Goal: Task Accomplishment & Management: Complete application form

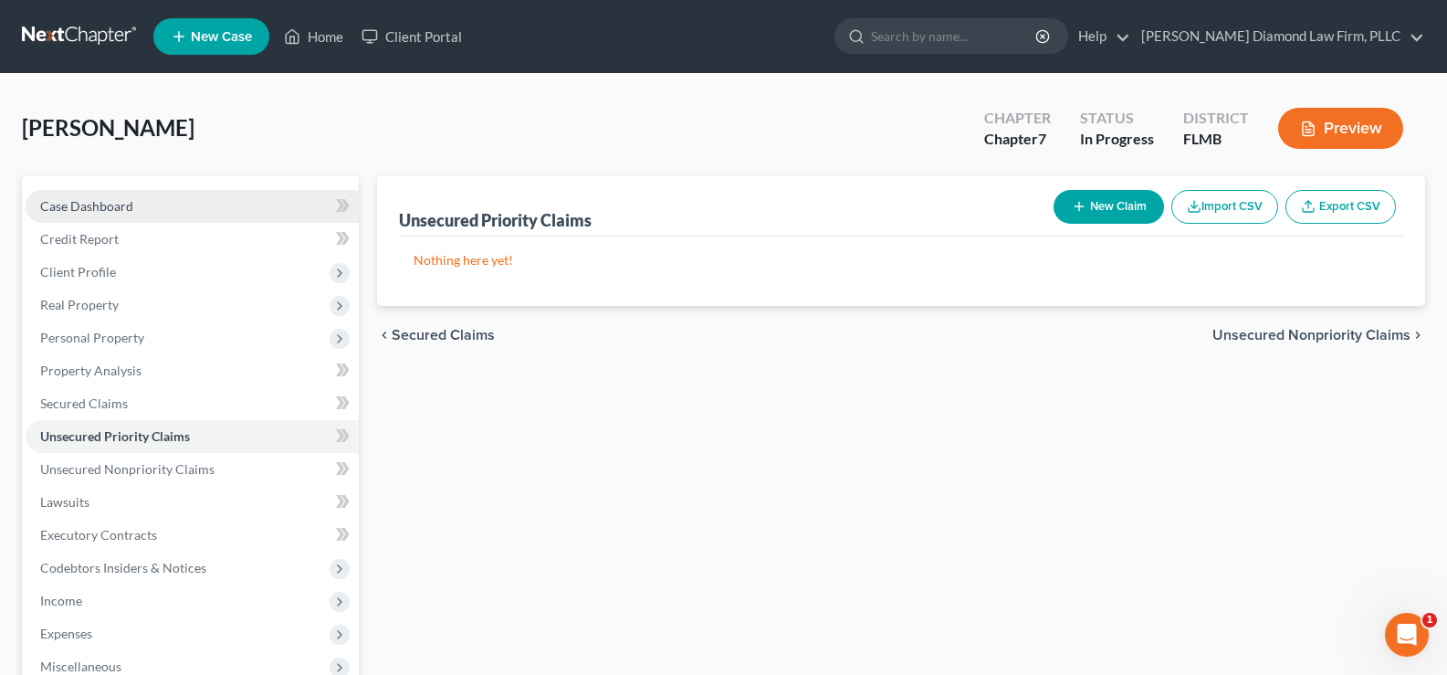
click at [162, 204] on link "Case Dashboard" at bounding box center [192, 206] width 333 height 33
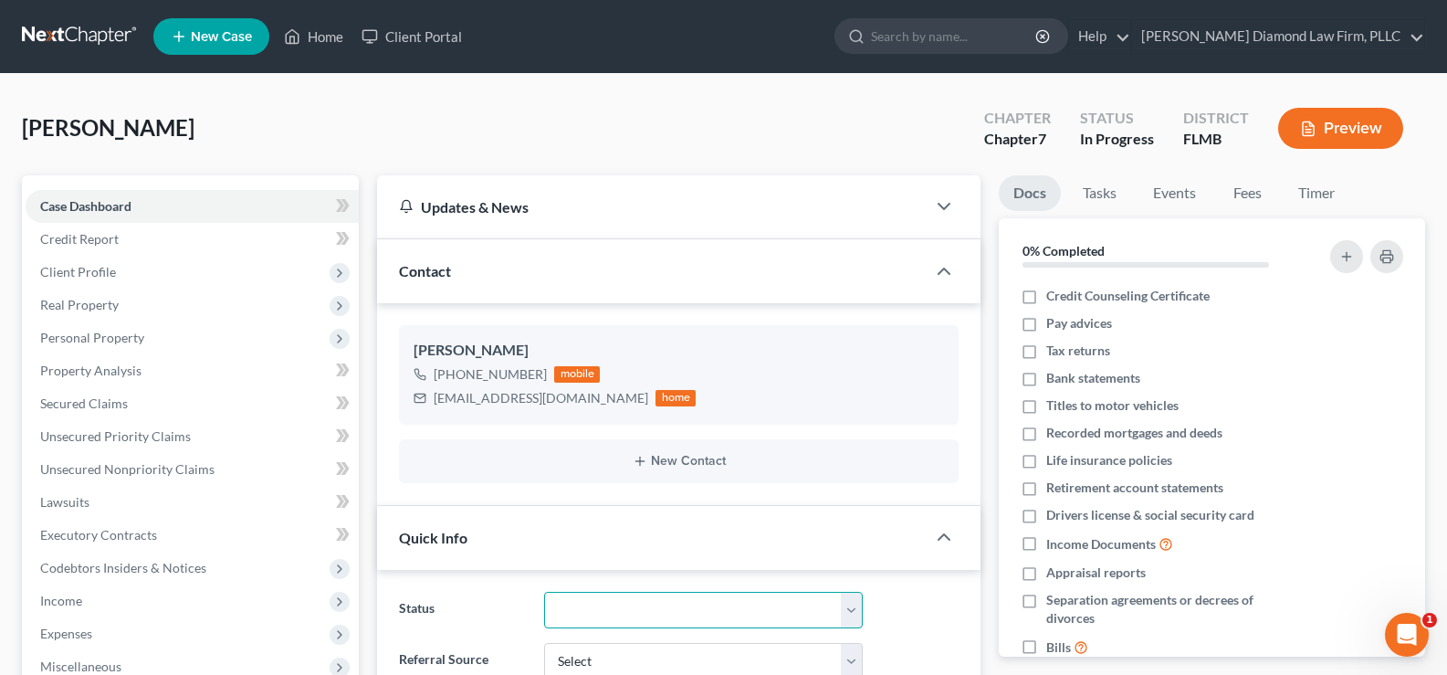
drag, startPoint x: 688, startPoint y: 603, endPoint x: 689, endPoint y: 594, distance: 9.2
click at [688, 603] on select "Discharged Discharge Litigation Dismissal Notice Dismissed Filed Filed / Pre 34…" at bounding box center [703, 610] width 319 height 37
select select "19"
click at [544, 592] on select "Discharged Discharge Litigation Dismissal Notice Dismissed Filed Filed / Pre 34…" at bounding box center [703, 610] width 319 height 37
click at [317, 37] on link "Home" at bounding box center [314, 36] width 78 height 33
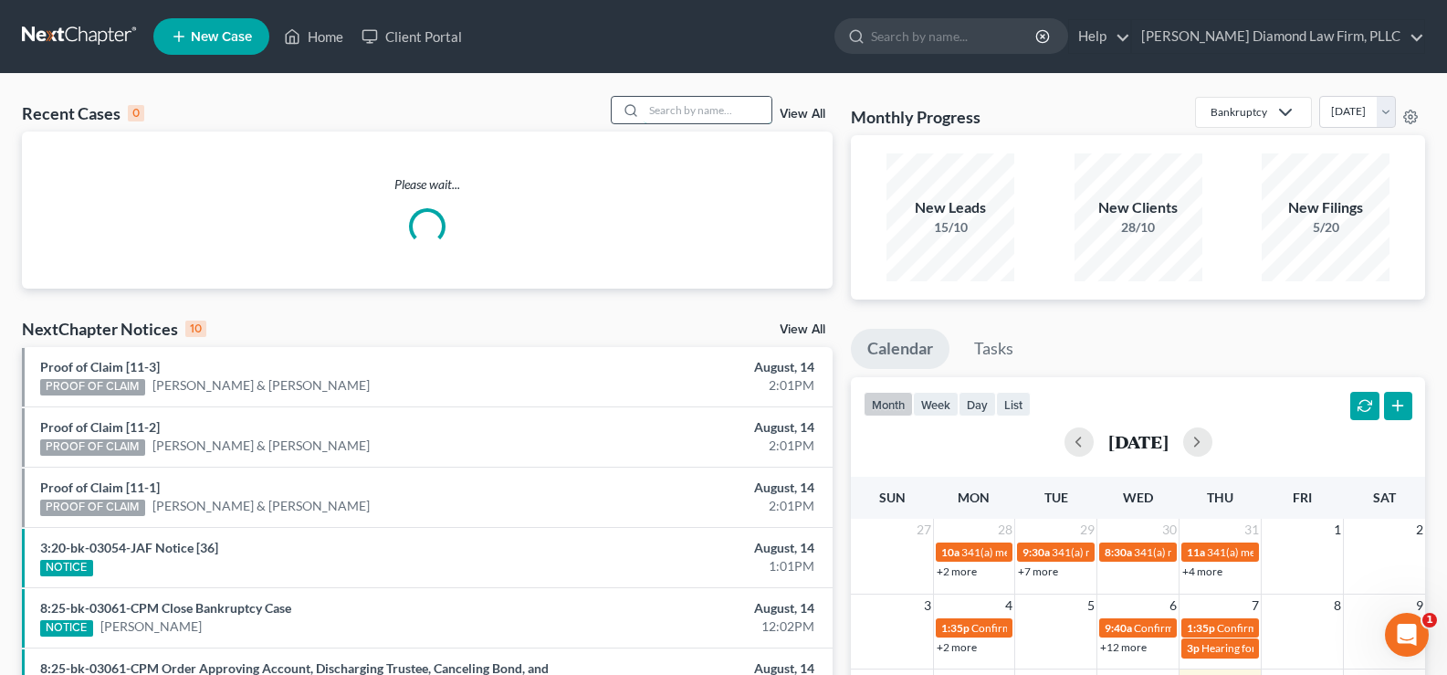
click at [692, 108] on input "search" at bounding box center [708, 110] width 128 height 26
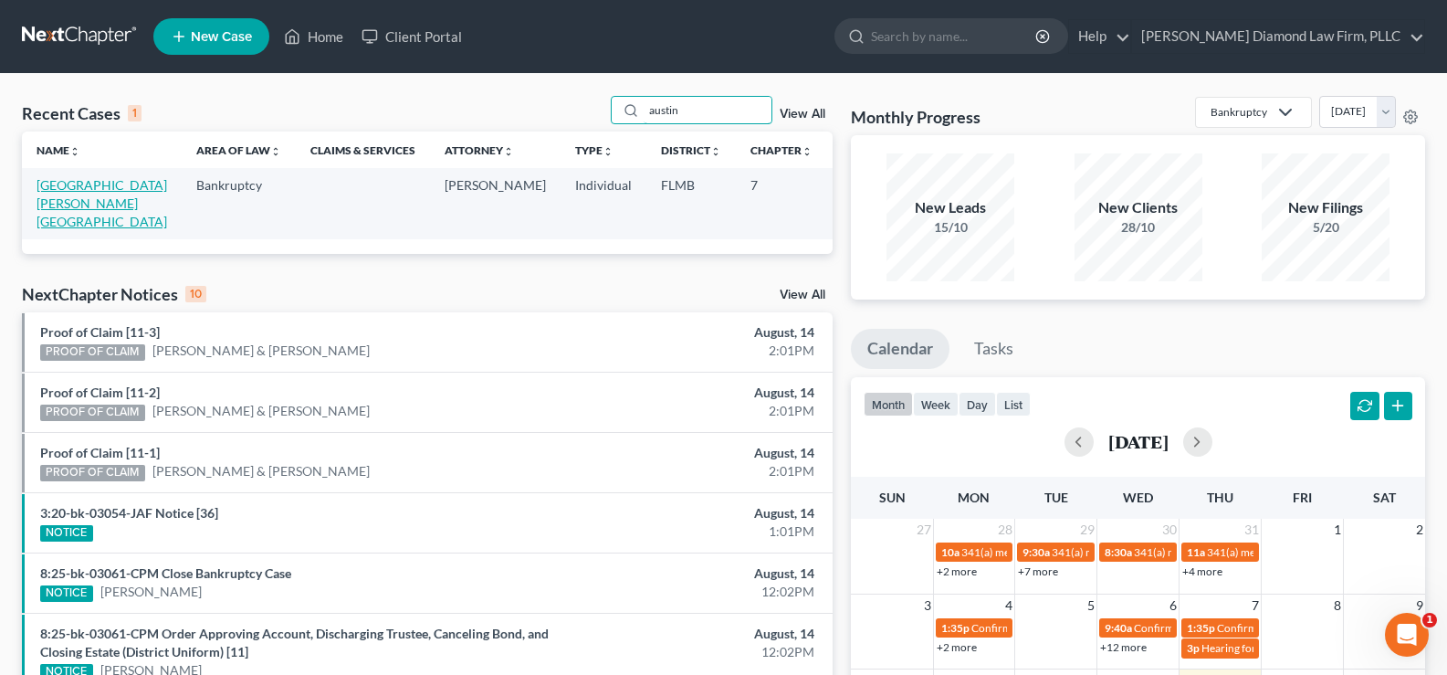
type input "austin"
click at [60, 203] on link "[GEOGRAPHIC_DATA][PERSON_NAME][GEOGRAPHIC_DATA]" at bounding box center [102, 203] width 131 height 52
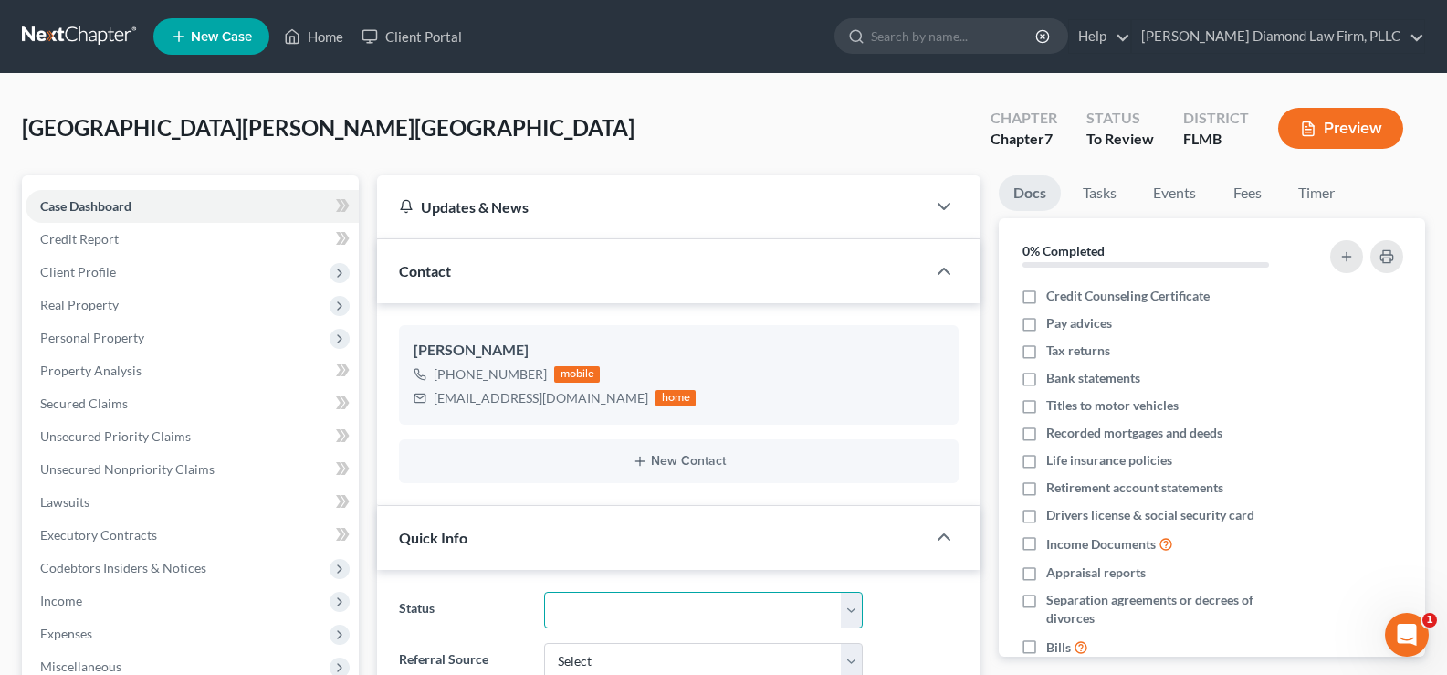
drag, startPoint x: 728, startPoint y: 600, endPoint x: 722, endPoint y: 592, distance: 9.7
click at [728, 600] on select "Discharged Discharge Litigation Dismissal Notice Dismissed Filed Filed / Pre 34…" at bounding box center [703, 610] width 319 height 37
select select "7"
click at [544, 592] on select "Discharged Discharge Litigation Dismissal Notice Dismissed Filed Filed / Pre 34…" at bounding box center [703, 610] width 319 height 37
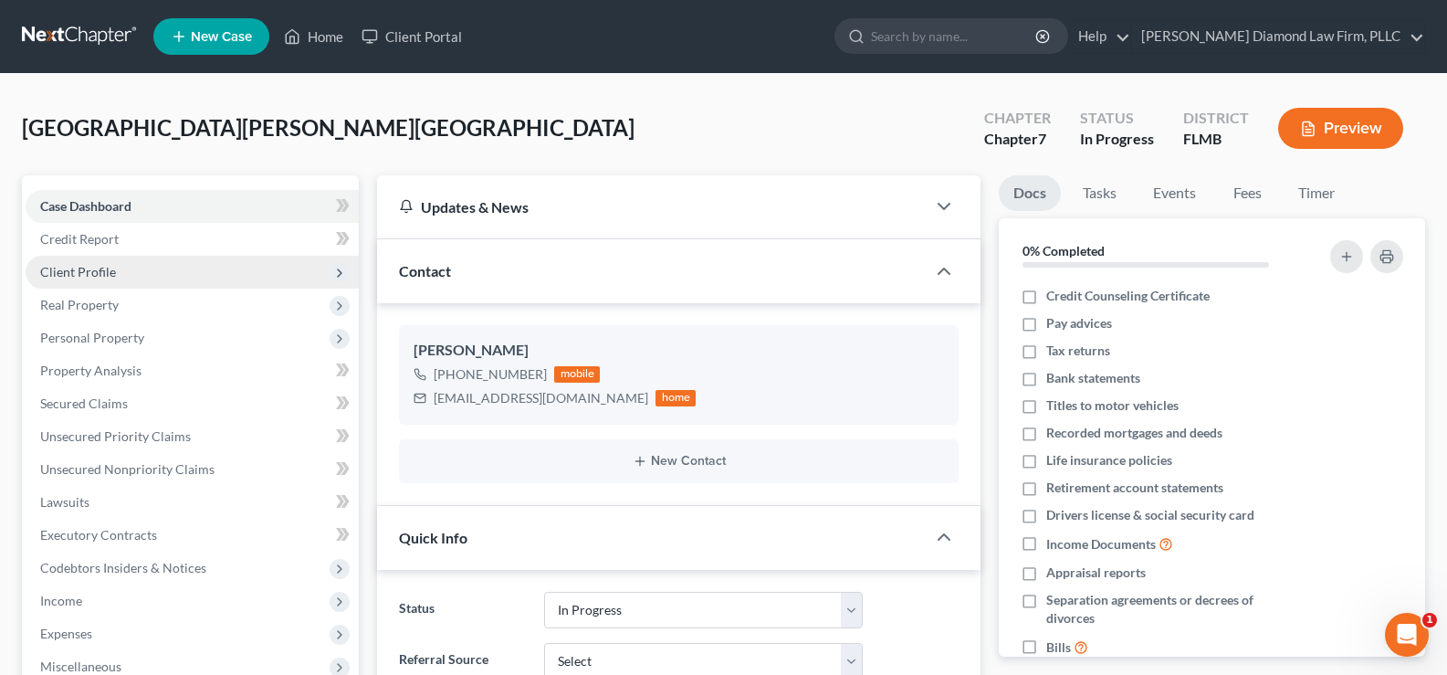
click at [120, 277] on span "Client Profile" at bounding box center [192, 272] width 333 height 33
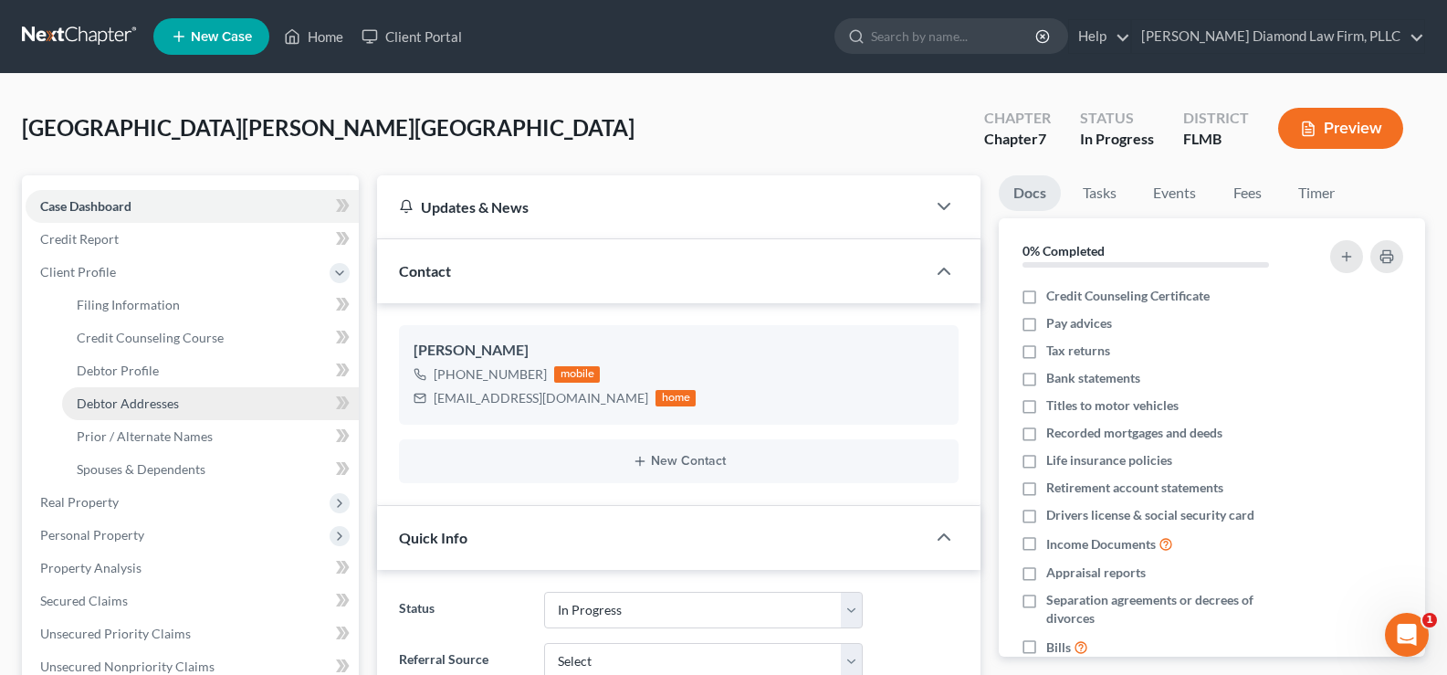
click at [164, 409] on span "Debtor Addresses" at bounding box center [128, 403] width 102 height 16
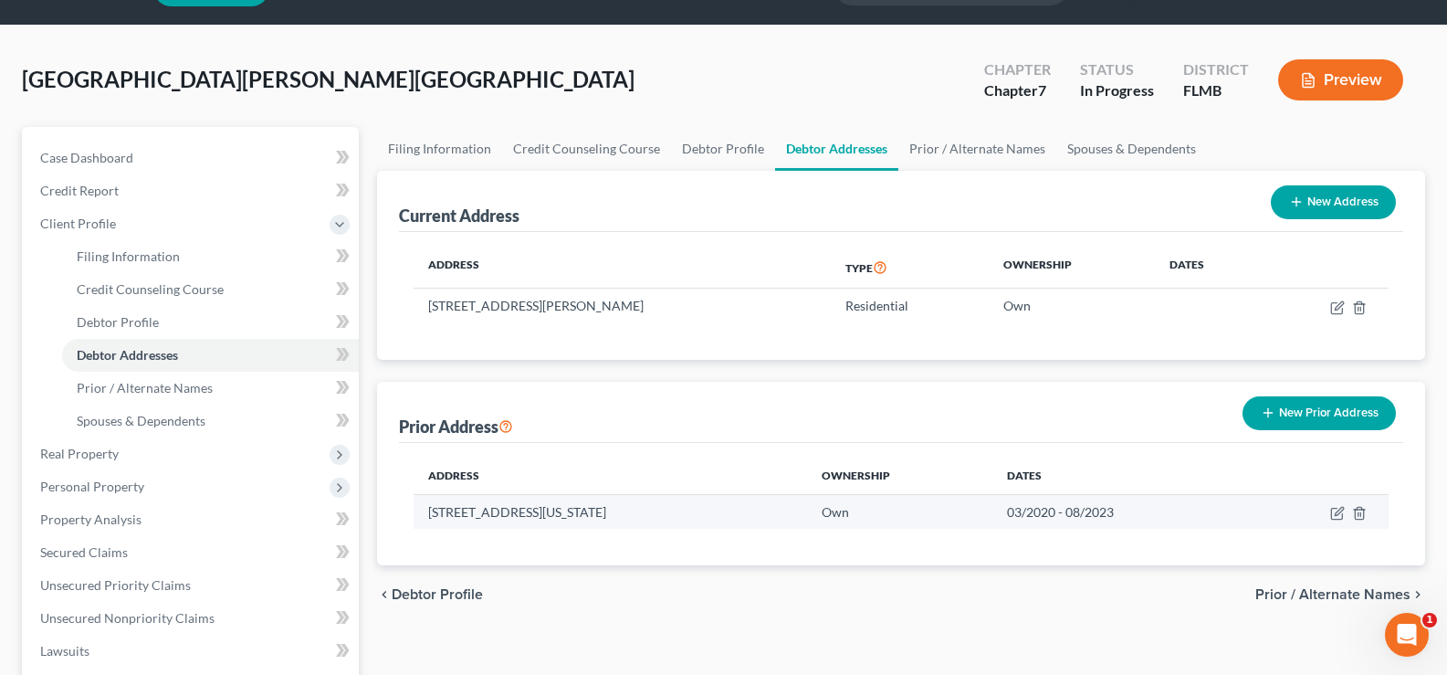
scroll to position [91, 0]
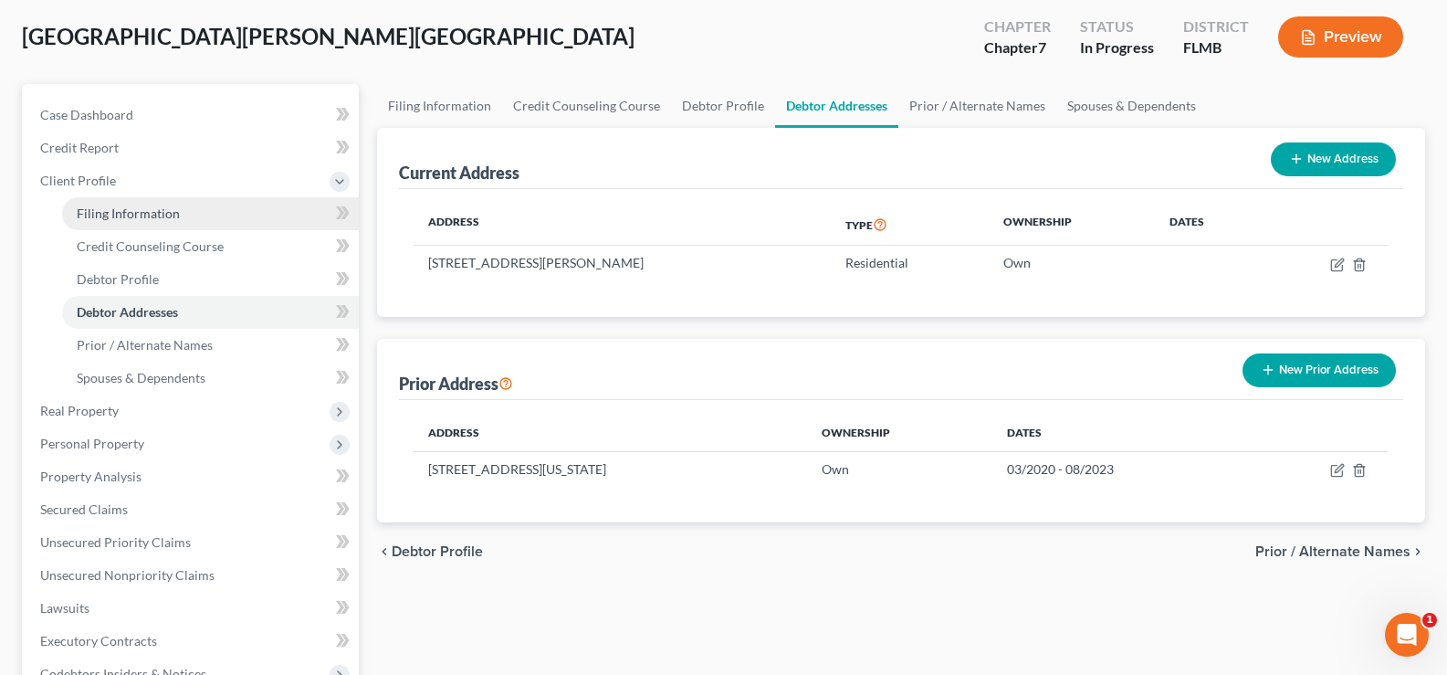
click at [183, 215] on link "Filing Information" at bounding box center [210, 213] width 297 height 33
select select "0"
select select "3"
select select "0"
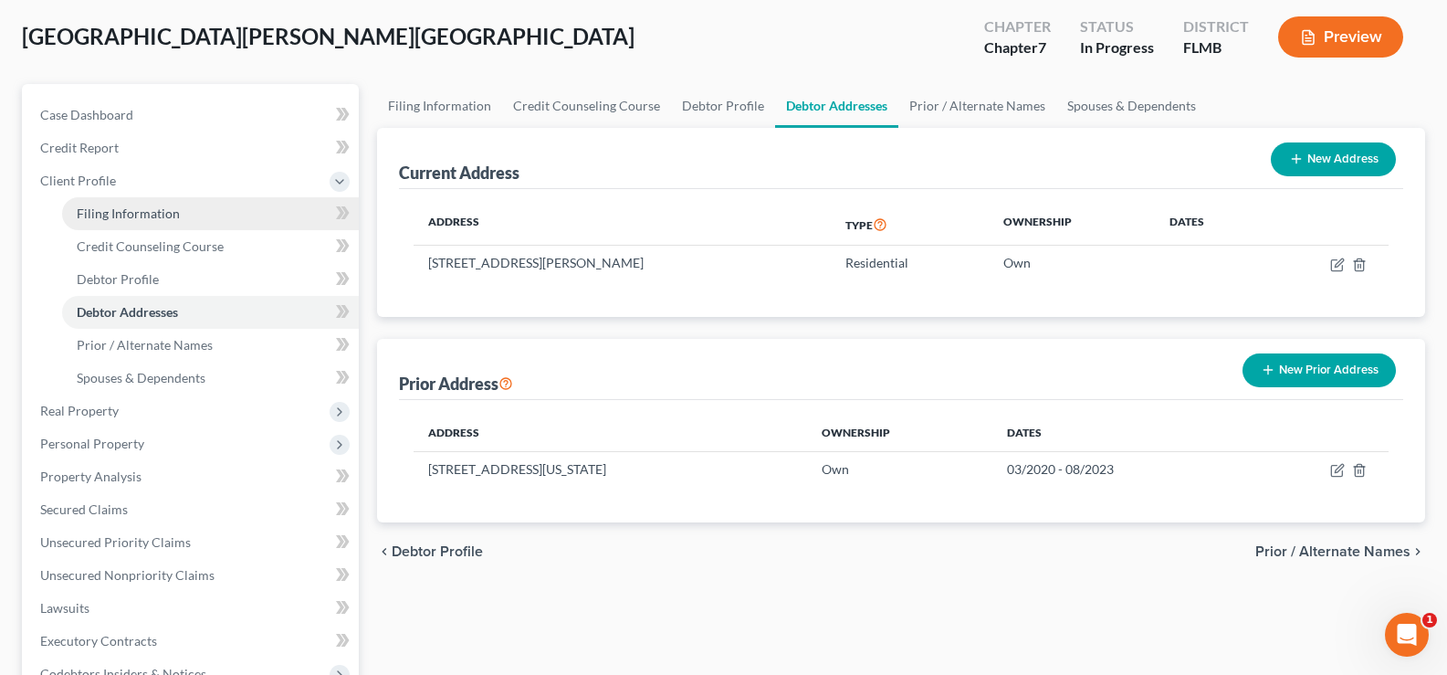
select select "15"
select select "0"
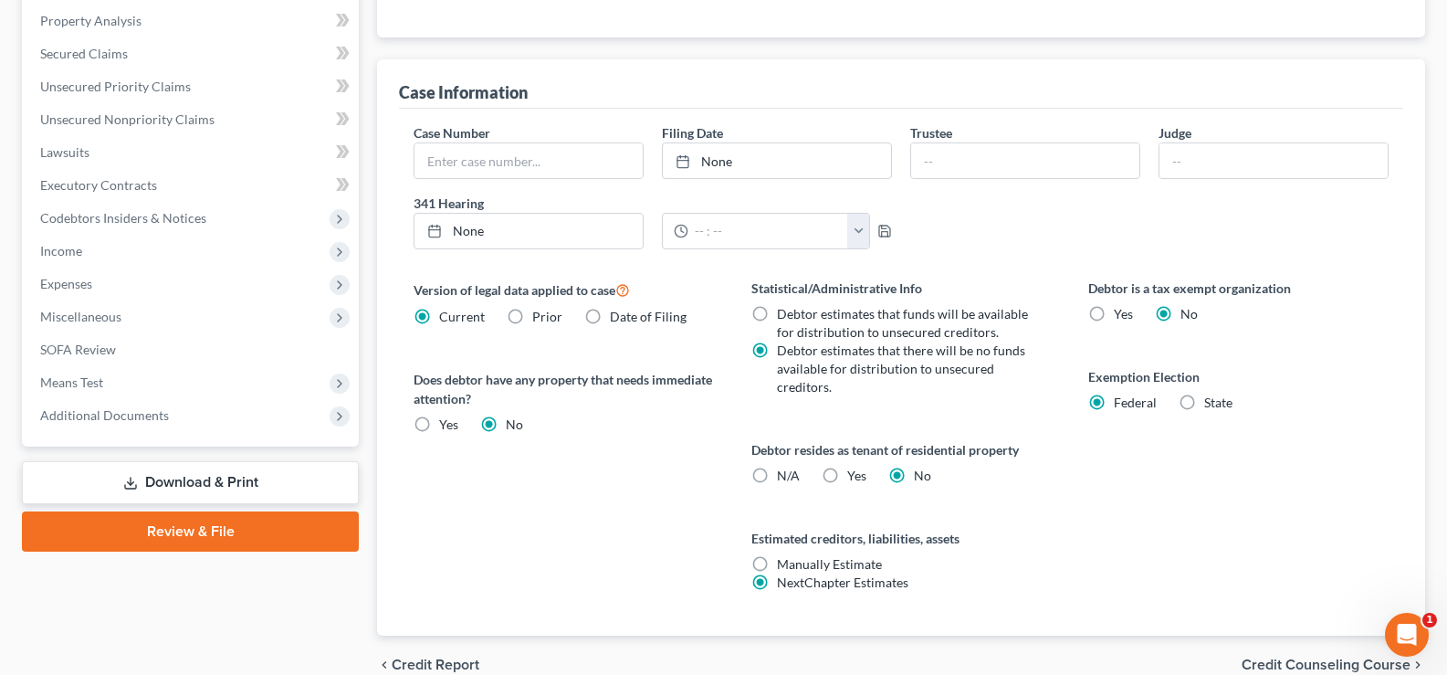
scroll to position [548, 0]
click at [1204, 403] on label "State" at bounding box center [1218, 402] width 28 height 18
click at [1211, 403] on input "State" at bounding box center [1217, 399] width 12 height 12
radio input "true"
radio input "false"
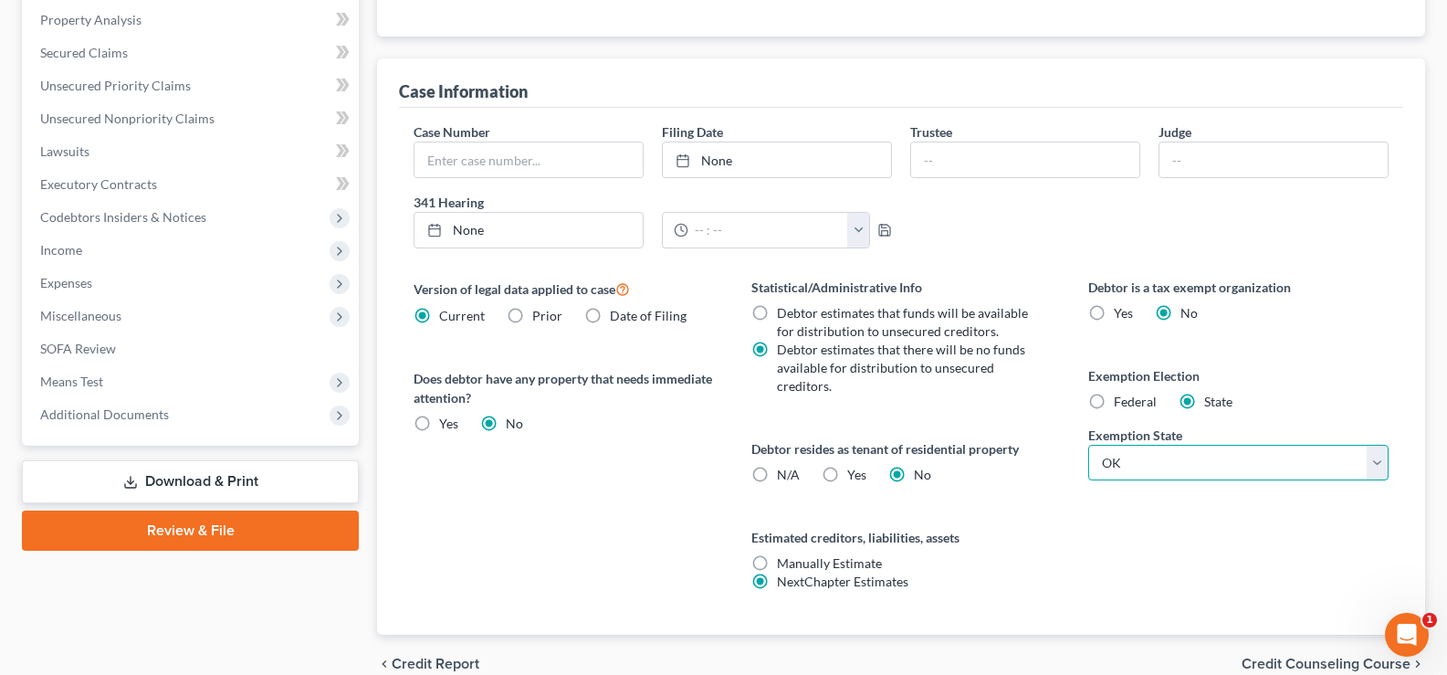
click at [1192, 454] on select "State [US_STATE] AK AR AZ CA CO CT DE DC [GEOGRAPHIC_DATA] [GEOGRAPHIC_DATA] GU…" at bounding box center [1238, 463] width 300 height 37
select select "9"
click at [1088, 445] on select "State [US_STATE] AK AR AZ CA CO CT DE DC [GEOGRAPHIC_DATA] [GEOGRAPHIC_DATA] GU…" at bounding box center [1238, 463] width 300 height 37
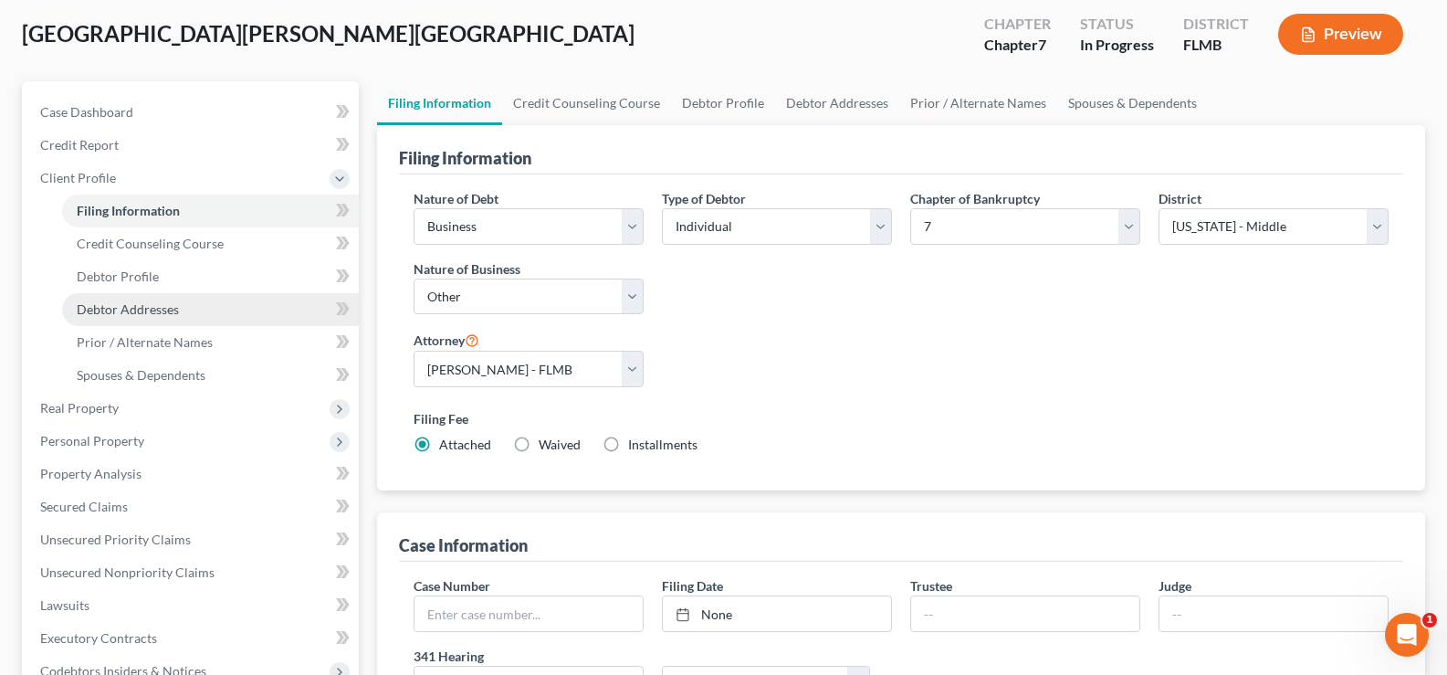
scroll to position [91, 0]
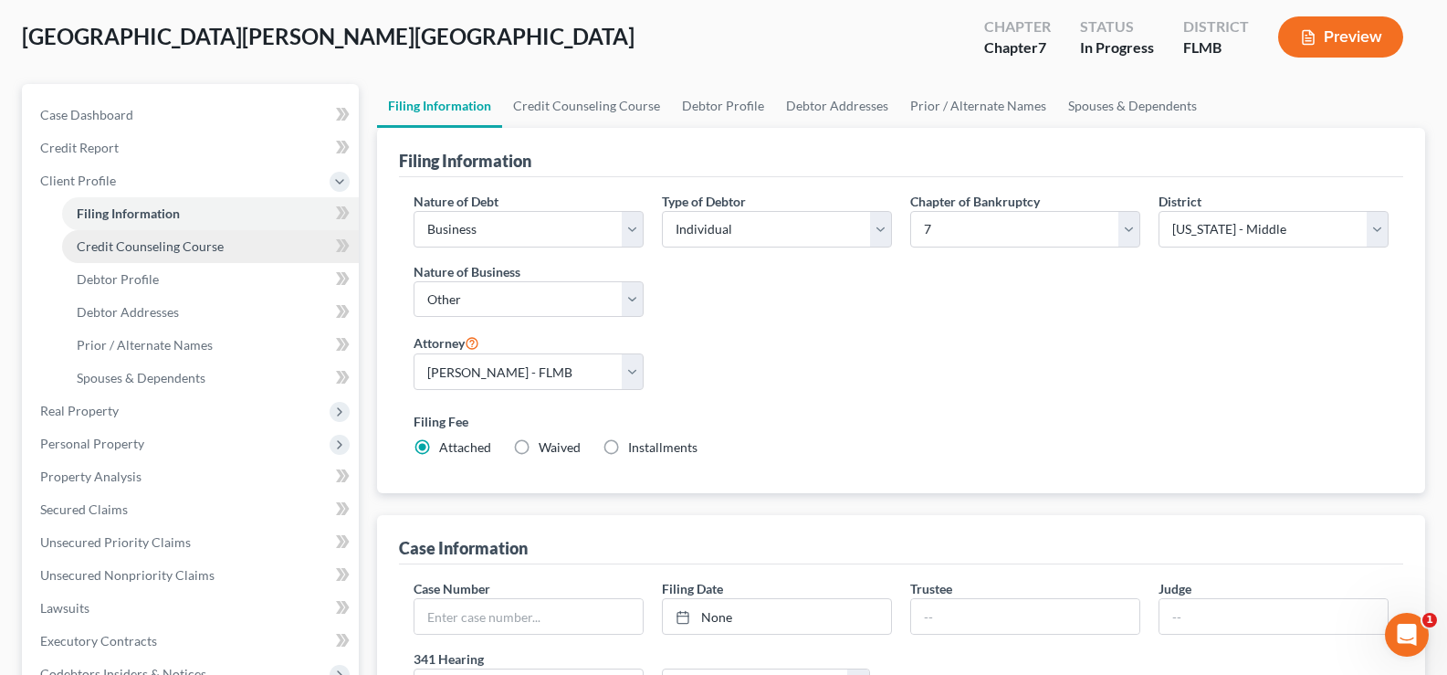
click at [198, 251] on span "Credit Counseling Course" at bounding box center [150, 246] width 147 height 16
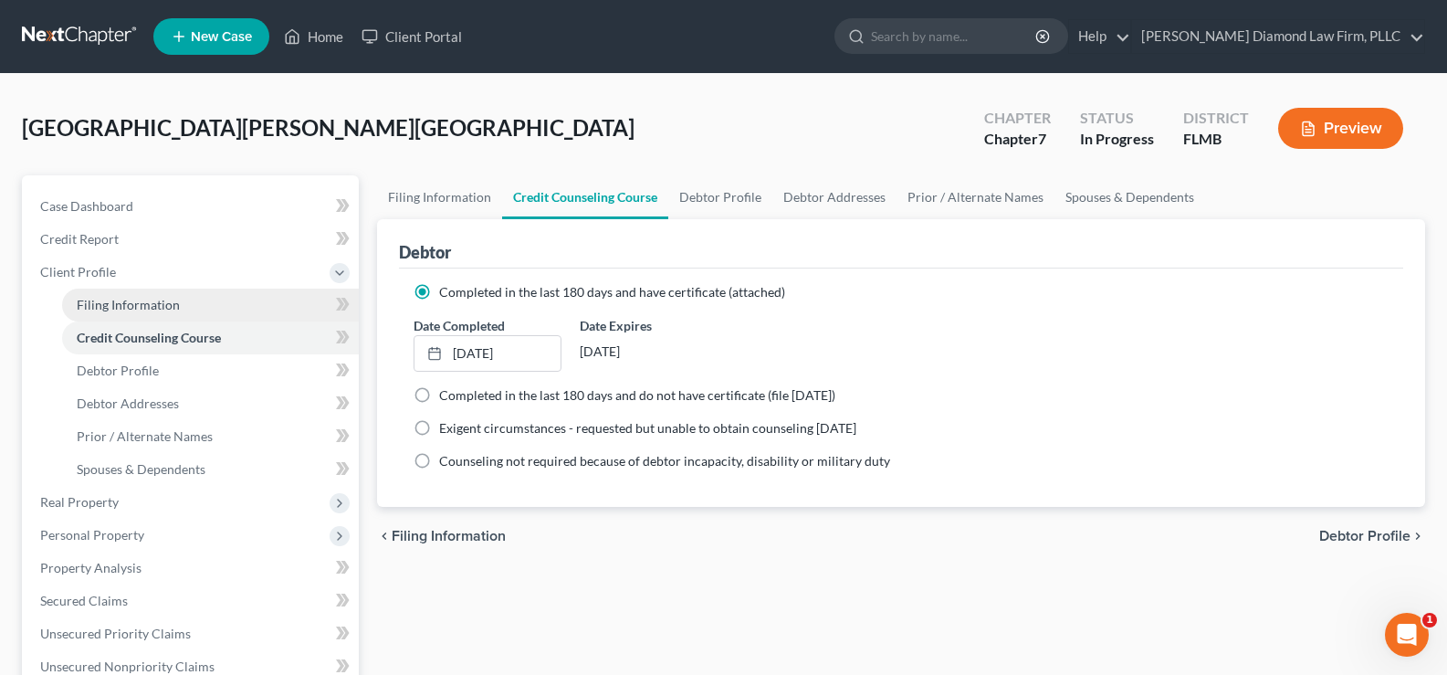
click at [151, 308] on span "Filing Information" at bounding box center [128, 305] width 103 height 16
select select "0"
select select "3"
select select "0"
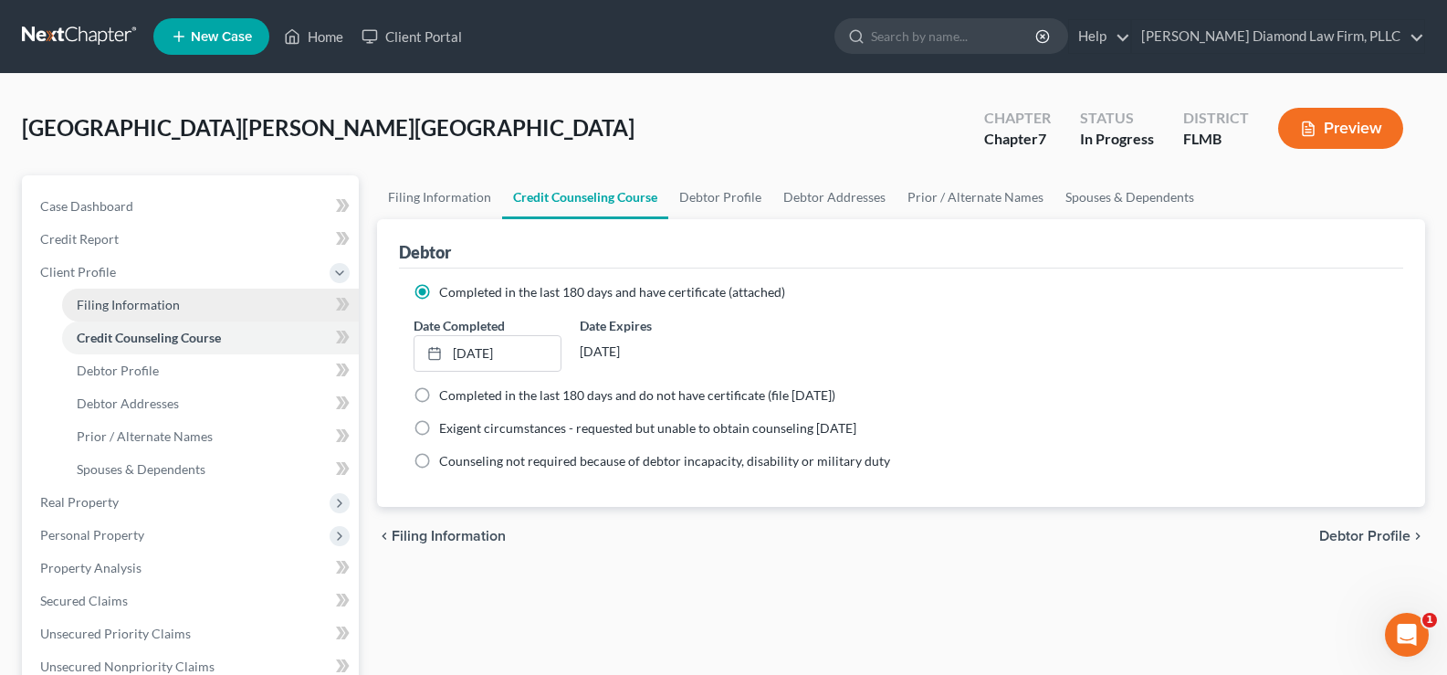
select select "15"
select select "0"
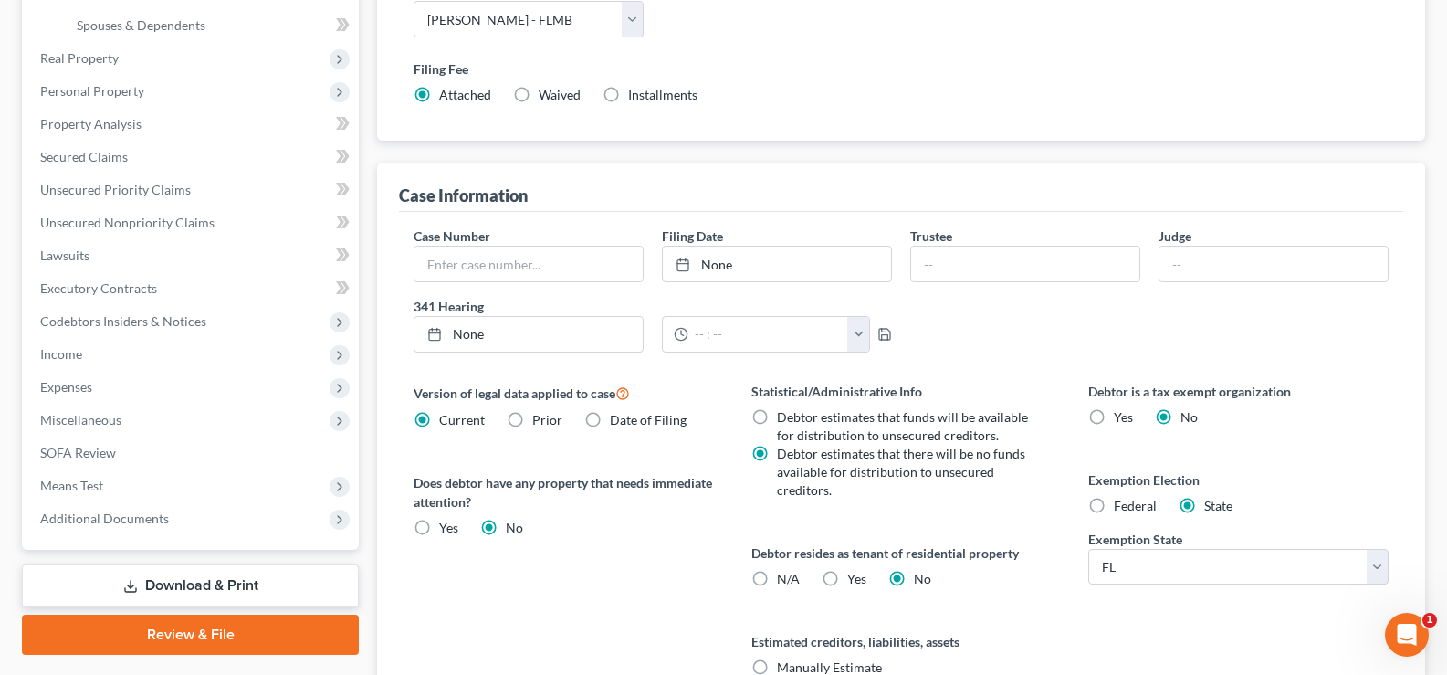
scroll to position [635, 0]
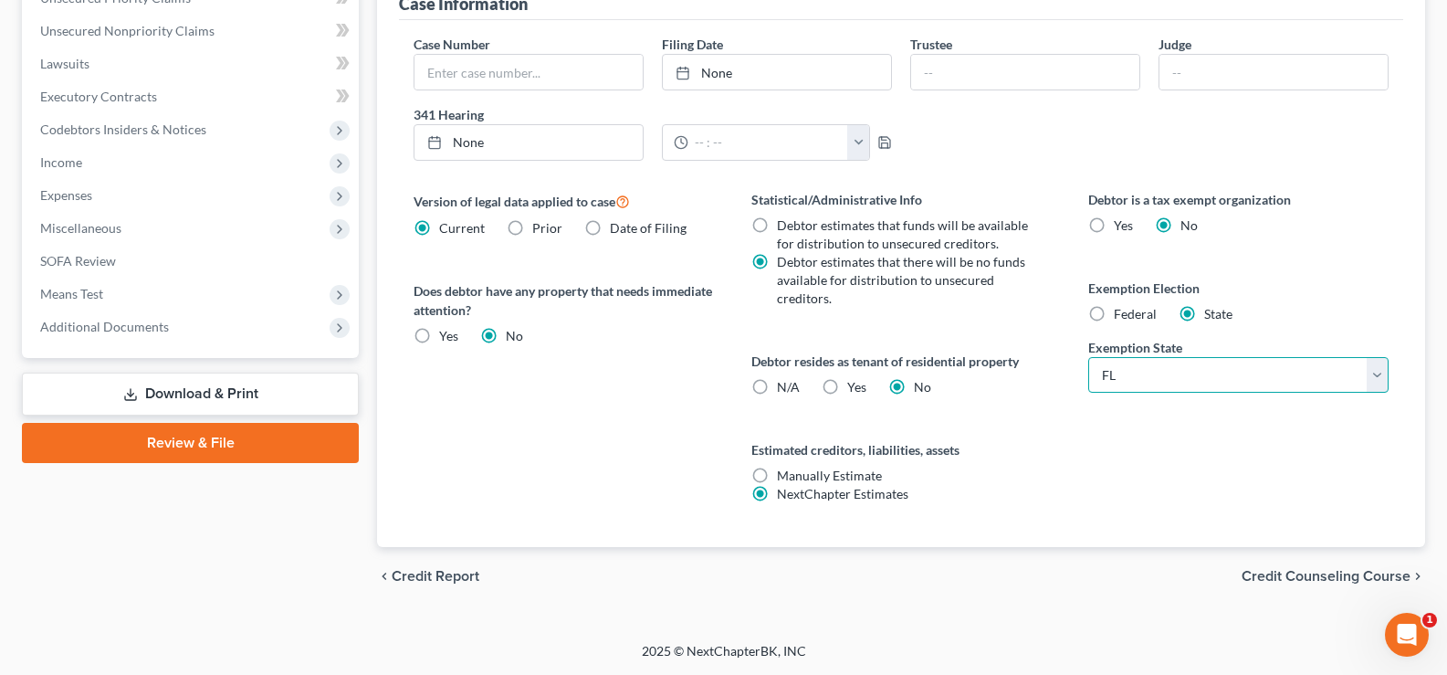
click at [1149, 371] on select "State [US_STATE] AK AR AZ CA CO CT DE DC [GEOGRAPHIC_DATA] [GEOGRAPHIC_DATA] GU…" at bounding box center [1238, 375] width 300 height 37
select select "37"
click at [1088, 357] on select "State [US_STATE] AK AR AZ CA CO CT DE DC [GEOGRAPHIC_DATA] [GEOGRAPHIC_DATA] GU…" at bounding box center [1238, 375] width 300 height 37
click at [1114, 312] on label "Federal" at bounding box center [1135, 314] width 43 height 18
click at [1121, 312] on input "Federal" at bounding box center [1127, 311] width 12 height 12
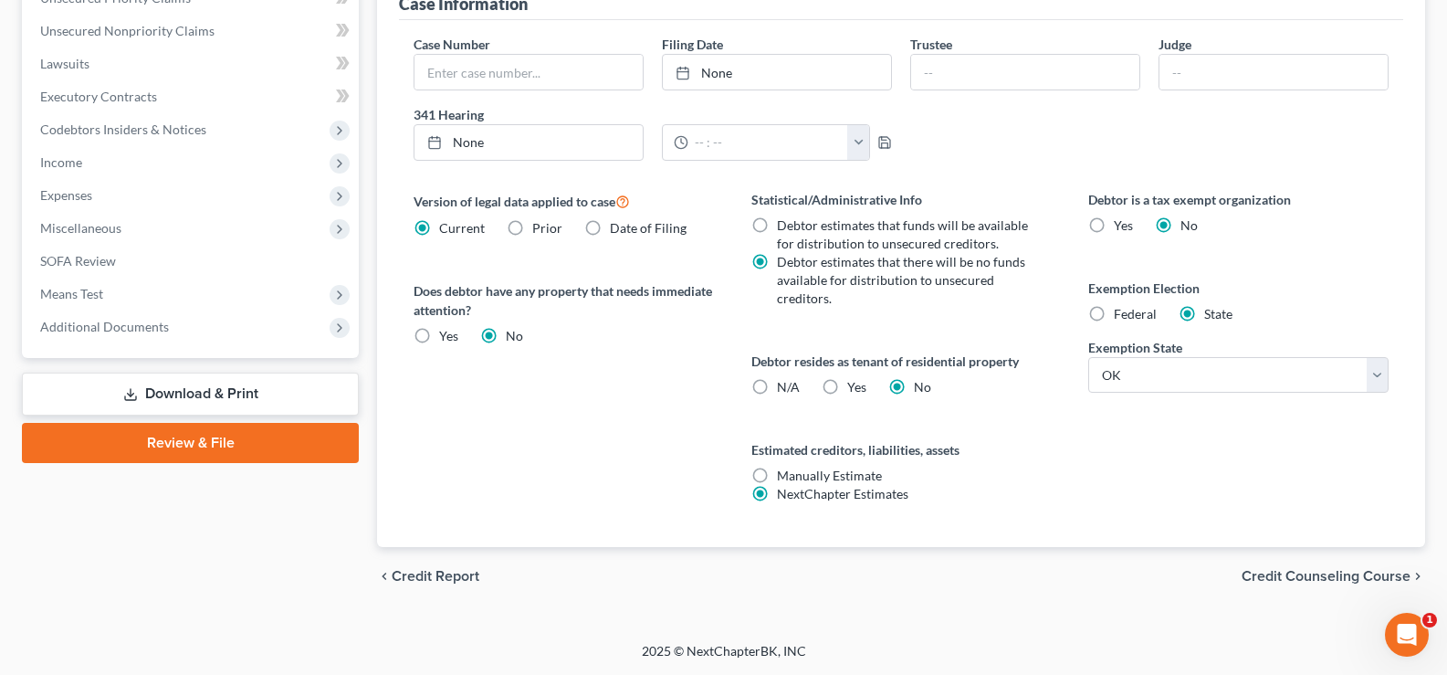
radio input "true"
radio input "false"
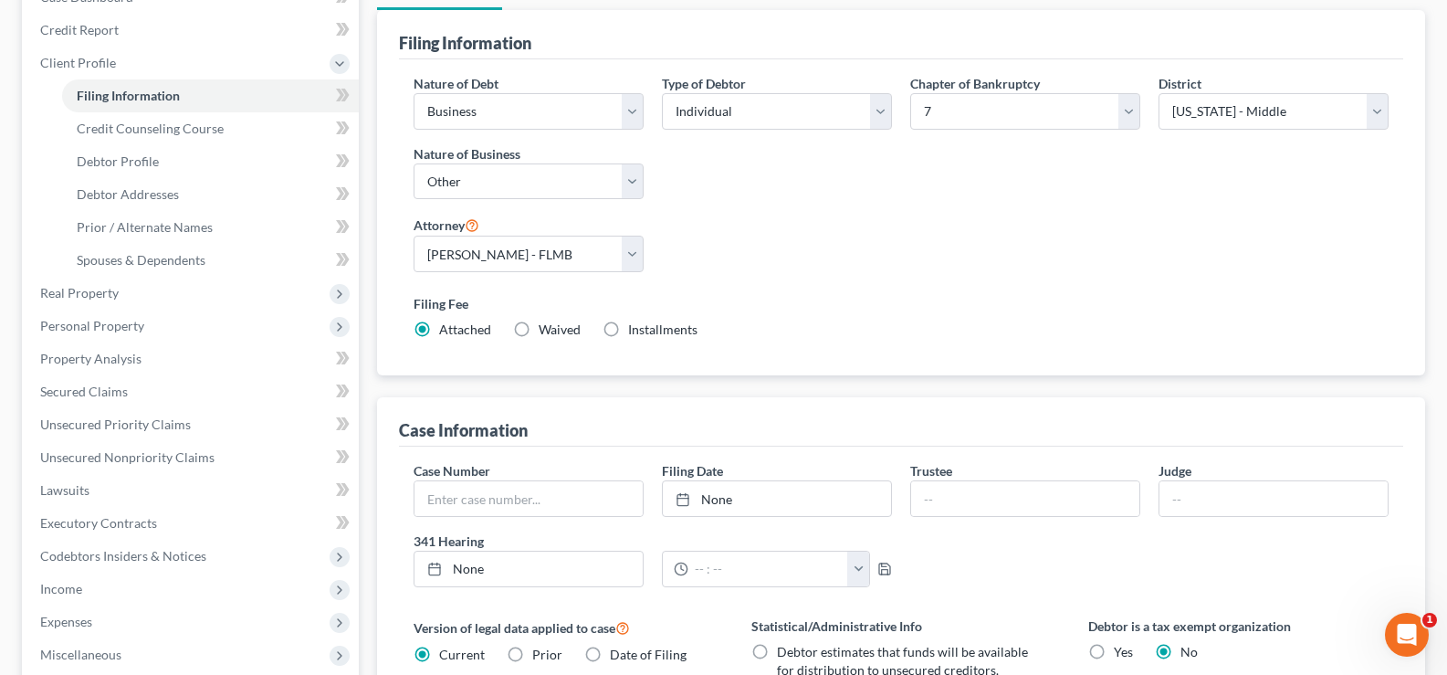
scroll to position [179, 0]
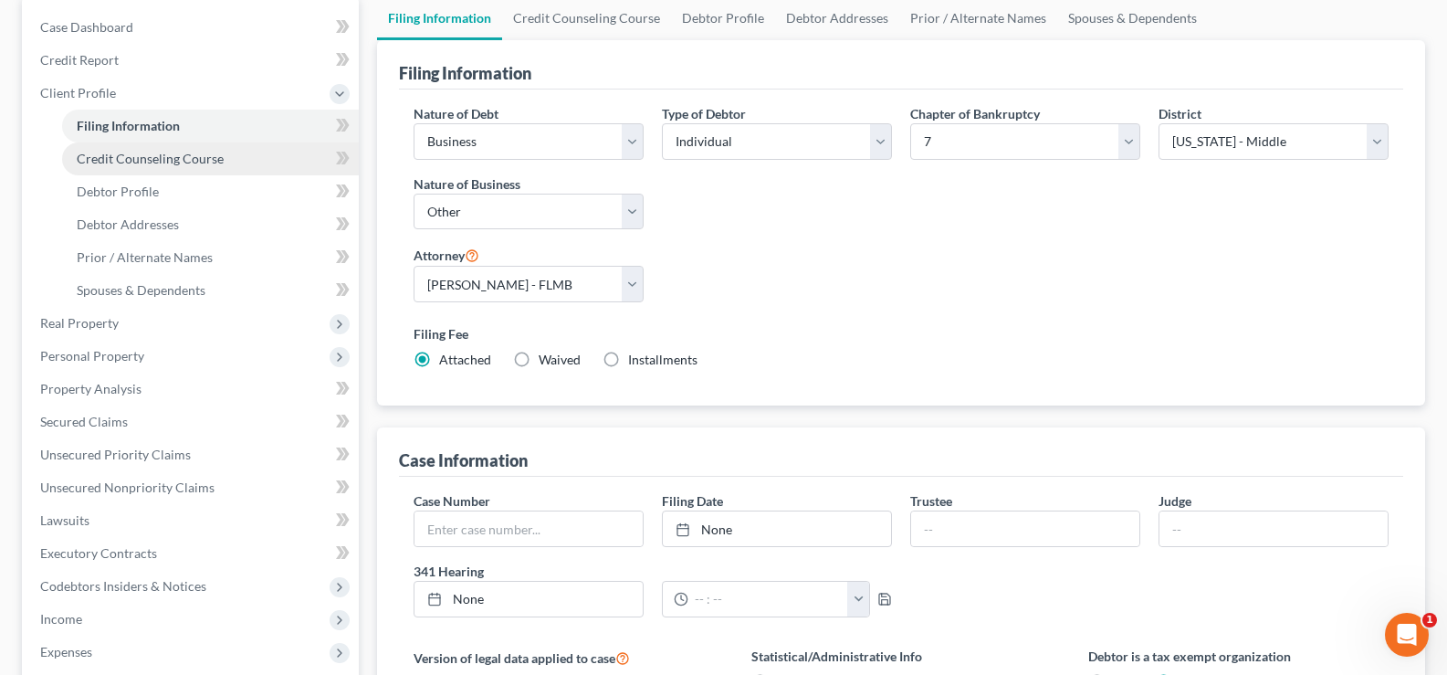
click at [173, 162] on span "Credit Counseling Course" at bounding box center [150, 159] width 147 height 16
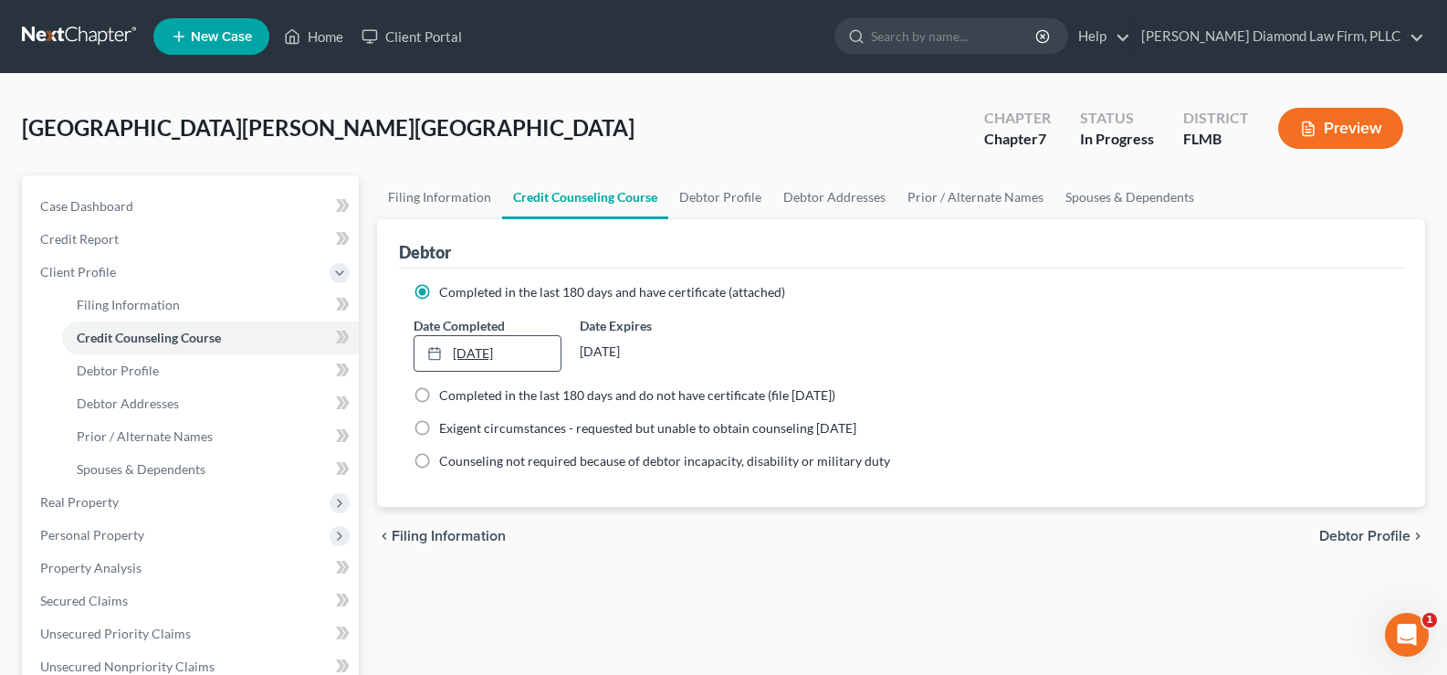
click at [534, 357] on link "[DATE]" at bounding box center [486, 353] width 145 height 35
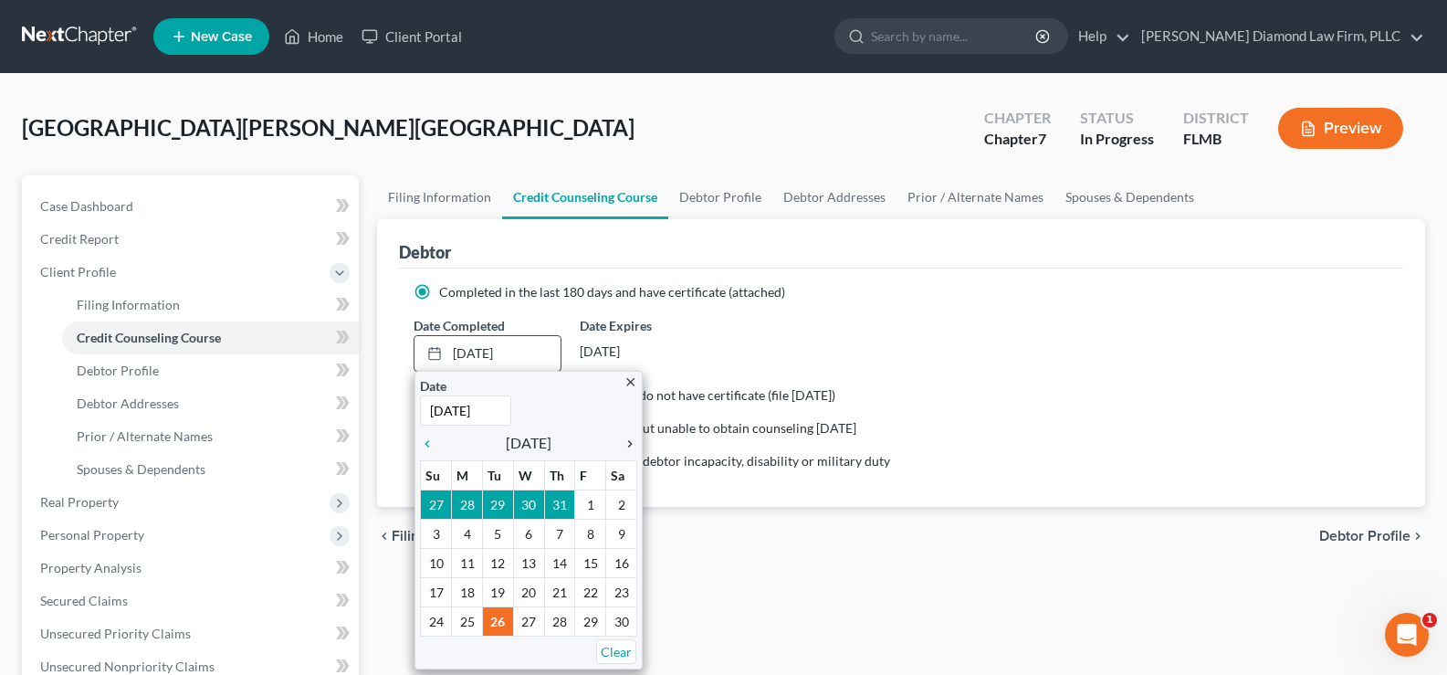
click at [627, 441] on icon "chevron_right" at bounding box center [625, 443] width 24 height 15
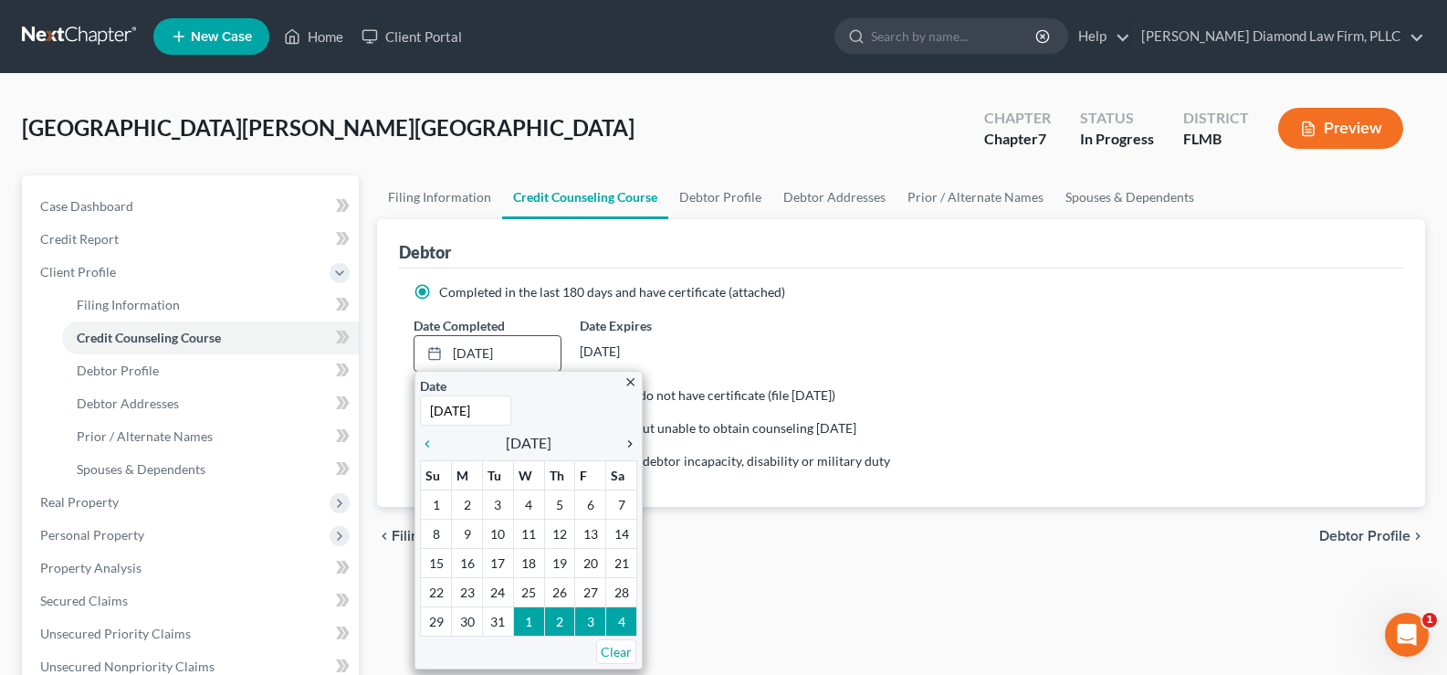
click at [628, 444] on icon "chevron_right" at bounding box center [625, 443] width 24 height 15
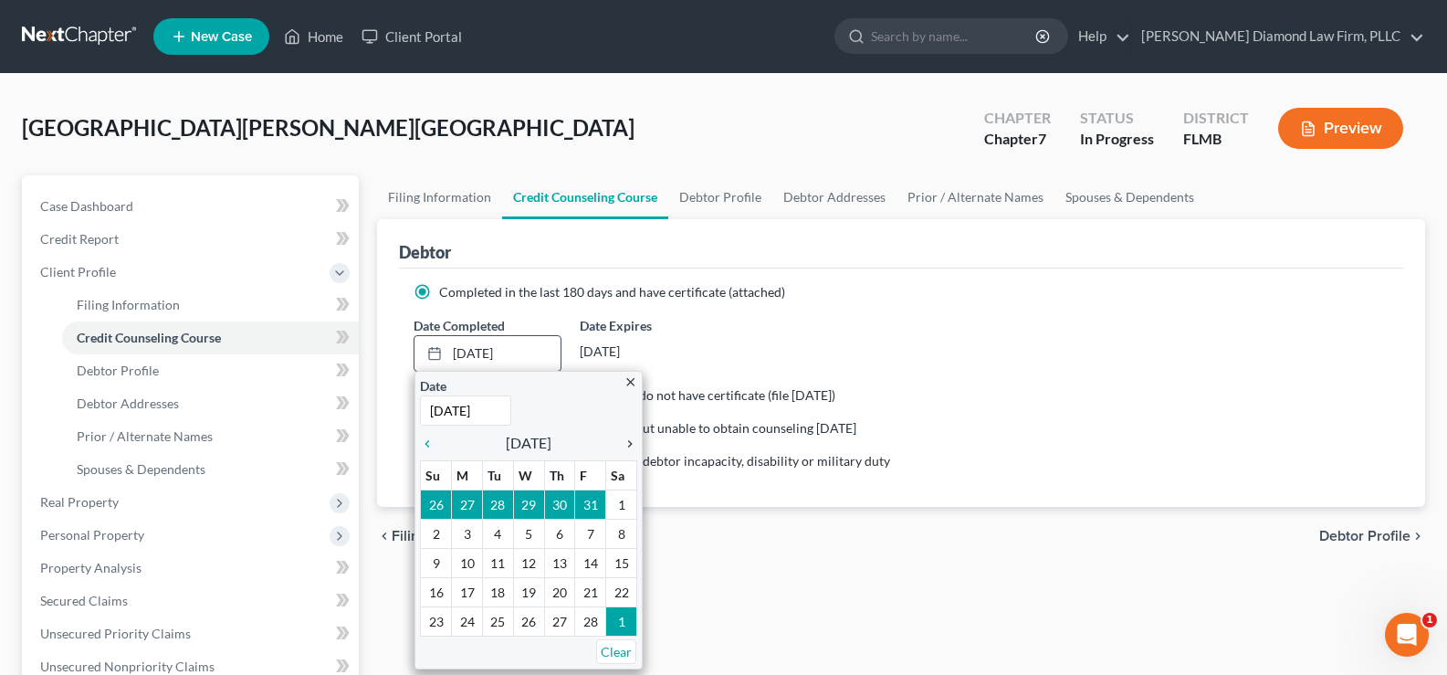
click at [628, 444] on icon "chevron_right" at bounding box center [625, 443] width 24 height 15
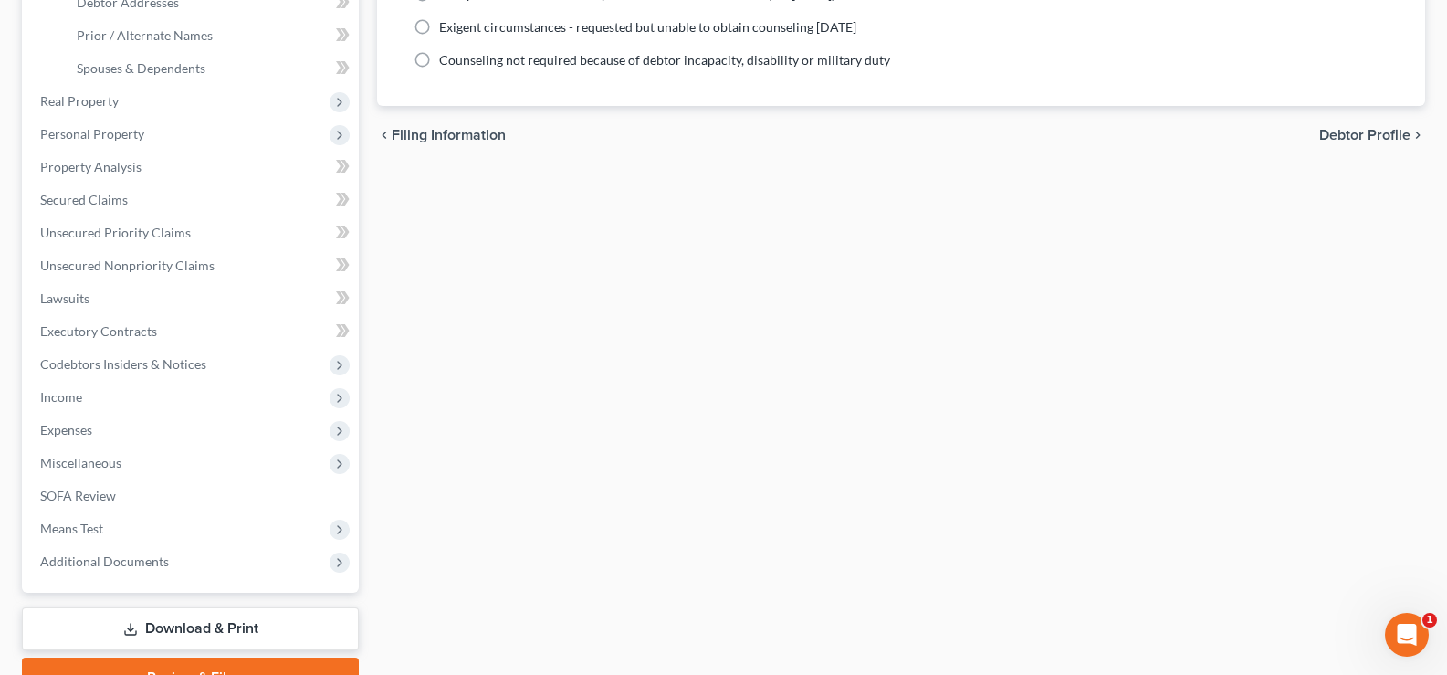
scroll to position [456, 0]
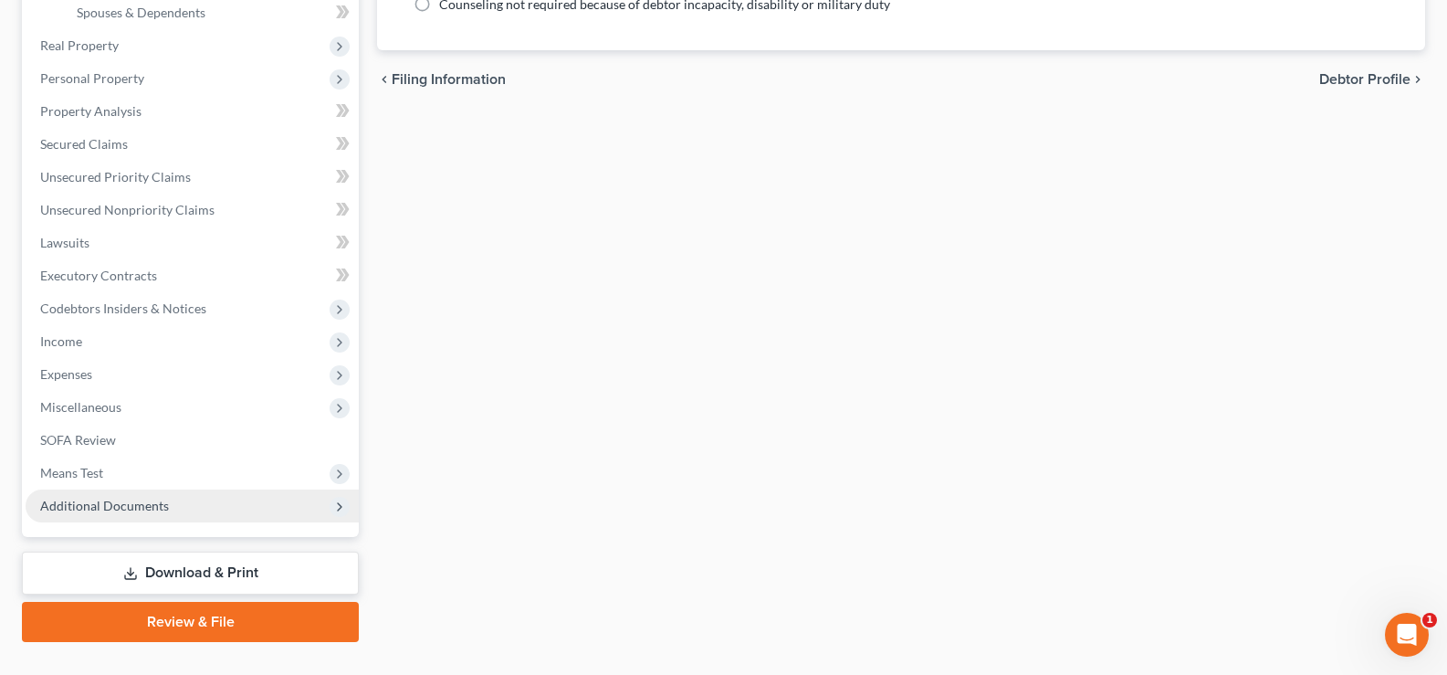
click at [186, 508] on span "Additional Documents" at bounding box center [192, 505] width 333 height 33
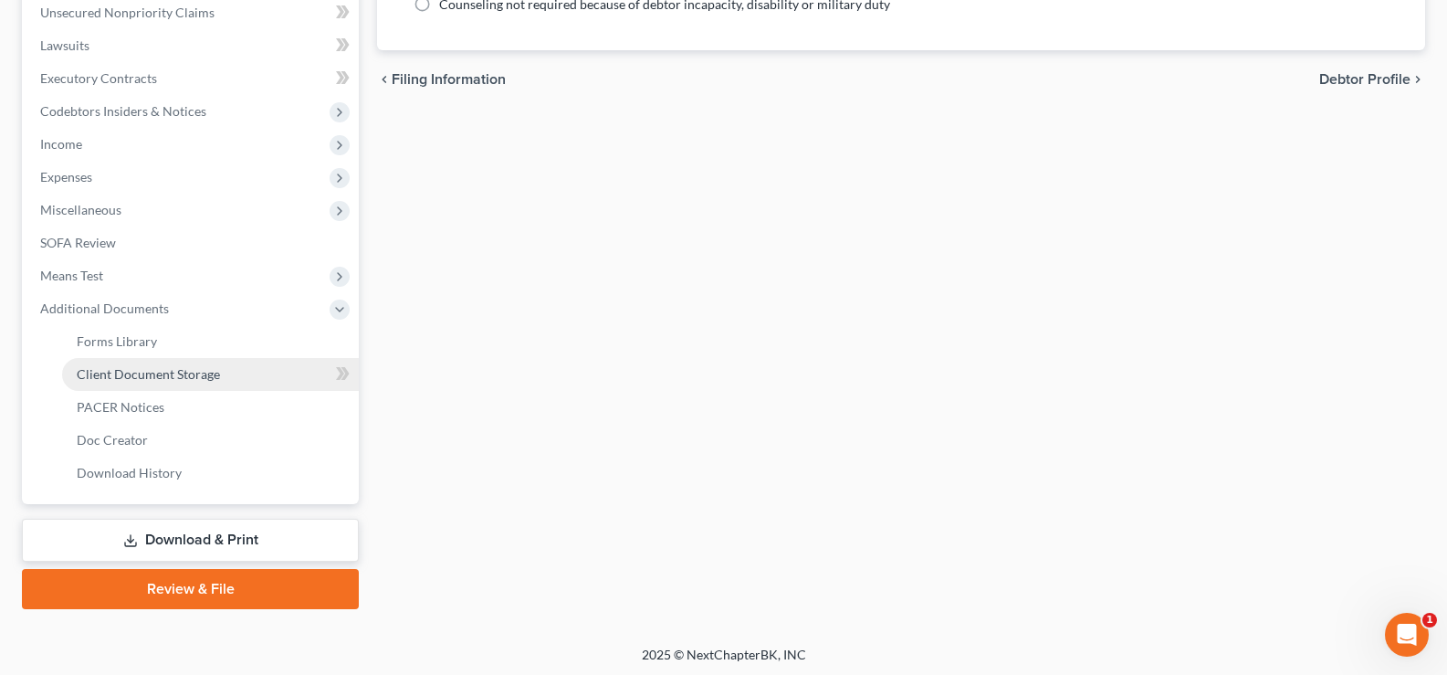
click at [209, 382] on link "Client Document Storage" at bounding box center [210, 374] width 297 height 33
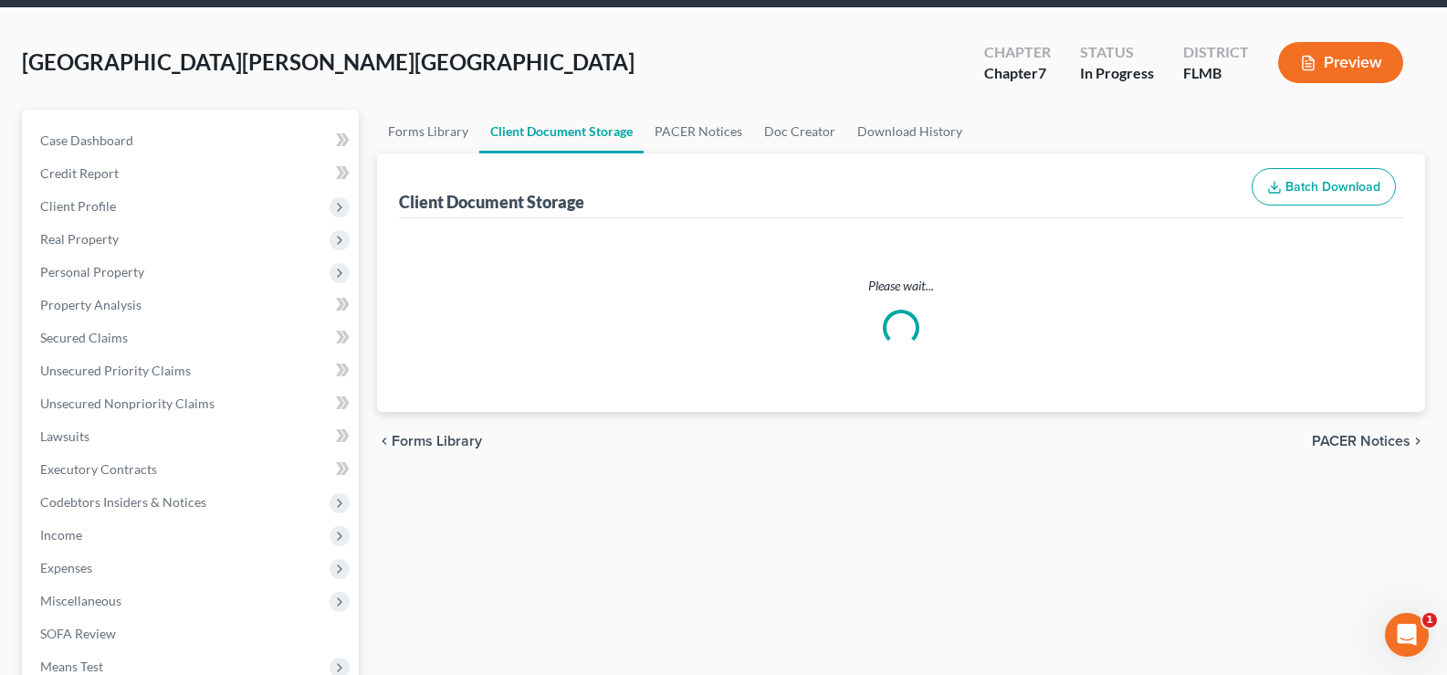
select select "9"
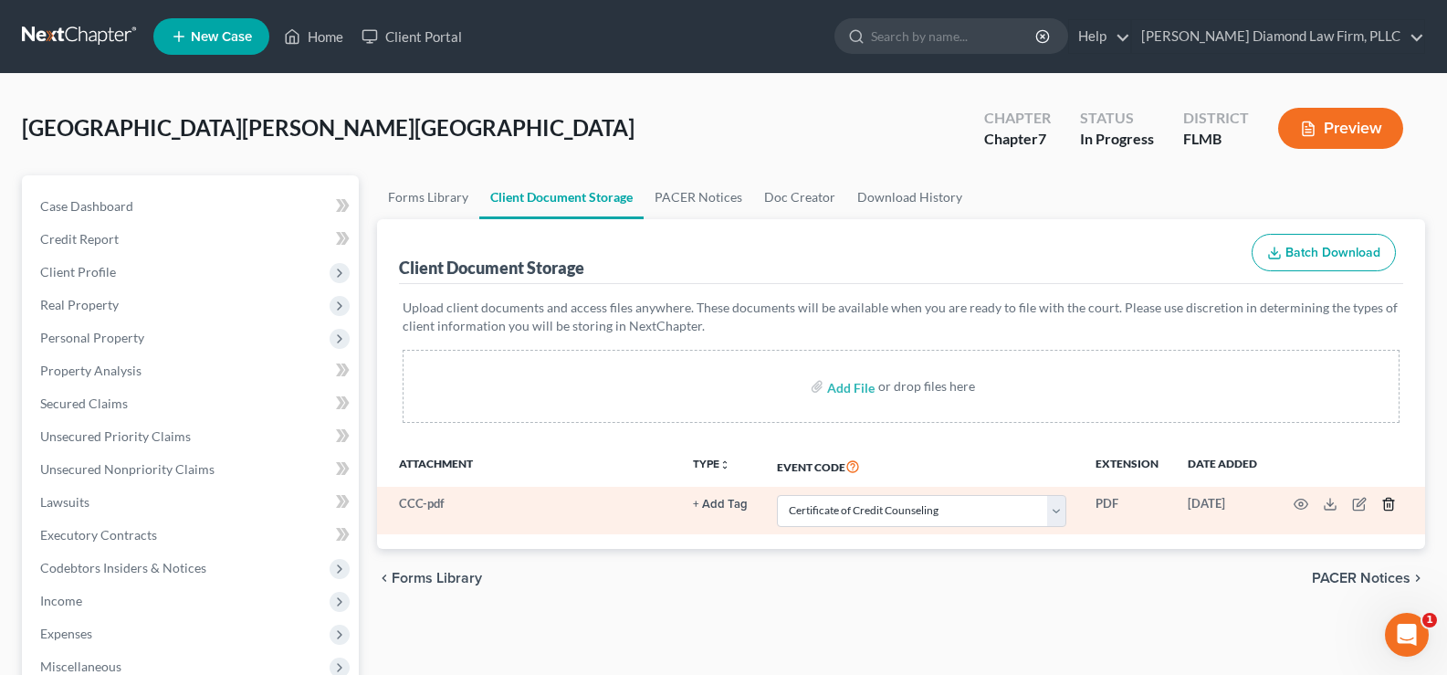
click at [1392, 504] on icon "button" at bounding box center [1388, 504] width 8 height 12
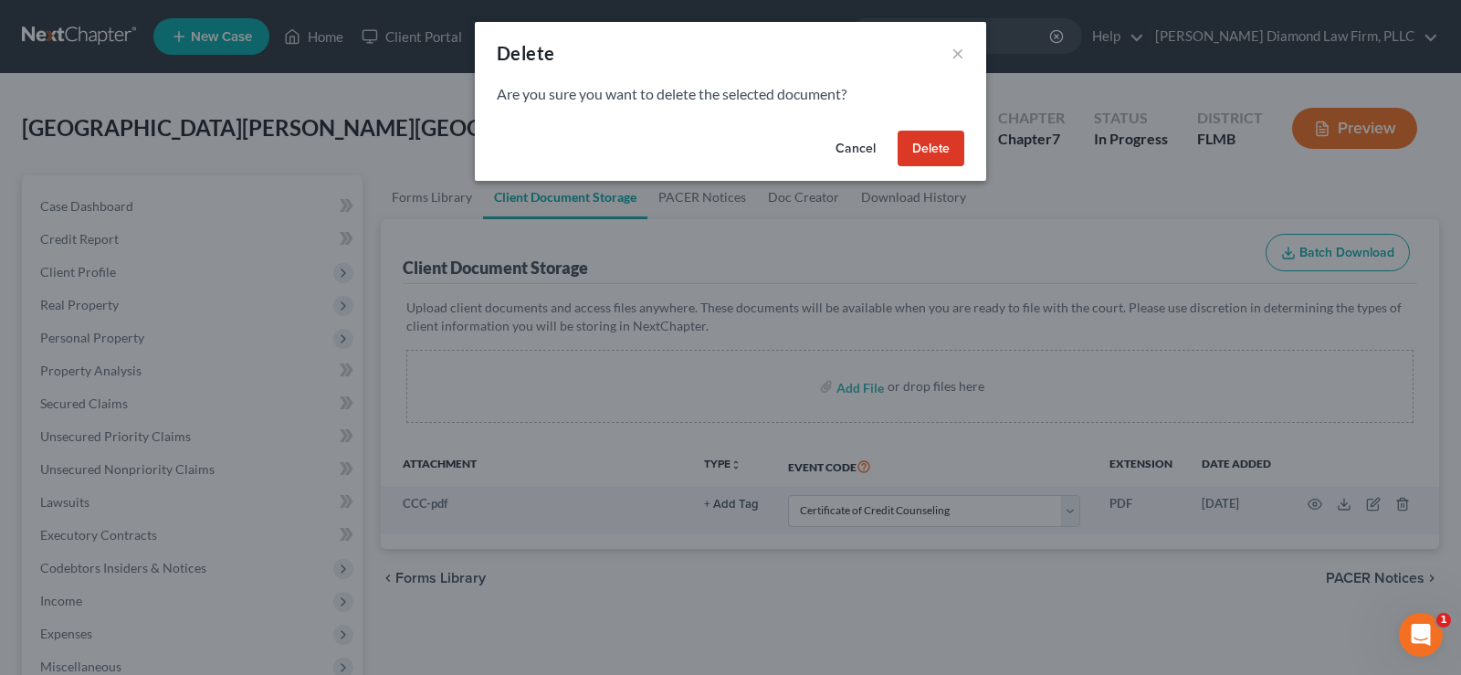
click at [937, 143] on button "Delete" at bounding box center [930, 149] width 67 height 37
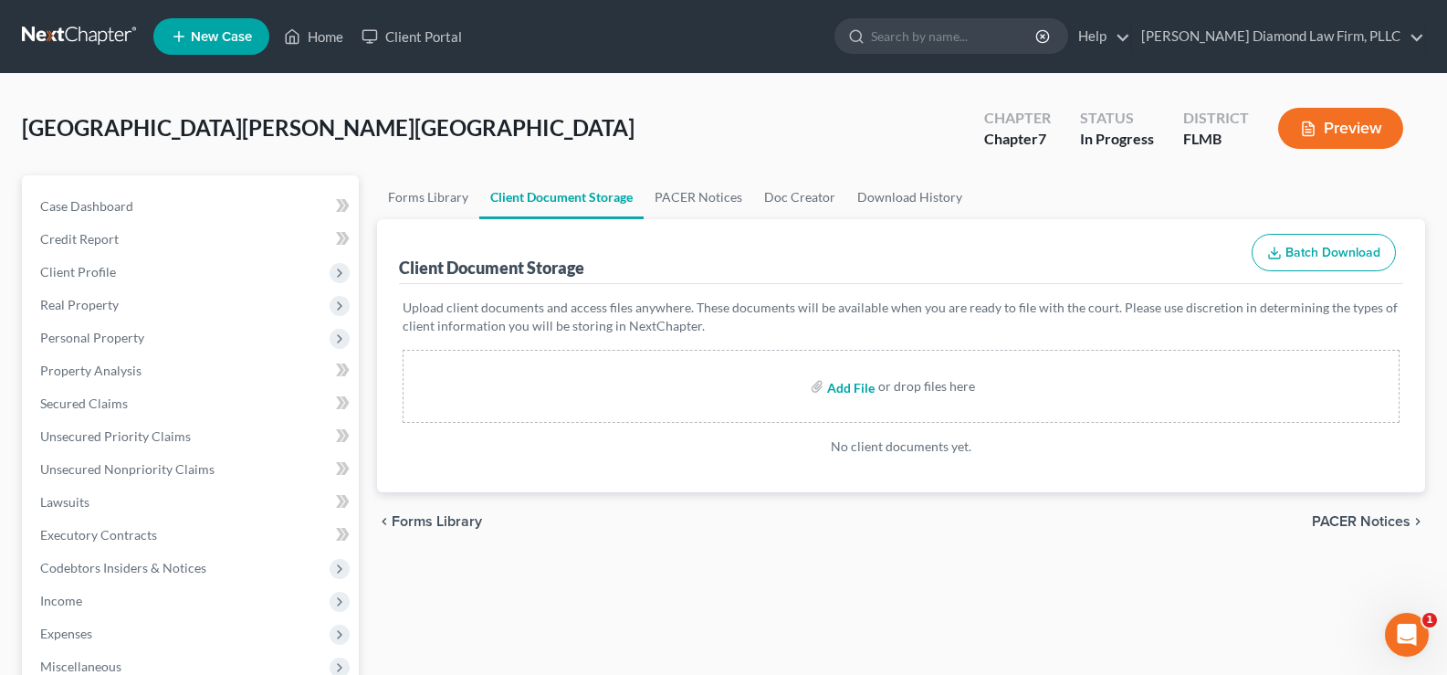
click at [852, 387] on input "file" at bounding box center [849, 386] width 44 height 33
type input "C:\fakepath\CCC.pdf"
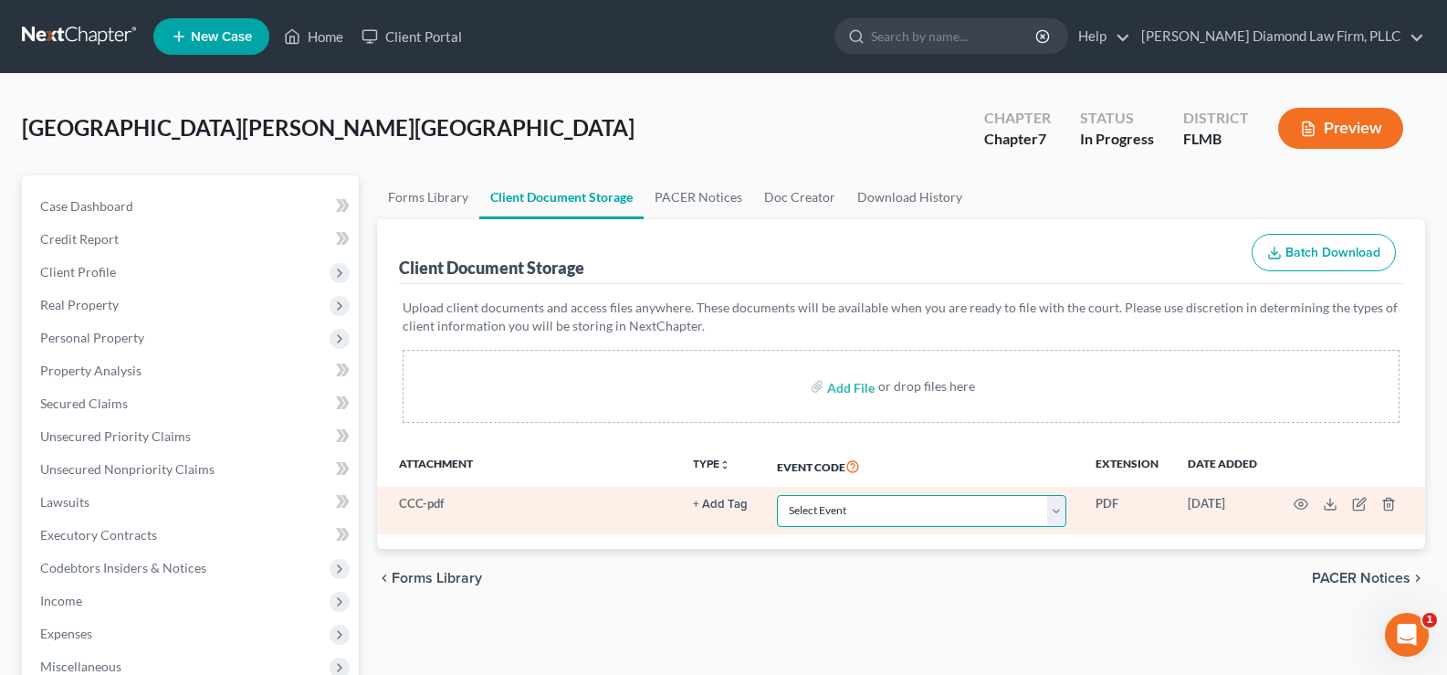
click at [998, 518] on select "Select Event 20 Largest Unsecured Creditors Amended Chapter 13 Plan Amended Cre…" at bounding box center [921, 511] width 289 height 32
select select "9"
click at [777, 495] on select "Select Event 20 Largest Unsecured Creditors Amended Chapter 13 Plan Amended Cre…" at bounding box center [921, 511] width 289 height 32
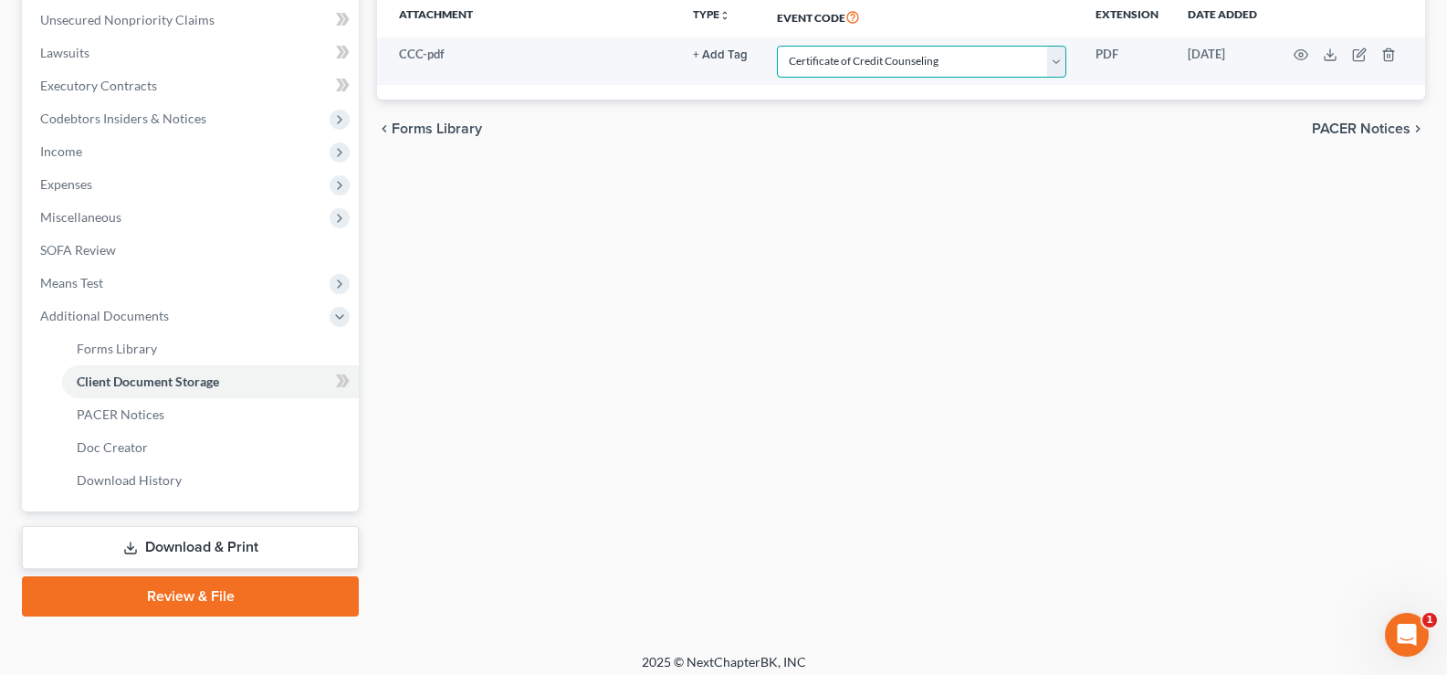
scroll to position [460, 0]
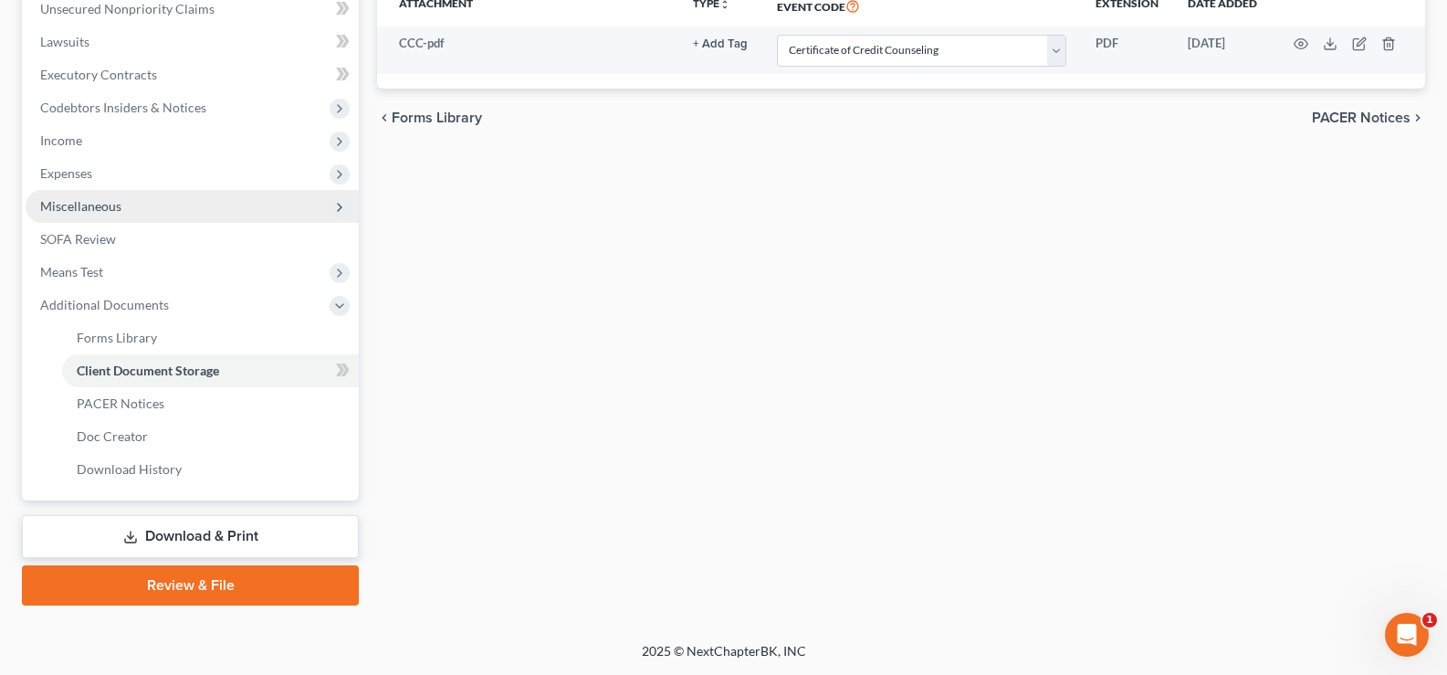
click at [110, 202] on span "Miscellaneous" at bounding box center [80, 206] width 81 height 16
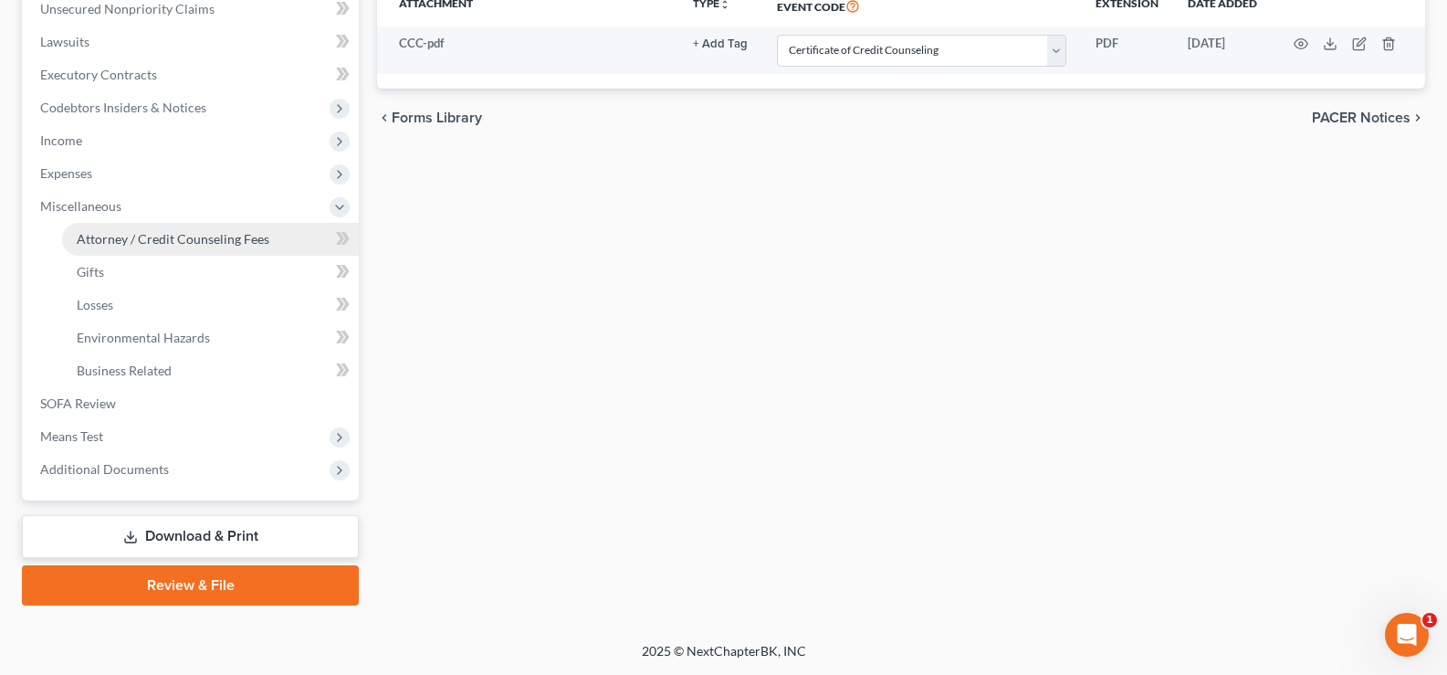
click at [195, 238] on span "Attorney / Credit Counseling Fees" at bounding box center [173, 239] width 193 height 16
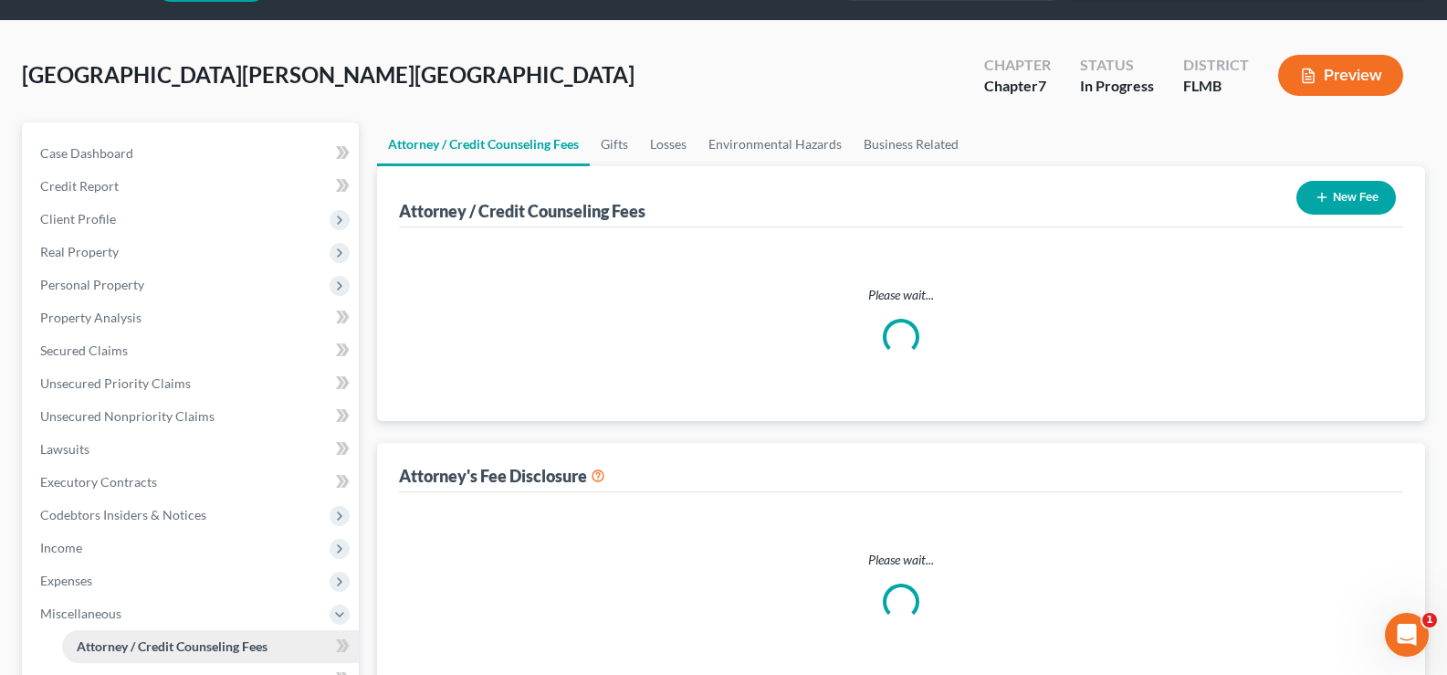
select select "2"
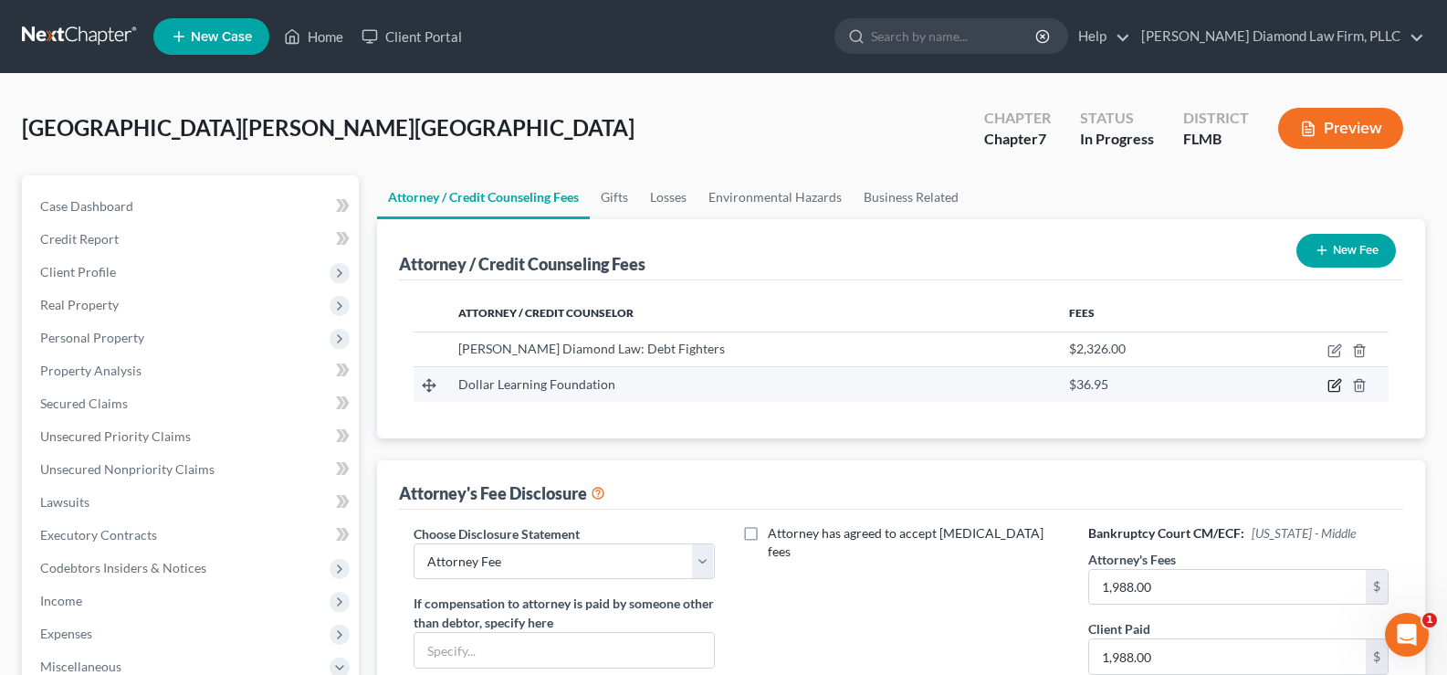
click at [1333, 383] on icon "button" at bounding box center [1334, 385] width 15 height 15
select select "4"
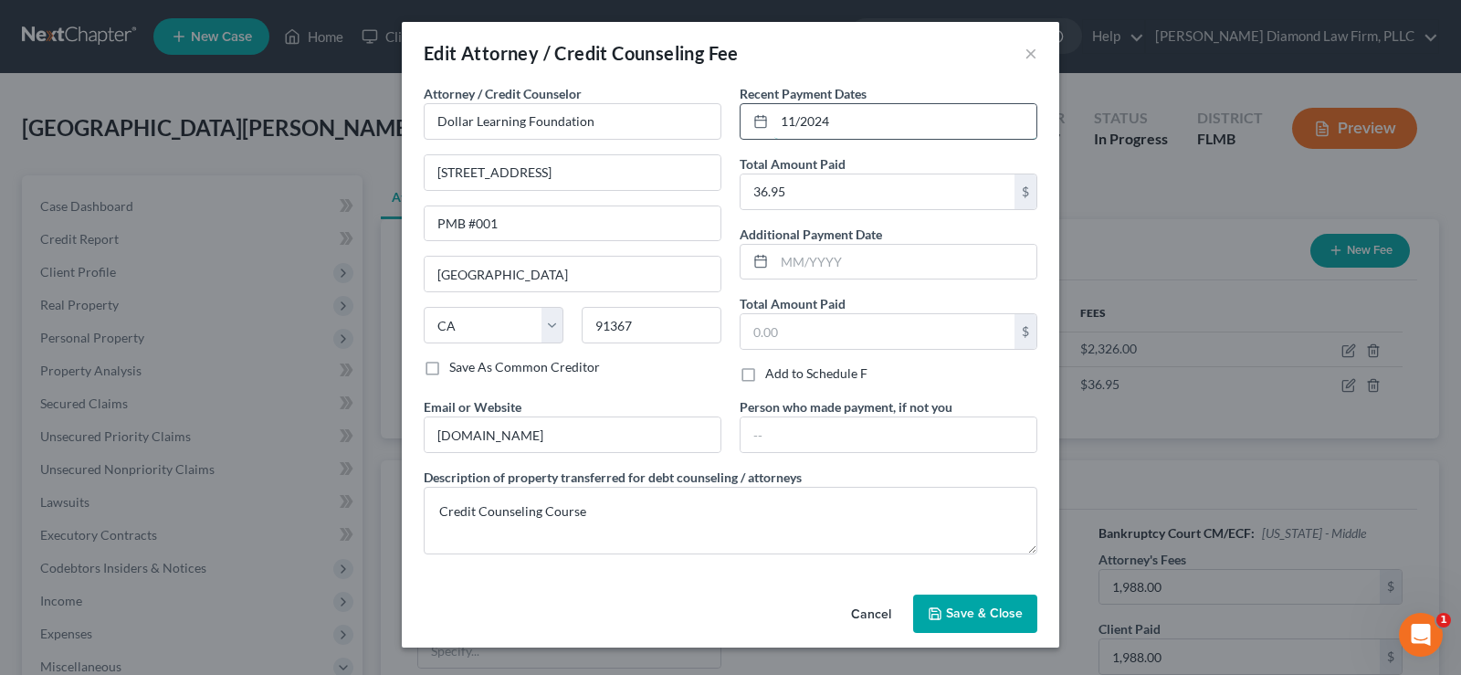
click at [851, 131] on input "11/2024" at bounding box center [905, 121] width 262 height 35
drag, startPoint x: 851, startPoint y: 131, endPoint x: 762, endPoint y: 122, distance: 88.9
click at [762, 122] on div "11/2024" at bounding box center [888, 121] width 298 height 37
type input "06/2025"
click at [1001, 611] on span "Save & Close" at bounding box center [984, 613] width 77 height 16
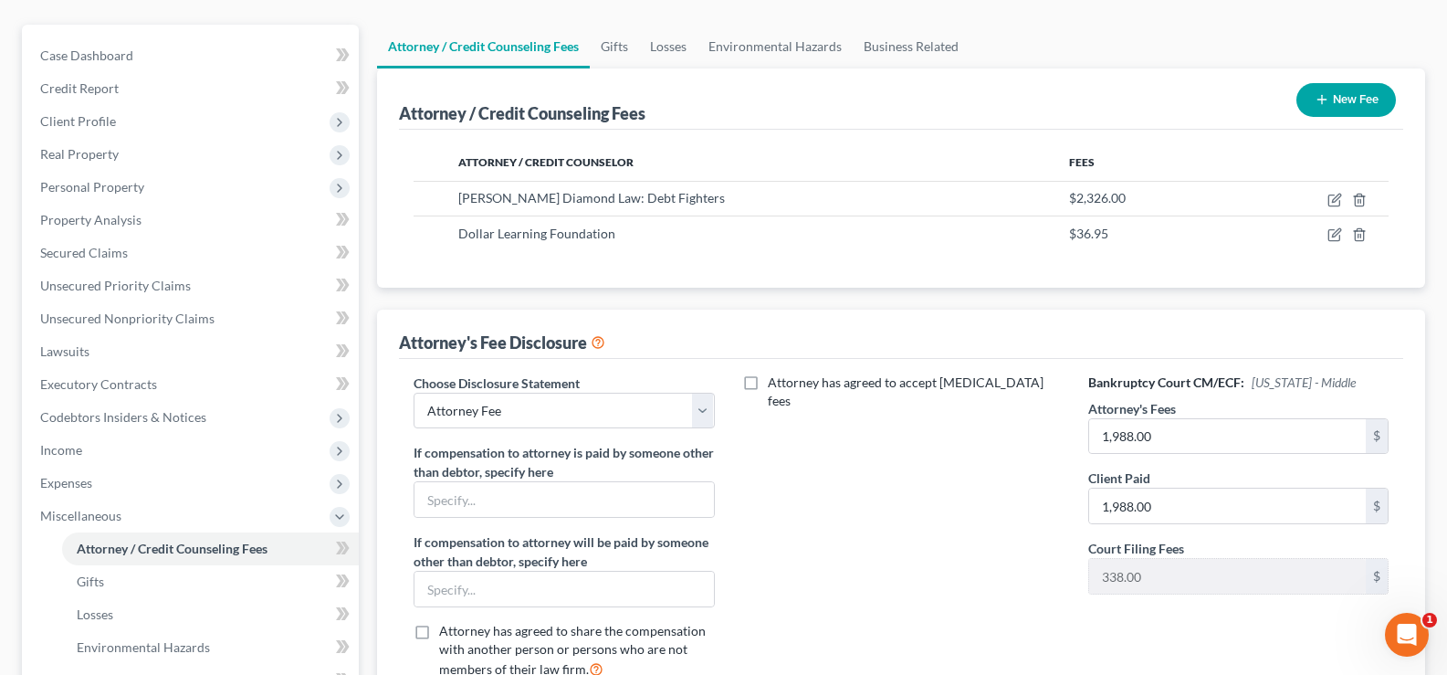
scroll to position [183, 0]
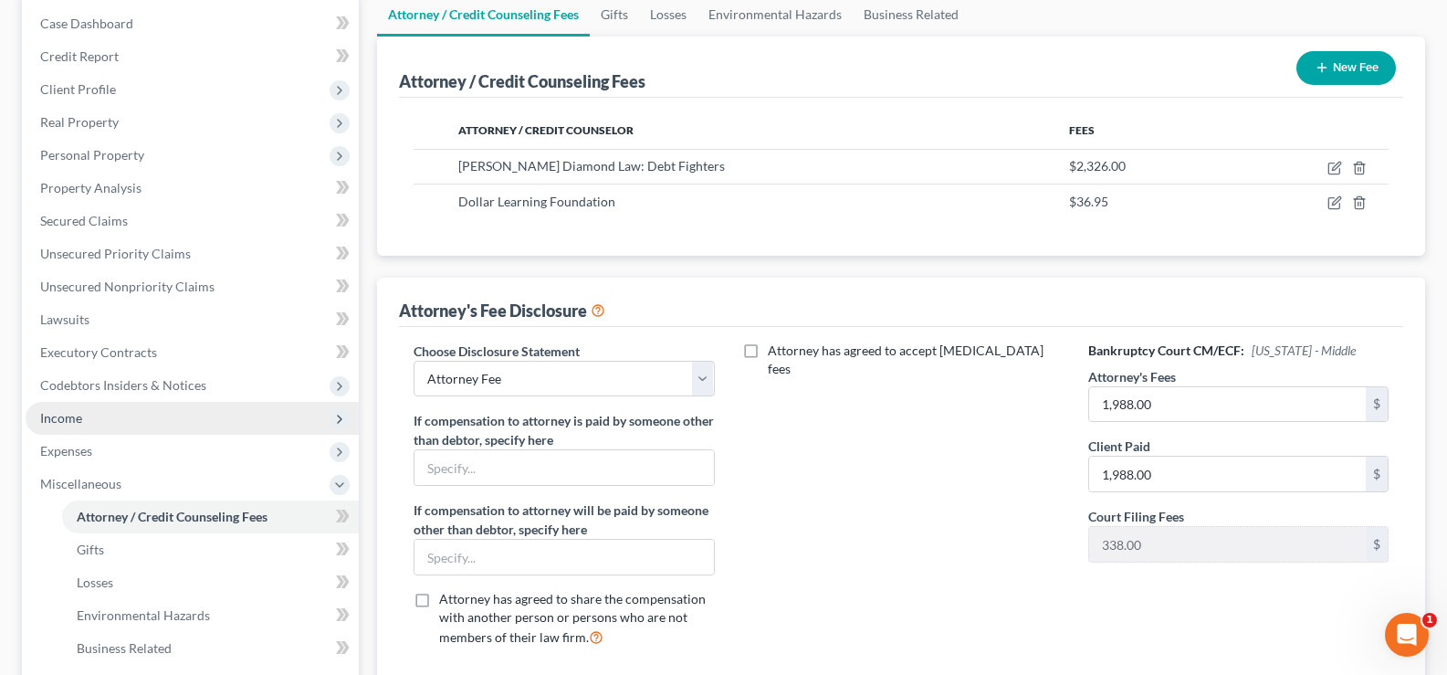
click at [87, 415] on span "Income" at bounding box center [192, 418] width 333 height 33
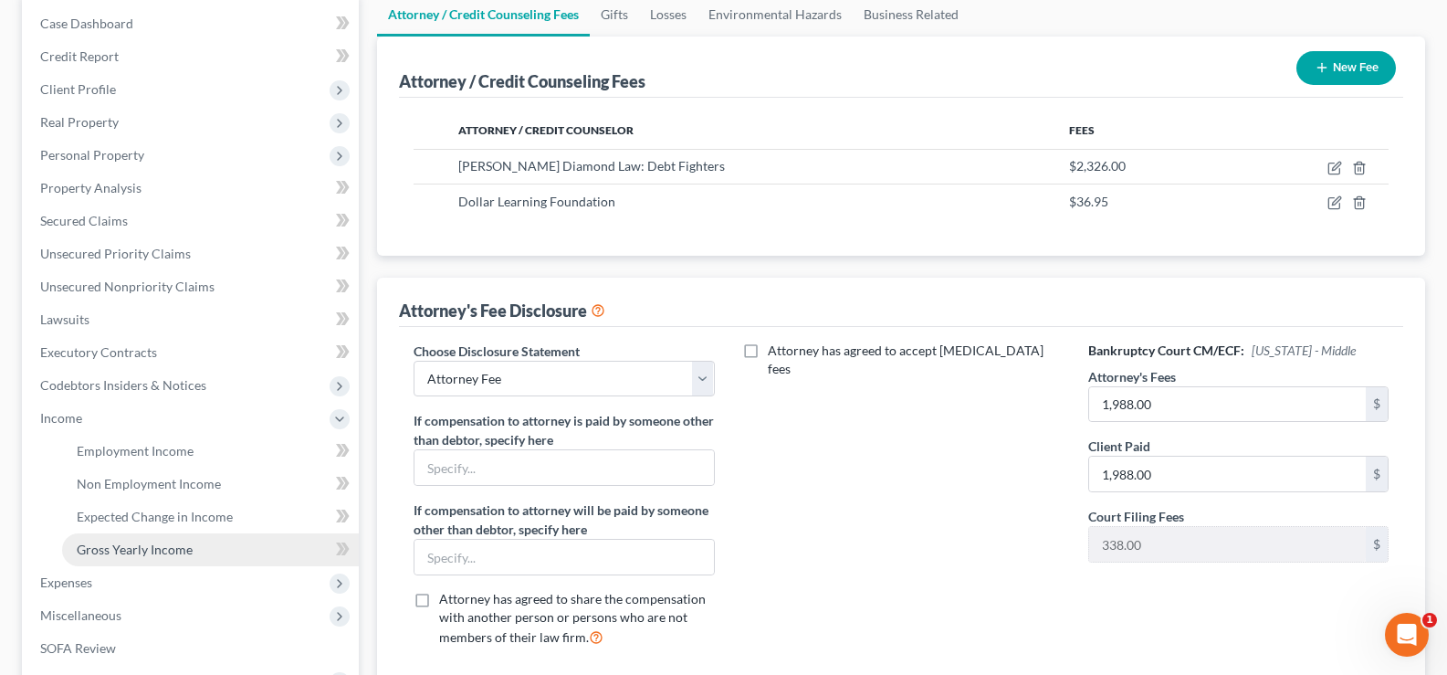
click at [120, 549] on span "Gross Yearly Income" at bounding box center [135, 549] width 116 height 16
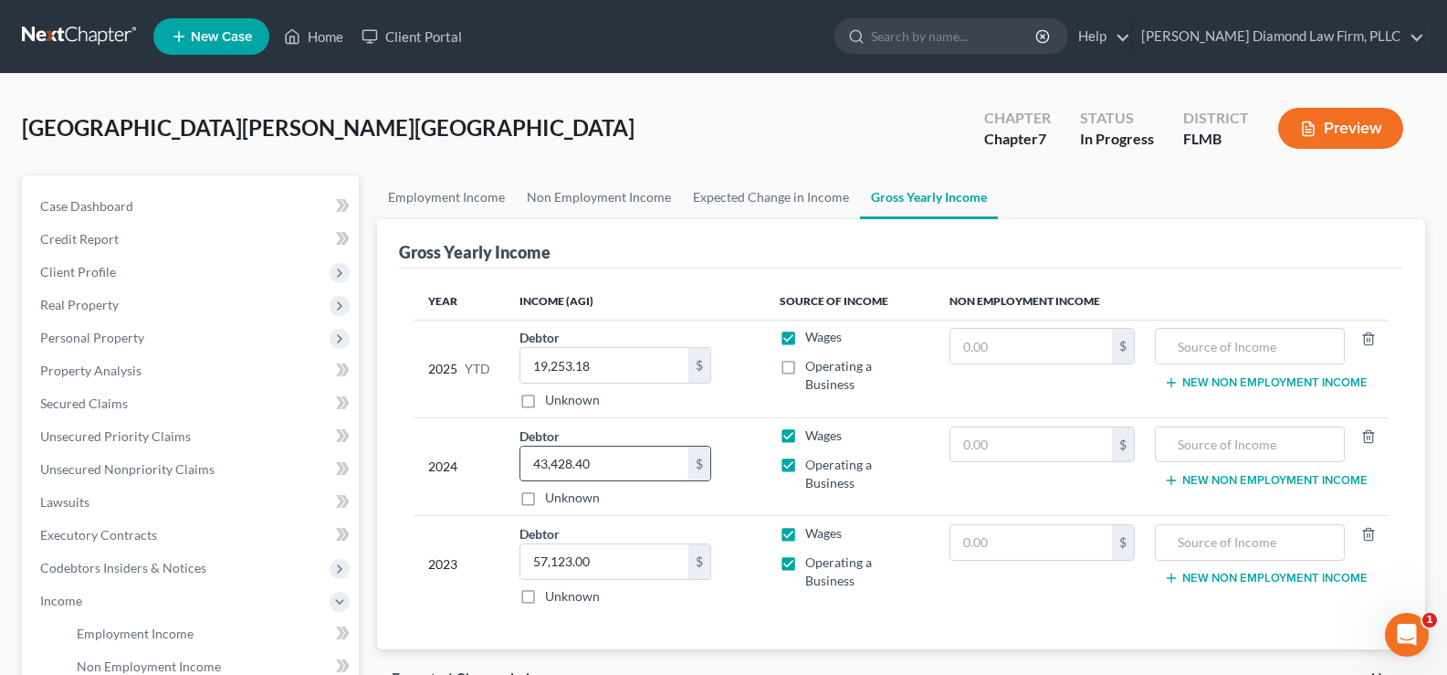
click at [597, 469] on input "43,428.40" at bounding box center [604, 463] width 168 height 35
click at [588, 465] on input "48,878" at bounding box center [604, 463] width 168 height 35
drag, startPoint x: 588, startPoint y: 465, endPoint x: 522, endPoint y: 462, distance: 65.8
click at [522, 462] on input "48,878" at bounding box center [604, 463] width 168 height 35
type input "76,585"
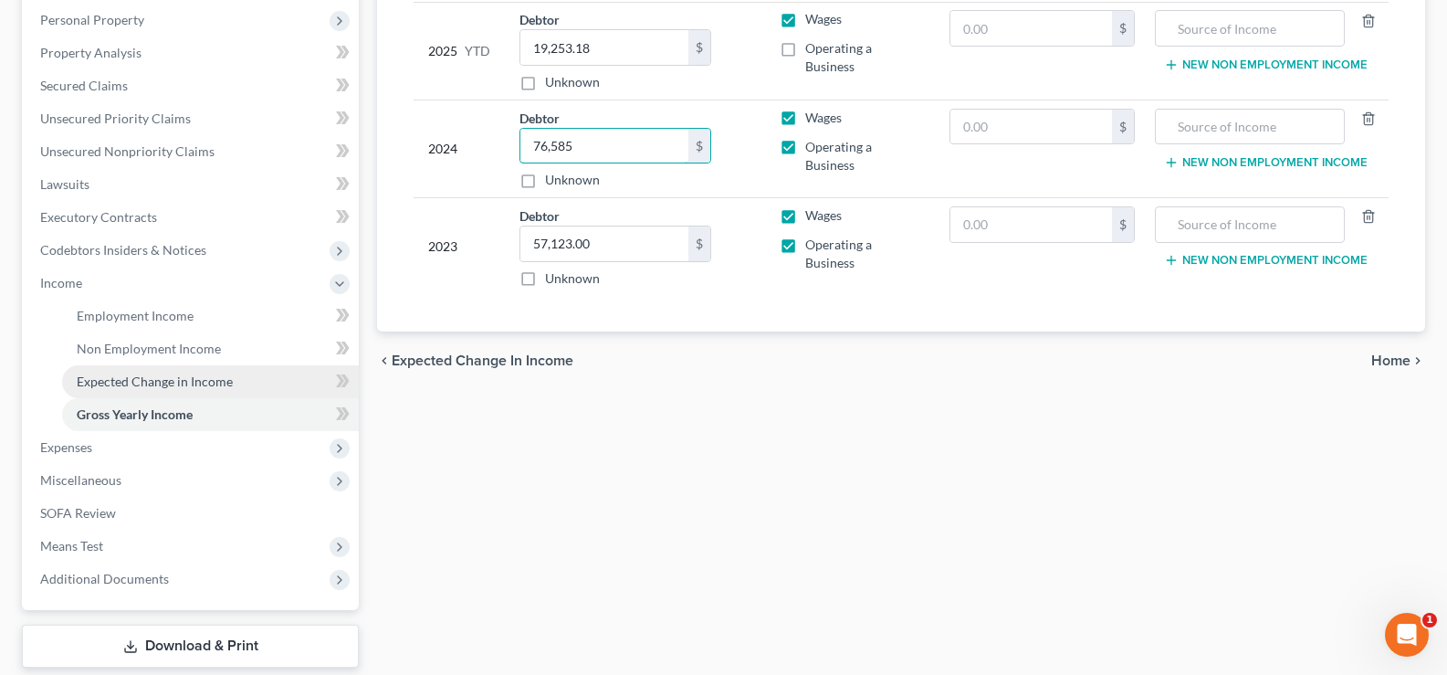
scroll to position [365, 0]
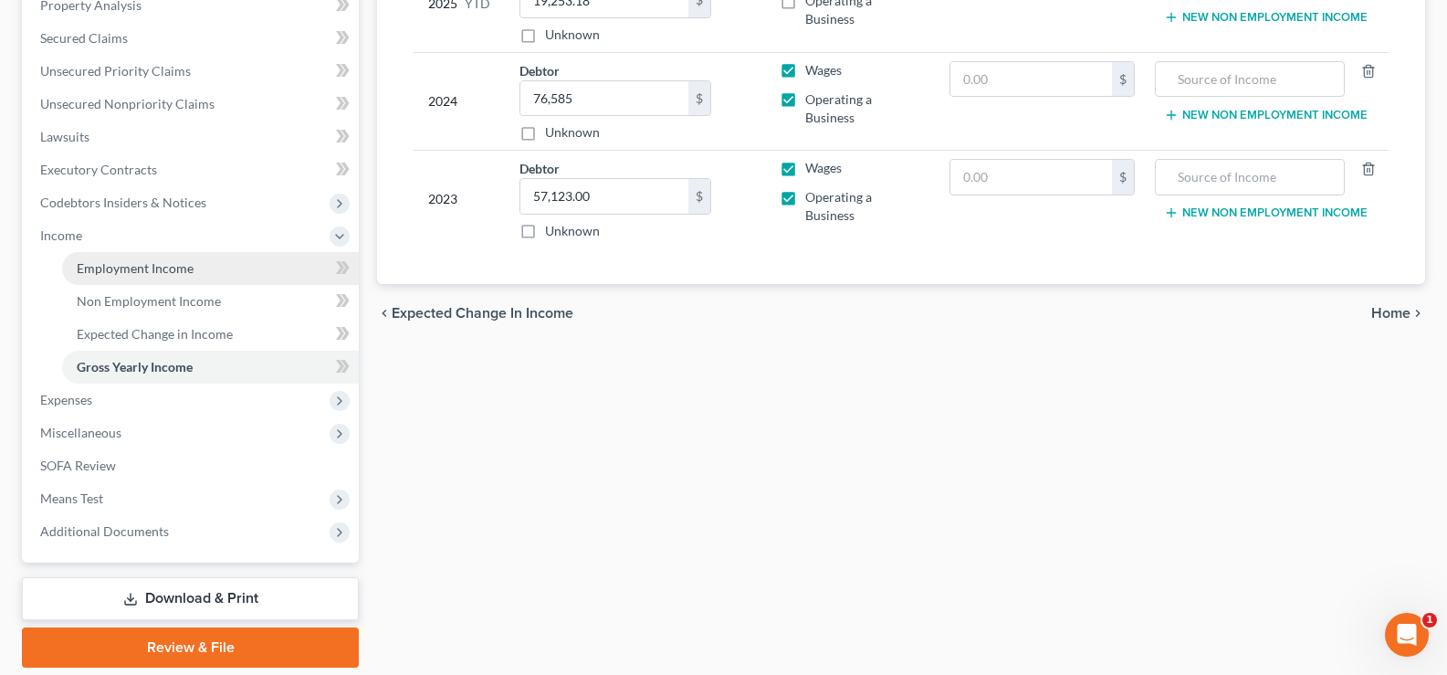
click at [162, 273] on span "Employment Income" at bounding box center [135, 268] width 117 height 16
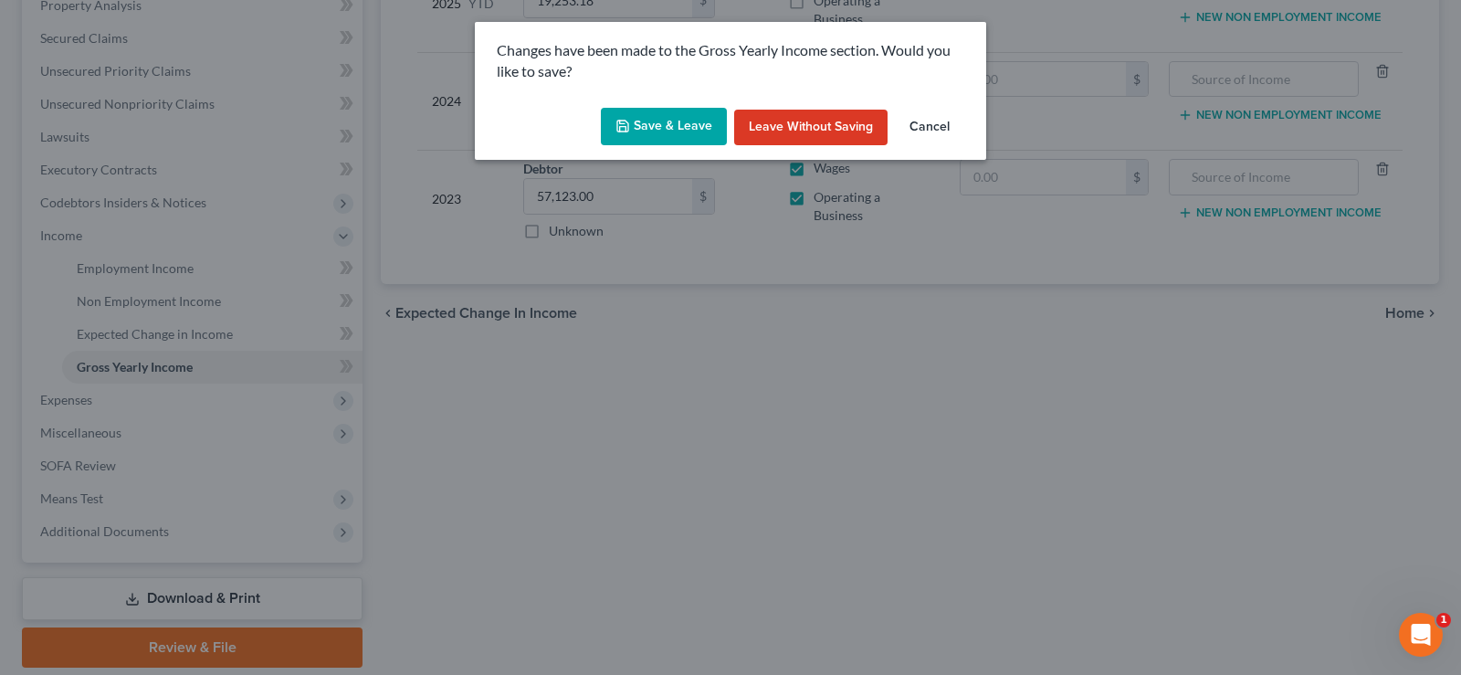
click at [644, 109] on button "Save & Leave" at bounding box center [664, 127] width 126 height 38
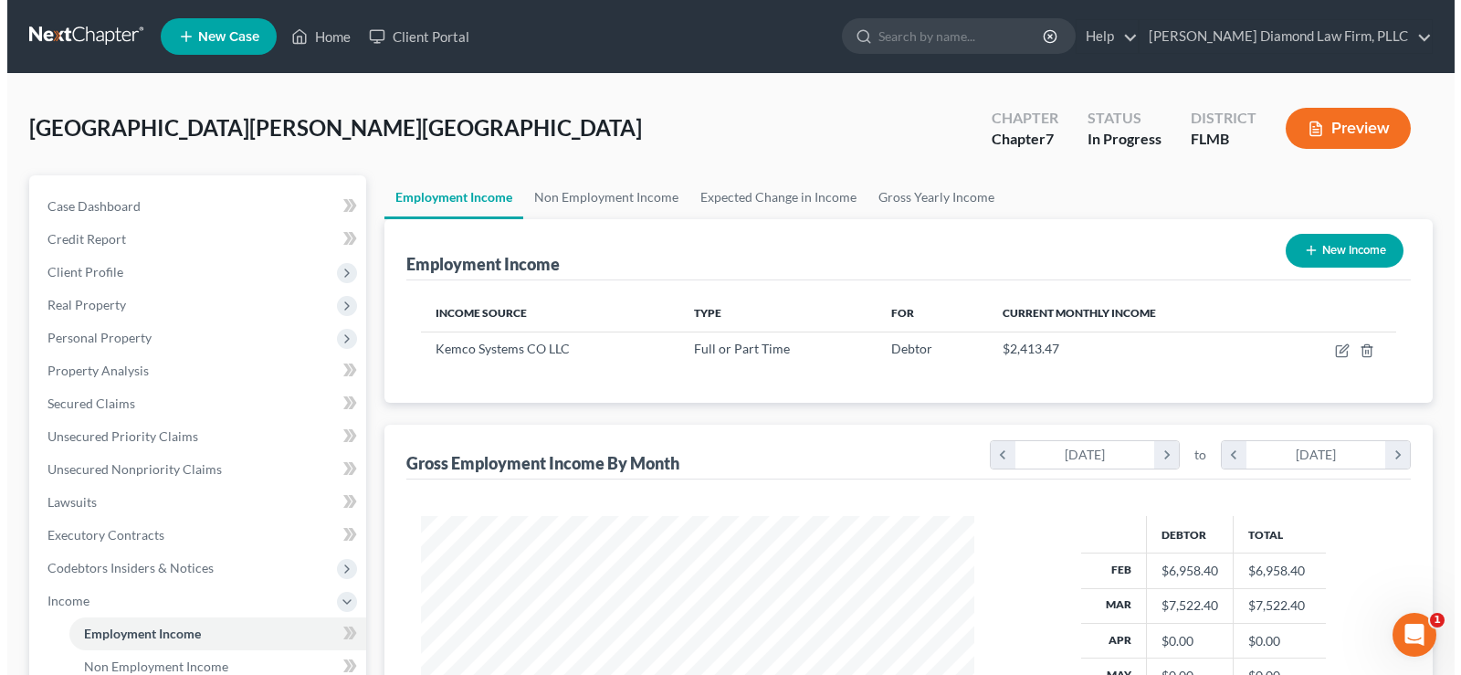
scroll to position [328, 590]
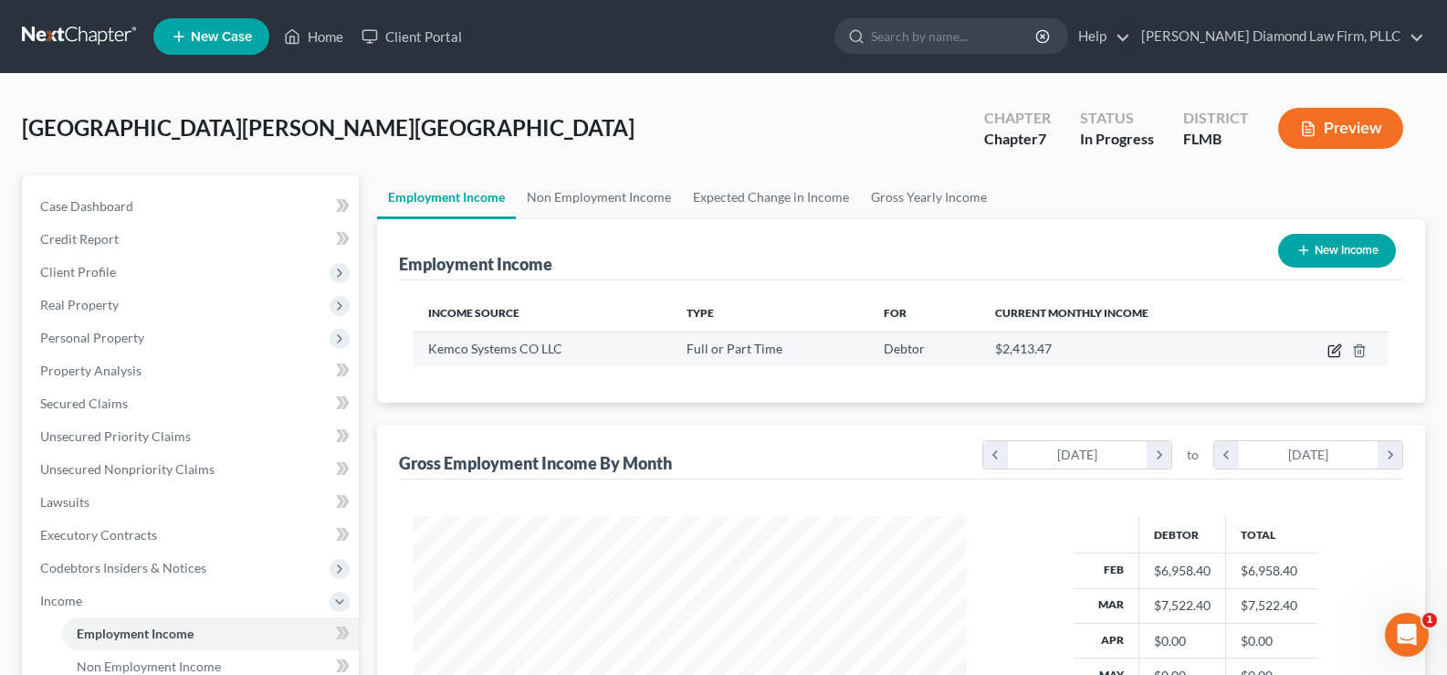
click at [1334, 346] on icon "button" at bounding box center [1333, 351] width 11 height 11
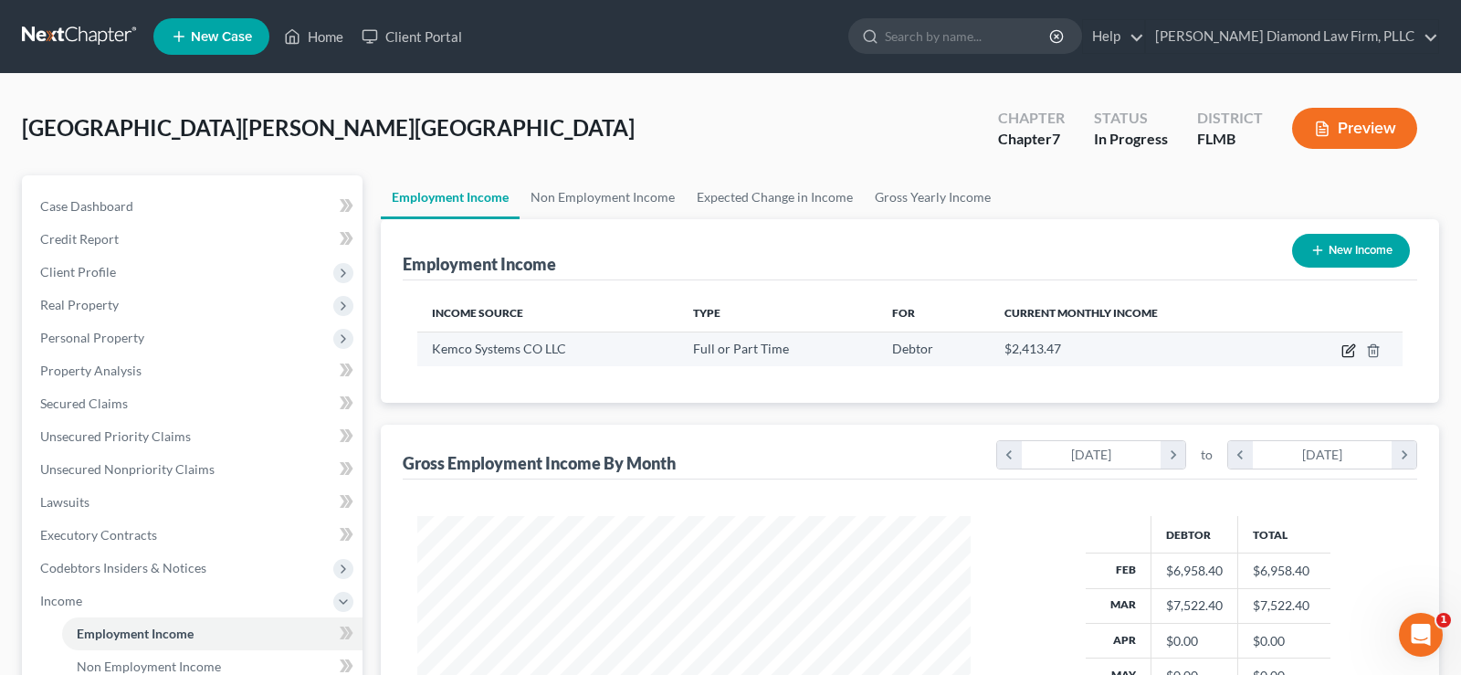
select select "0"
select select "9"
select select "2"
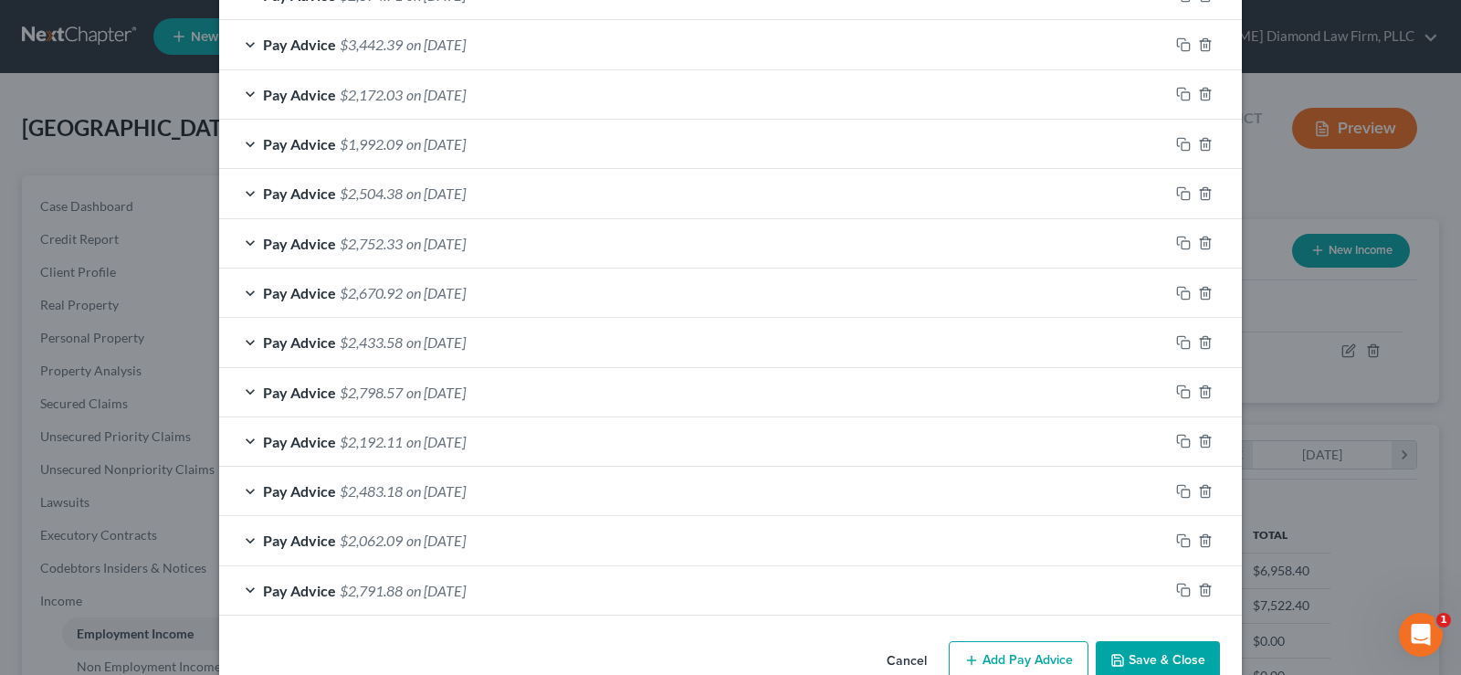
scroll to position [787, 0]
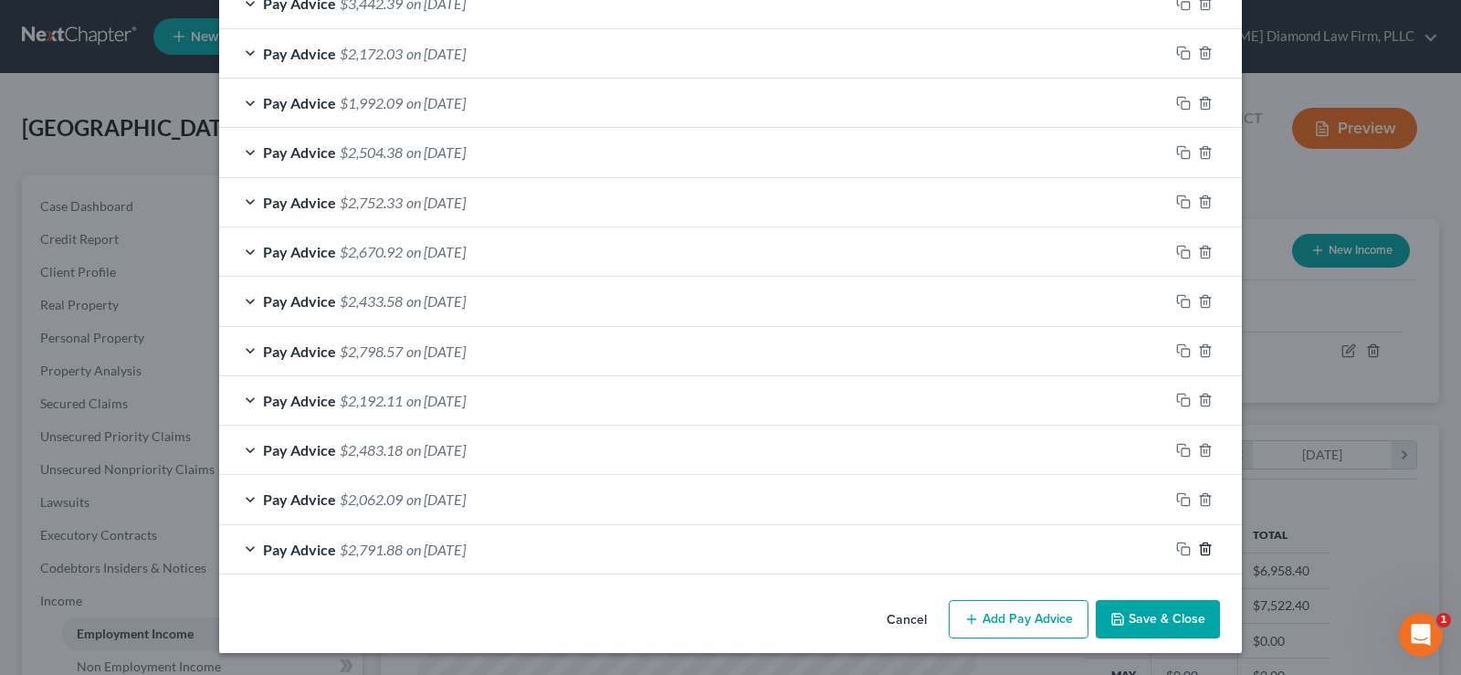
click at [1199, 548] on icon "button" at bounding box center [1205, 548] width 15 height 15
click at [1199, 548] on icon "button" at bounding box center [1205, 549] width 15 height 15
click at [1199, 548] on icon "button" at bounding box center [1205, 548] width 15 height 15
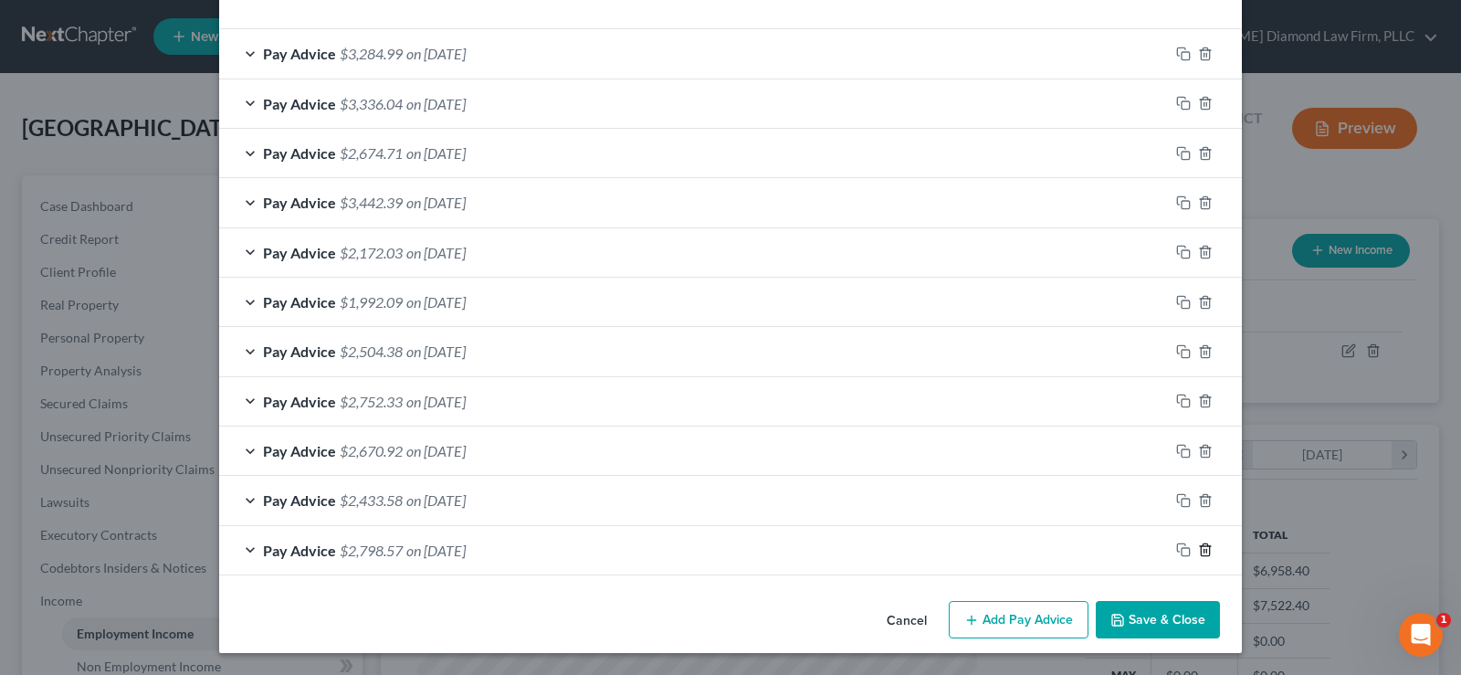
click at [1199, 548] on icon "button" at bounding box center [1205, 549] width 15 height 15
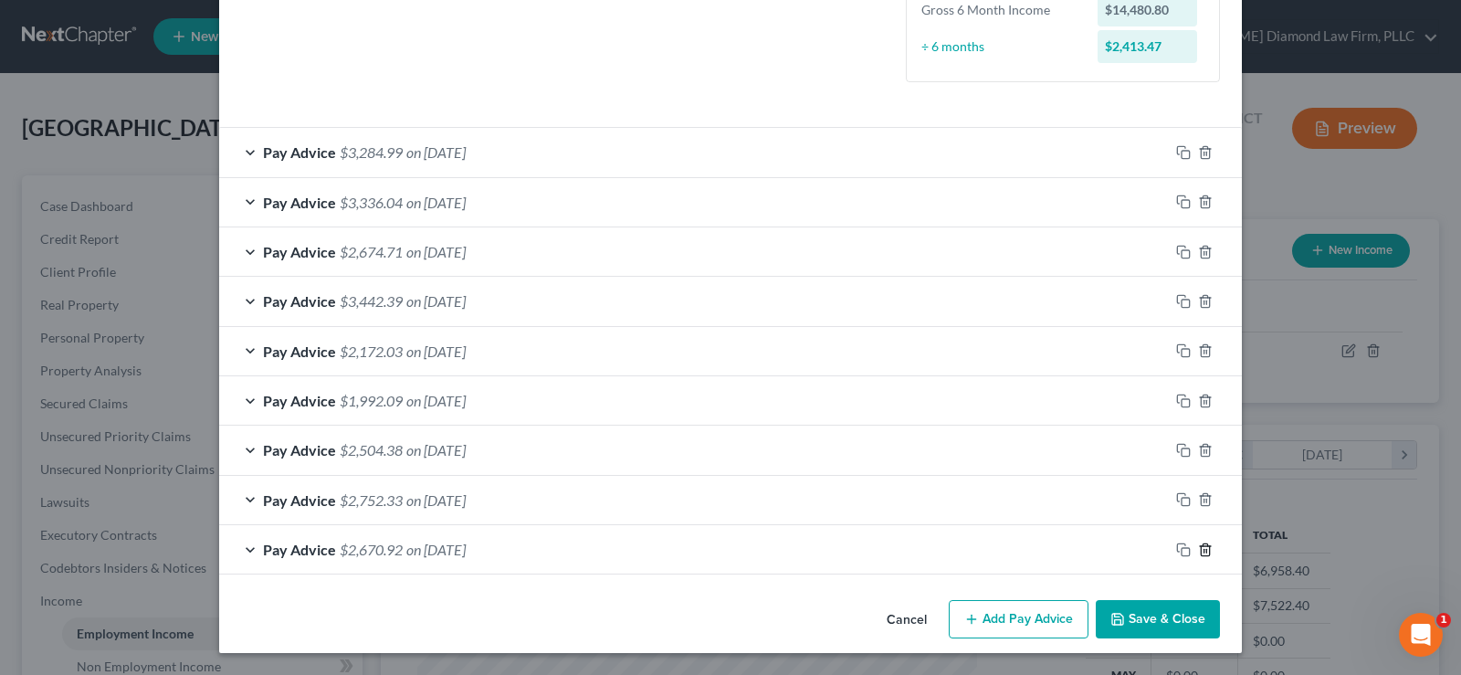
click at [1199, 548] on icon "button" at bounding box center [1205, 549] width 15 height 15
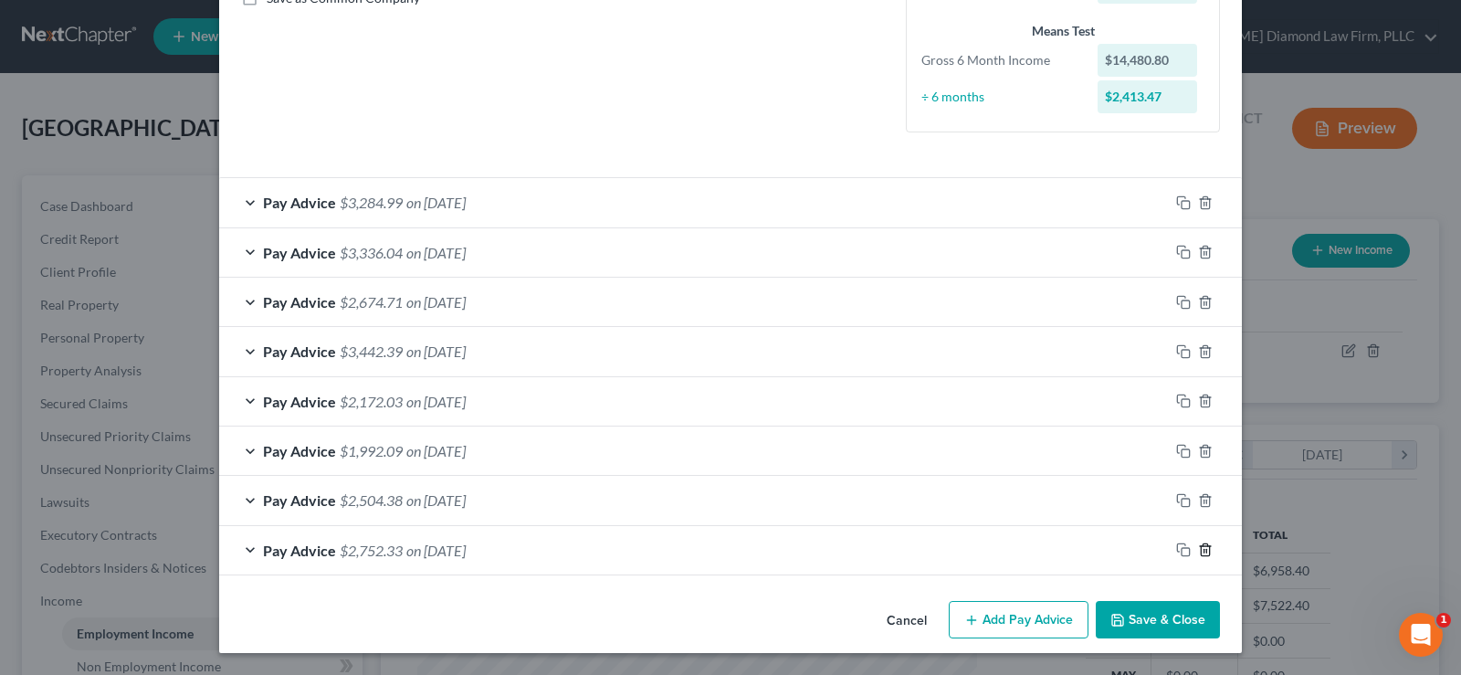
click at [1199, 548] on icon "button" at bounding box center [1205, 549] width 15 height 15
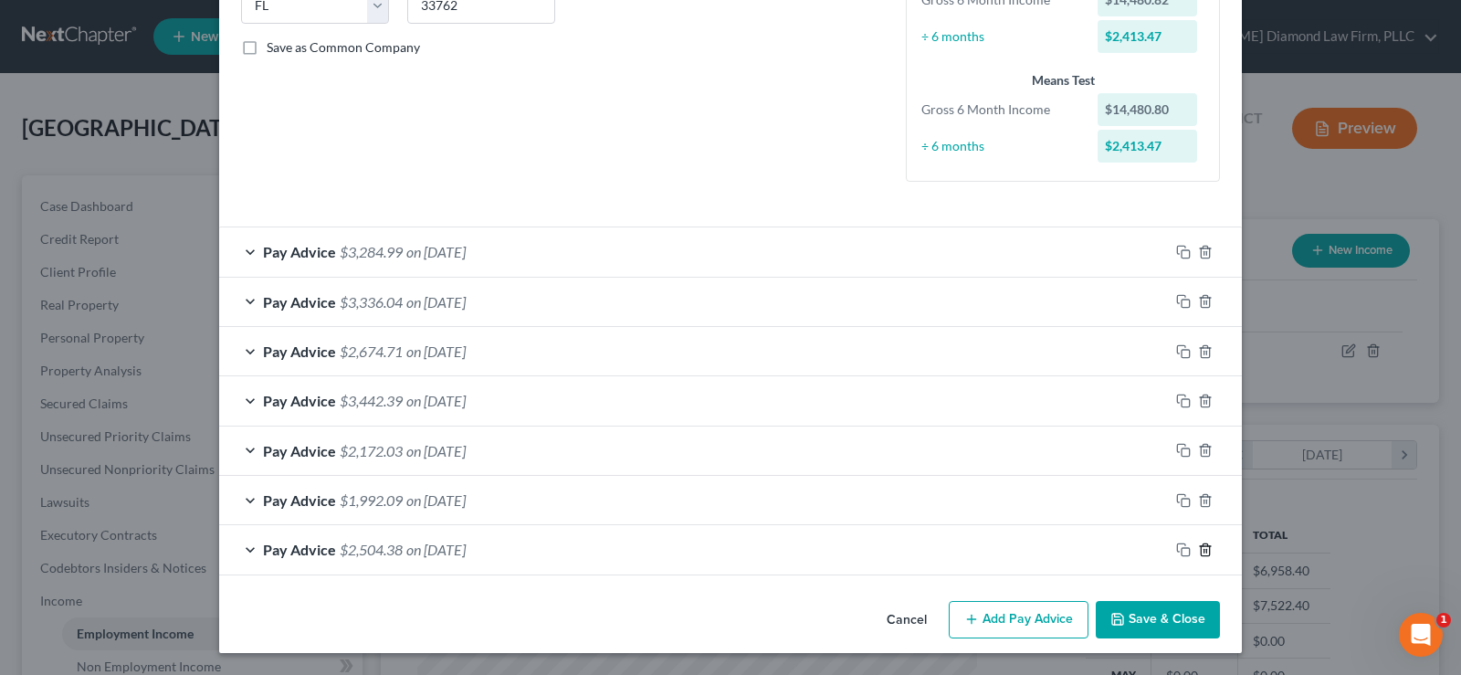
click at [1199, 548] on icon "button" at bounding box center [1205, 549] width 15 height 15
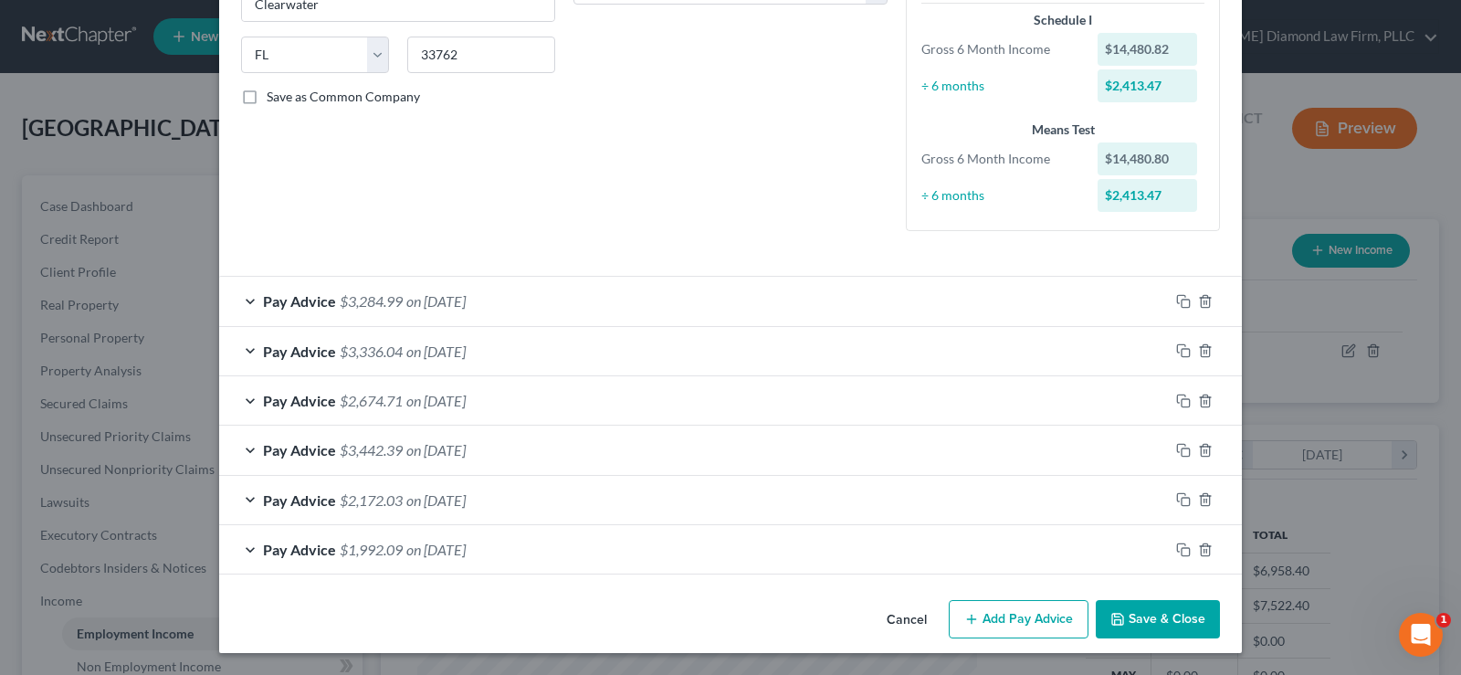
scroll to position [340, 0]
click at [1199, 546] on polyline "button" at bounding box center [1204, 546] width 11 height 0
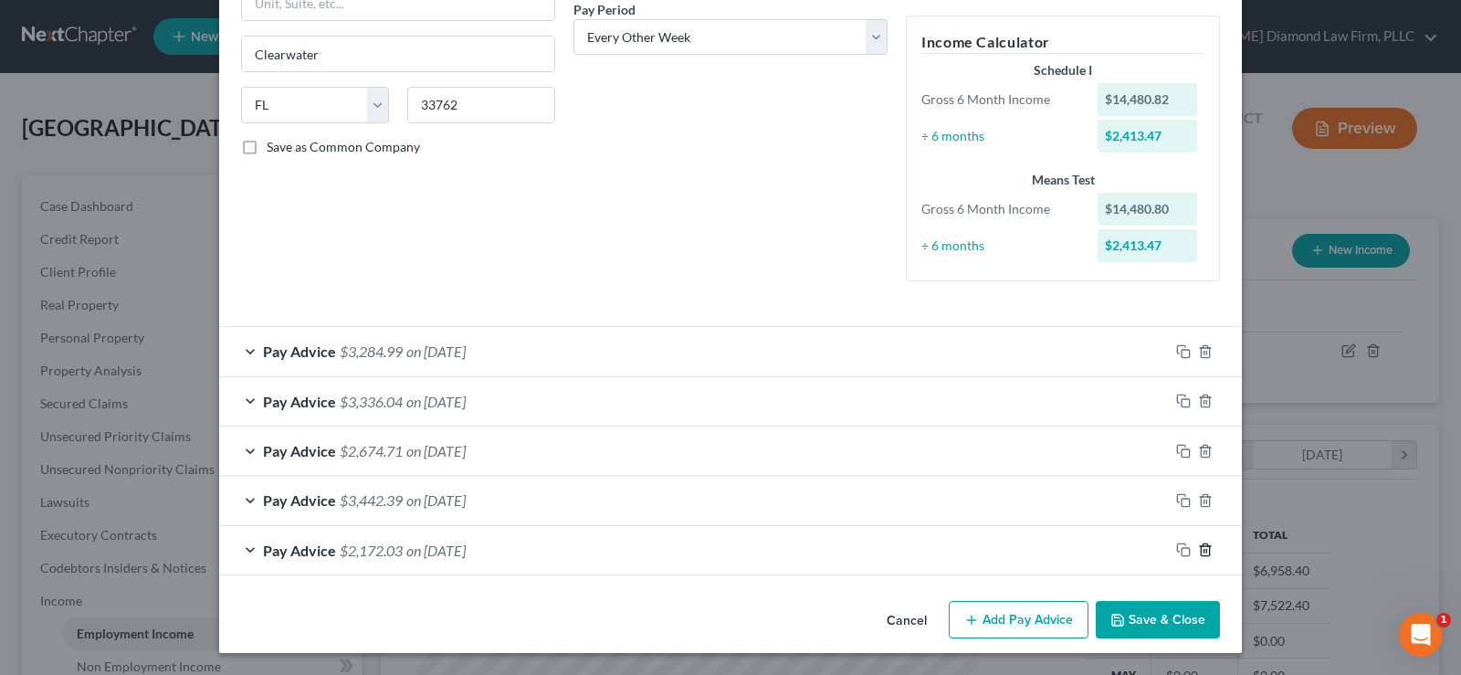
click at [1199, 545] on icon "button" at bounding box center [1205, 549] width 15 height 15
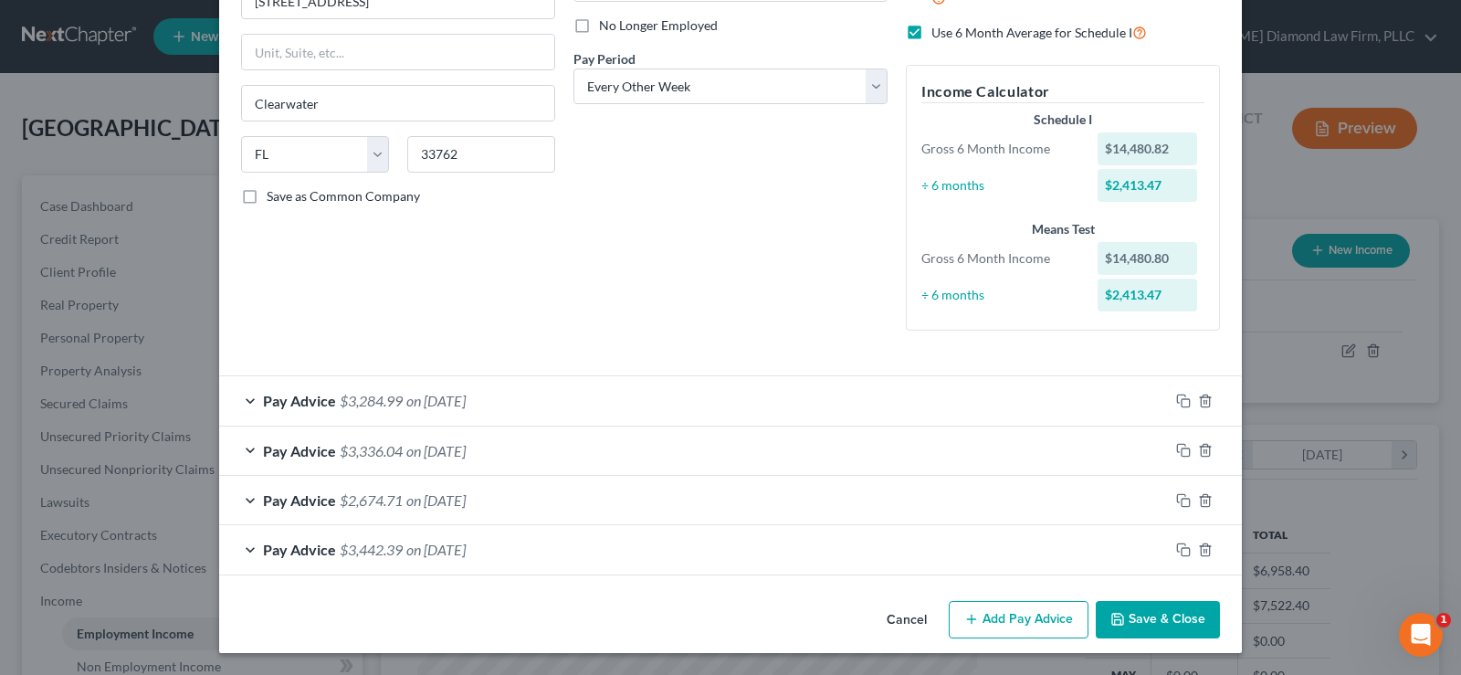
scroll to position [241, 0]
click at [1176, 400] on icon "button" at bounding box center [1183, 400] width 15 height 15
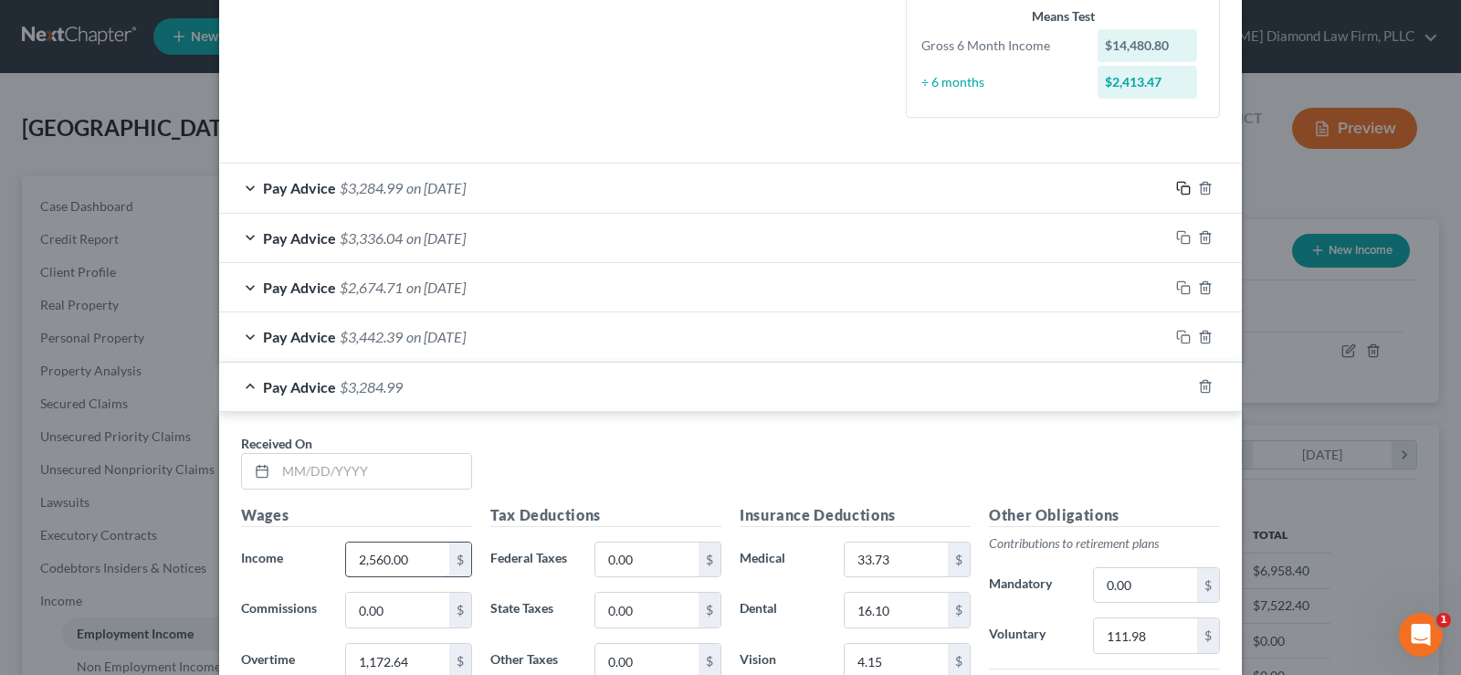
scroll to position [515, 0]
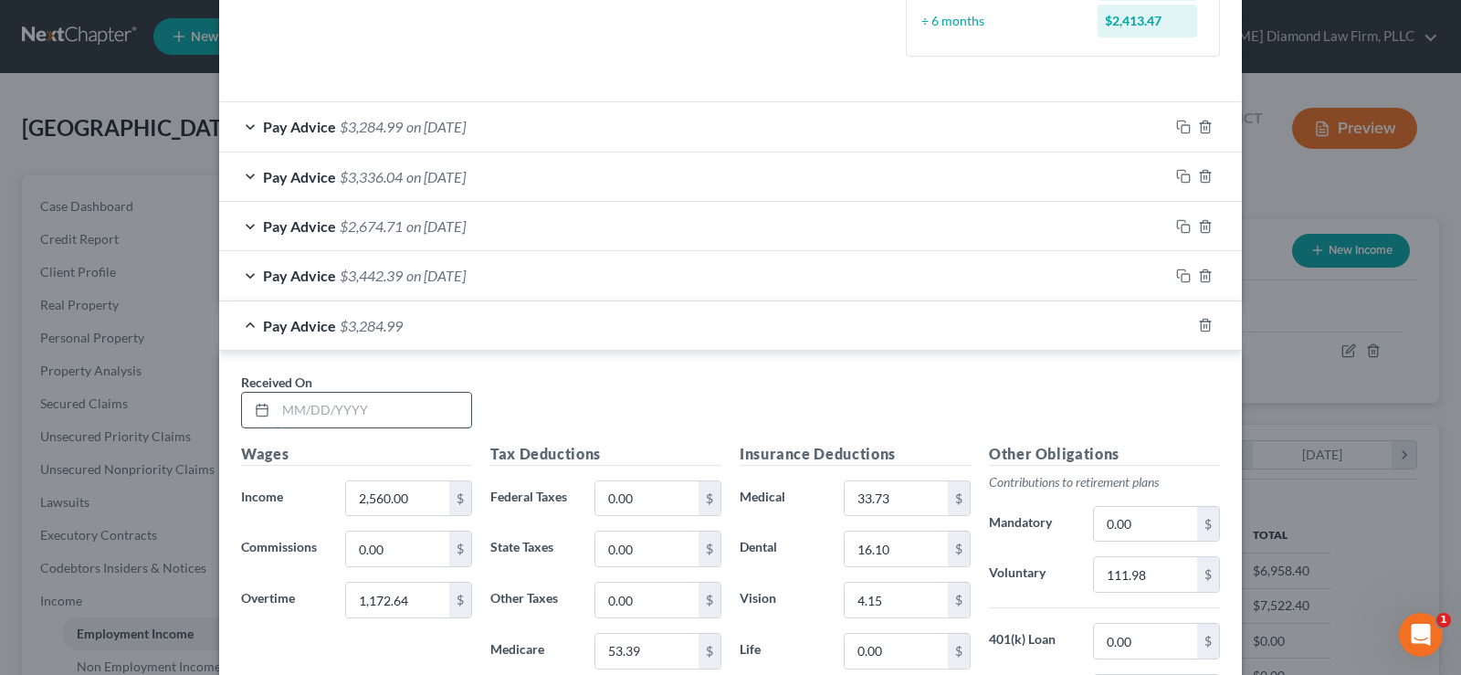
click at [385, 404] on input "text" at bounding box center [373, 410] width 195 height 35
type input "[DATE]"
click at [419, 607] on input "1,172.64" at bounding box center [397, 599] width 103 height 35
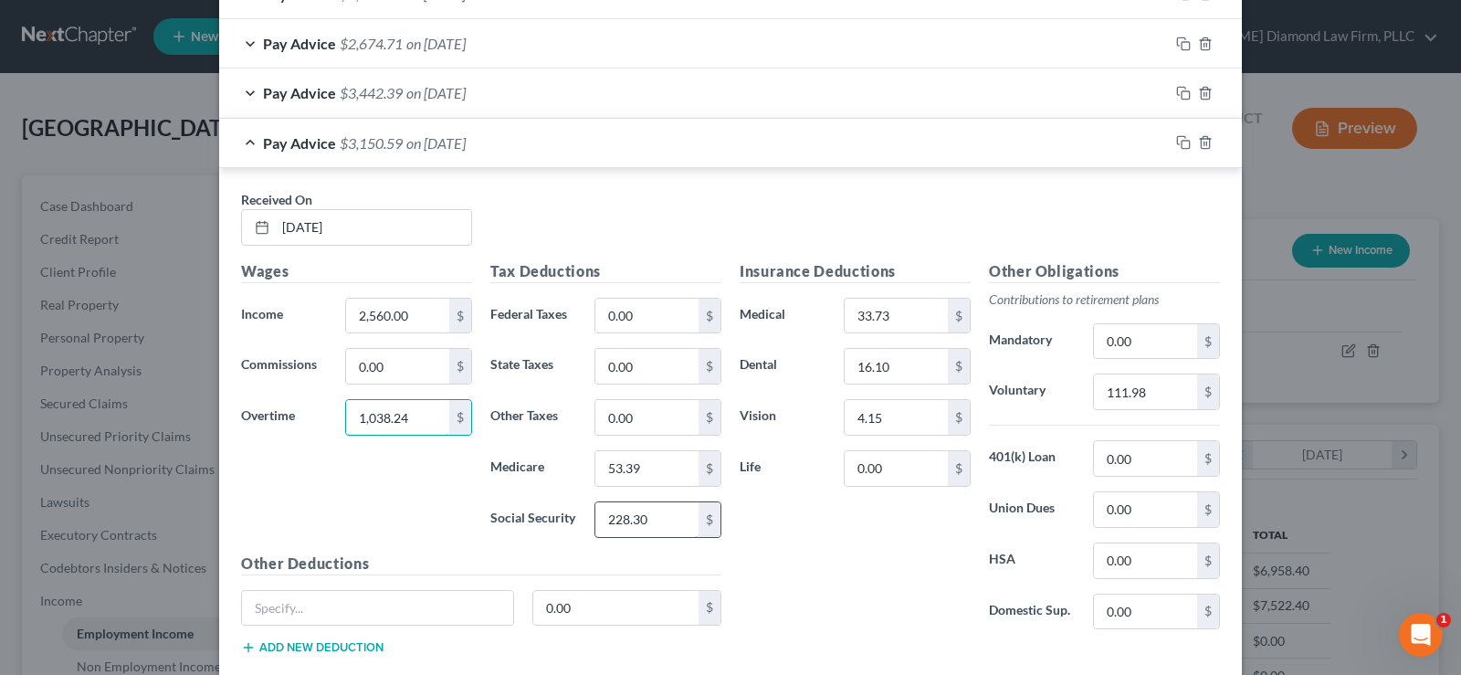
type input "1,038.24"
click at [676, 527] on input "228.30" at bounding box center [646, 519] width 103 height 35
type input "219.95"
click at [646, 466] on input "53.39" at bounding box center [646, 468] width 103 height 35
type input "51.44"
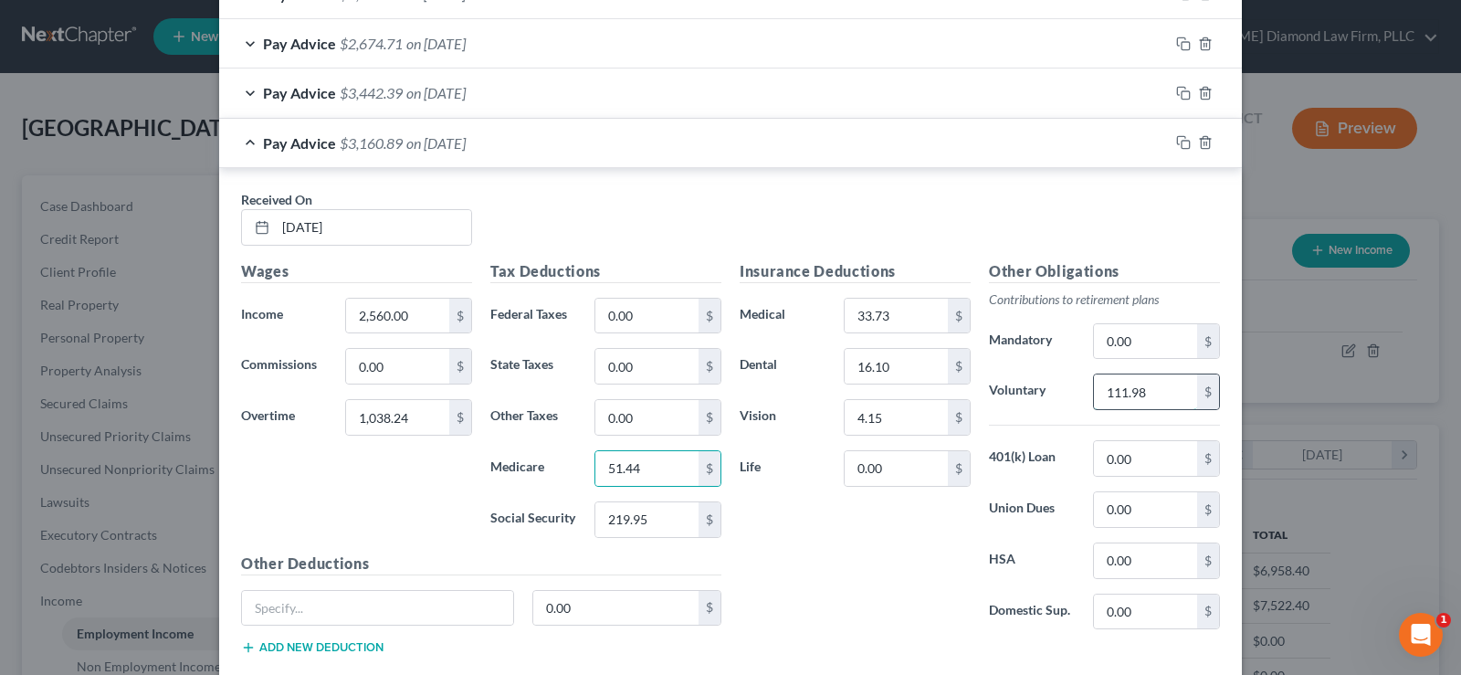
click at [1170, 401] on input "111.98" at bounding box center [1145, 391] width 103 height 35
type input "107.95"
click at [1181, 146] on rect "button" at bounding box center [1185, 145] width 8 height 8
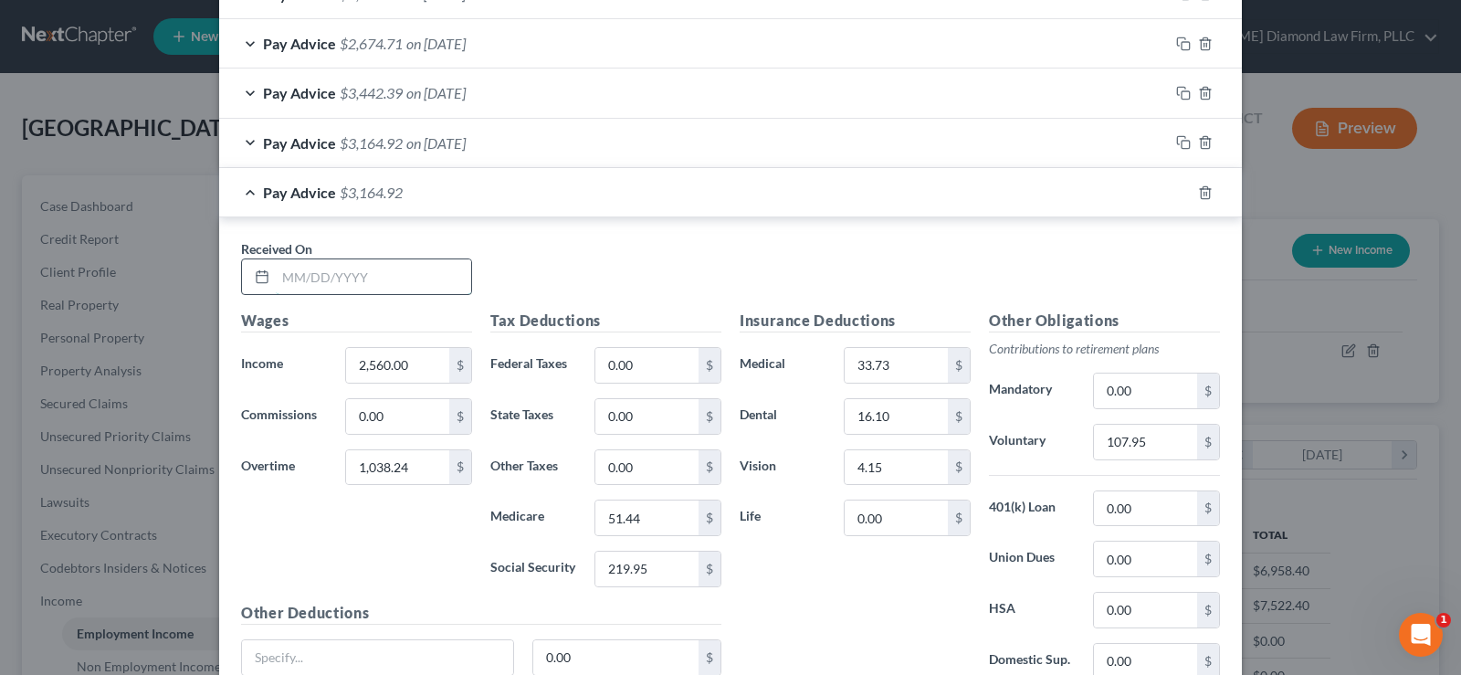
click at [362, 282] on input "text" at bounding box center [373, 276] width 195 height 35
type input "[DATE]"
type input "2,431.04"
type input "567.36"
click at [402, 374] on input "2,431.04" at bounding box center [397, 365] width 103 height 35
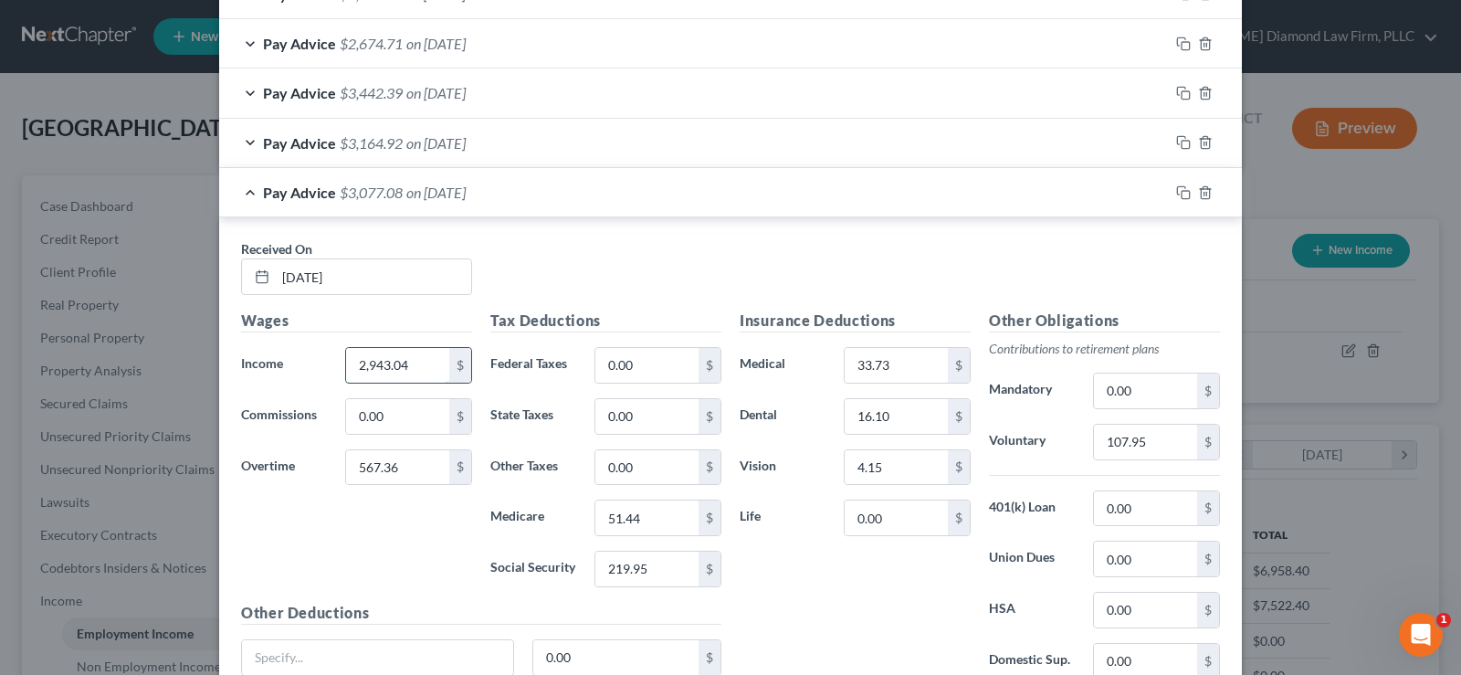
type input "2,943.04"
click at [655, 576] on input "219.95" at bounding box center [646, 568] width 103 height 35
type input "214.52"
click at [651, 518] on input "51.44" at bounding box center [646, 517] width 103 height 35
type input "50.17"
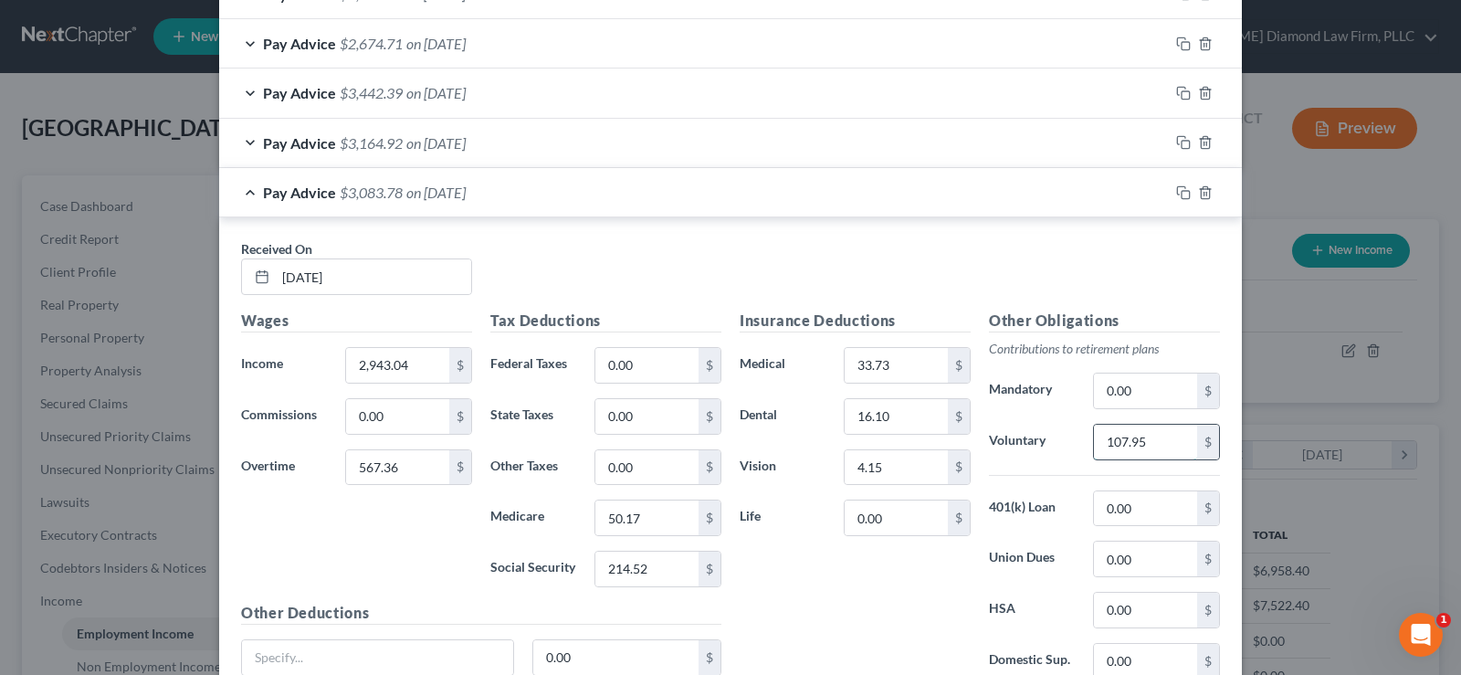
click at [1147, 438] on input "107.95" at bounding box center [1145, 441] width 103 height 35
type input "105.31"
click at [1178, 193] on icon "button" at bounding box center [1183, 192] width 15 height 15
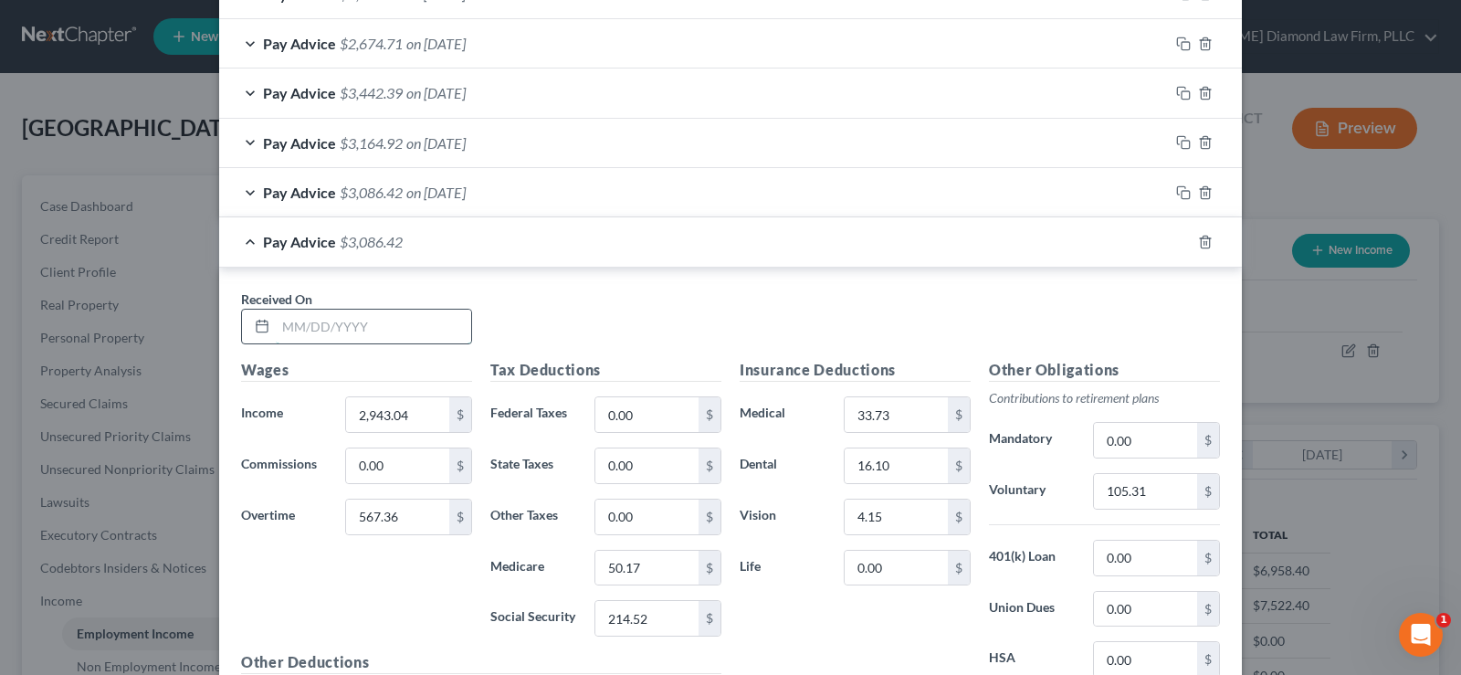
click at [327, 333] on input "text" at bounding box center [373, 326] width 195 height 35
type input "[DATE]"
click at [421, 419] on input "2,943.04" at bounding box center [397, 414] width 103 height 35
drag, startPoint x: 421, startPoint y: 419, endPoint x: 346, endPoint y: 422, distance: 74.9
click at [346, 422] on input "2,943.04" at bounding box center [397, 414] width 103 height 35
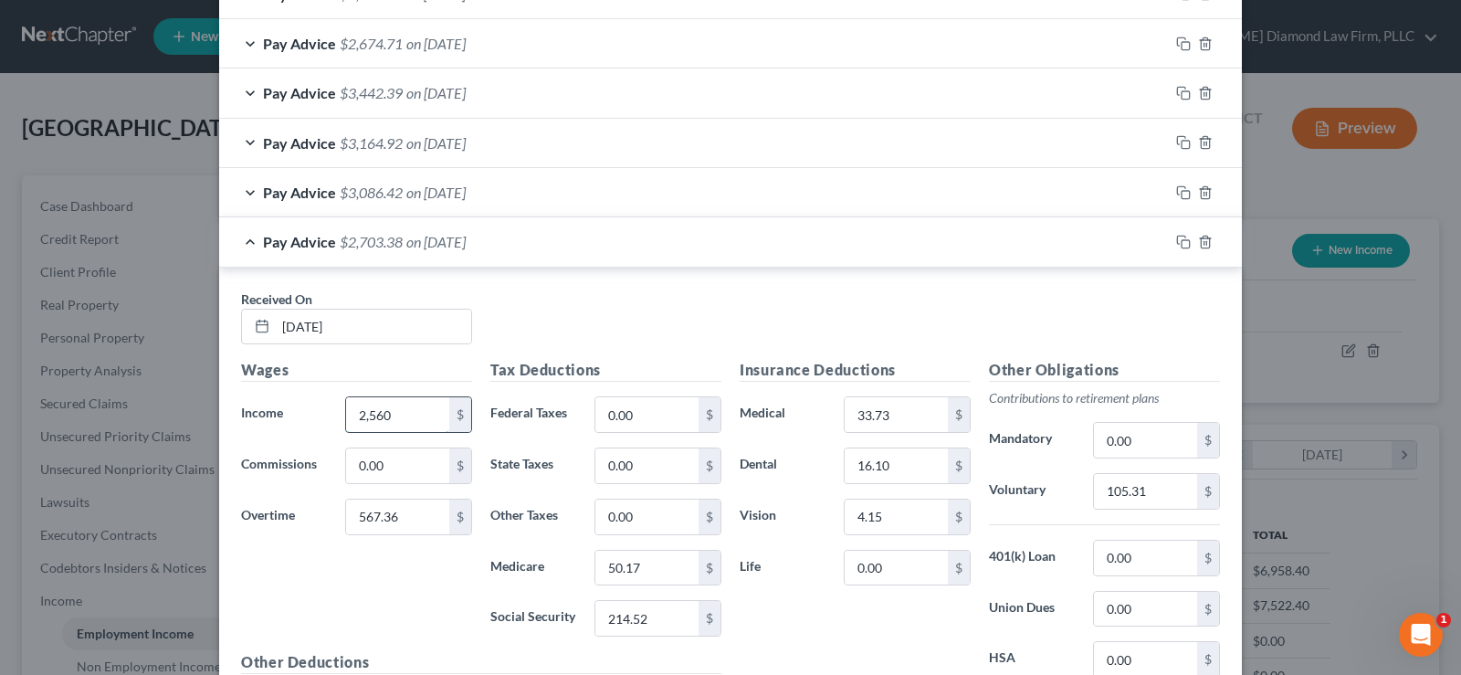
type input "2,560"
type input "827.04"
click at [650, 622] on input "214.52" at bounding box center [646, 618] width 103 height 35
type input "206.86"
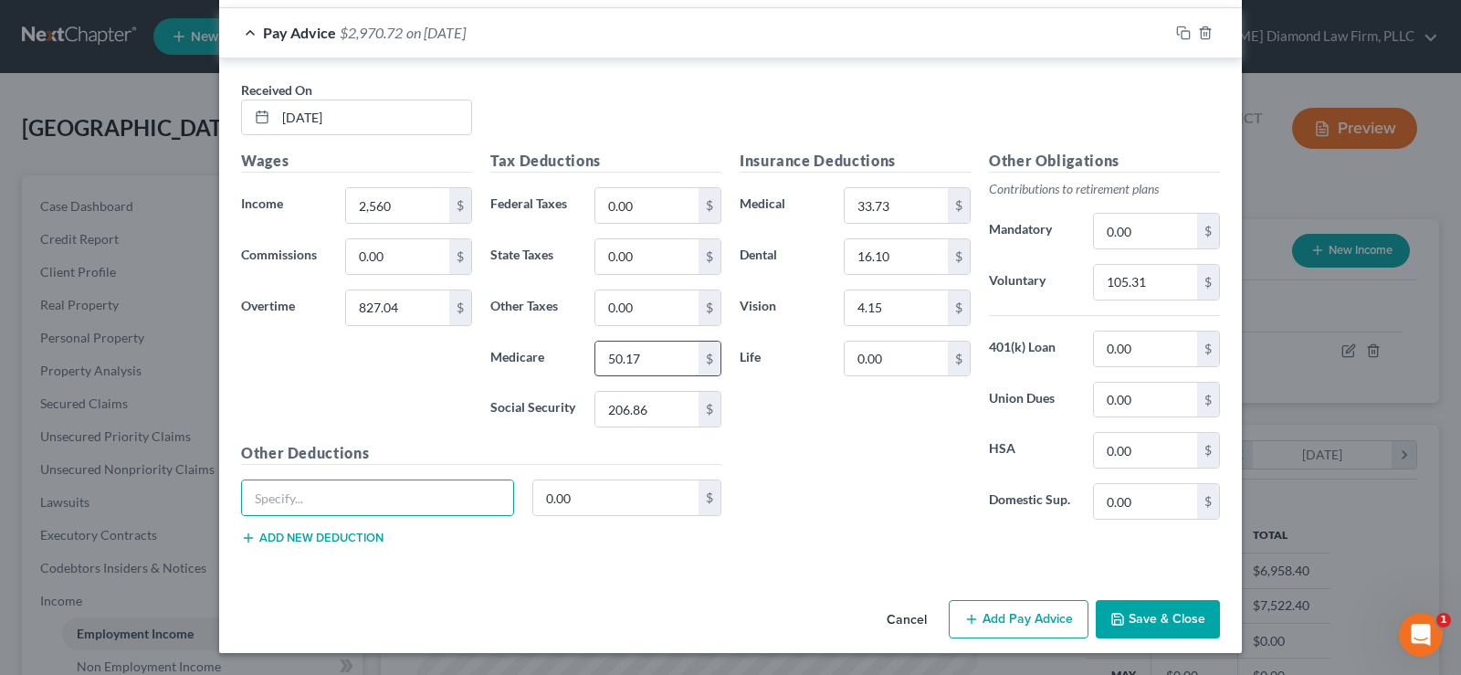
click at [653, 364] on input "50.17" at bounding box center [646, 358] width 103 height 35
type input "48.38"
click at [1144, 281] on input "105.31" at bounding box center [1145, 282] width 103 height 35
type input "101.61"
click at [1182, 30] on icon "button" at bounding box center [1183, 33] width 15 height 15
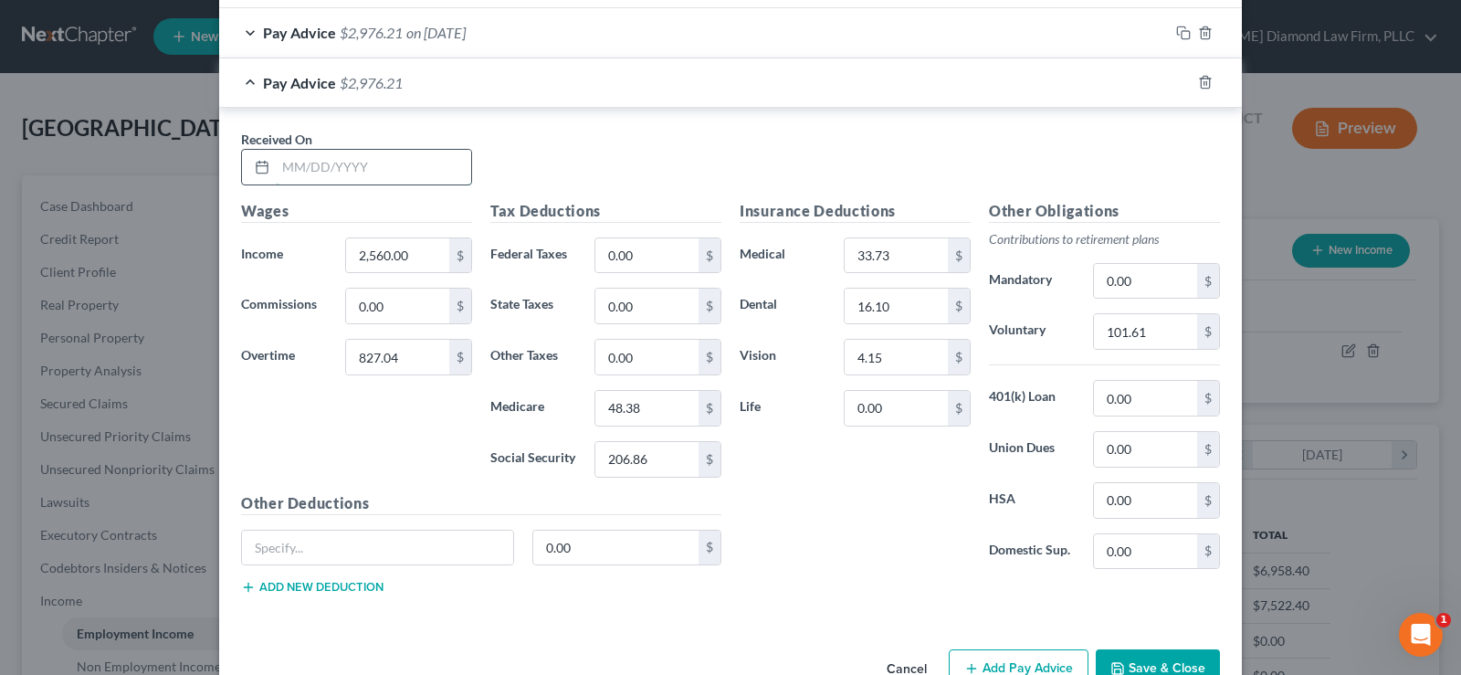
click at [361, 173] on input "text" at bounding box center [373, 167] width 195 height 35
type input "[DATE]"
click at [400, 256] on input "2,560.00" at bounding box center [397, 255] width 103 height 35
drag, startPoint x: 403, startPoint y: 257, endPoint x: 326, endPoint y: 257, distance: 76.7
click at [326, 257] on div "Income * 2,560.00 $" at bounding box center [356, 255] width 249 height 37
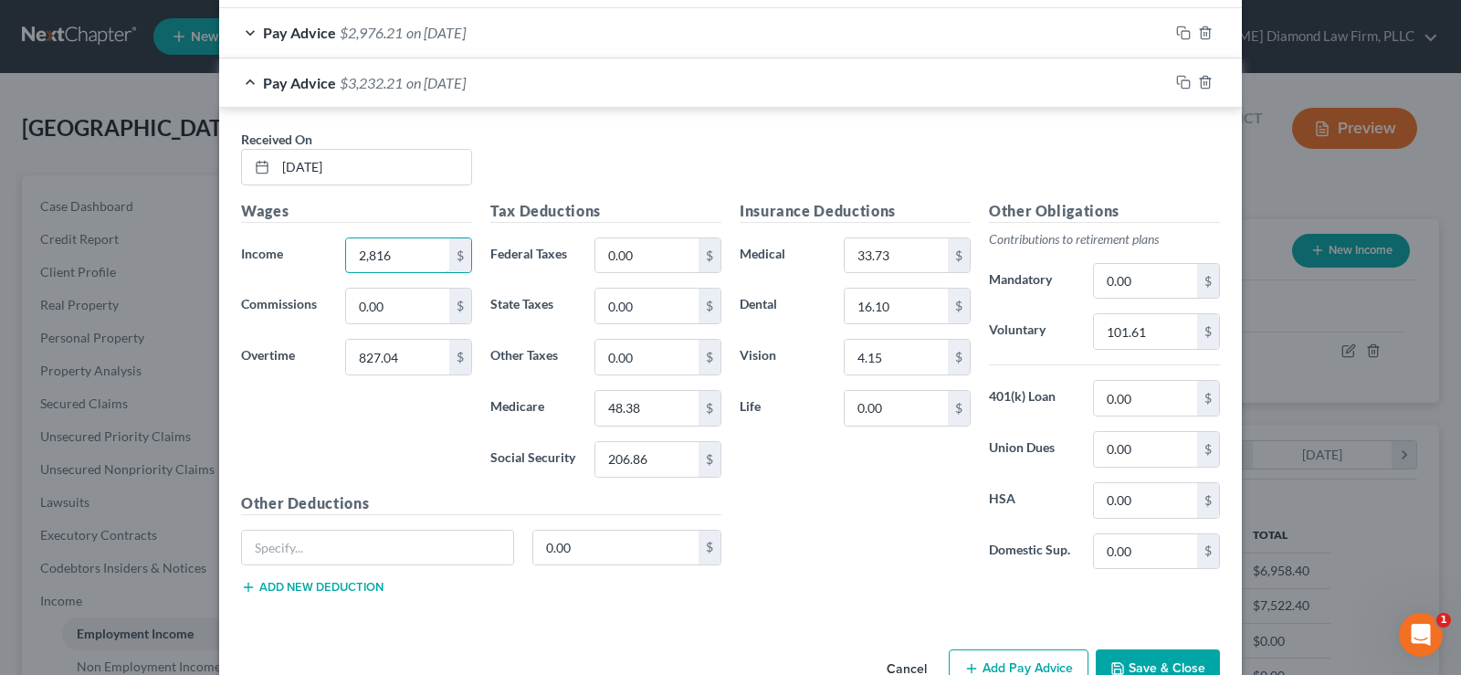
type input "2,816"
type input "439.20"
click at [634, 449] on input "206.86" at bounding box center [646, 459] width 103 height 35
type input "198.69"
click at [647, 413] on input "48.38" at bounding box center [646, 408] width 103 height 35
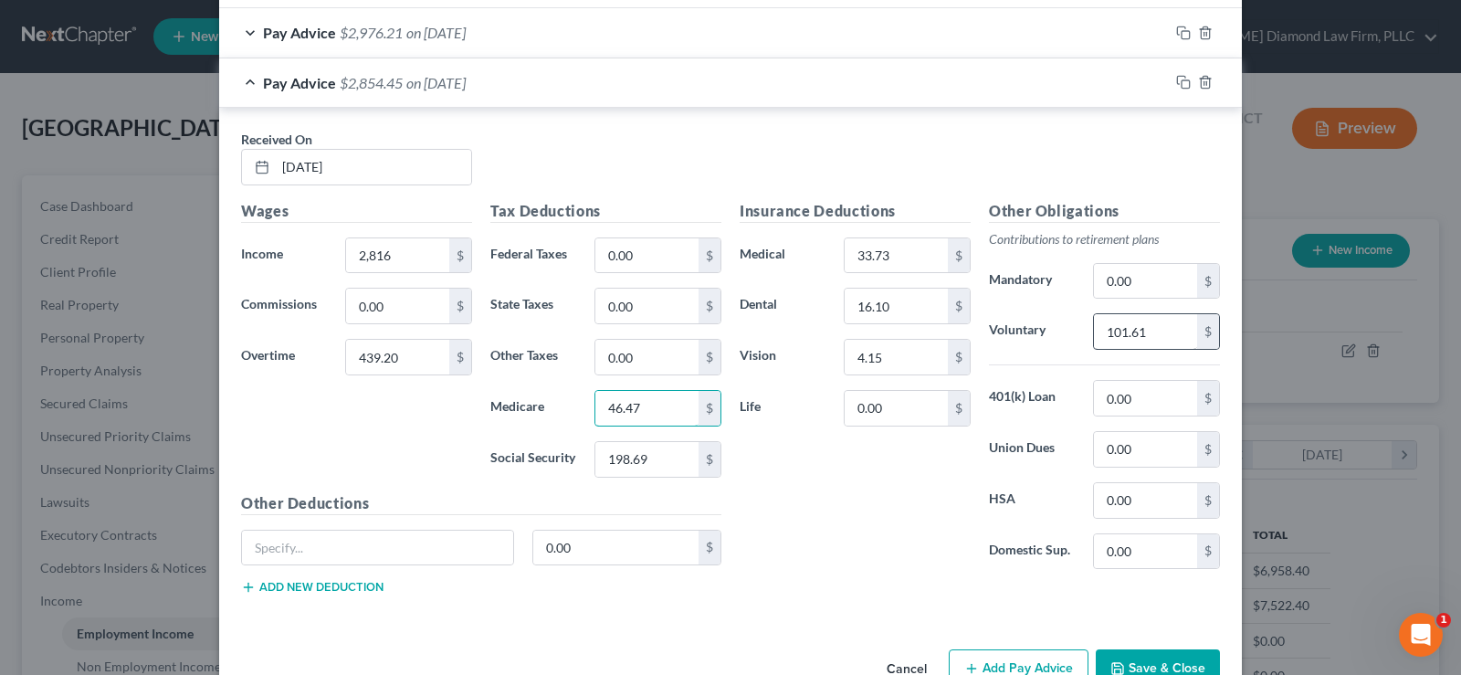
type input "46.47"
click at [1146, 327] on input "101.61" at bounding box center [1145, 331] width 103 height 35
type input "97.66"
click at [1181, 85] on icon "button" at bounding box center [1183, 82] width 15 height 15
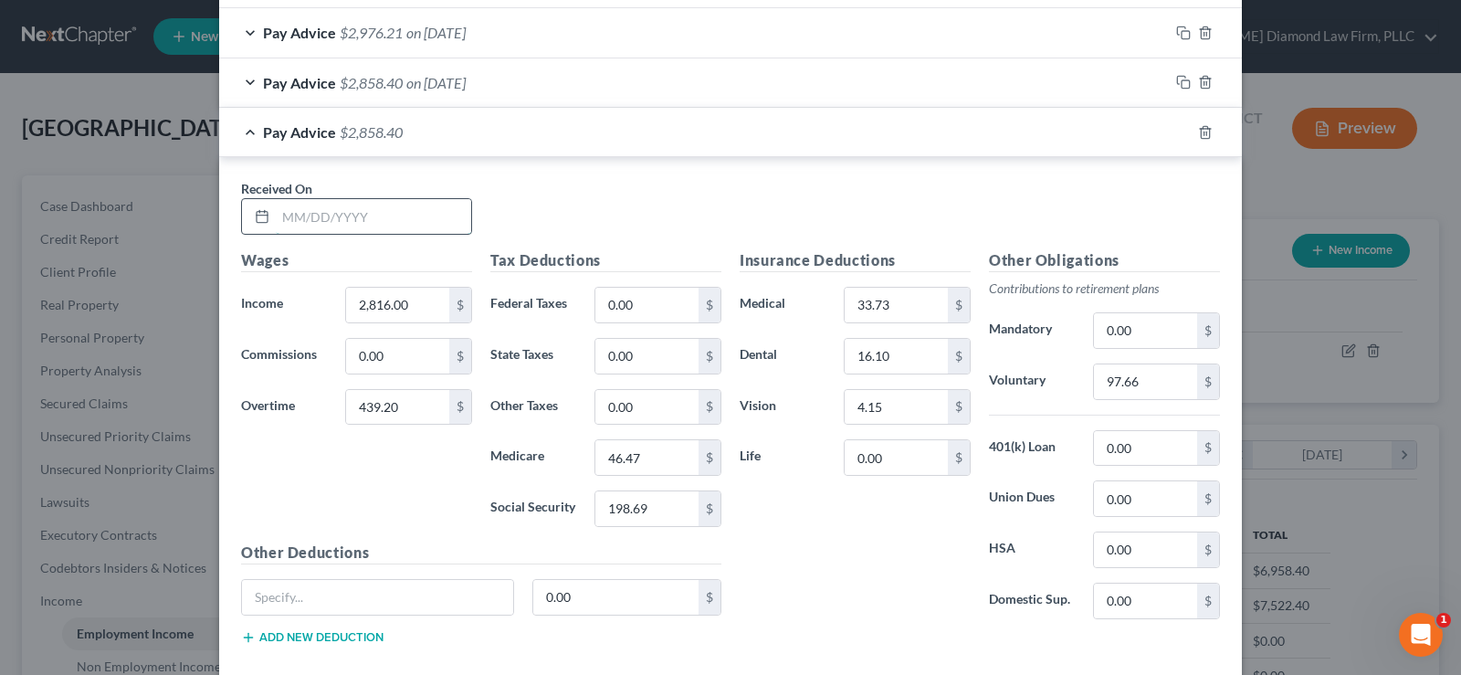
click at [360, 209] on input "text" at bounding box center [373, 216] width 195 height 35
type input "[DATE]"
click at [414, 304] on input "2,816.00" at bounding box center [397, 305] width 103 height 35
type input "2,560"
click at [400, 410] on input "439.20" at bounding box center [397, 407] width 103 height 35
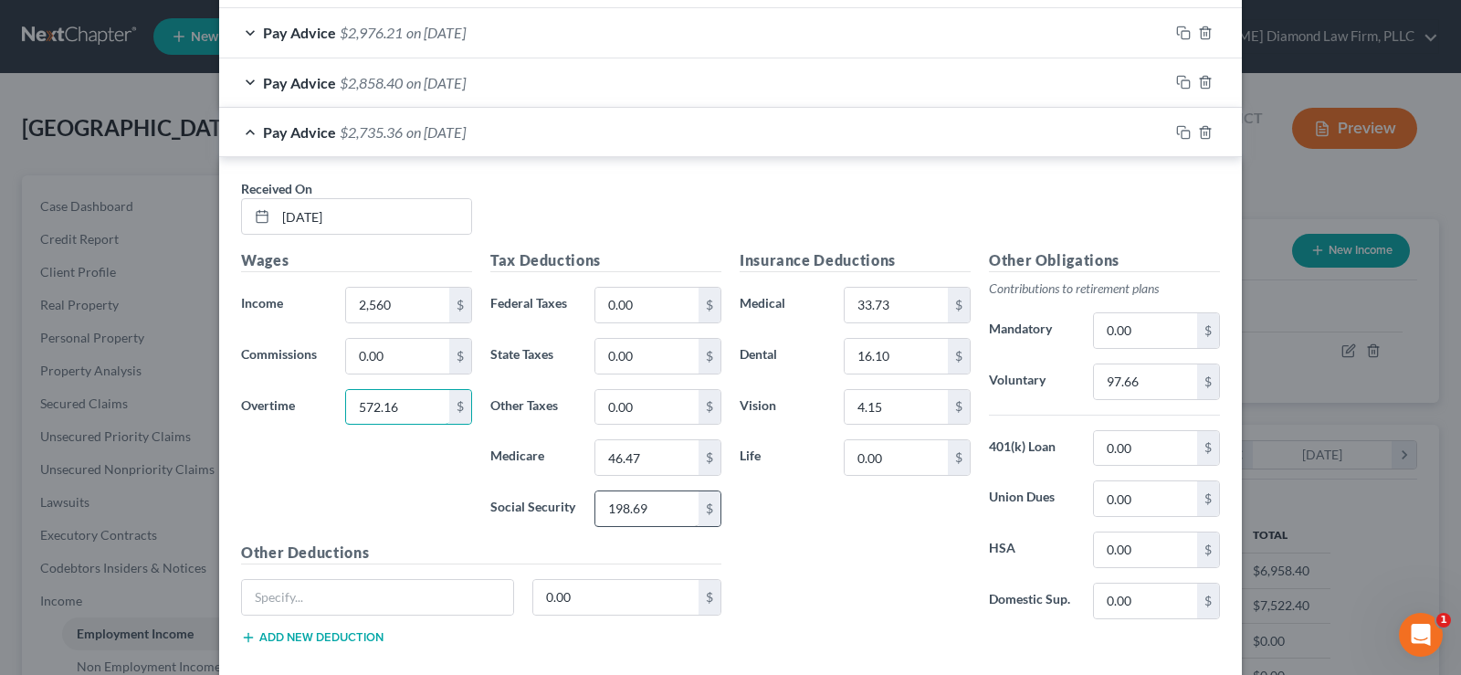
type input "572.16"
click at [644, 516] on input "198.69" at bounding box center [646, 508] width 103 height 35
type input "191.06"
click at [659, 465] on input "46.47" at bounding box center [646, 457] width 103 height 35
type input "44.68"
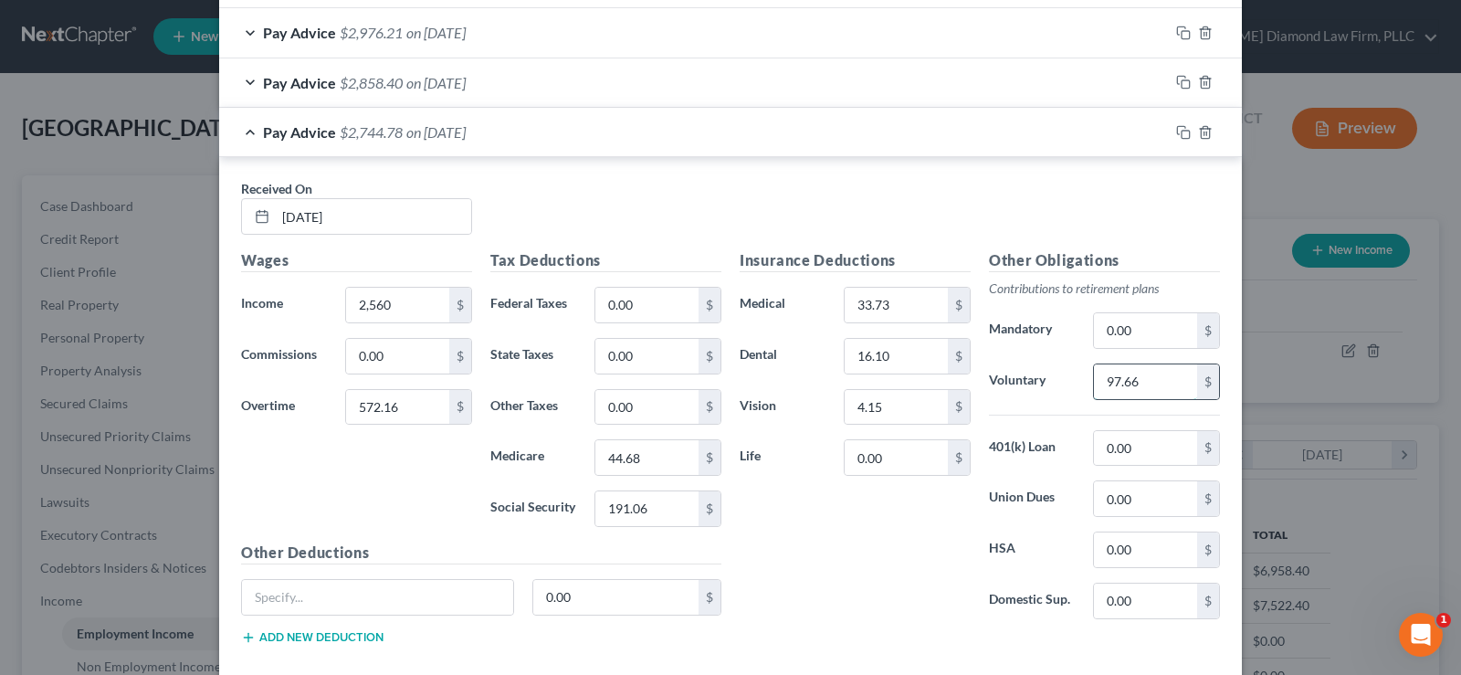
click at [1155, 380] on input "97.66" at bounding box center [1145, 381] width 103 height 35
type input "93.96"
click at [1176, 131] on icon "button" at bounding box center [1183, 132] width 15 height 15
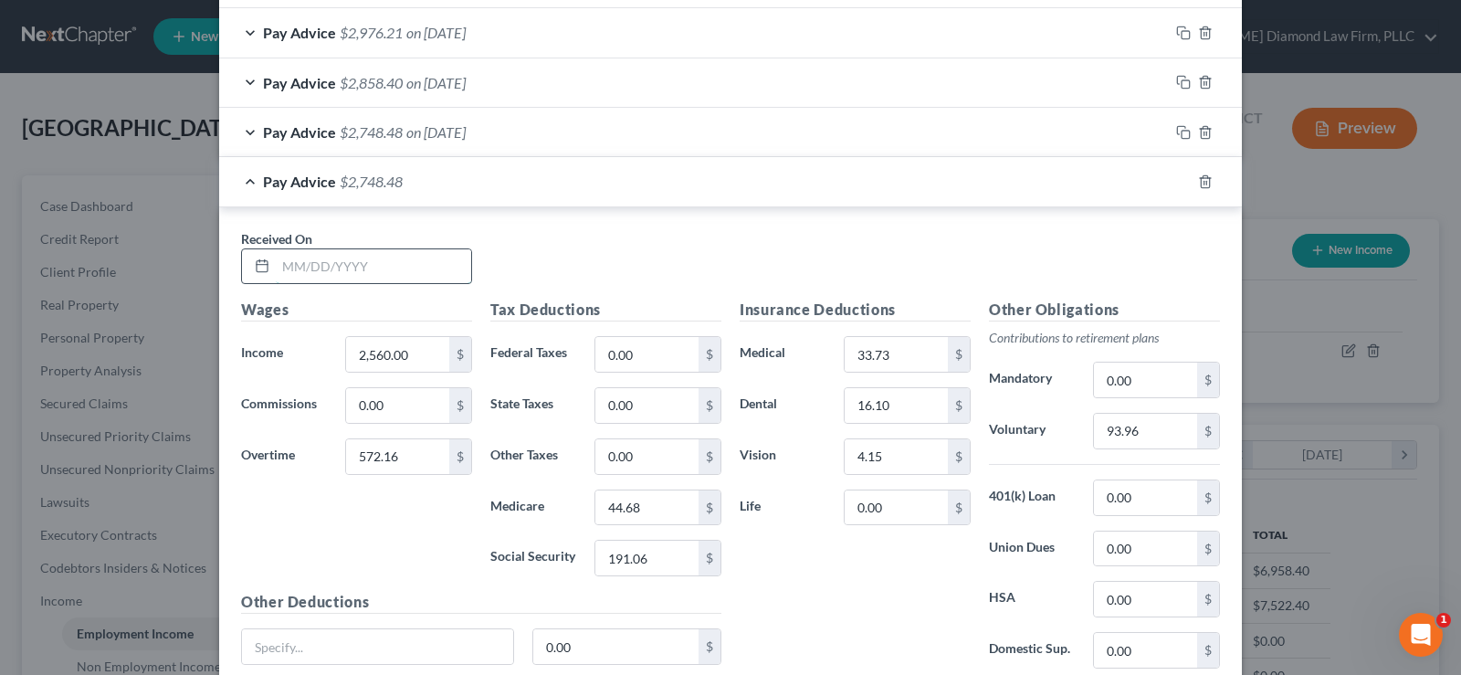
click at [398, 259] on input "text" at bounding box center [373, 266] width 195 height 35
type input "[DATE]"
click at [406, 468] on input "572.16" at bounding box center [397, 456] width 103 height 35
click at [403, 457] on input "660" at bounding box center [397, 456] width 103 height 35
type input "6"
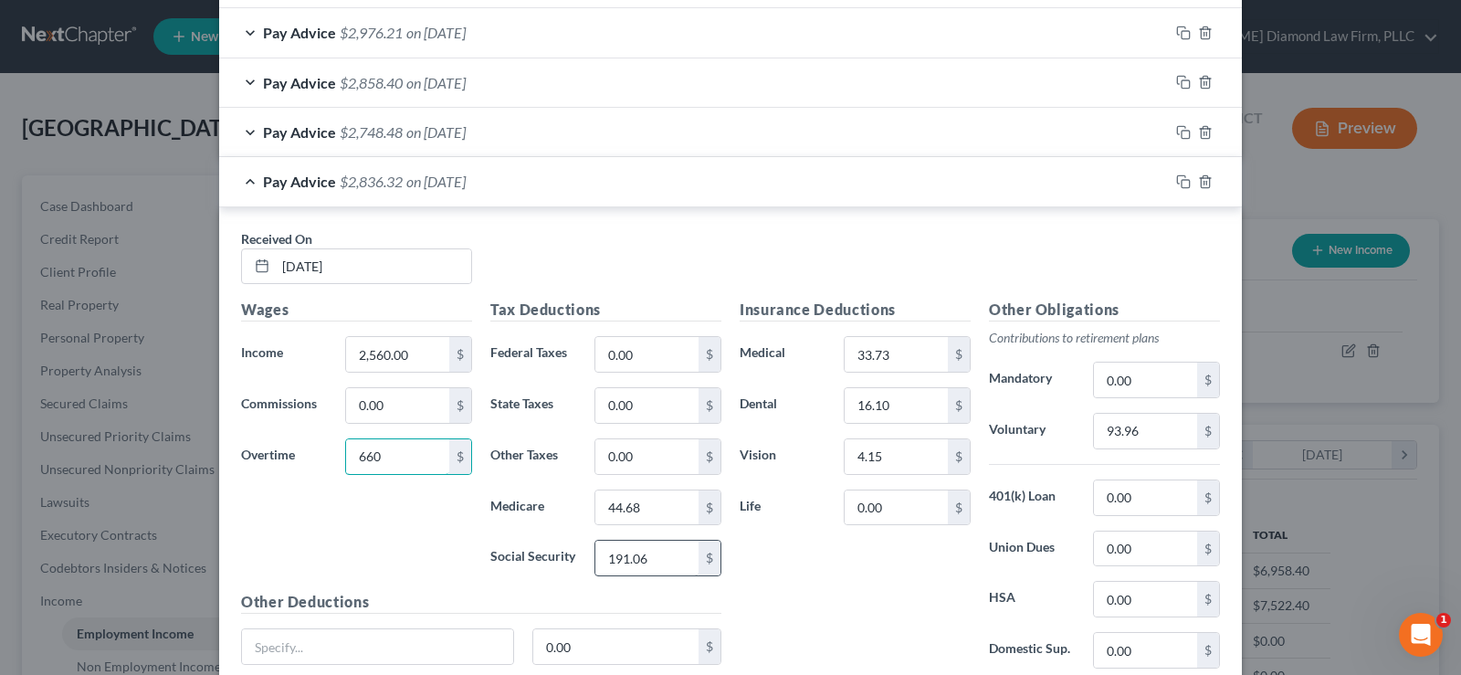
type input "660"
click at [642, 560] on input "191.06" at bounding box center [646, 557] width 103 height 35
type input "196.51"
click at [632, 507] on input "44.68" at bounding box center [646, 507] width 103 height 35
type input "45.96"
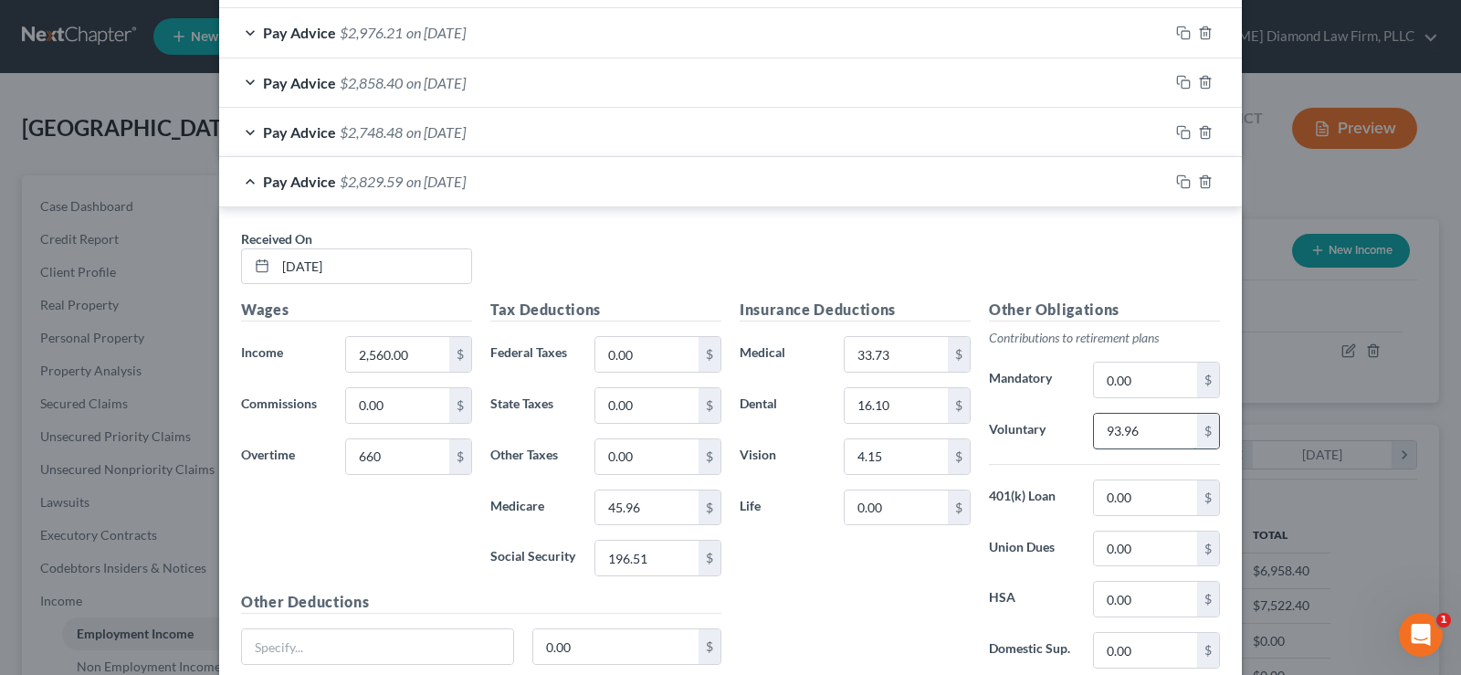
click at [1134, 437] on input "93.96" at bounding box center [1145, 431] width 103 height 35
type input "96.60"
click at [1181, 184] on rect "button" at bounding box center [1185, 184] width 8 height 8
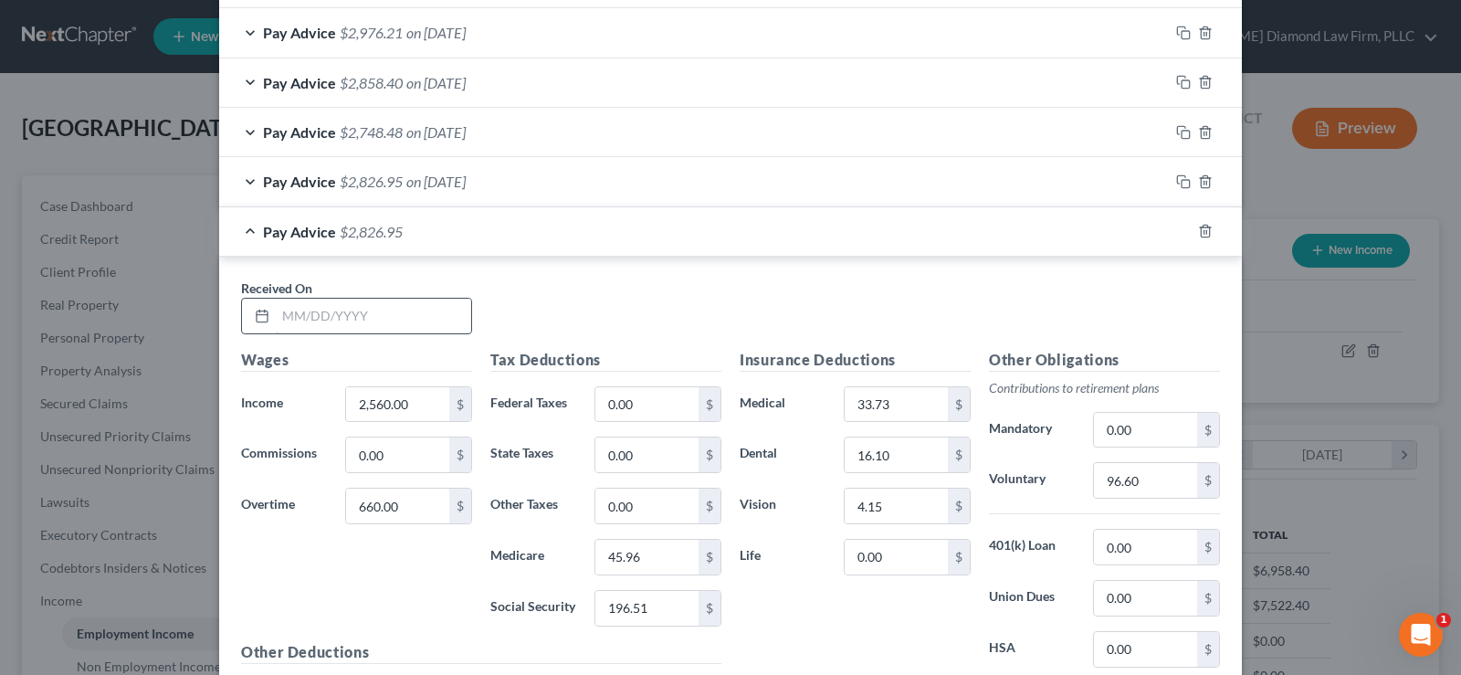
click at [327, 315] on input "text" at bounding box center [373, 316] width 195 height 35
click at [361, 312] on input "text" at bounding box center [373, 316] width 195 height 35
type input "[DATE]"
click at [433, 509] on input "660.00" at bounding box center [397, 505] width 103 height 35
type input "1,404"
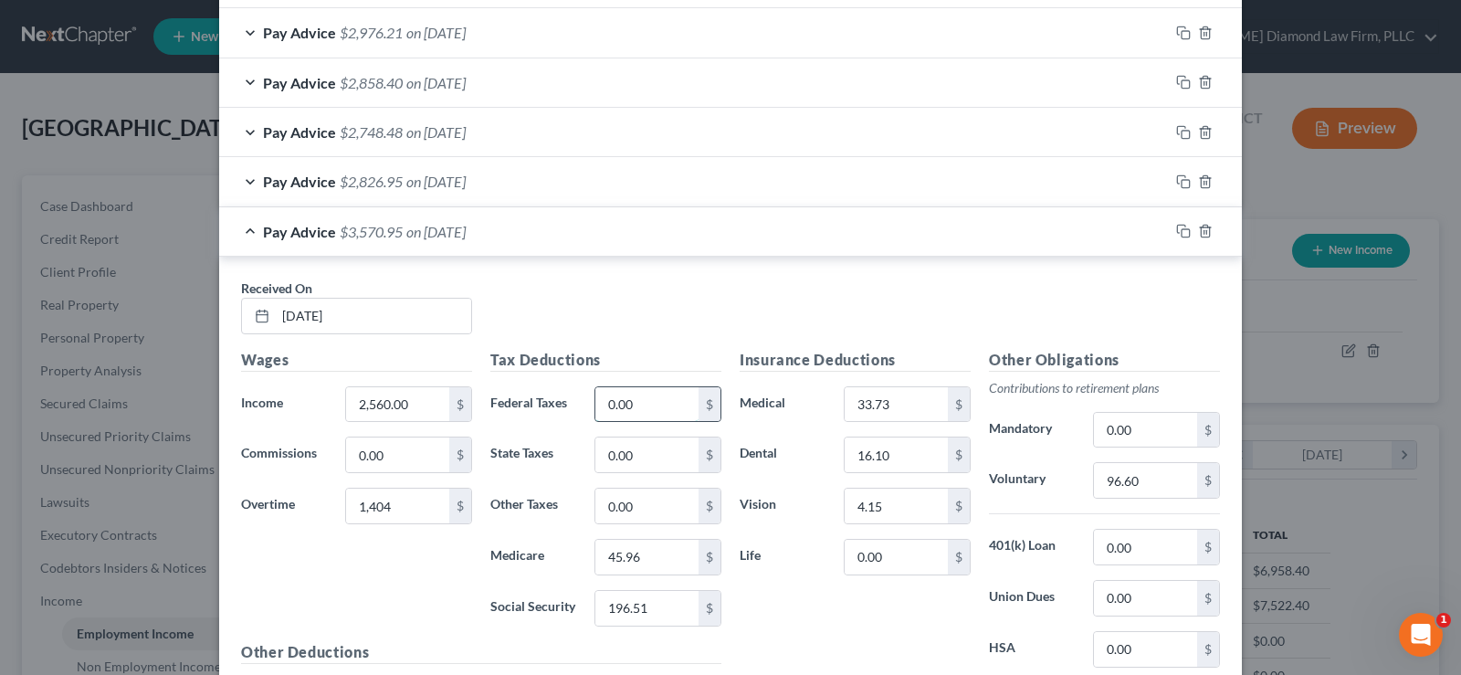
click at [655, 394] on input "0.00" at bounding box center [646, 404] width 103 height 35
type input "512.27"
click at [633, 553] on input "45.96" at bounding box center [646, 556] width 103 height 35
type input "56.75"
click at [661, 610] on input "196.51" at bounding box center [646, 608] width 103 height 35
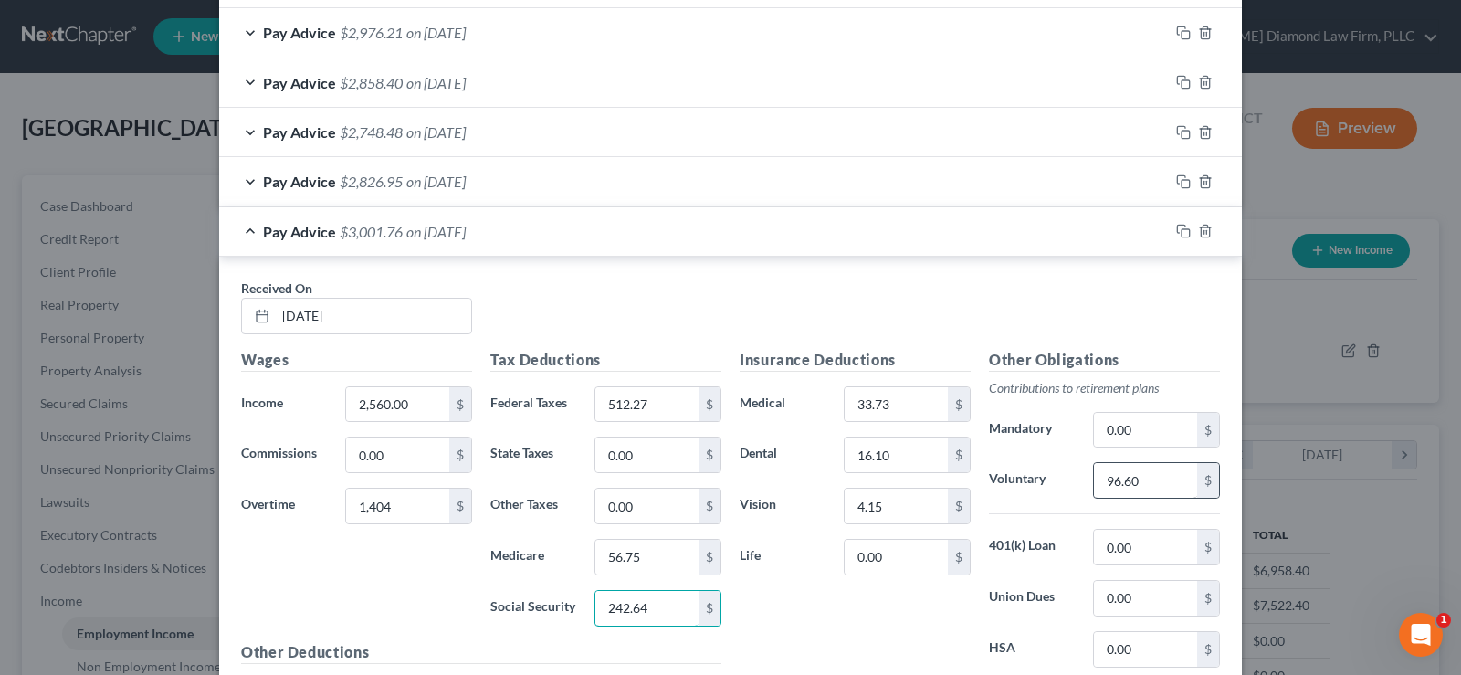
type input "242.64"
click at [1155, 487] on input "96.60" at bounding box center [1145, 480] width 103 height 35
type input "118.92"
click at [1176, 232] on icon "button" at bounding box center [1183, 231] width 15 height 15
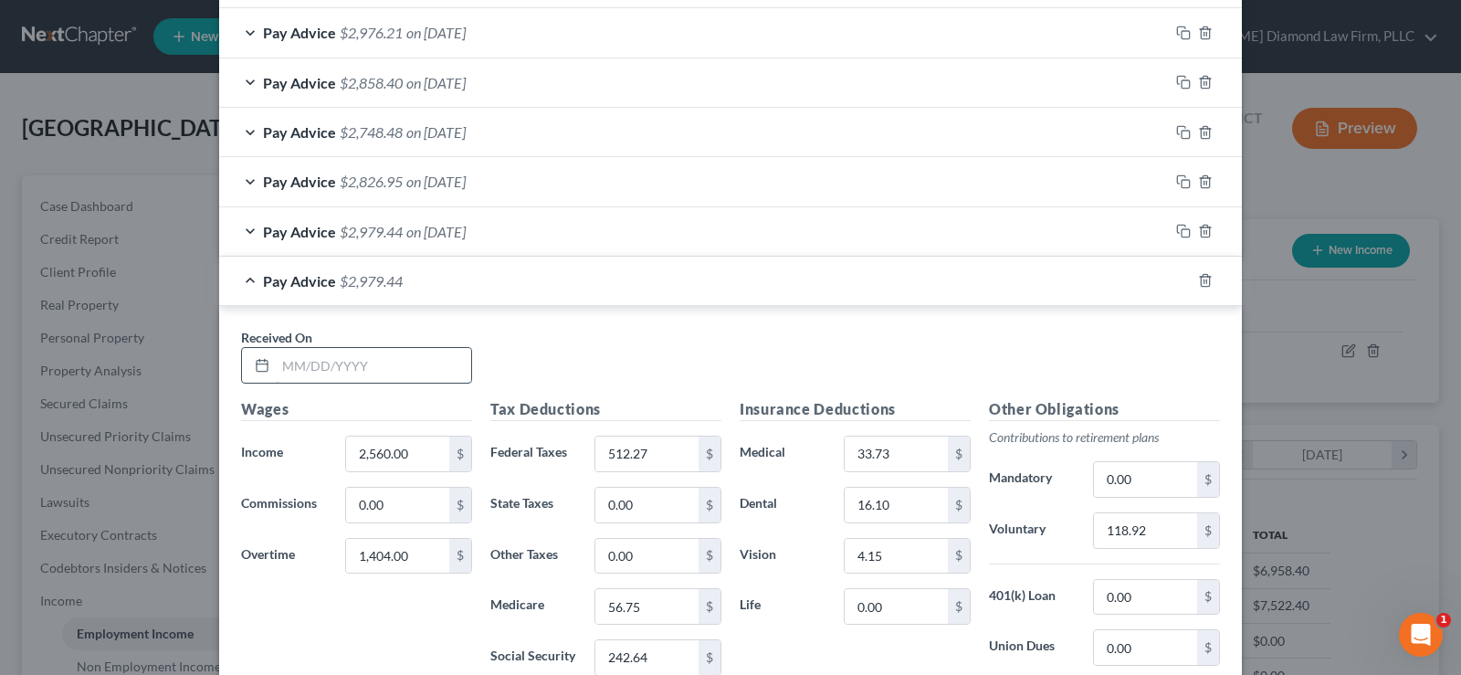
click at [388, 361] on input "text" at bounding box center [373, 365] width 195 height 35
type input "[DATE]"
click at [418, 555] on input "1,404.00" at bounding box center [397, 556] width 103 height 35
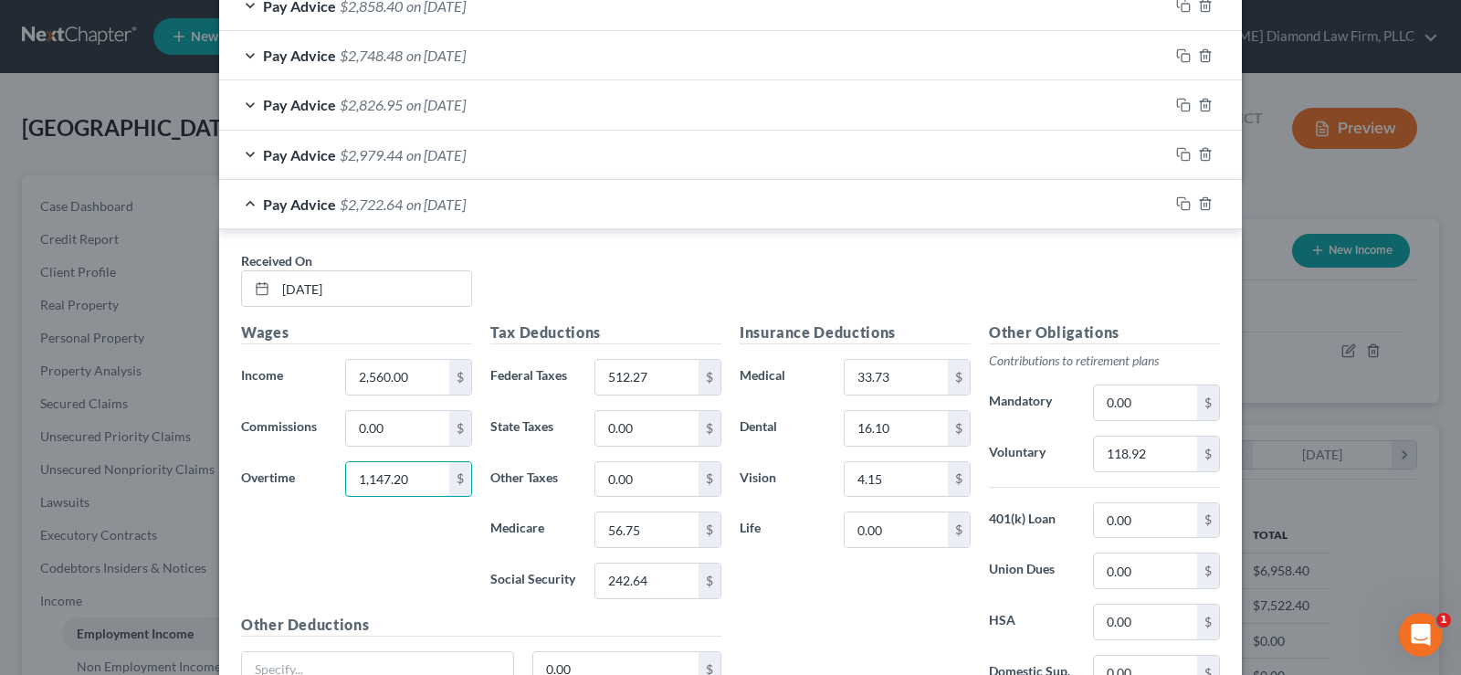
scroll to position [1154, 0]
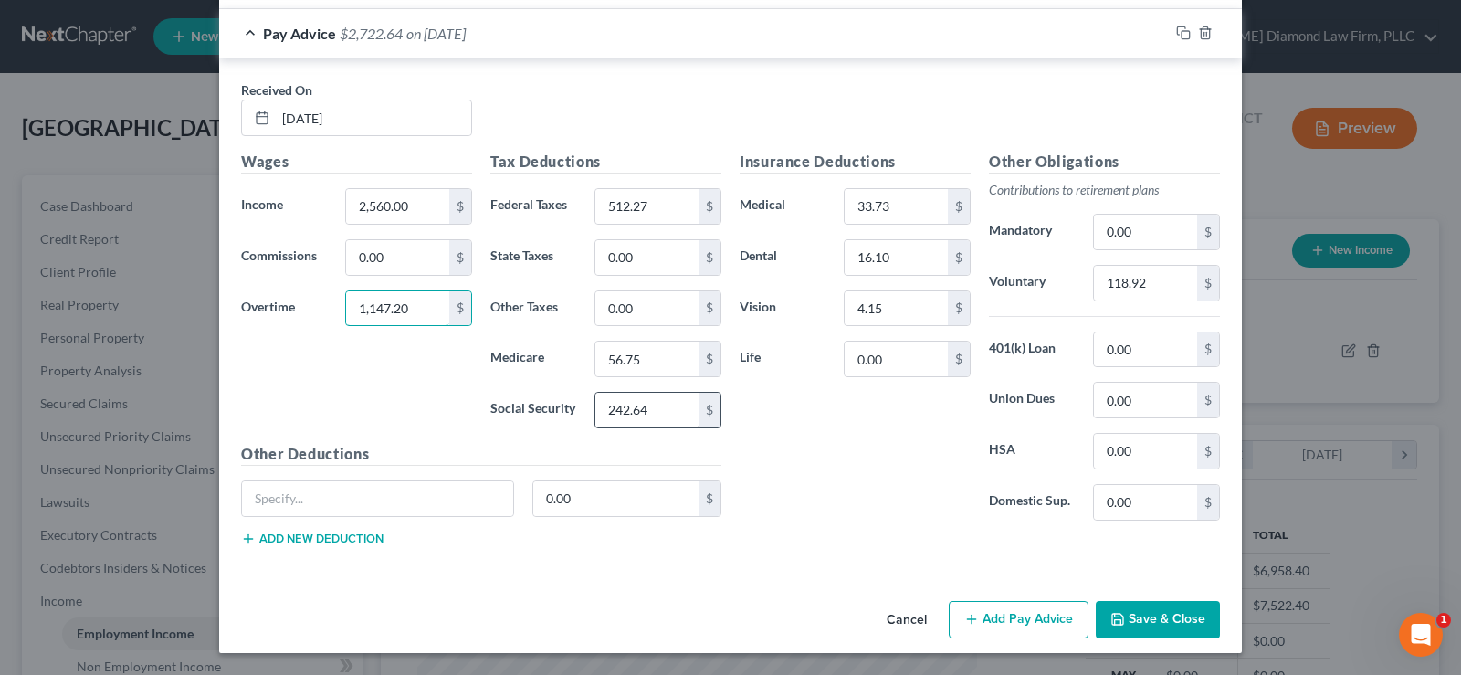
type input "1,147.20"
click at [655, 418] on input "242.64" at bounding box center [646, 410] width 103 height 35
type input "226.71"
click at [638, 365] on input "56.75" at bounding box center [646, 358] width 103 height 35
type input "53.02"
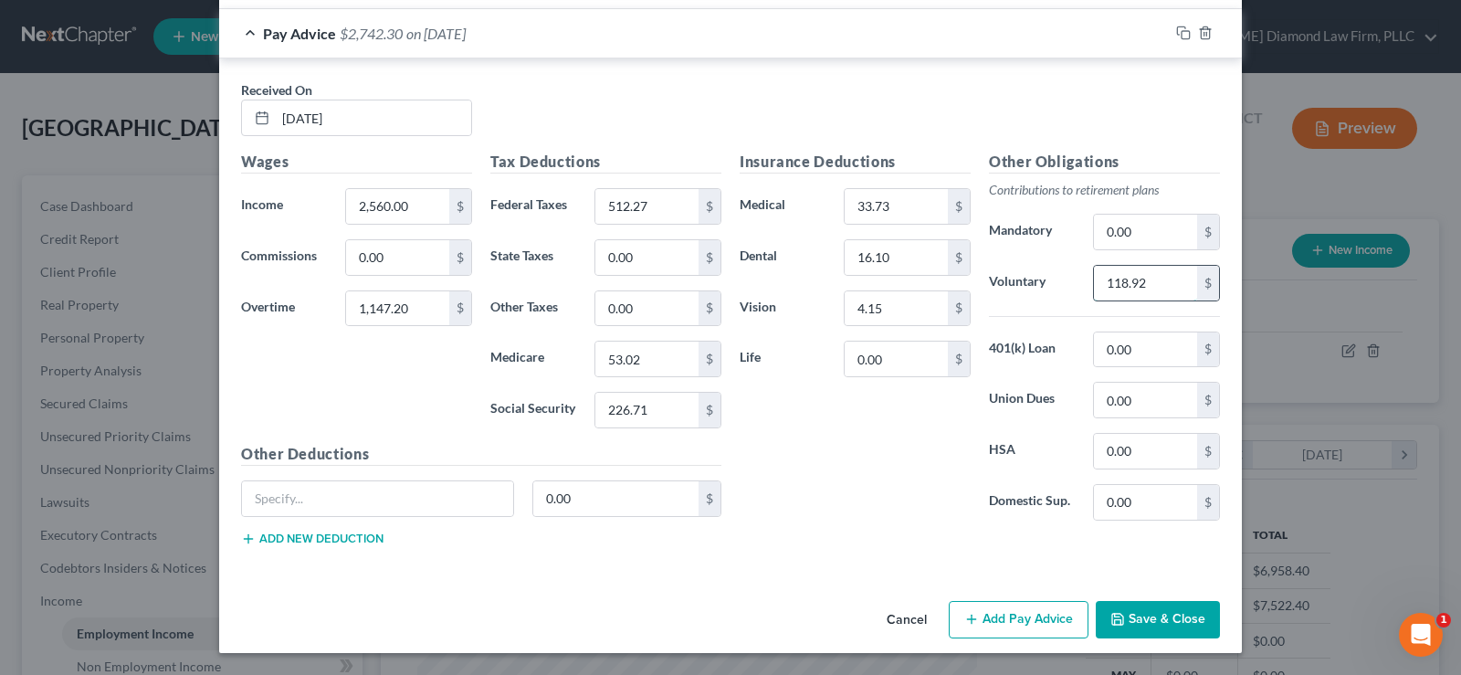
click at [1143, 282] on input "118.92" at bounding box center [1145, 283] width 103 height 35
type input "111.22"
click at [652, 202] on input "512.27" at bounding box center [646, 206] width 103 height 35
click at [246, 32] on div "Pay Advice $3,262.27 on [DATE]" at bounding box center [693, 33] width 949 height 48
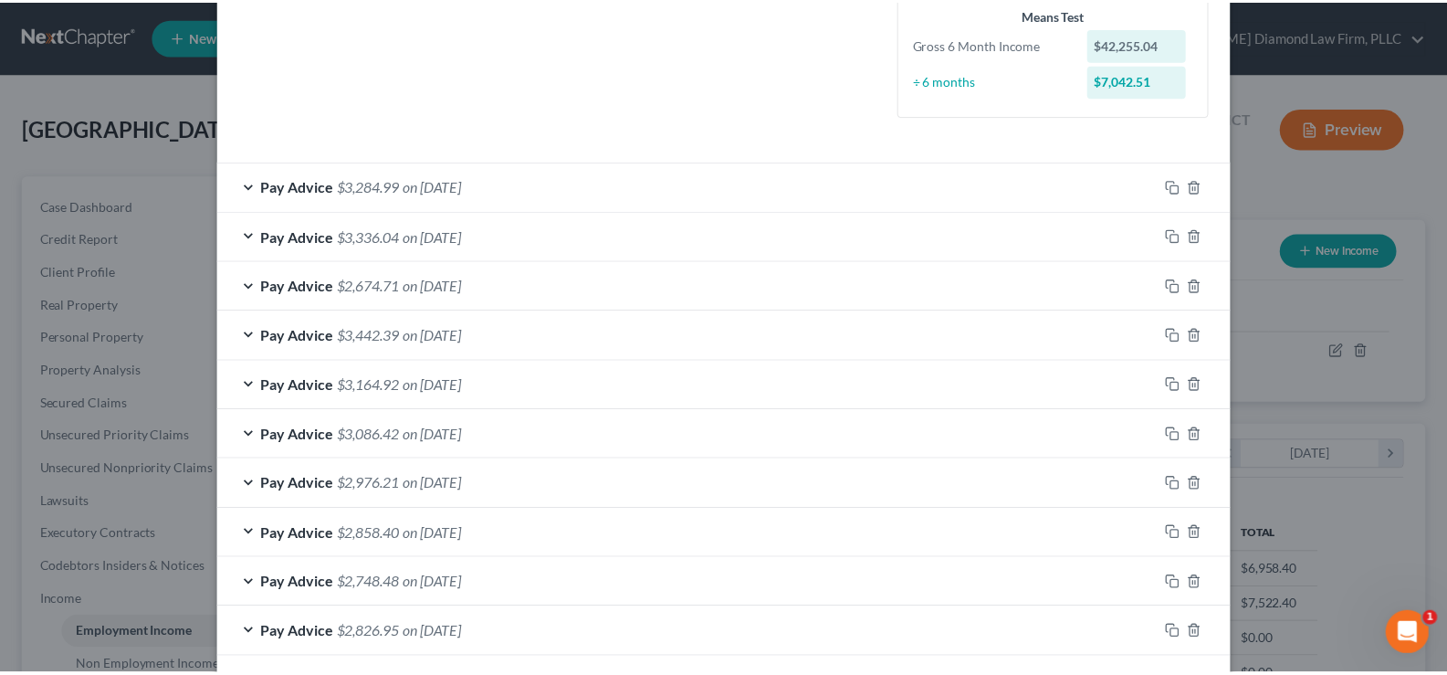
scroll to position [638, 0]
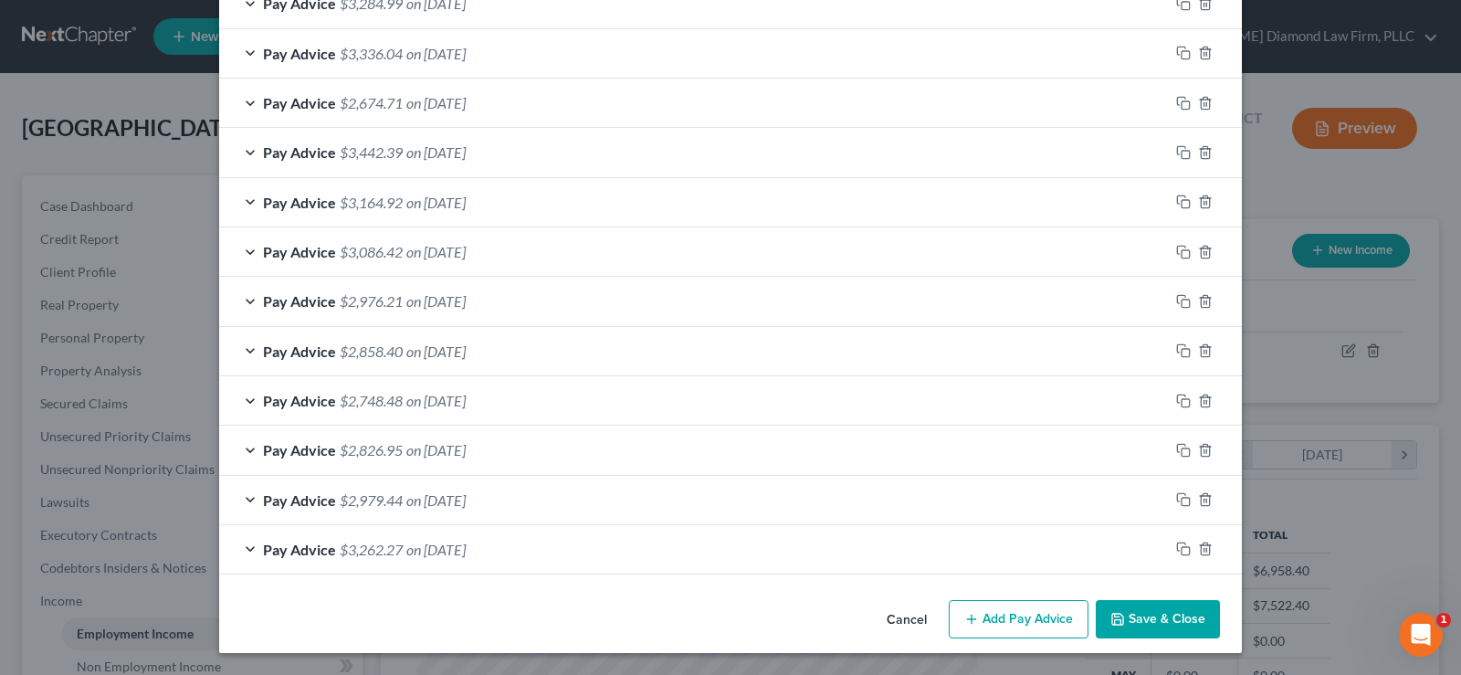
click at [1152, 627] on button "Save & Close" at bounding box center [1157, 619] width 124 height 38
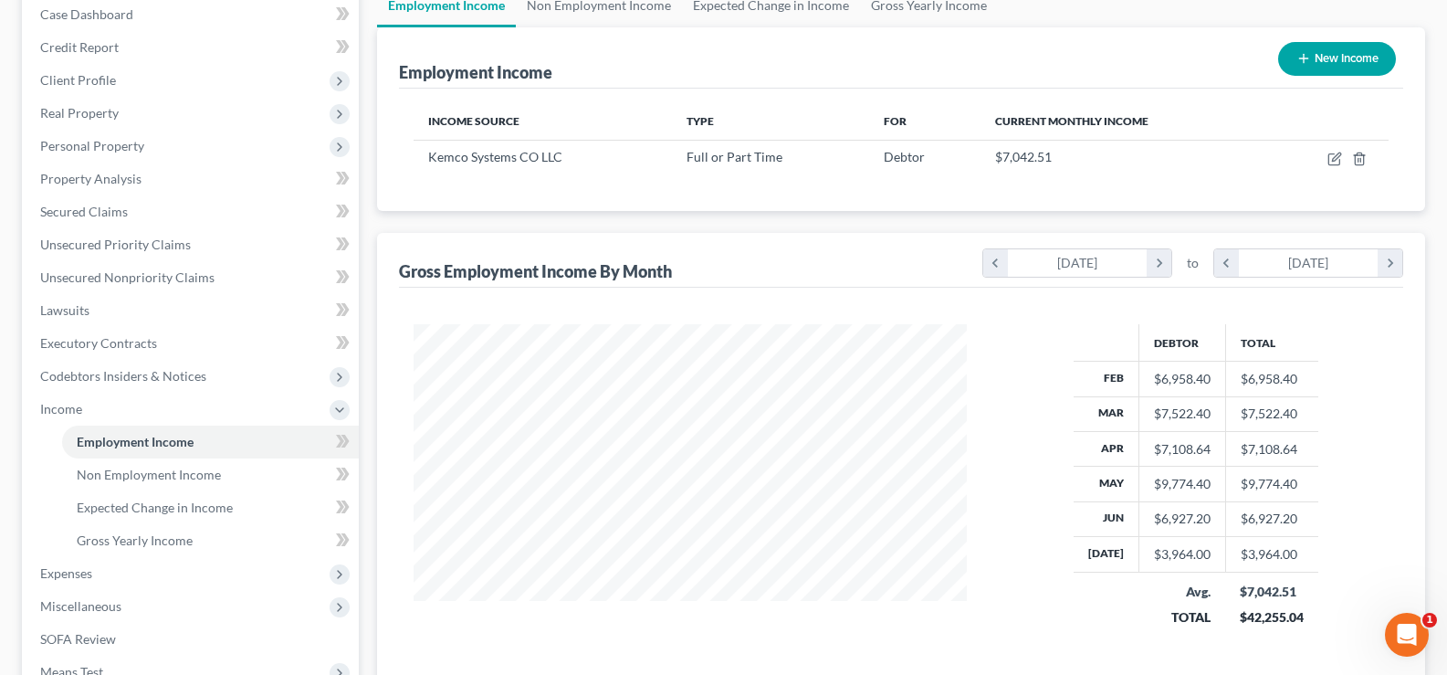
scroll to position [91, 0]
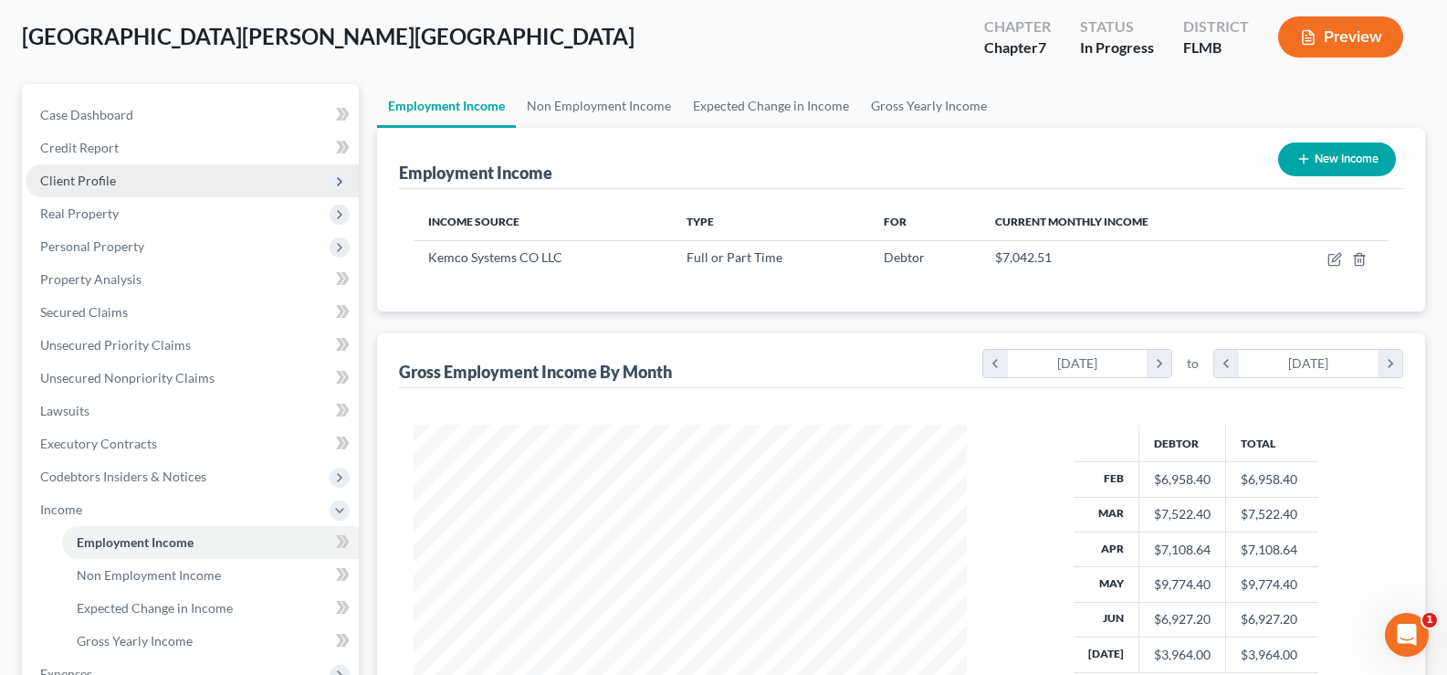
click at [113, 176] on span "Client Profile" at bounding box center [78, 181] width 76 height 16
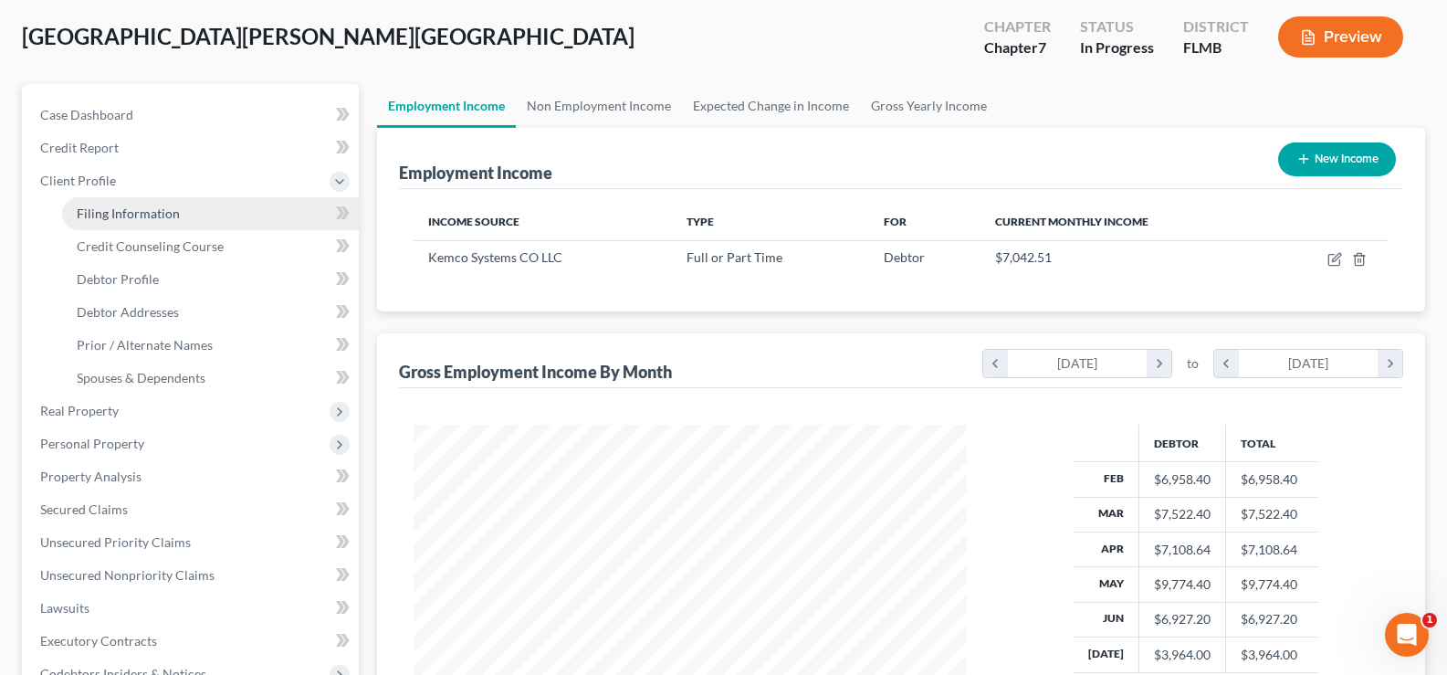
click at [144, 213] on span "Filing Information" at bounding box center [128, 213] width 103 height 16
select select "0"
select select "3"
select select "0"
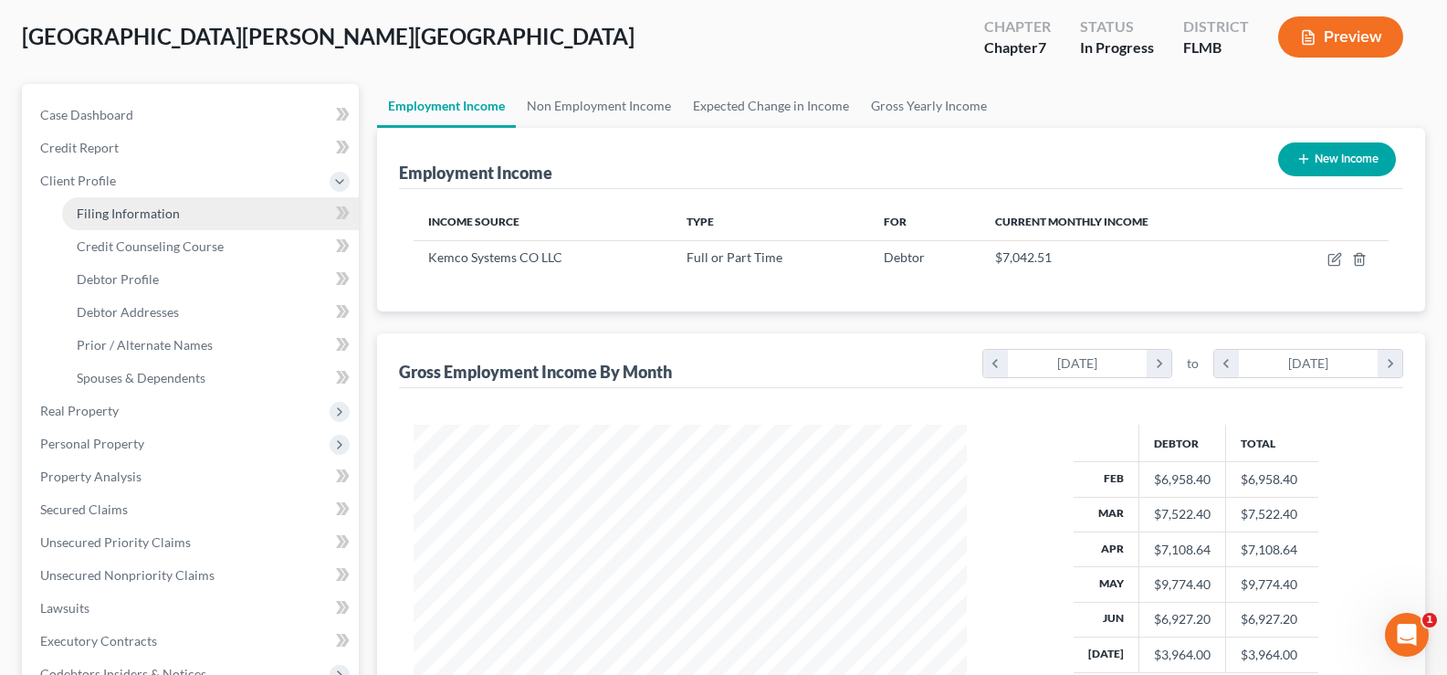
select select "15"
select select "0"
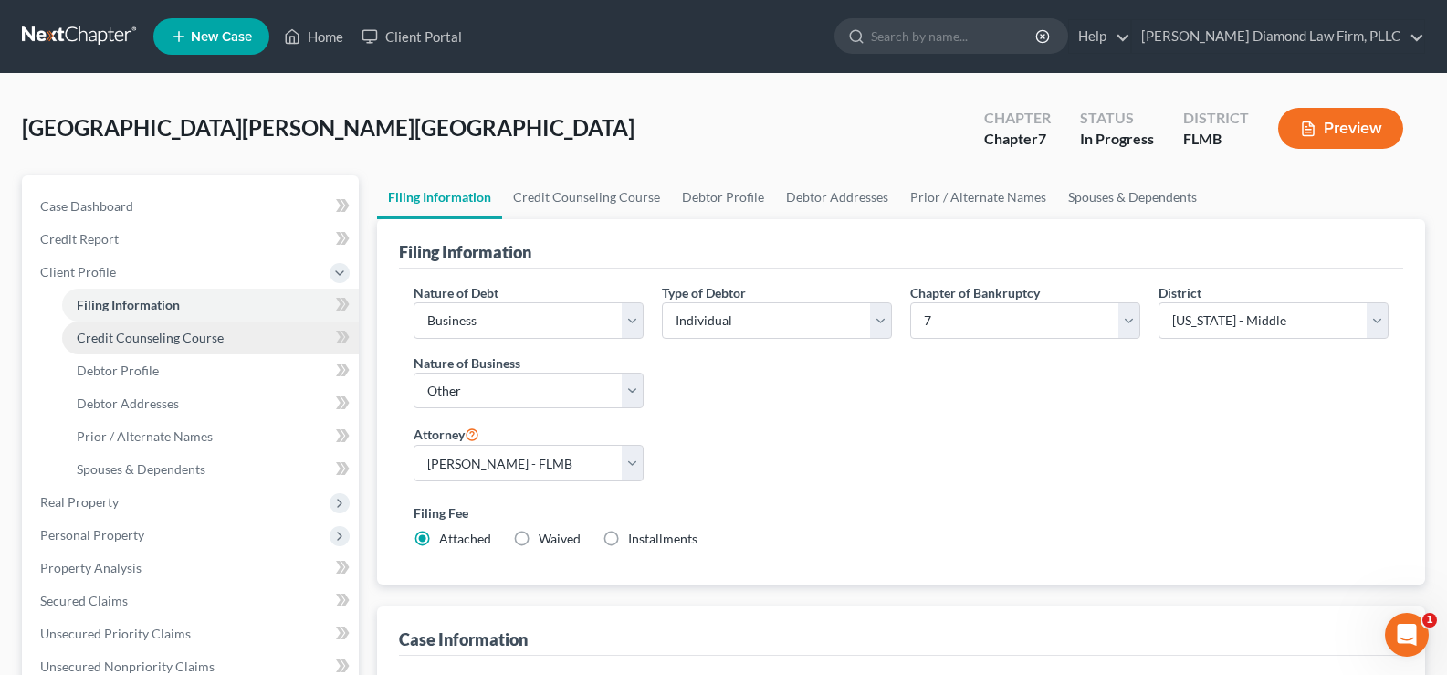
click at [165, 340] on span "Credit Counseling Course" at bounding box center [150, 338] width 147 height 16
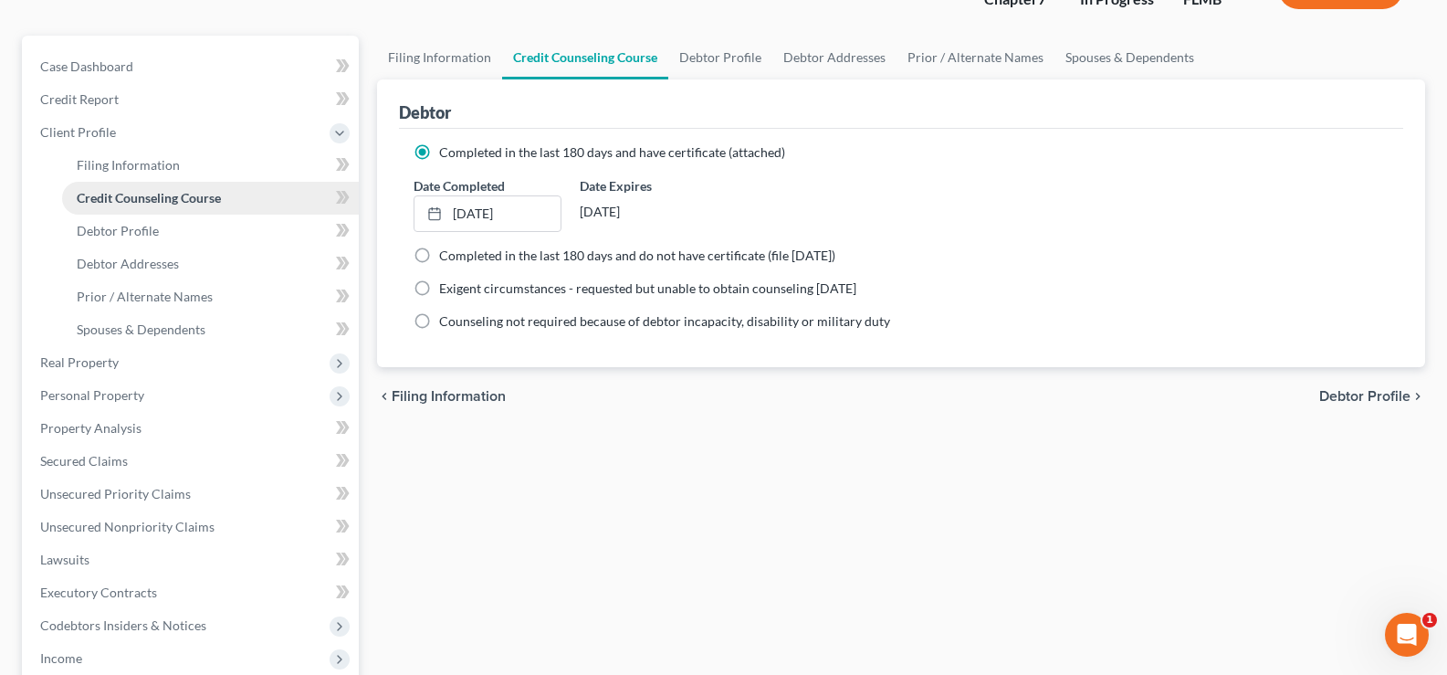
scroll to position [183, 0]
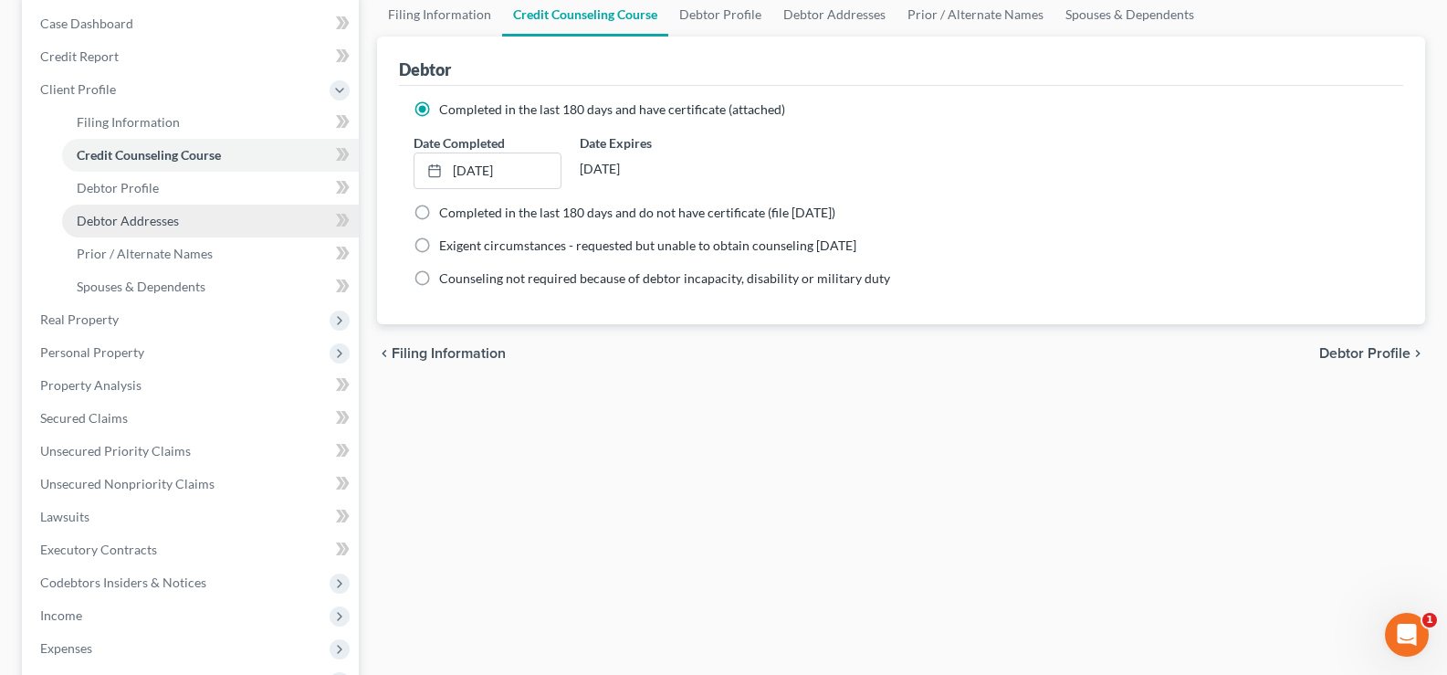
click at [140, 224] on span "Debtor Addresses" at bounding box center [128, 221] width 102 height 16
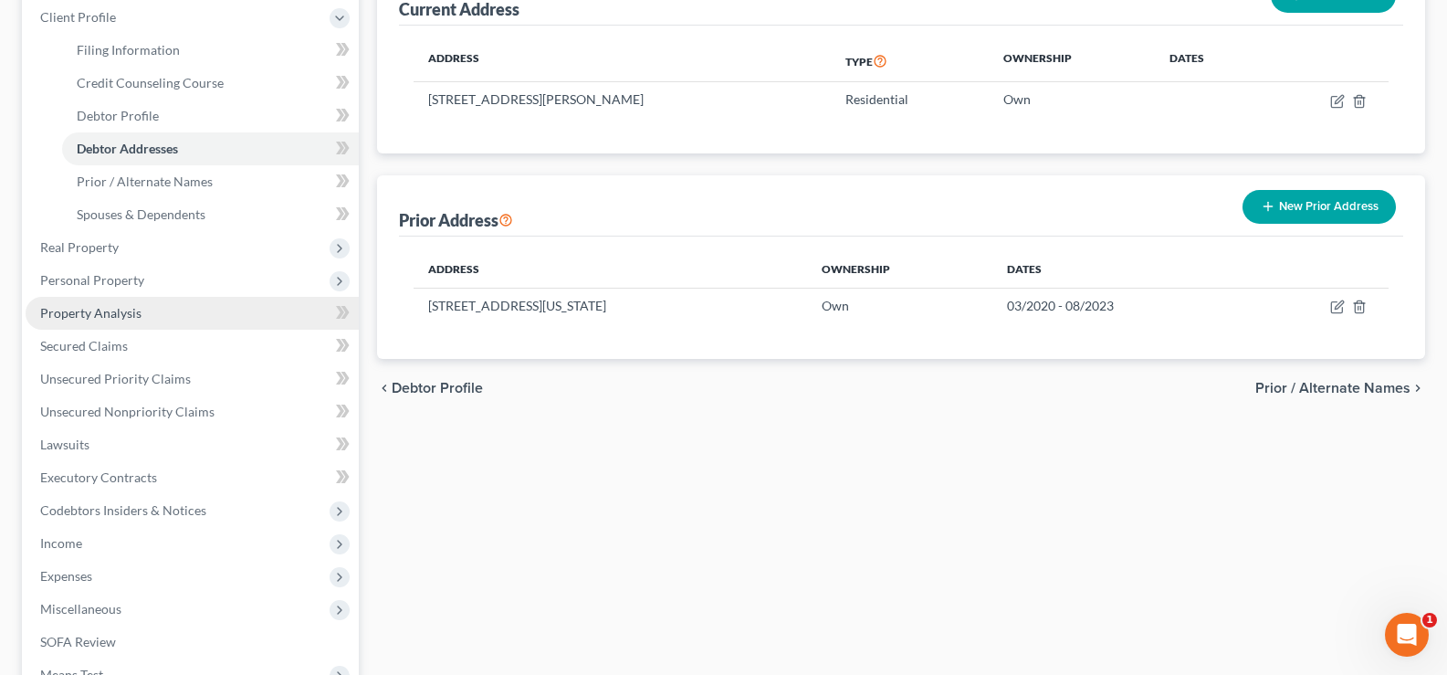
scroll to position [274, 0]
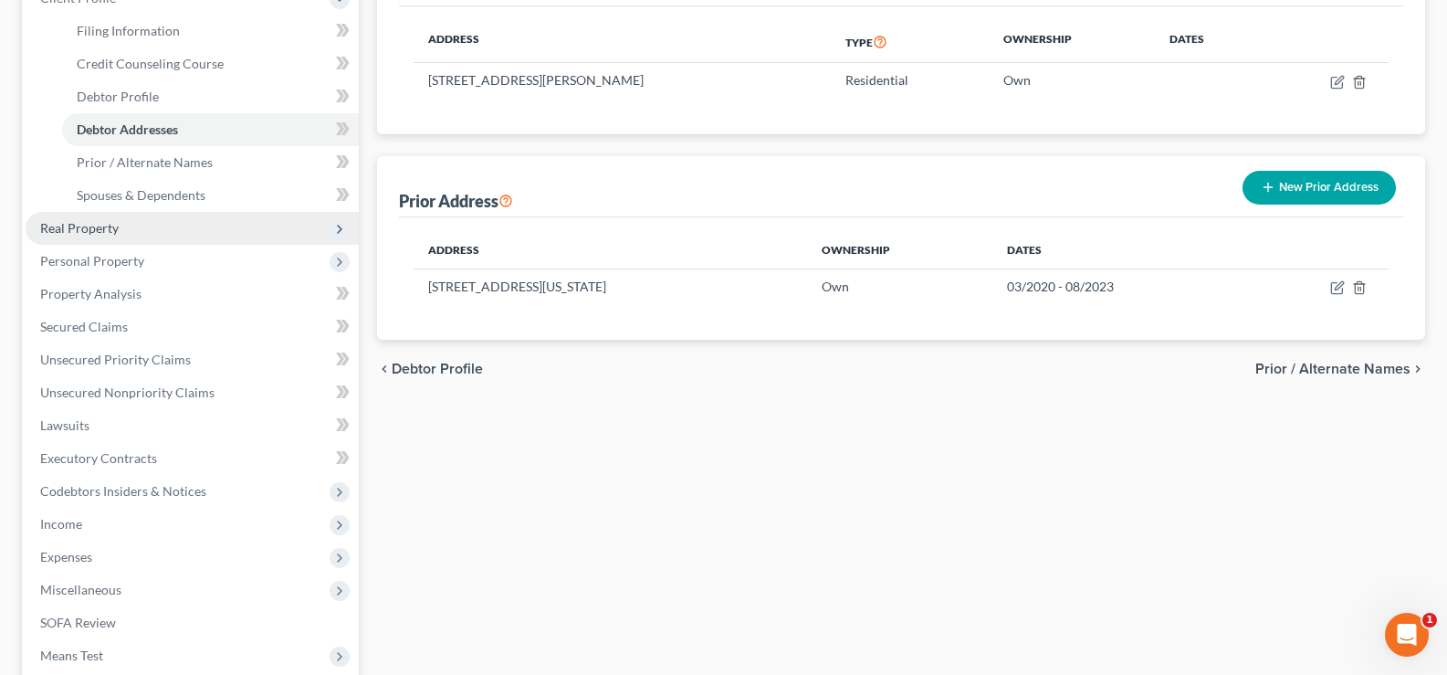
click at [86, 231] on span "Real Property" at bounding box center [79, 228] width 79 height 16
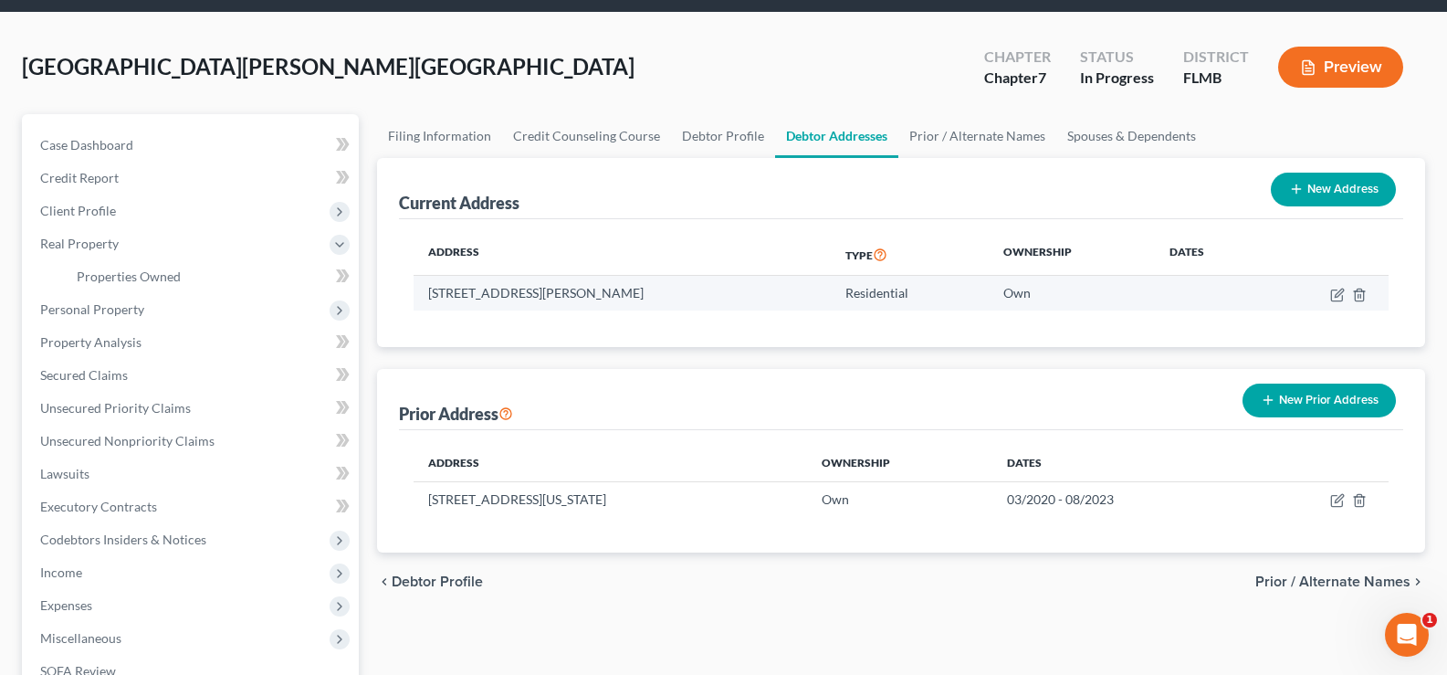
scroll to position [0, 0]
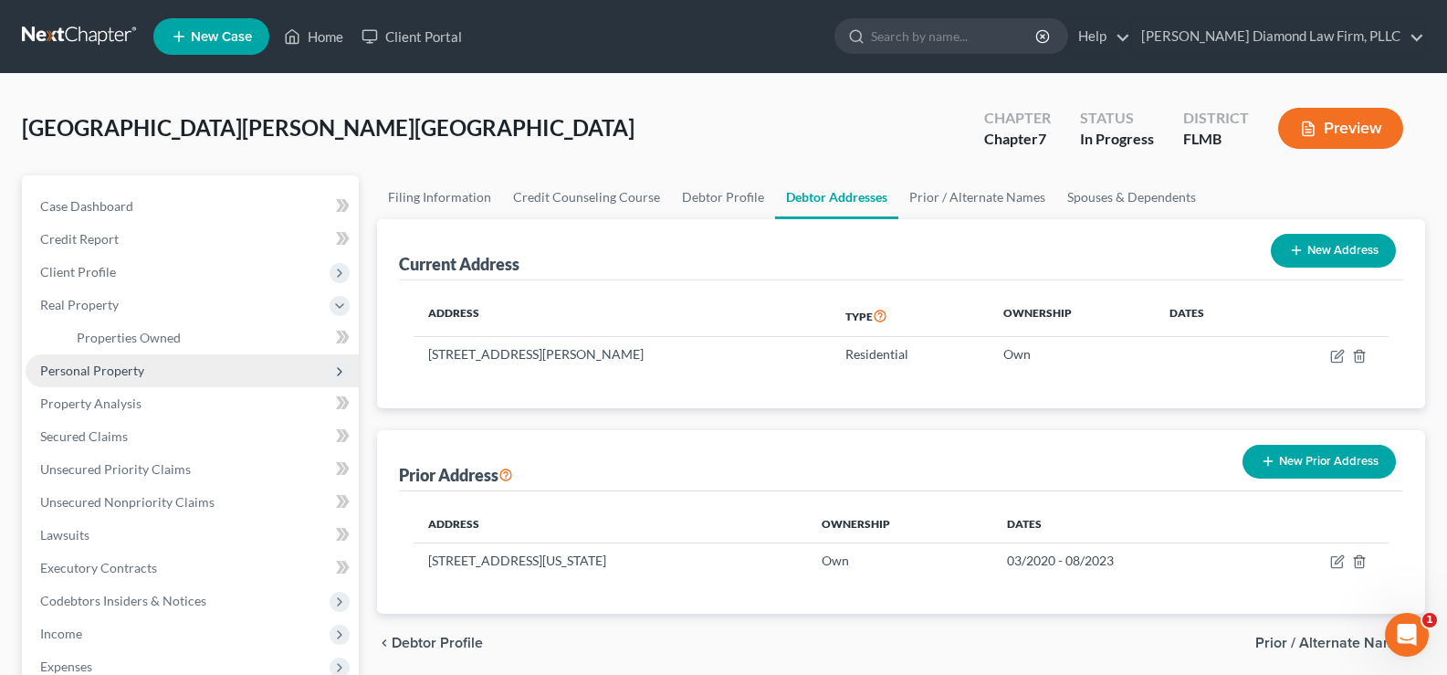
click at [148, 373] on span "Personal Property" at bounding box center [192, 370] width 333 height 33
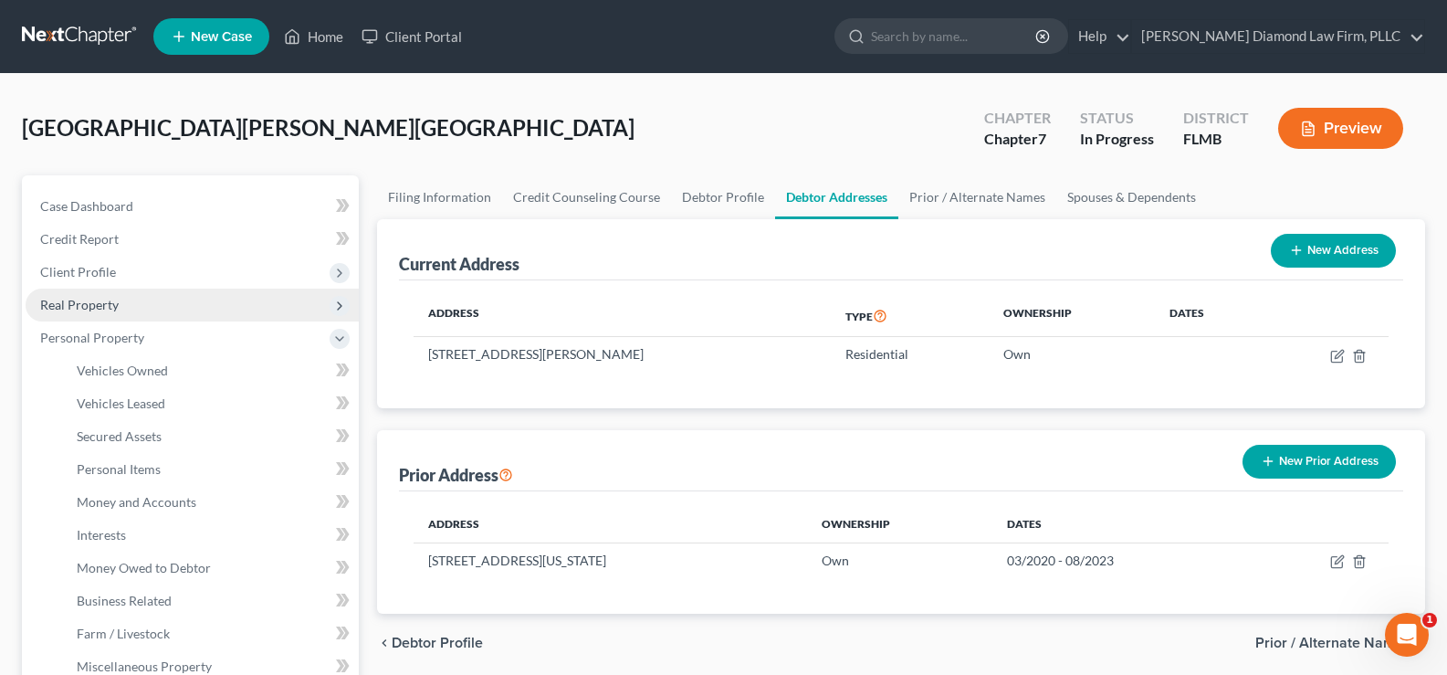
click at [154, 303] on span "Real Property" at bounding box center [192, 304] width 333 height 33
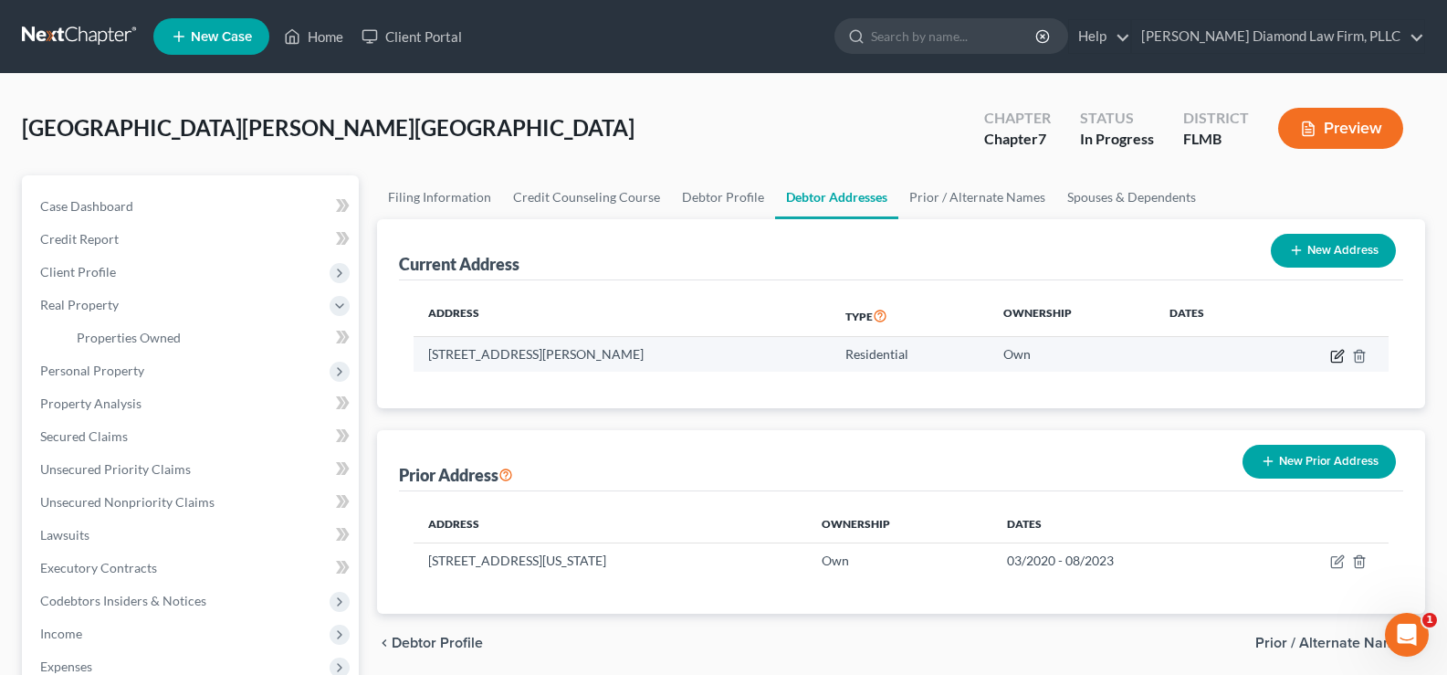
click at [1335, 353] on icon "button" at bounding box center [1337, 356] width 15 height 15
select select "9"
select select "50"
select select "0"
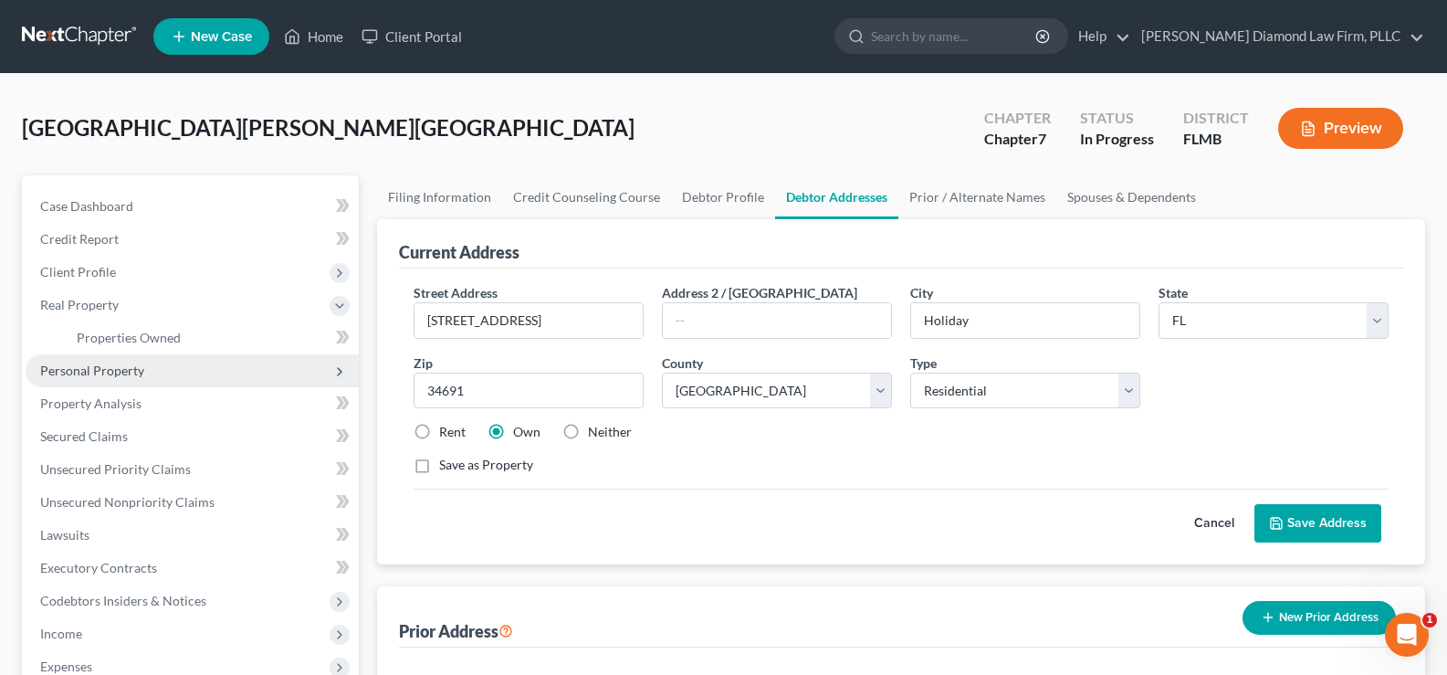
click at [120, 369] on span "Personal Property" at bounding box center [92, 370] width 104 height 16
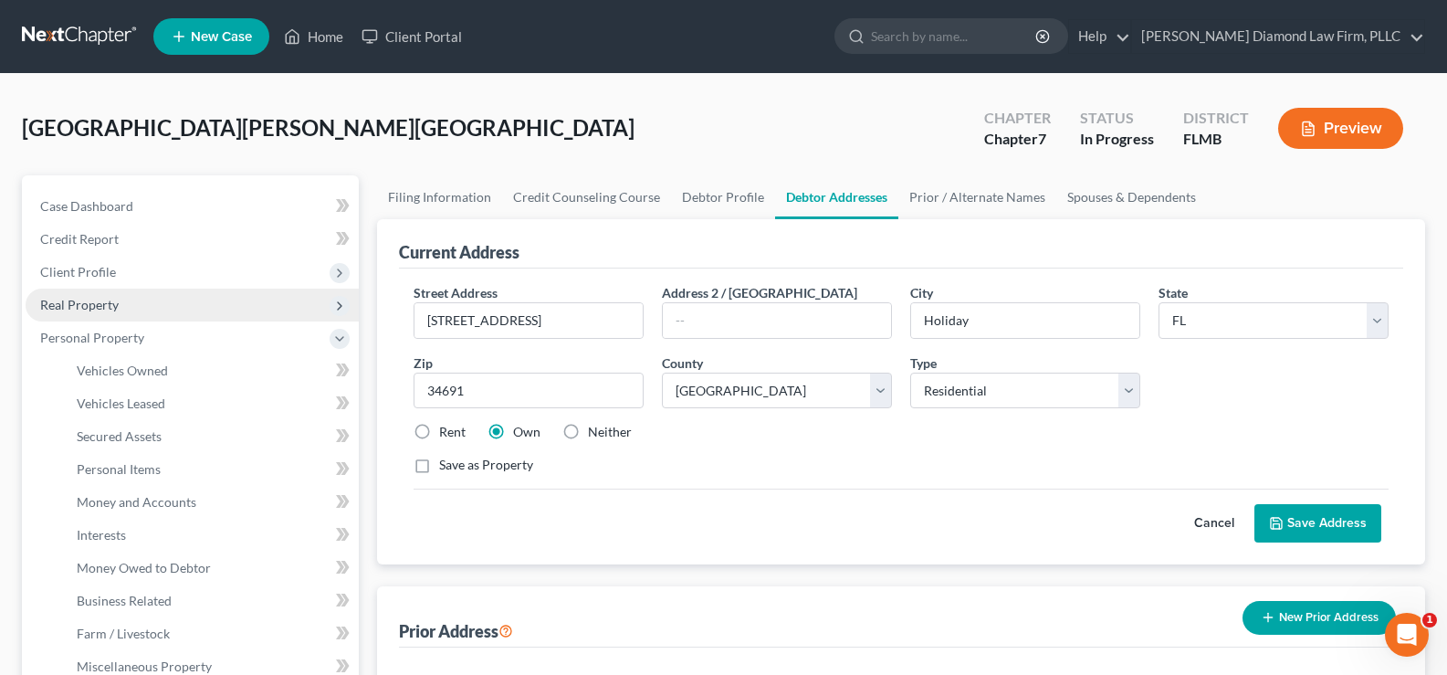
click at [83, 310] on span "Real Property" at bounding box center [79, 305] width 79 height 16
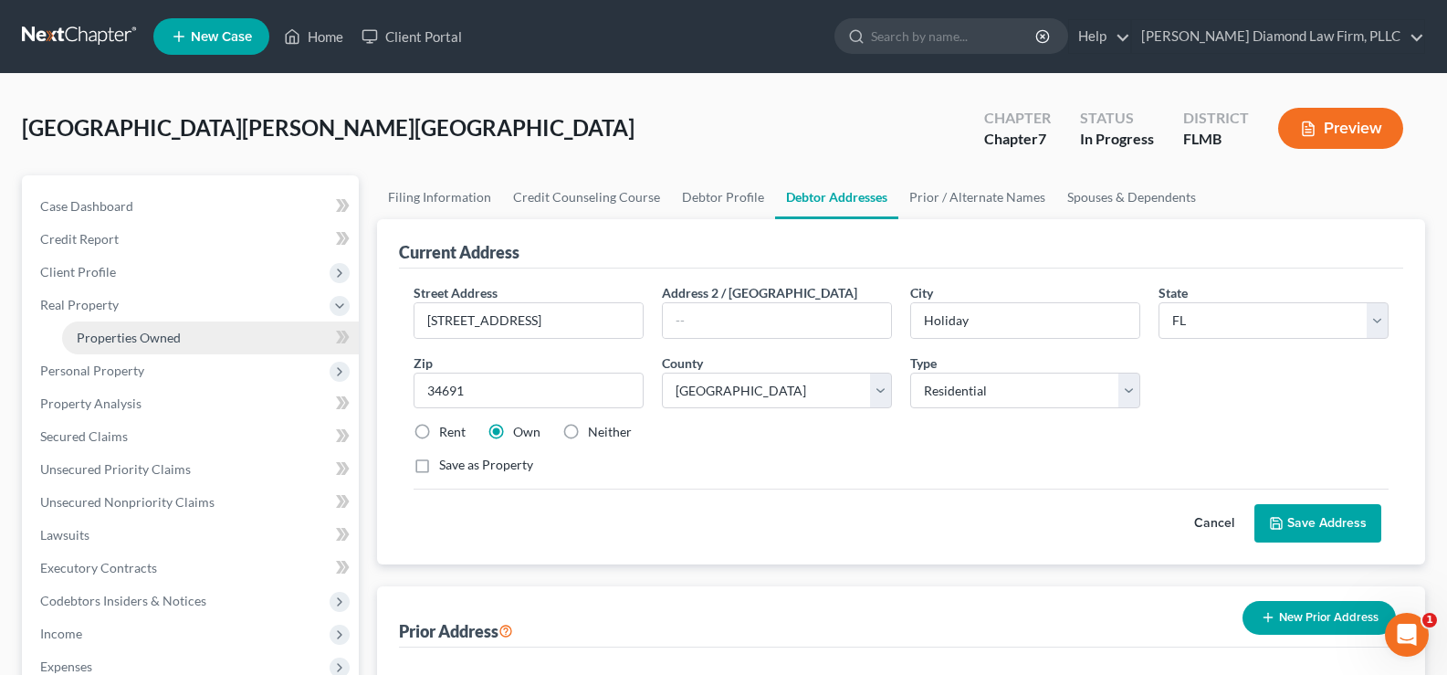
click at [97, 339] on span "Properties Owned" at bounding box center [129, 338] width 104 height 16
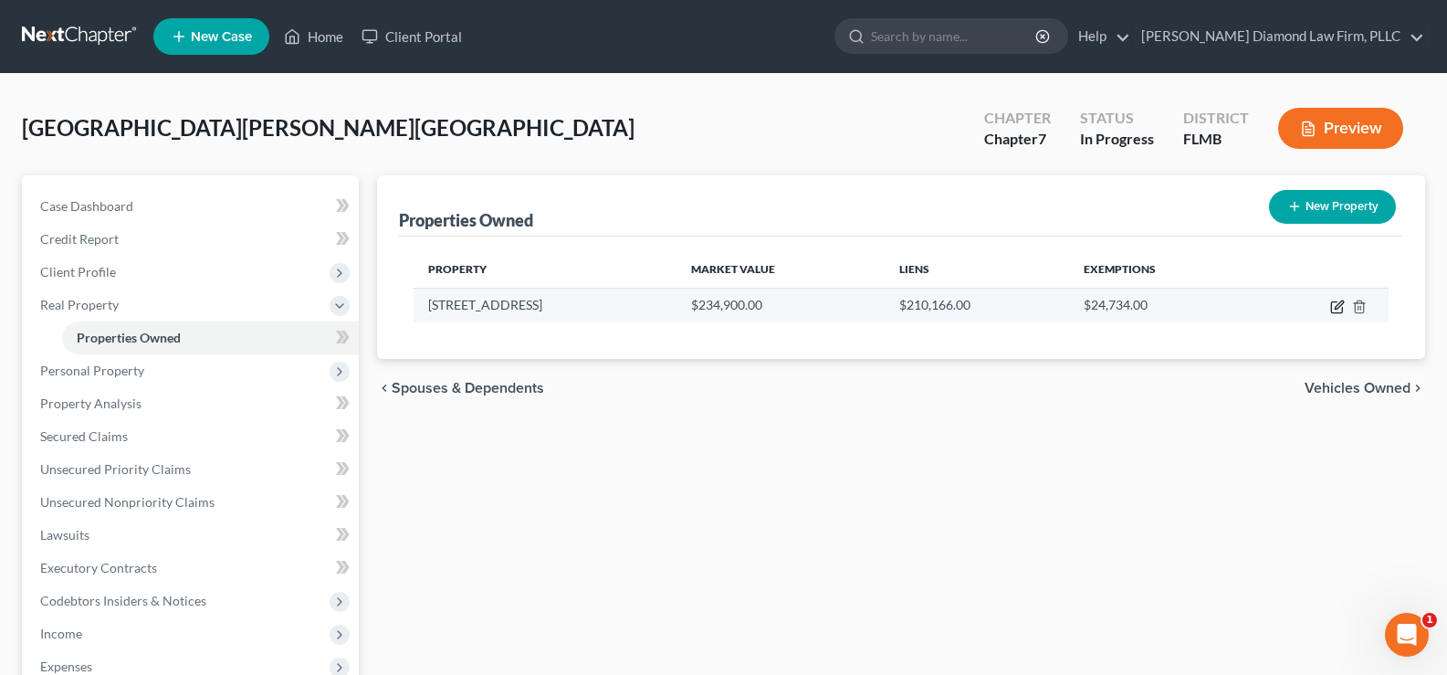
click at [1337, 302] on icon "button" at bounding box center [1337, 306] width 15 height 15
select select "9"
select select "50"
select select "0"
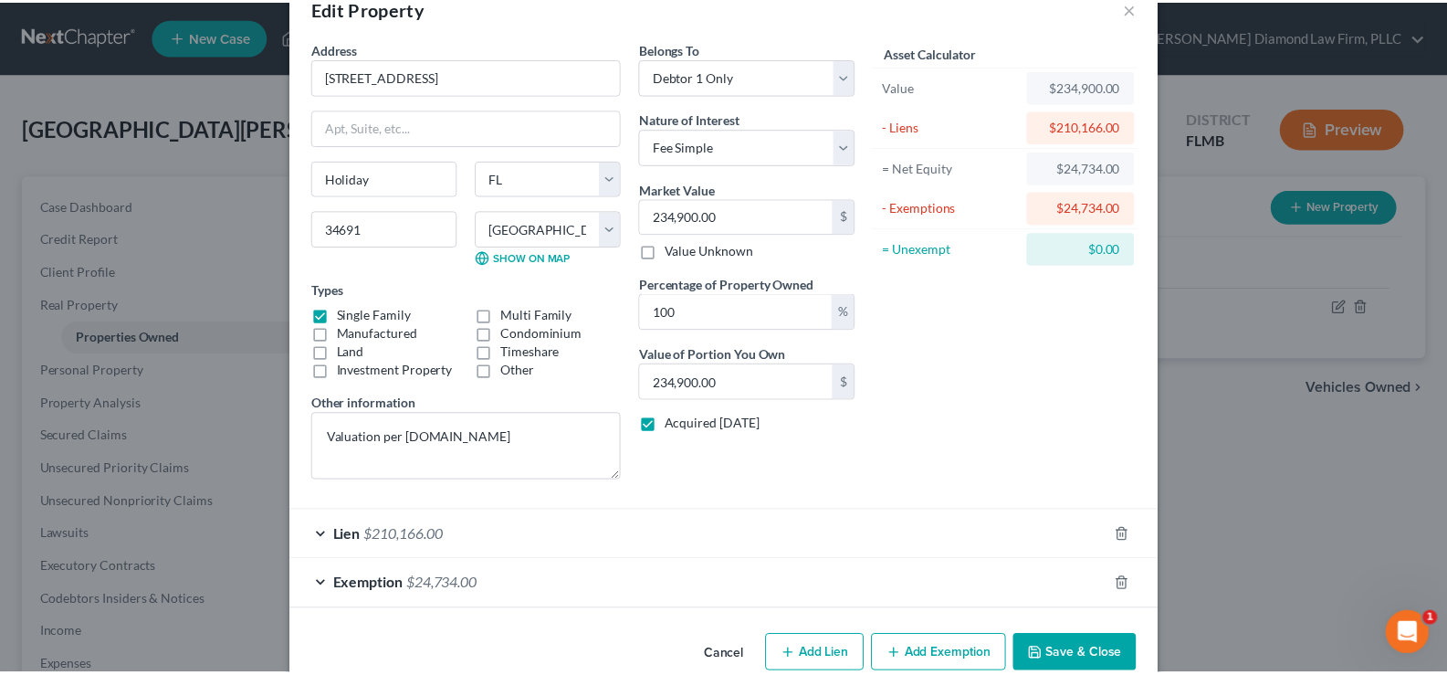
scroll to position [80, 0]
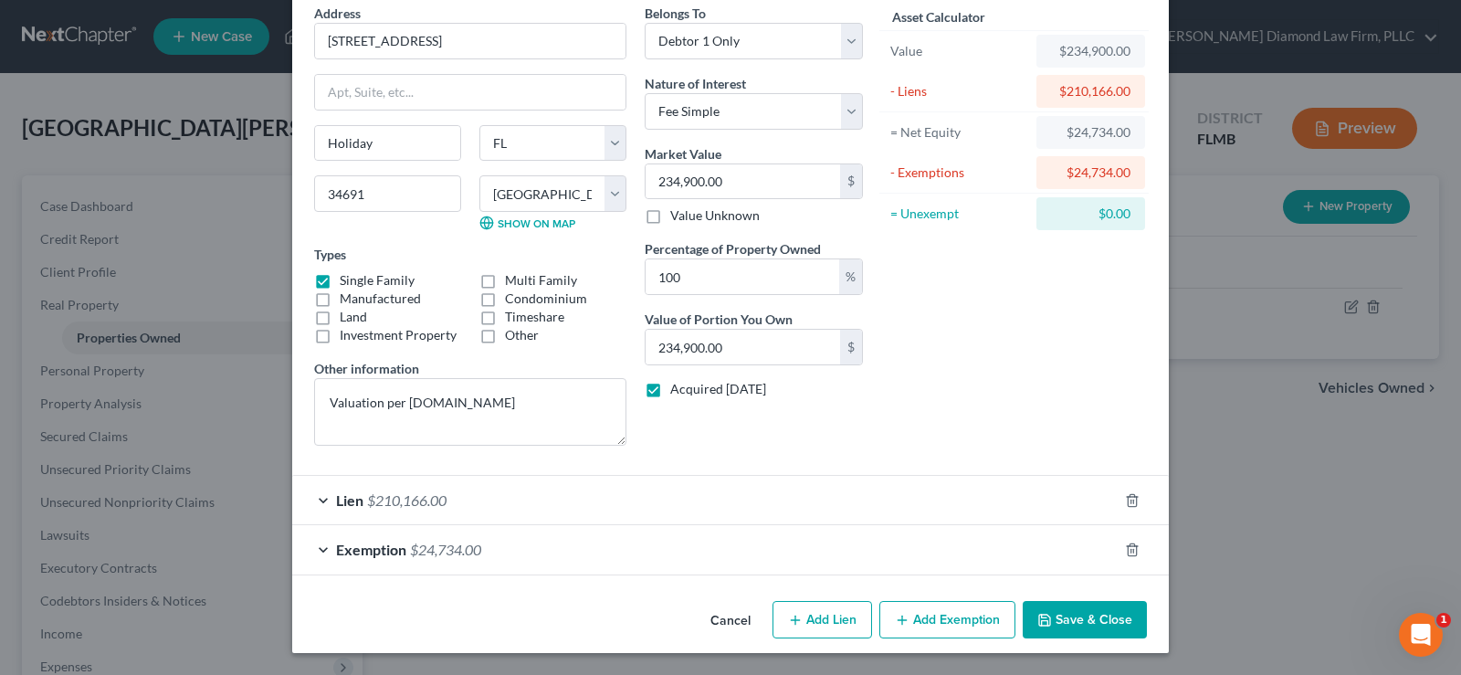
click at [1097, 611] on button "Save & Close" at bounding box center [1084, 620] width 124 height 38
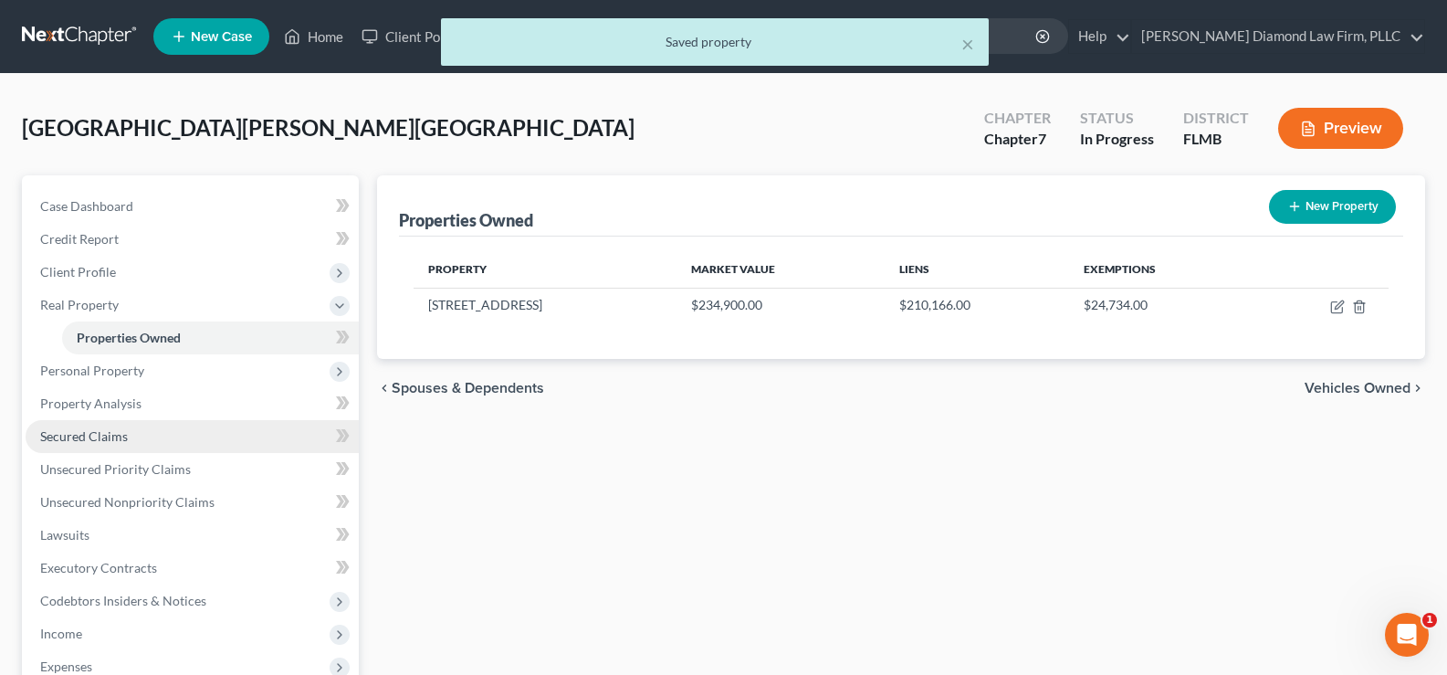
click at [117, 435] on span "Secured Claims" at bounding box center [84, 436] width 88 height 16
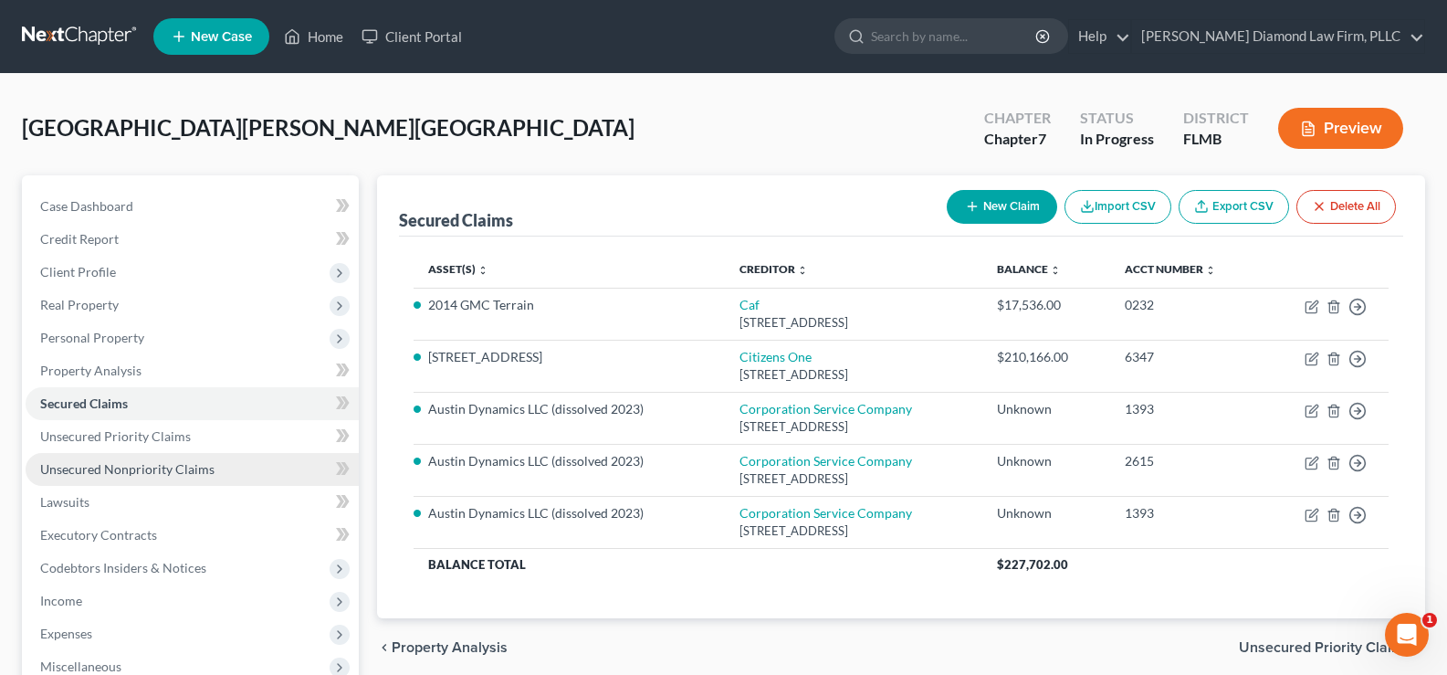
click at [118, 471] on span "Unsecured Nonpriority Claims" at bounding box center [127, 469] width 174 height 16
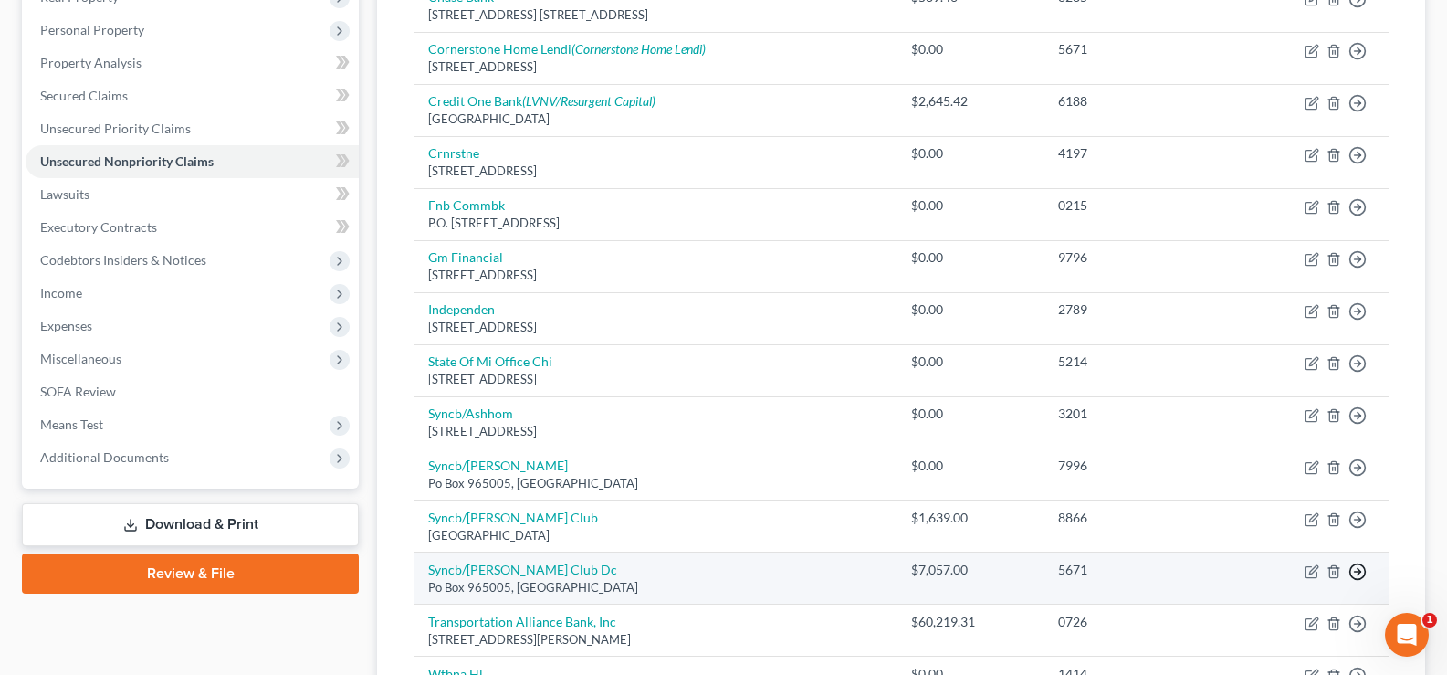
scroll to position [91, 0]
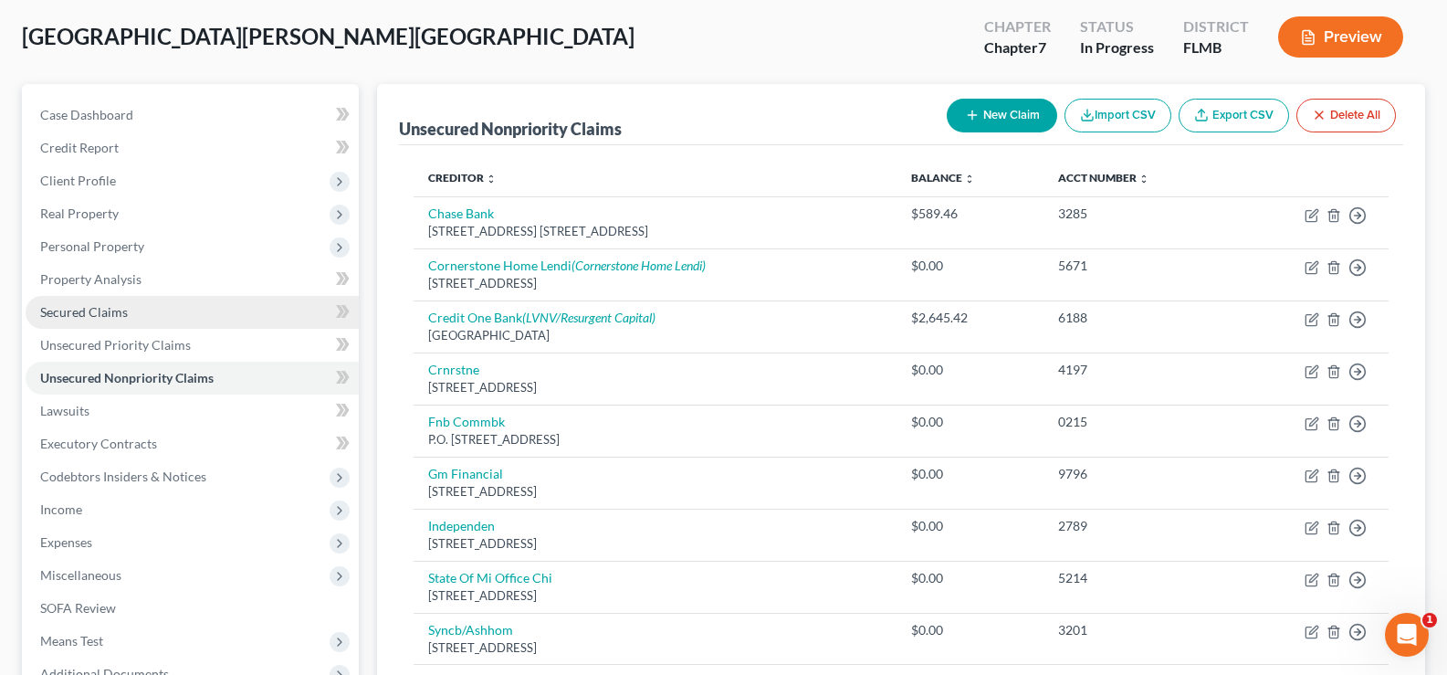
click at [141, 310] on link "Secured Claims" at bounding box center [192, 312] width 333 height 33
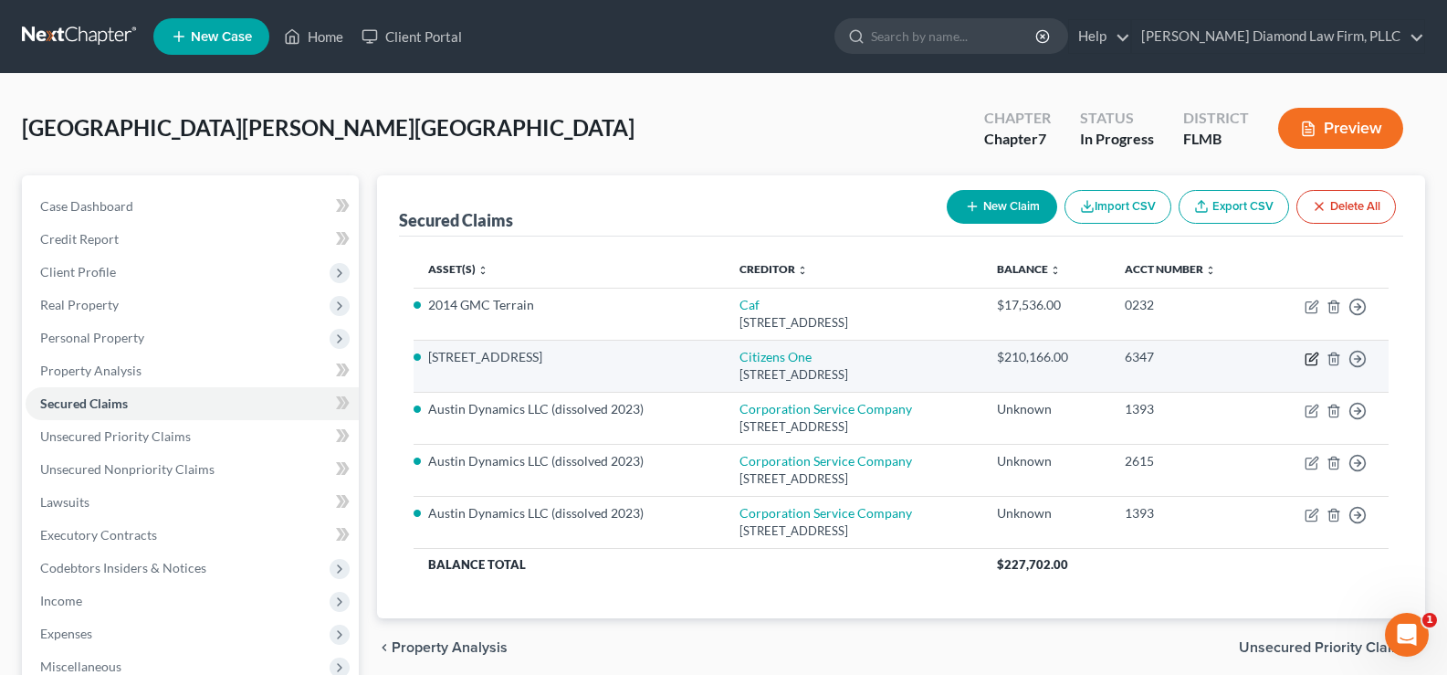
click at [1313, 362] on icon "button" at bounding box center [1311, 358] width 15 height 15
select select "48"
select select "2"
select select "0"
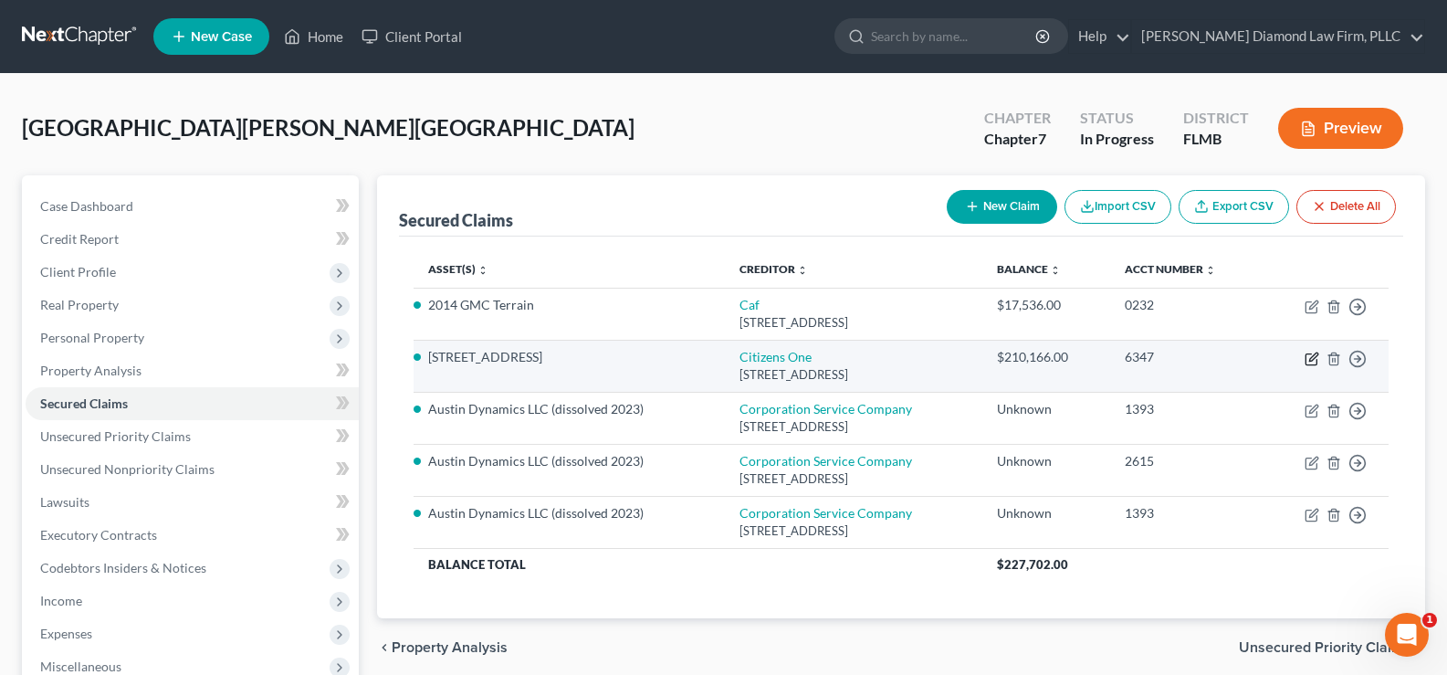
select select "0"
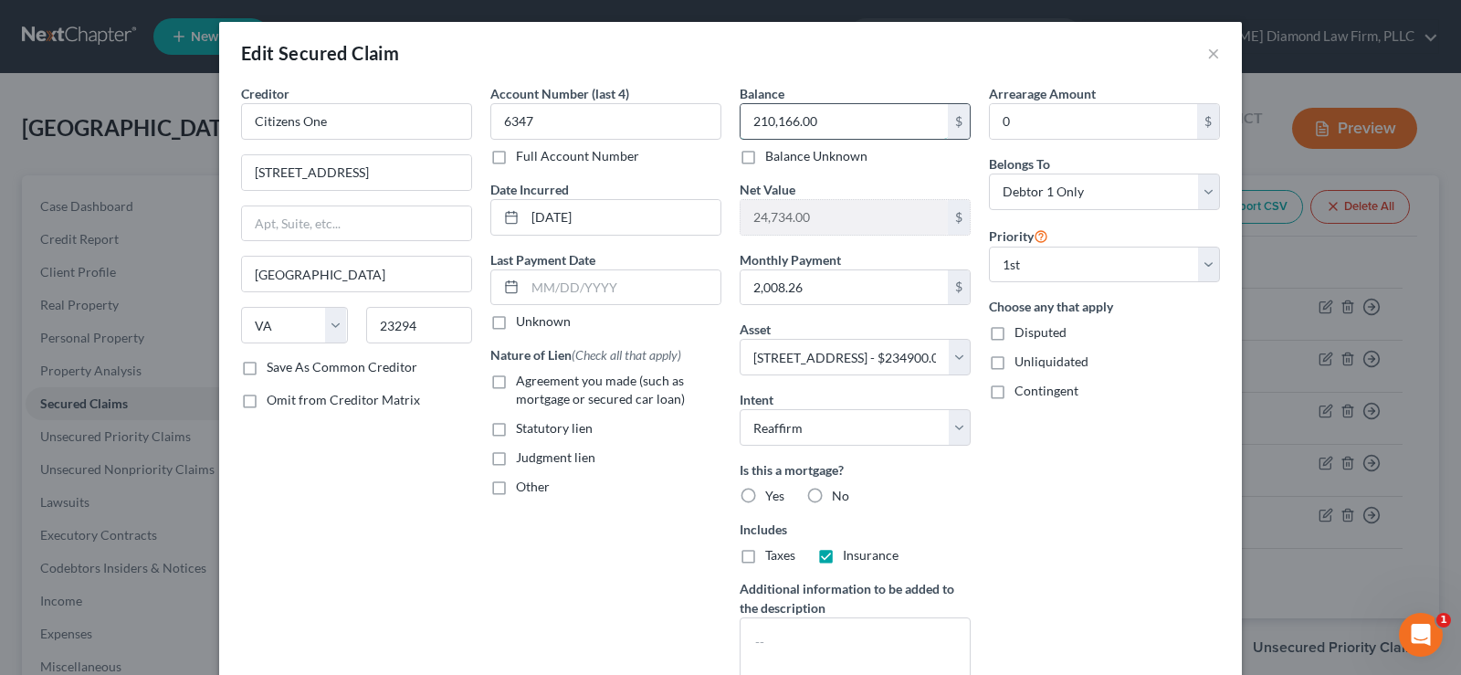
click at [823, 116] on input "210,166.00" at bounding box center [843, 121] width 207 height 35
type input "199,775.62"
click at [516, 376] on label "Agreement you made (such as mortgage or secured car loan)" at bounding box center [618, 390] width 205 height 37
click at [523, 376] on input "Agreement you made (such as mortgage or secured car loan)" at bounding box center [529, 378] width 12 height 12
checkbox input "true"
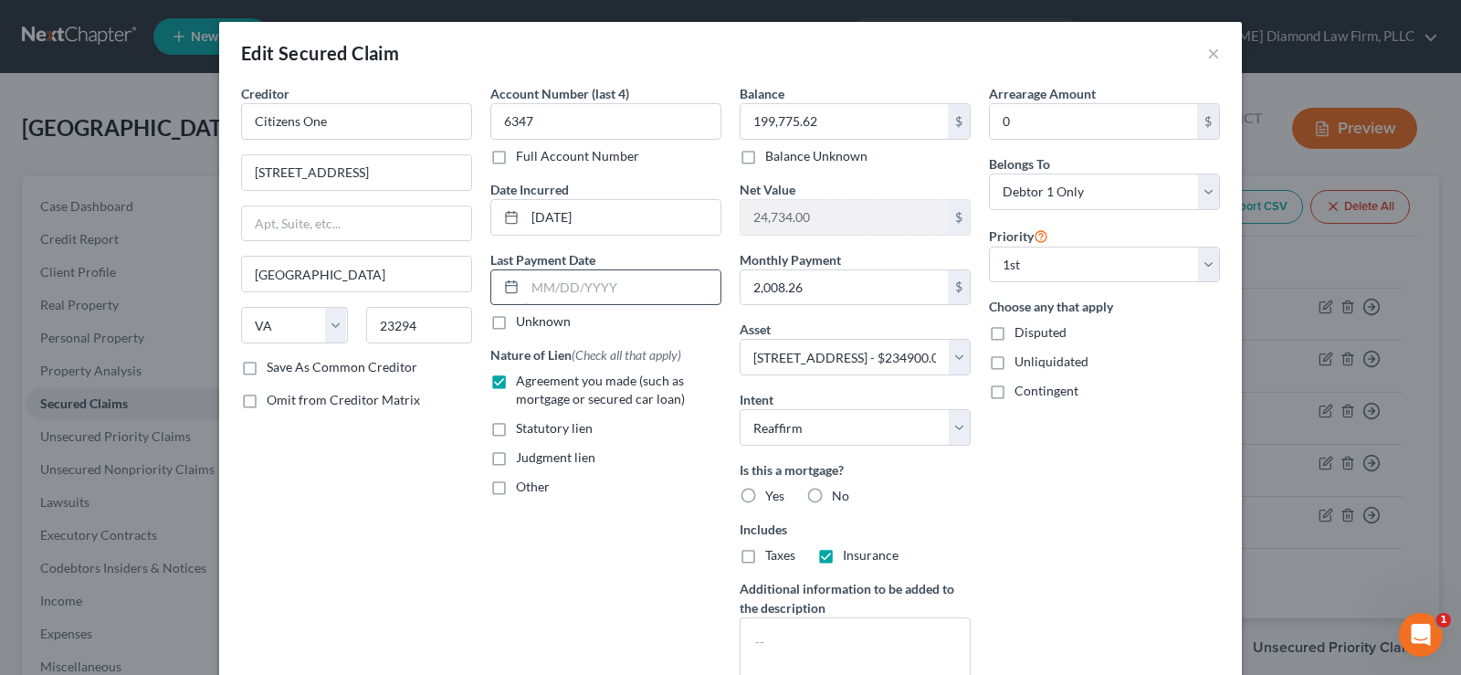
click at [609, 281] on input "text" at bounding box center [622, 287] width 195 height 35
click at [599, 278] on input "text" at bounding box center [622, 287] width 195 height 35
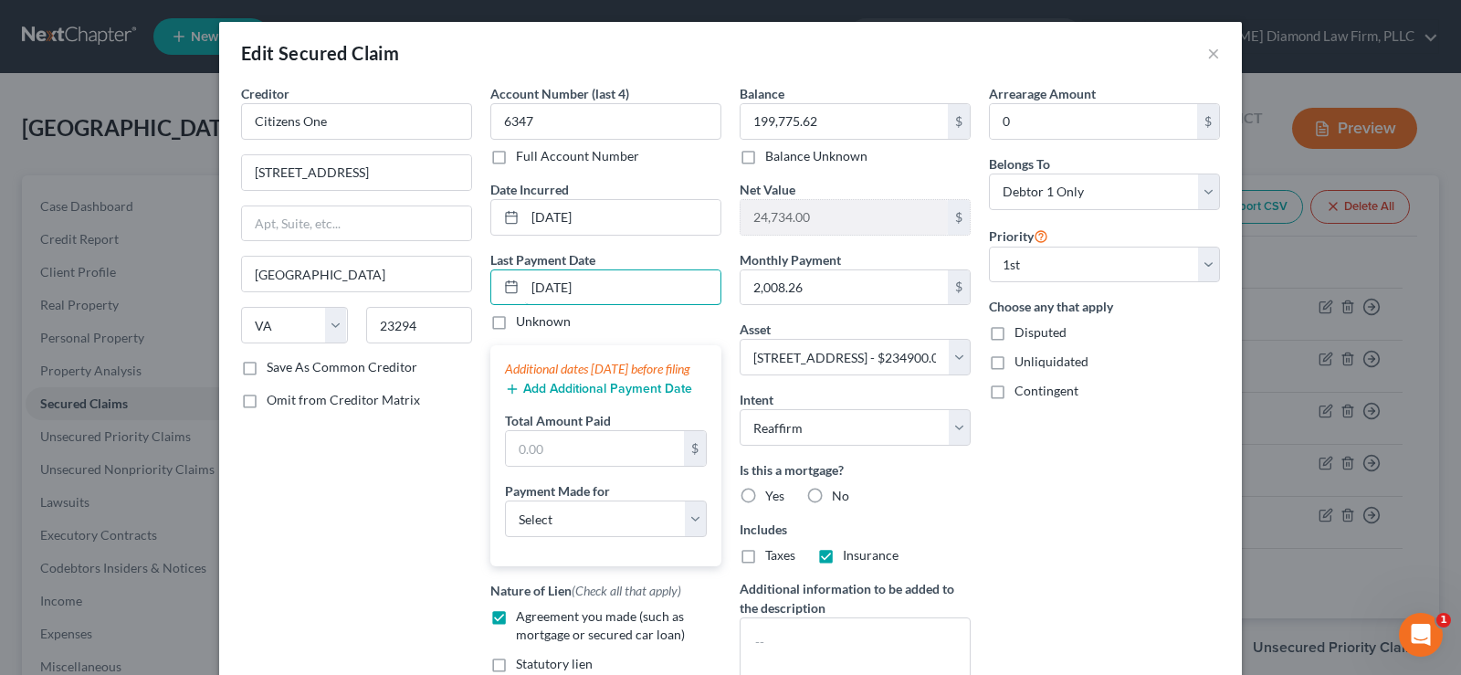
type input "[DATE]"
click at [581, 396] on button "Add Additional Payment Date" at bounding box center [598, 389] width 187 height 15
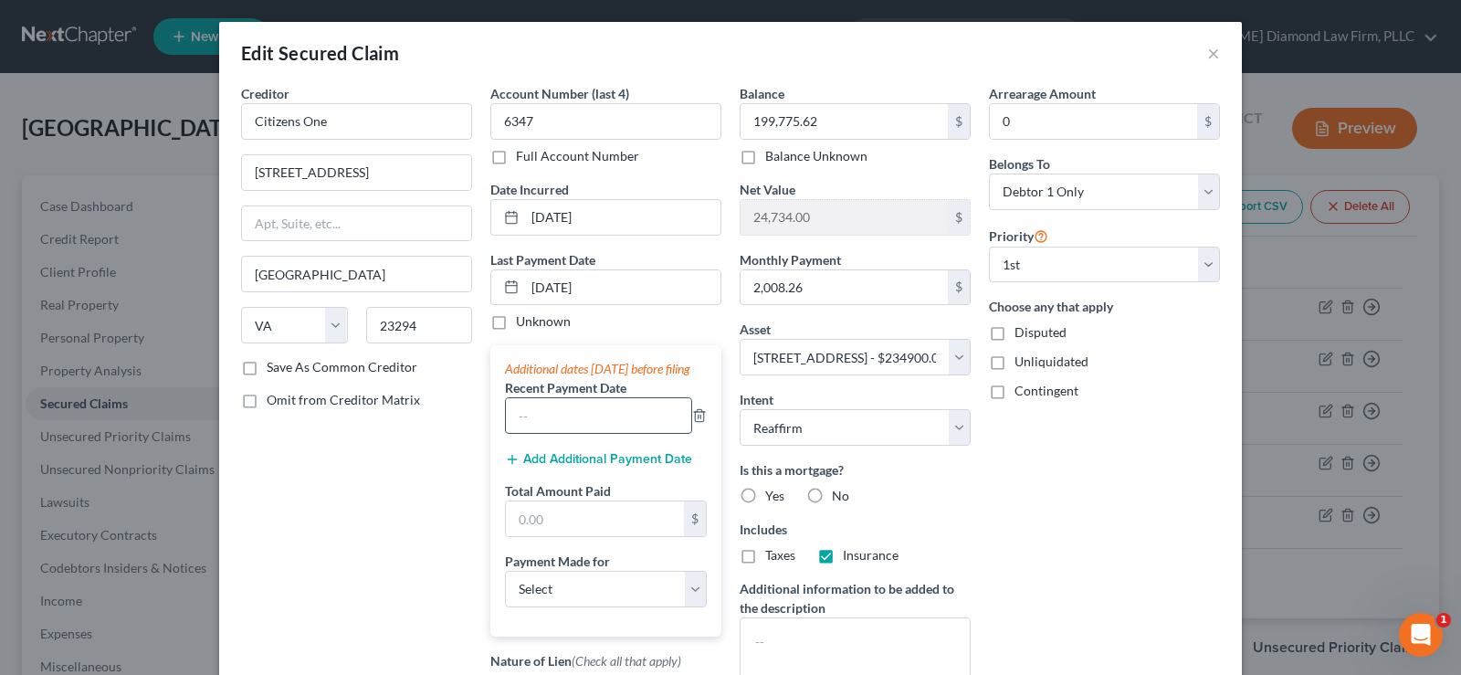
click at [554, 422] on input "text" at bounding box center [598, 415] width 185 height 35
type input "[DATE]"
click at [576, 466] on button "Add Additional Payment Date" at bounding box center [598, 459] width 187 height 15
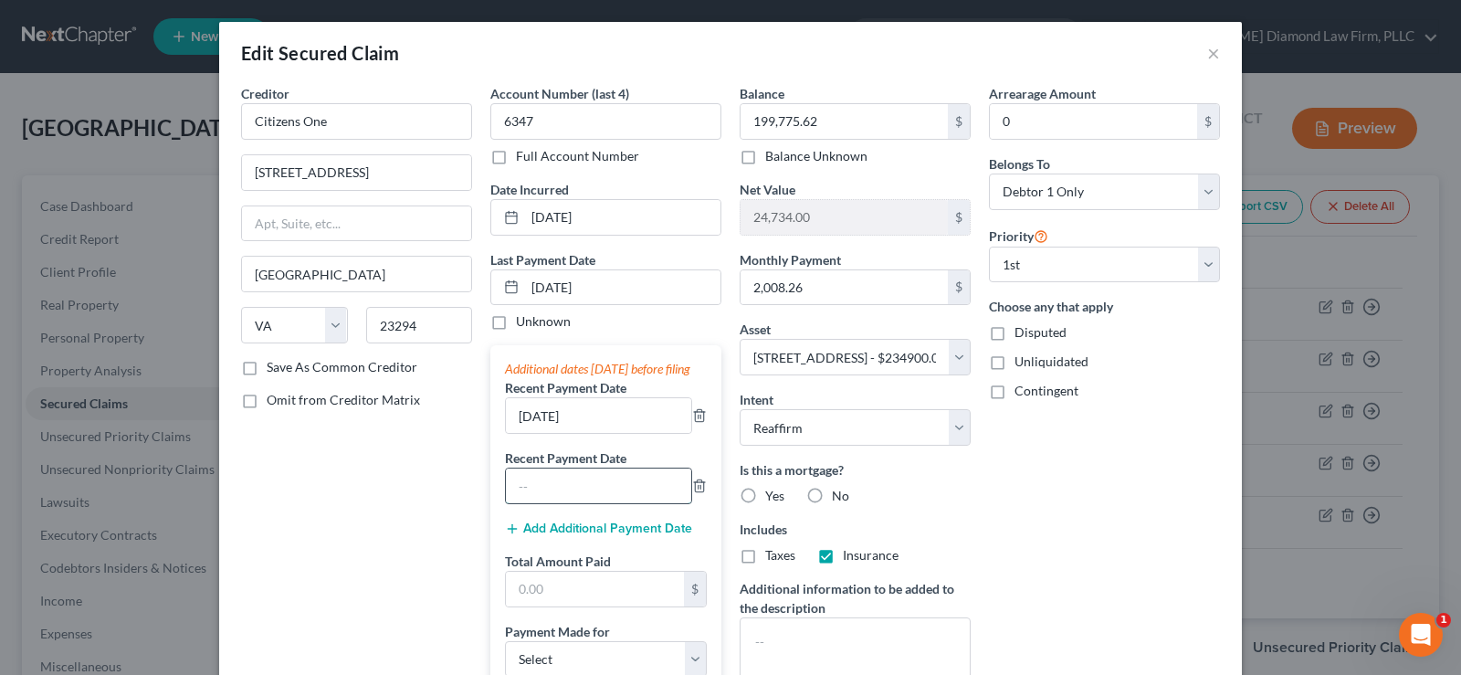
click at [534, 503] on input "text" at bounding box center [598, 485] width 185 height 35
type input "[DATE]"
click at [599, 602] on input "text" at bounding box center [595, 588] width 178 height 35
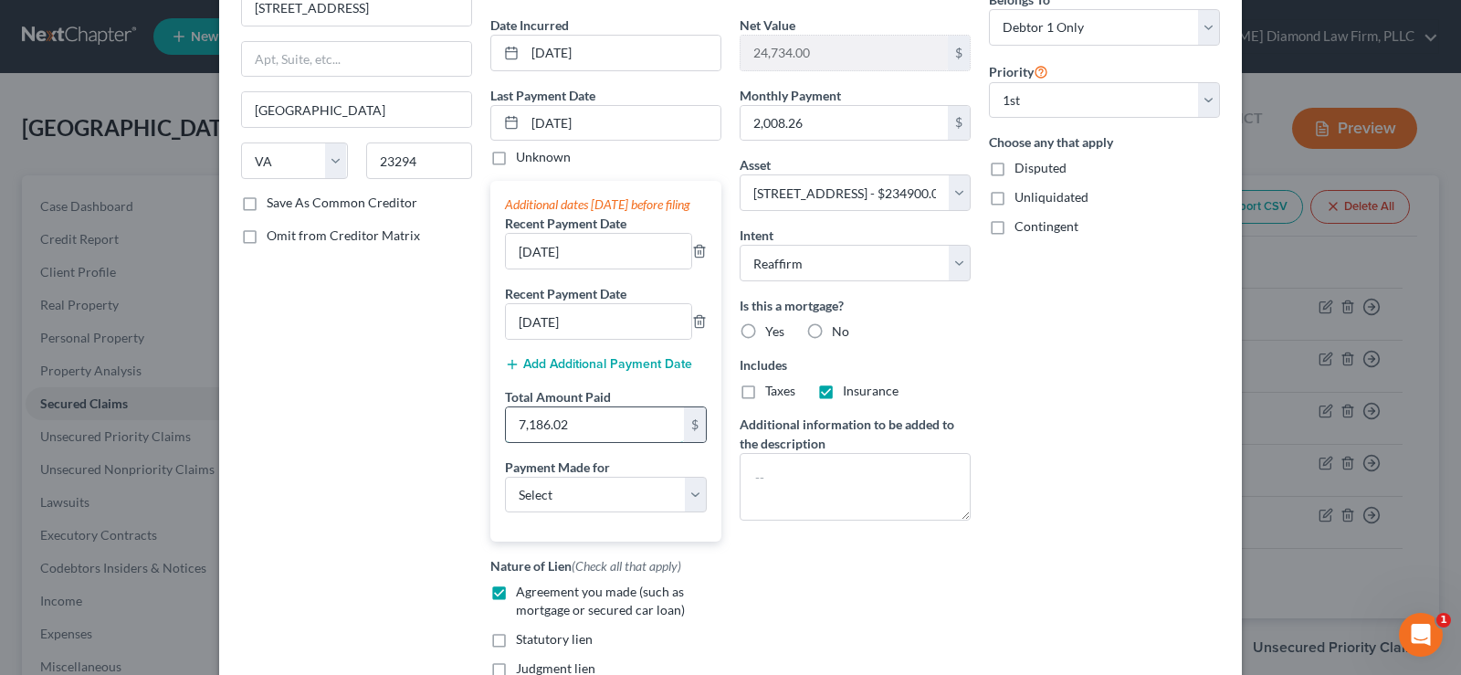
scroll to position [183, 0]
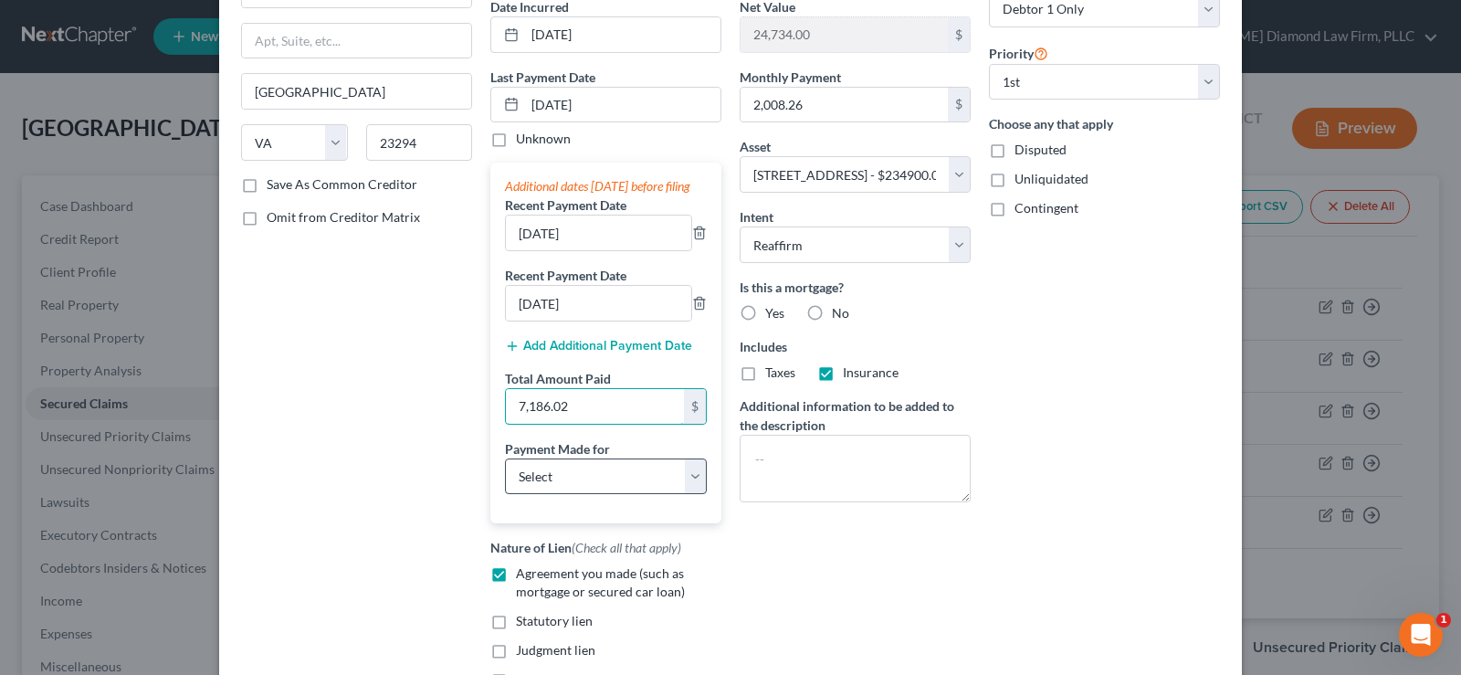
type input "7,186.02"
click at [596, 495] on select "Select Car Credit Card Loan Repayment Mortgage Other Suppliers Or Vendors" at bounding box center [606, 476] width 202 height 37
select select "3"
click at [505, 476] on select "Select Car Credit Card Loan Repayment Mortgage Other Suppliers Or Vendors" at bounding box center [606, 476] width 202 height 37
click at [765, 319] on label "Yes" at bounding box center [774, 313] width 19 height 18
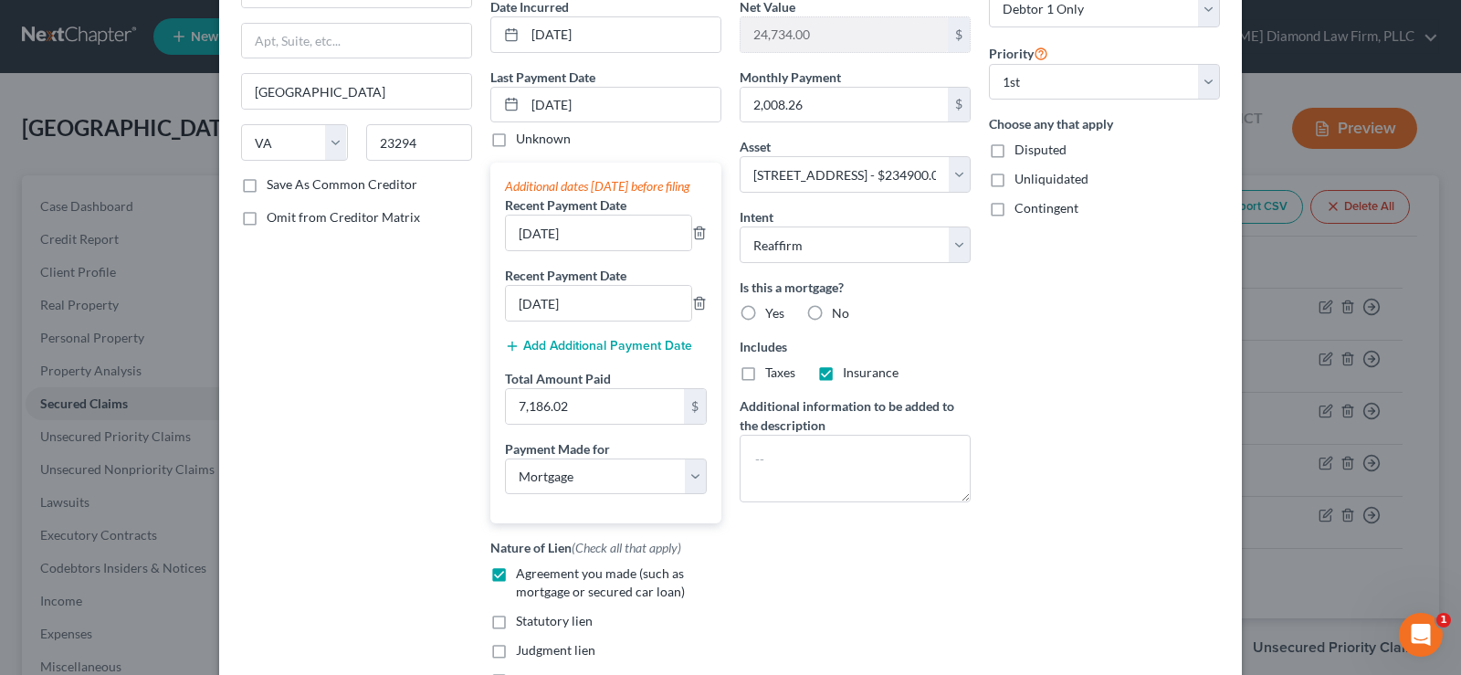
click at [772, 316] on input "Yes" at bounding box center [778, 310] width 12 height 12
radio input "true"
click at [765, 368] on label "Taxes" at bounding box center [780, 372] width 30 height 18
click at [772, 368] on input "Taxes" at bounding box center [778, 369] width 12 height 12
checkbox input "true"
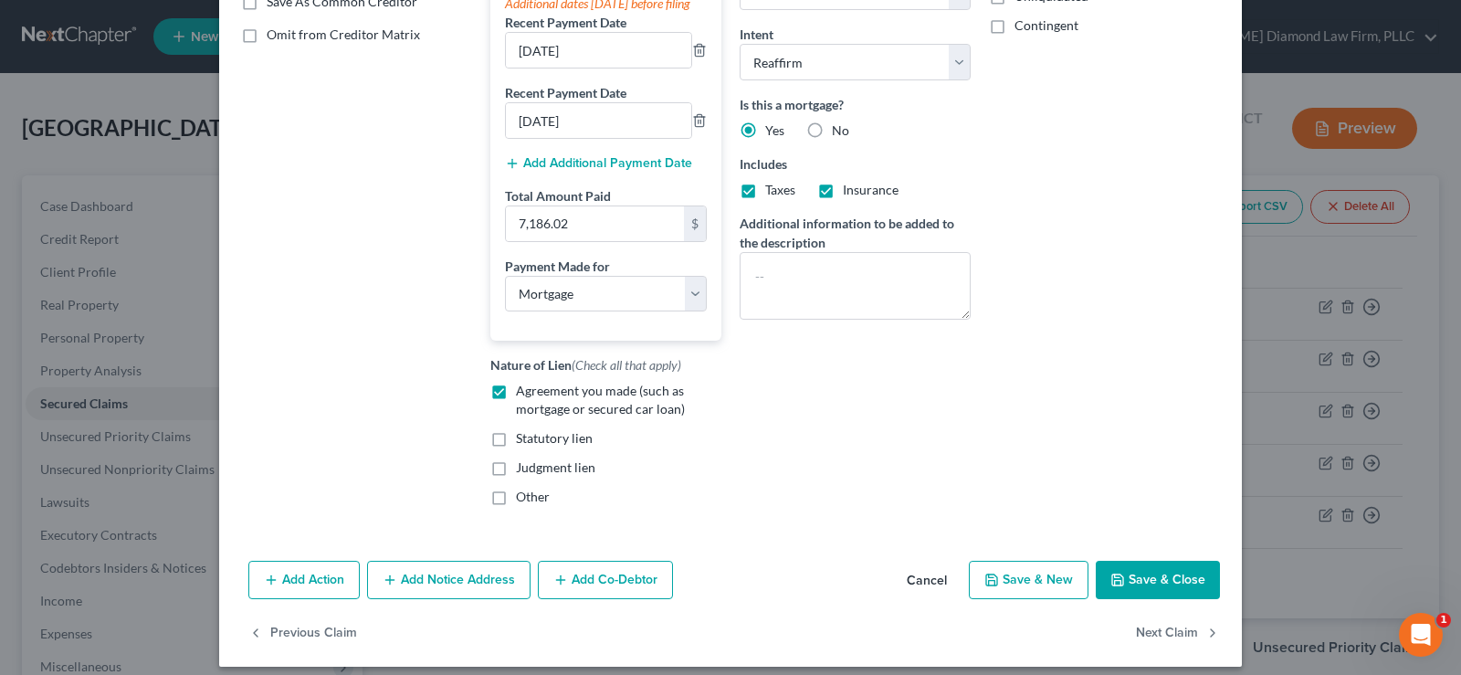
scroll to position [397, 0]
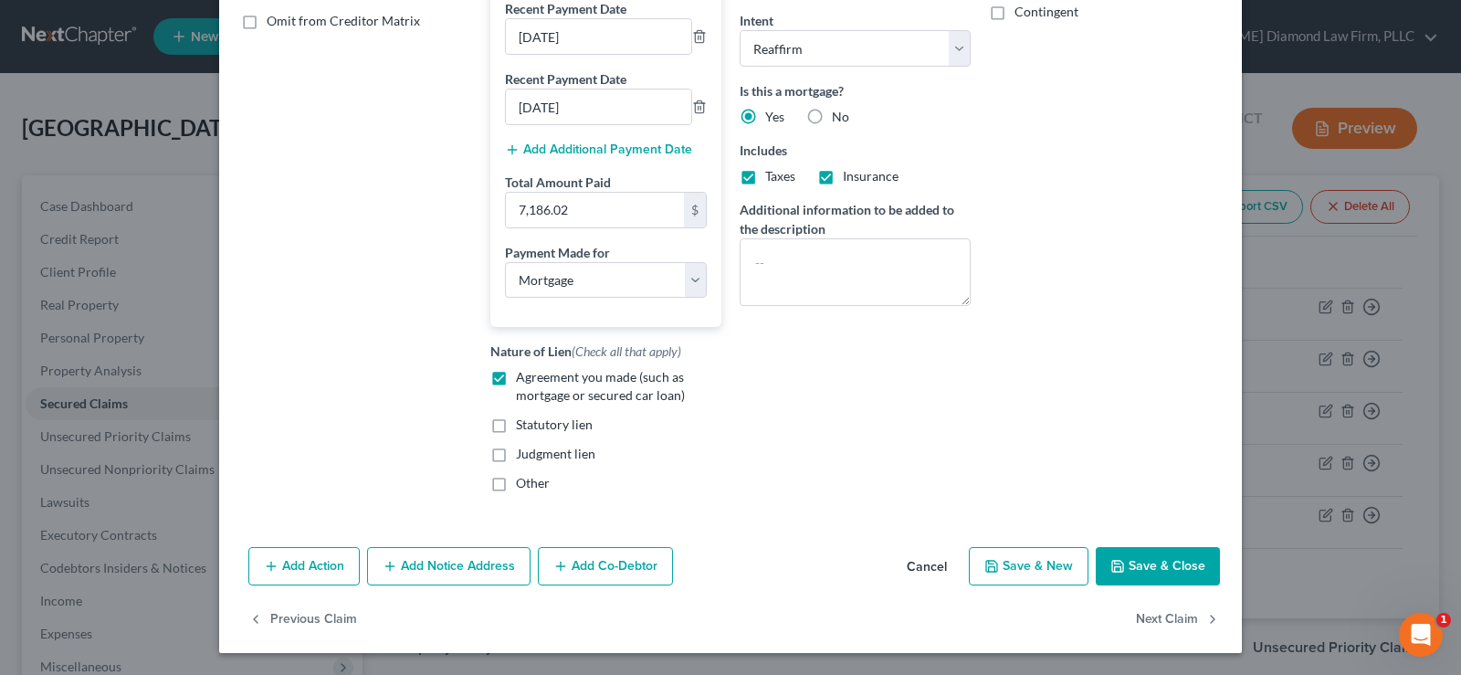
click at [1153, 560] on button "Save & Close" at bounding box center [1157, 566] width 124 height 38
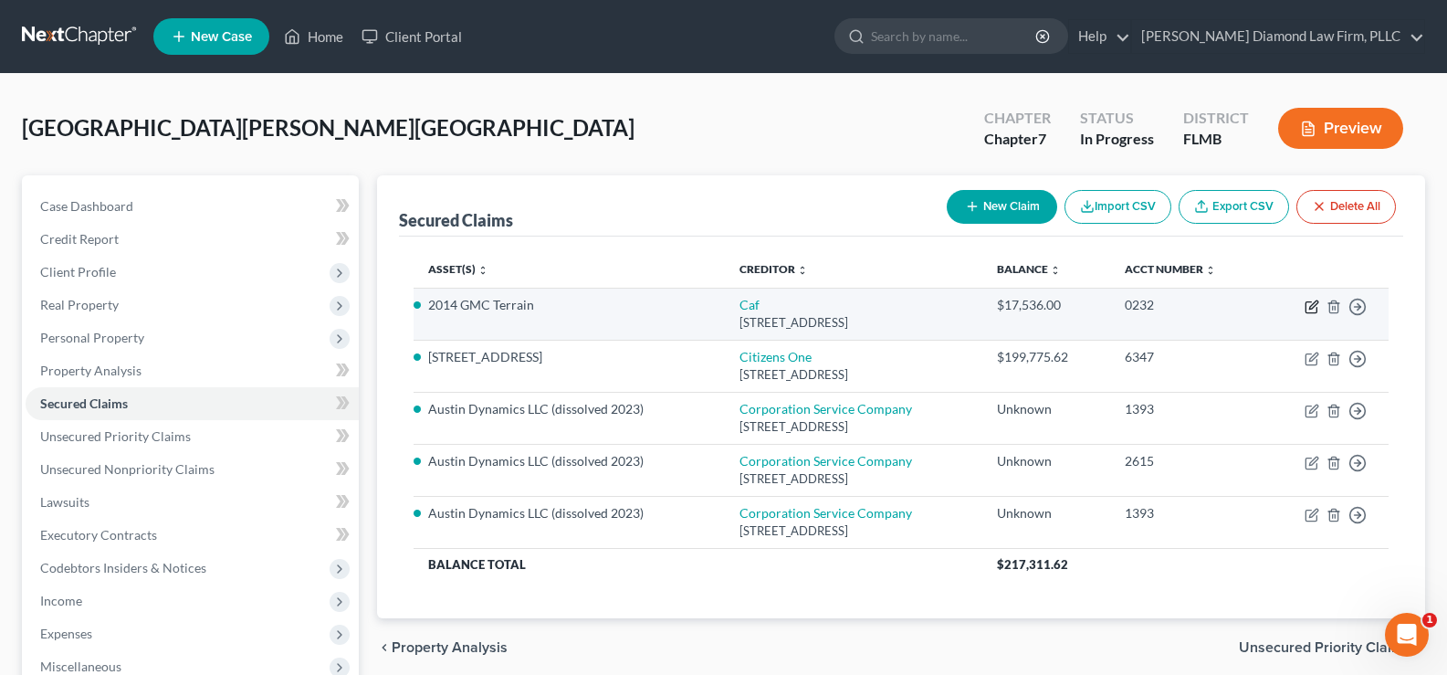
click at [1314, 302] on icon "button" at bounding box center [1313, 304] width 8 height 8
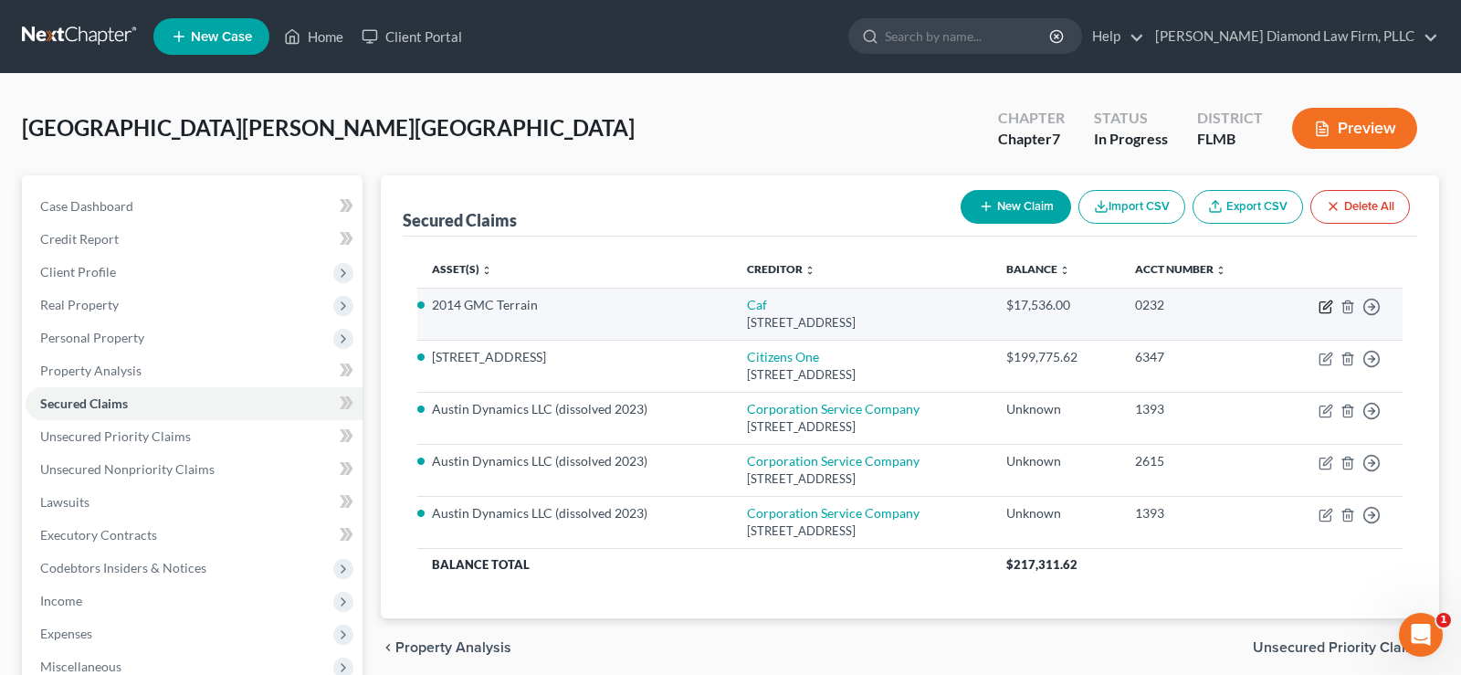
select select "48"
select select "14"
select select "2"
select select "0"
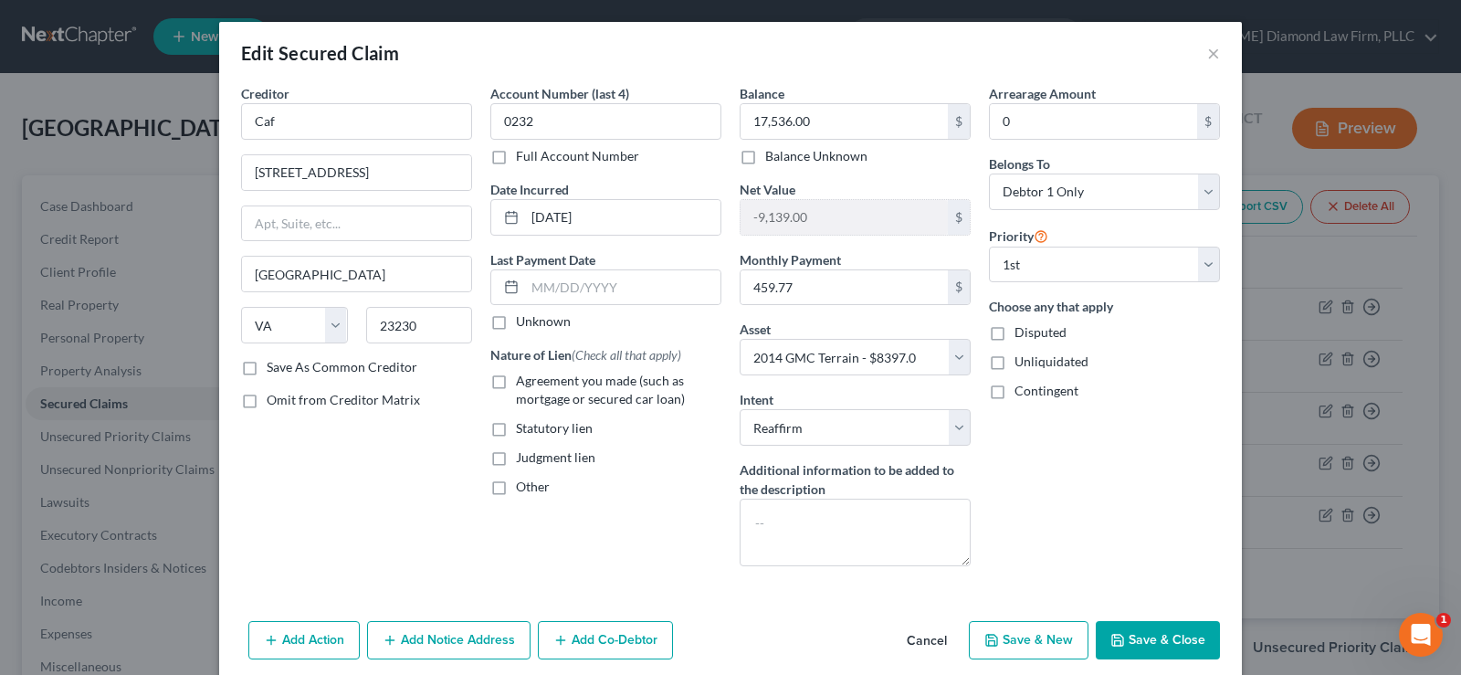
click at [516, 380] on label "Agreement you made (such as mortgage or secured car loan)" at bounding box center [618, 390] width 205 height 37
click at [523, 380] on input "Agreement you made (such as mortgage or secured car loan)" at bounding box center [529, 378] width 12 height 12
checkbox input "true"
click at [616, 294] on input "text" at bounding box center [622, 287] width 195 height 35
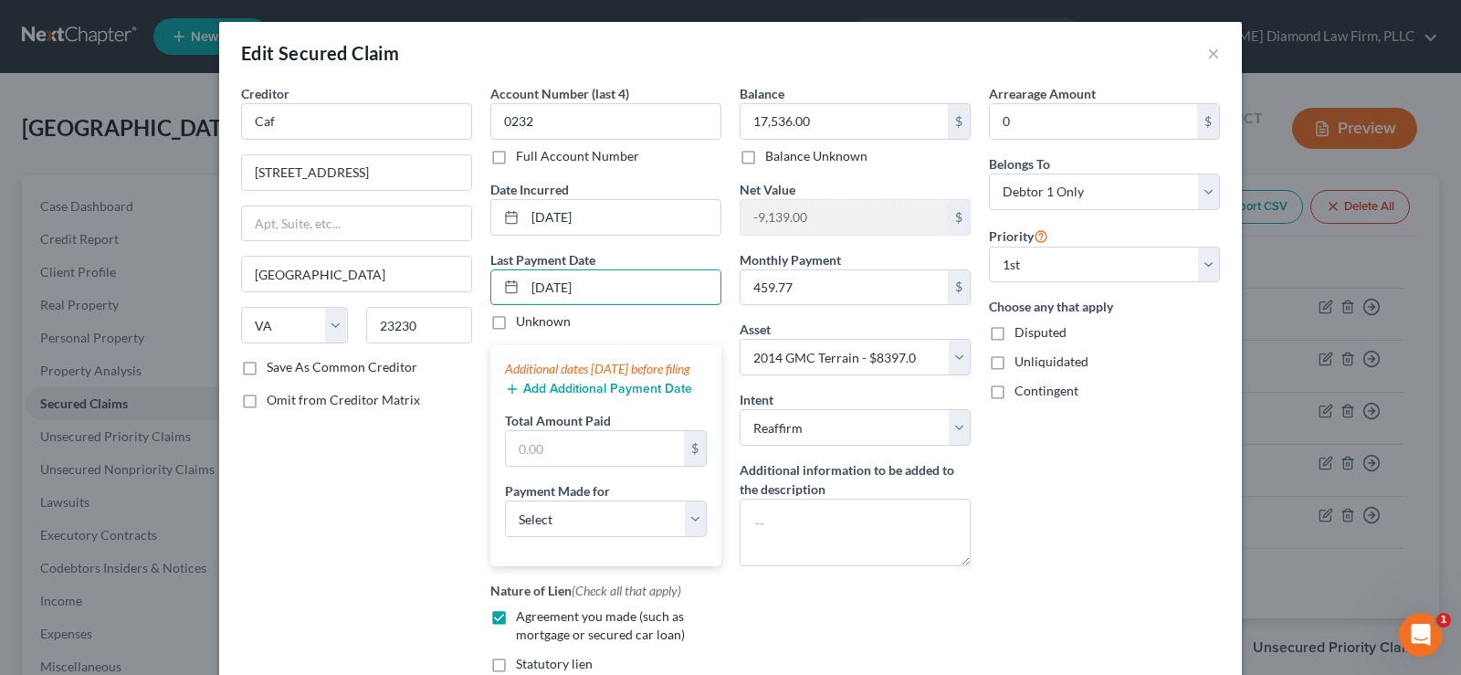
type input "[DATE]"
click at [581, 396] on button "Add Additional Payment Date" at bounding box center [598, 389] width 187 height 15
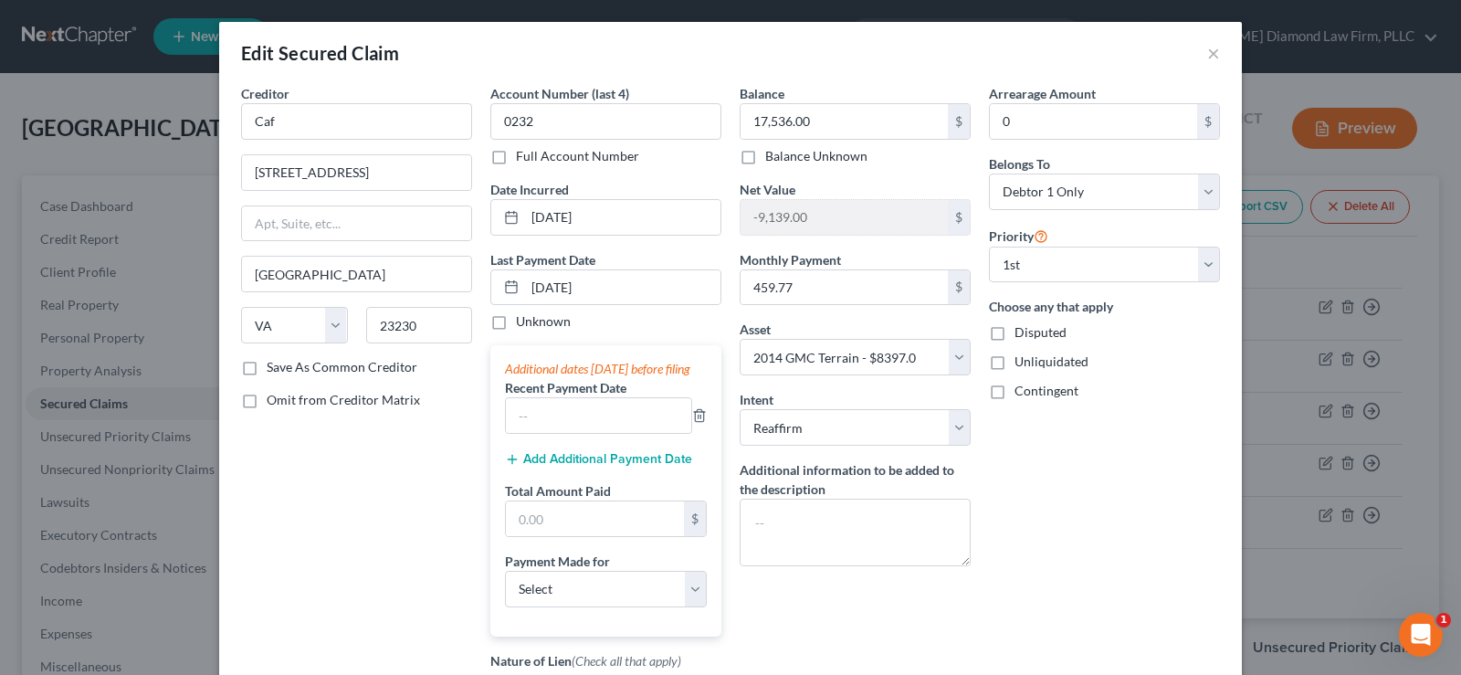
click at [558, 466] on button "Add Additional Payment Date" at bounding box center [598, 459] width 187 height 15
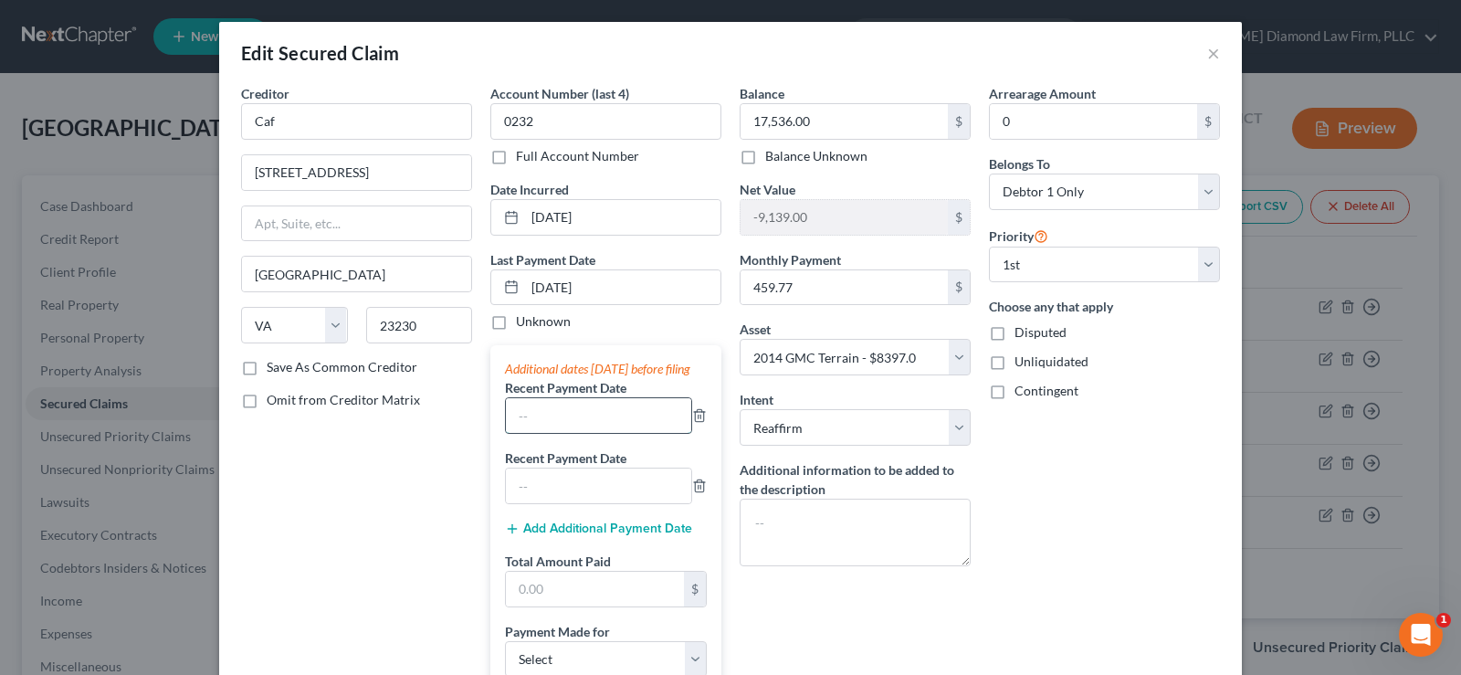
click at [543, 426] on input "text" at bounding box center [598, 415] width 185 height 35
type input "[DATE]"
click at [548, 489] on input "text" at bounding box center [598, 485] width 185 height 35
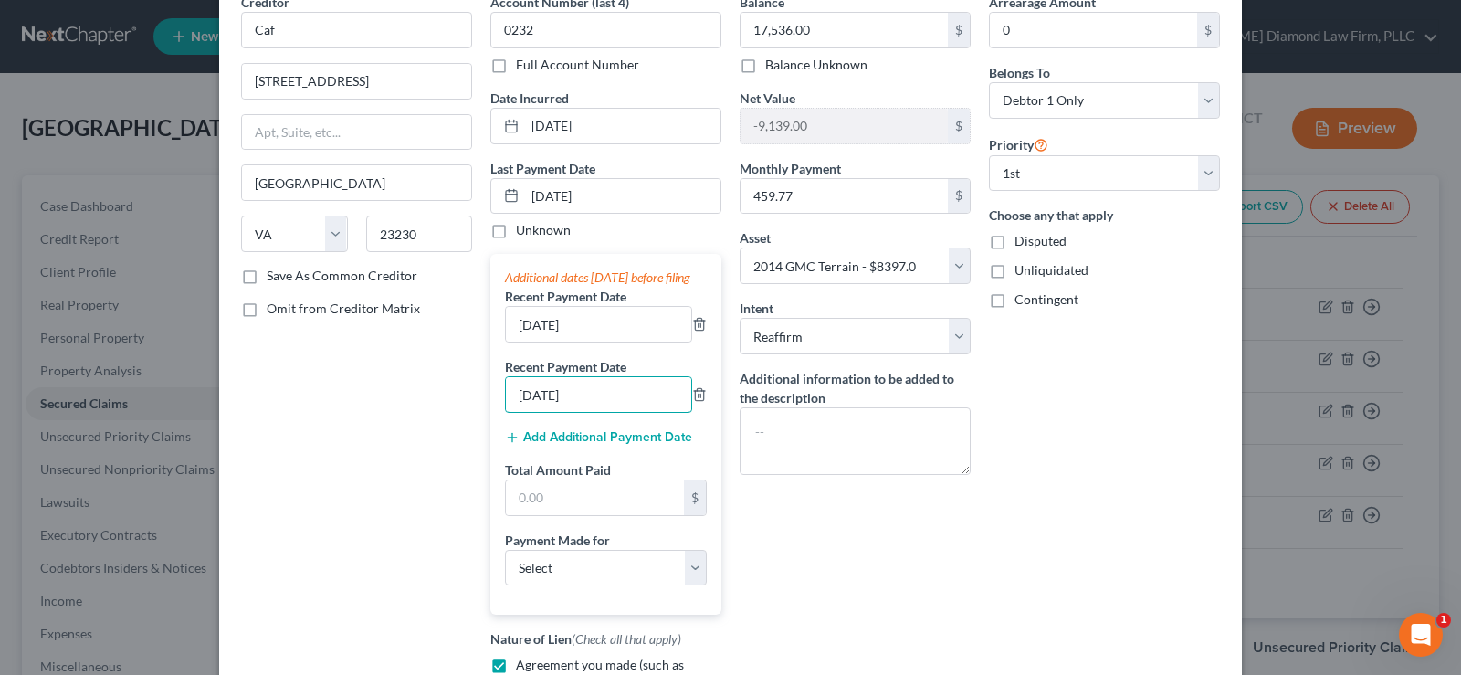
type input "[DATE]"
click at [551, 501] on input "text" at bounding box center [595, 497] width 178 height 35
type input "1,350"
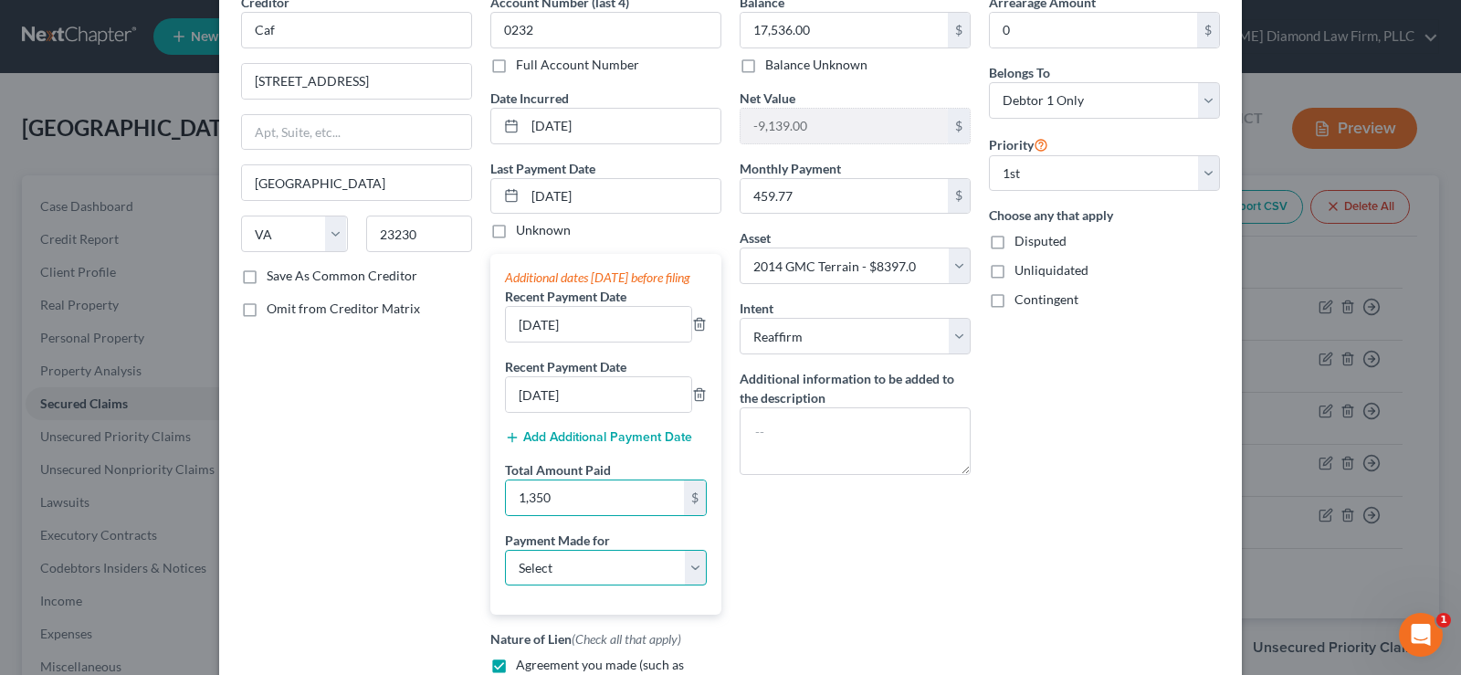
click at [568, 572] on select "Select Car Credit Card Loan Repayment Mortgage Other Suppliers Or Vendors" at bounding box center [606, 568] width 202 height 37
select select "0"
click at [505, 567] on select "Select Car Credit Card Loan Repayment Mortgage Other Suppliers Or Vendors" at bounding box center [606, 568] width 202 height 37
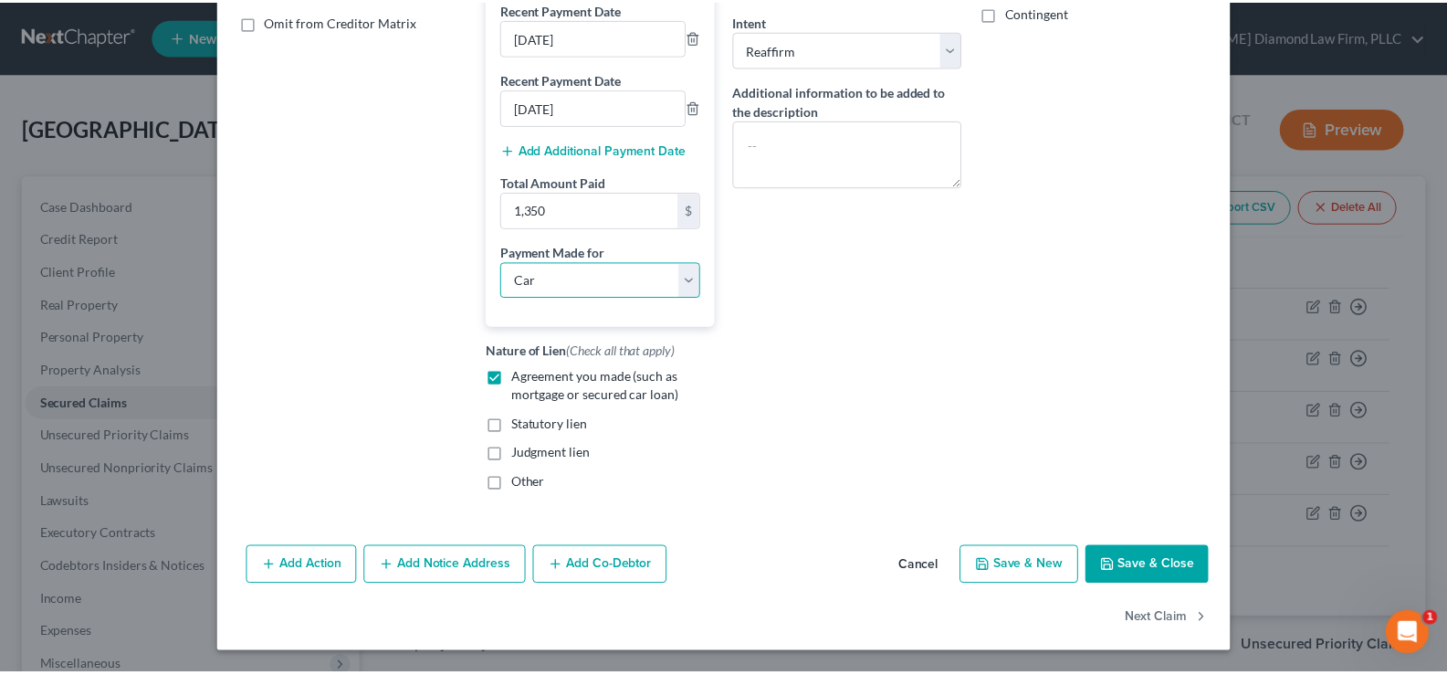
scroll to position [397, 0]
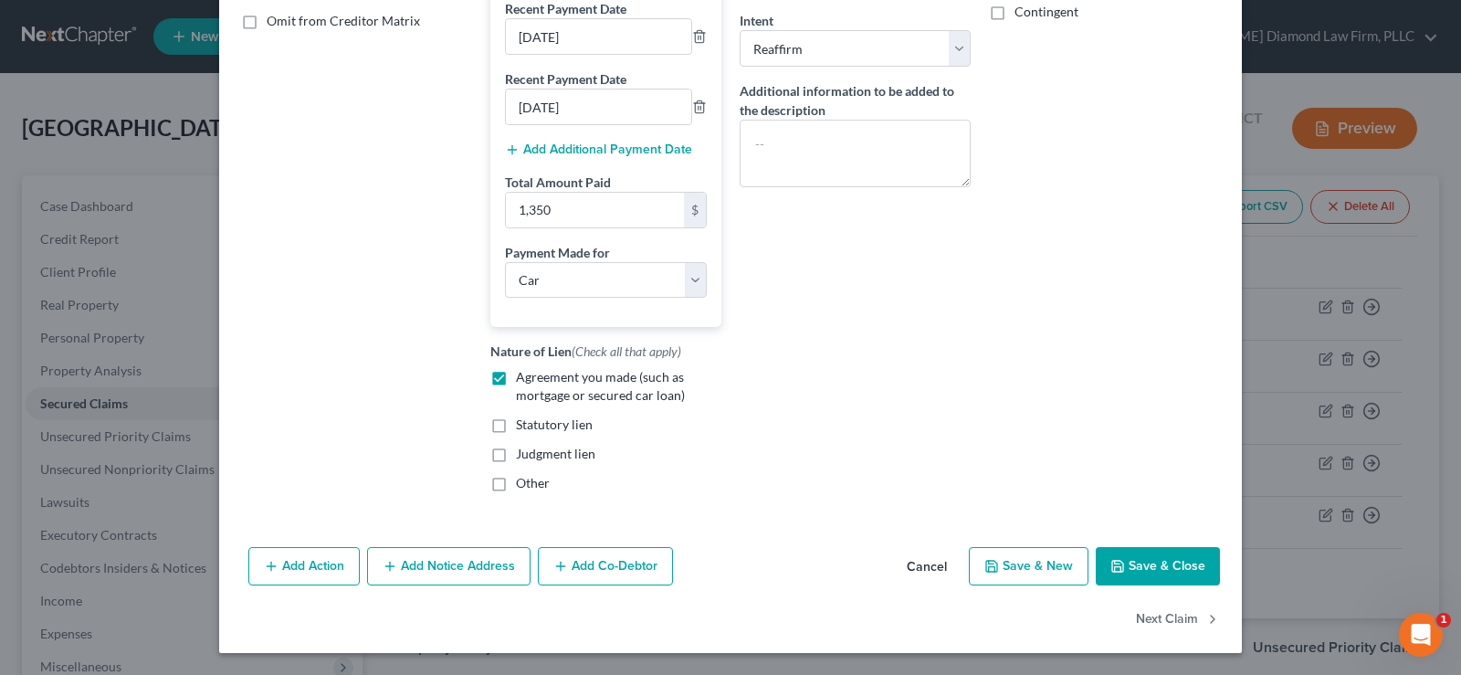
click at [1137, 569] on button "Save & Close" at bounding box center [1157, 566] width 124 height 38
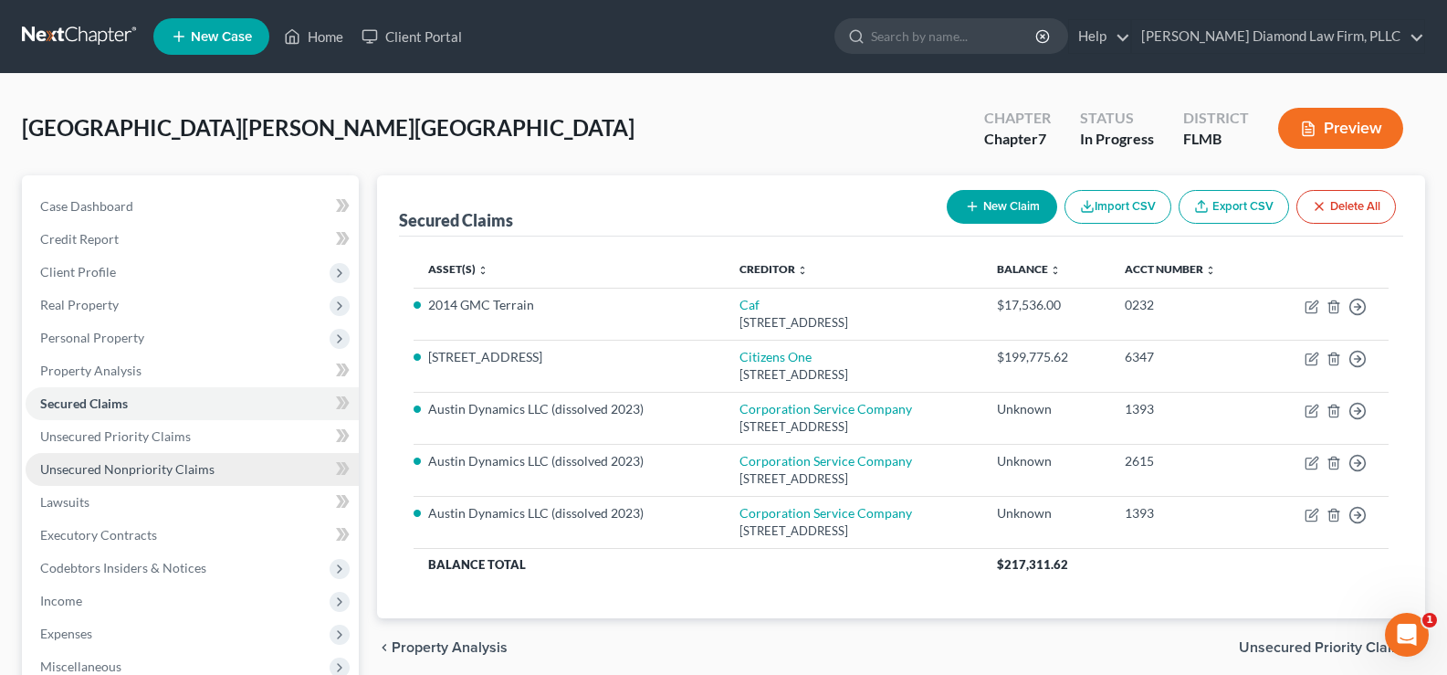
click at [145, 462] on span "Unsecured Nonpriority Claims" at bounding box center [127, 469] width 174 height 16
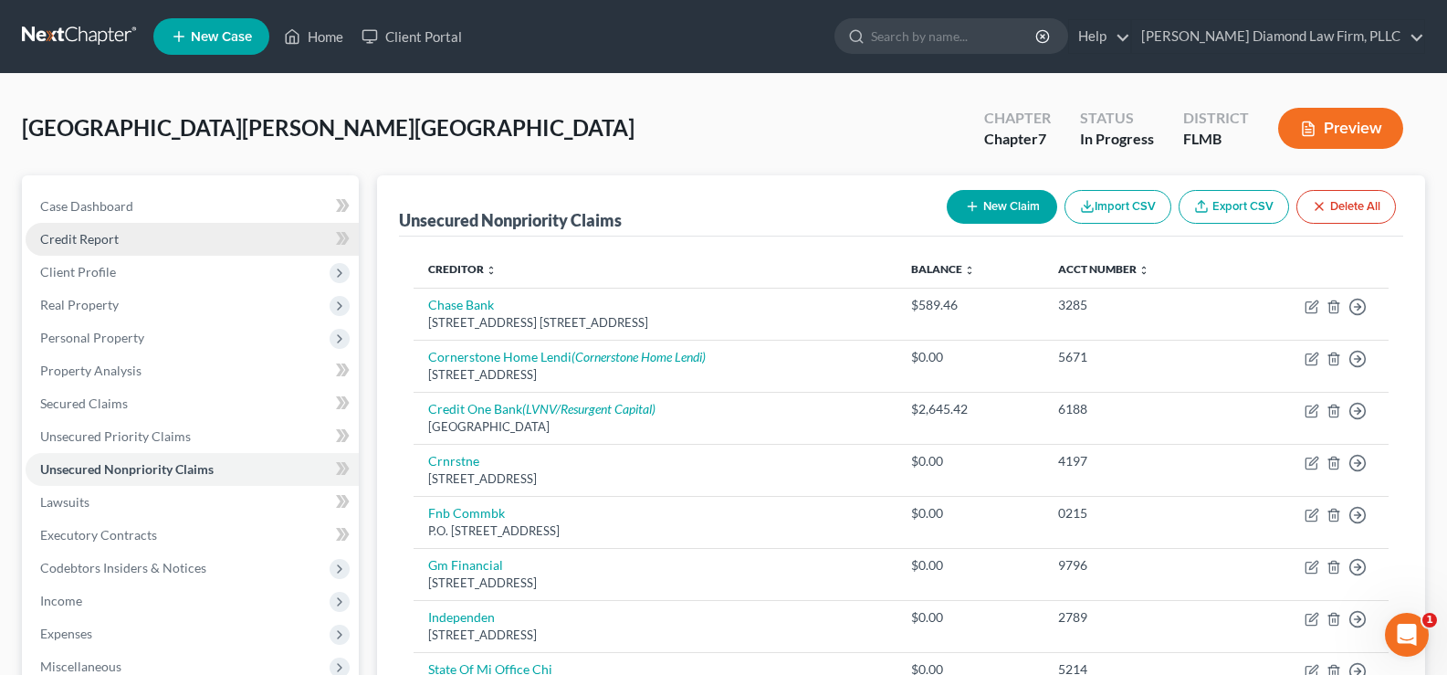
click at [110, 244] on span "Credit Report" at bounding box center [79, 239] width 79 height 16
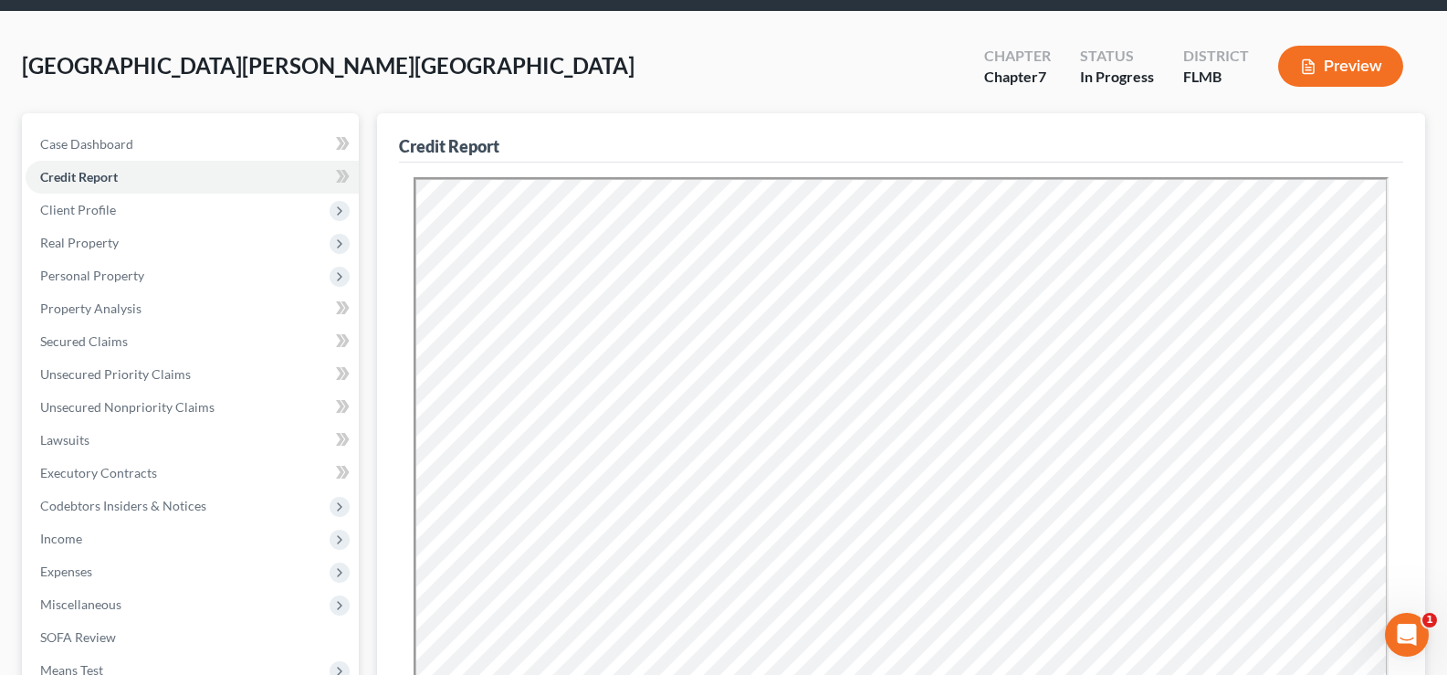
scroll to position [91, 0]
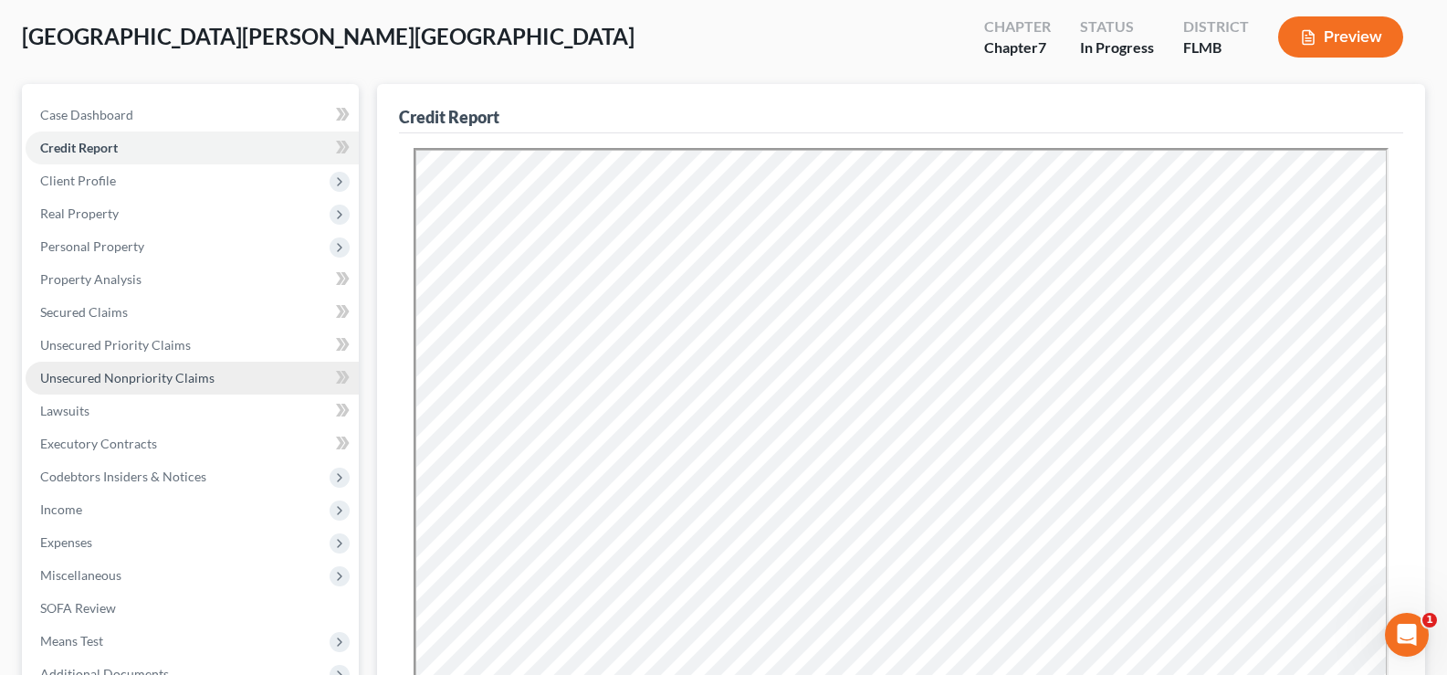
click at [166, 371] on span "Unsecured Nonpriority Claims" at bounding box center [127, 378] width 174 height 16
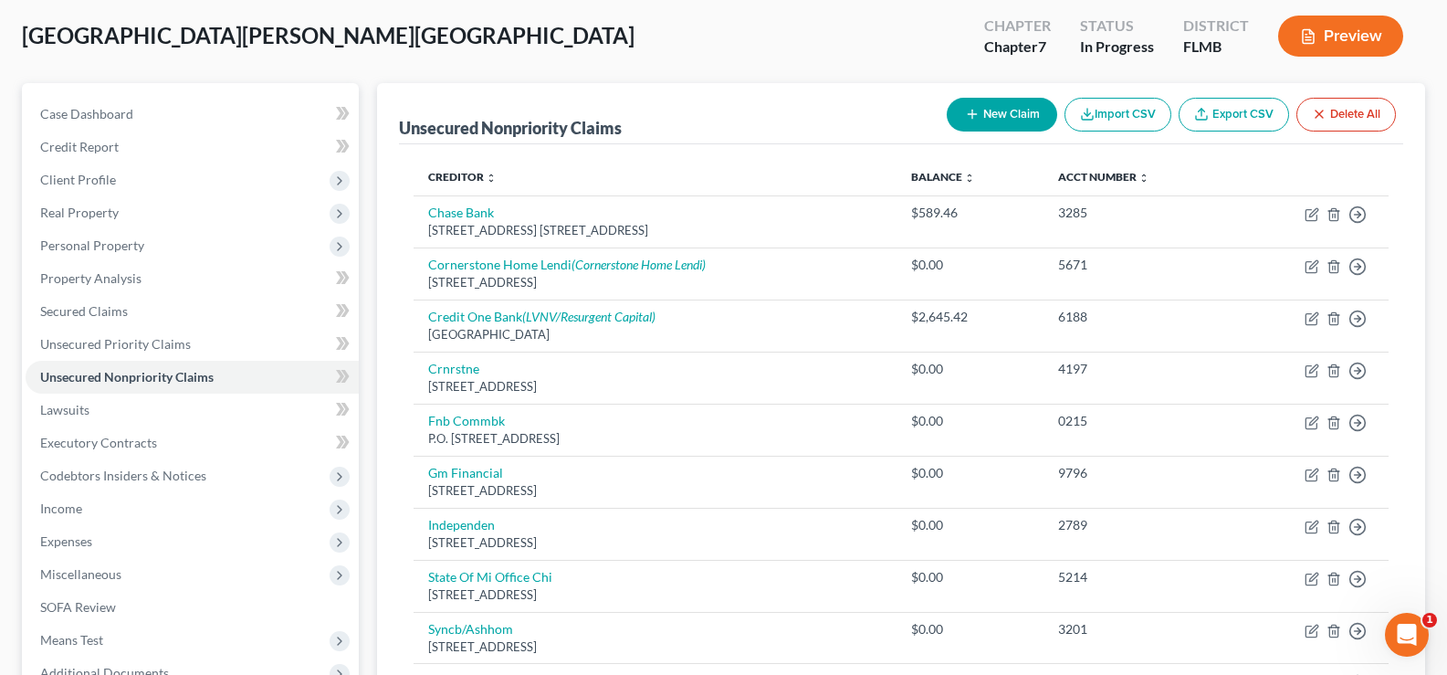
scroll to position [91, 0]
click at [104, 148] on span "Credit Report" at bounding box center [79, 148] width 79 height 16
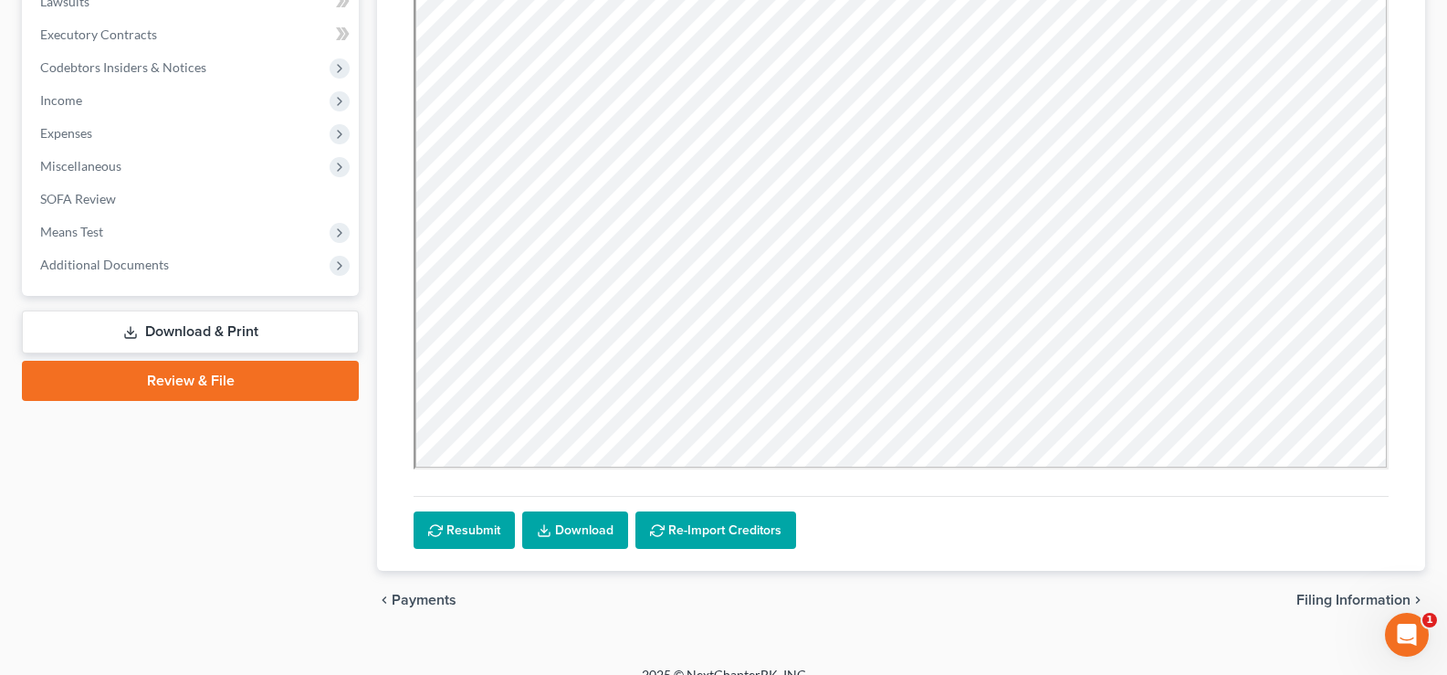
scroll to position [524, 0]
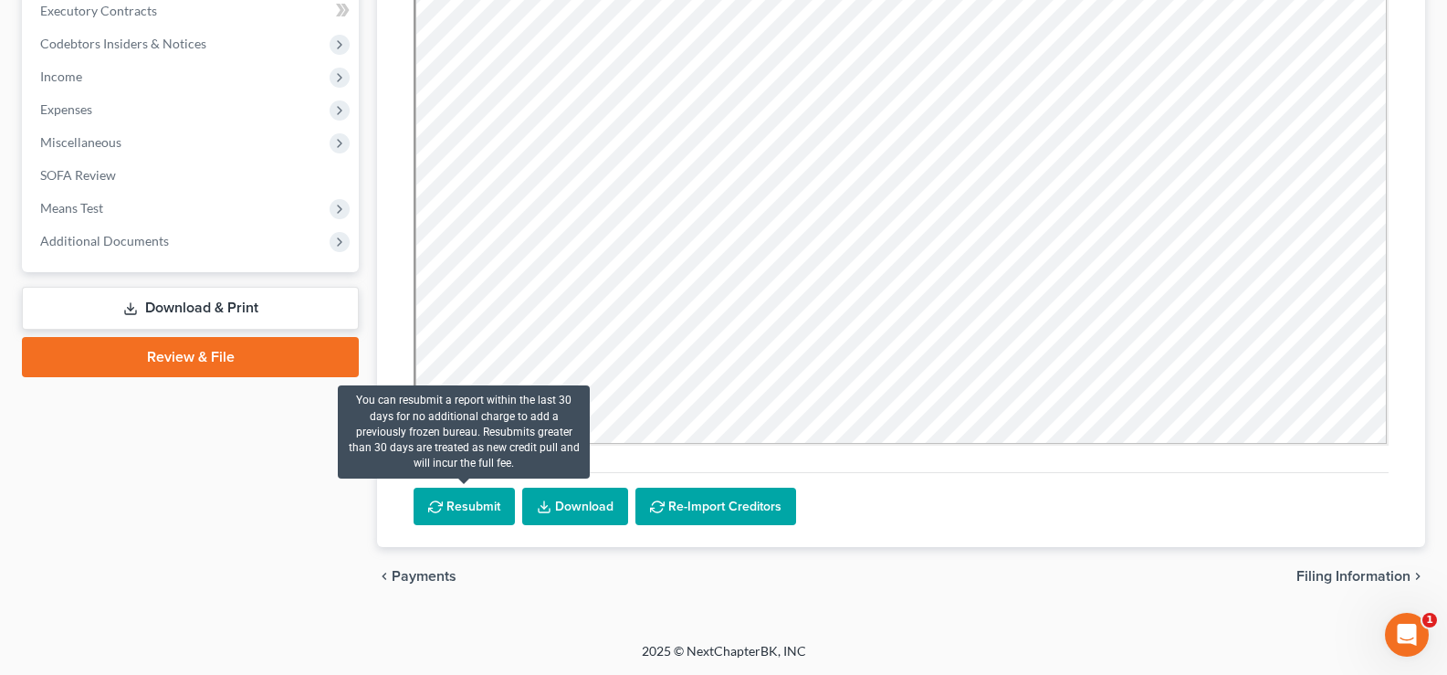
click at [468, 500] on button "Resubmit" at bounding box center [464, 506] width 101 height 38
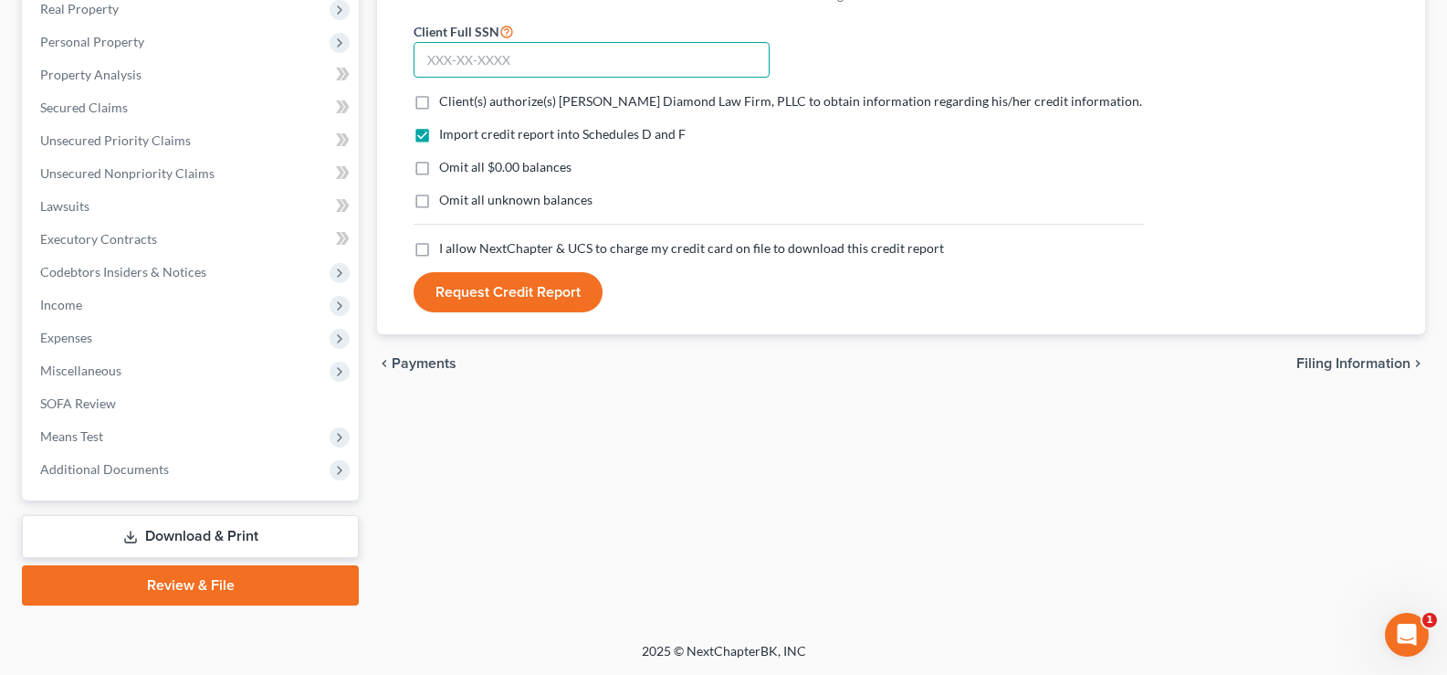
click at [502, 63] on input "text" at bounding box center [592, 60] width 356 height 37
type input "372-06-2284"
click at [439, 103] on label "Client(s) authorize(s) [PERSON_NAME] Diamond Law Firm, PLLC to obtain informati…" at bounding box center [790, 101] width 703 height 18
click at [446, 103] on input "Client(s) authorize(s) [PERSON_NAME] Diamond Law Firm, PLLC to obtain informati…" at bounding box center [452, 98] width 12 height 12
checkbox input "true"
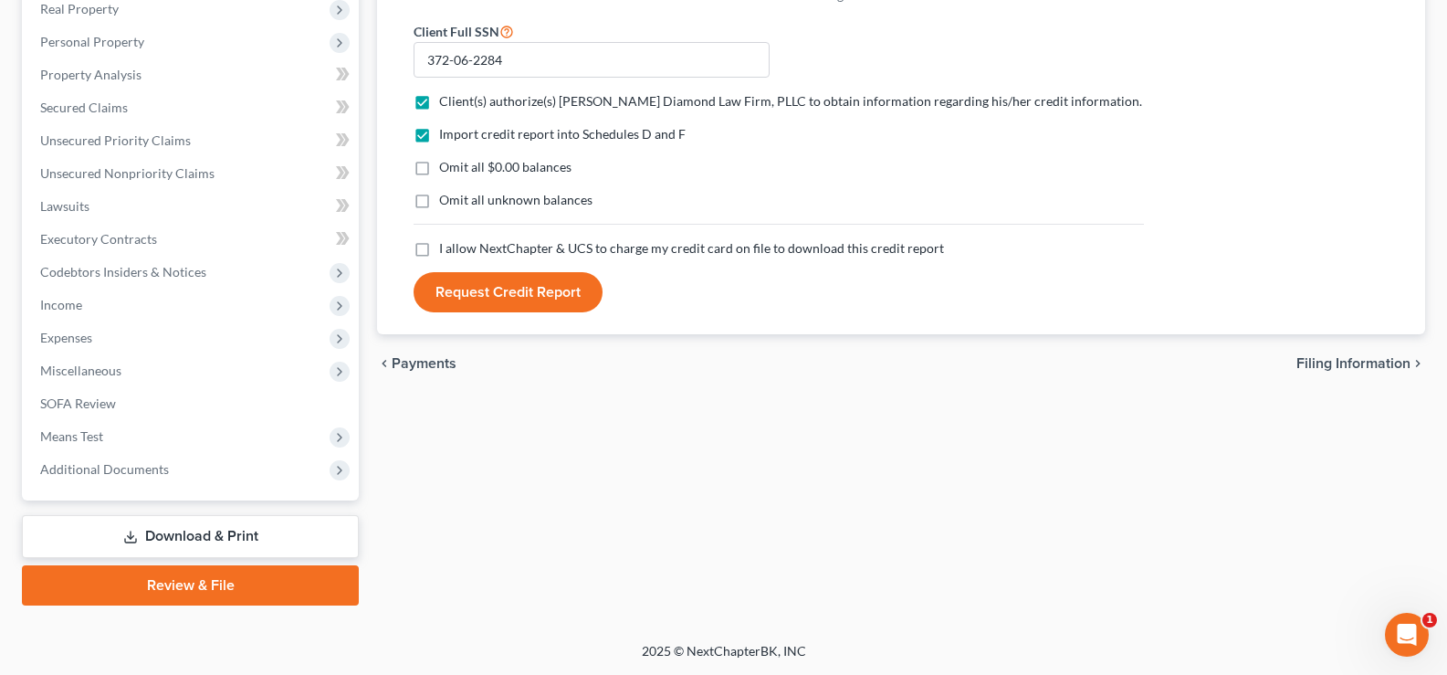
click at [439, 249] on label "I allow NextChapter & UCS to charge my credit card on file to download this cre…" at bounding box center [691, 248] width 505 height 18
click at [446, 249] on input "I allow NextChapter & UCS to charge my credit card on file to download this cre…" at bounding box center [452, 245] width 12 height 12
checkbox input "true"
click at [524, 291] on button "Request Credit Report" at bounding box center [508, 292] width 189 height 40
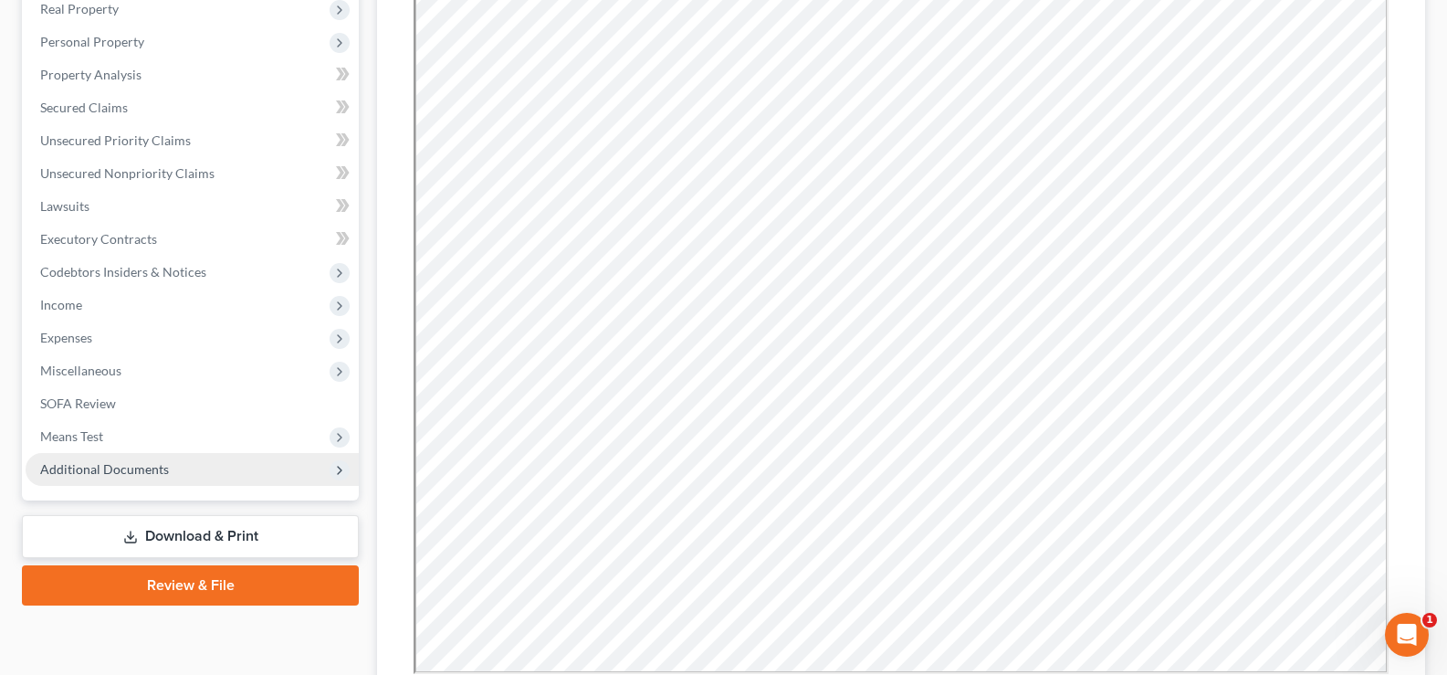
scroll to position [204, 0]
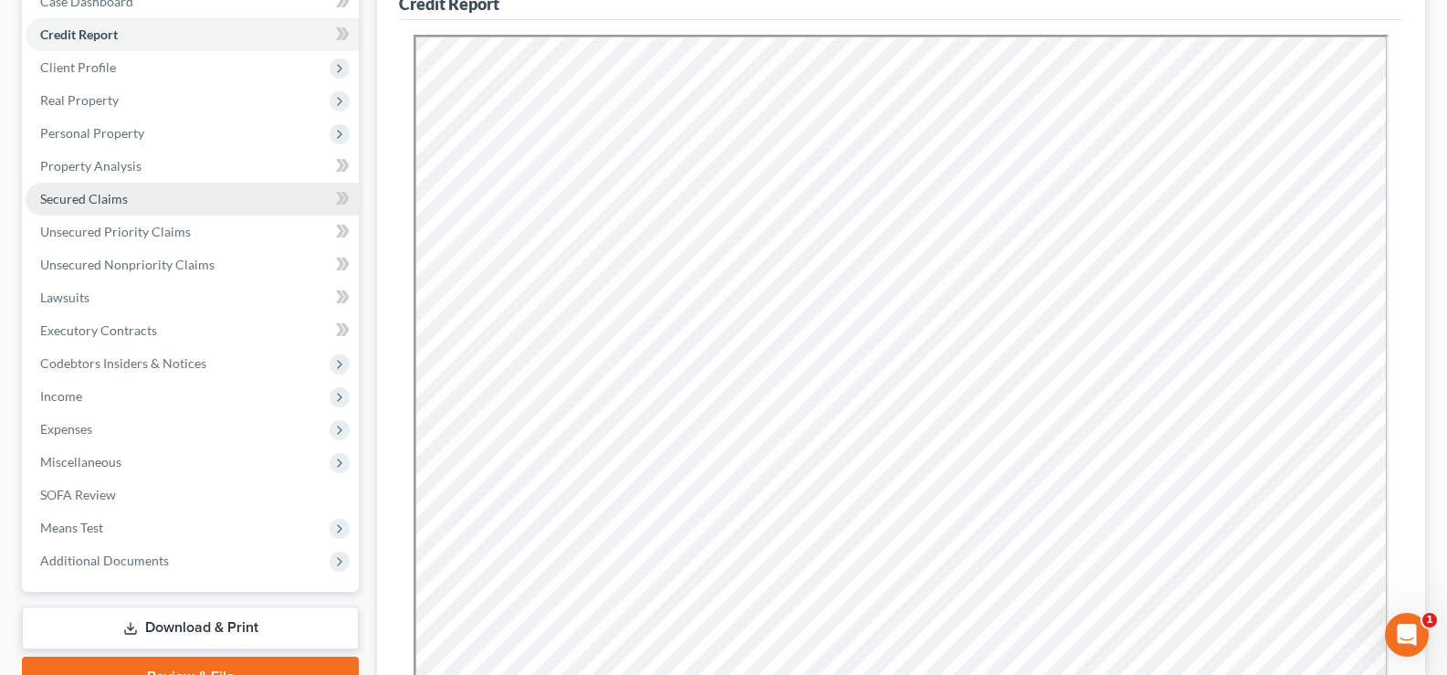
click at [134, 194] on link "Secured Claims" at bounding box center [192, 199] width 333 height 33
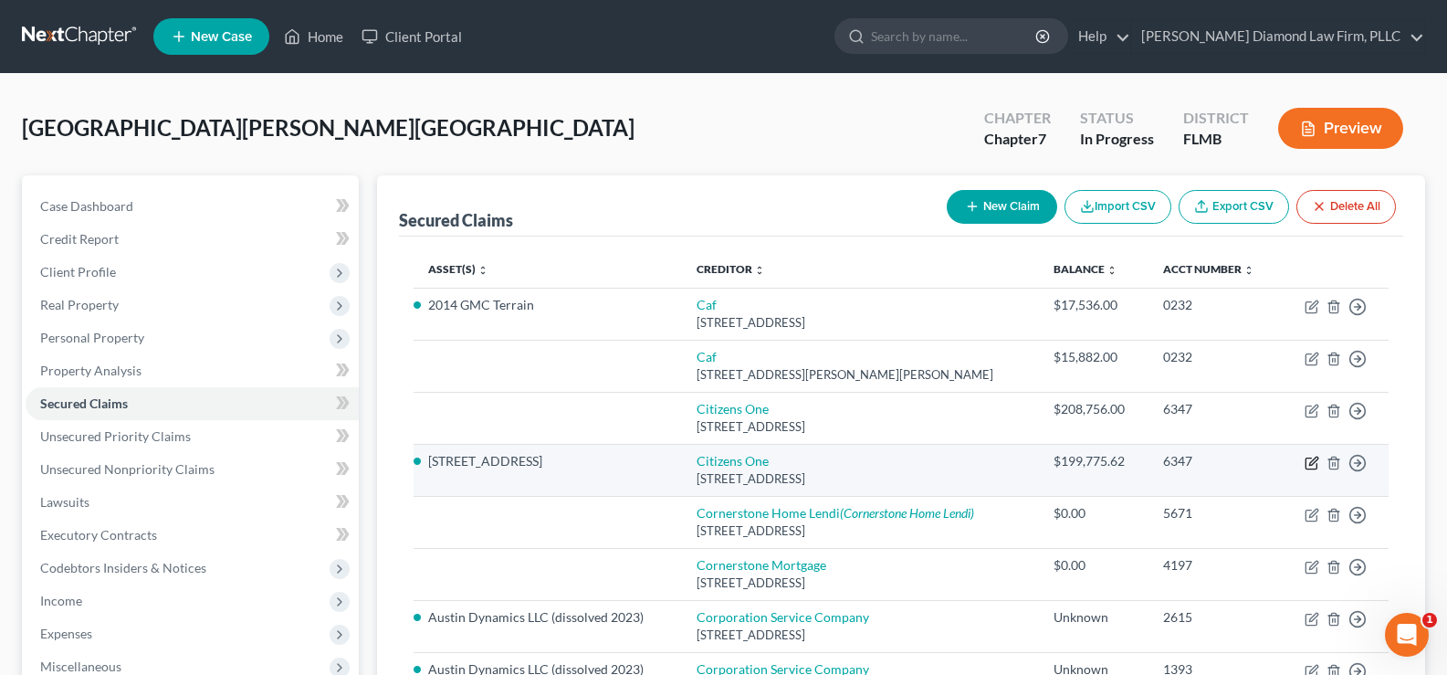
click at [1314, 463] on icon "button" at bounding box center [1313, 460] width 8 height 8
select select "48"
select select "3"
select select "2"
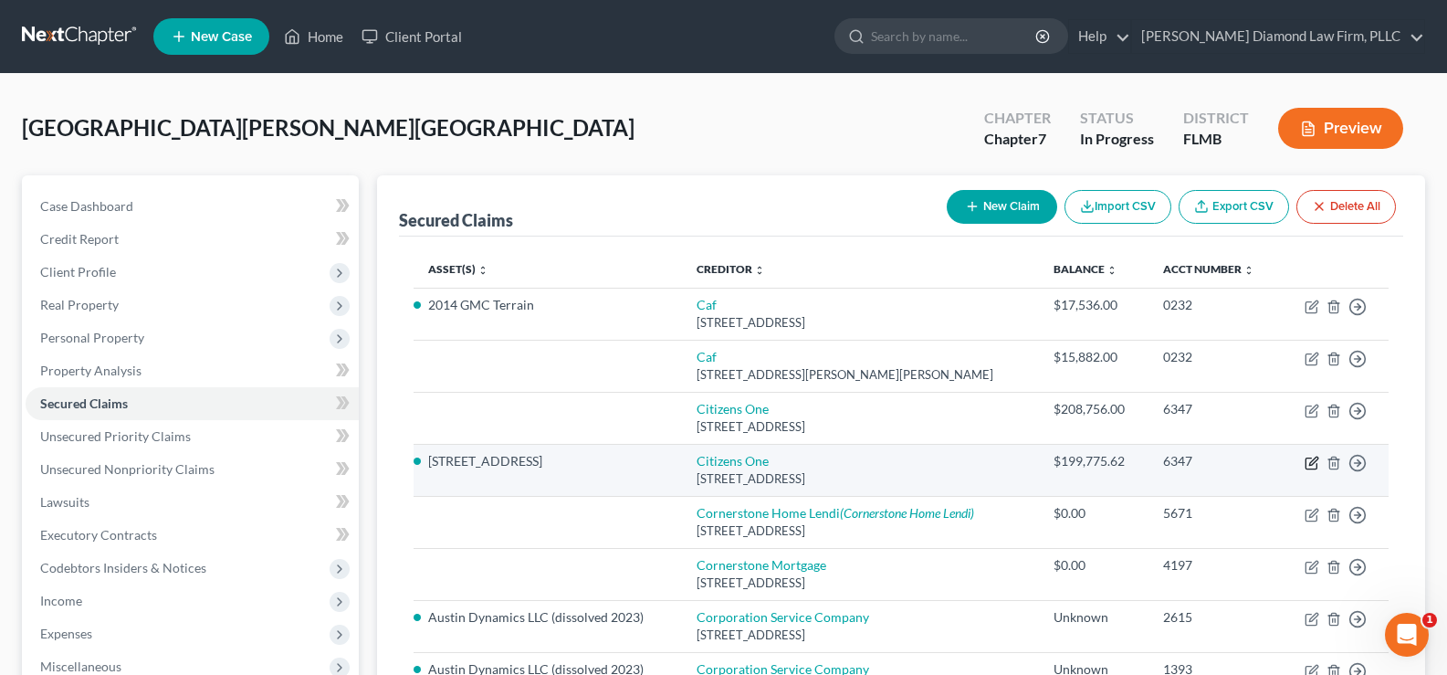
select select "0"
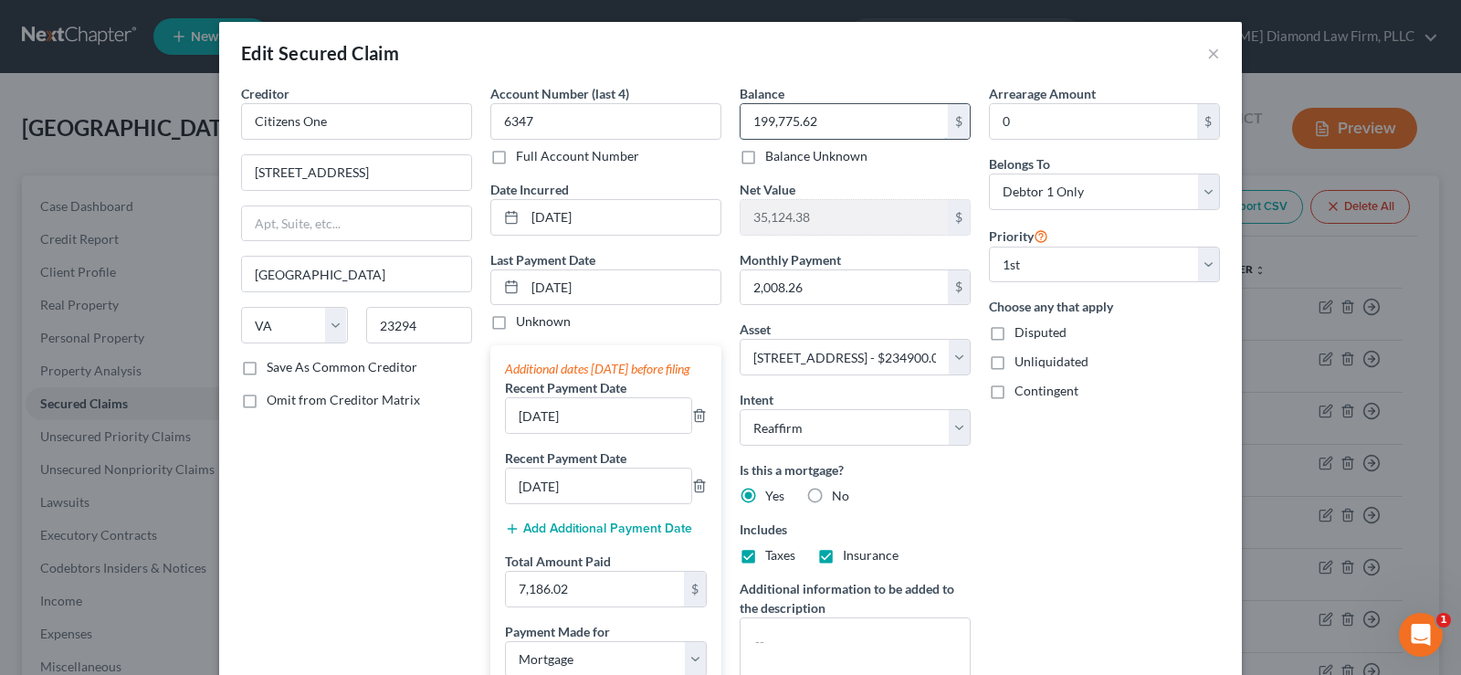
click at [858, 129] on input "199,775.62" at bounding box center [843, 121] width 207 height 35
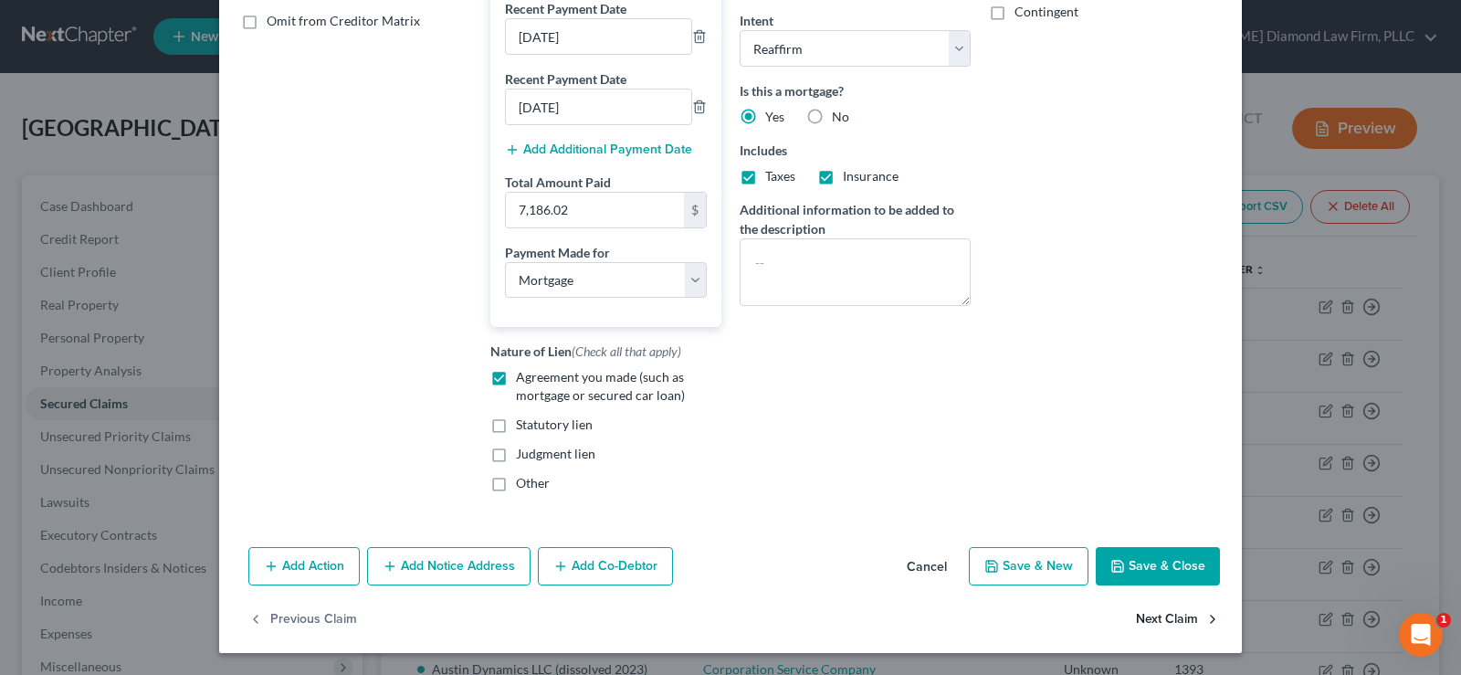
scroll to position [397, 0]
type input "208,756"
click at [1179, 551] on button "Save & Close" at bounding box center [1157, 566] width 124 height 38
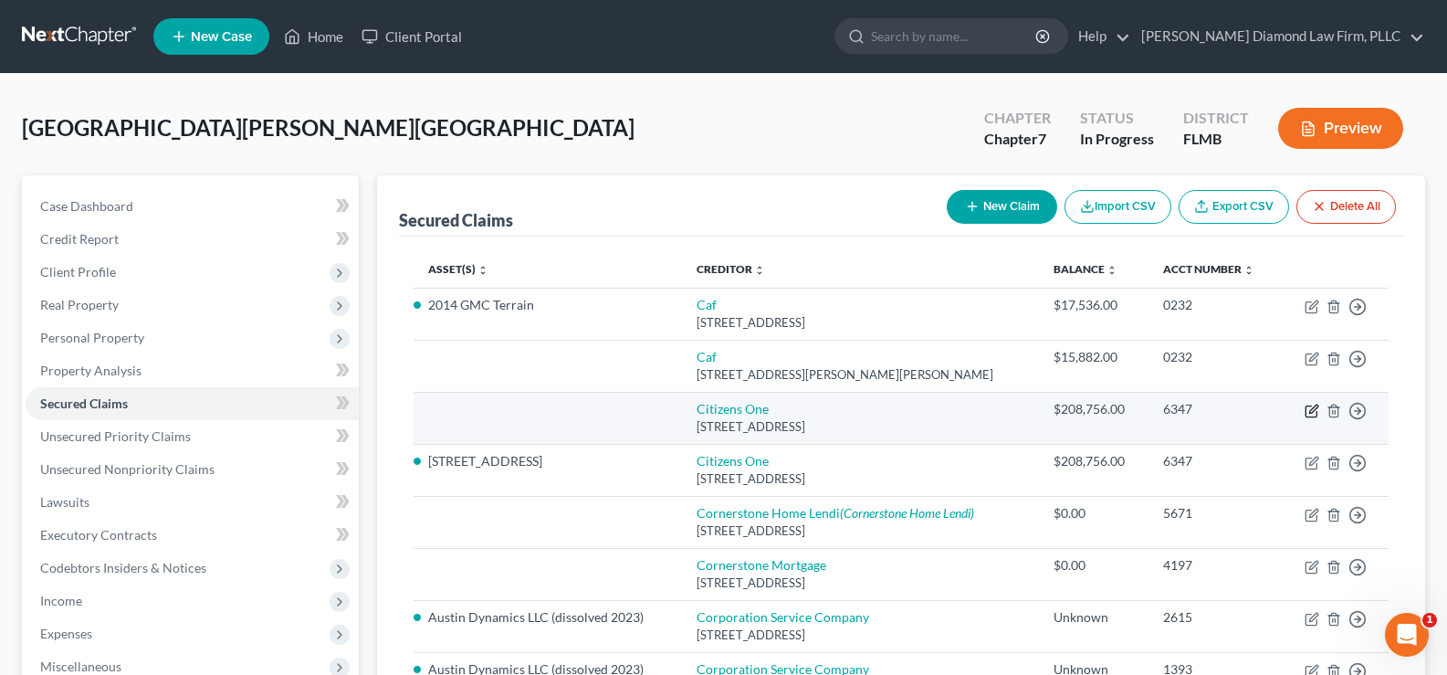
click at [1313, 411] on icon "button" at bounding box center [1313, 408] width 8 height 8
select select "48"
select select "0"
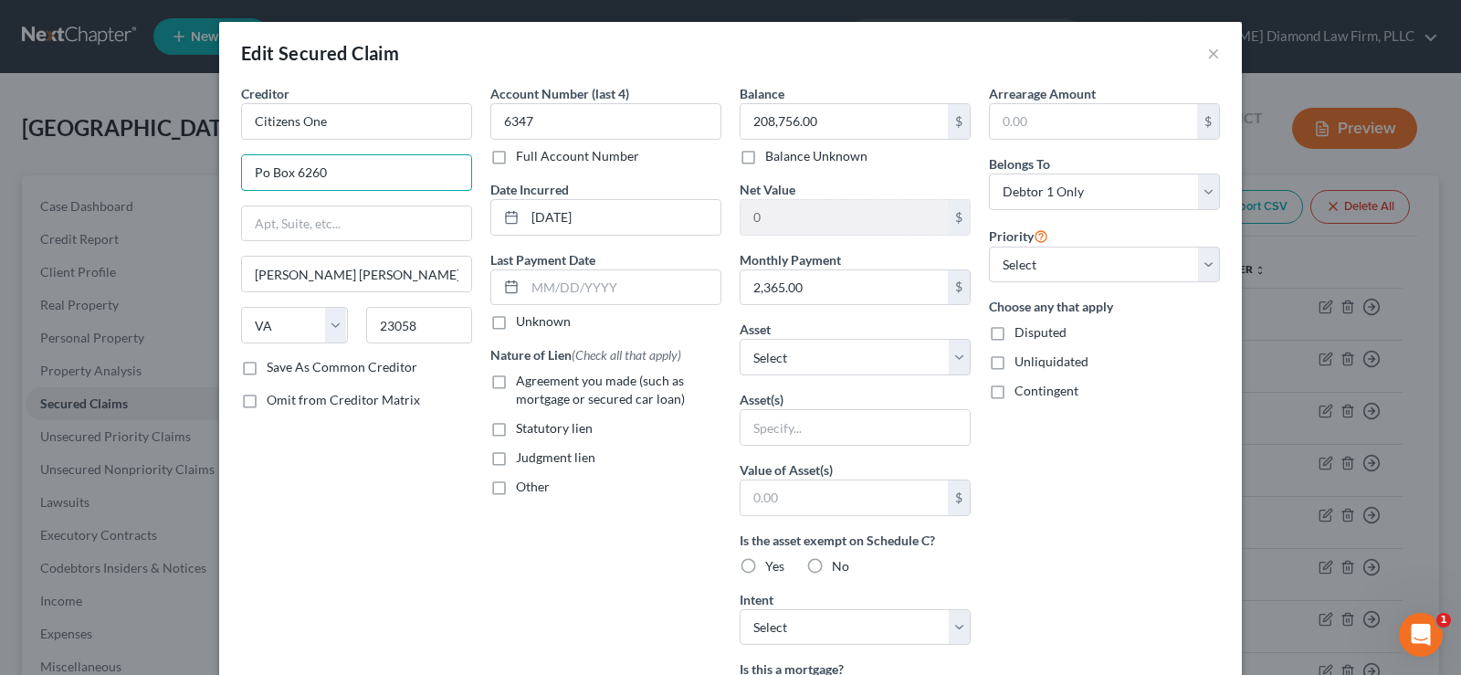
drag, startPoint x: 354, startPoint y: 169, endPoint x: 175, endPoint y: 172, distance: 178.9
click at [175, 172] on div "Edit Secured Claim × Creditor * Citizens One Po Box [GEOGRAPHIC_DATA][PERSON_NA…" at bounding box center [730, 337] width 1461 height 675
click at [1207, 48] on button "×" at bounding box center [1213, 53] width 13 height 22
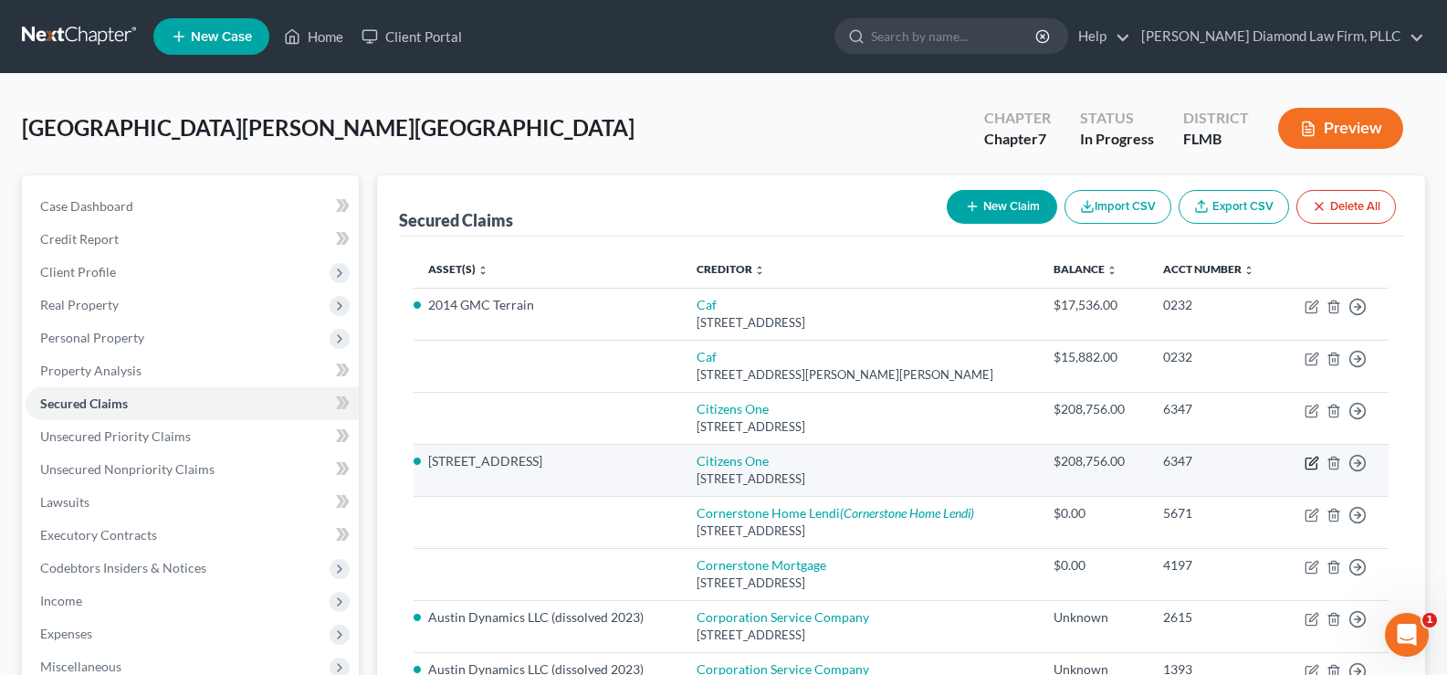
click at [1312, 459] on icon "button" at bounding box center [1311, 463] width 15 height 15
select select "48"
select select "3"
select select "2"
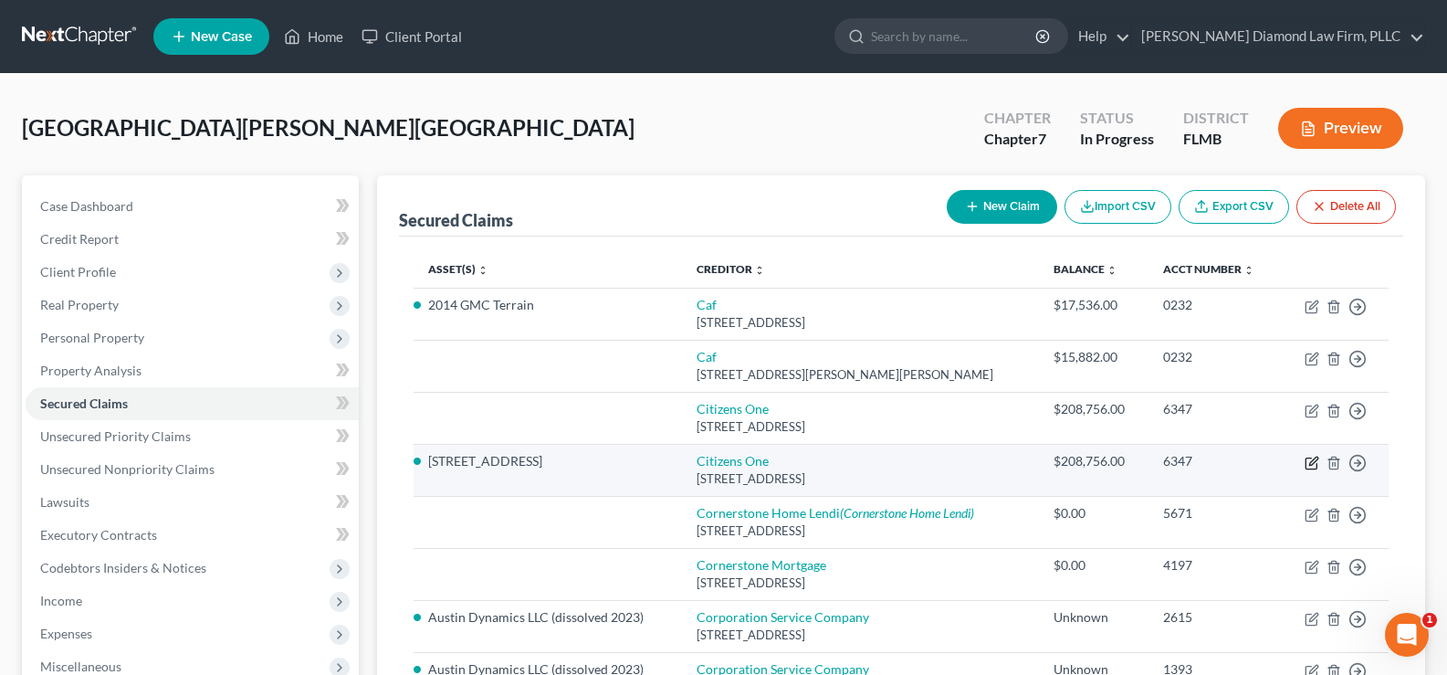
select select "0"
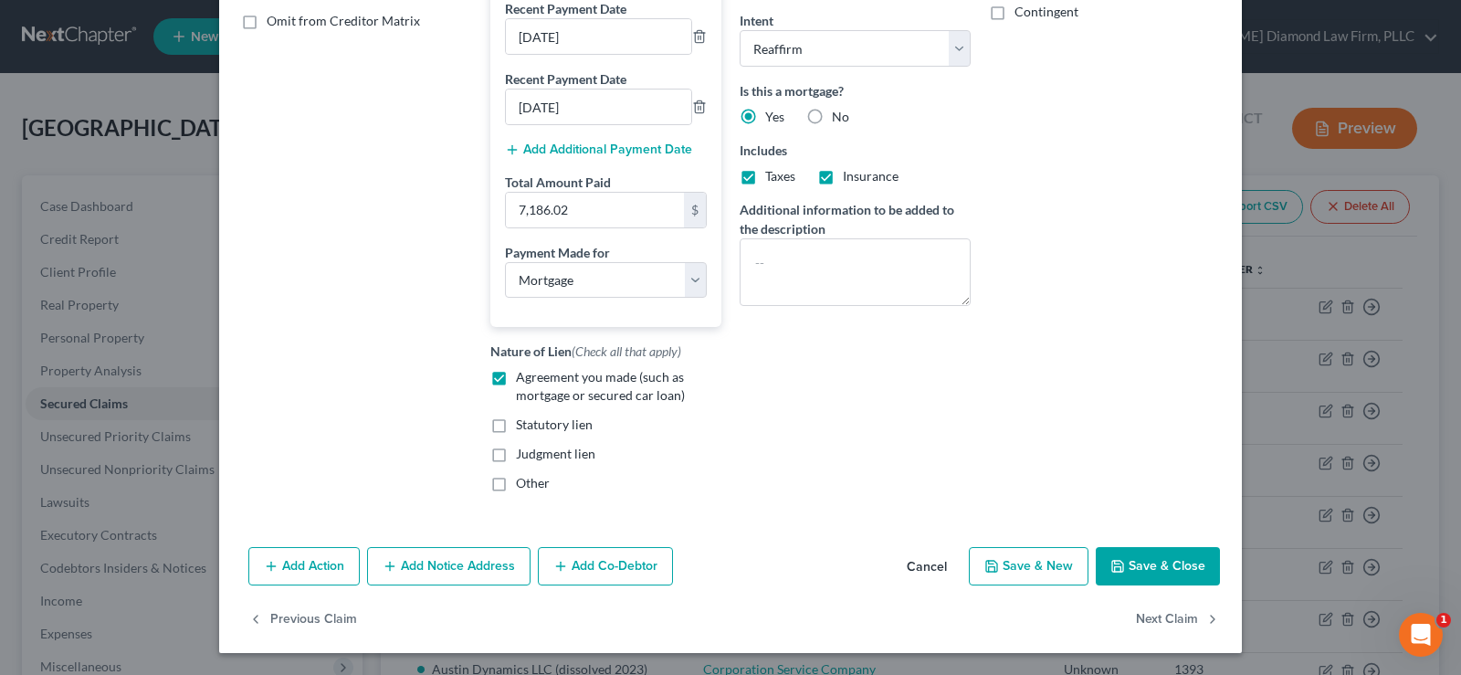
click at [445, 560] on button "Add Notice Address" at bounding box center [448, 566] width 163 height 38
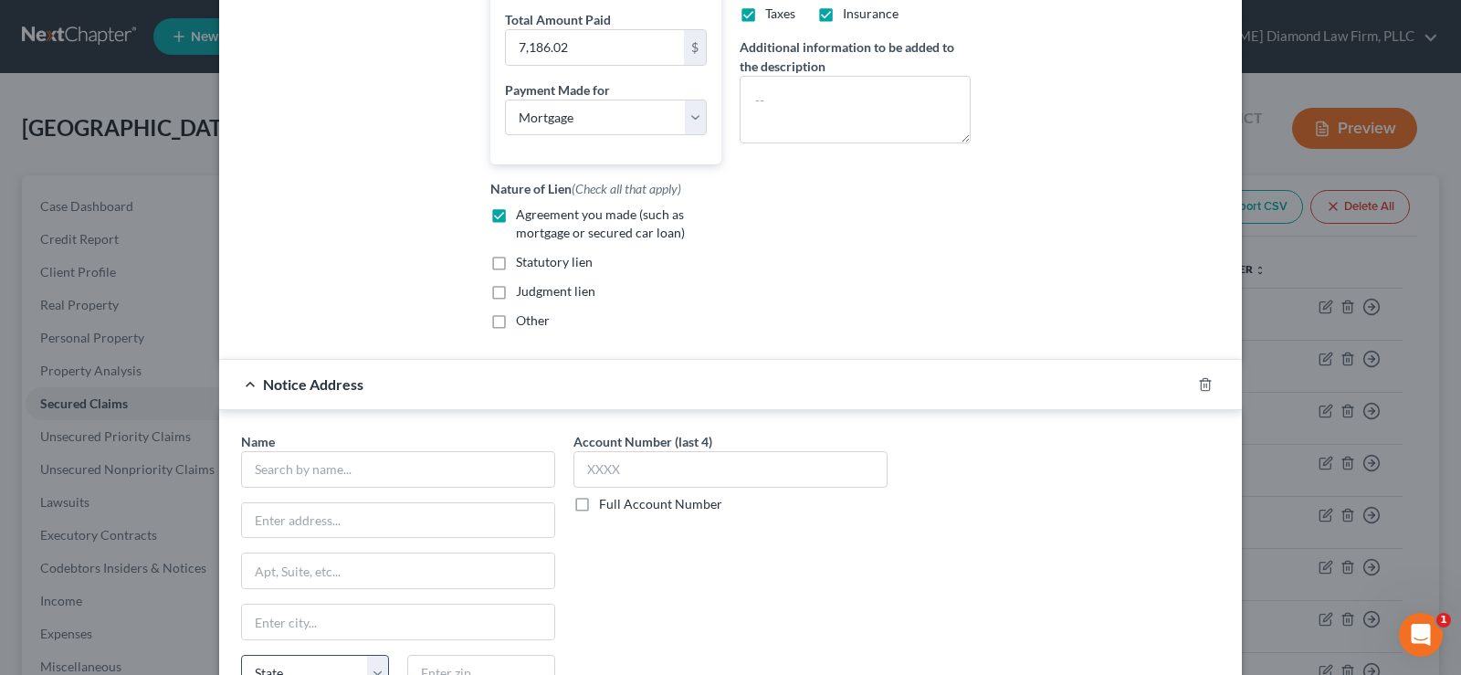
scroll to position [762, 0]
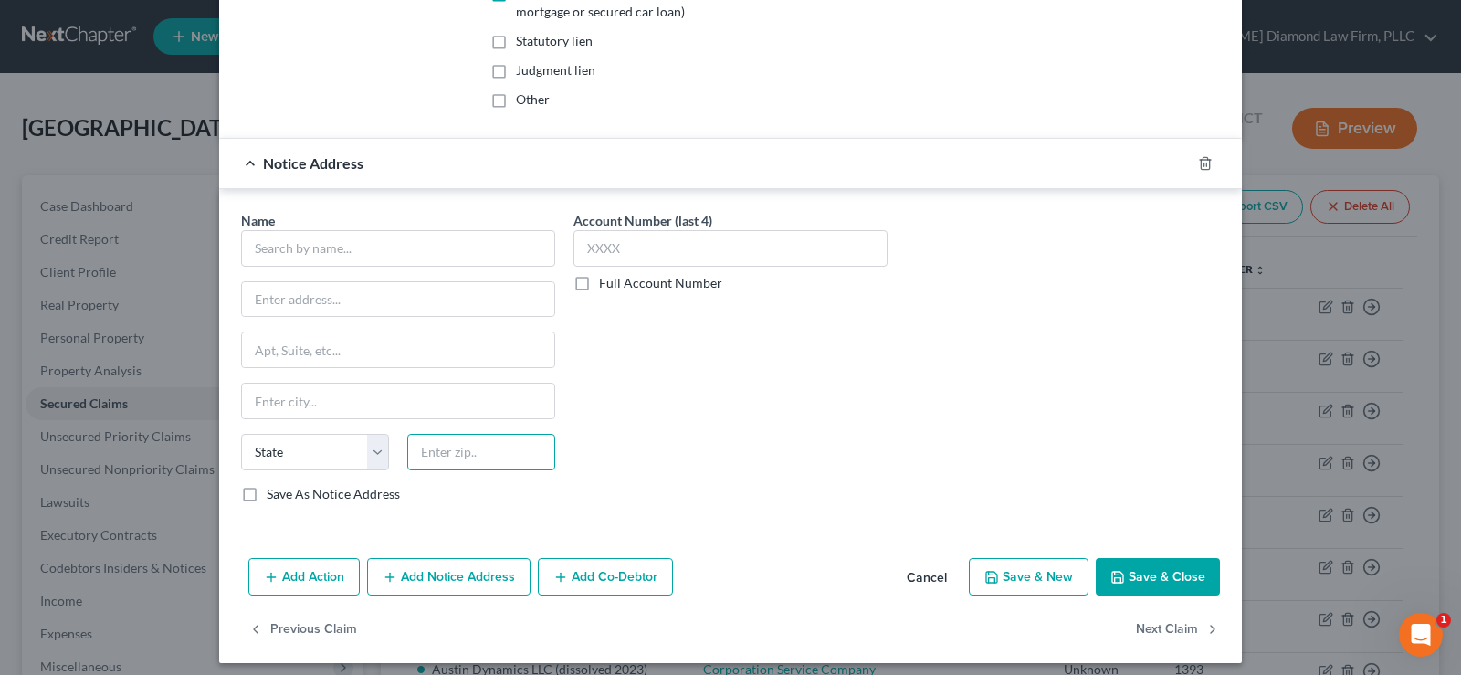
click at [434, 470] on input "text" at bounding box center [481, 452] width 148 height 37
type input "23058"
type input "[PERSON_NAME] [PERSON_NAME]"
select select "48"
click at [356, 317] on input "text" at bounding box center [398, 299] width 312 height 35
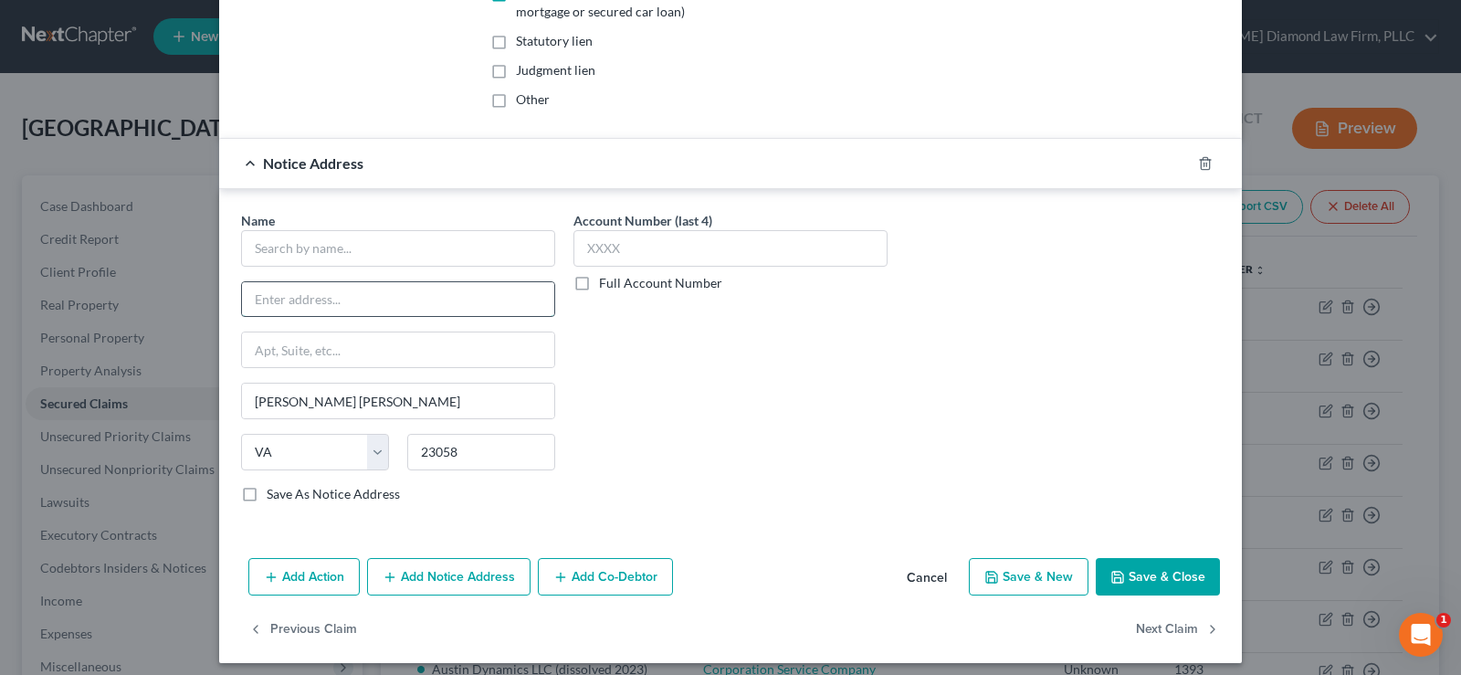
paste input "Po Box 6260"
type input "Po Box 6260"
click at [359, 266] on input "text" at bounding box center [398, 248] width 314 height 37
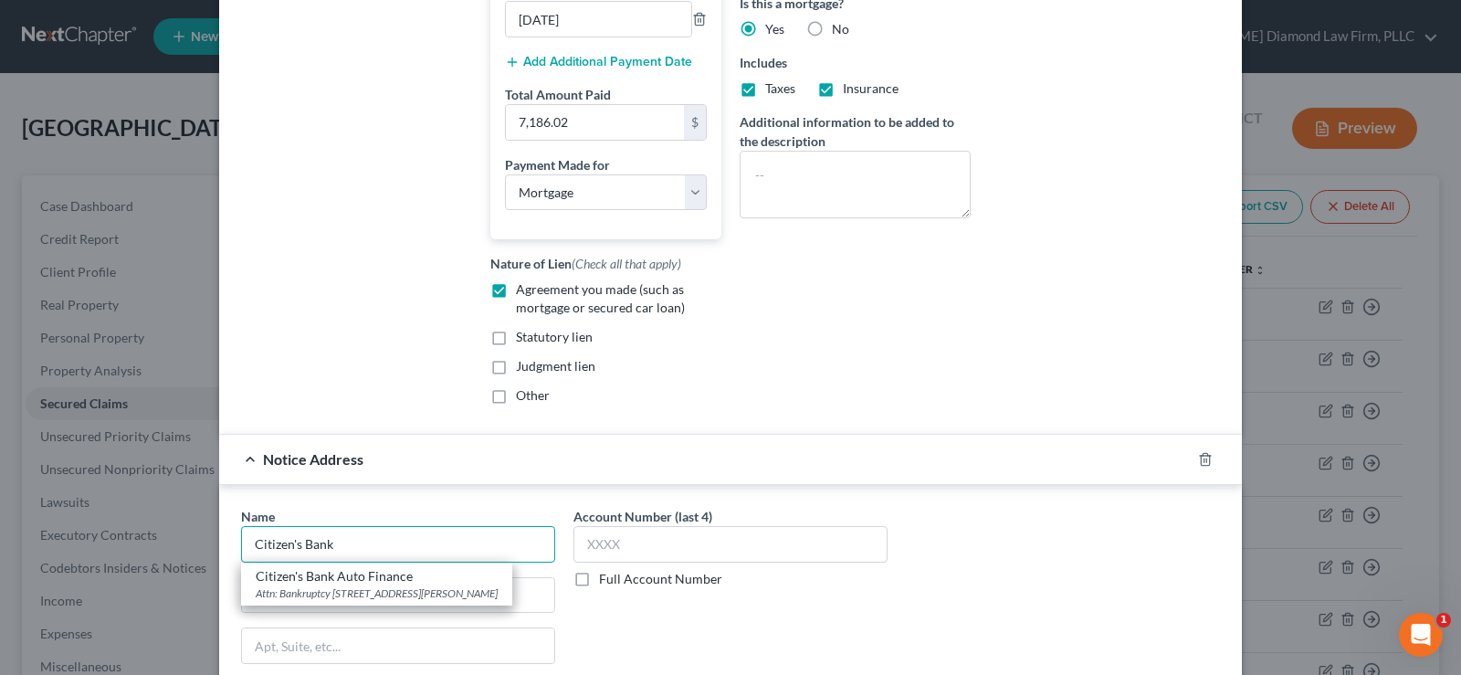
scroll to position [548, 0]
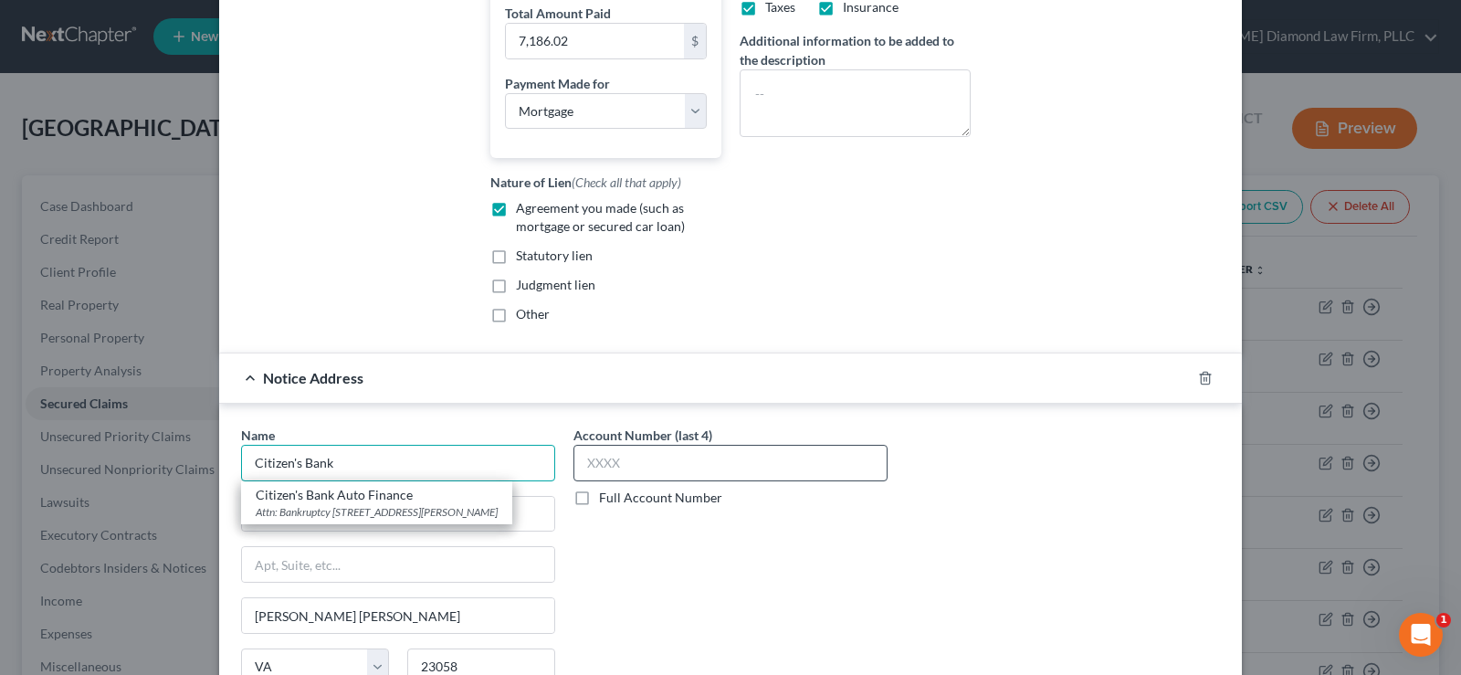
type input "Citizen's Bank"
click at [655, 481] on input "text" at bounding box center [730, 463] width 314 height 37
type input "6347"
click at [333, 481] on input "Citizen's Bank" at bounding box center [398, 463] width 314 height 37
type input "Citizens One"
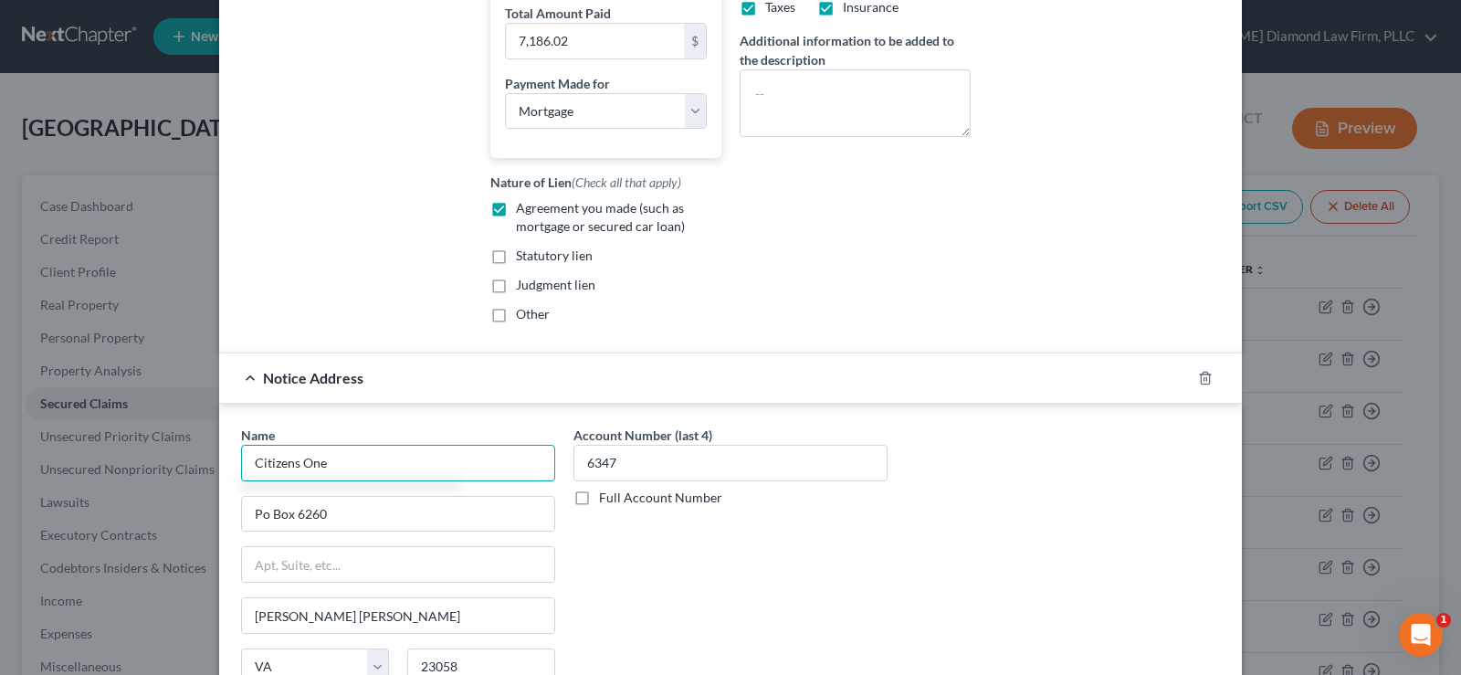
scroll to position [791, 0]
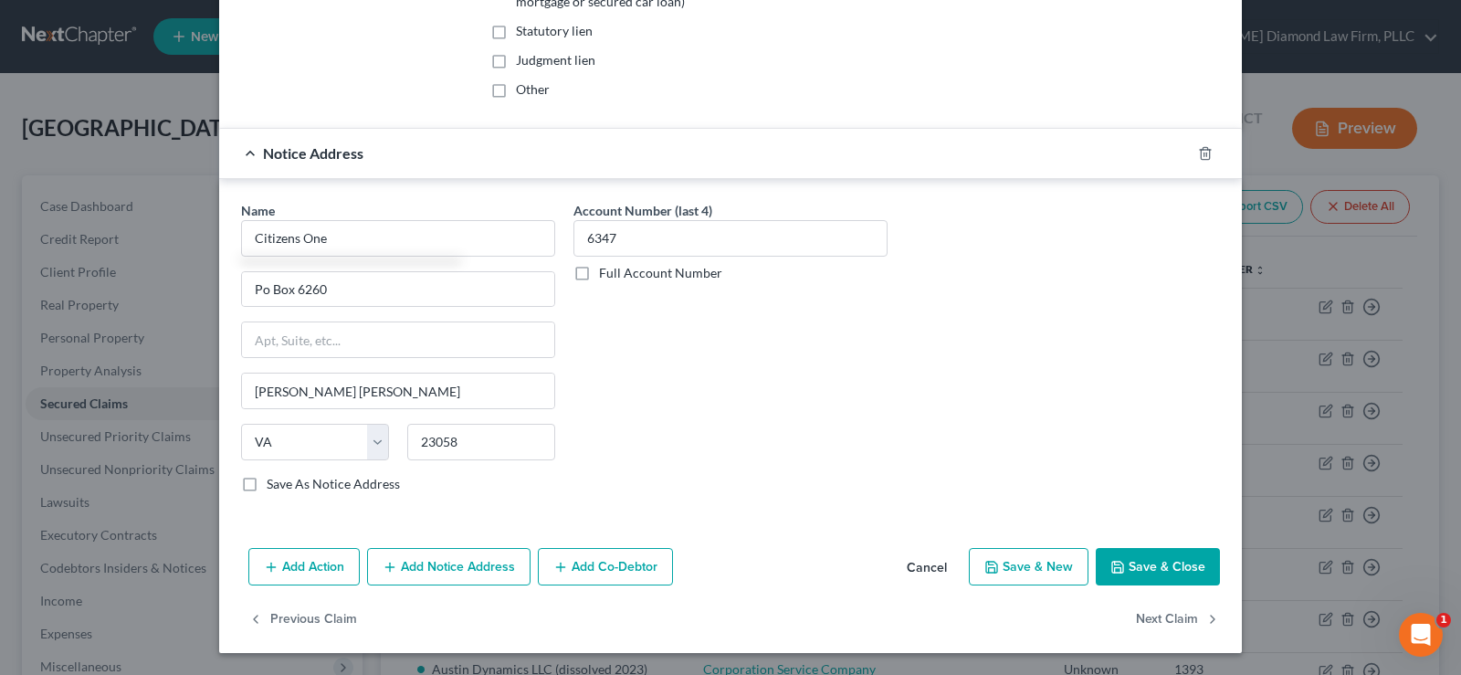
click at [1147, 558] on button "Save & Close" at bounding box center [1157, 567] width 124 height 38
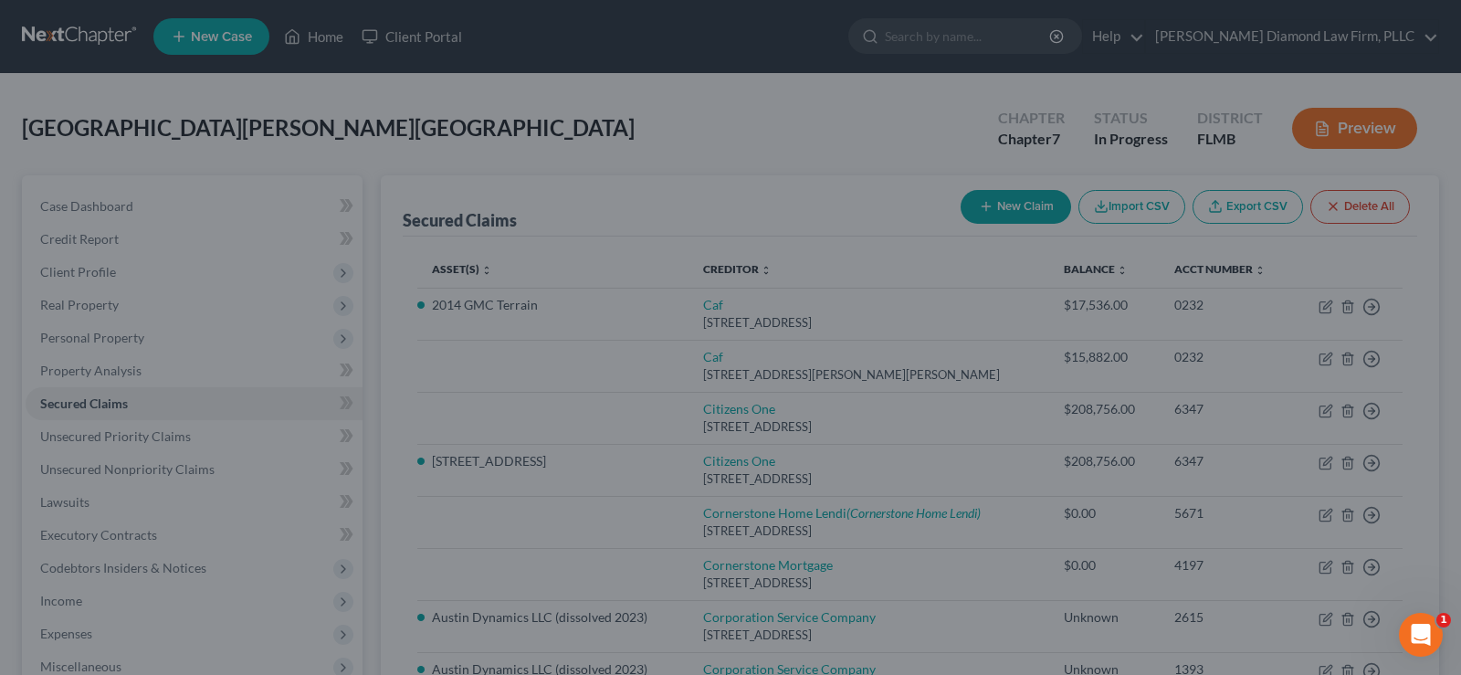
select select
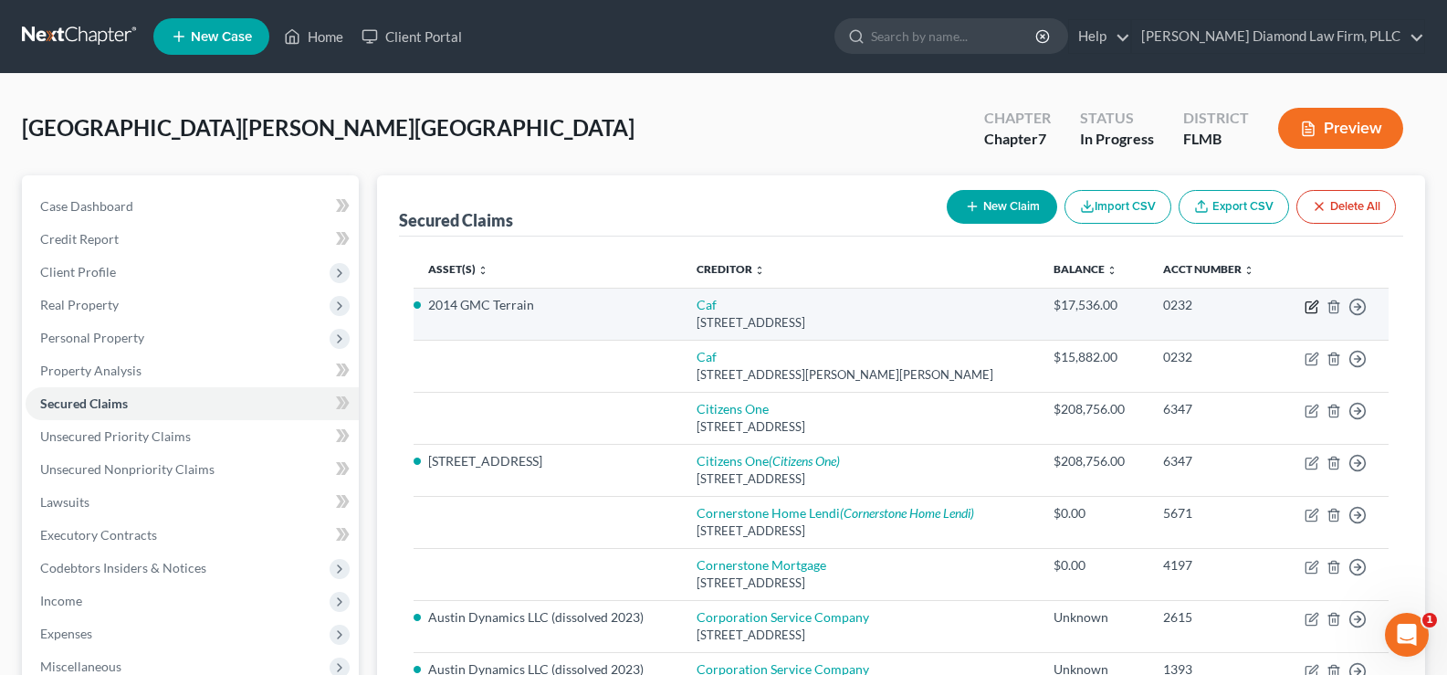
click at [1310, 306] on icon "button" at bounding box center [1313, 304] width 8 height 8
select select "48"
select select "0"
select select "14"
select select "2"
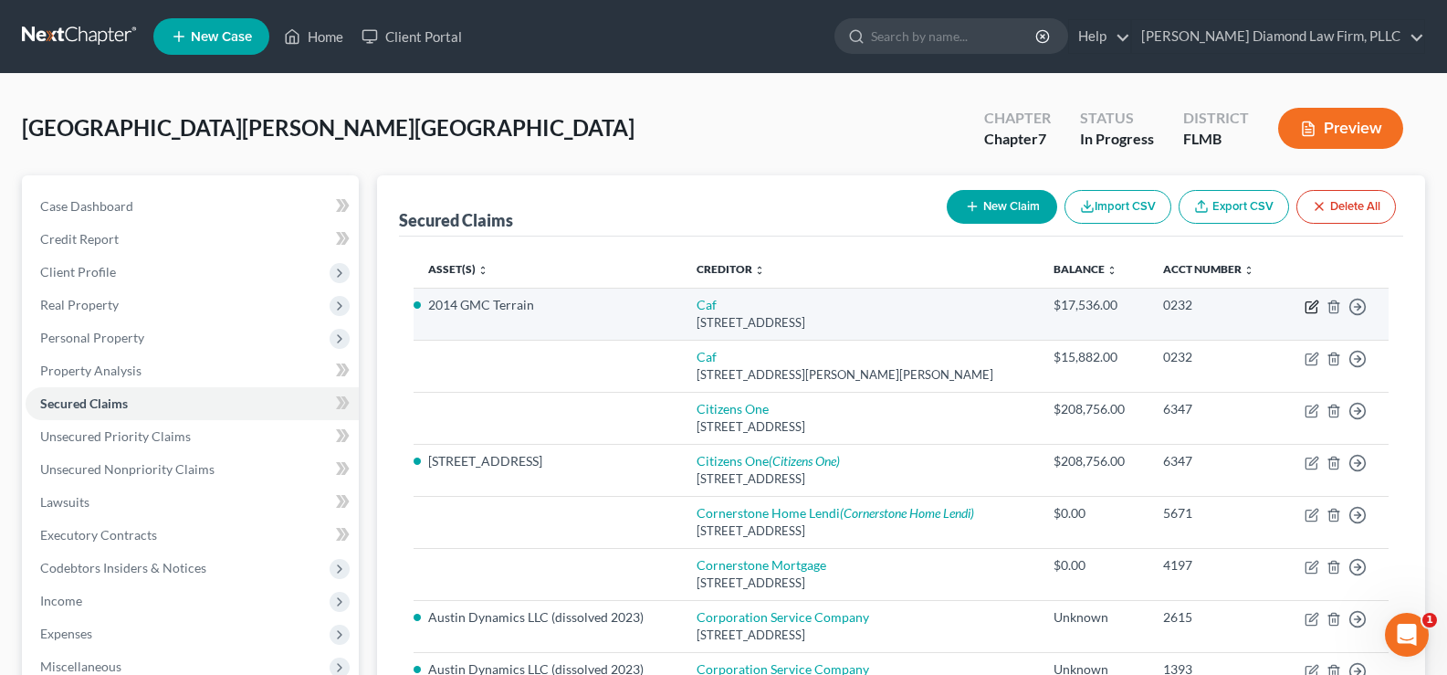
select select "0"
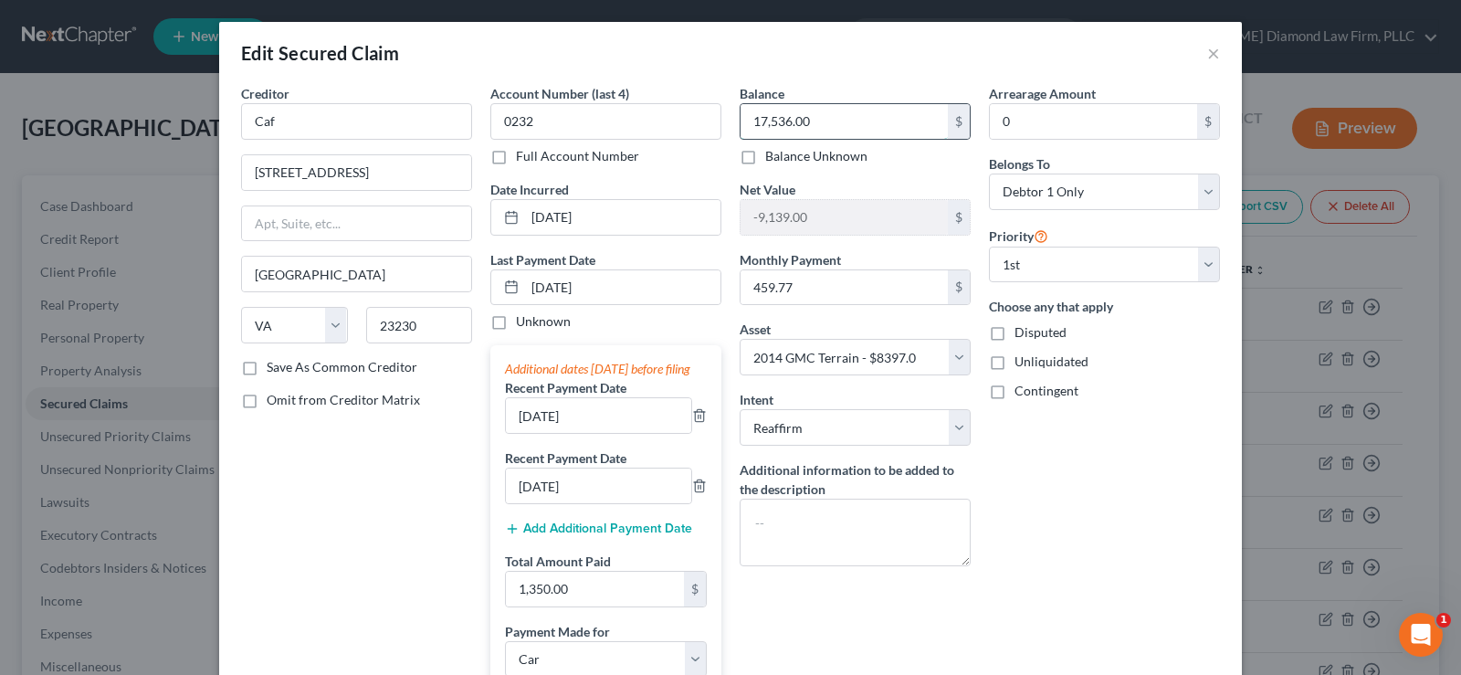
click at [821, 120] on input "17,536.00" at bounding box center [843, 121] width 207 height 35
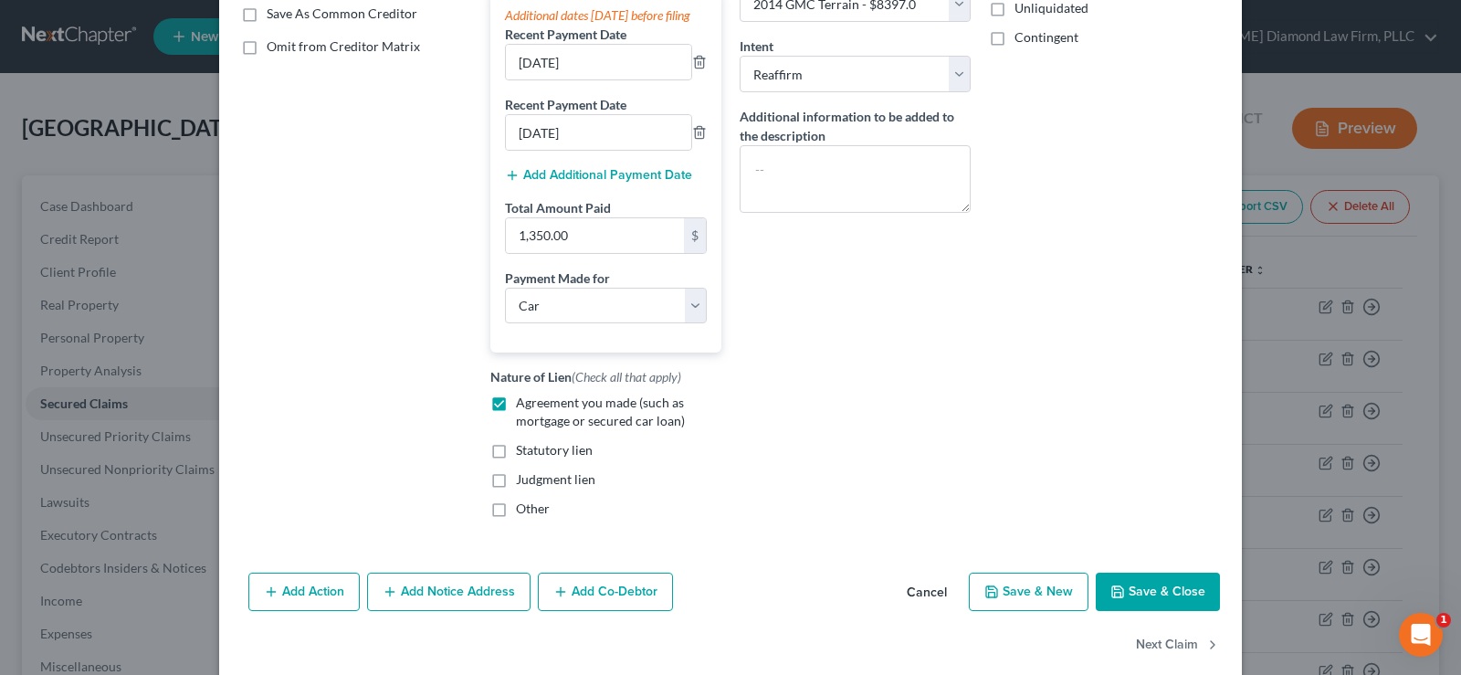
scroll to position [365, 0]
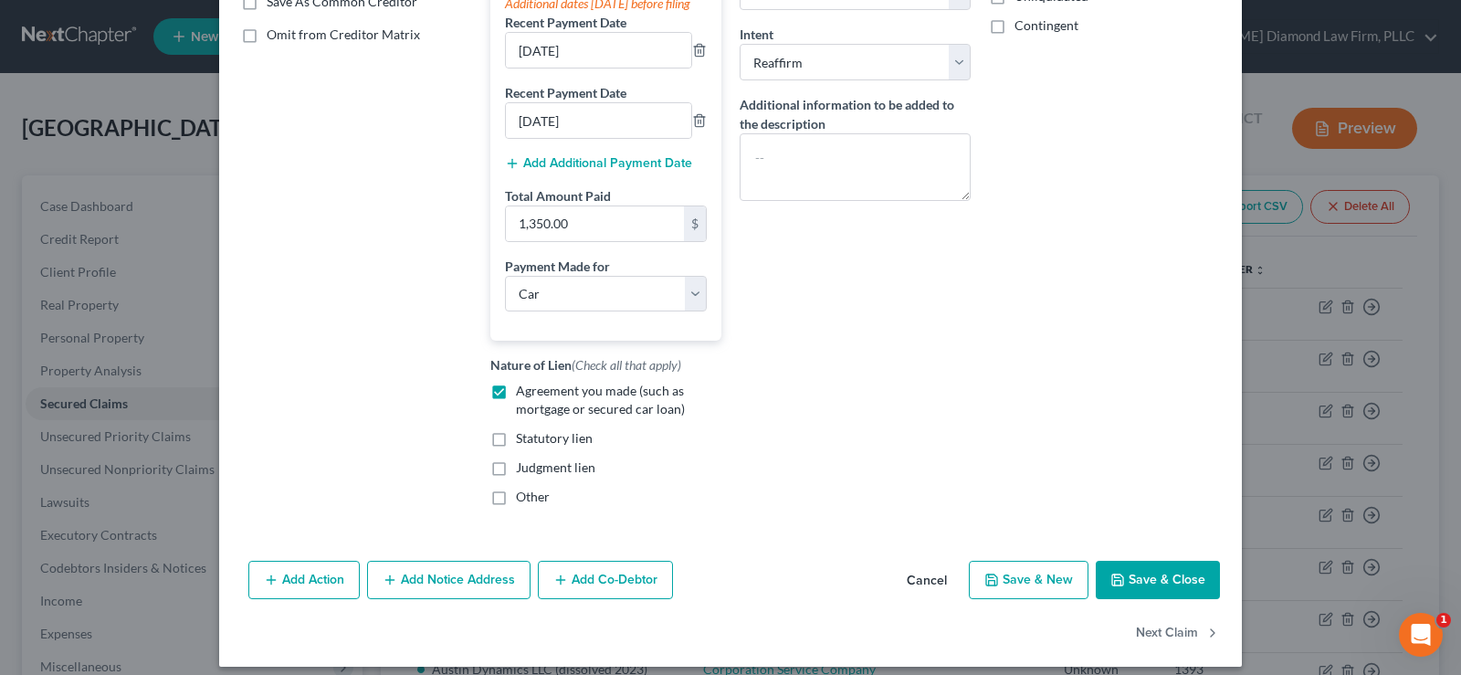
type input "15,882"
click at [1143, 599] on button "Save & Close" at bounding box center [1157, 579] width 124 height 38
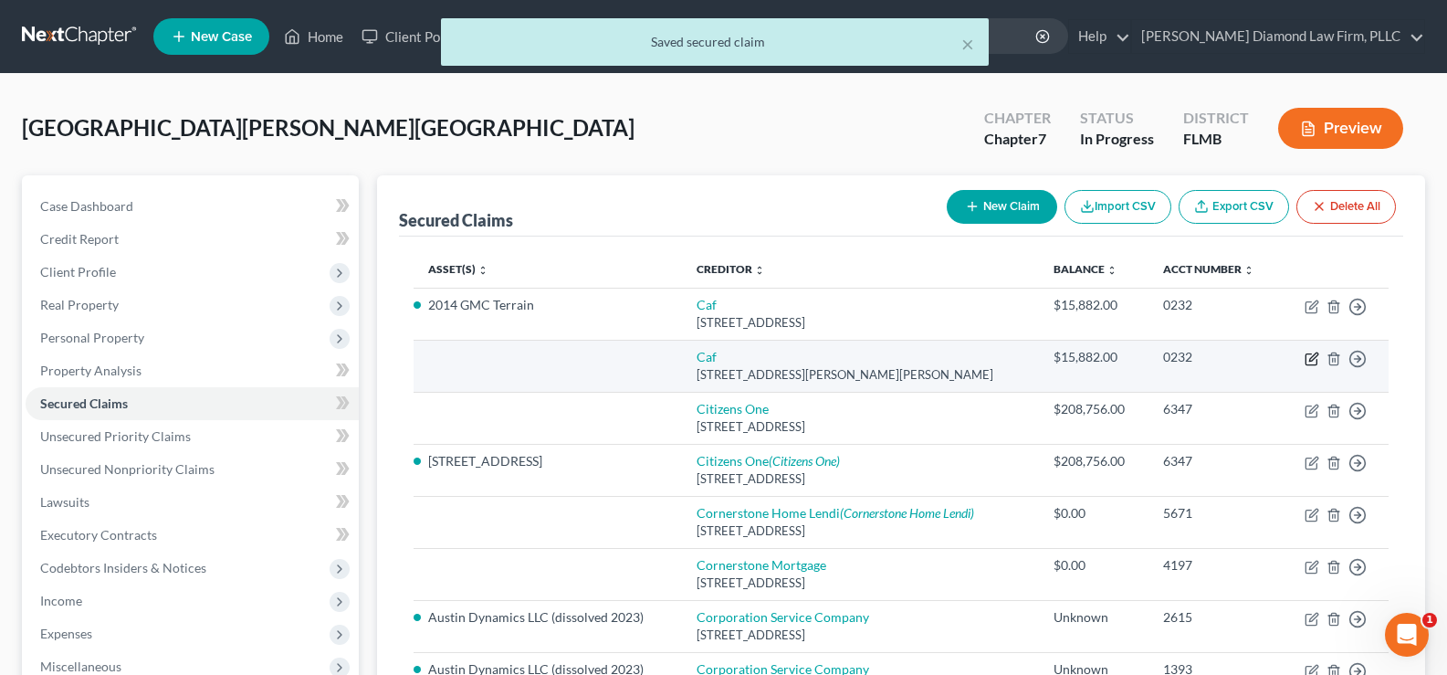
click at [1308, 358] on icon "button" at bounding box center [1311, 358] width 15 height 15
select select "10"
select select "0"
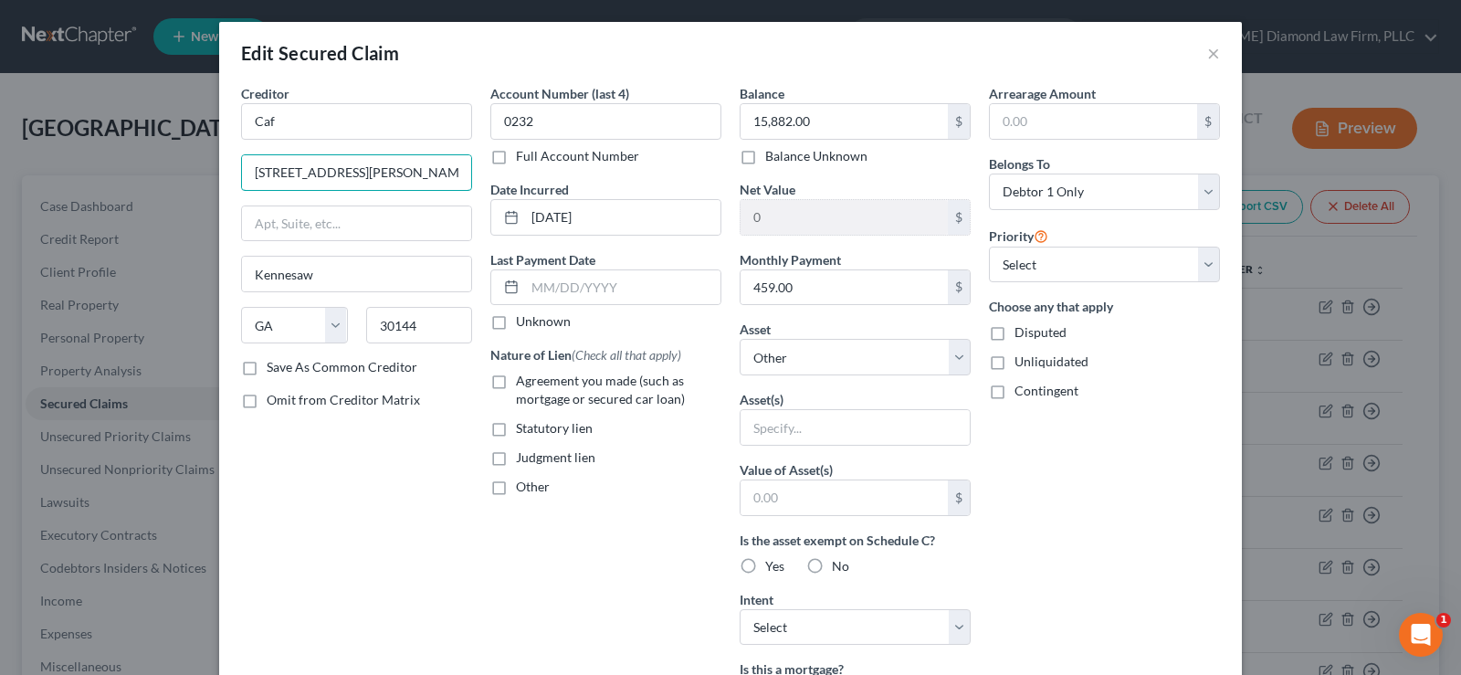
drag, startPoint x: 422, startPoint y: 172, endPoint x: 197, endPoint y: 176, distance: 224.6
click at [197, 176] on div "Edit Secured Claim × Creditor * Caf 225 [PERSON_NAME] [PERSON_NAME] Court [GEOG…" at bounding box center [730, 337] width 1461 height 675
click at [1210, 55] on button "×" at bounding box center [1213, 53] width 13 height 22
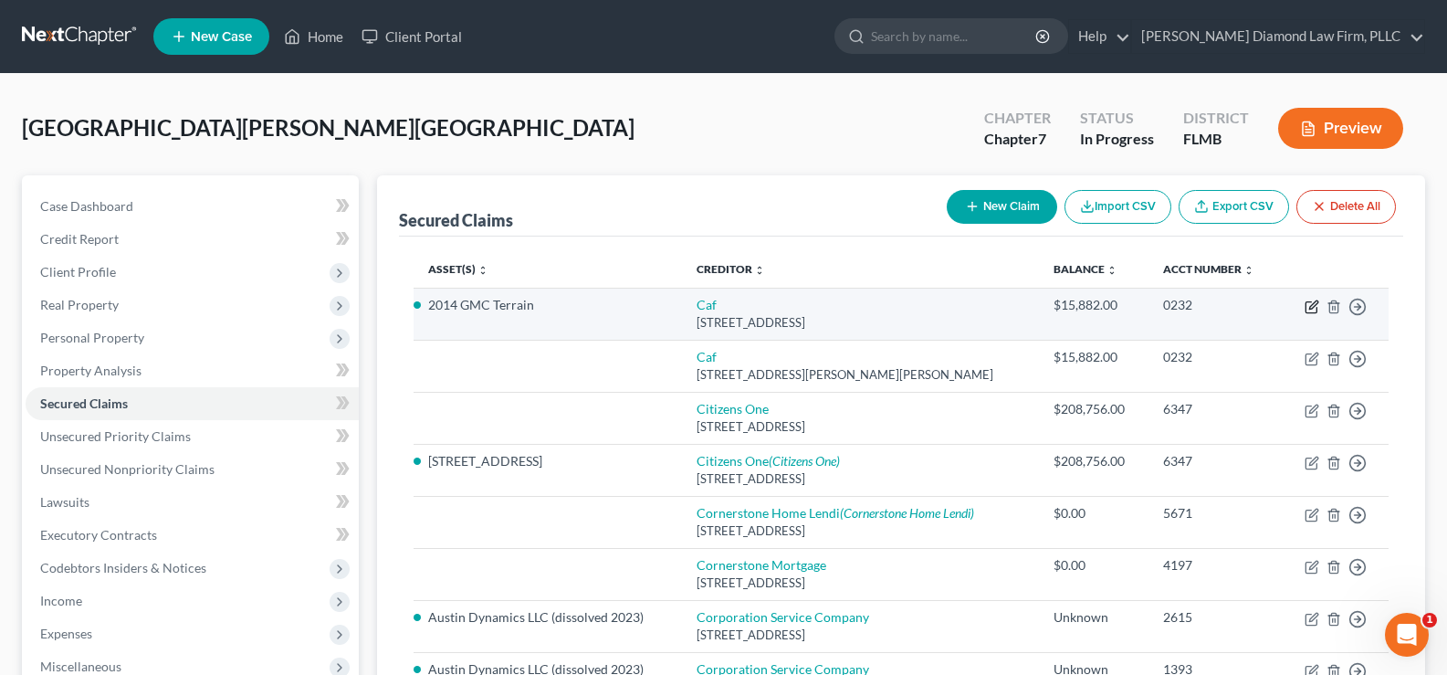
click at [1311, 308] on icon "button" at bounding box center [1311, 306] width 15 height 15
select select "48"
select select "0"
select select "14"
select select "2"
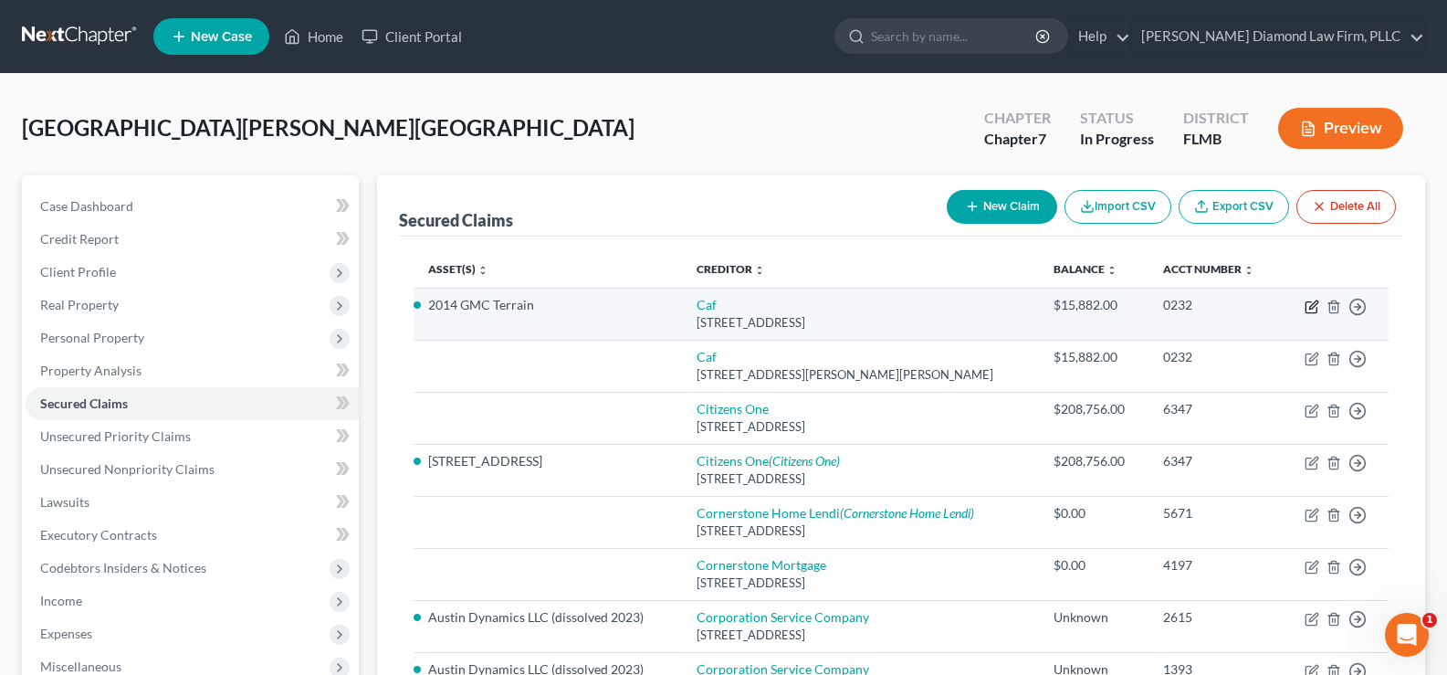
select select "0"
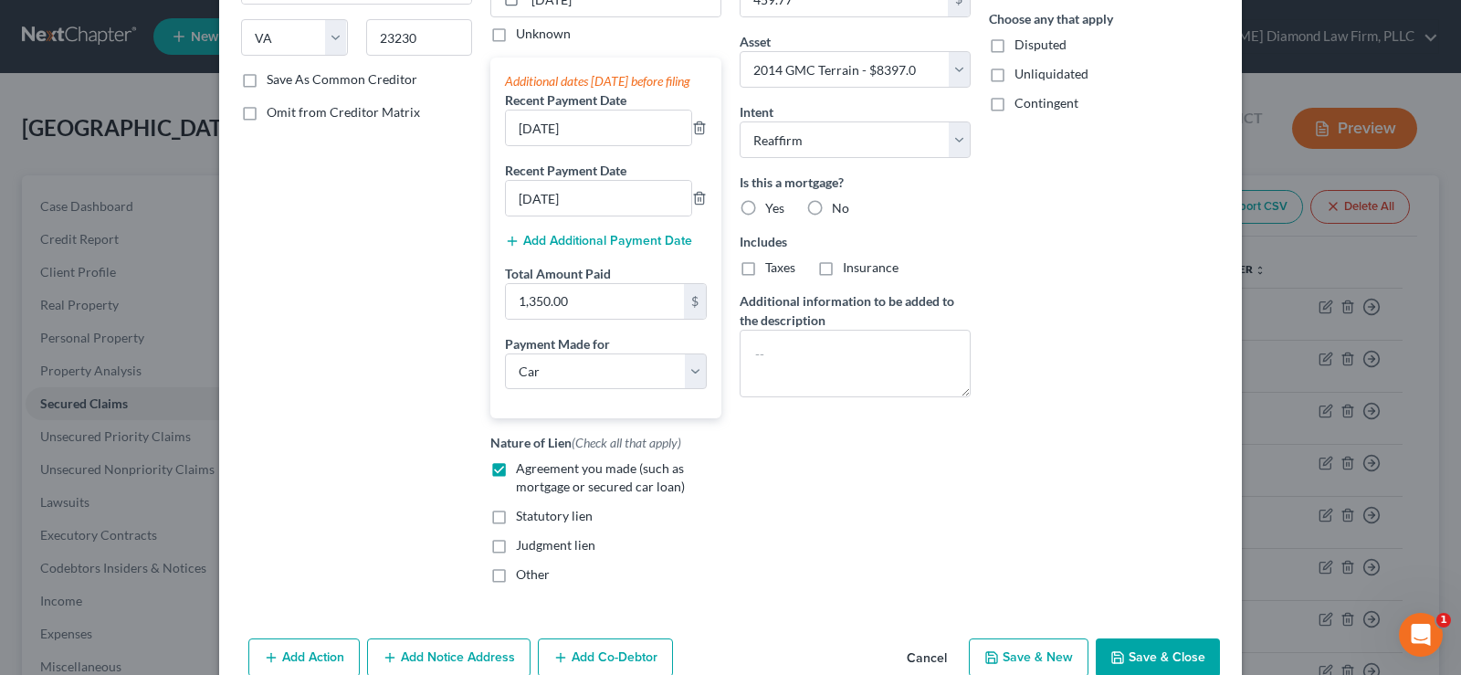
scroll to position [397, 0]
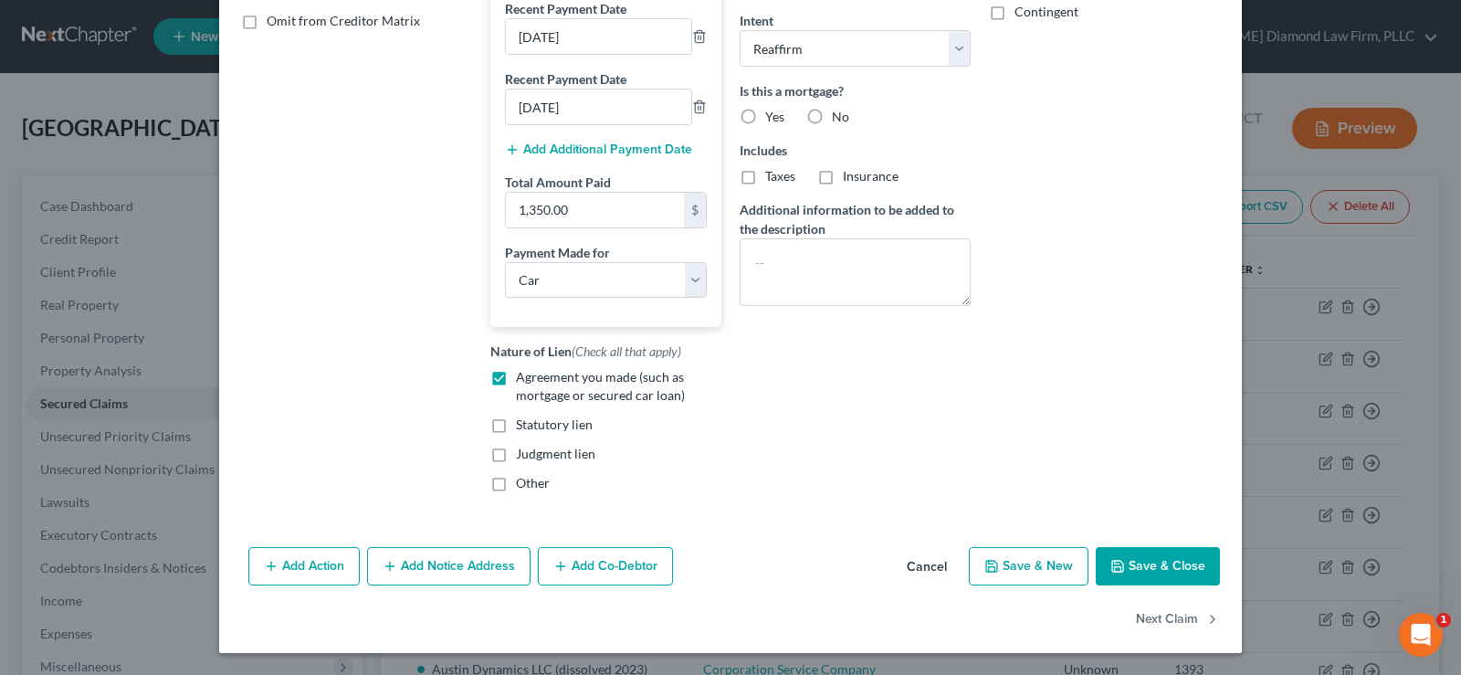
click at [456, 560] on button "Add Notice Address" at bounding box center [448, 566] width 163 height 38
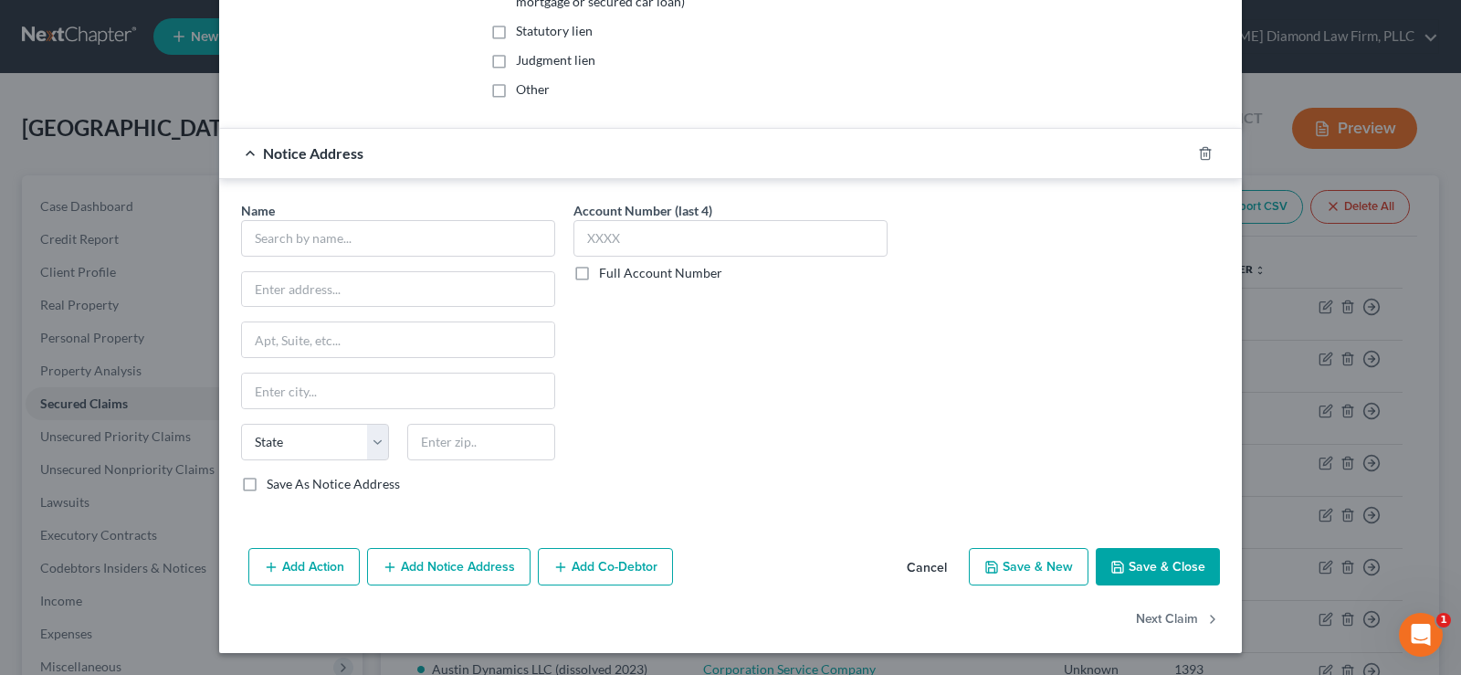
scroll to position [791, 0]
click at [428, 430] on input "text" at bounding box center [481, 442] width 148 height 37
type input "30144"
type input "Kennesaw"
select select "10"
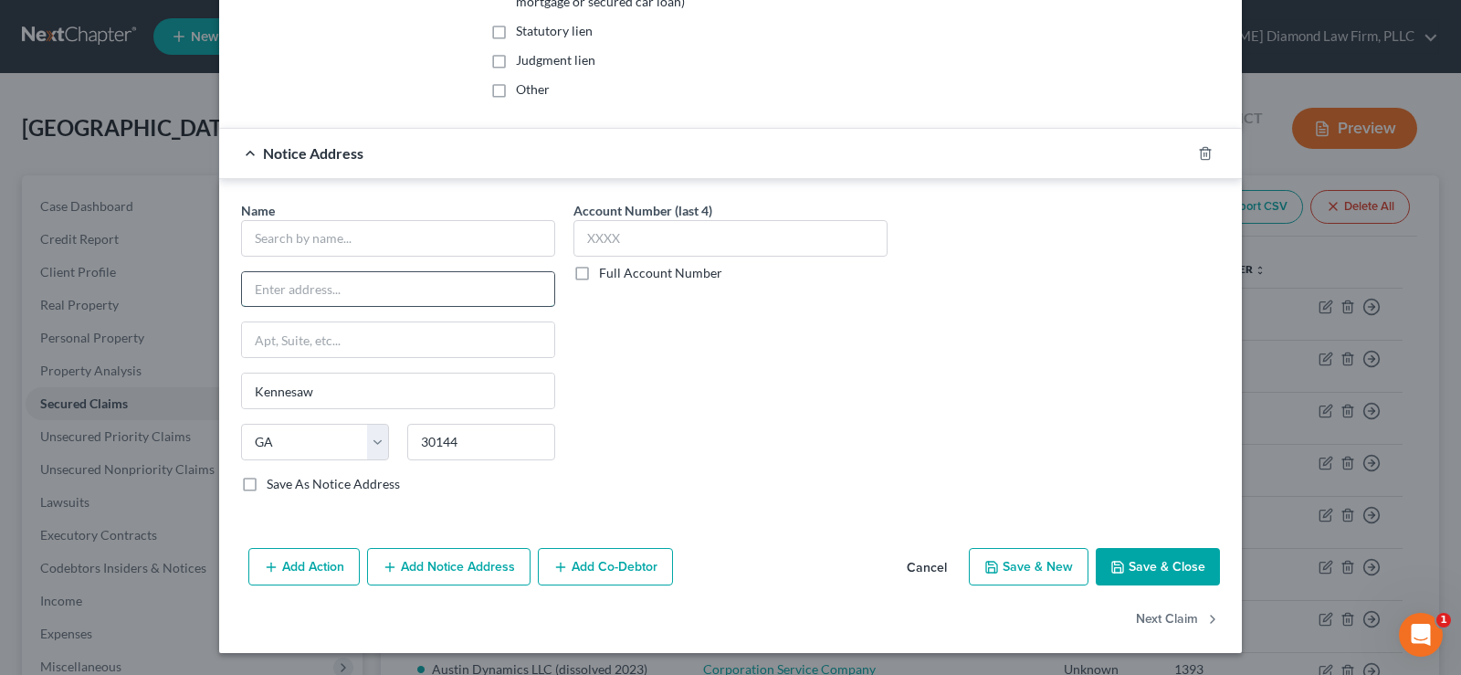
click at [350, 278] on input "text" at bounding box center [398, 289] width 312 height 35
paste input "[STREET_ADDRESS][PERSON_NAME][PERSON_NAME]"
type input "[STREET_ADDRESS][PERSON_NAME][PERSON_NAME]"
click at [332, 249] on input "text" at bounding box center [398, 238] width 314 height 37
click at [639, 243] on input "text" at bounding box center [730, 238] width 314 height 37
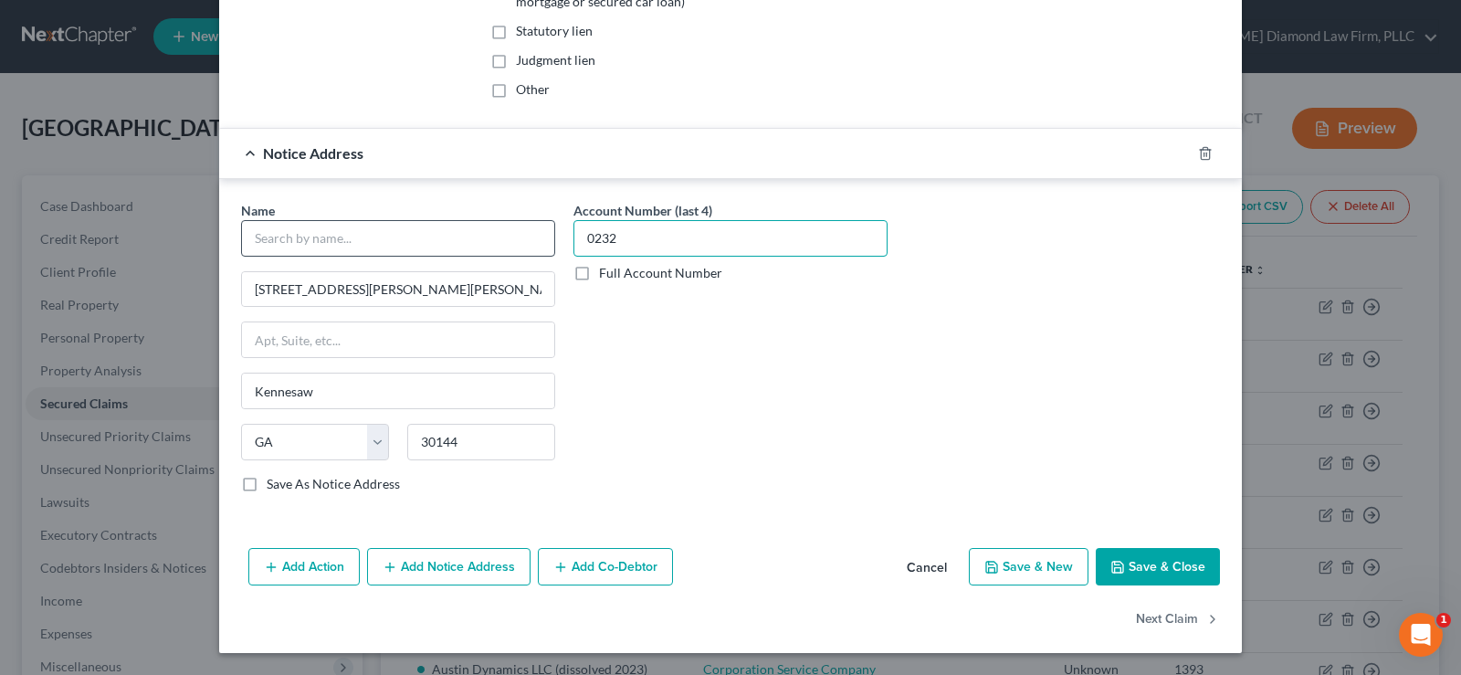
type input "0232"
click at [479, 223] on input "text" at bounding box center [398, 238] width 314 height 37
type input "Caf"
click at [1138, 563] on button "Save & Close" at bounding box center [1157, 567] width 124 height 38
select select
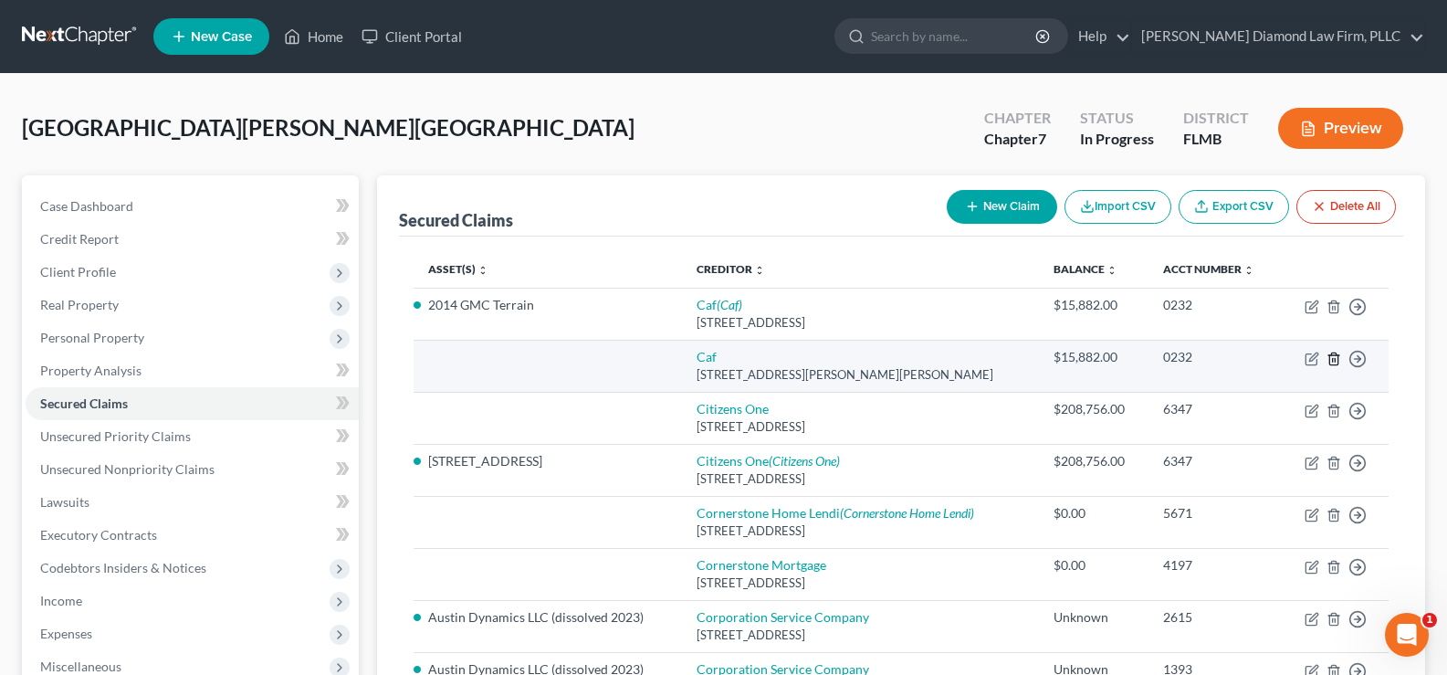
click at [1335, 360] on line "button" at bounding box center [1335, 360] width 0 height 4
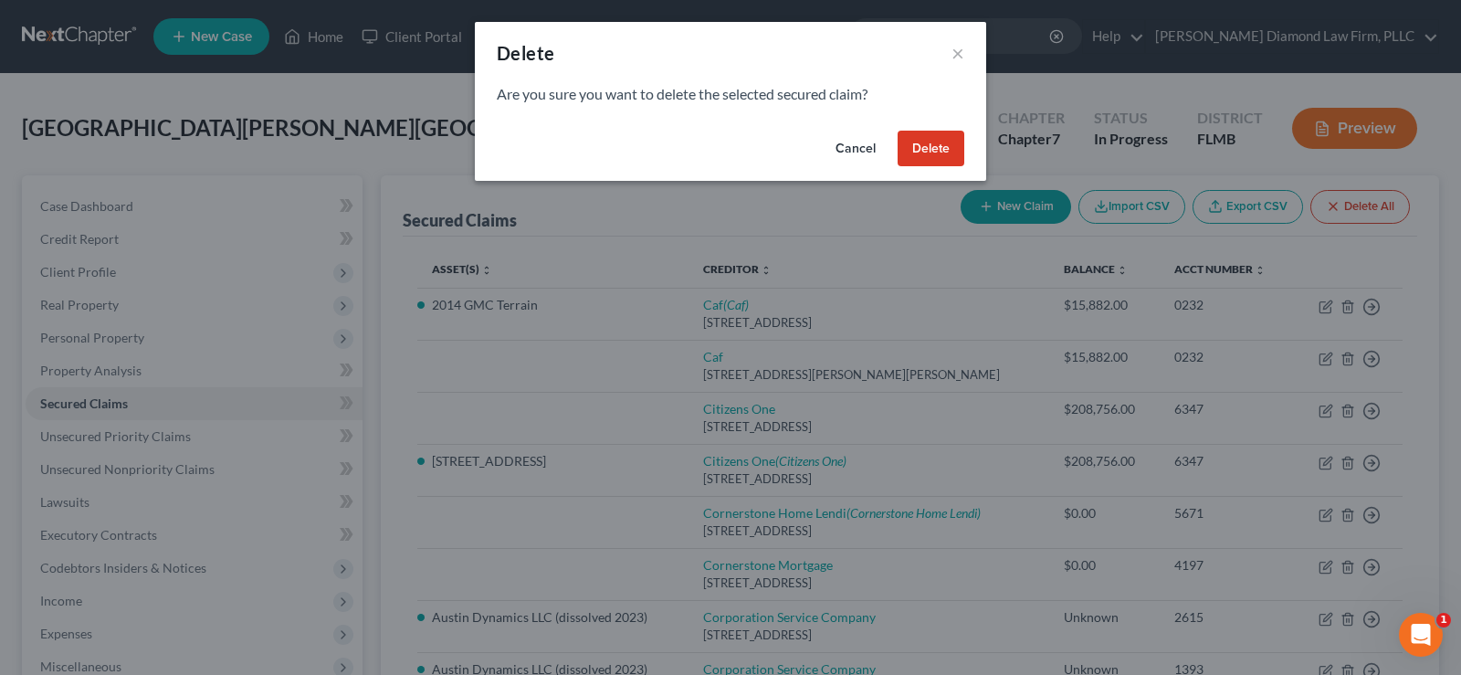
click at [952, 149] on button "Delete" at bounding box center [930, 149] width 67 height 37
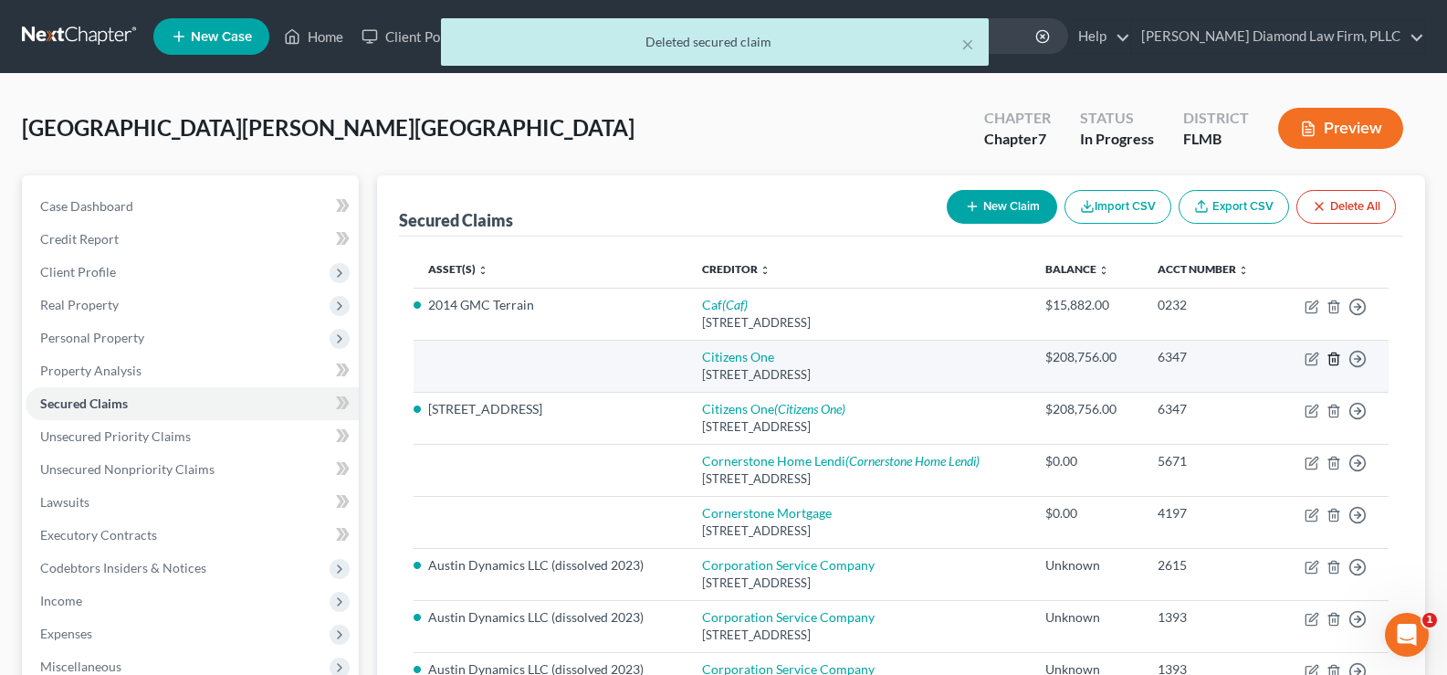
click at [1333, 357] on icon "button" at bounding box center [1333, 358] width 15 height 15
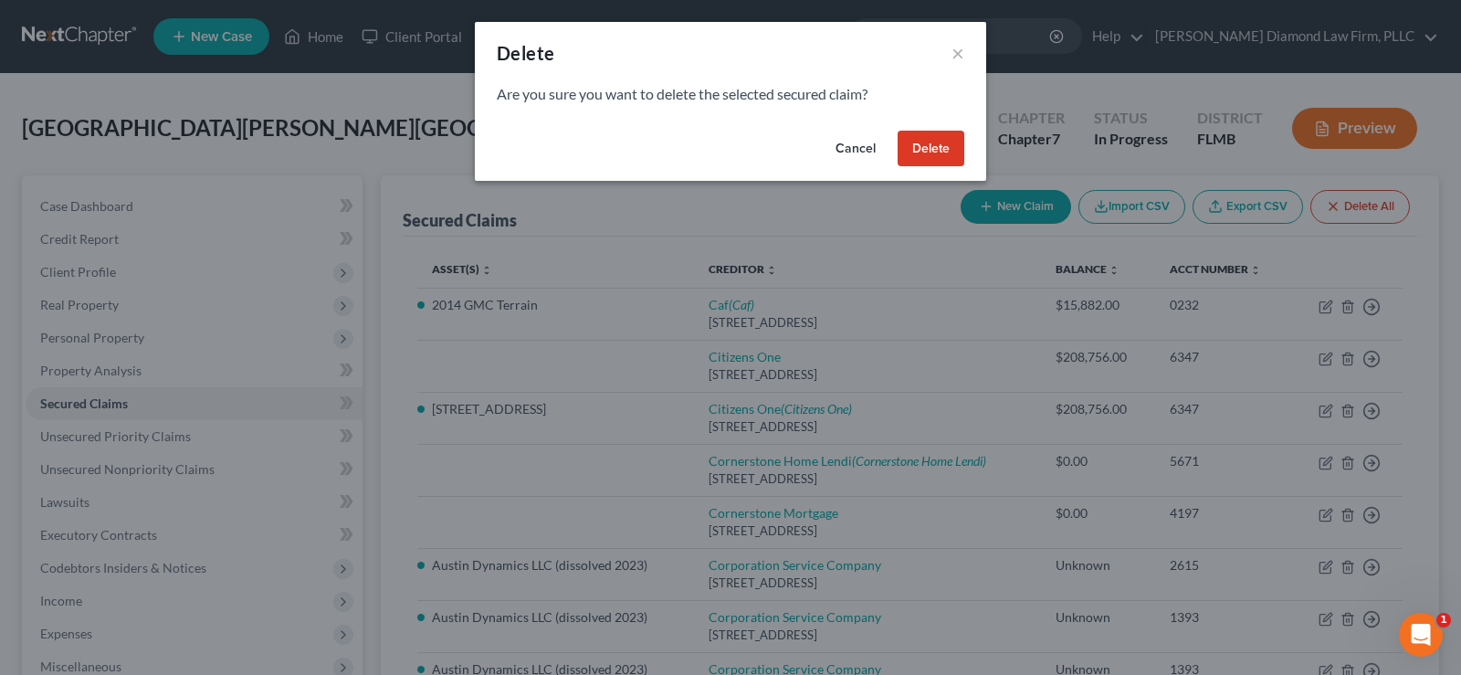
click at [917, 147] on button "Delete" at bounding box center [930, 149] width 67 height 37
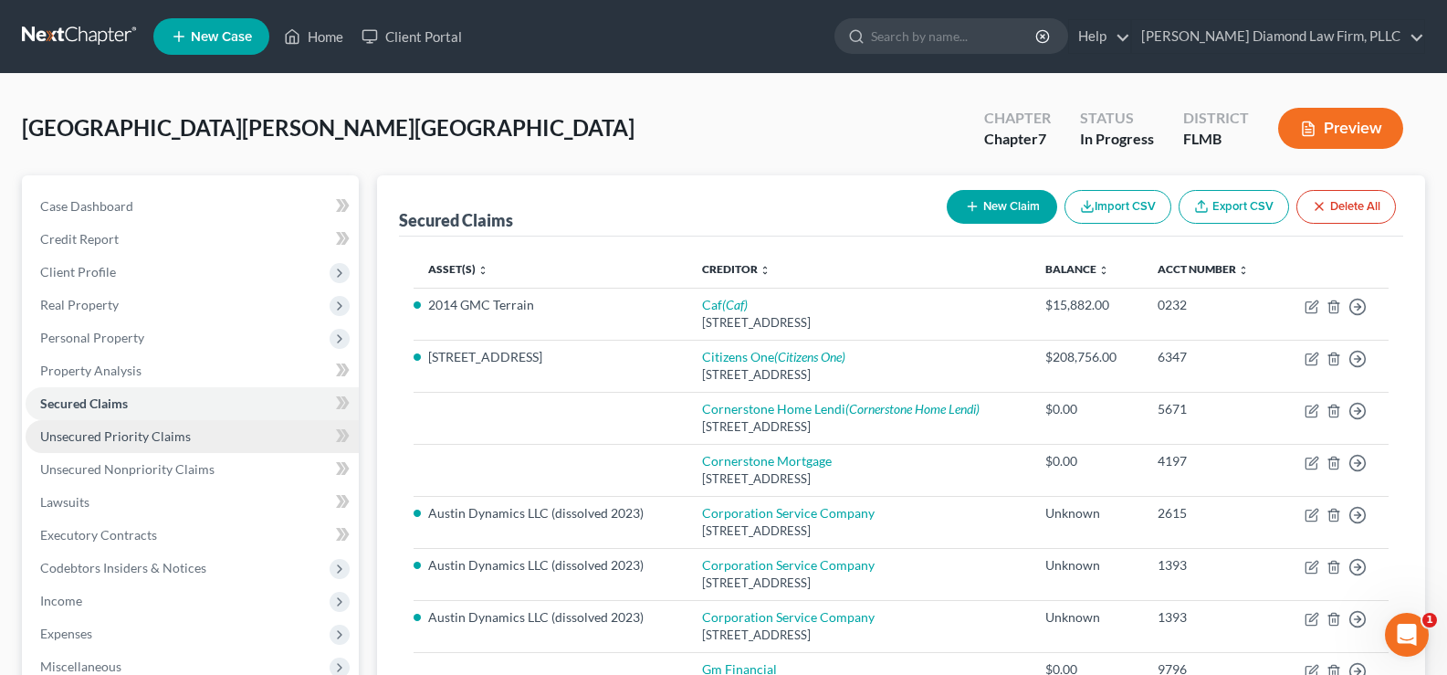
click at [149, 447] on link "Unsecured Priority Claims" at bounding box center [192, 436] width 333 height 33
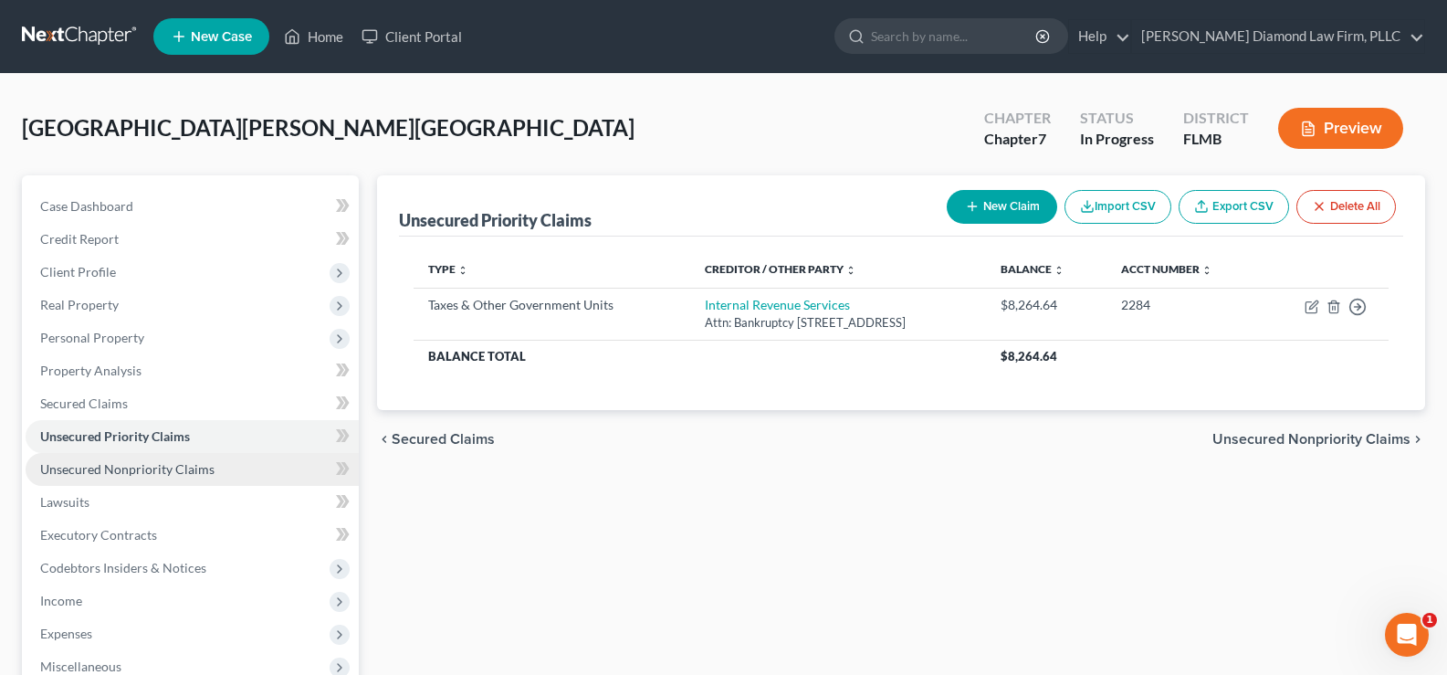
click at [179, 466] on span "Unsecured Nonpriority Claims" at bounding box center [127, 469] width 174 height 16
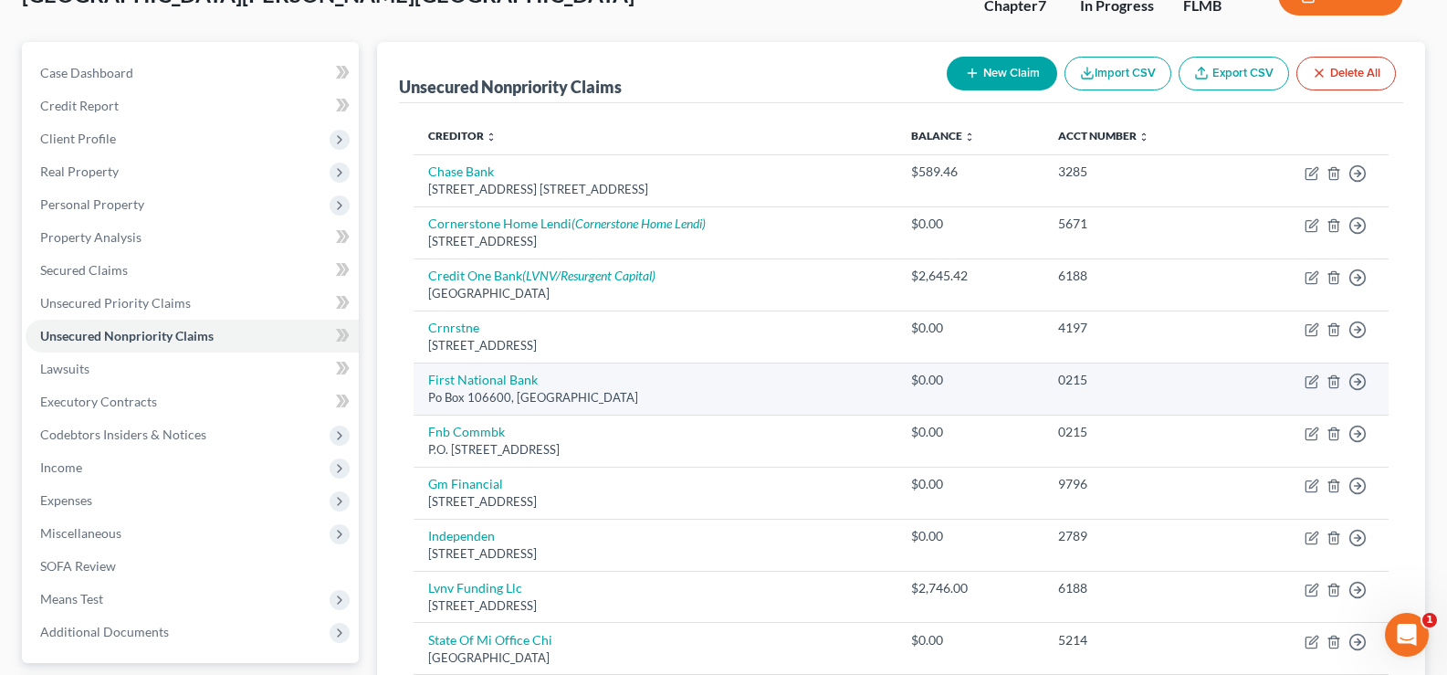
scroll to position [183, 0]
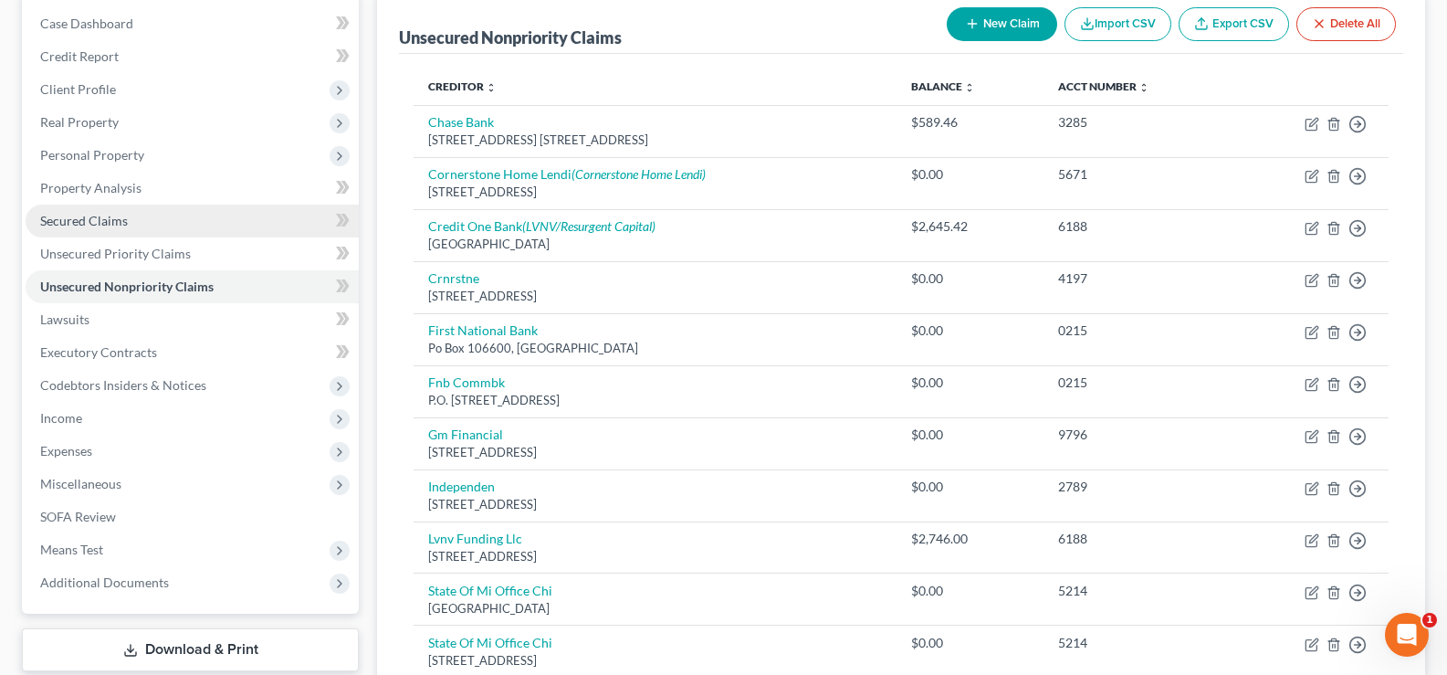
click at [140, 218] on link "Secured Claims" at bounding box center [192, 220] width 333 height 33
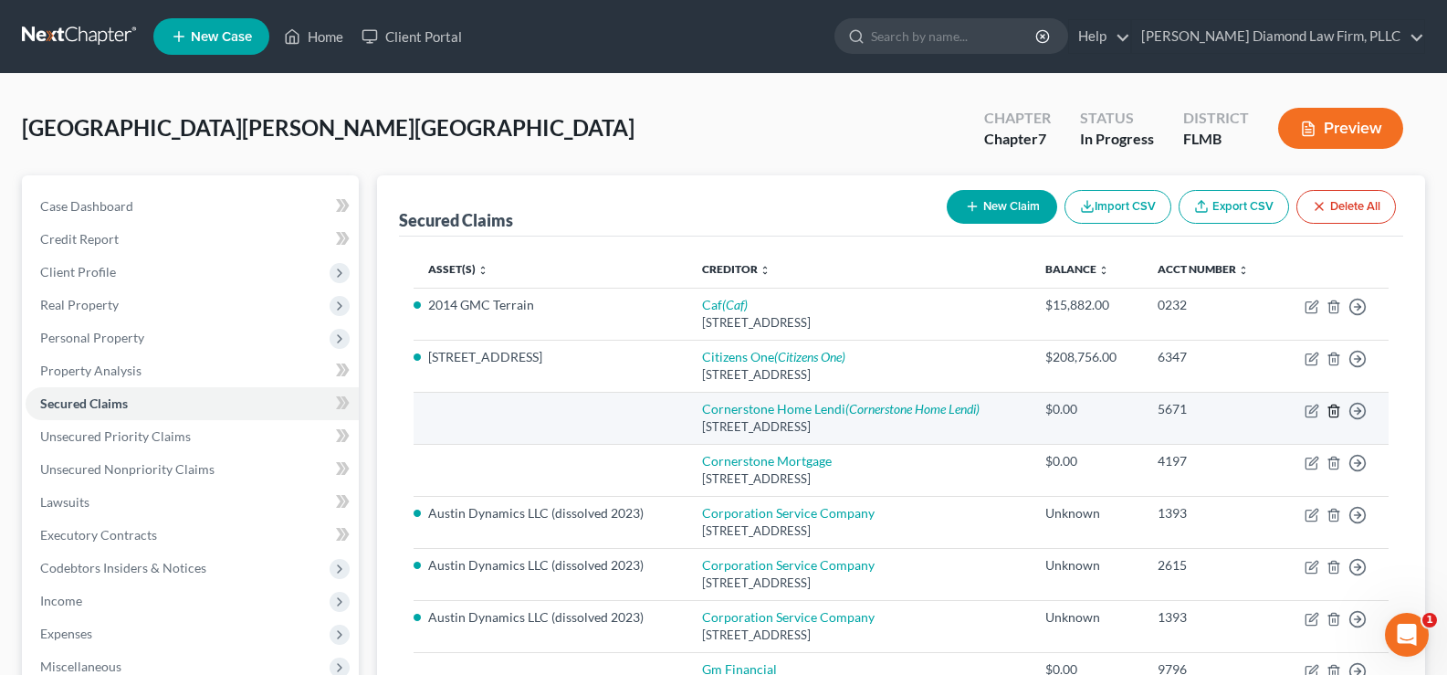
click at [1331, 407] on icon "button" at bounding box center [1333, 410] width 8 height 12
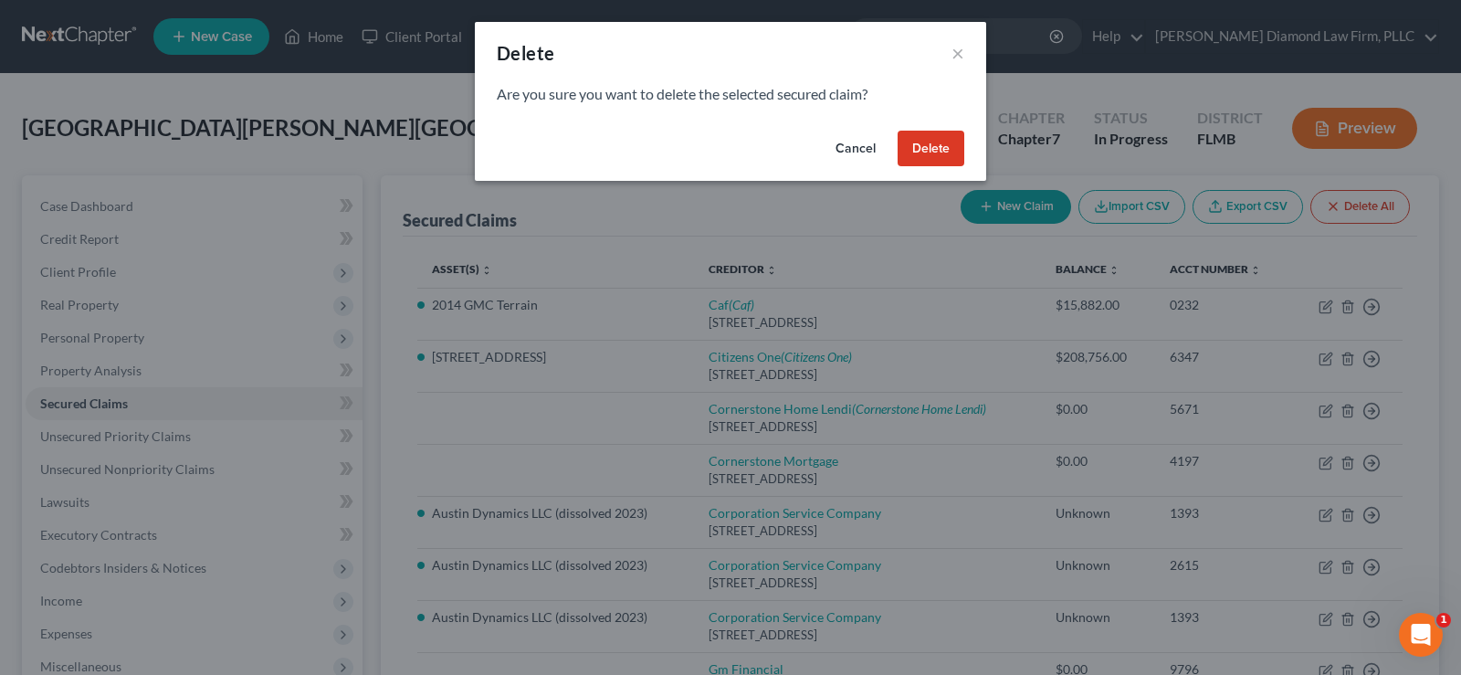
click at [911, 145] on button "Delete" at bounding box center [930, 149] width 67 height 37
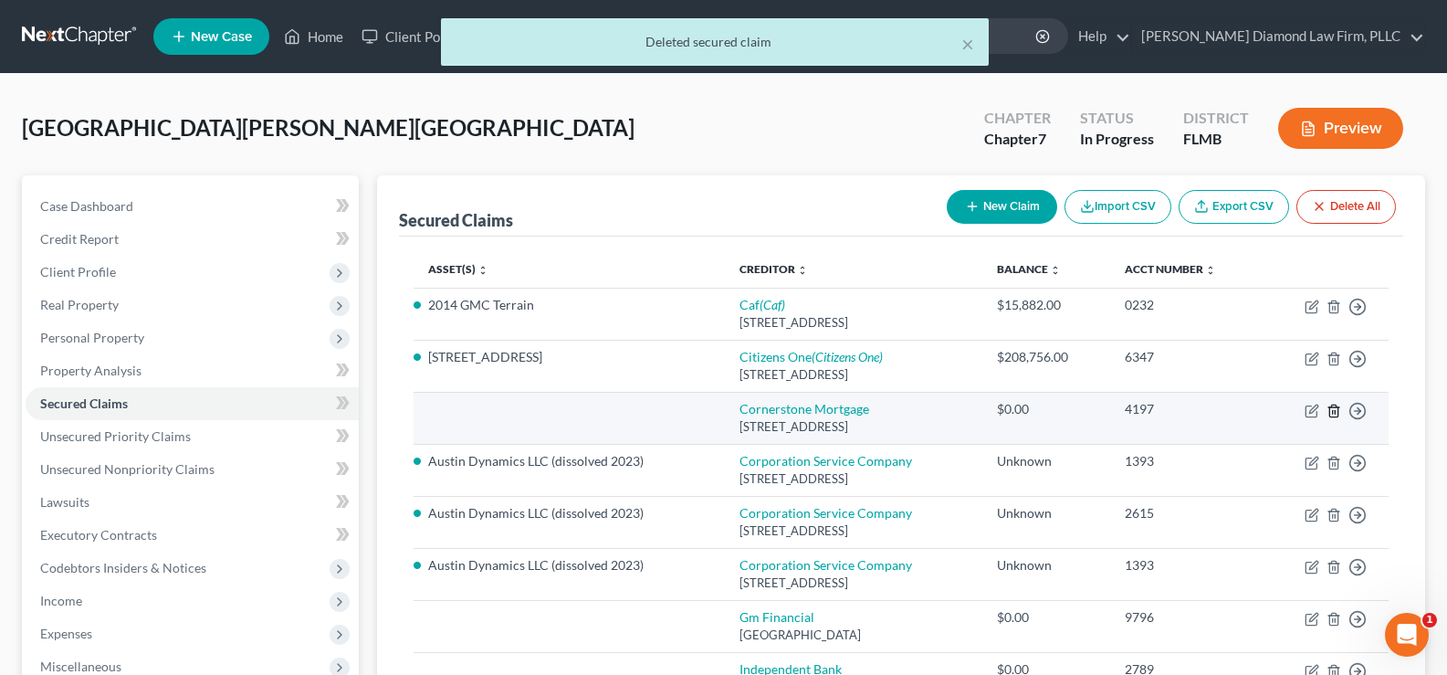
click at [1335, 407] on icon "button" at bounding box center [1333, 410] width 15 height 15
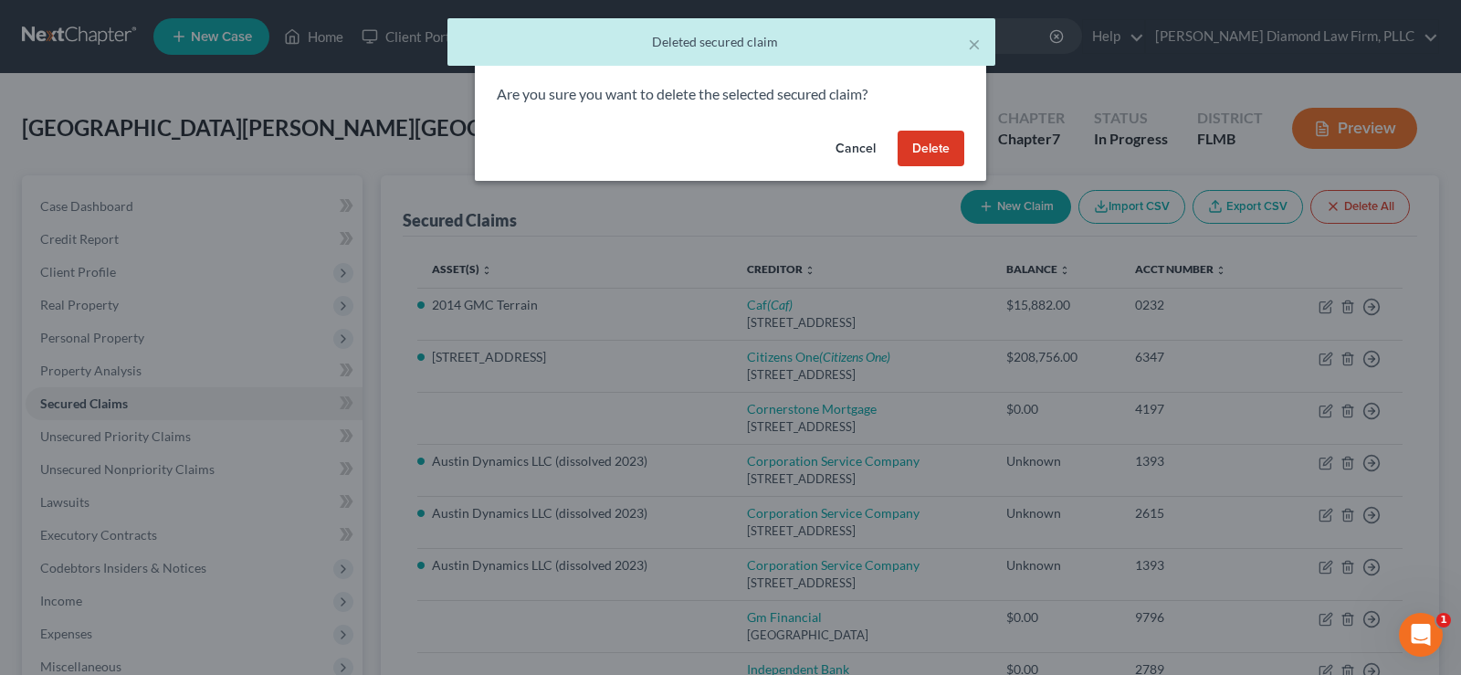
click at [948, 143] on button "Delete" at bounding box center [930, 149] width 67 height 37
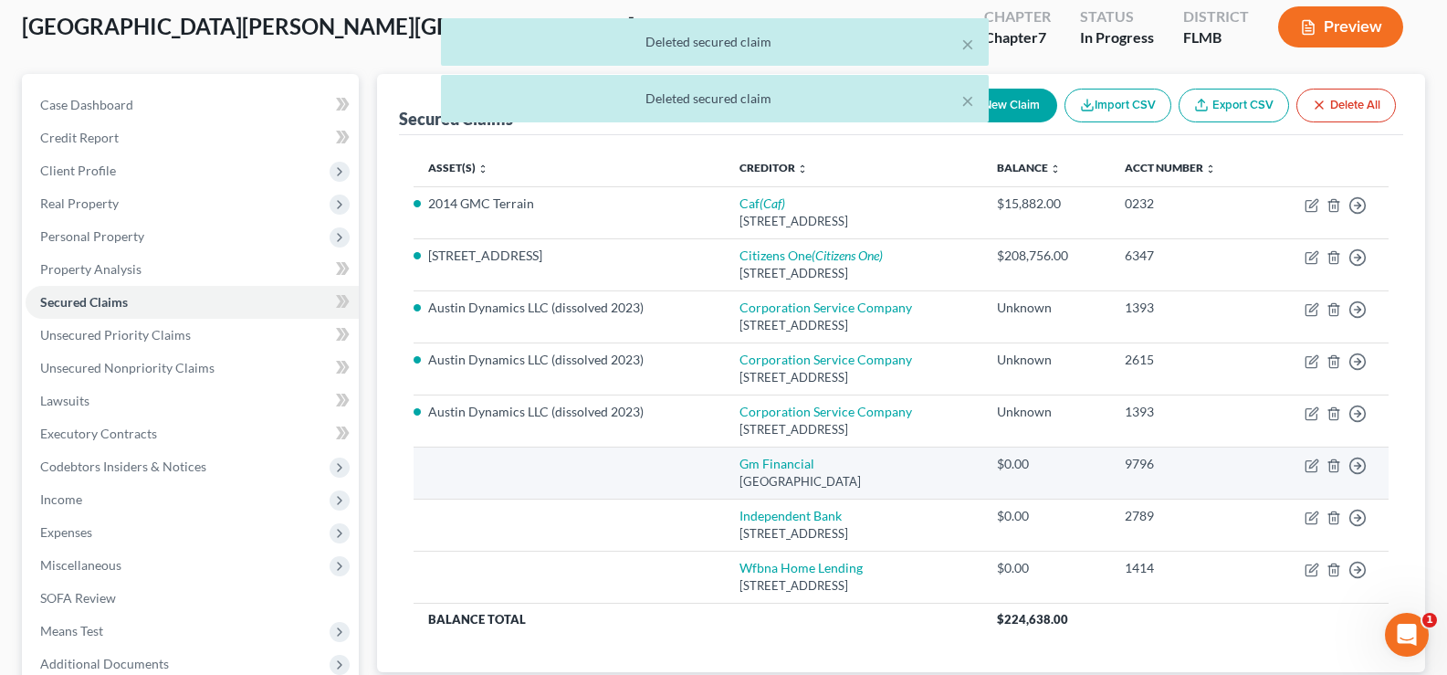
scroll to position [183, 0]
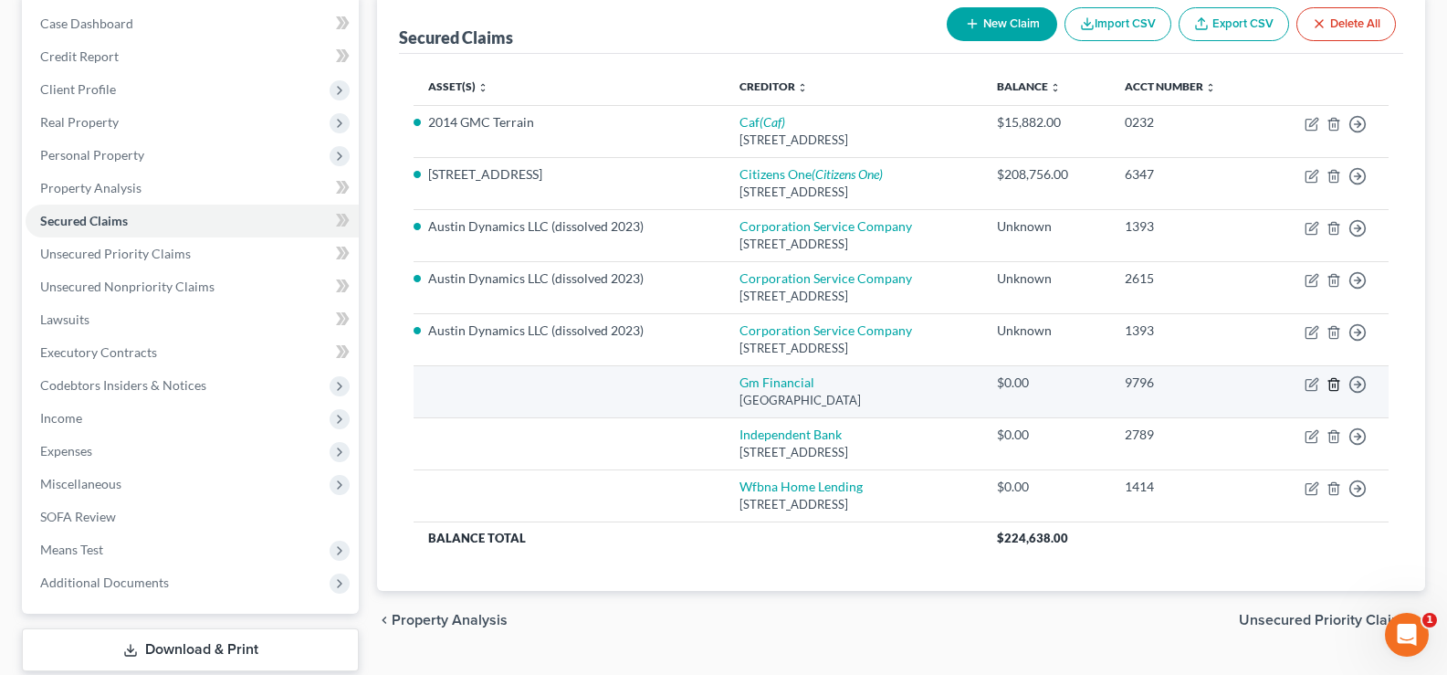
click at [1332, 383] on icon "button" at bounding box center [1333, 384] width 15 height 15
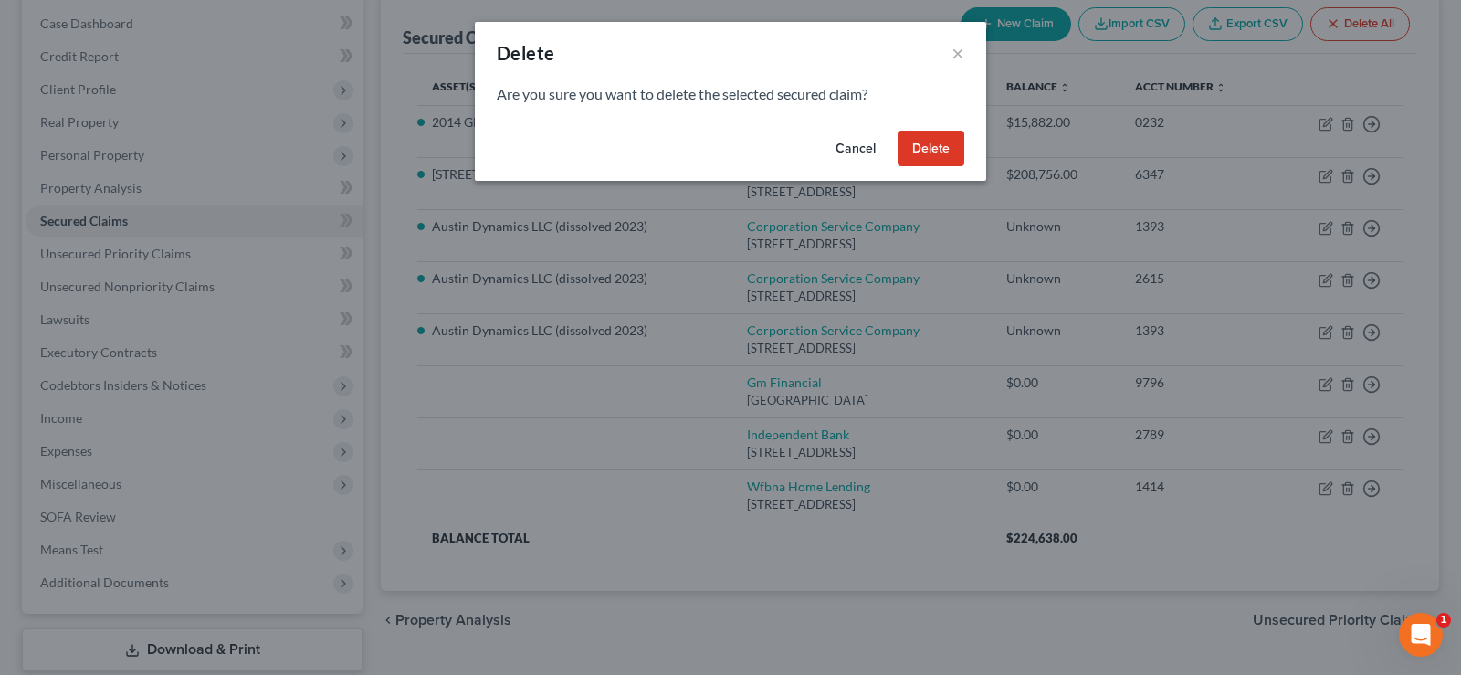
click at [935, 152] on button "Delete" at bounding box center [930, 149] width 67 height 37
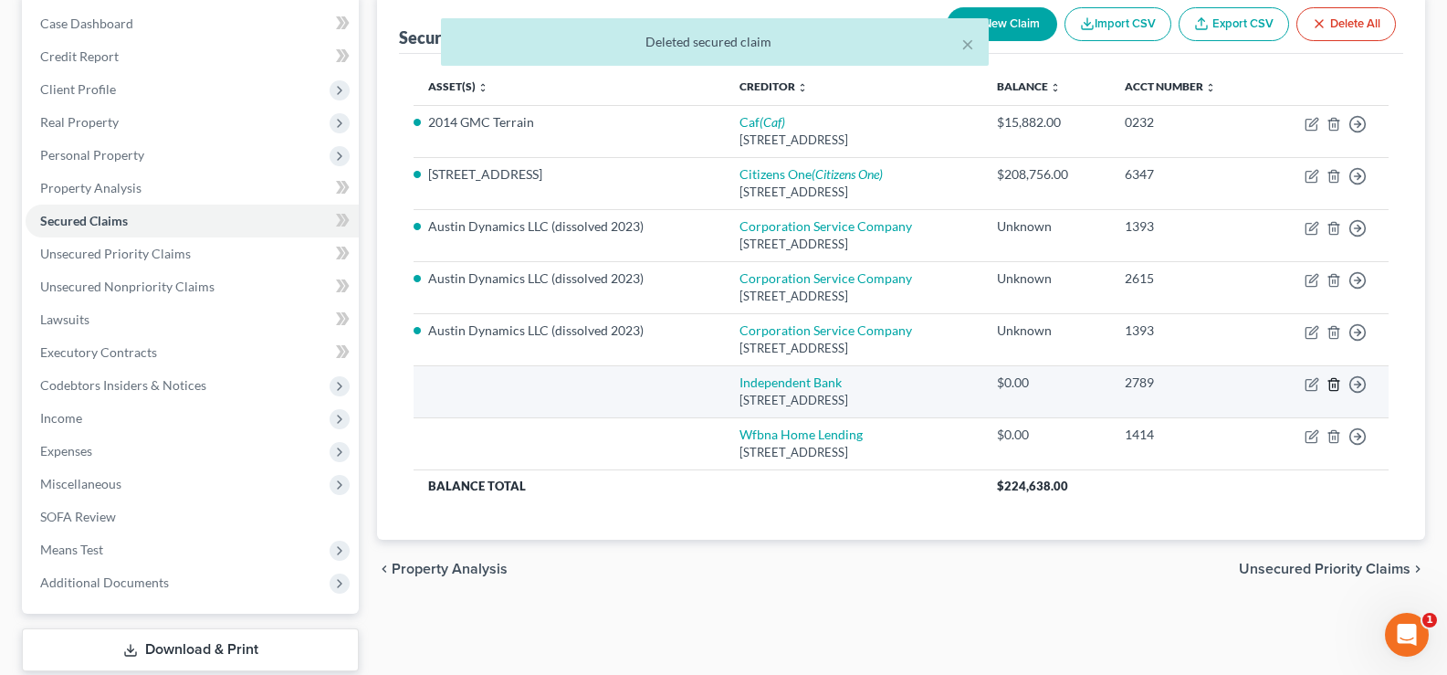
click at [1334, 385] on icon "button" at bounding box center [1333, 384] width 15 height 15
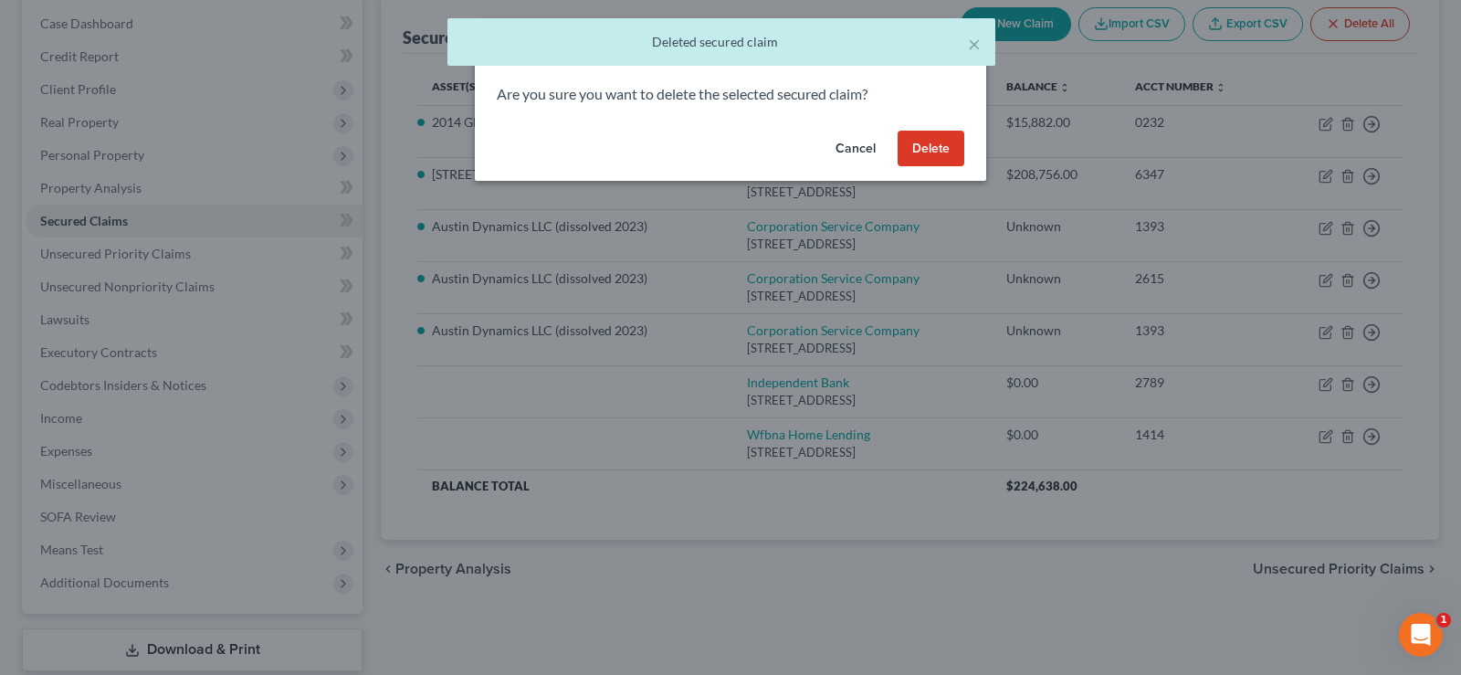
click at [954, 153] on button "Delete" at bounding box center [930, 149] width 67 height 37
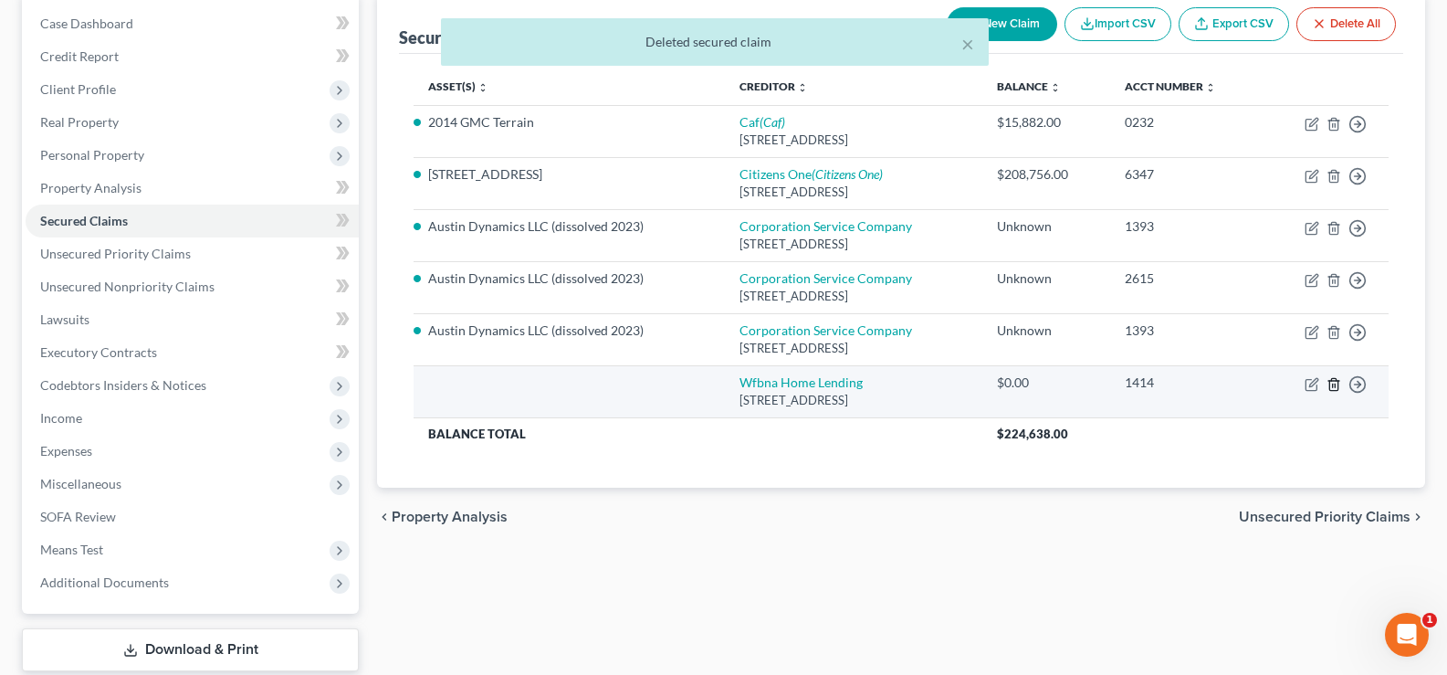
click at [1330, 385] on icon "button" at bounding box center [1333, 384] width 8 height 12
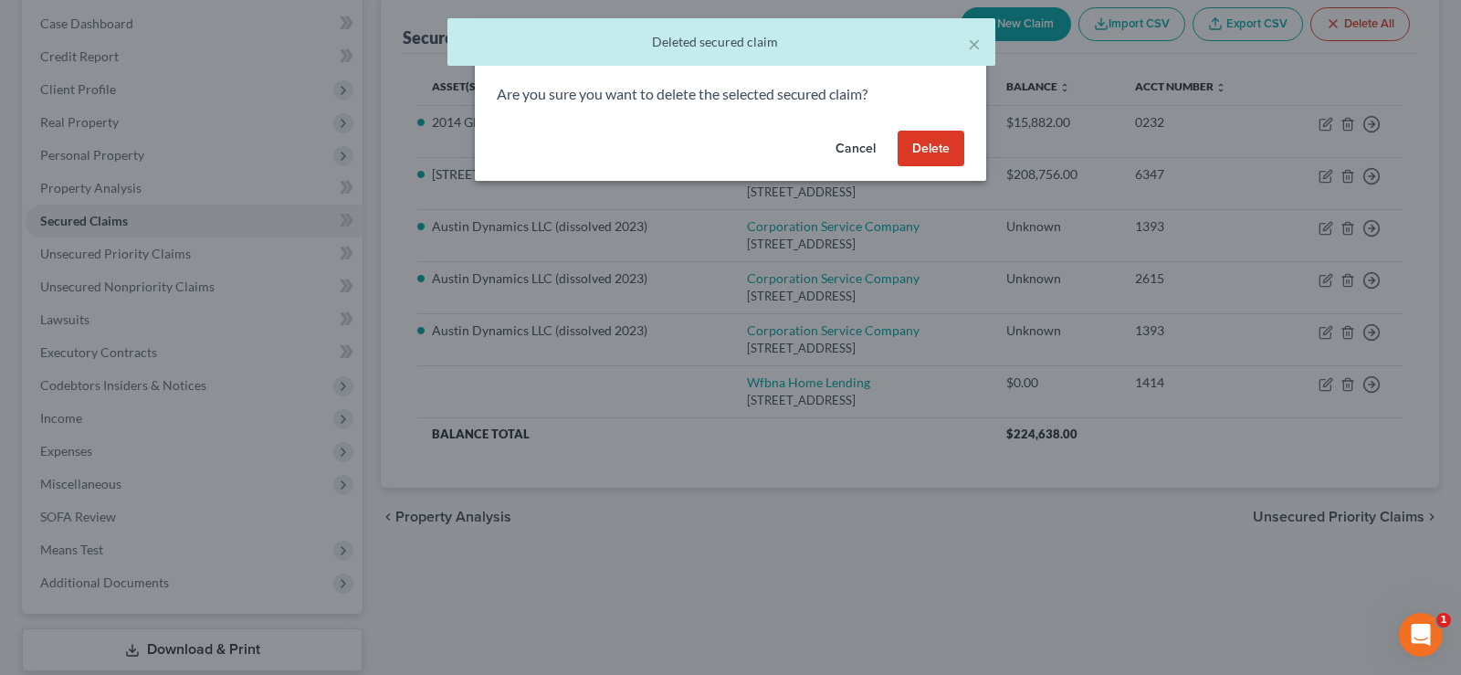
click at [941, 138] on button "Delete" at bounding box center [930, 149] width 67 height 37
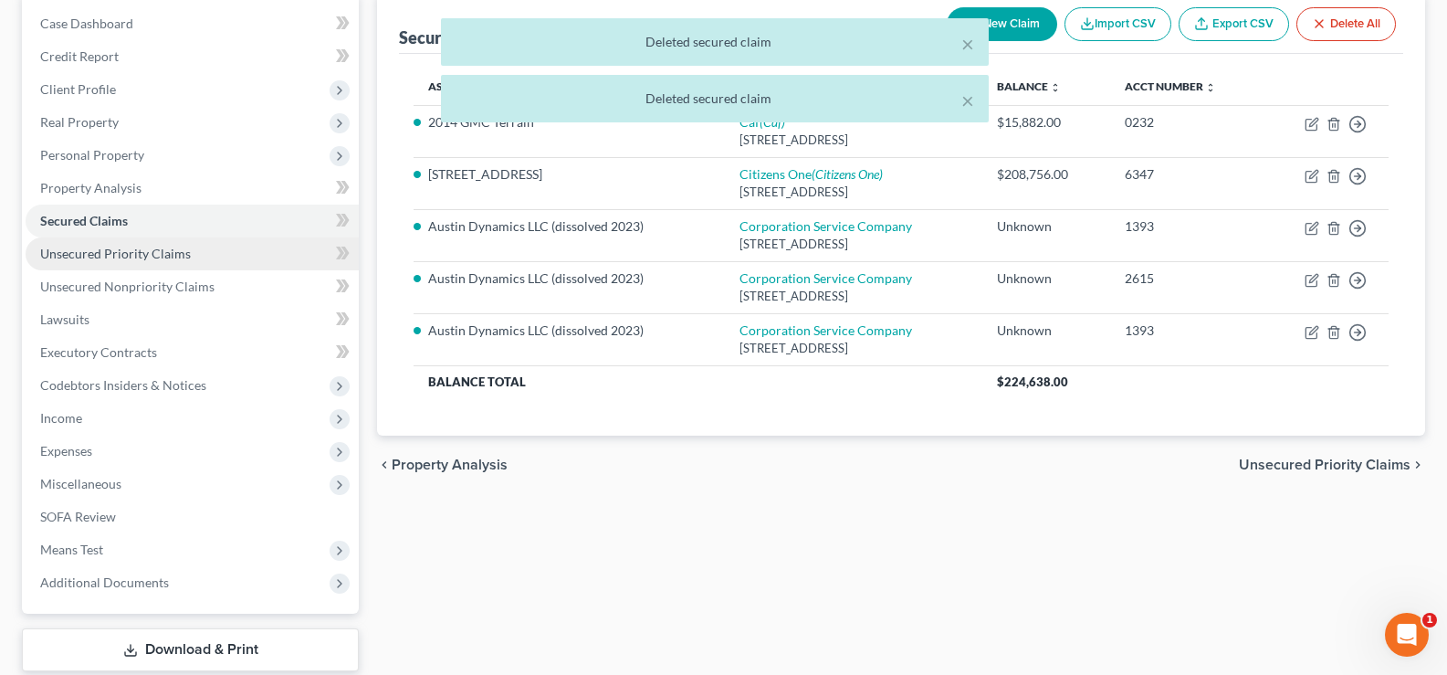
click at [170, 263] on link "Unsecured Priority Claims" at bounding box center [192, 253] width 333 height 33
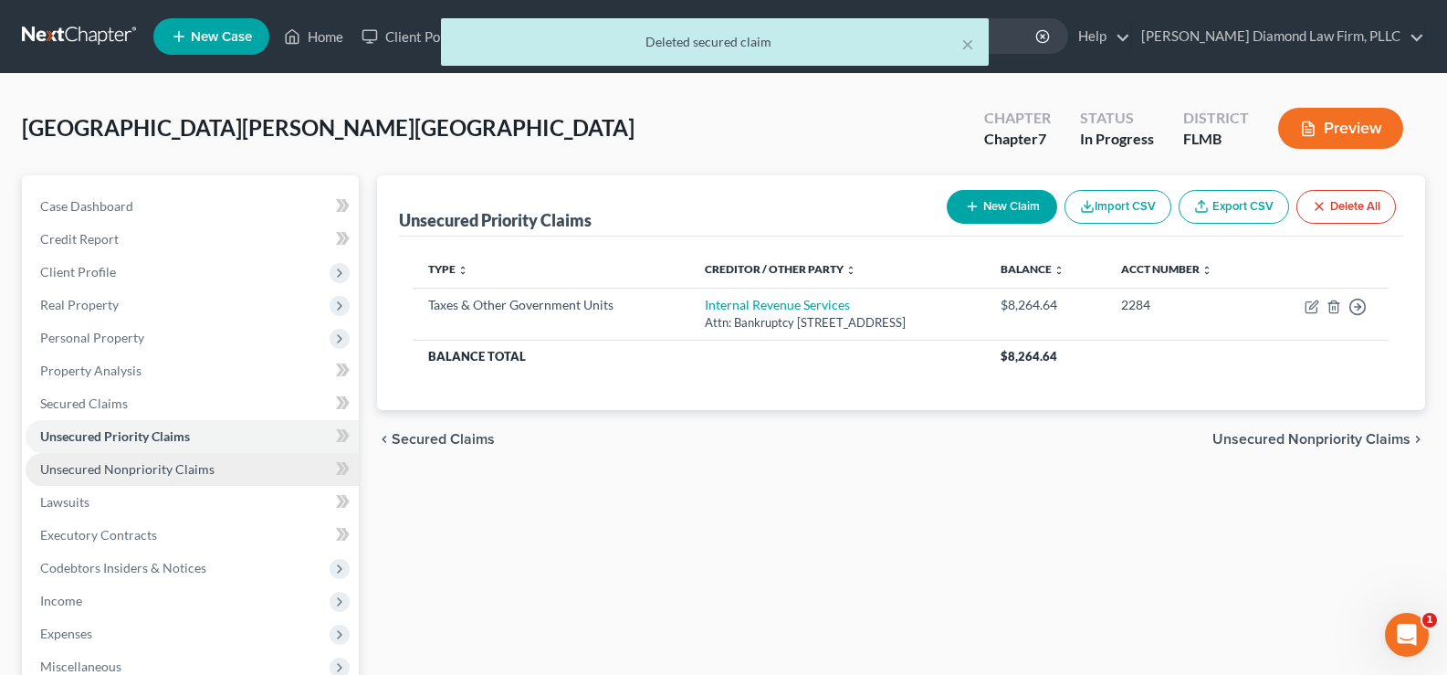
click at [209, 473] on span "Unsecured Nonpriority Claims" at bounding box center [127, 469] width 174 height 16
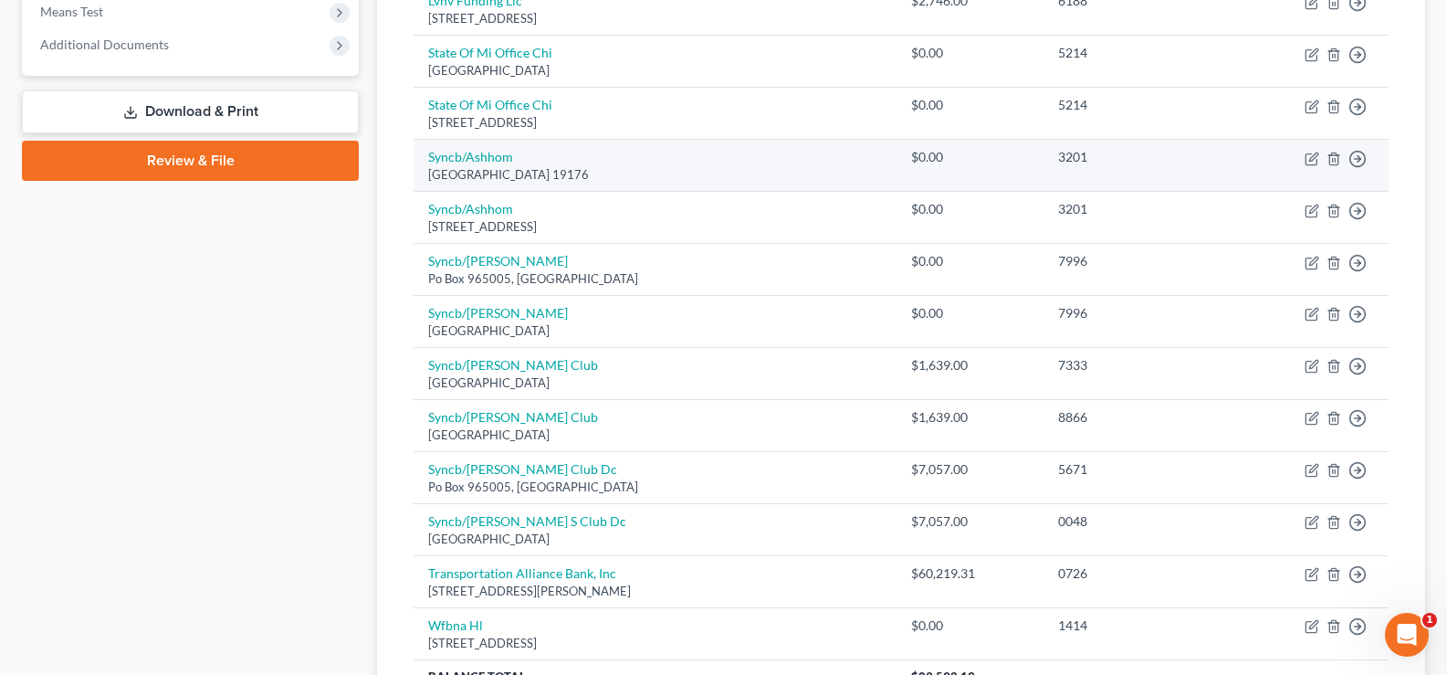
scroll to position [812, 0]
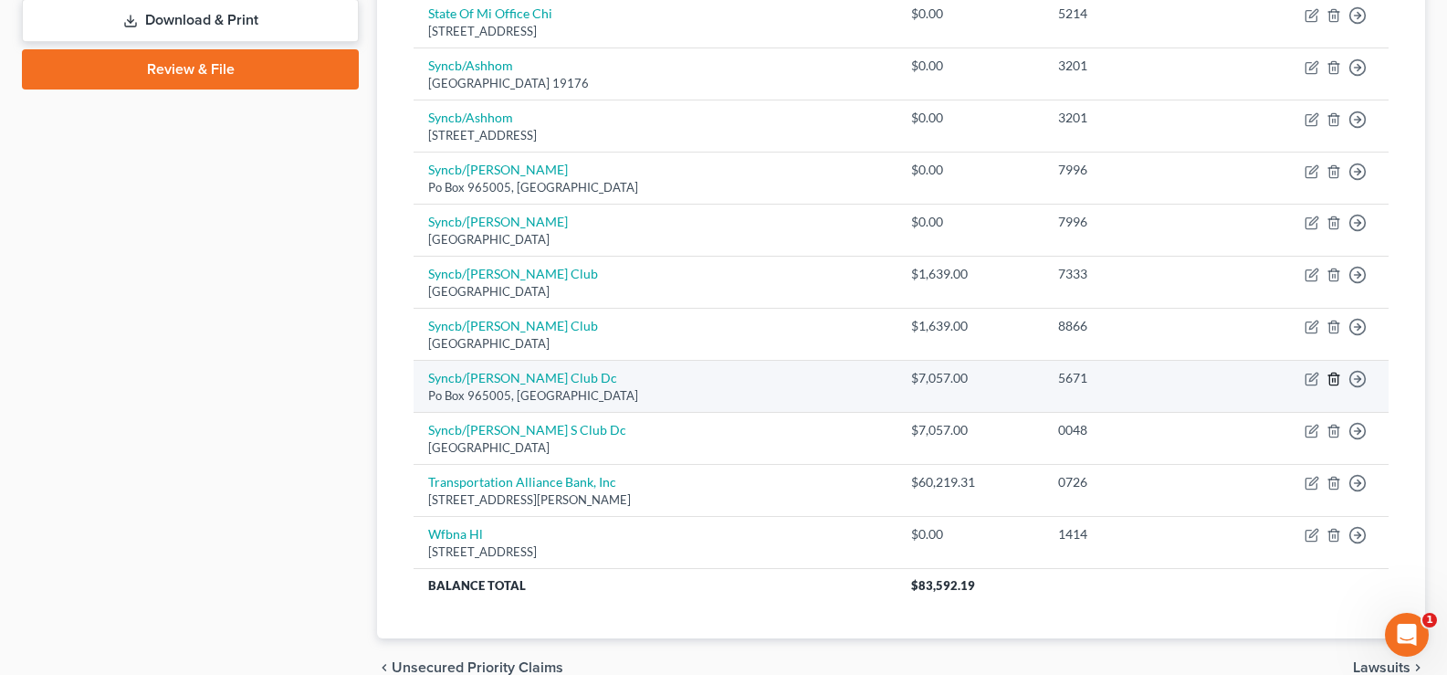
click at [1336, 379] on icon "button" at bounding box center [1333, 379] width 15 height 15
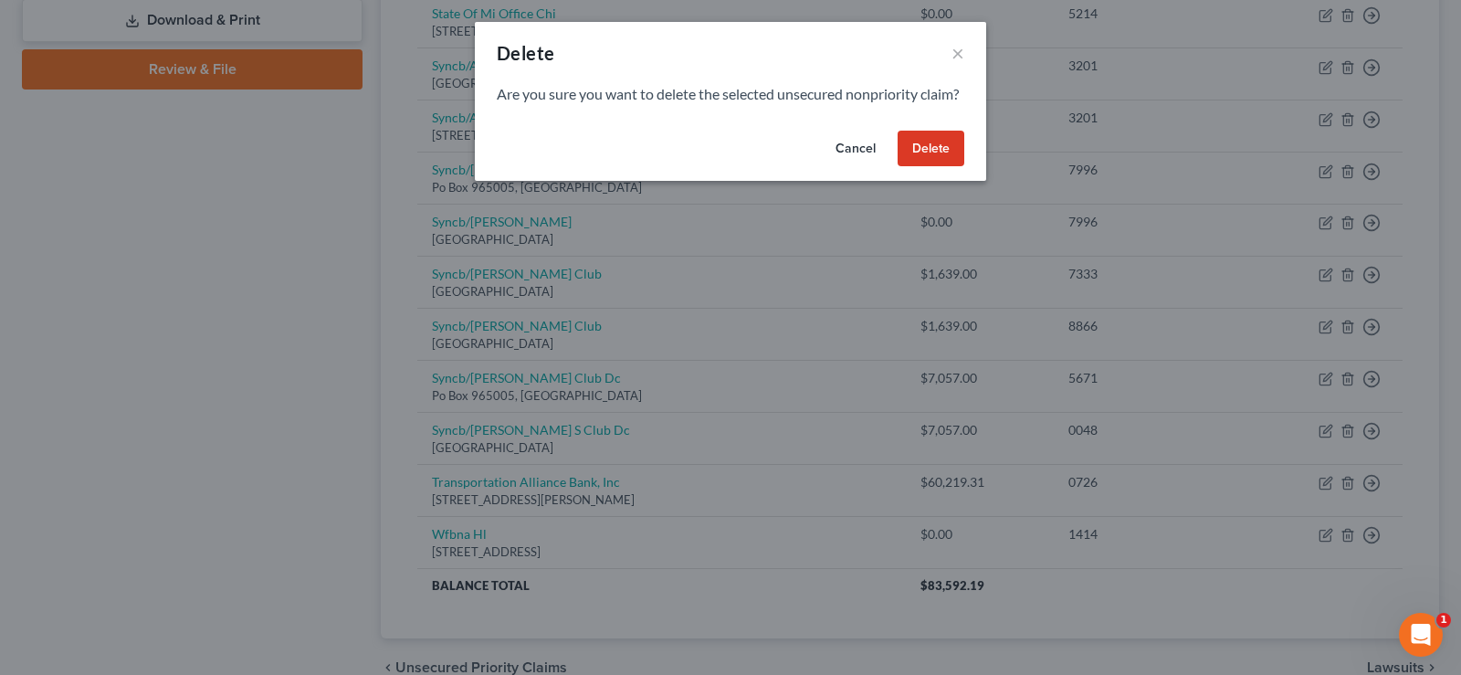
click at [933, 164] on button "Delete" at bounding box center [930, 149] width 67 height 37
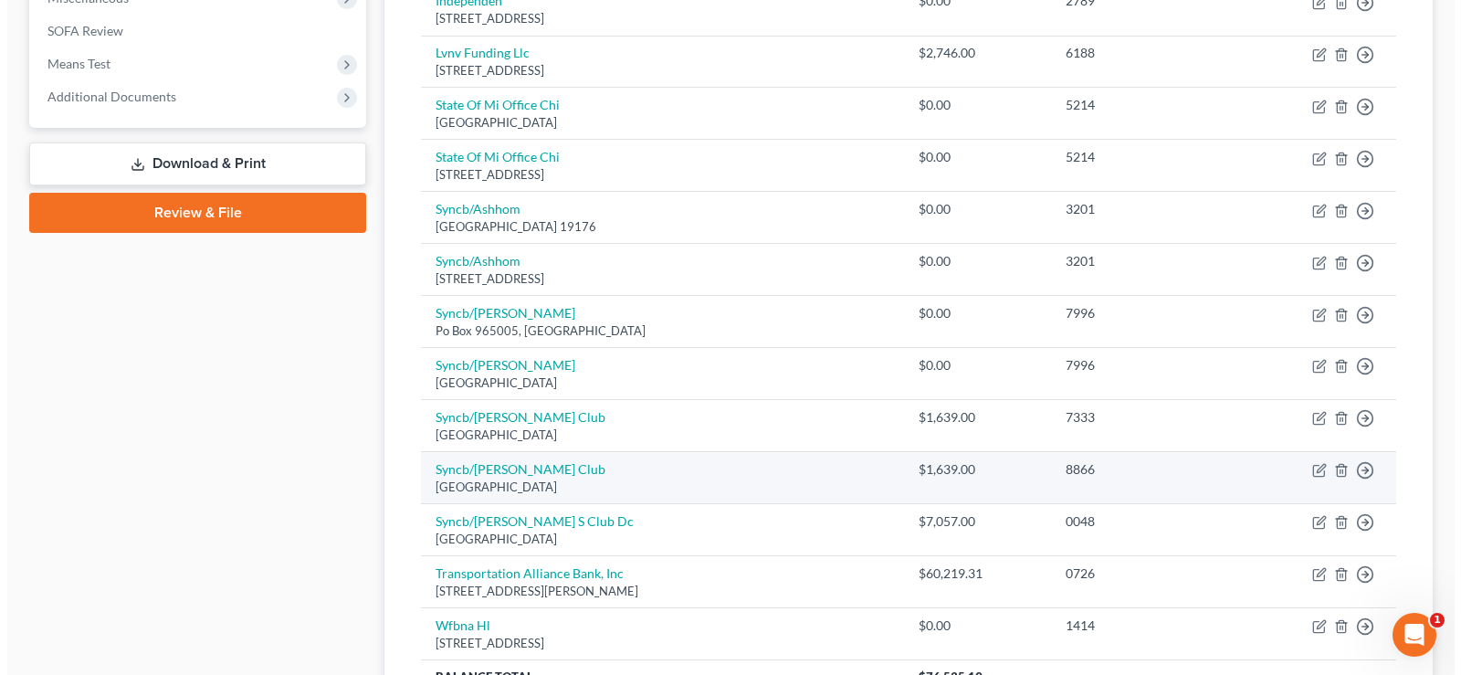
scroll to position [577, 0]
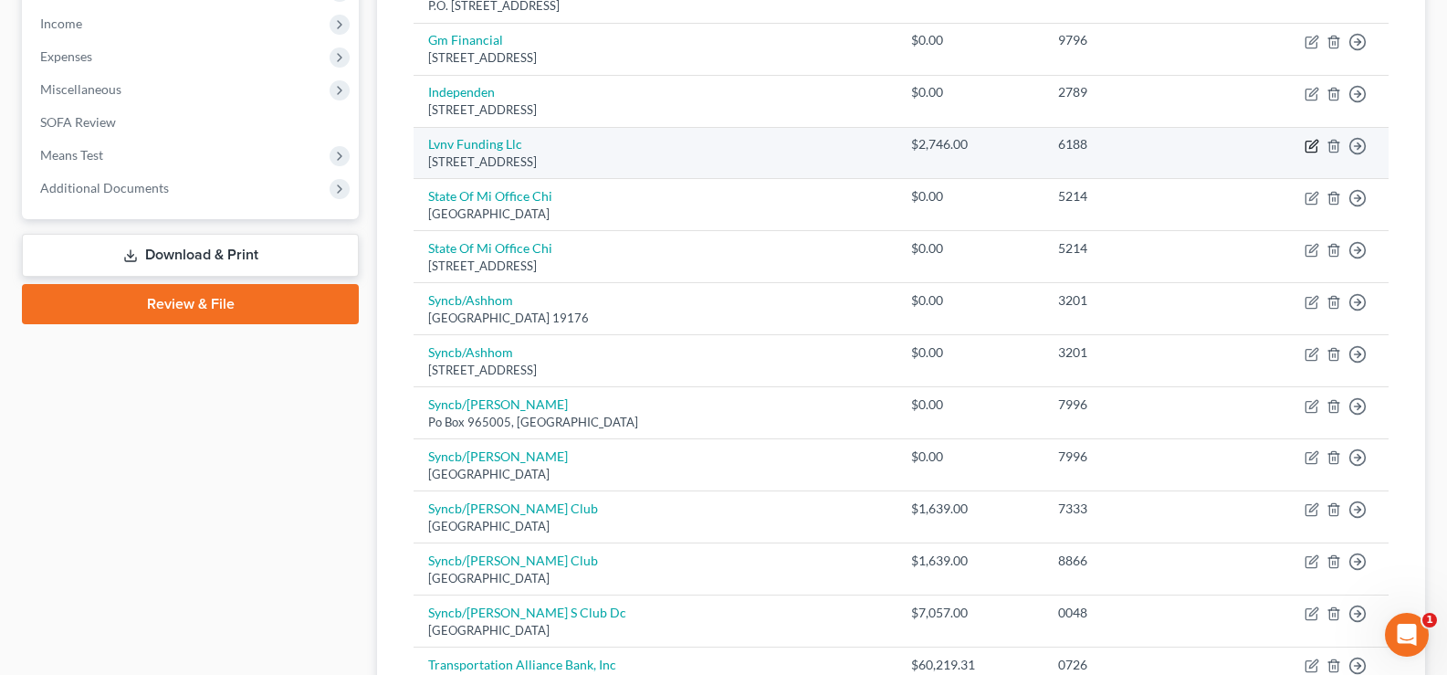
click at [1314, 140] on icon "button" at bounding box center [1311, 146] width 15 height 15
select select "42"
select select "0"
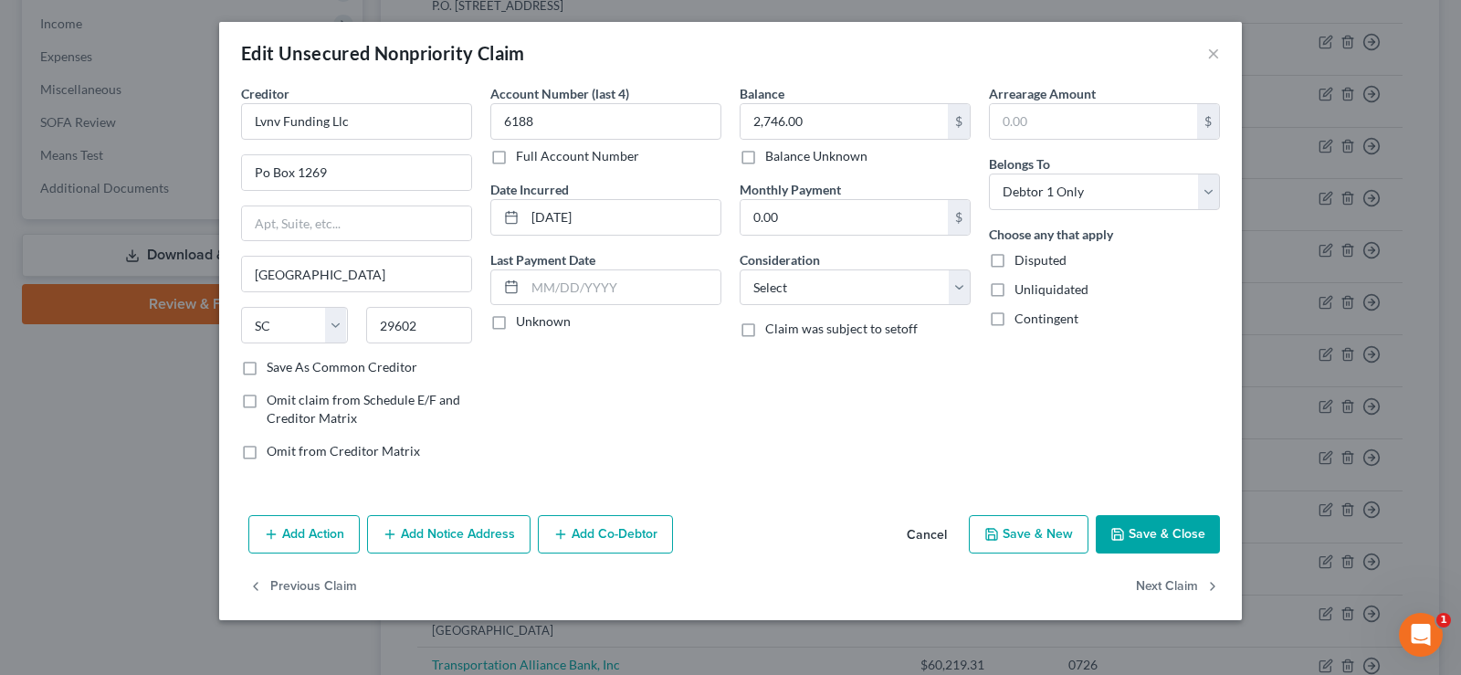
click at [469, 526] on button "Add Notice Address" at bounding box center [448, 534] width 163 height 38
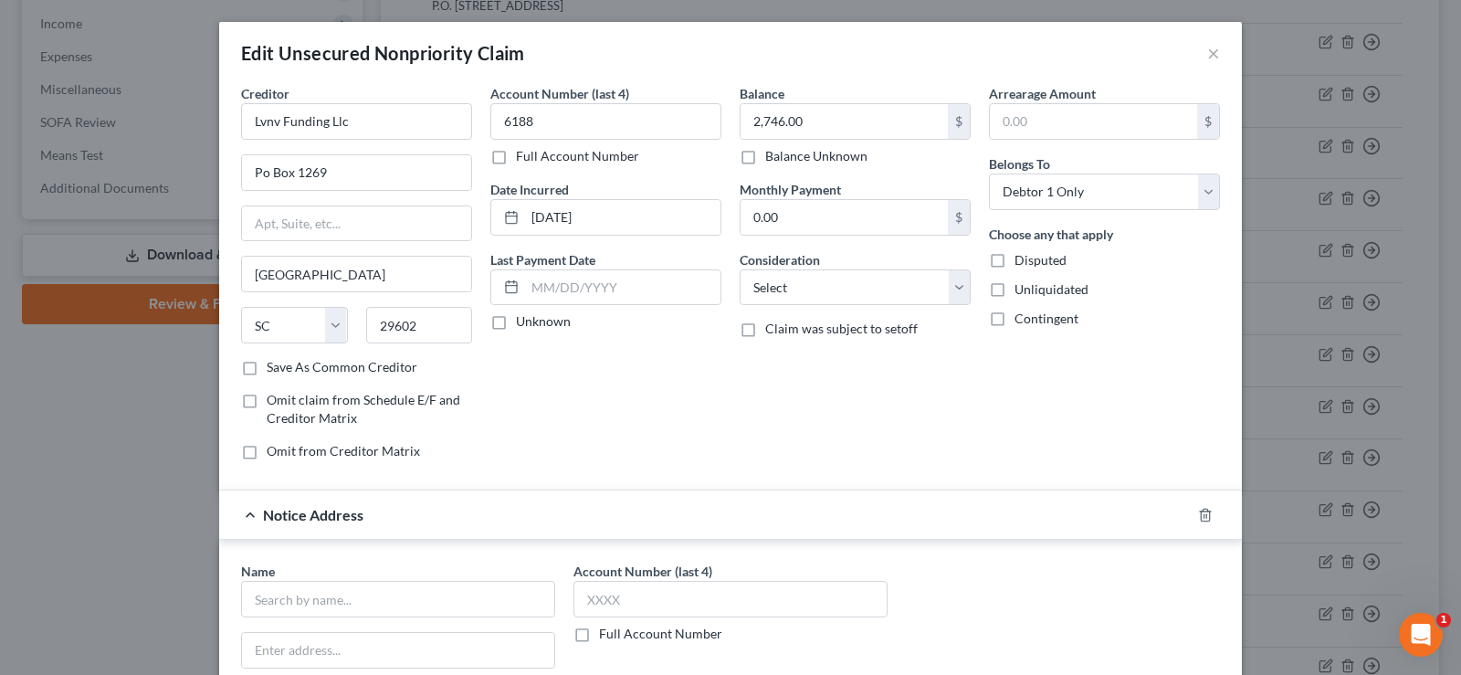
scroll to position [183, 0]
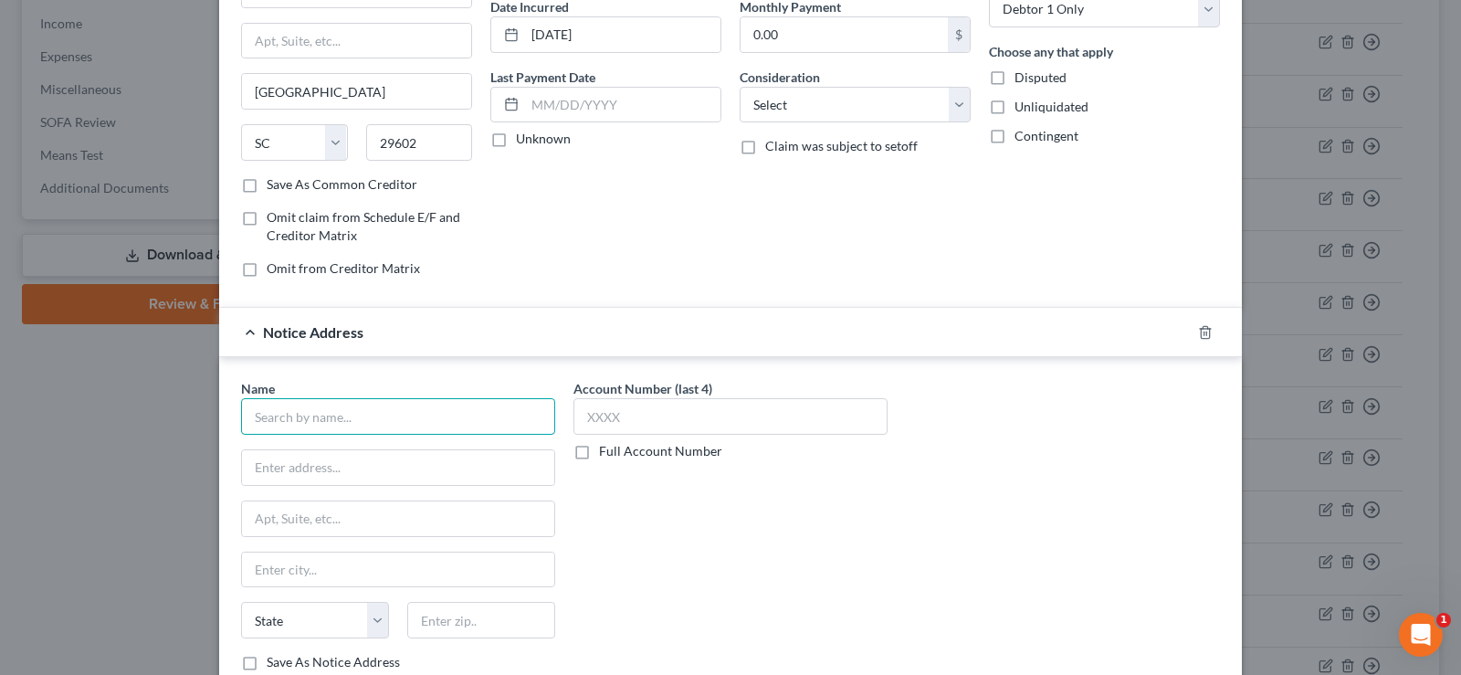
click at [366, 403] on input "text" at bounding box center [398, 416] width 314 height 37
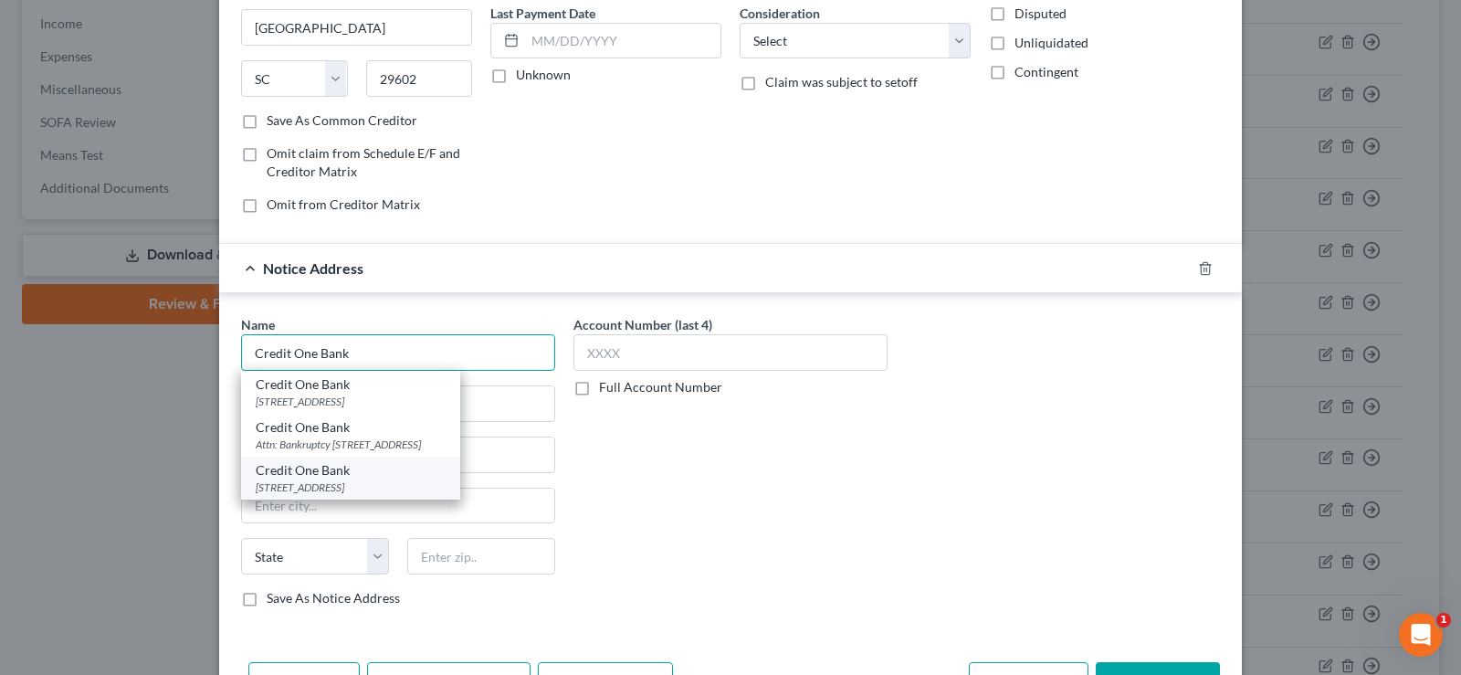
scroll to position [274, 0]
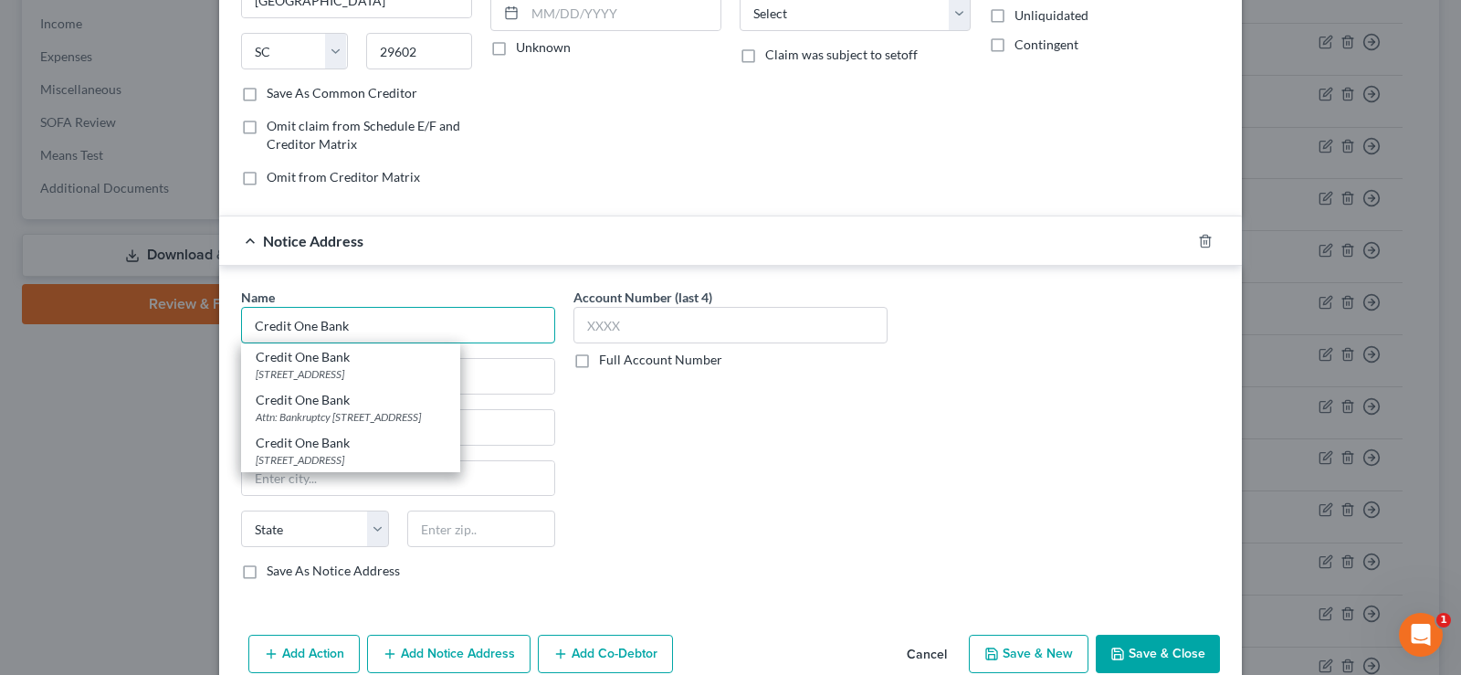
type input "Credit One Bank"
click at [728, 445] on div "Account Number (last 4) Full Account Number" at bounding box center [730, 441] width 332 height 307
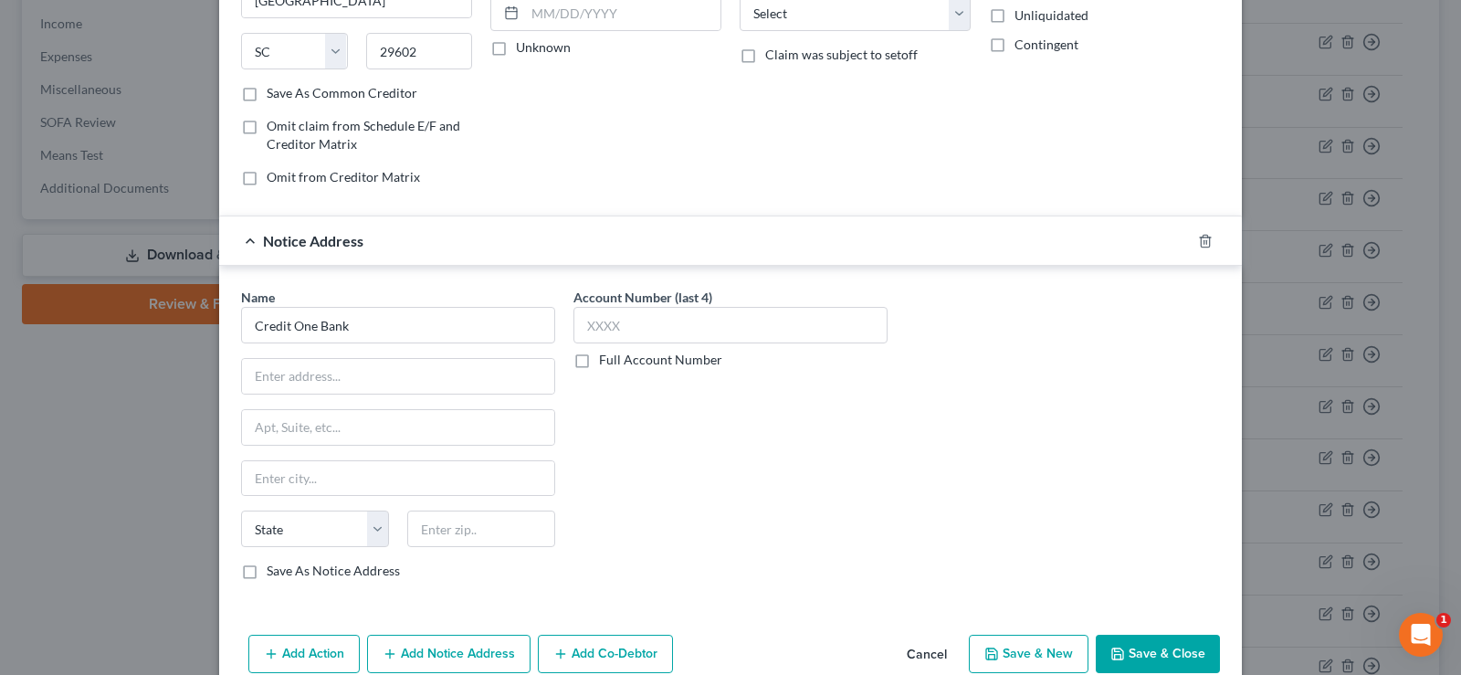
click at [1149, 657] on button "Save & Close" at bounding box center [1157, 653] width 124 height 38
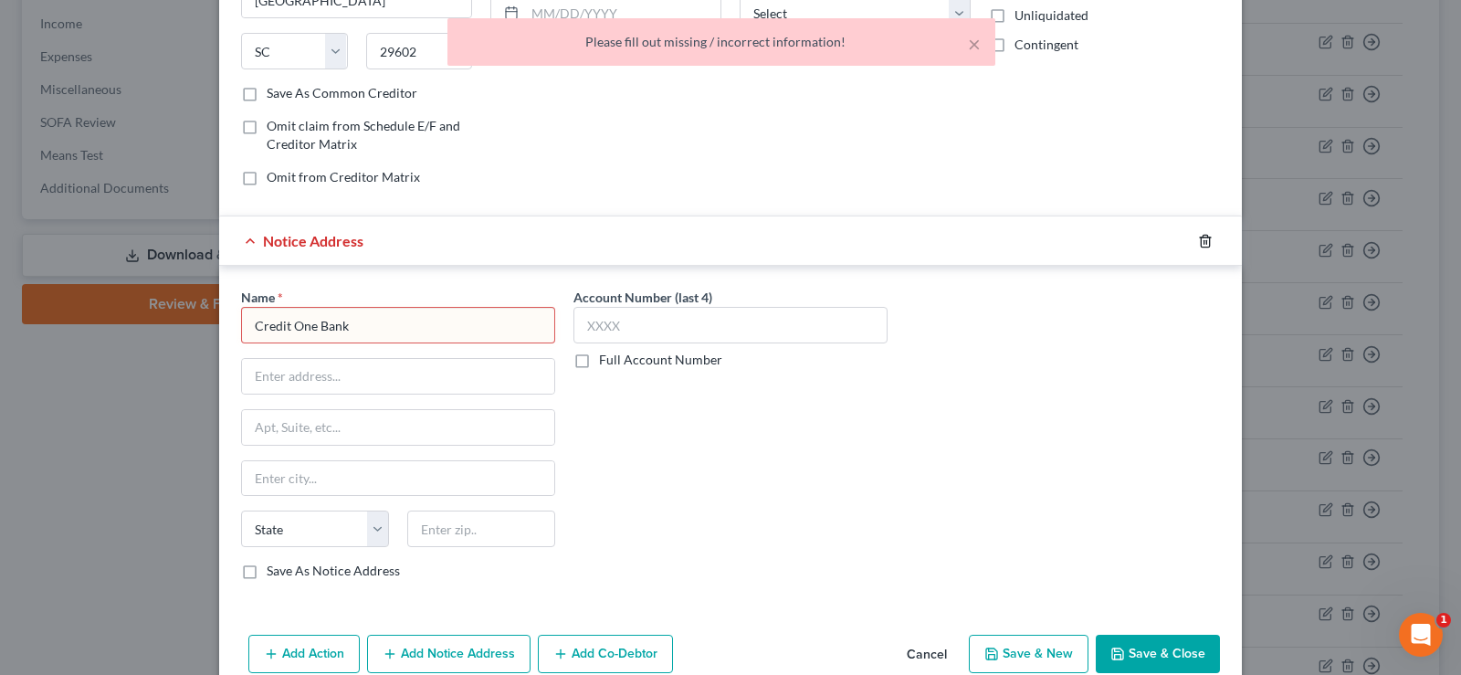
click at [1200, 240] on icon "button" at bounding box center [1205, 241] width 15 height 15
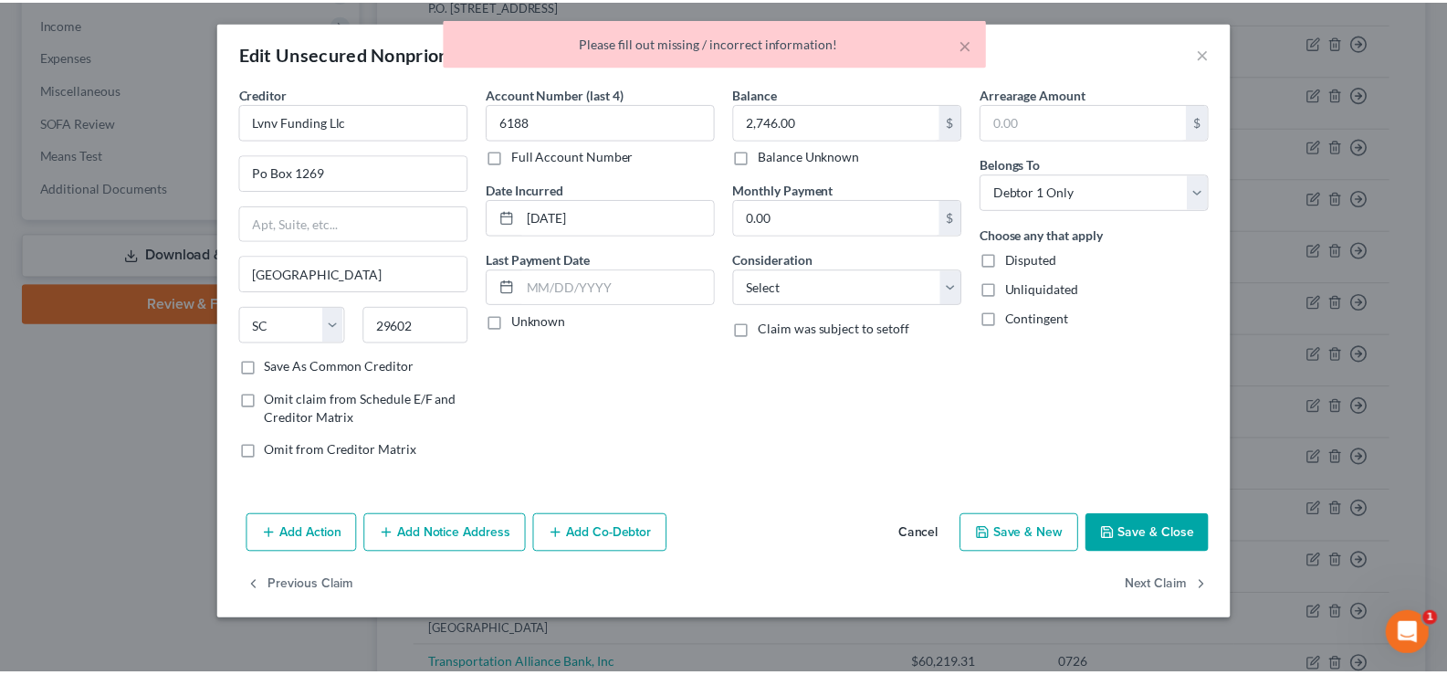
scroll to position [0, 0]
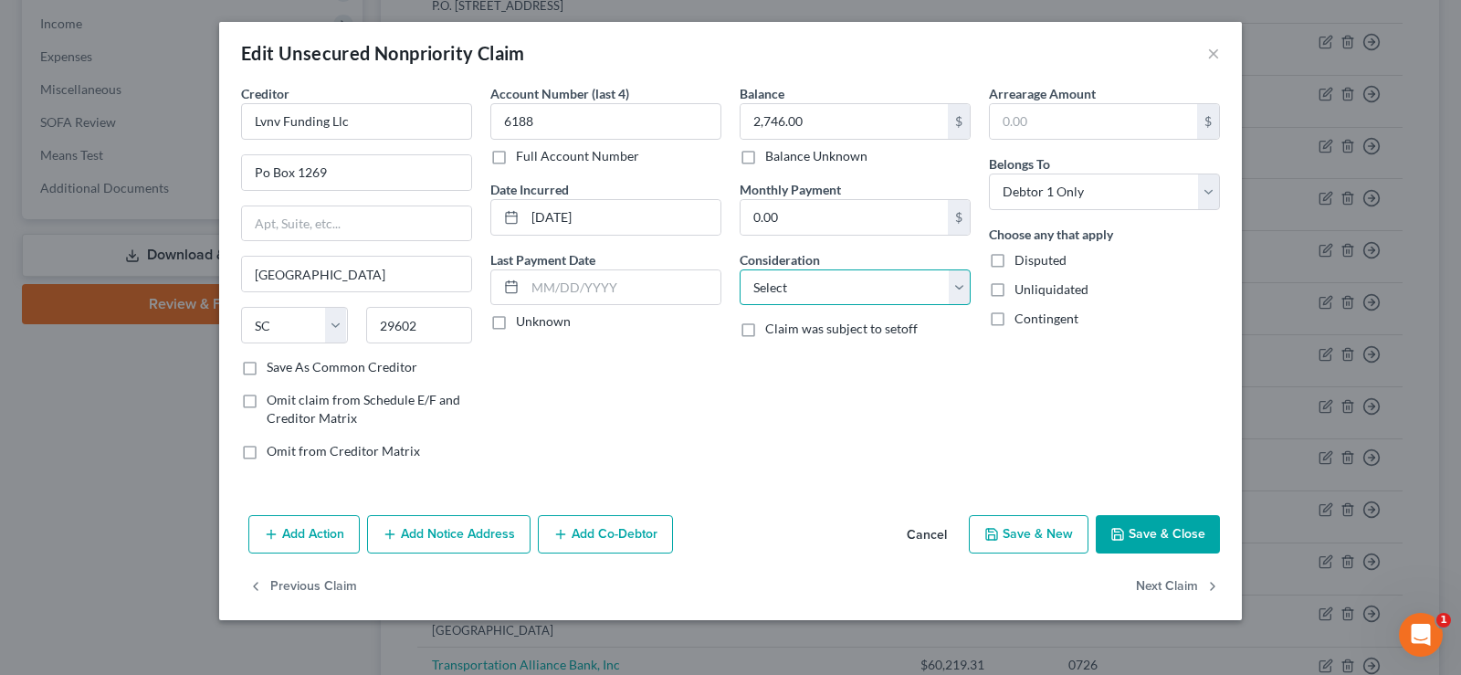
click at [854, 289] on select "Select Cable / Satellite Services Collection Agency Credit Card Debt Debt Couns…" at bounding box center [854, 287] width 231 height 37
select select "1"
click at [739, 269] on select "Select Cable / Satellite Services Collection Agency Credit Card Debt Debt Couns…" at bounding box center [854, 287] width 231 height 37
click at [1171, 542] on button "Save & Close" at bounding box center [1157, 534] width 124 height 38
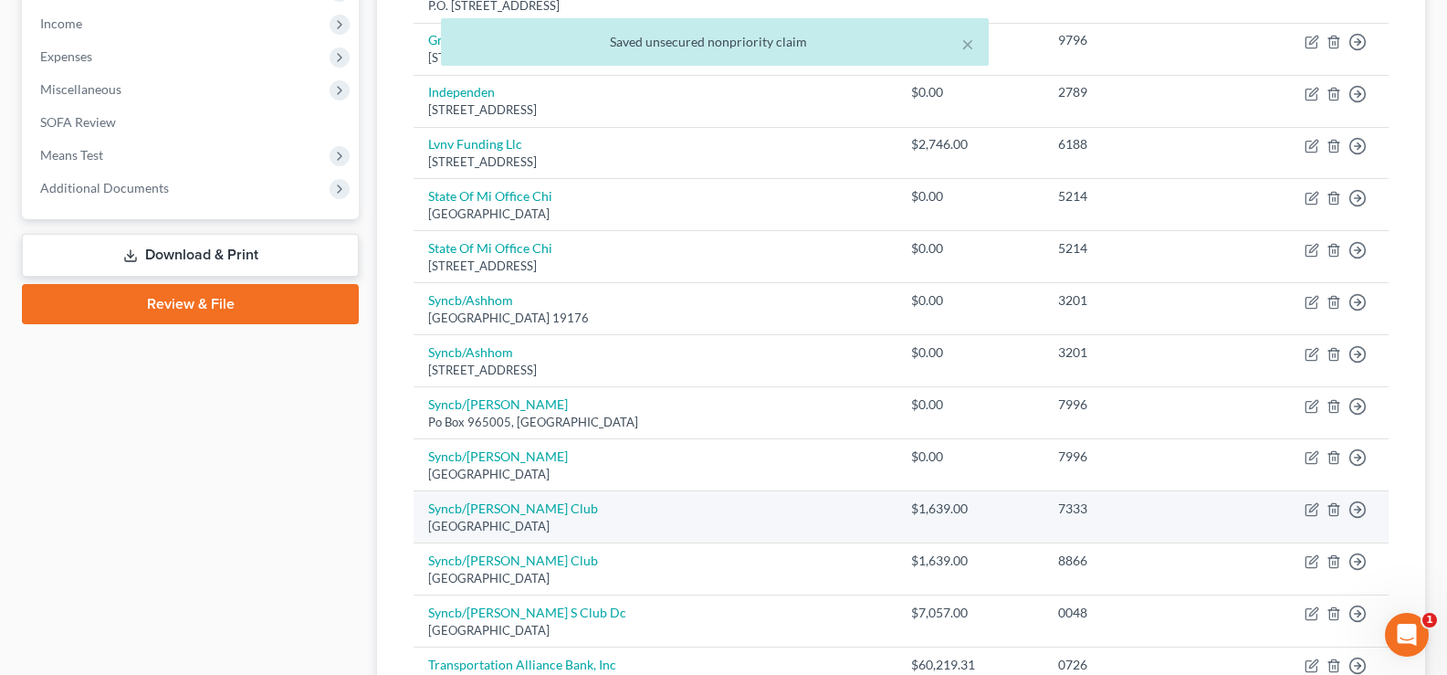
scroll to position [120, 0]
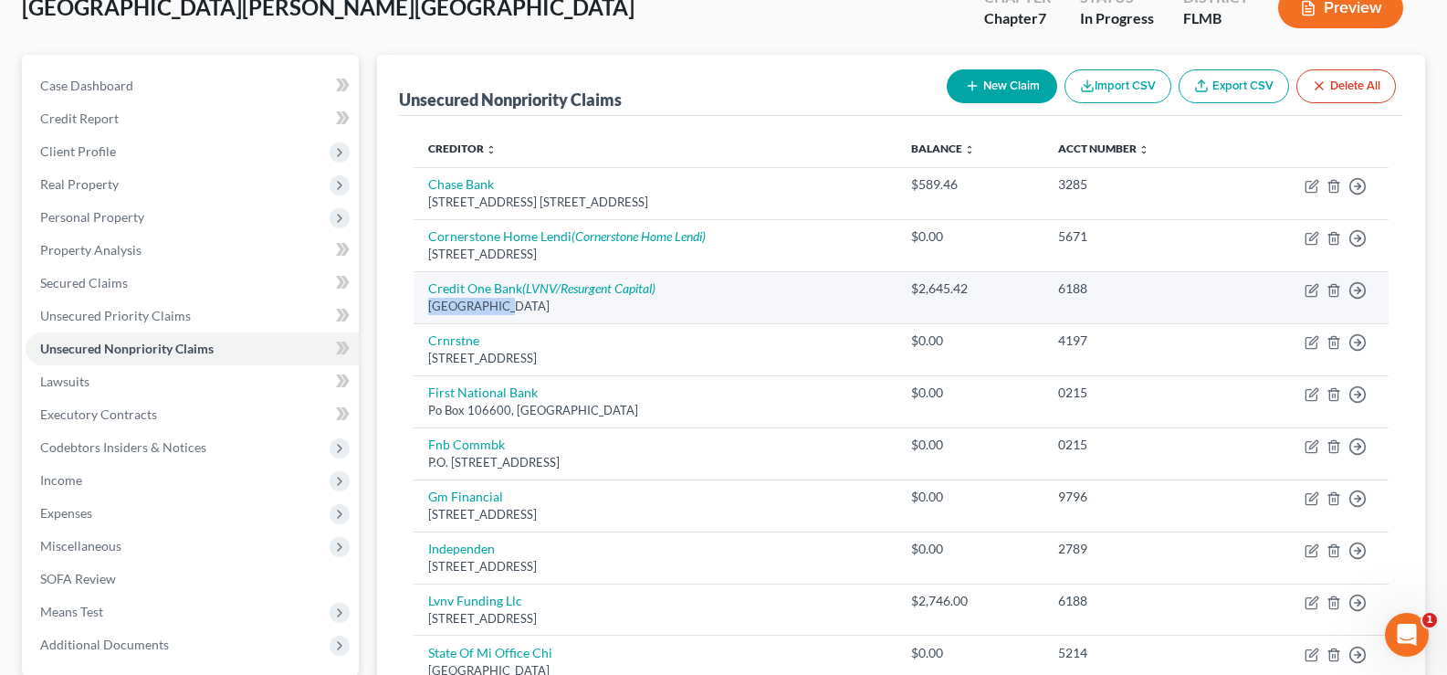
drag, startPoint x: 426, startPoint y: 305, endPoint x: 503, endPoint y: 312, distance: 77.0
click at [503, 312] on td "Credit One Bank (LVNV/Resurgent Capital) [GEOGRAPHIC_DATA]" at bounding box center [655, 297] width 483 height 52
copy div "PO Box 60500"
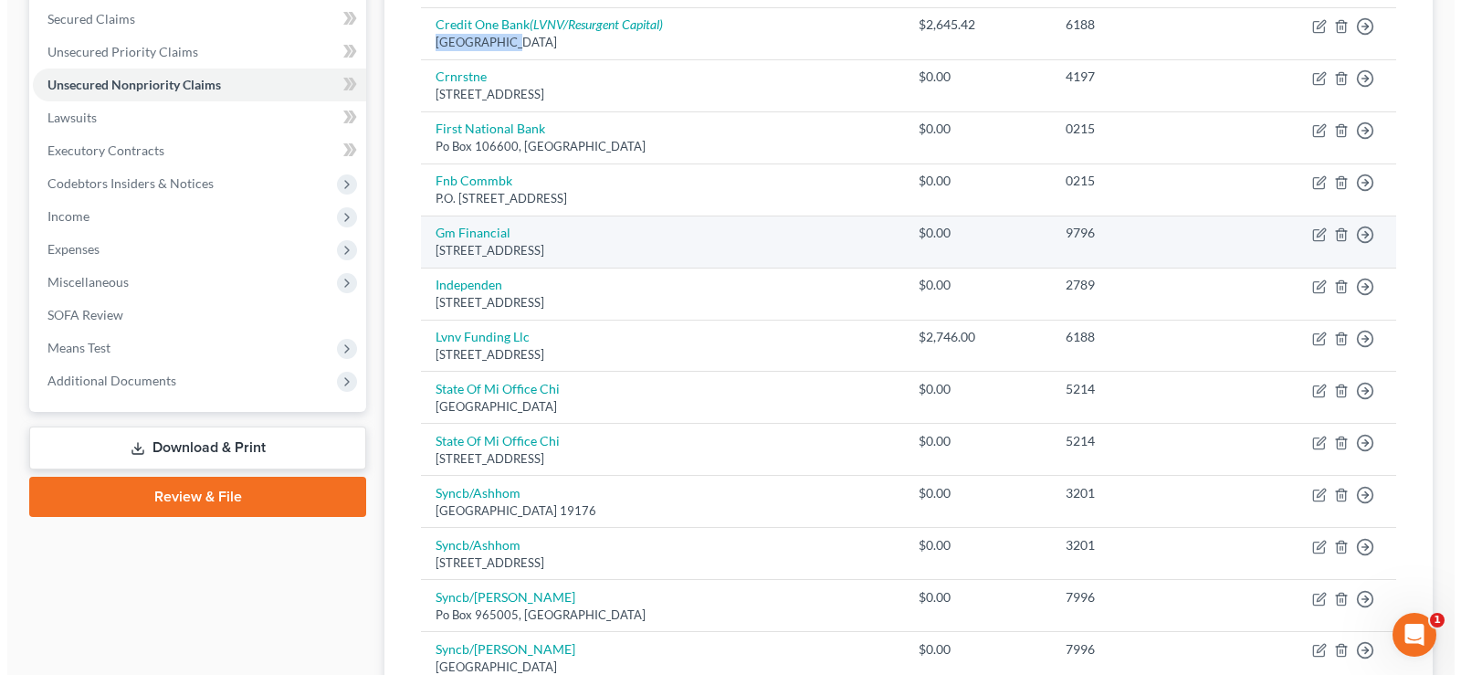
scroll to position [394, 0]
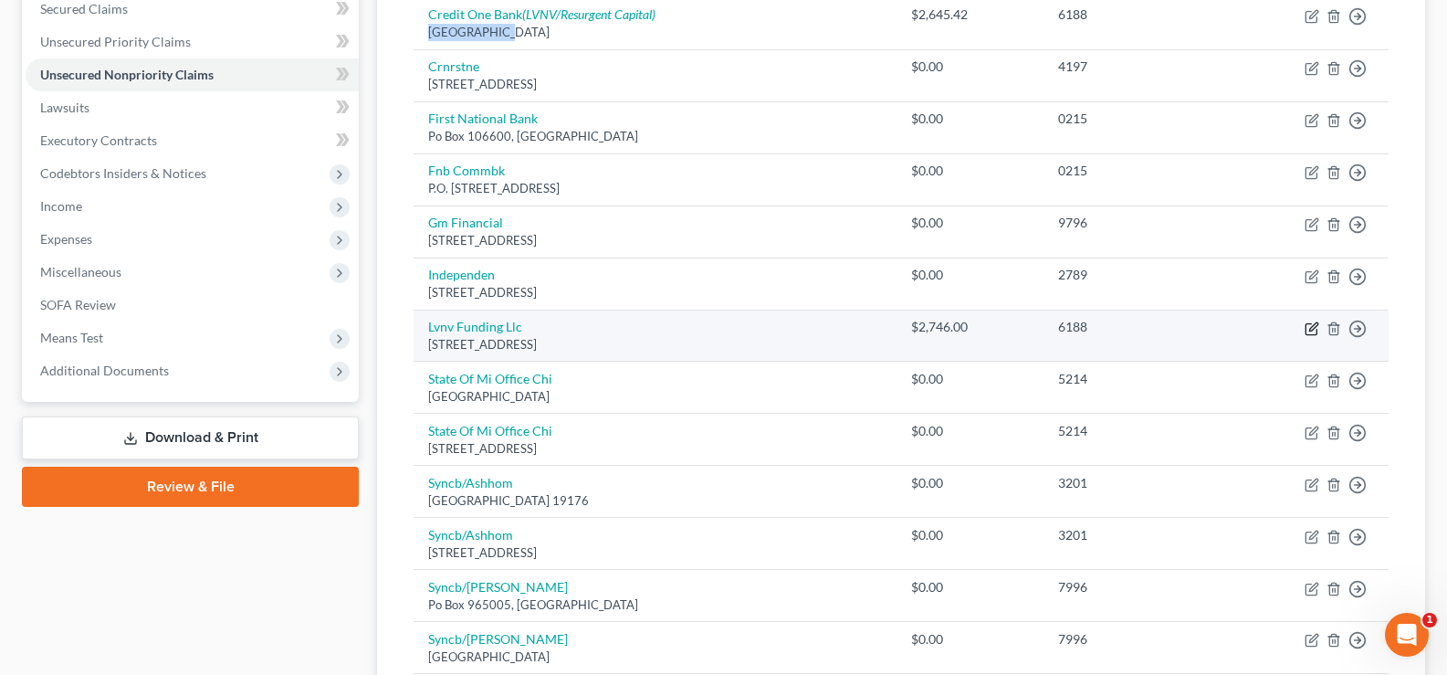
click at [1307, 321] on icon "button" at bounding box center [1311, 328] width 15 height 15
select select "42"
select select "1"
select select "0"
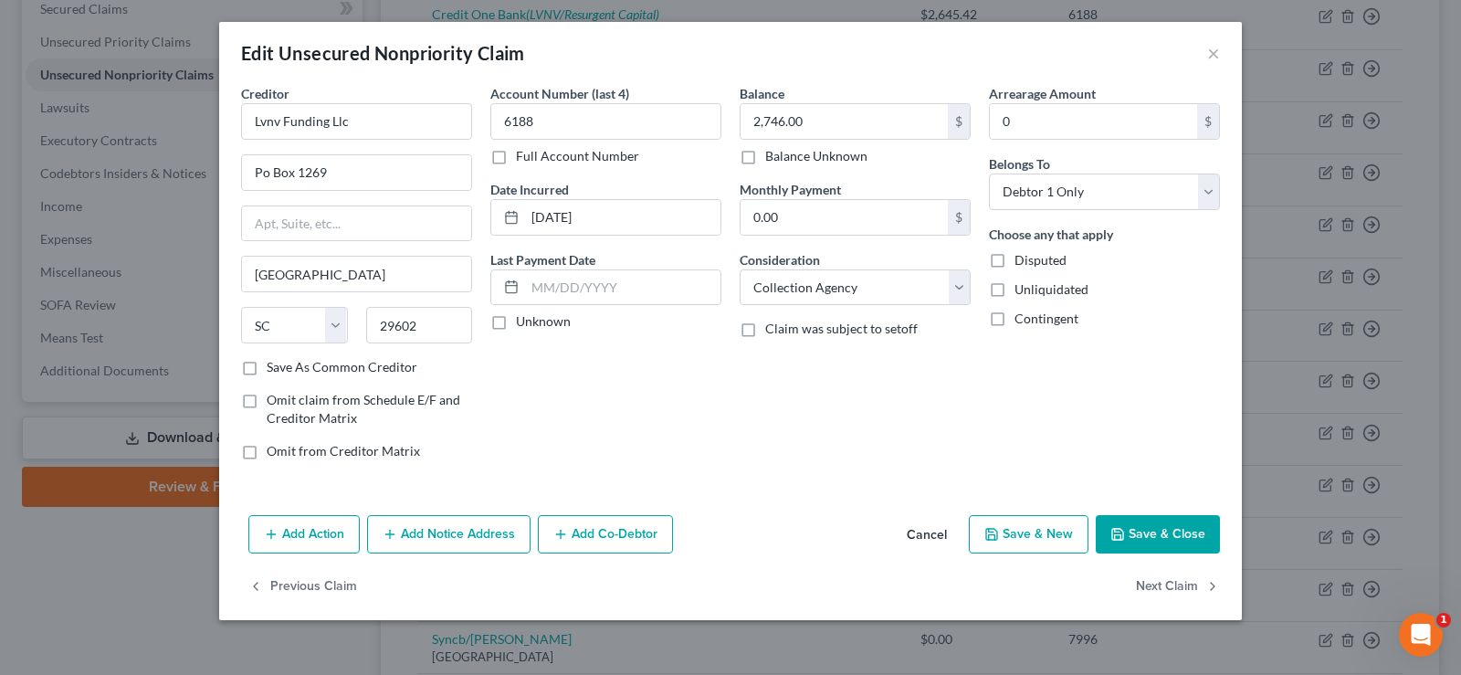
click at [482, 525] on button "Add Notice Address" at bounding box center [448, 534] width 163 height 38
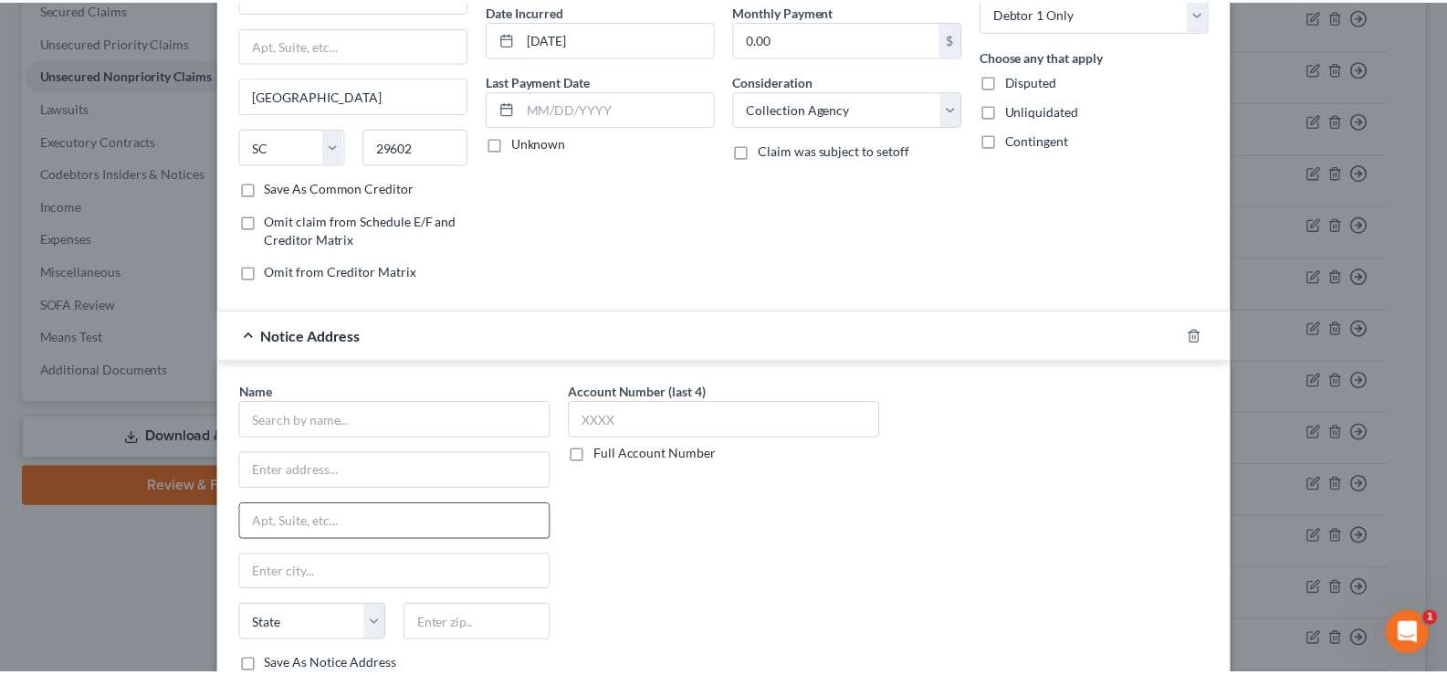
scroll to position [291, 0]
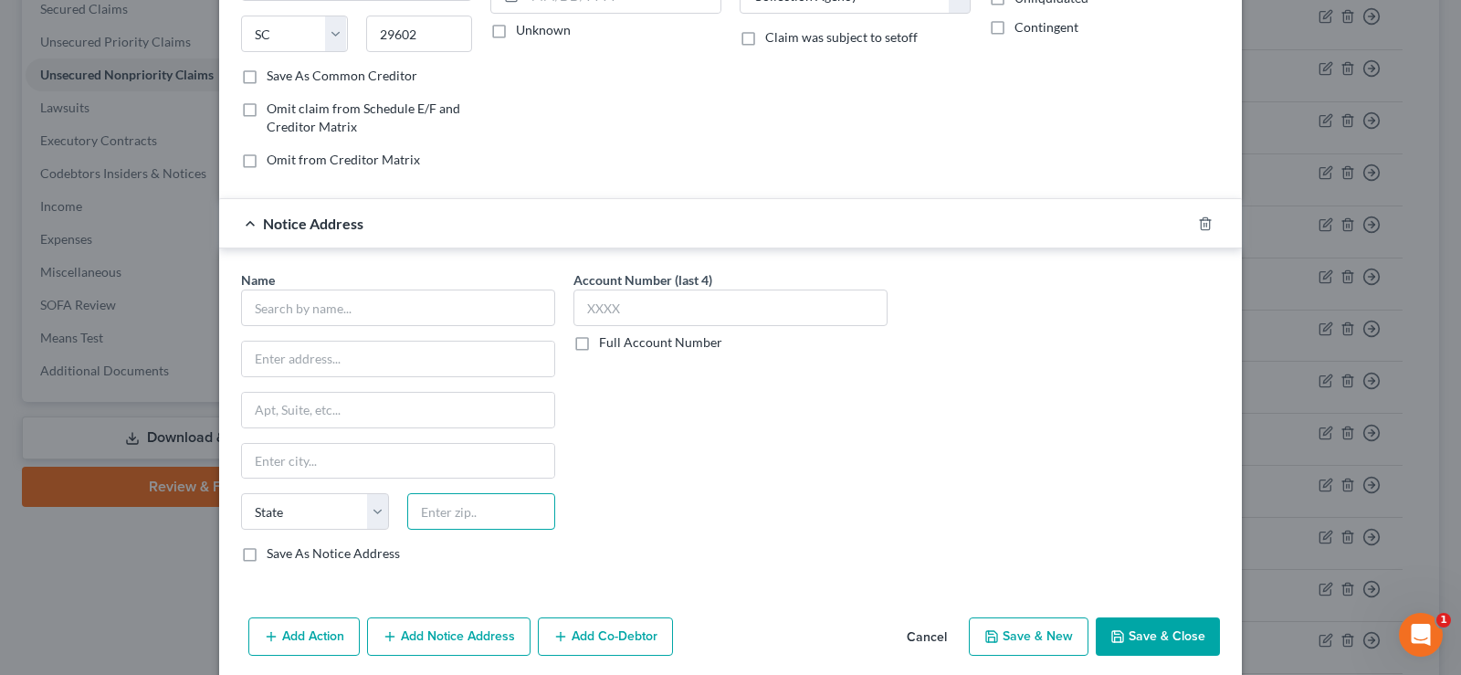
click at [470, 518] on input "text" at bounding box center [481, 511] width 148 height 37
type input "91716"
type input "City Of Industry"
select select "4"
click at [364, 298] on input "text" at bounding box center [398, 307] width 314 height 37
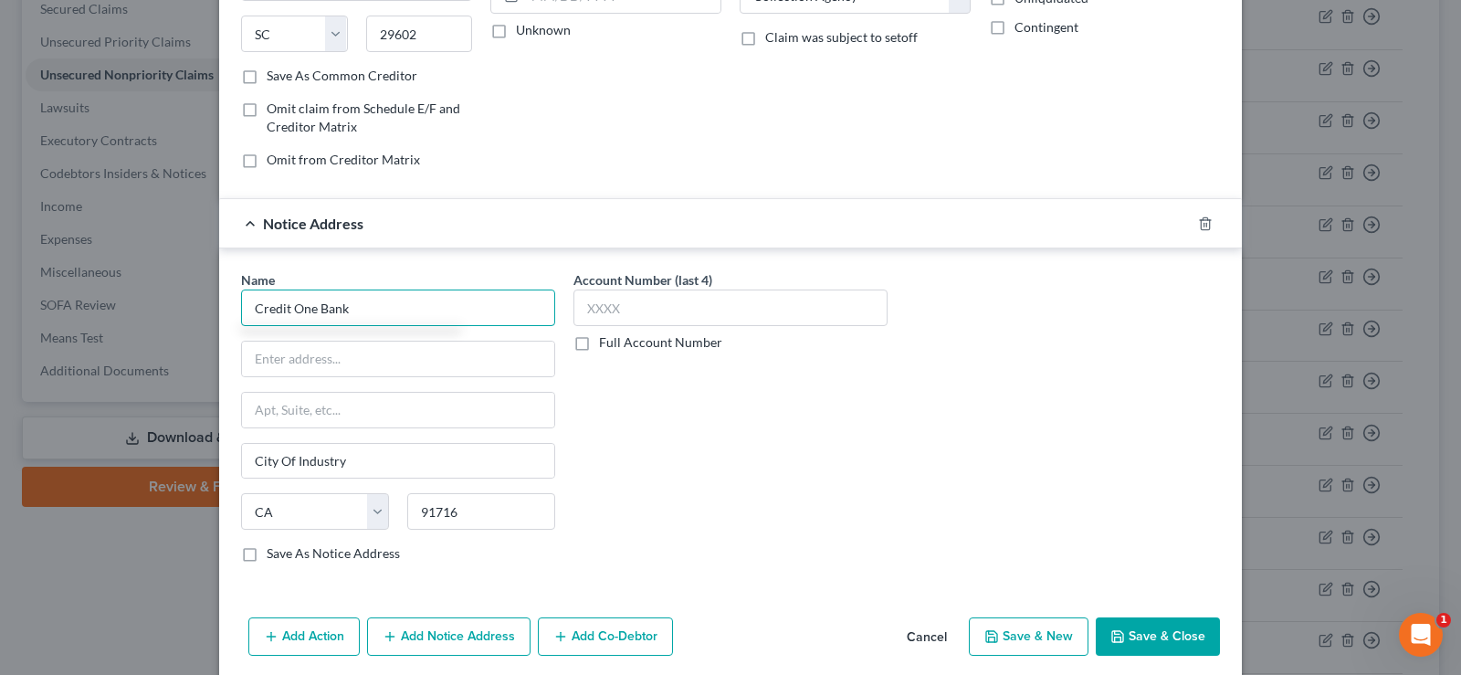
type input "Credit One Bank"
type input "V"
paste input "PO Box 60500"
type input "PO Box 60500"
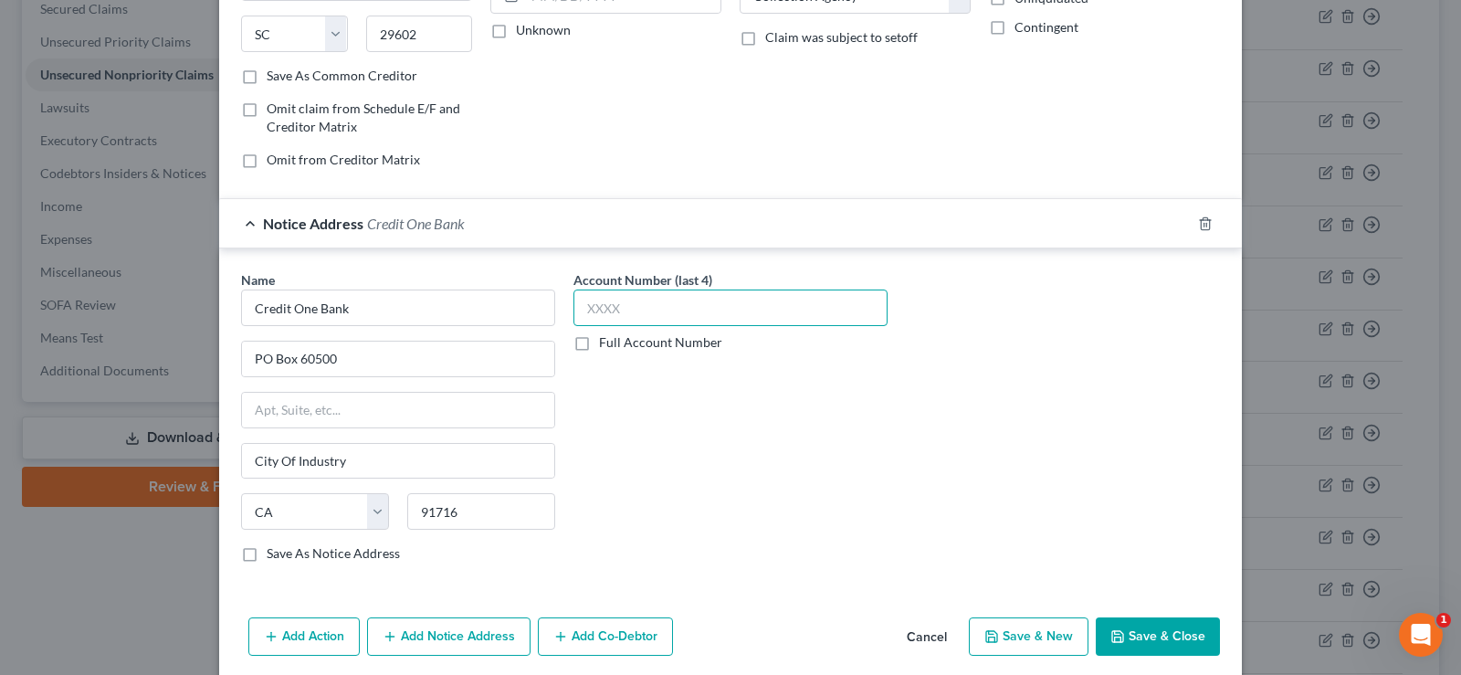
click at [700, 299] on input "text" at bounding box center [730, 307] width 314 height 37
type input "6188"
click at [1157, 632] on button "Save & Close" at bounding box center [1157, 636] width 124 height 38
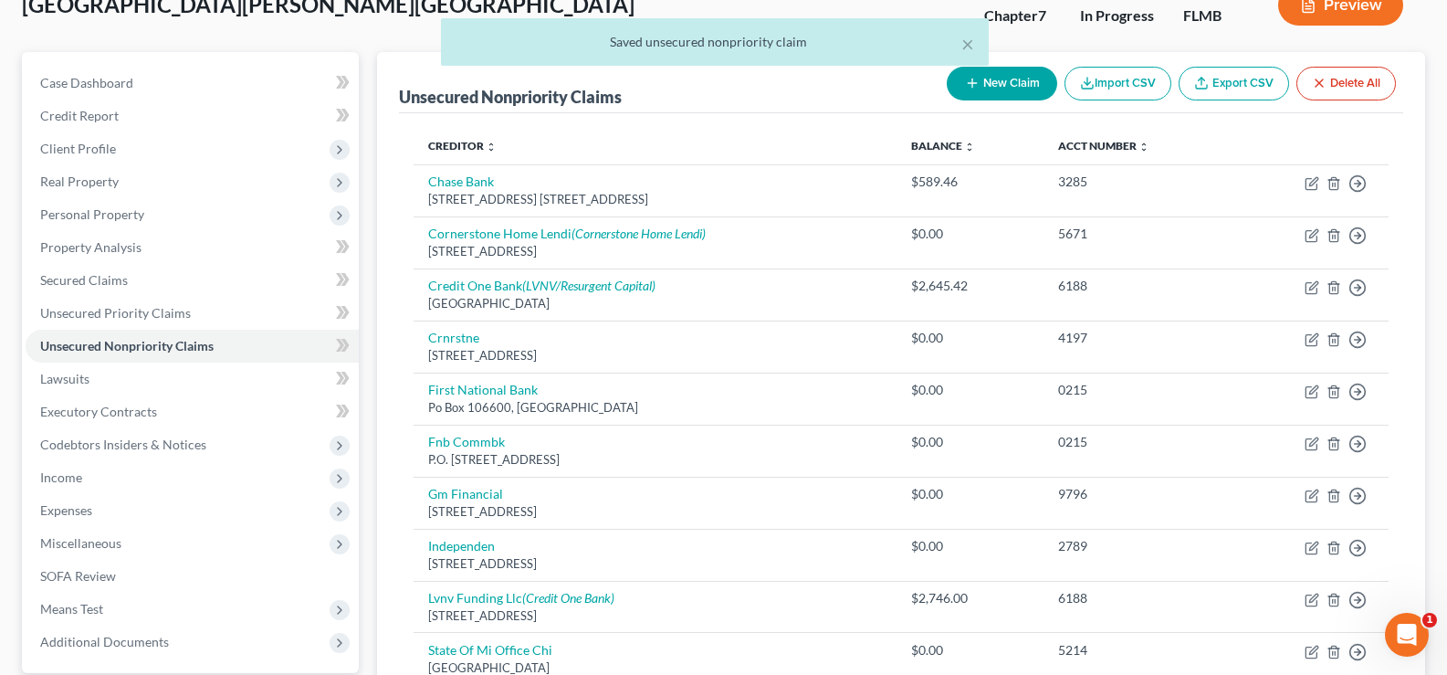
scroll to position [120, 0]
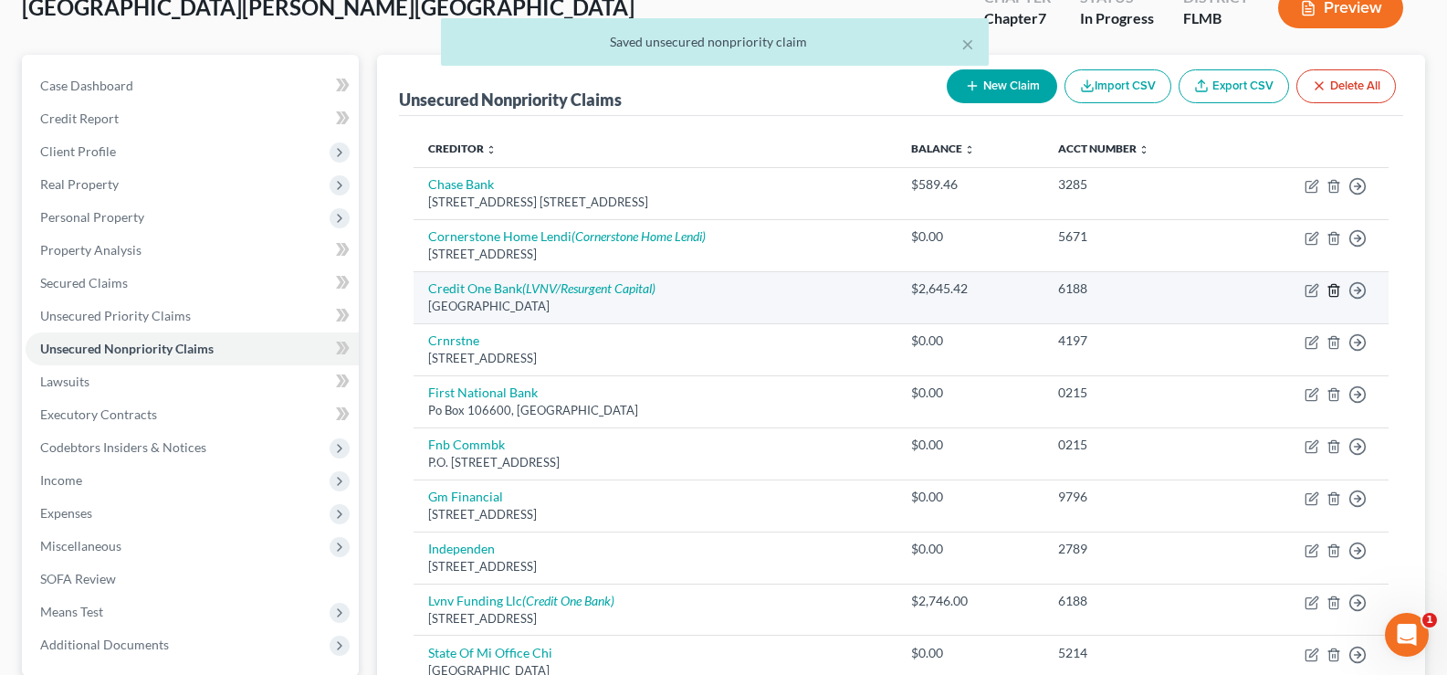
click at [1337, 292] on icon "button" at bounding box center [1333, 290] width 8 height 12
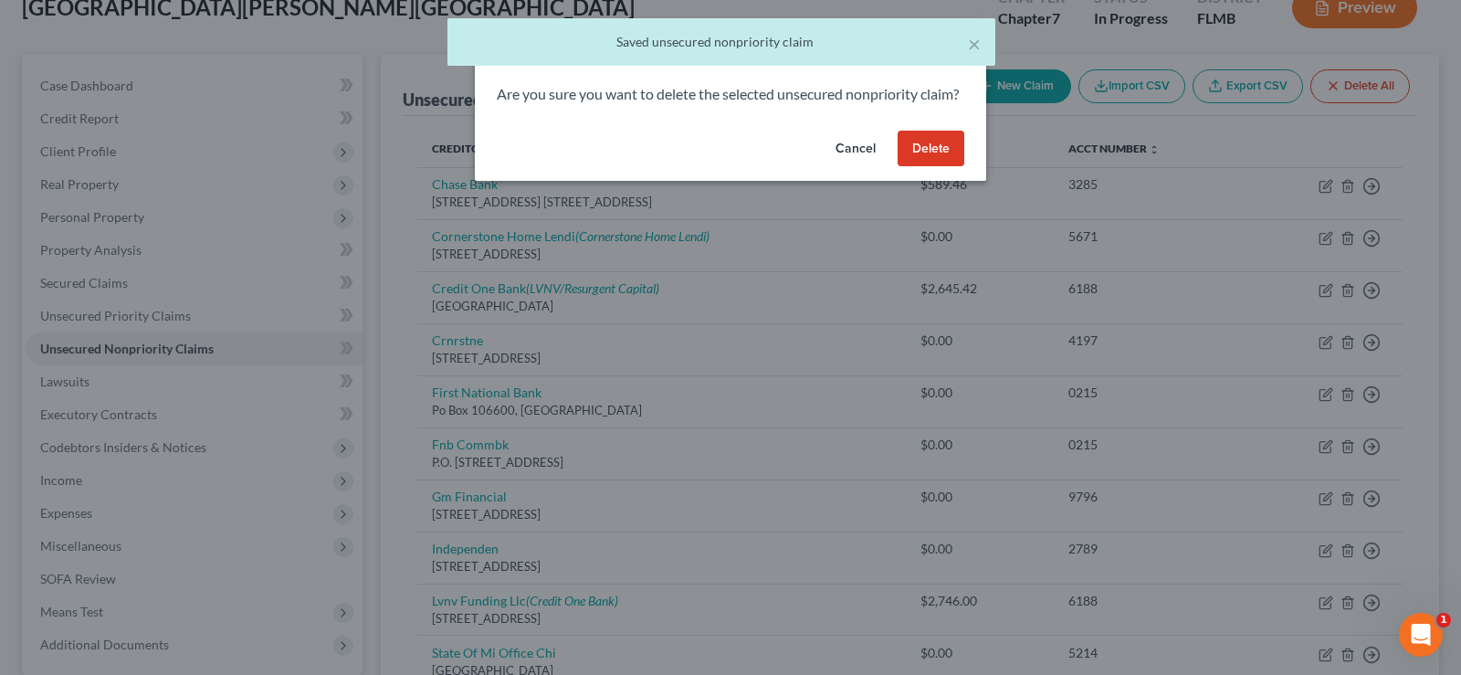
click at [948, 167] on button "Delete" at bounding box center [930, 149] width 67 height 37
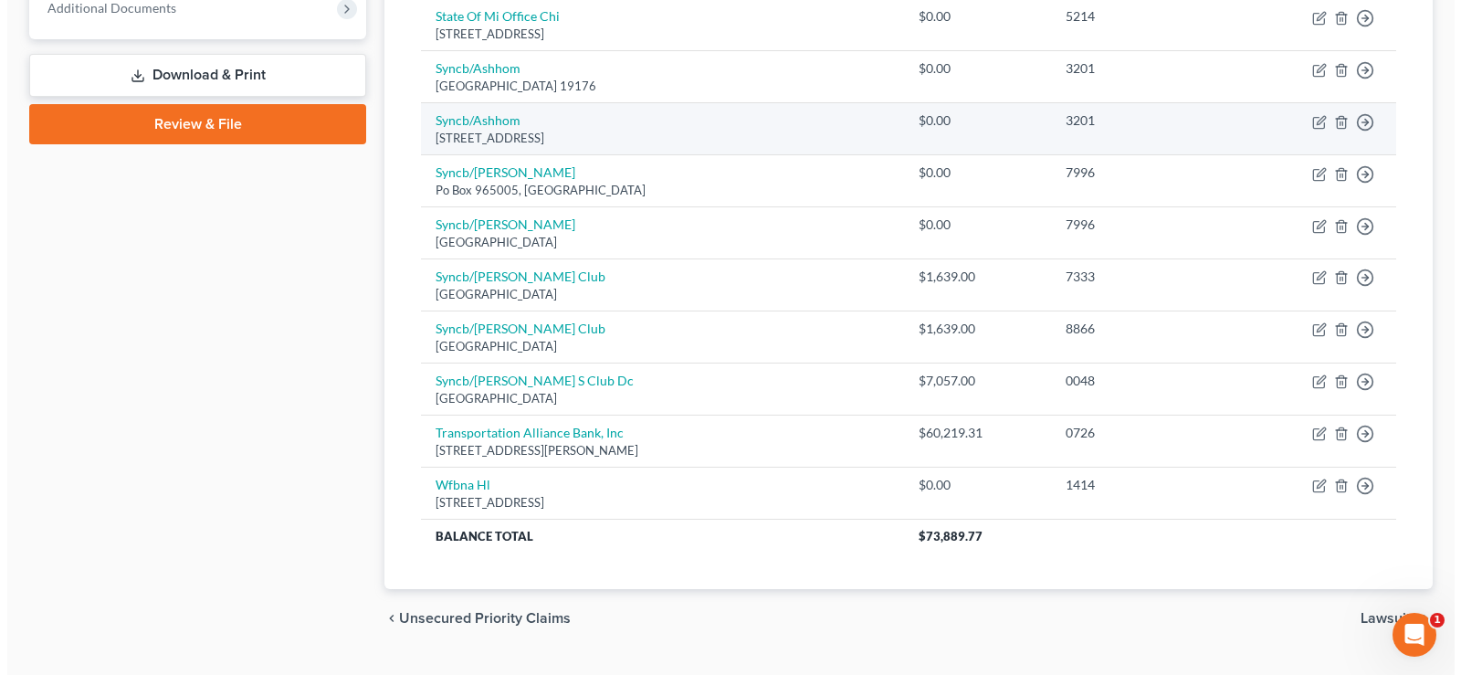
scroll to position [759, 0]
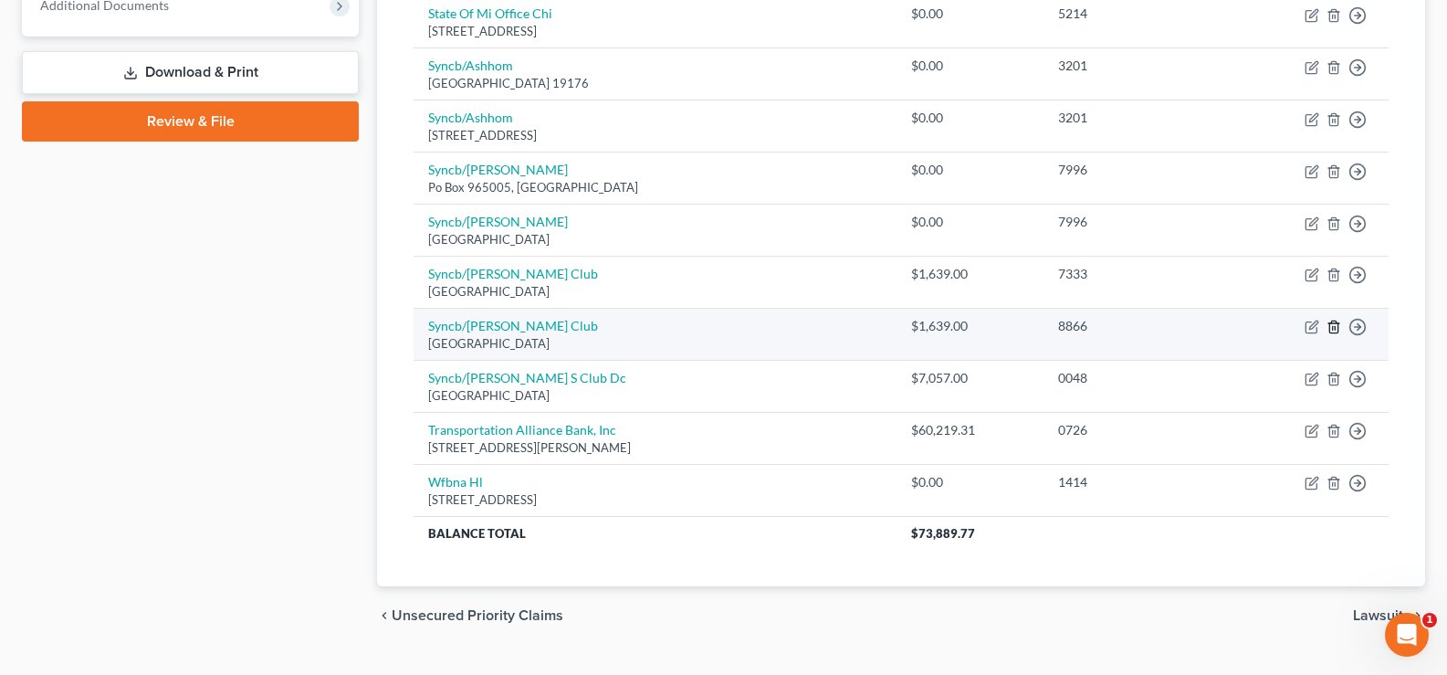
click at [1336, 326] on icon "button" at bounding box center [1333, 326] width 15 height 15
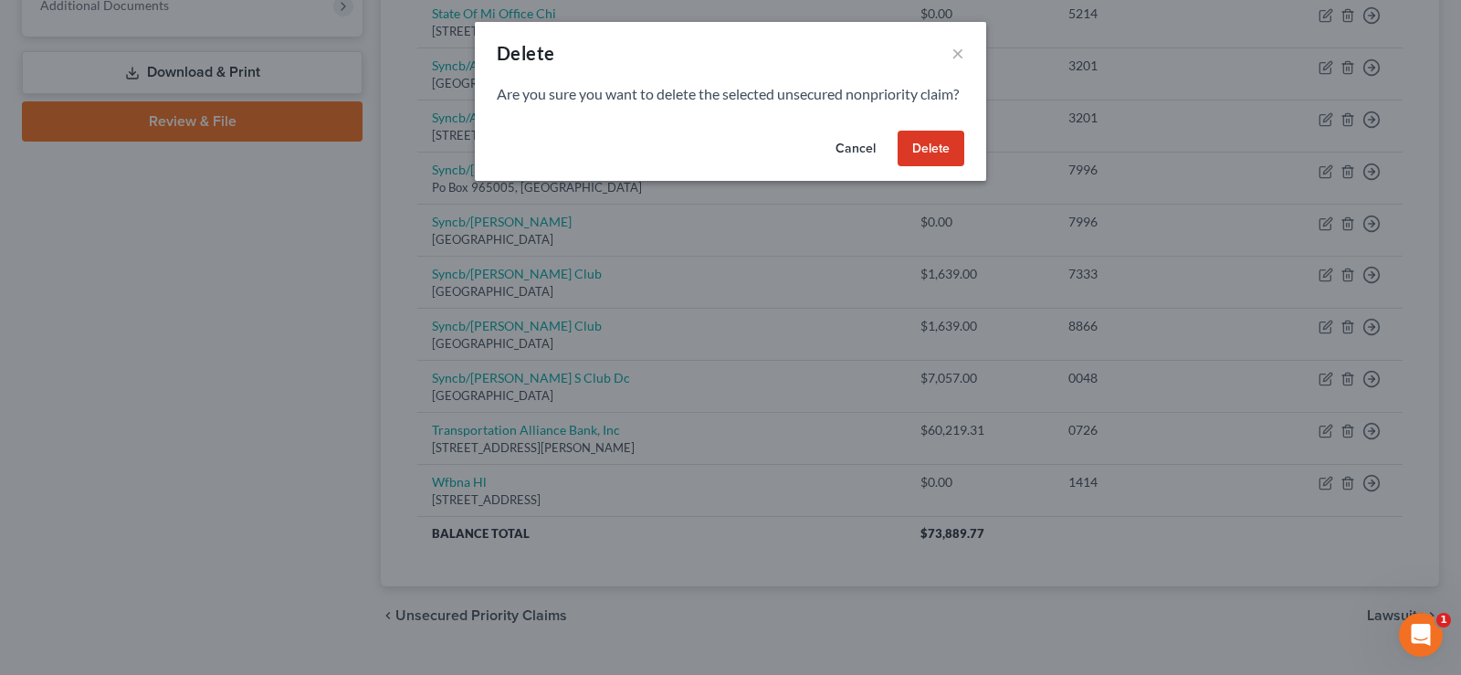
click at [958, 167] on button "Delete" at bounding box center [930, 149] width 67 height 37
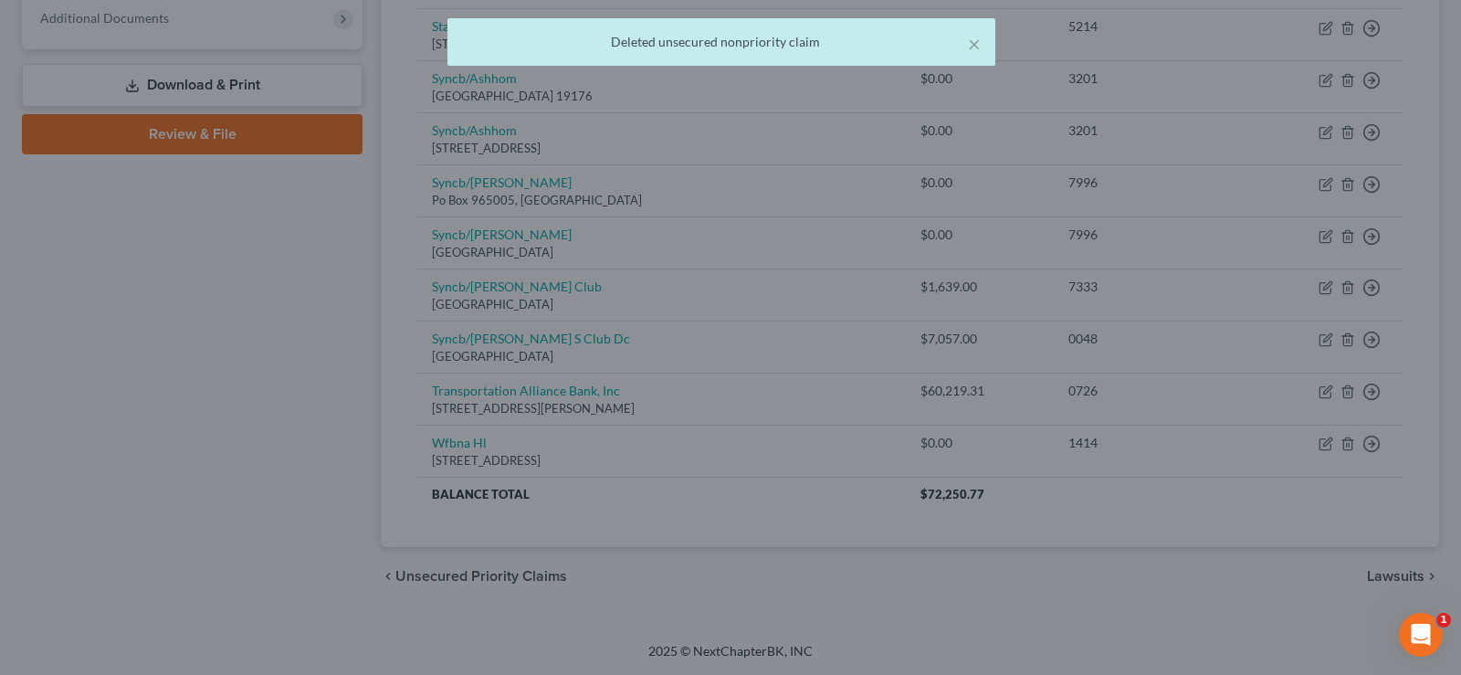
scroll to position [747, 0]
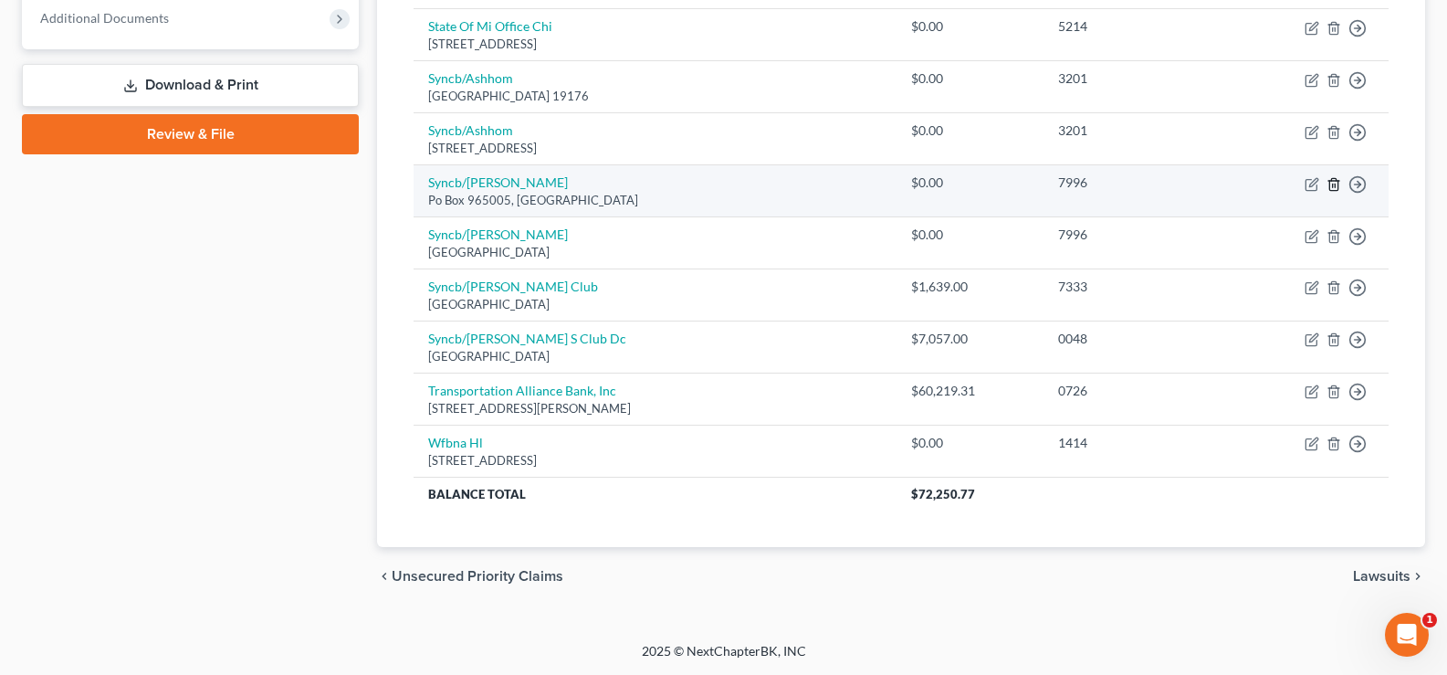
click at [1334, 182] on icon "button" at bounding box center [1333, 184] width 15 height 15
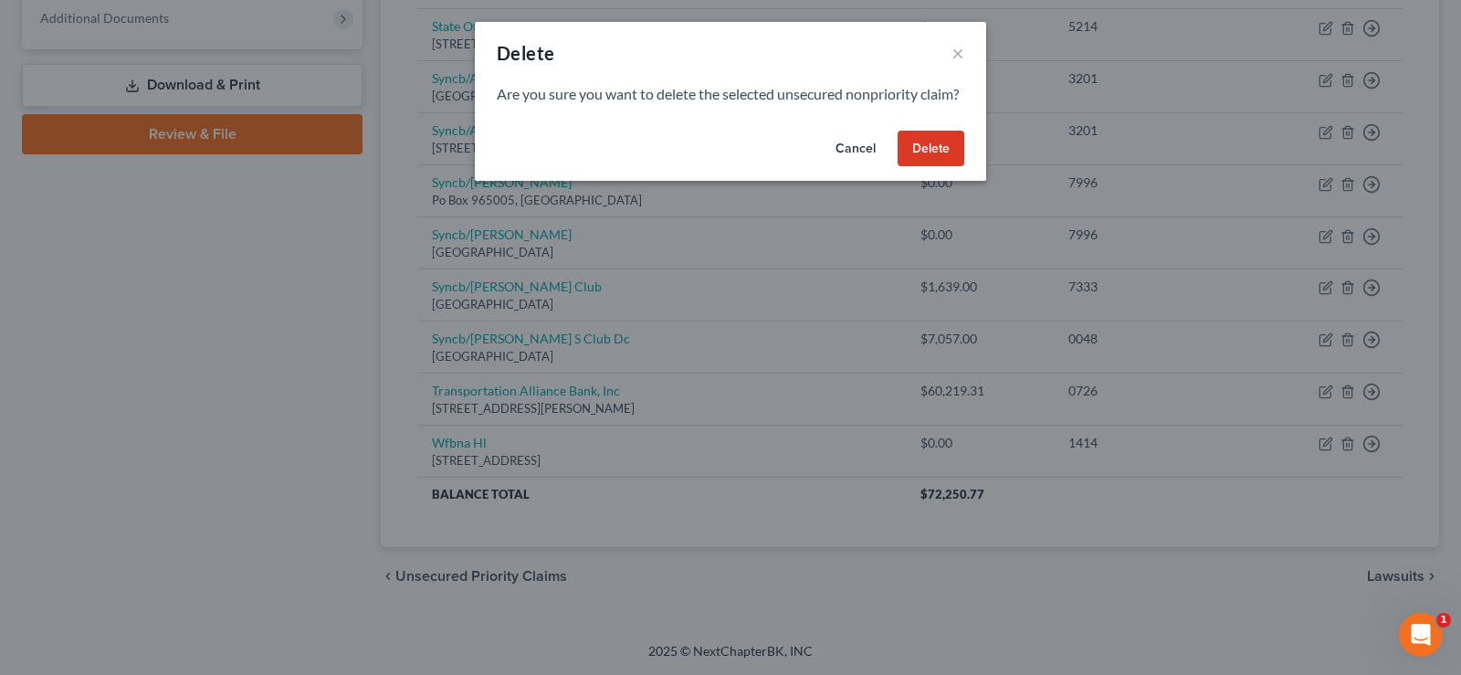
click at [953, 167] on button "Delete" at bounding box center [930, 149] width 67 height 37
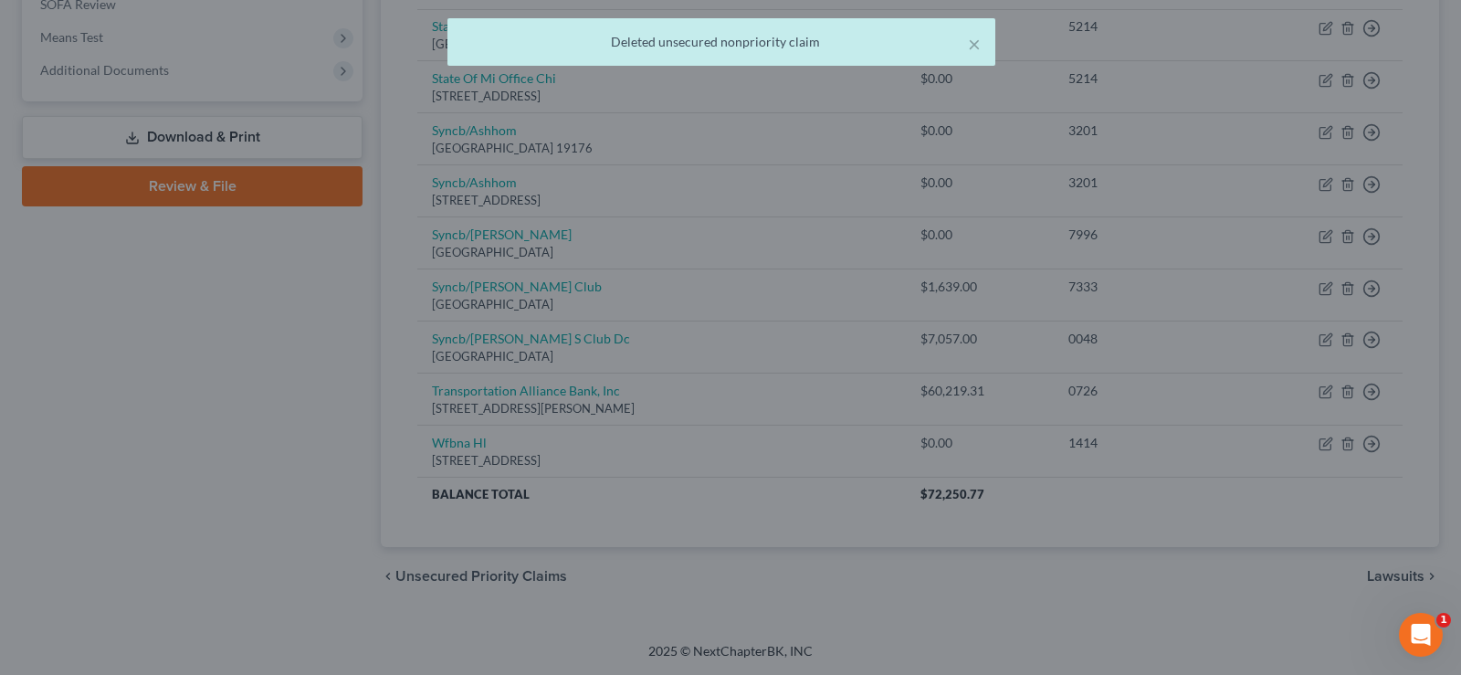
scroll to position [695, 0]
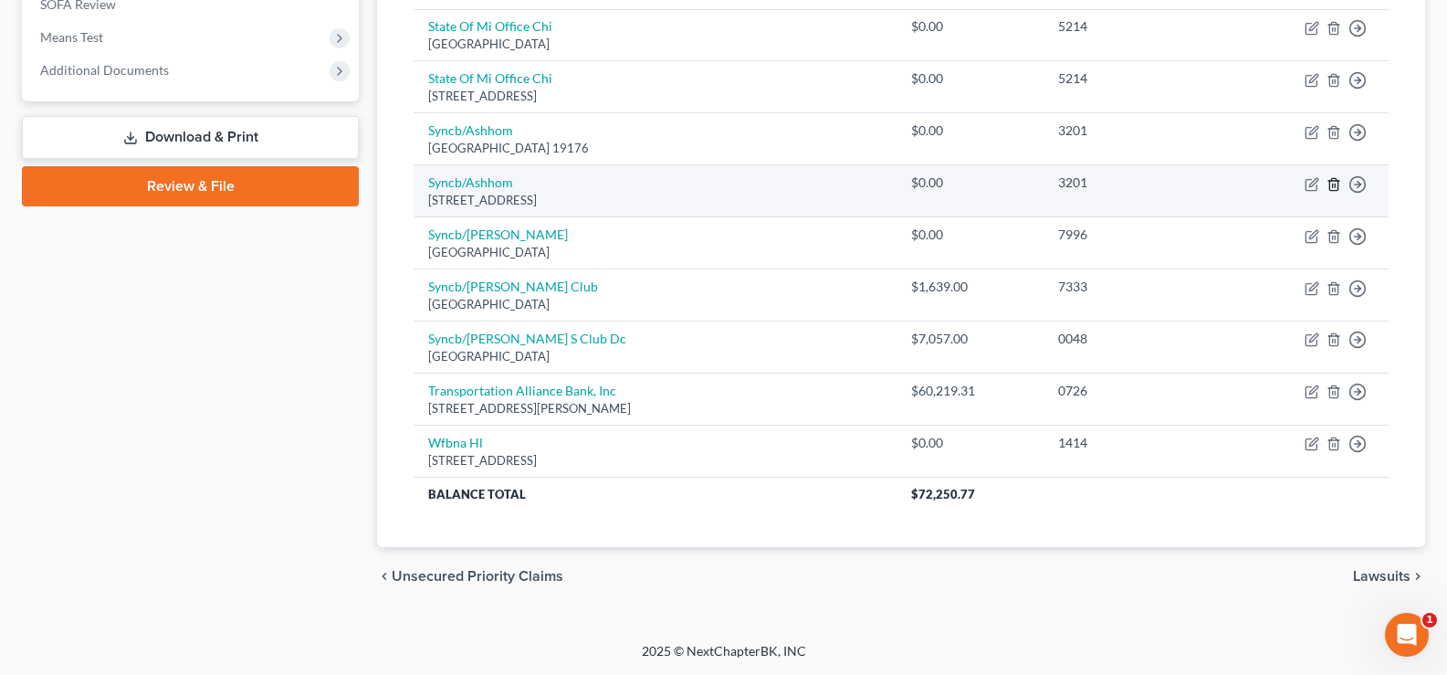
click at [1335, 185] on line "button" at bounding box center [1335, 185] width 0 height 4
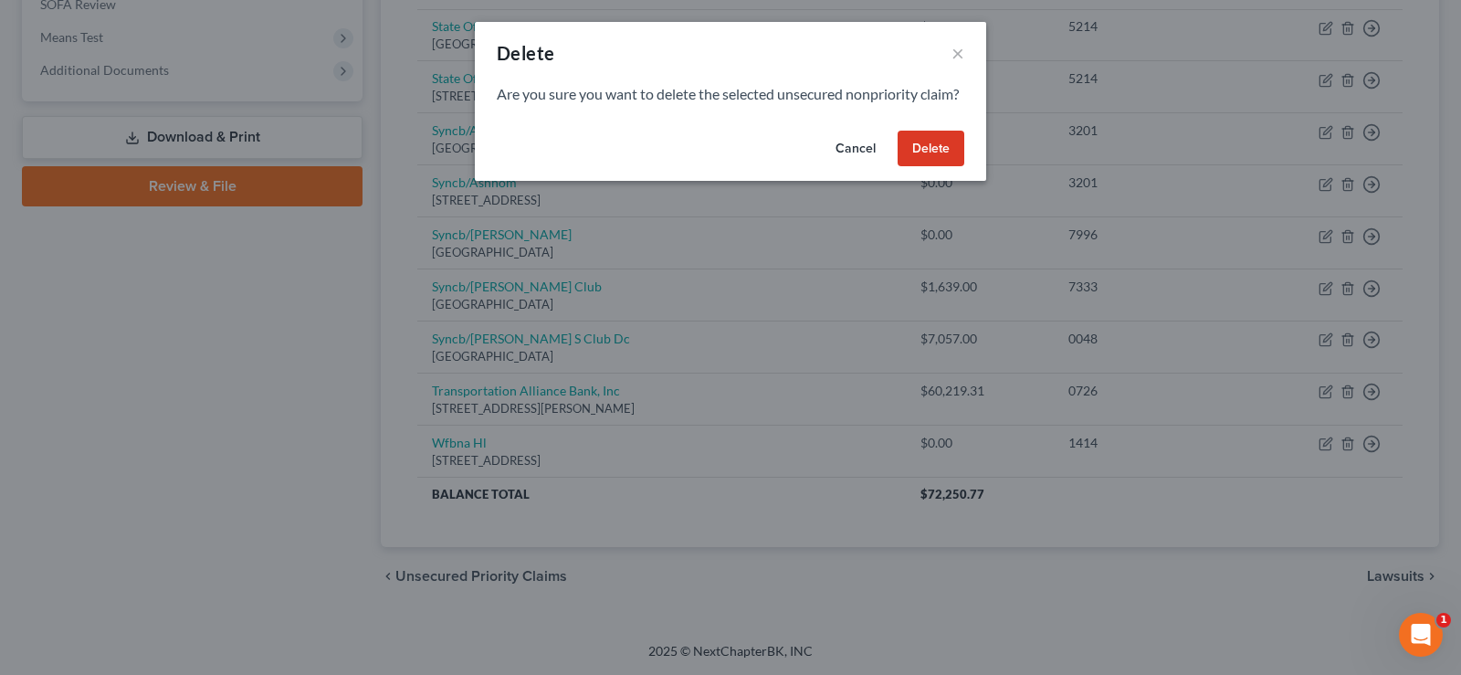
click at [955, 164] on button "Delete" at bounding box center [930, 149] width 67 height 37
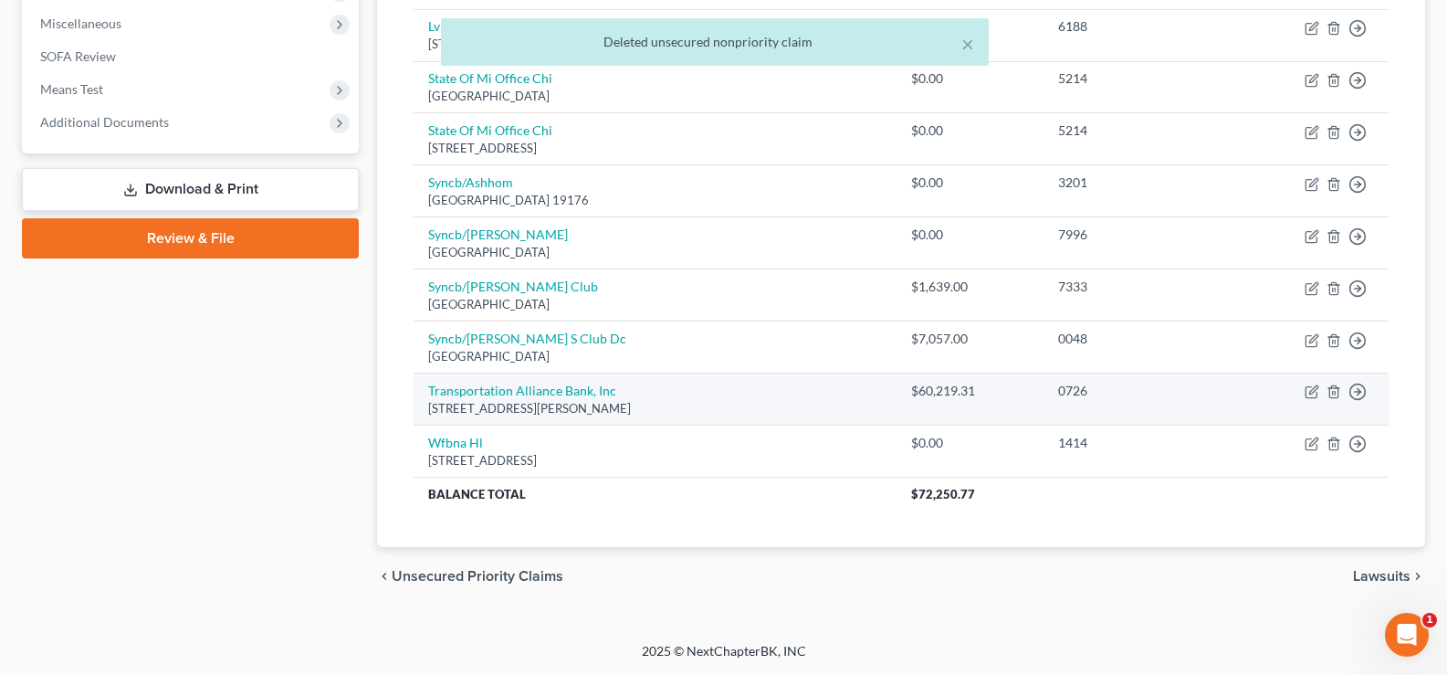
scroll to position [551, 0]
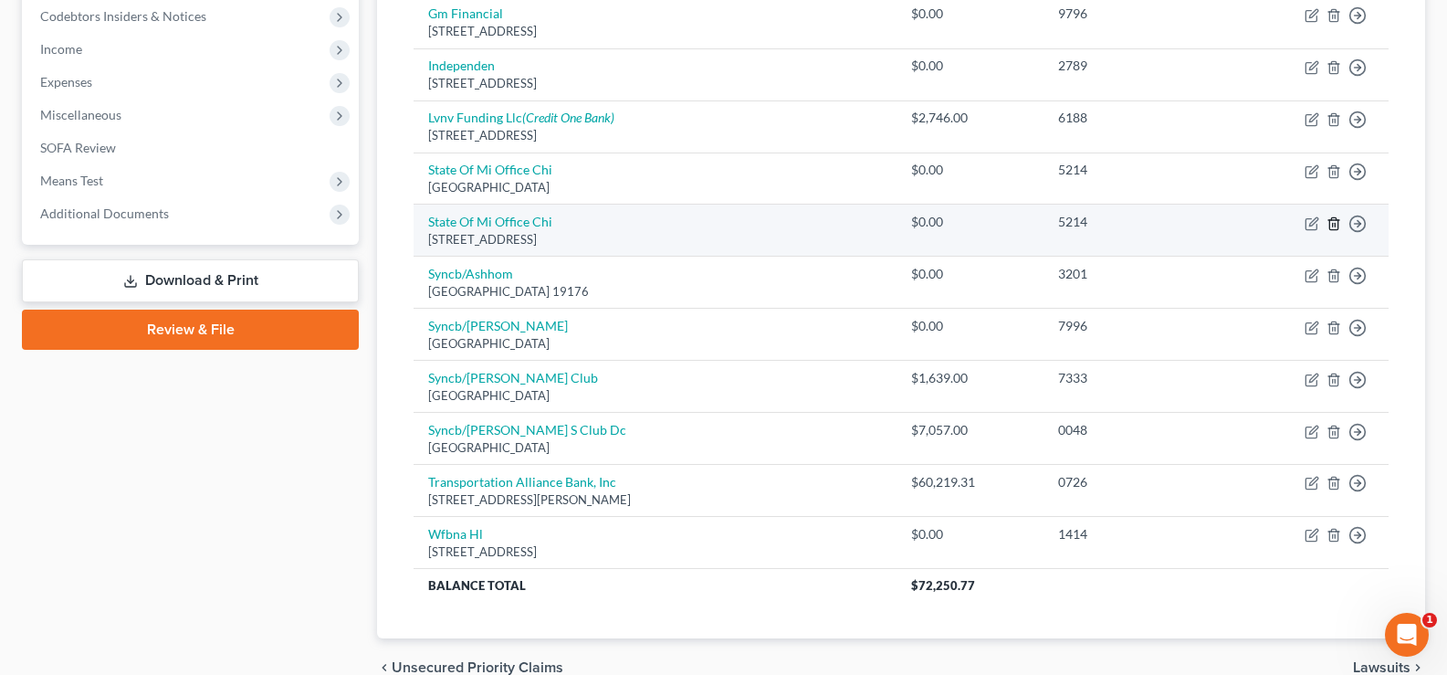
click at [1334, 226] on icon "button" at bounding box center [1333, 223] width 15 height 15
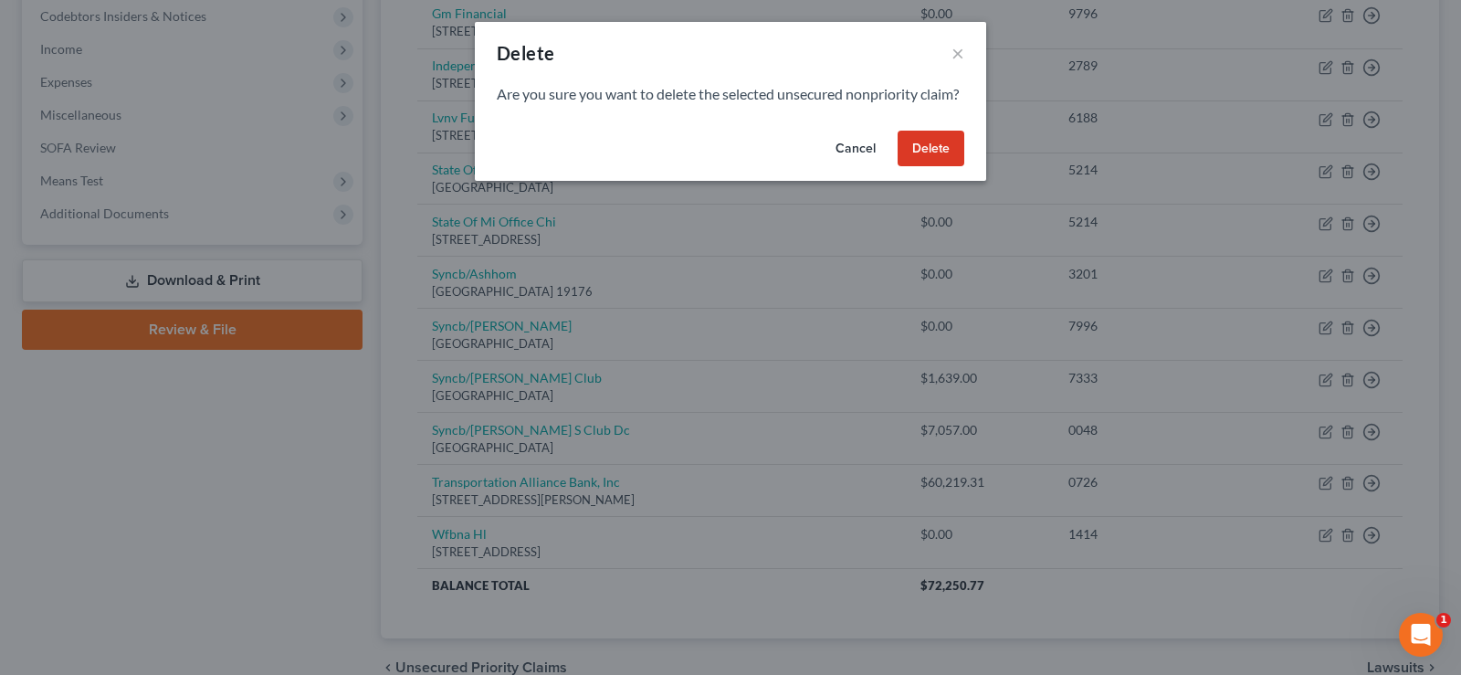
click at [941, 161] on button "Delete" at bounding box center [930, 149] width 67 height 37
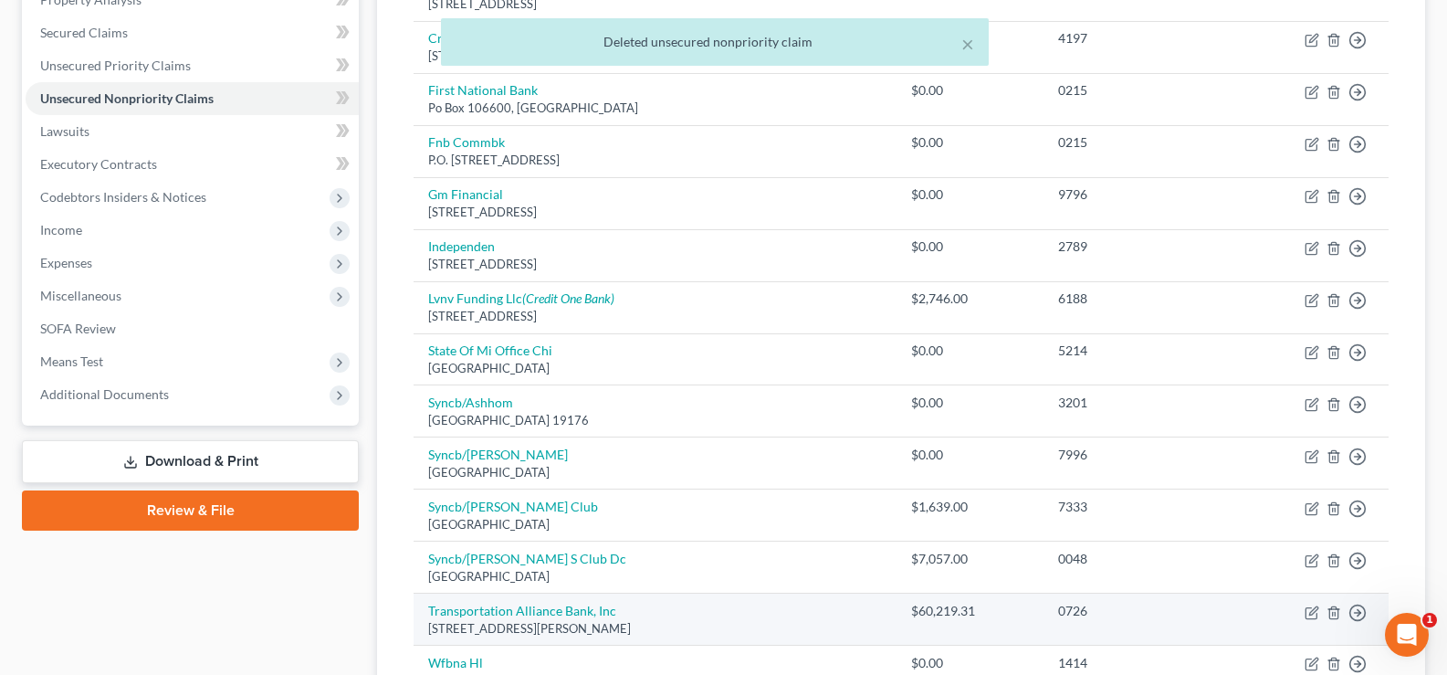
scroll to position [369, 0]
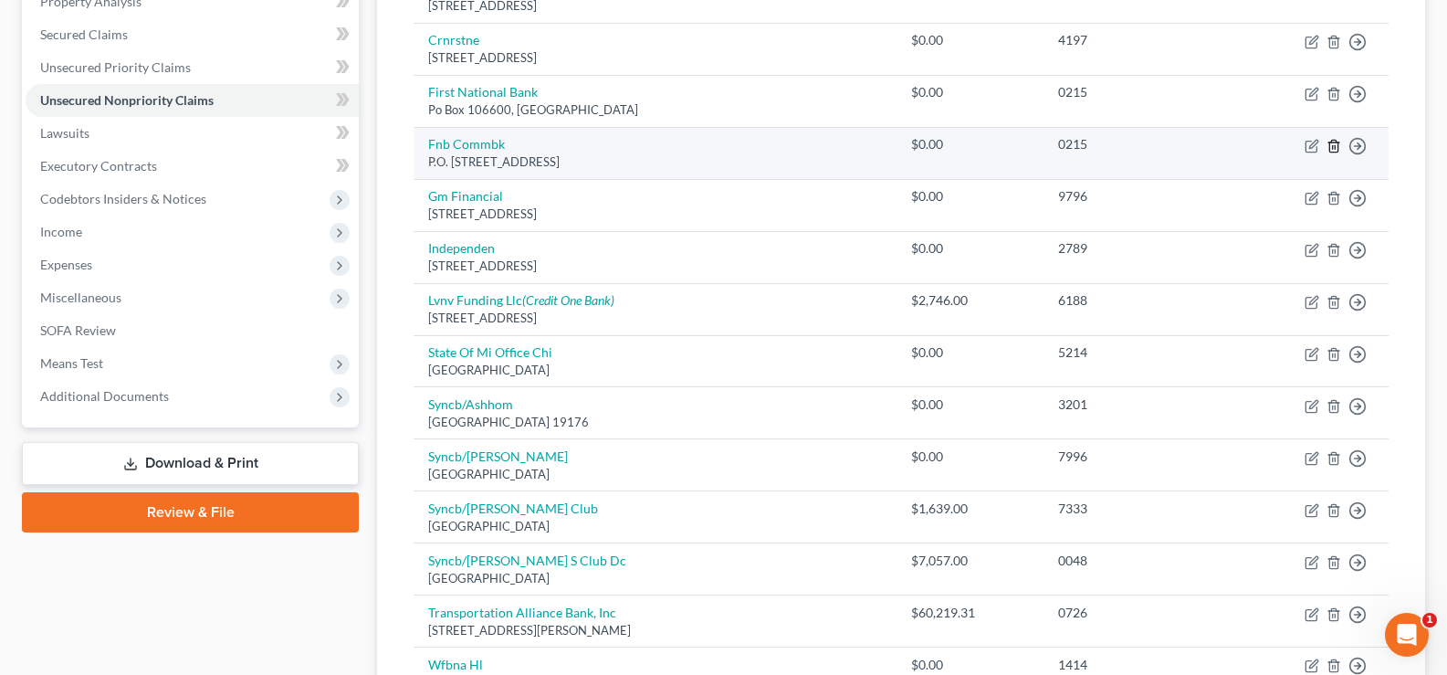
click at [1335, 146] on line "button" at bounding box center [1335, 147] width 0 height 4
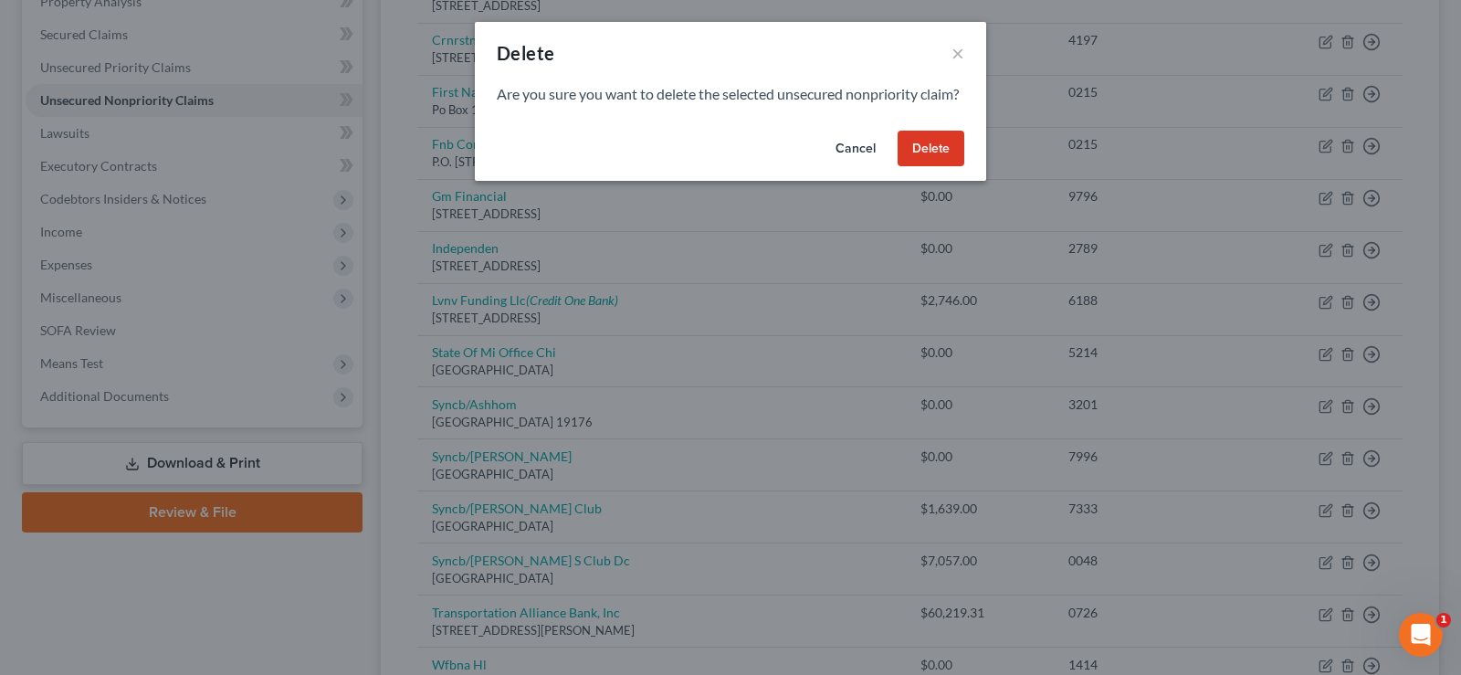
click at [937, 166] on button "Delete" at bounding box center [930, 149] width 67 height 37
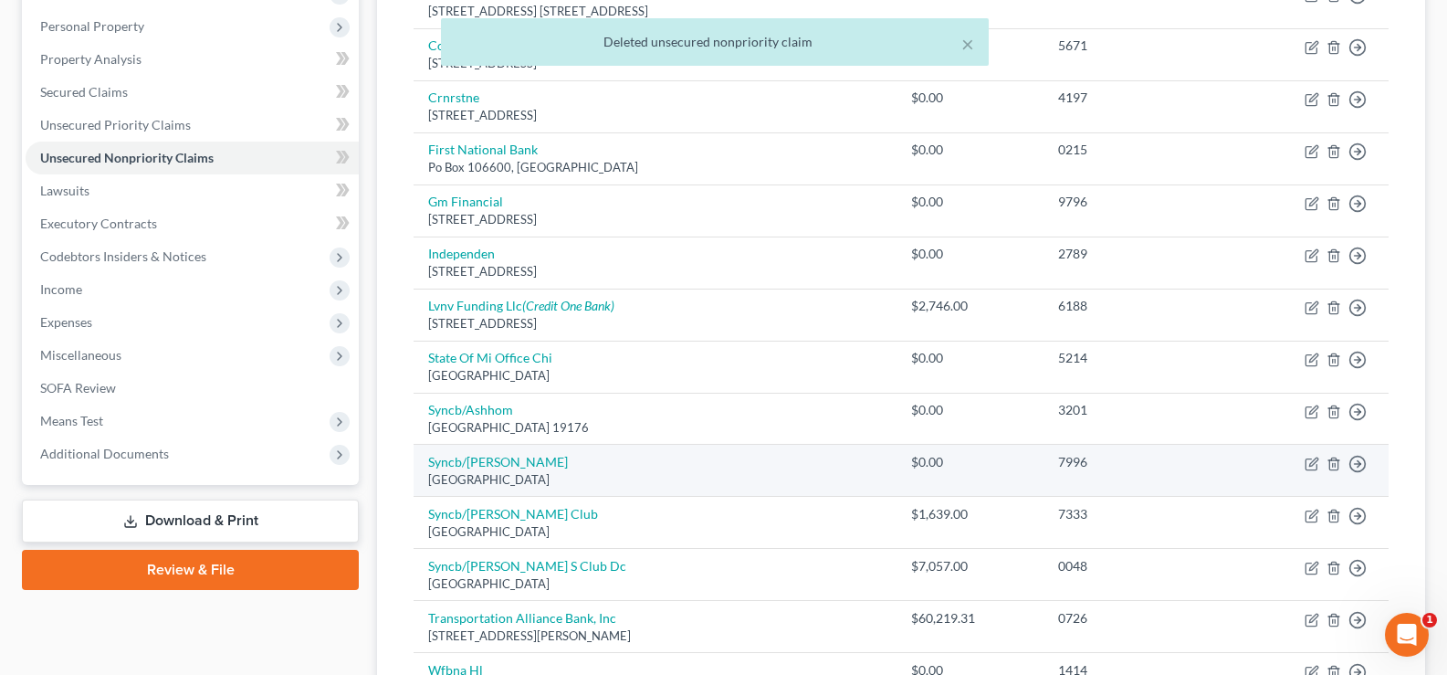
scroll to position [186, 0]
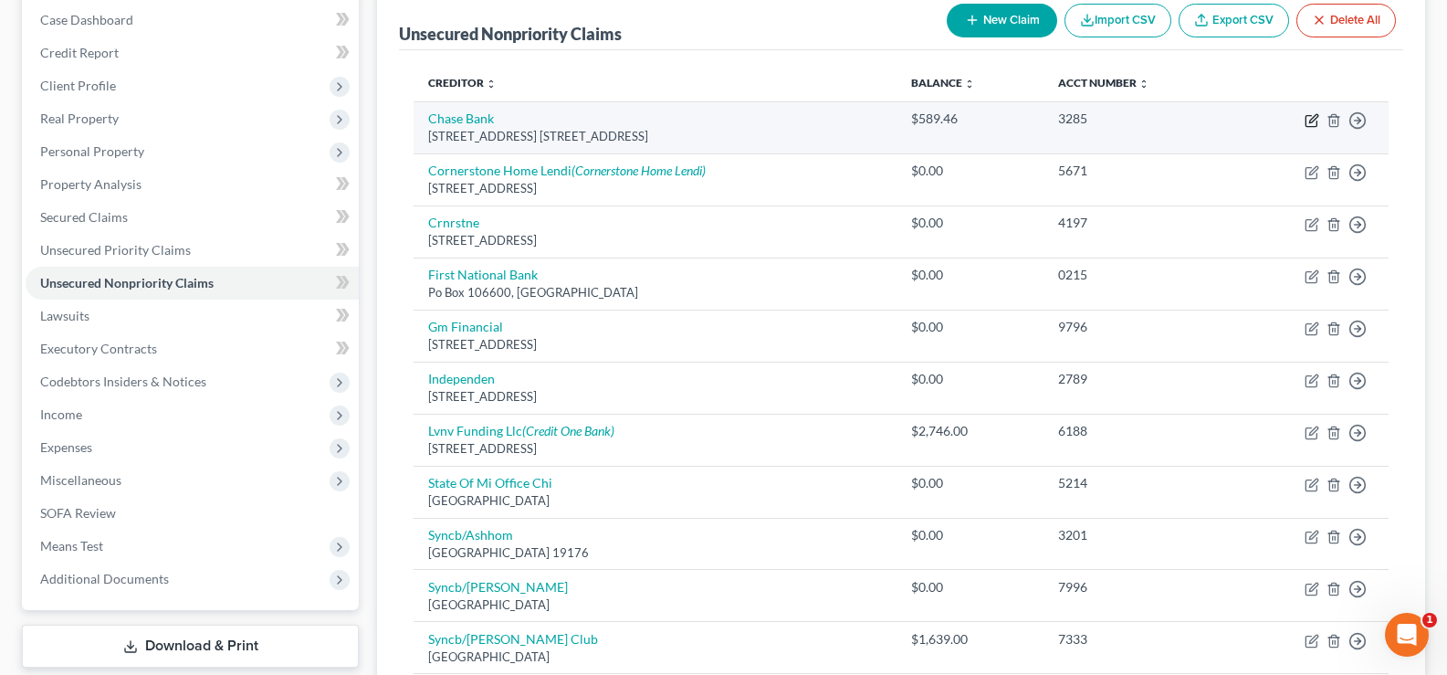
click at [1306, 120] on icon "button" at bounding box center [1310, 121] width 11 height 11
select select "36"
select select "15"
select select "3"
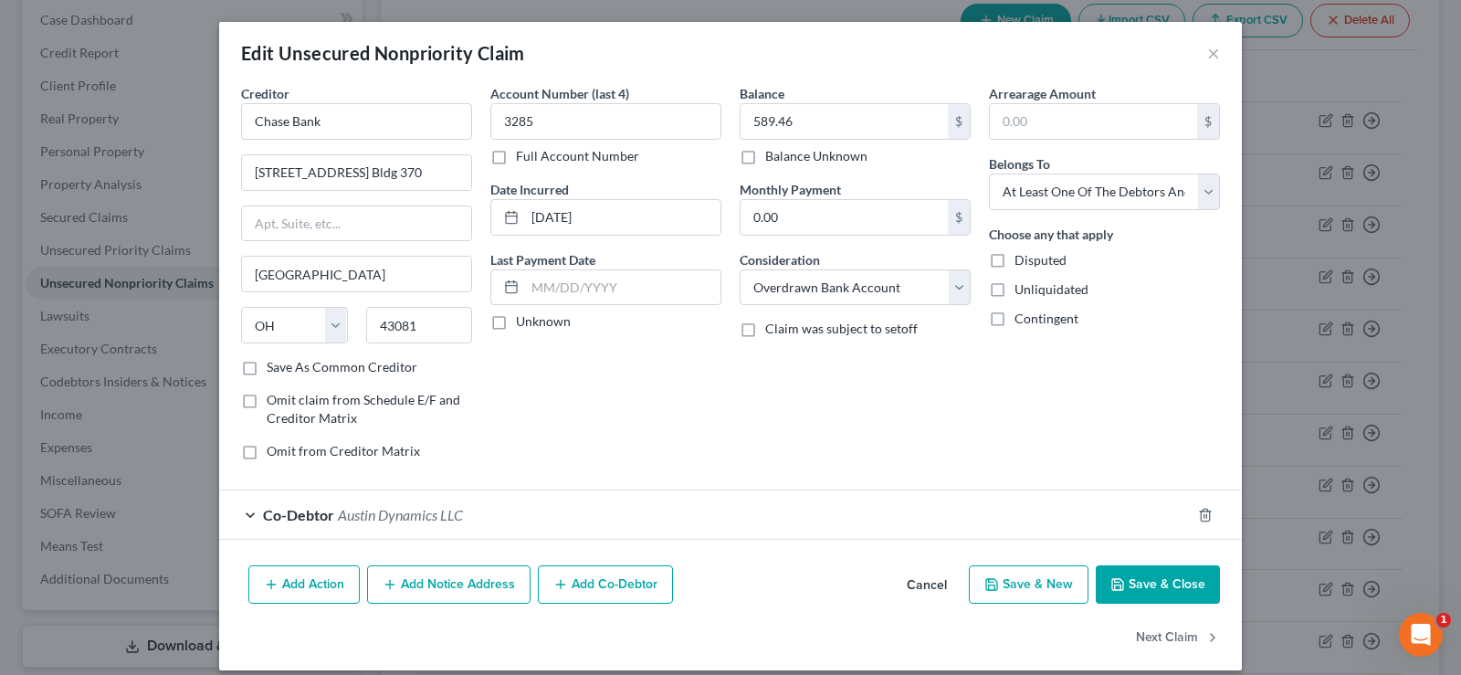
click at [1163, 579] on button "Save & Close" at bounding box center [1157, 584] width 124 height 38
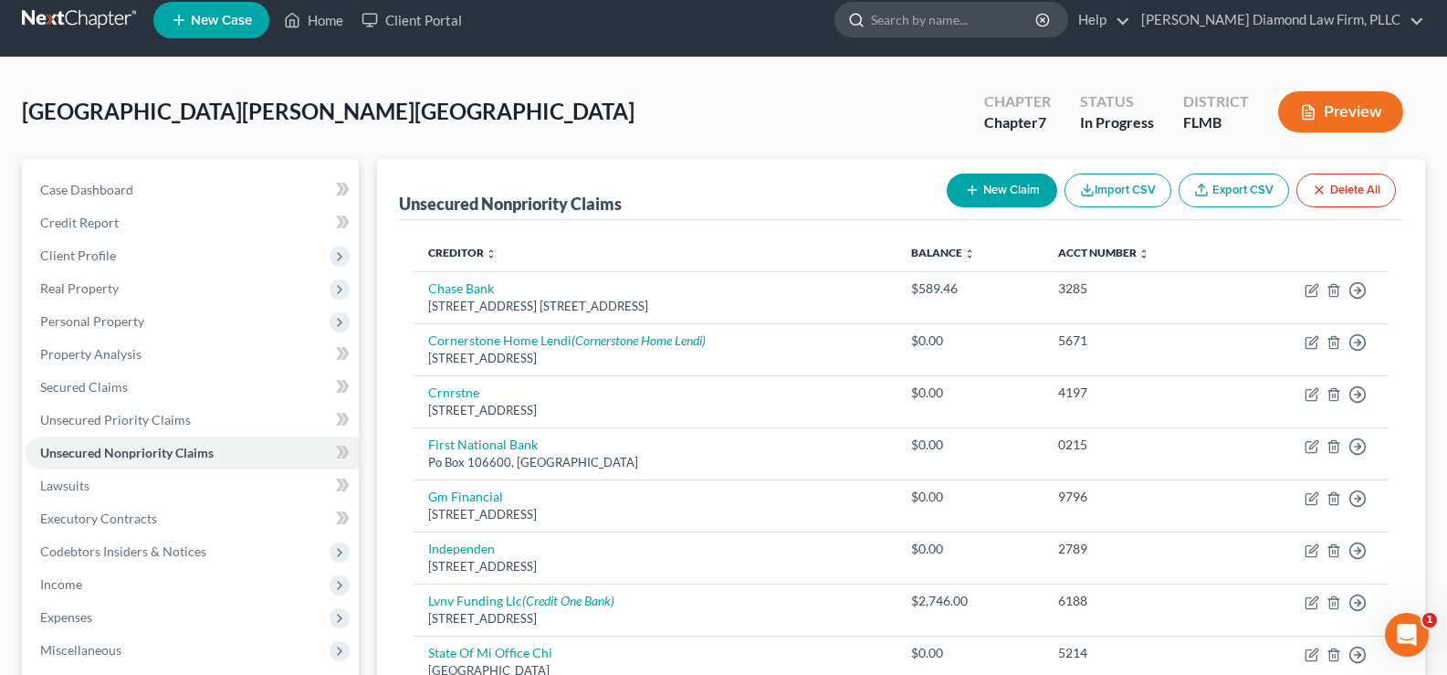
scroll to position [4, 0]
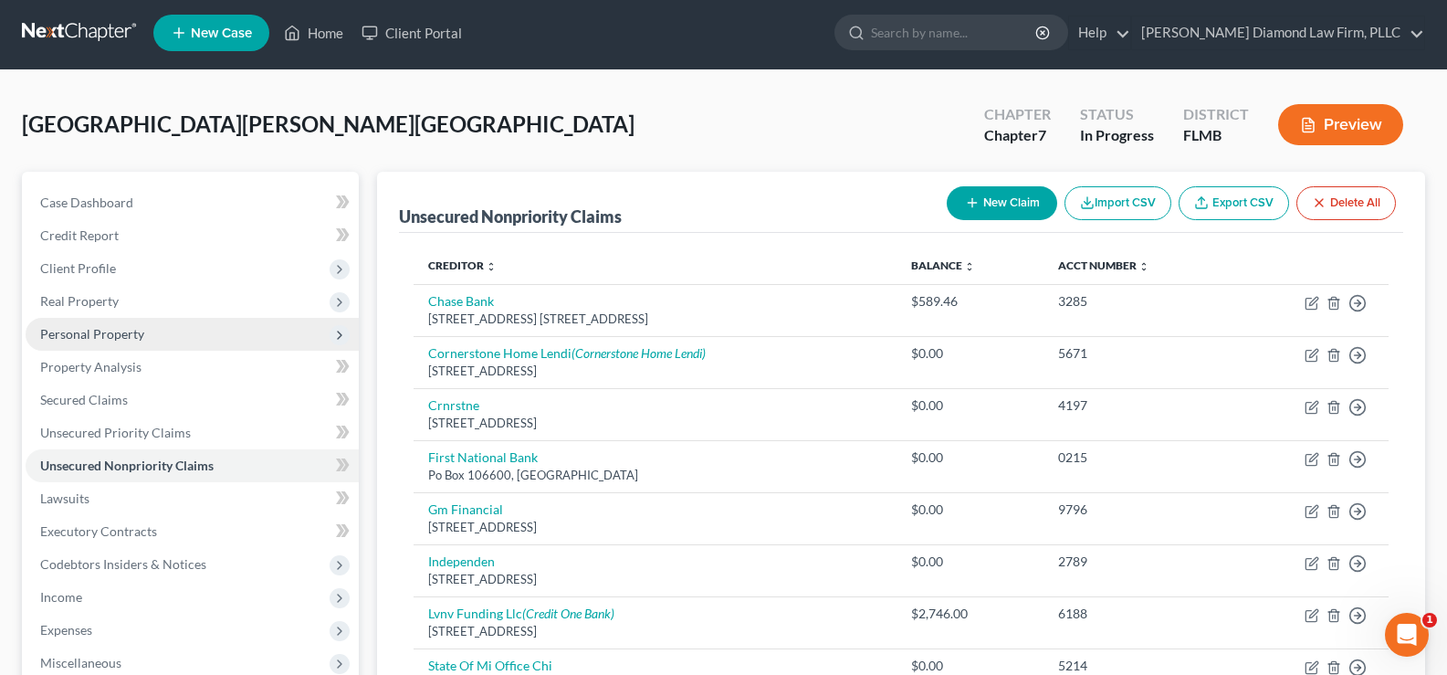
click at [152, 332] on span "Personal Property" at bounding box center [192, 334] width 333 height 33
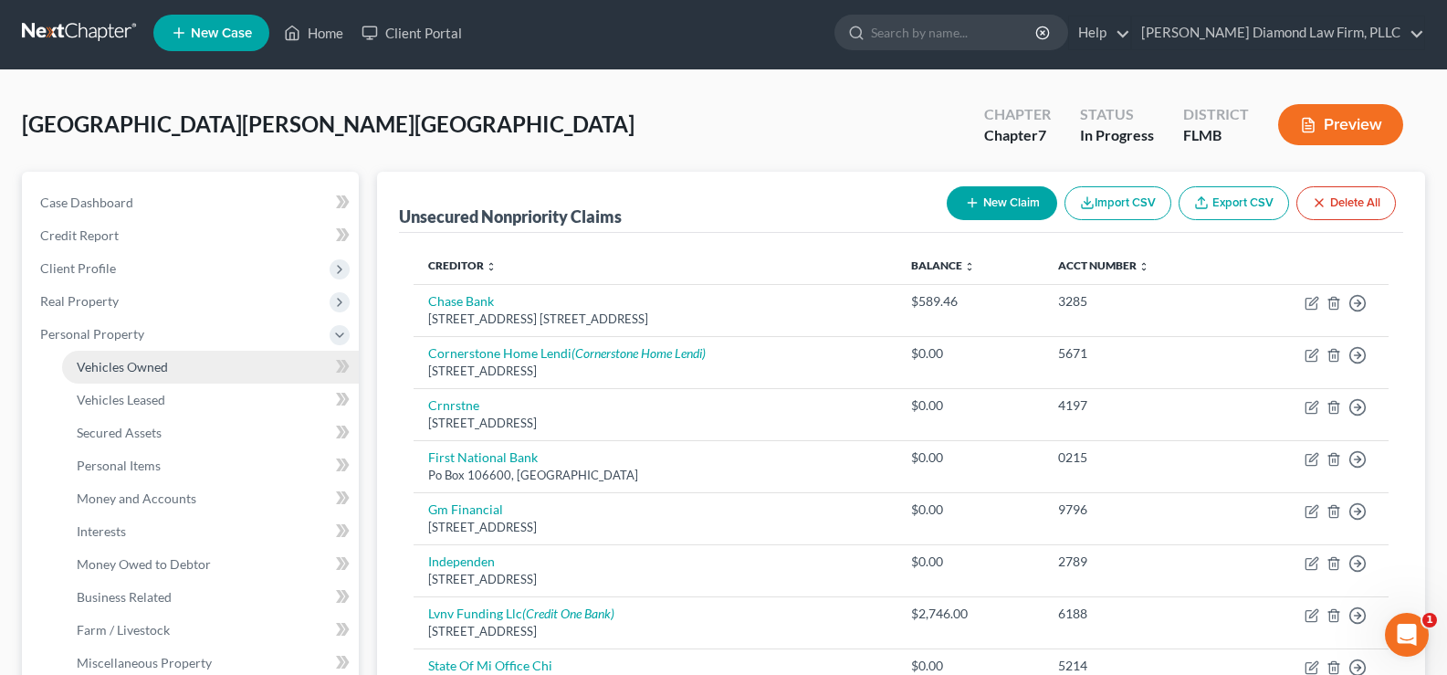
click at [167, 371] on link "Vehicles Owned" at bounding box center [210, 367] width 297 height 33
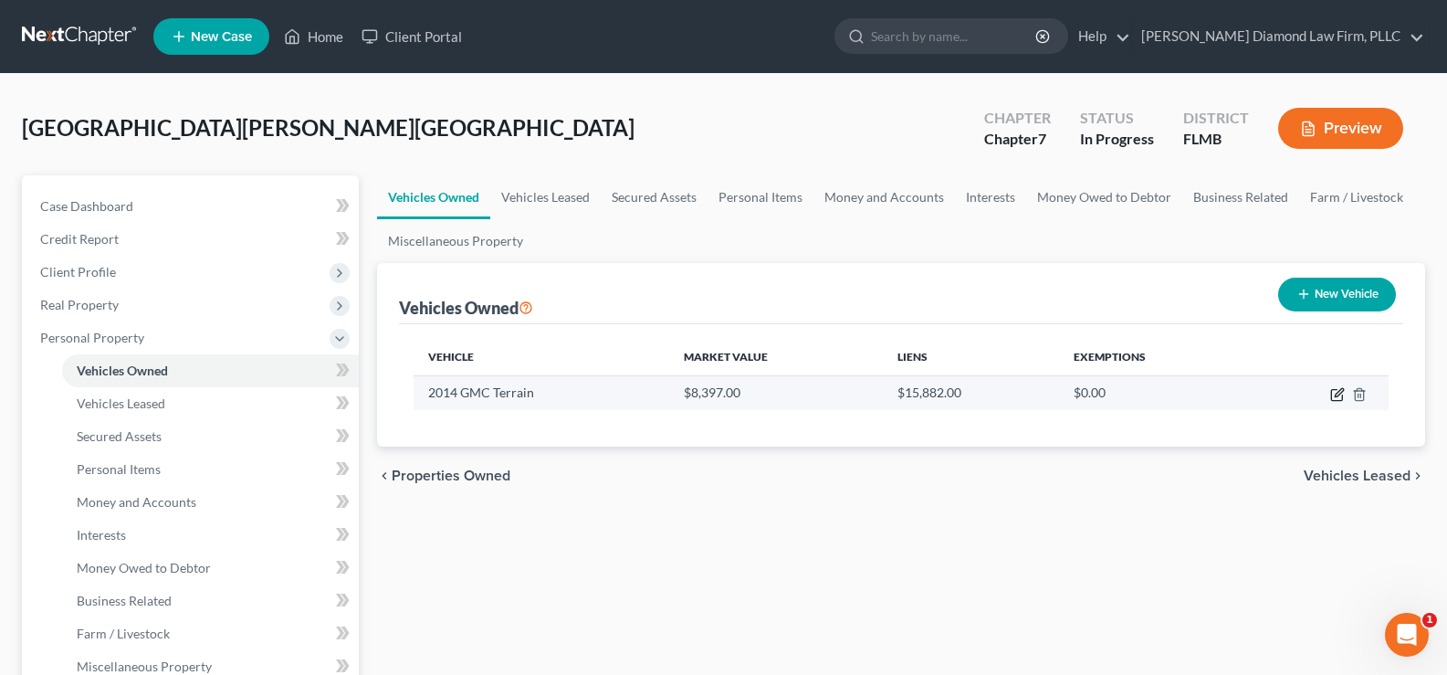
click at [1339, 393] on icon "button" at bounding box center [1337, 394] width 15 height 15
select select "0"
select select "12"
select select "2"
select select "0"
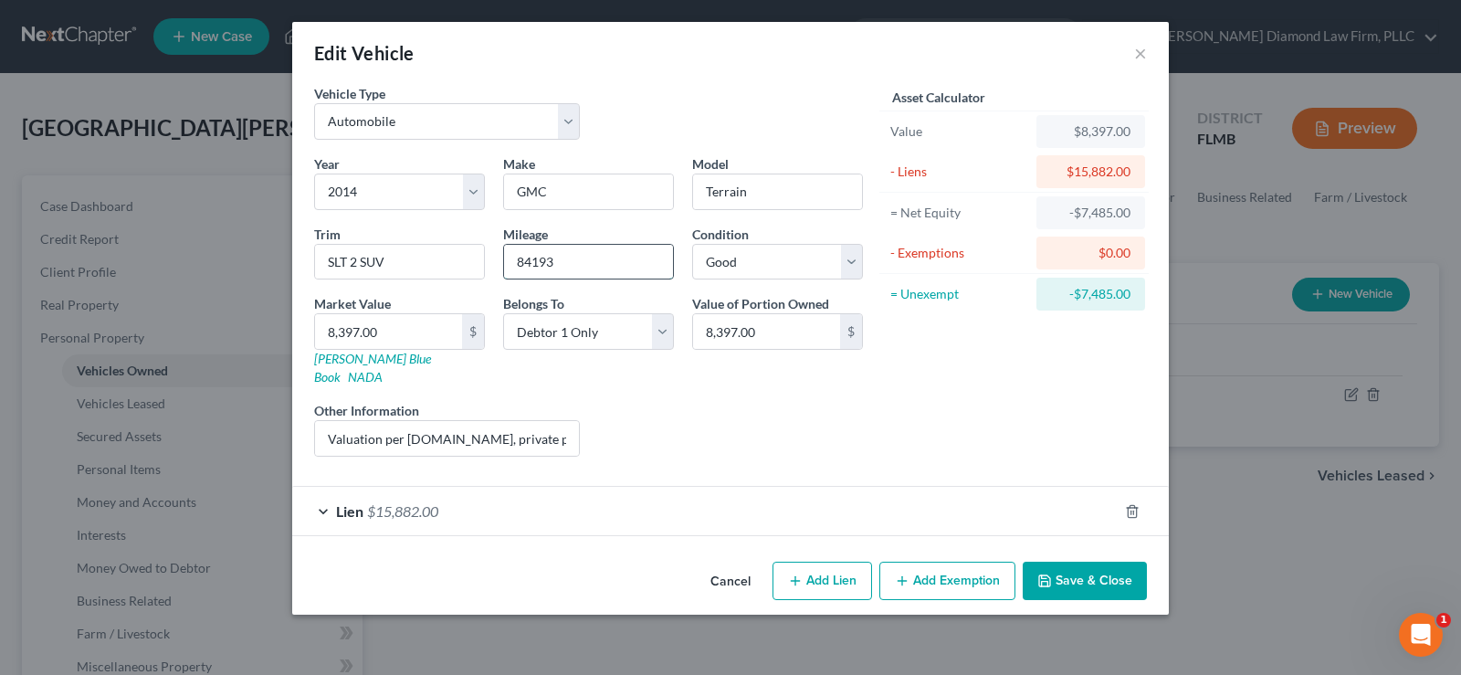
click at [609, 271] on input "84193" at bounding box center [588, 262] width 169 height 35
drag, startPoint x: 584, startPoint y: 267, endPoint x: 508, endPoint y: 266, distance: 76.7
click at [508, 266] on input "84193" at bounding box center [588, 262] width 169 height 35
type input "93100"
click at [364, 359] on link "[PERSON_NAME] Blue Book" at bounding box center [372, 368] width 117 height 34
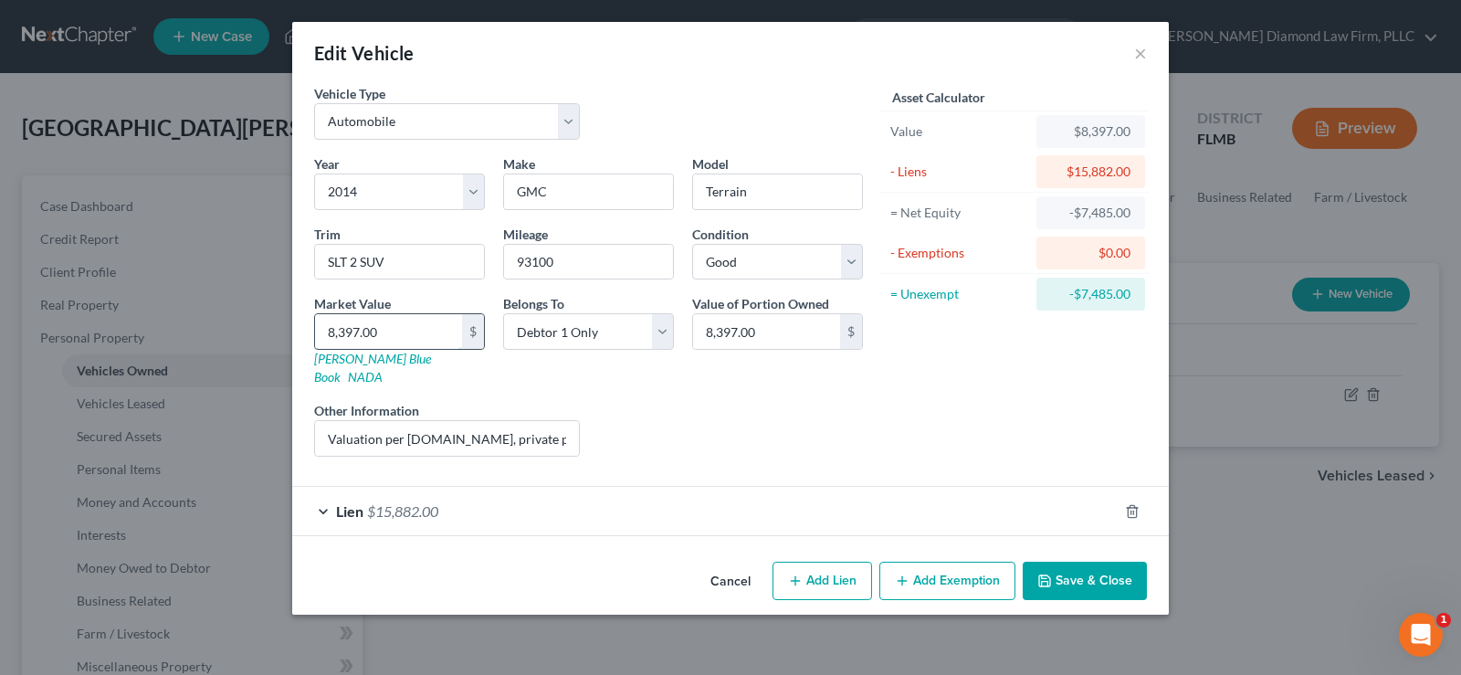
click at [393, 339] on input "8,397.00" at bounding box center [388, 331] width 147 height 35
type input "7"
type input "7.00"
type input "74"
type input "74.00"
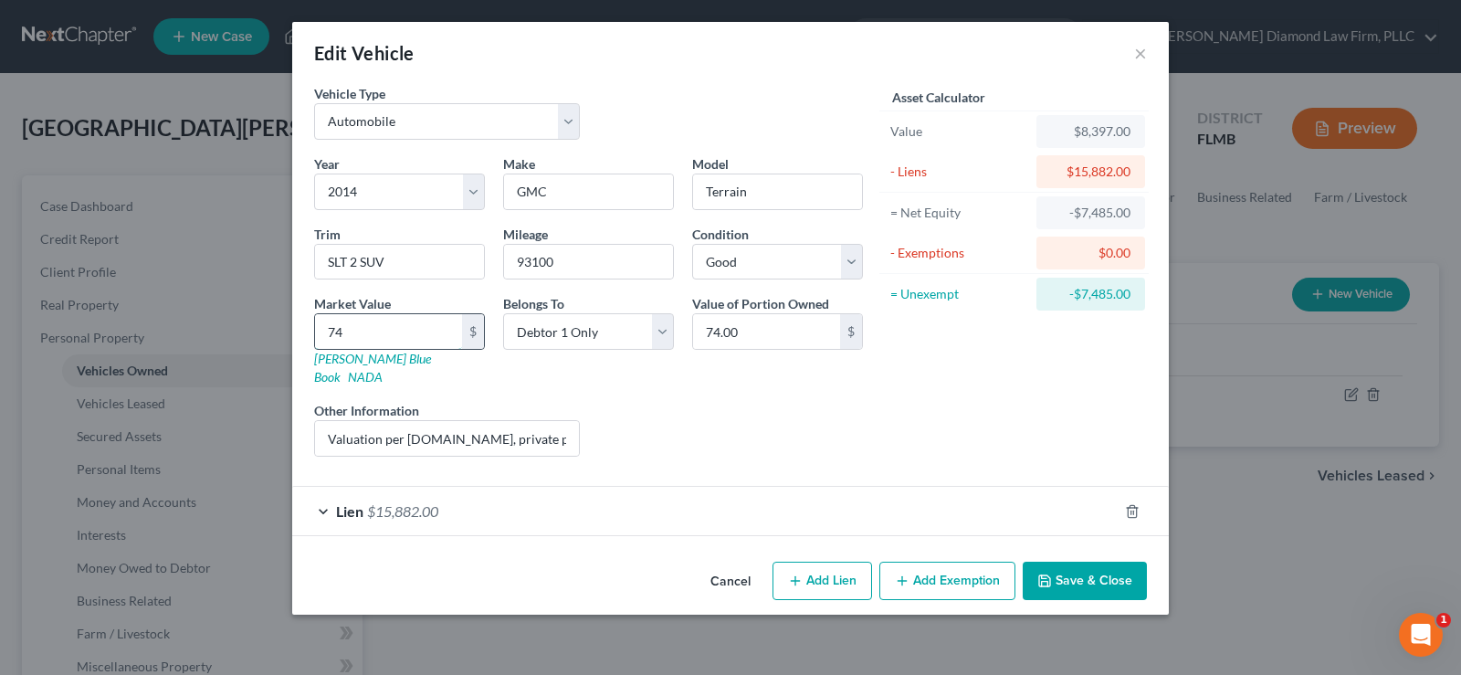
type input "747"
type input "747.00"
type input "7477"
type input "7,477.00"
type input "7,477"
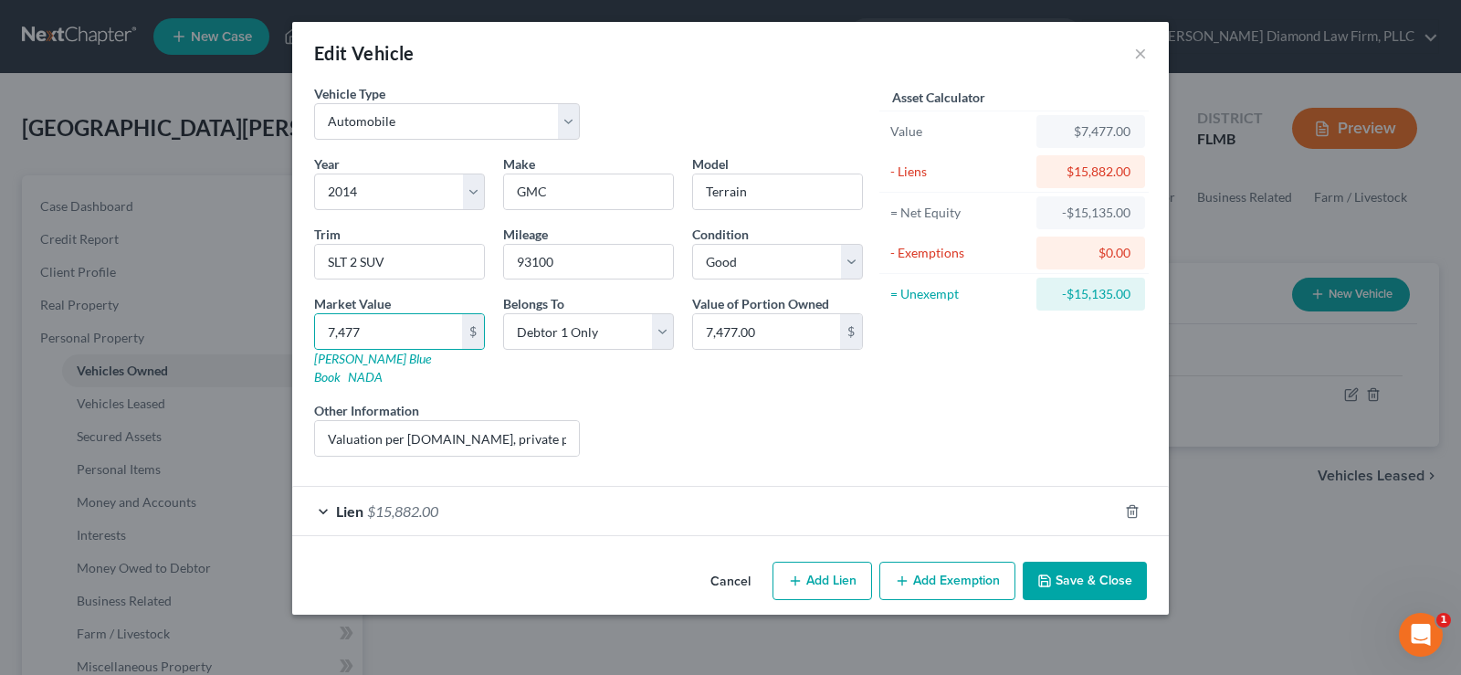
click at [1070, 570] on button "Save & Close" at bounding box center [1084, 580] width 124 height 38
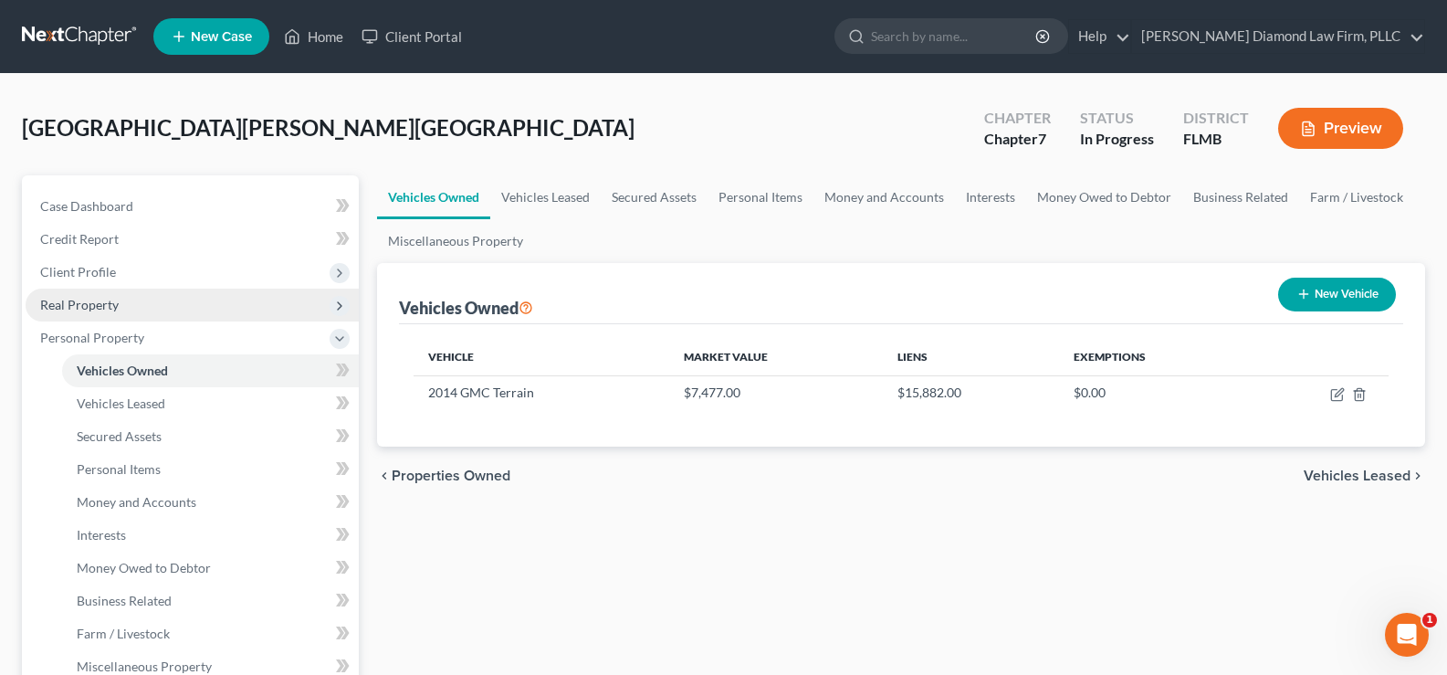
click at [144, 309] on span "Real Property" at bounding box center [192, 304] width 333 height 33
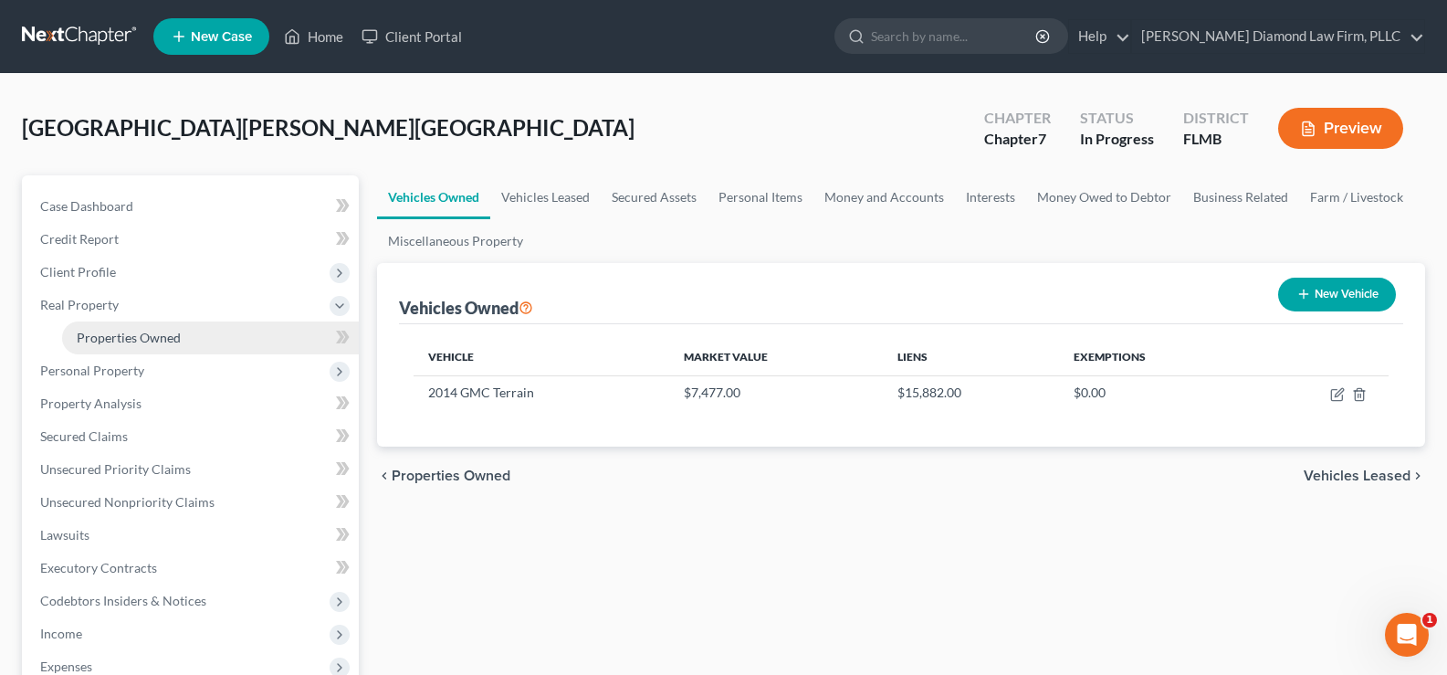
click at [163, 335] on span "Properties Owned" at bounding box center [129, 338] width 104 height 16
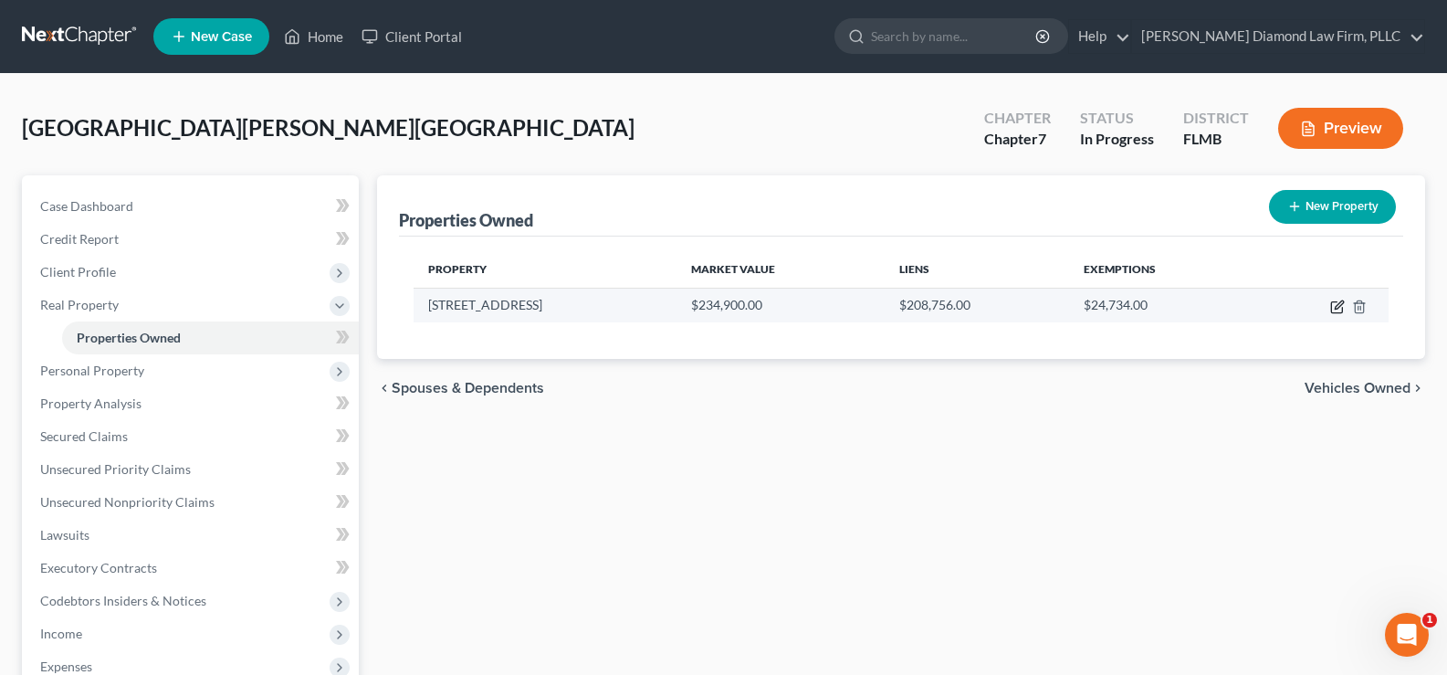
click at [1335, 305] on icon "button" at bounding box center [1337, 306] width 15 height 15
select select "9"
select select "50"
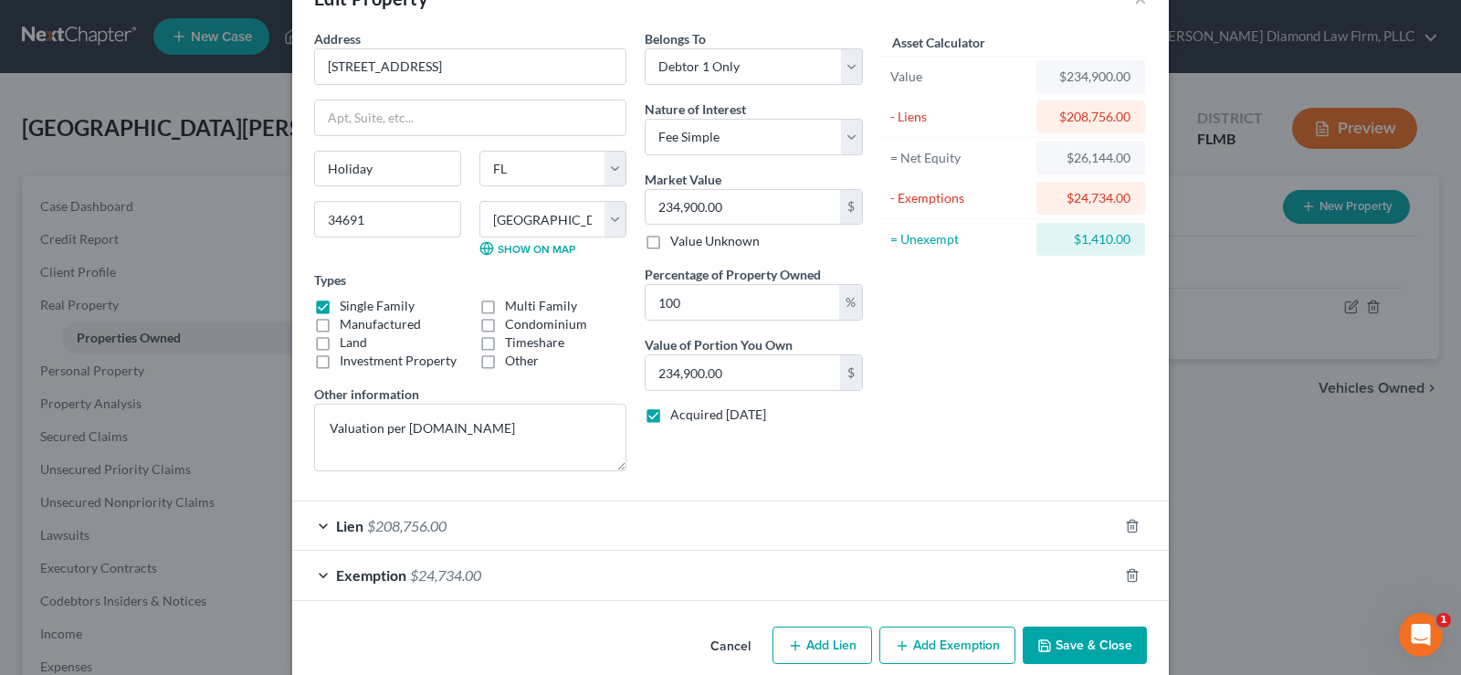
scroll to position [80, 0]
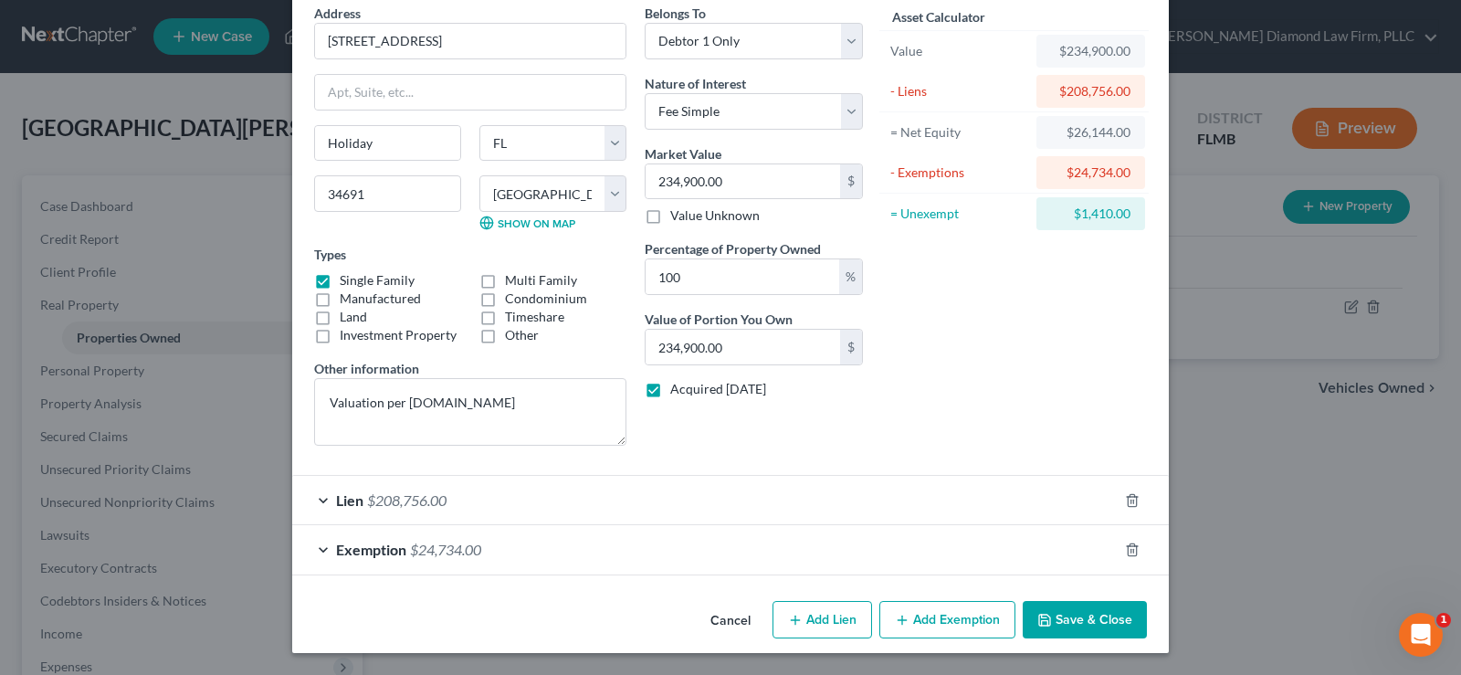
click at [483, 552] on div "Exemption $24,734.00" at bounding box center [704, 549] width 825 height 48
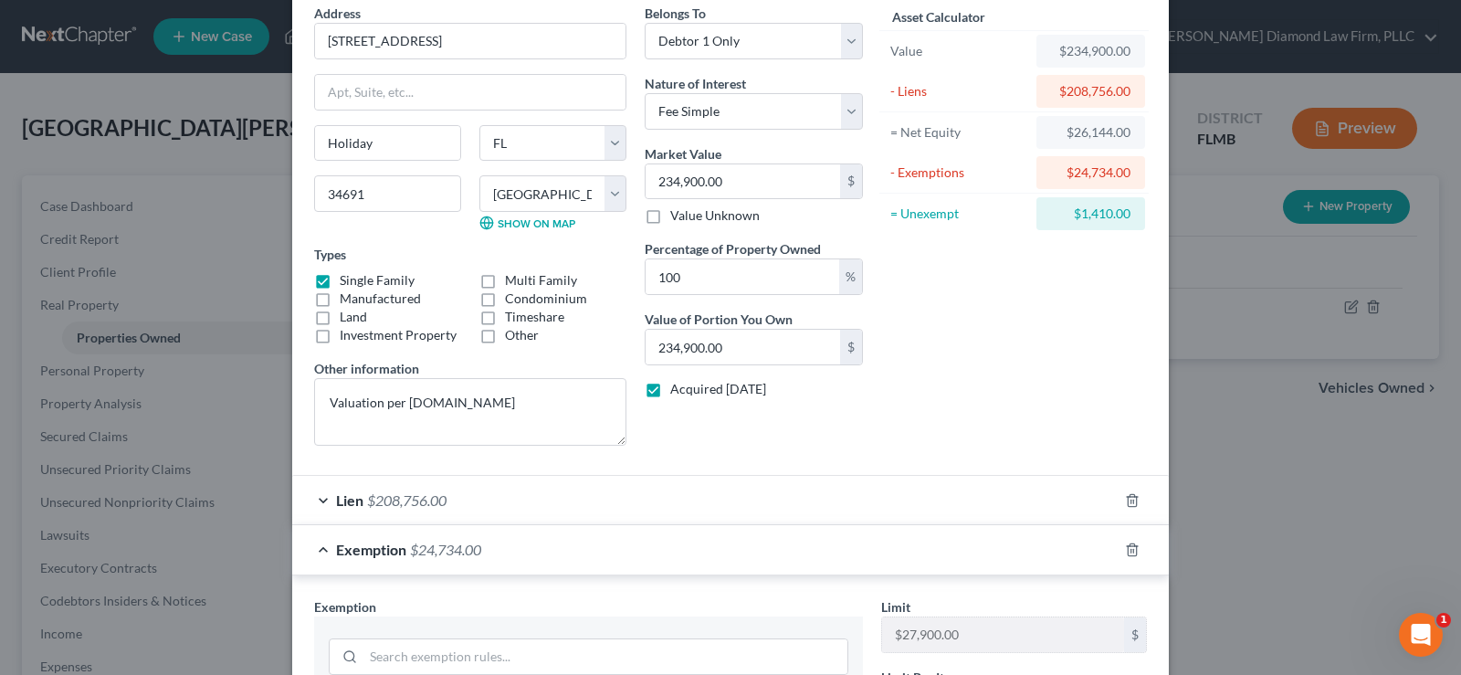
scroll to position [520, 0]
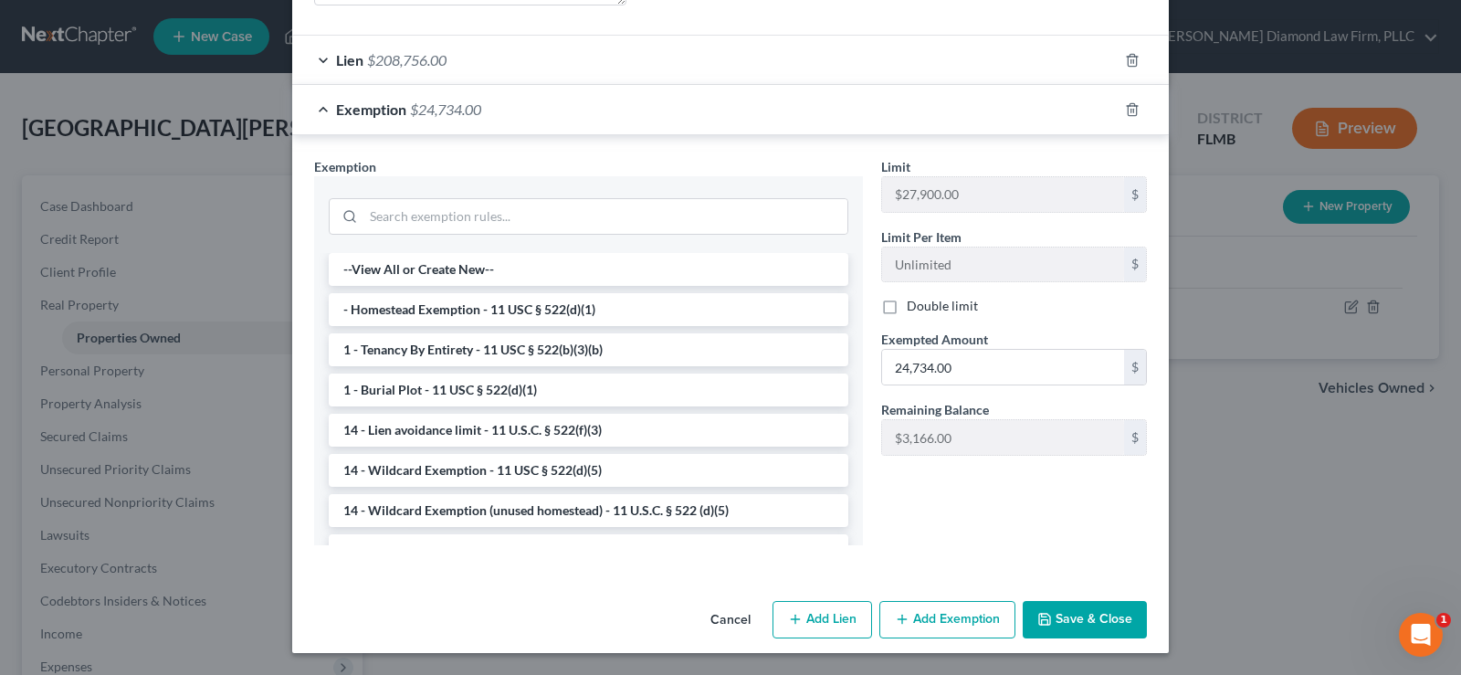
click at [319, 110] on div "Exemption $24,734.00" at bounding box center [704, 109] width 825 height 48
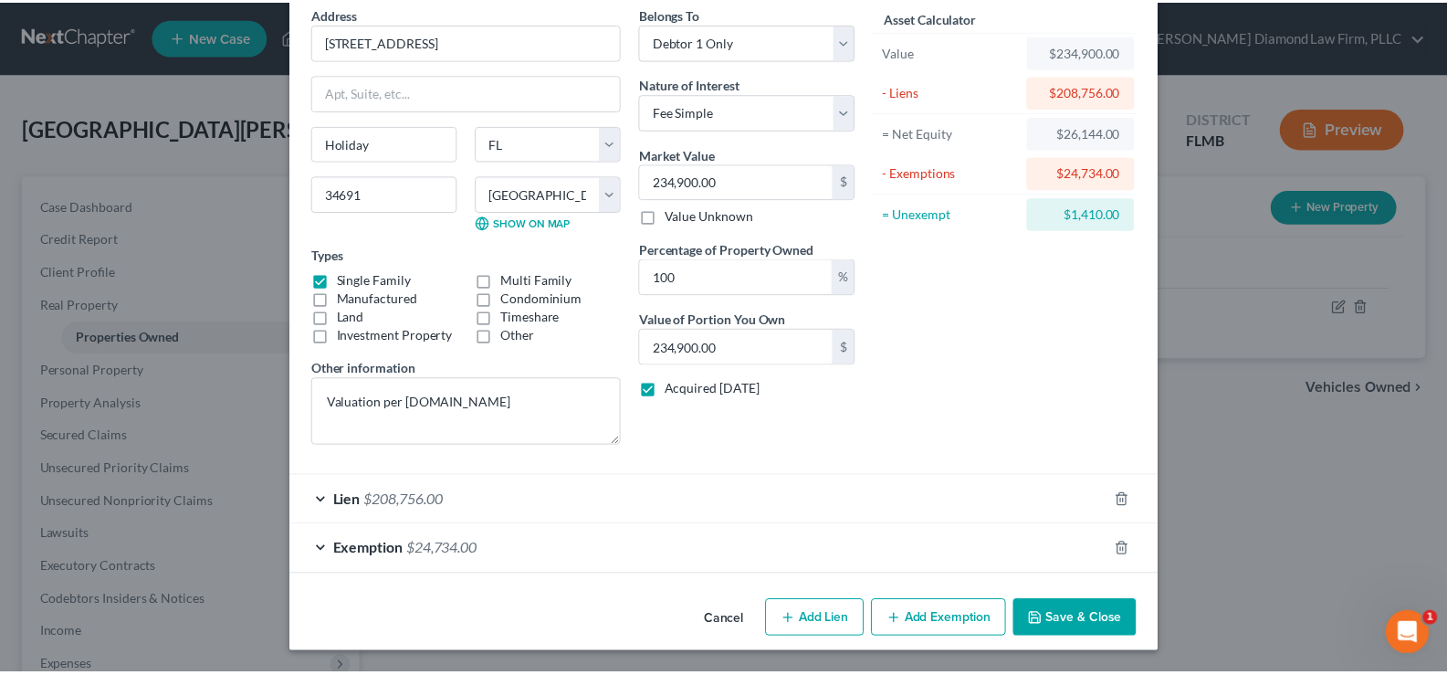
scroll to position [80, 0]
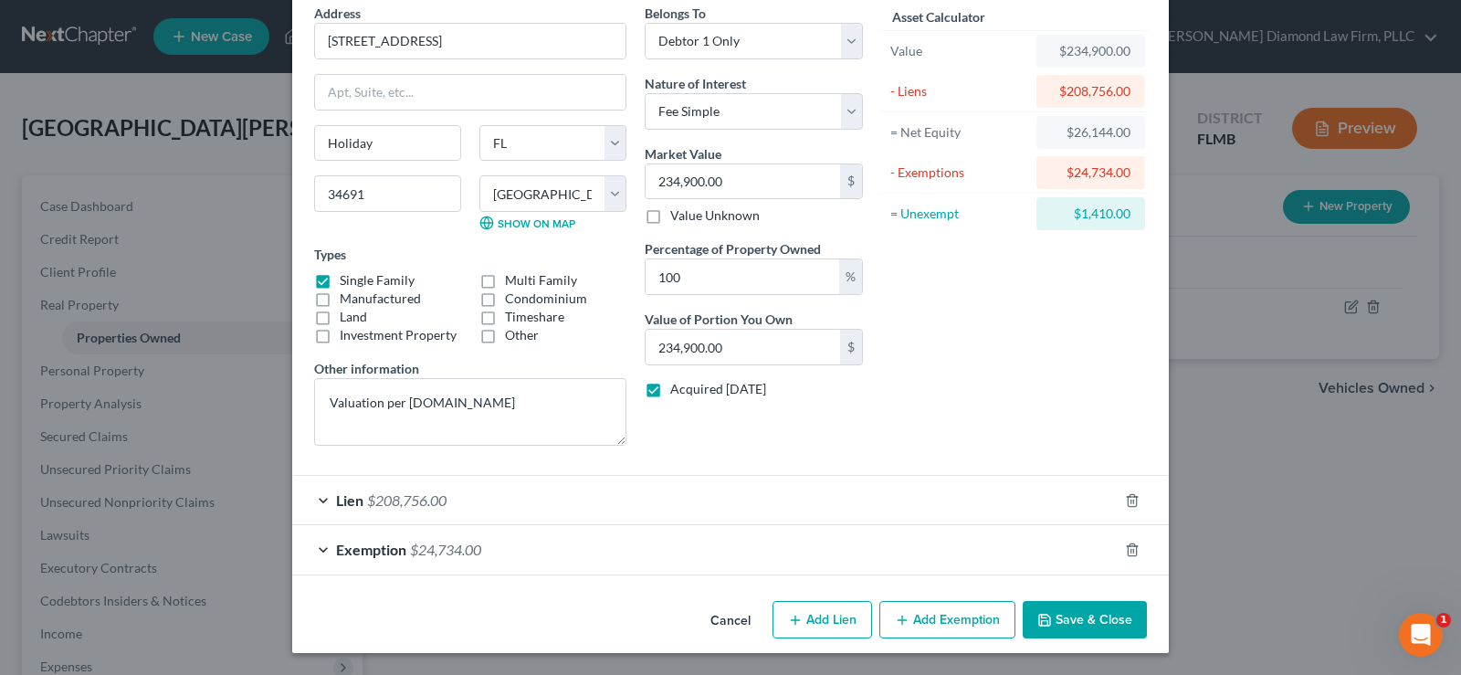
click at [1084, 617] on button "Save & Close" at bounding box center [1084, 620] width 124 height 38
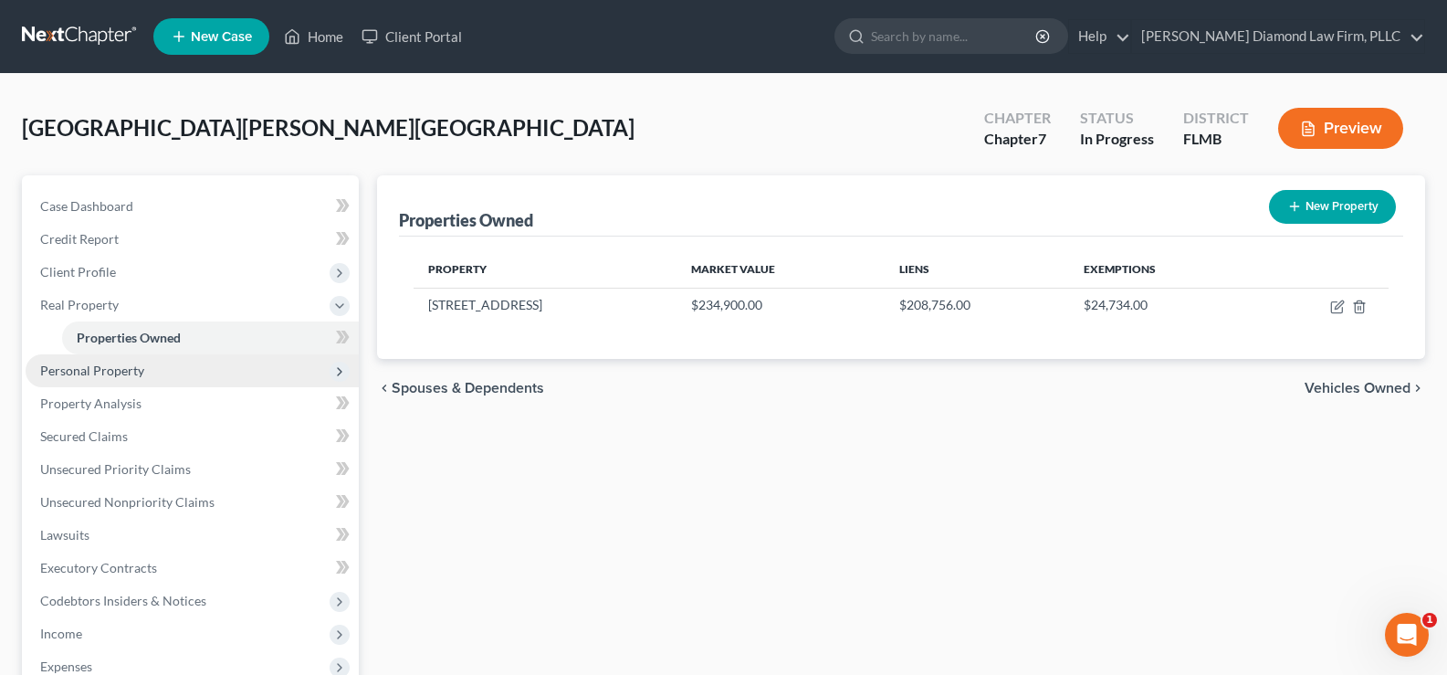
click at [135, 370] on span "Personal Property" at bounding box center [92, 370] width 104 height 16
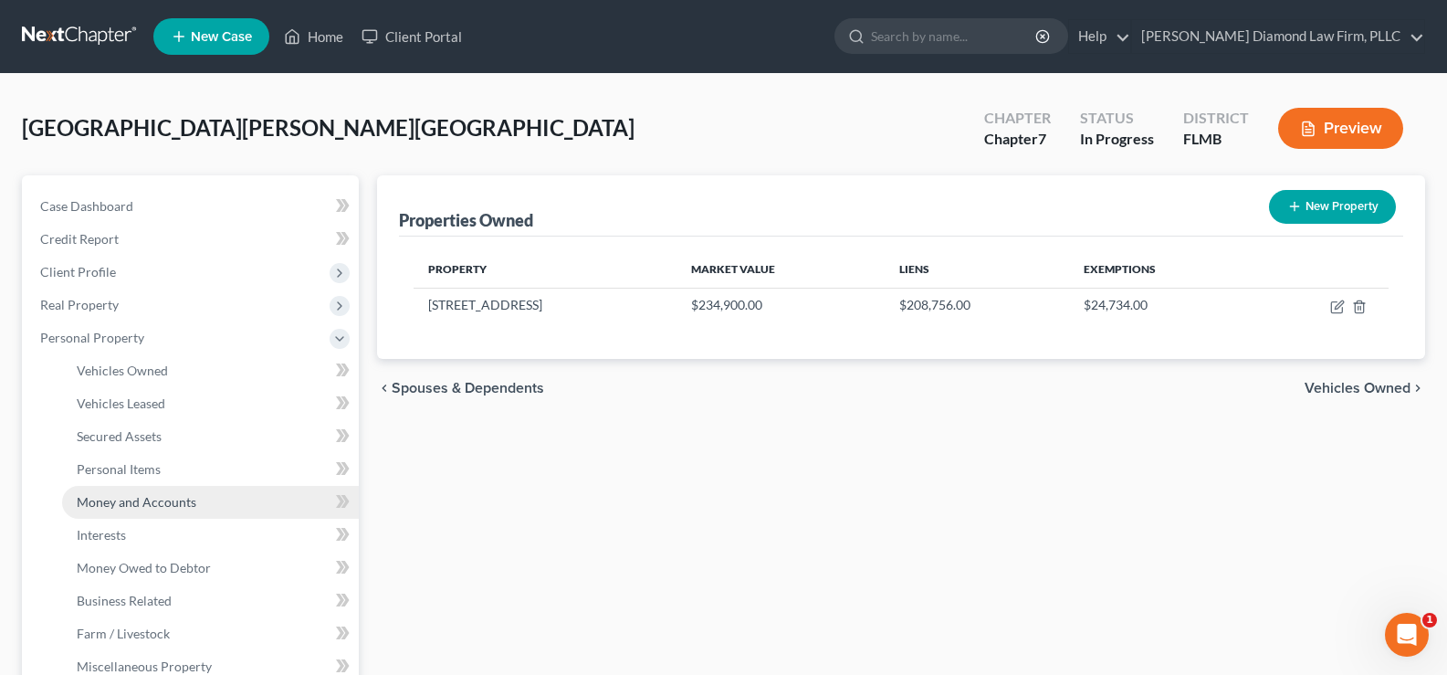
click at [162, 496] on span "Money and Accounts" at bounding box center [137, 502] width 120 height 16
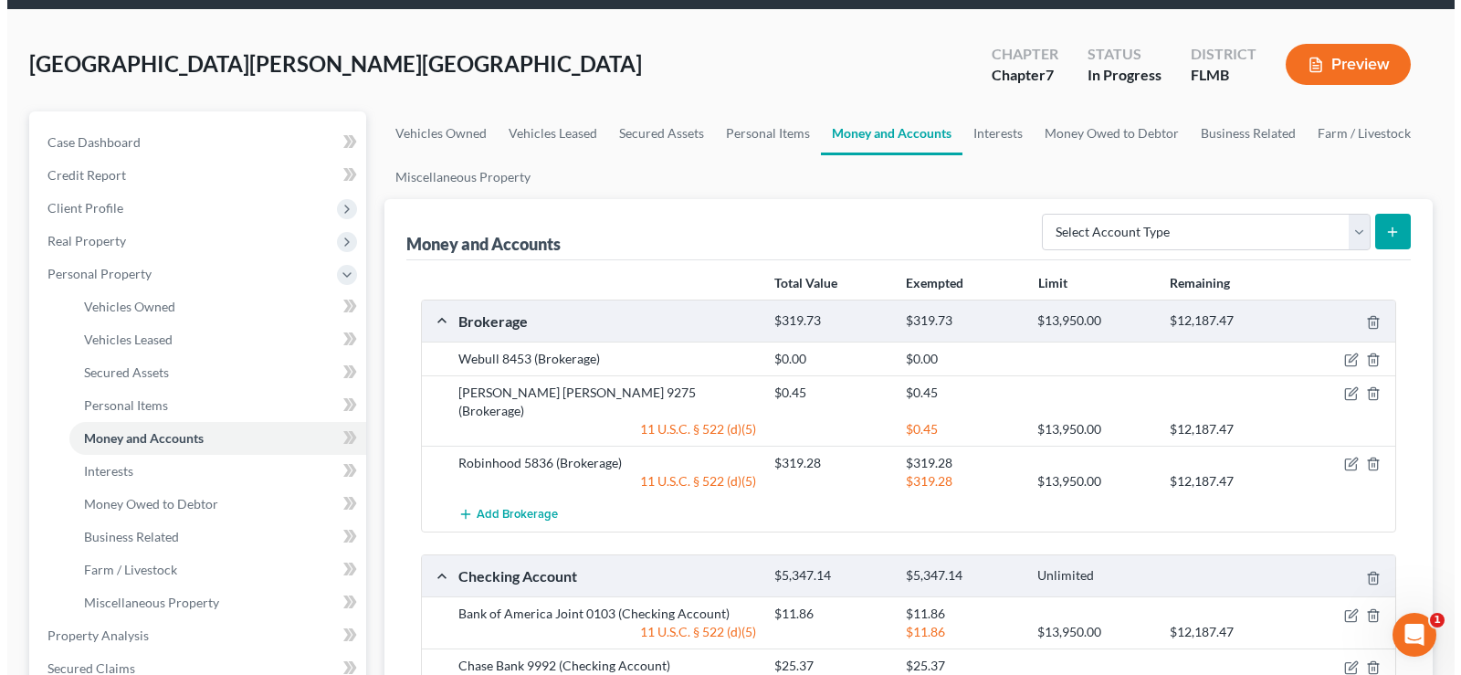
scroll to position [183, 0]
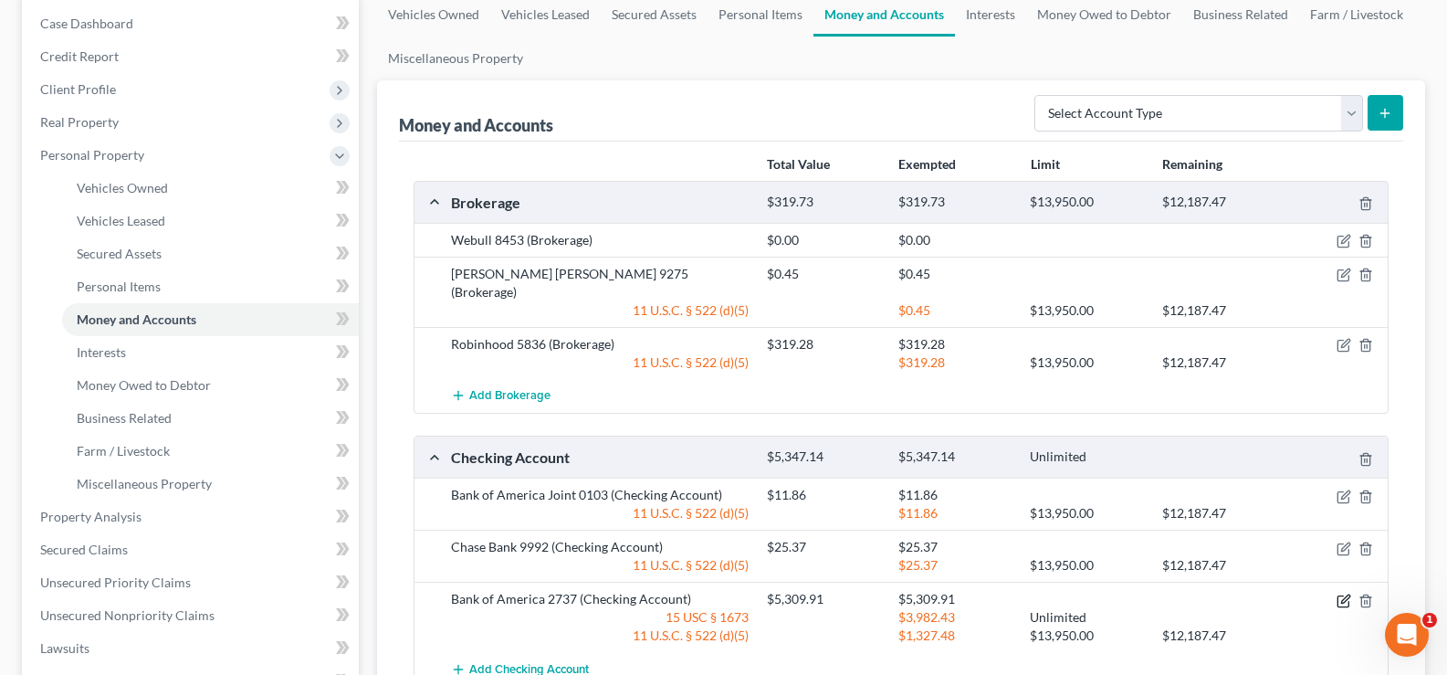
click at [1344, 593] on icon "button" at bounding box center [1343, 600] width 15 height 15
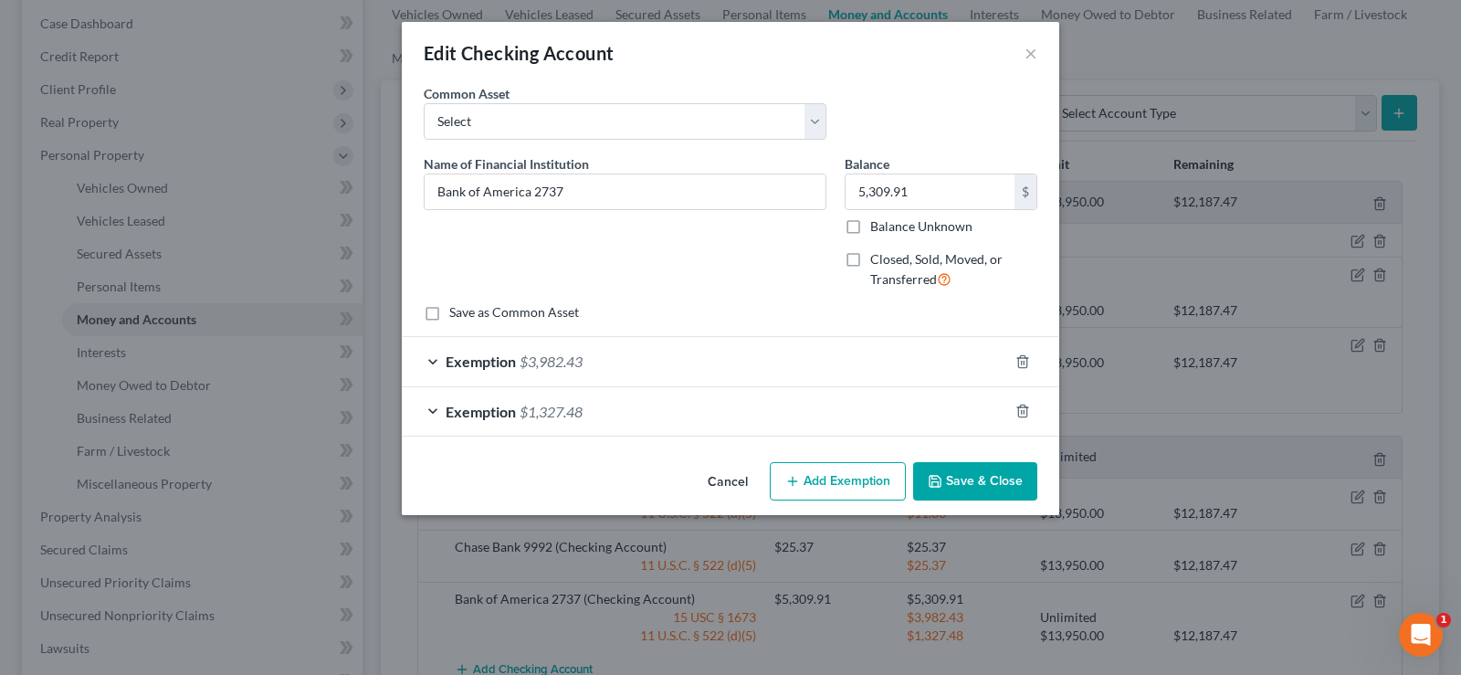
click at [434, 362] on div "Exemption $3,982.43" at bounding box center [705, 361] width 606 height 48
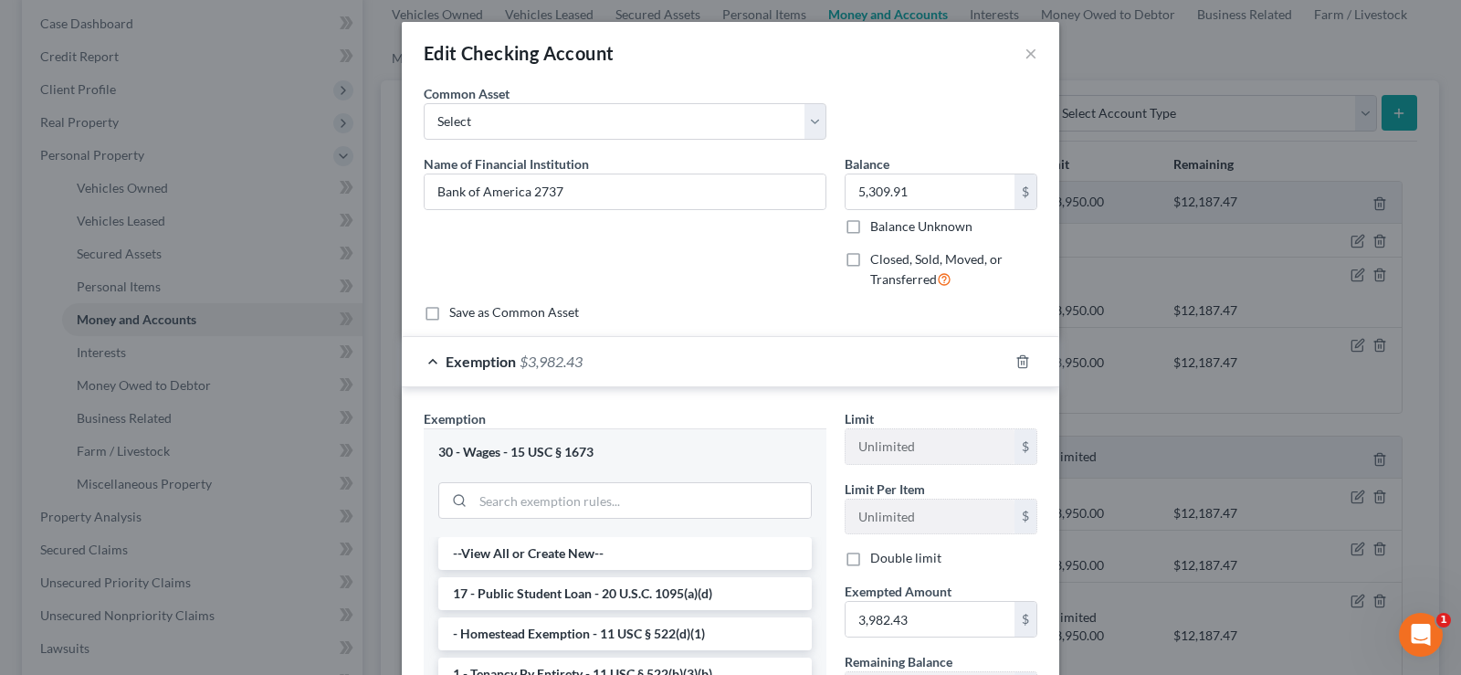
click at [434, 362] on div "Exemption $3,982.43" at bounding box center [705, 361] width 606 height 48
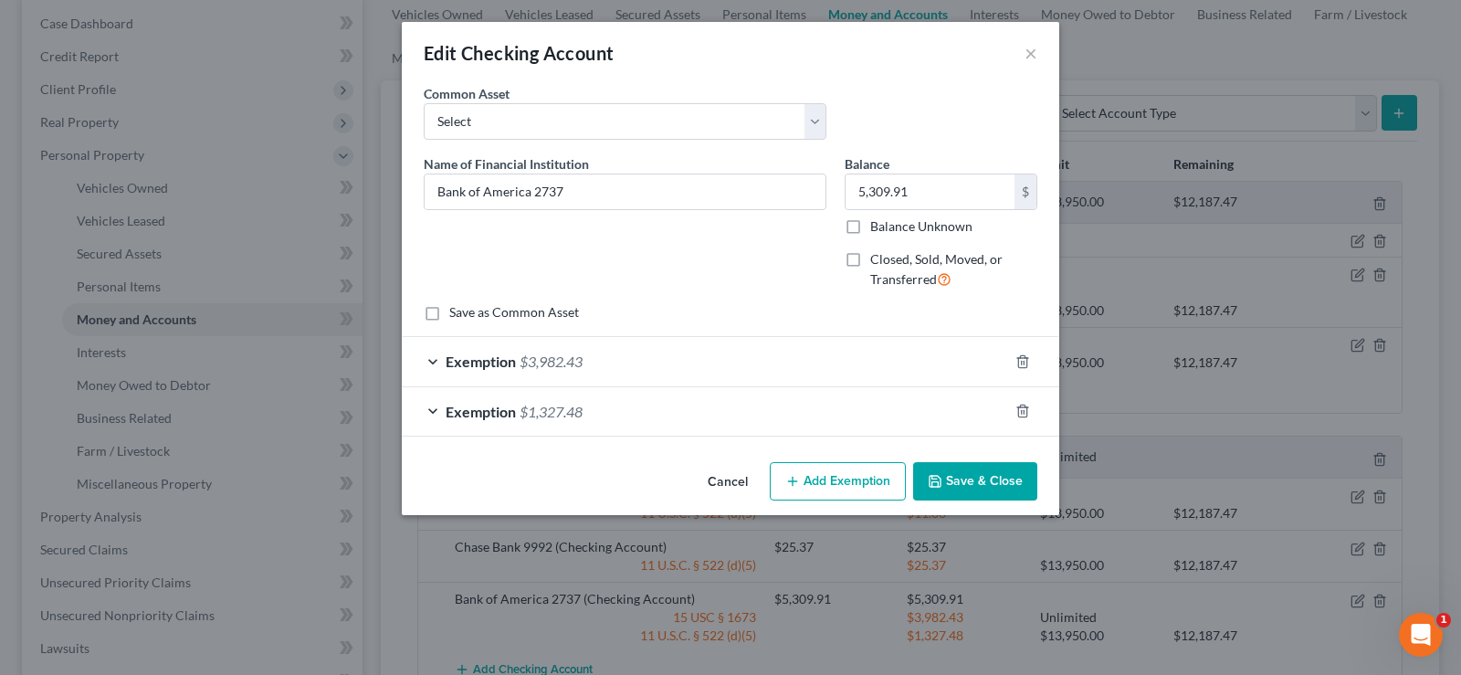
click at [432, 413] on div "Exemption $1,327.48" at bounding box center [705, 411] width 606 height 48
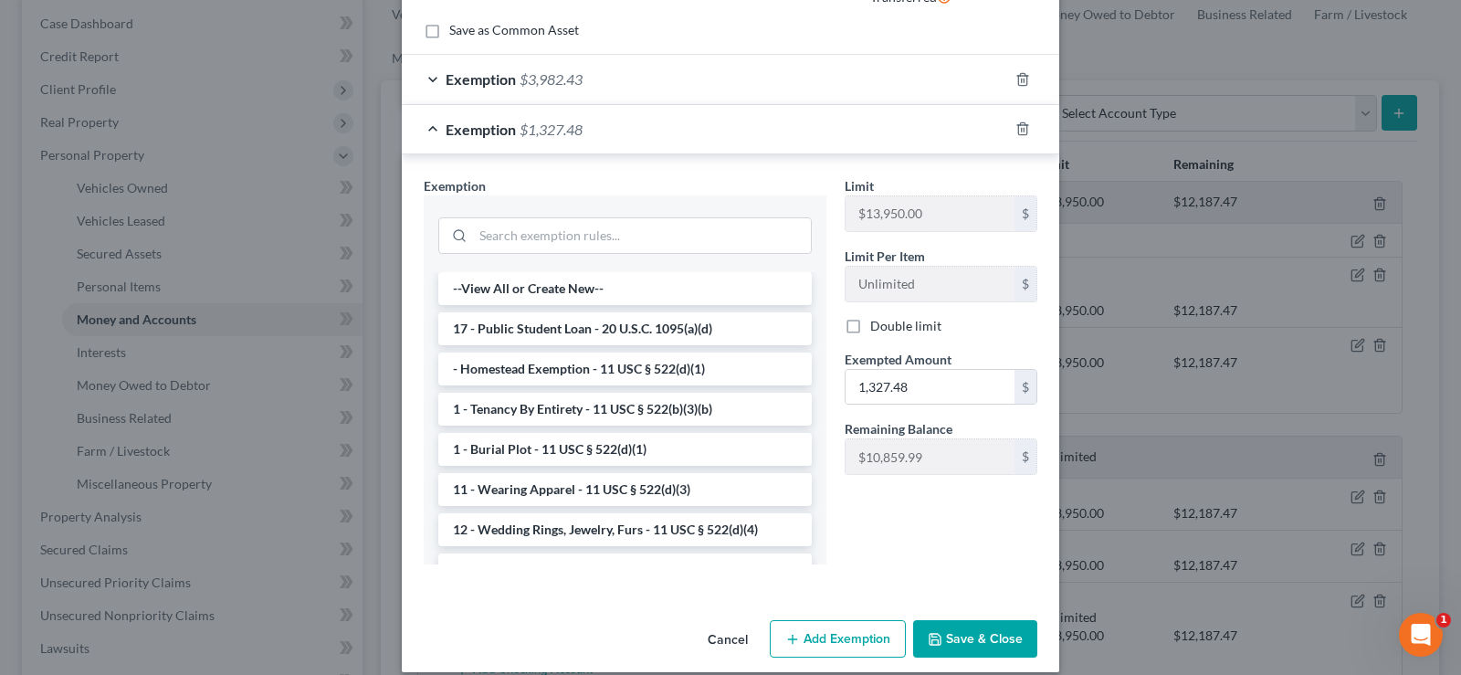
scroll to position [301, 0]
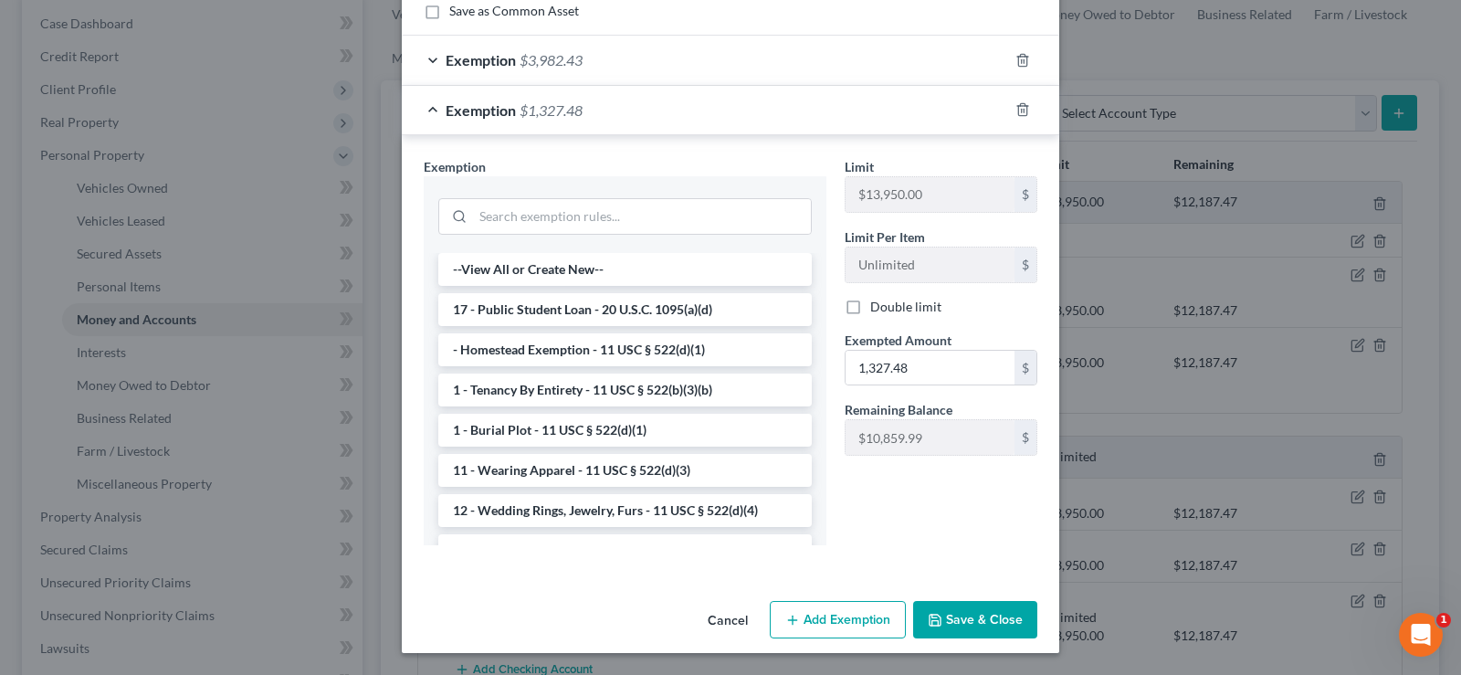
click at [425, 111] on div "Exemption $1,327.48" at bounding box center [705, 110] width 606 height 48
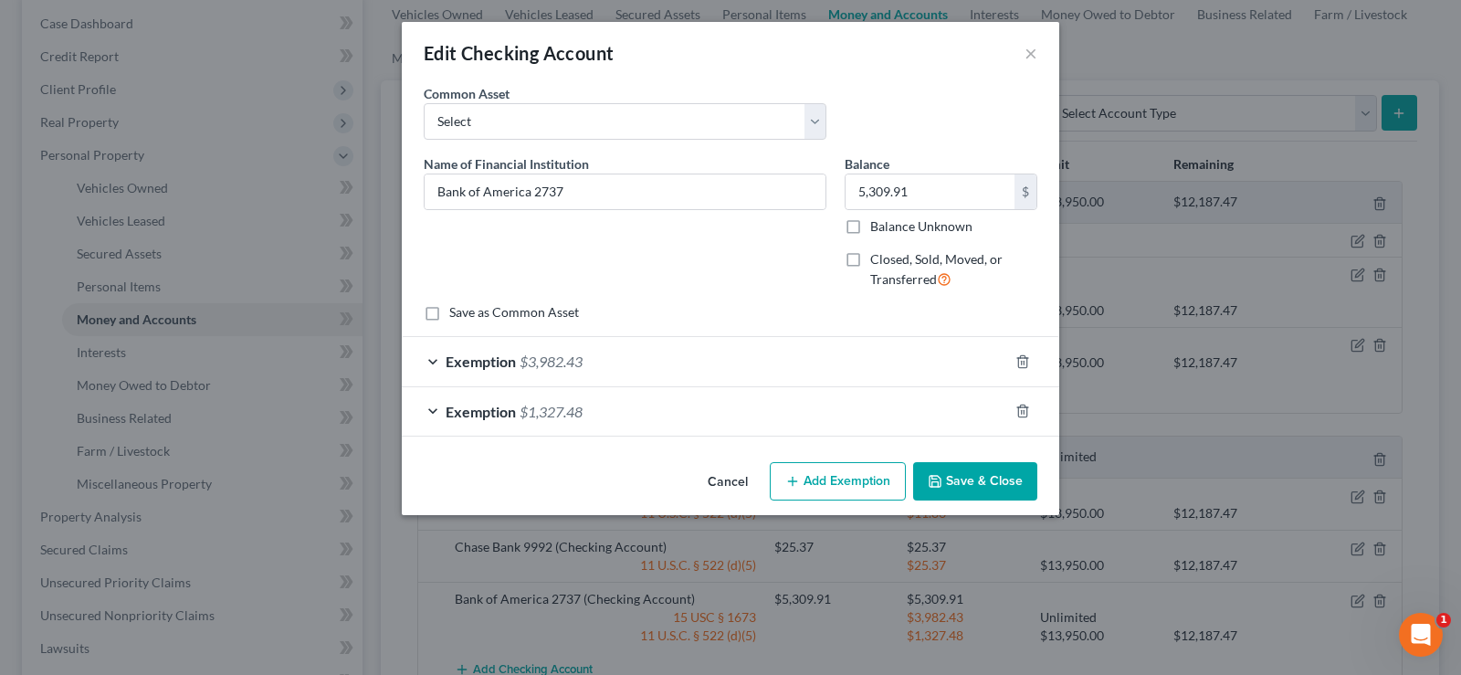
scroll to position [0, 0]
click at [625, 419] on div "Exemption $1,327.48" at bounding box center [705, 411] width 606 height 48
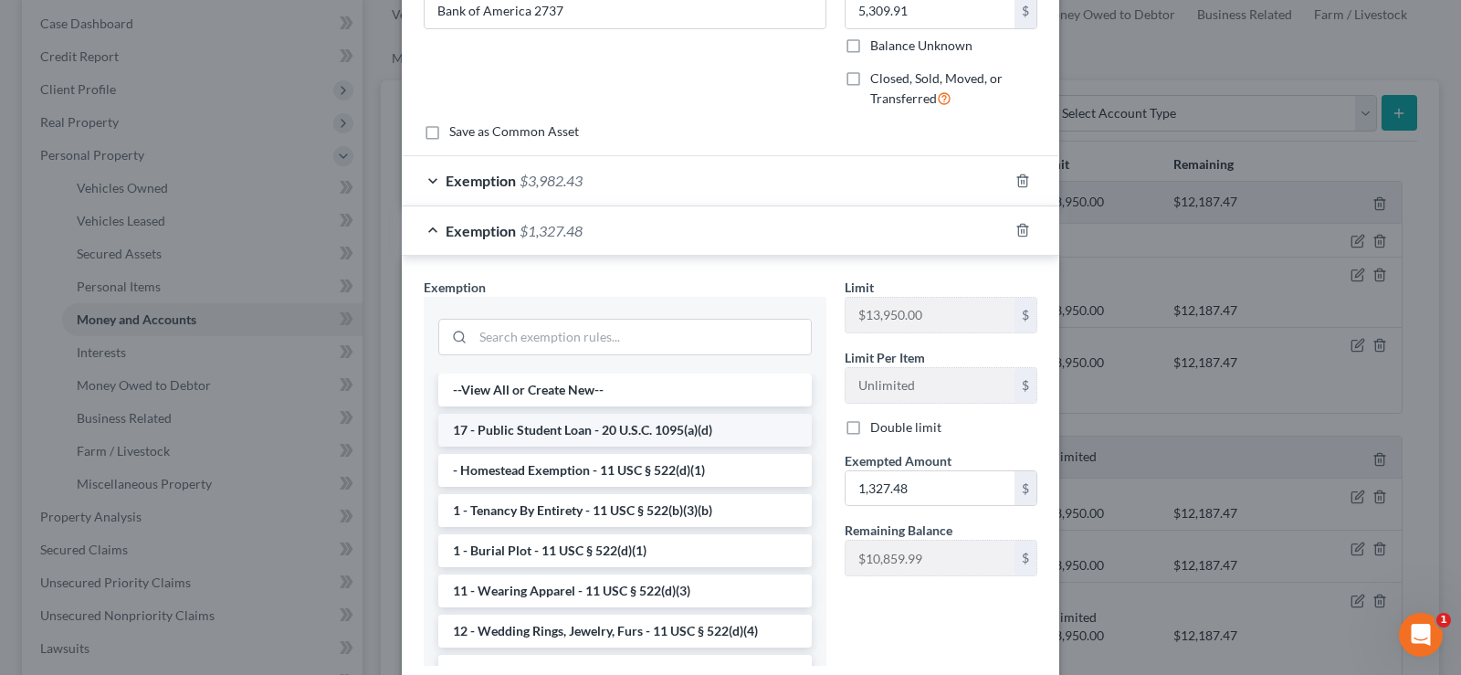
scroll to position [27, 0]
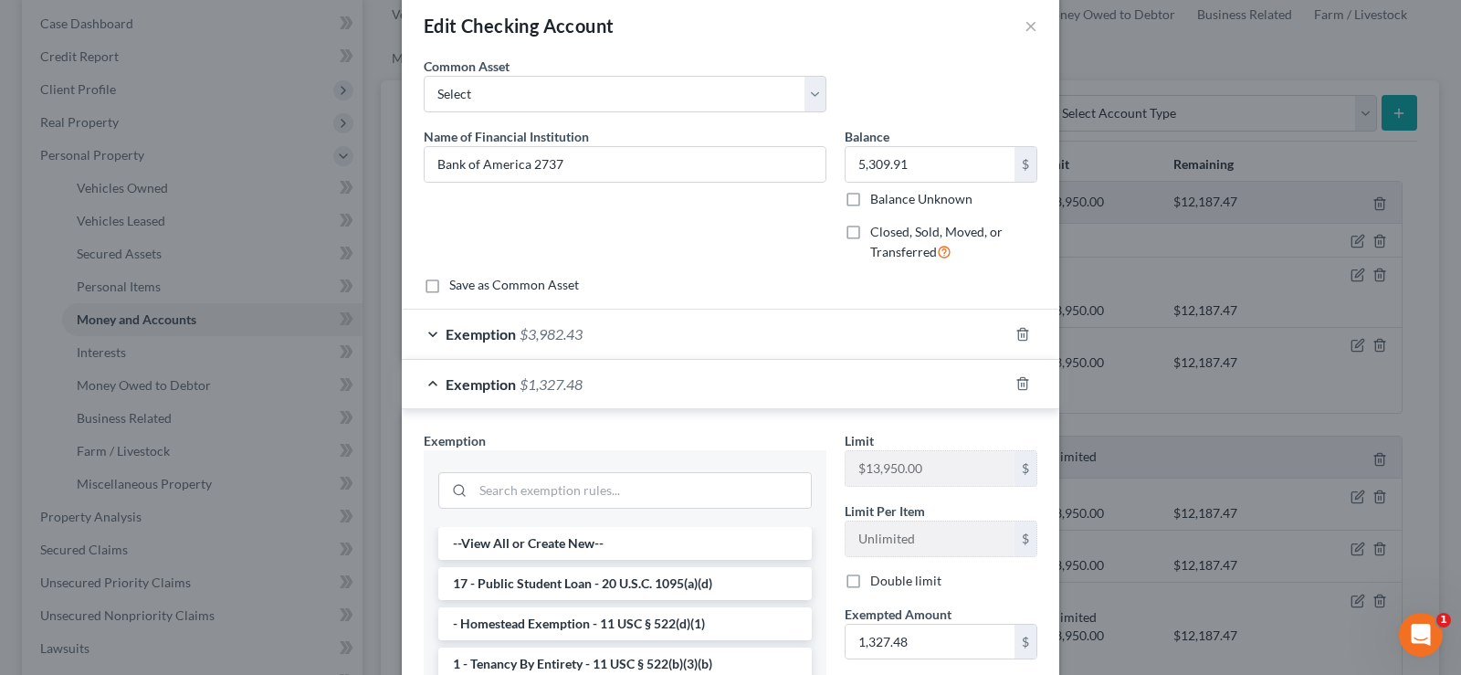
click at [426, 382] on div "Exemption $1,327.48" at bounding box center [705, 384] width 606 height 48
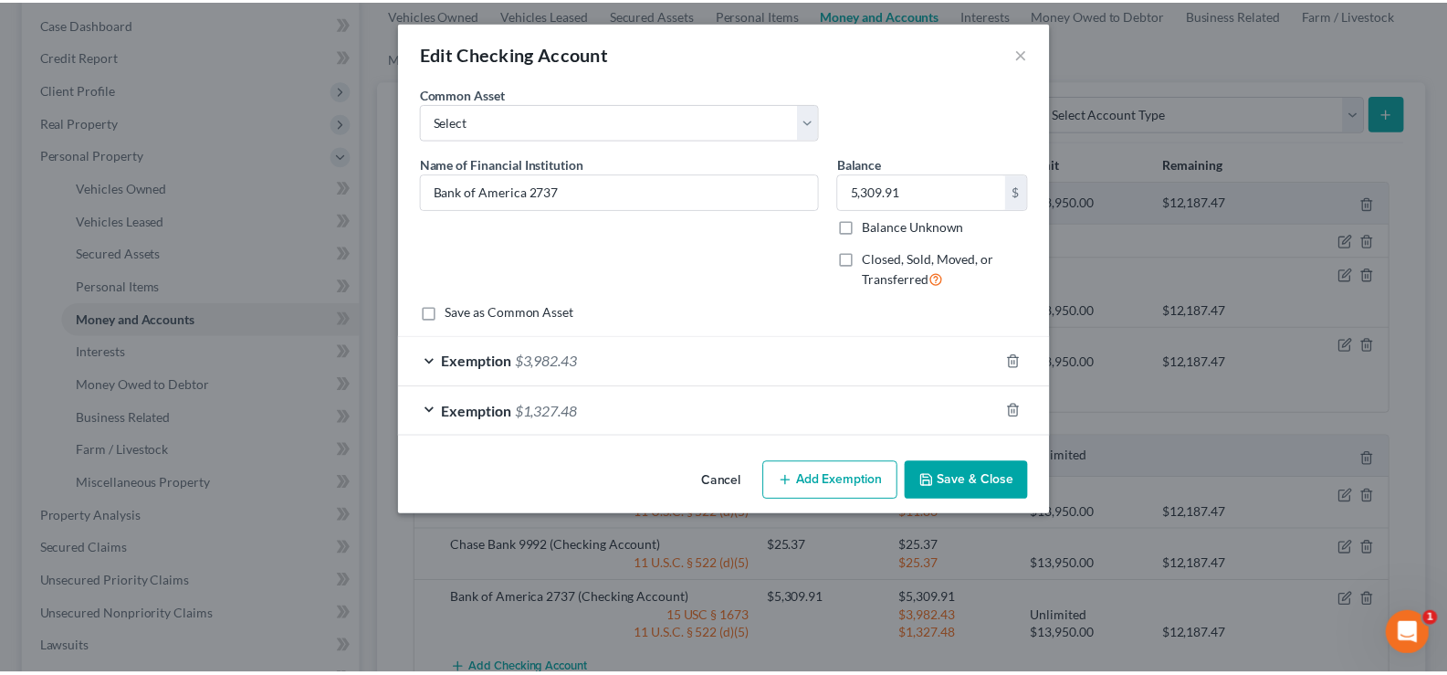
scroll to position [0, 0]
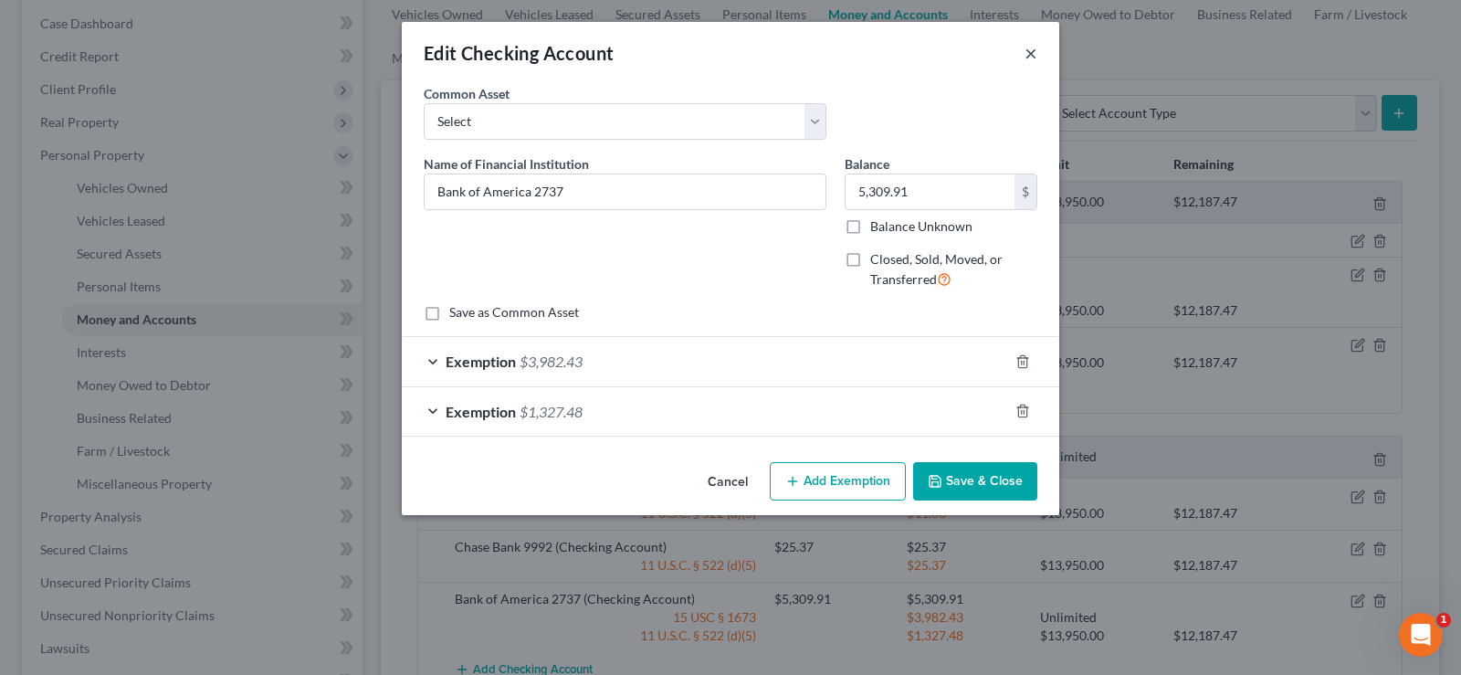
click at [1031, 55] on button "×" at bounding box center [1030, 53] width 13 height 22
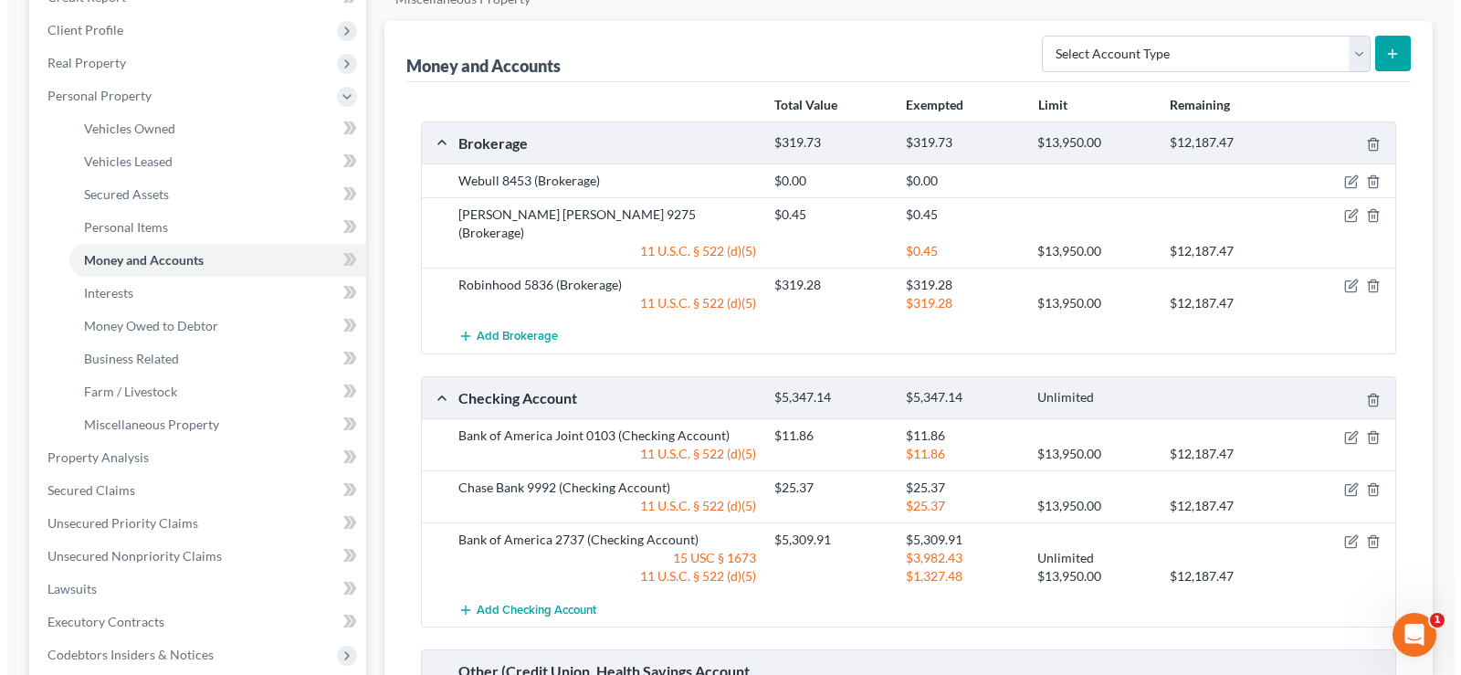
scroll to position [274, 0]
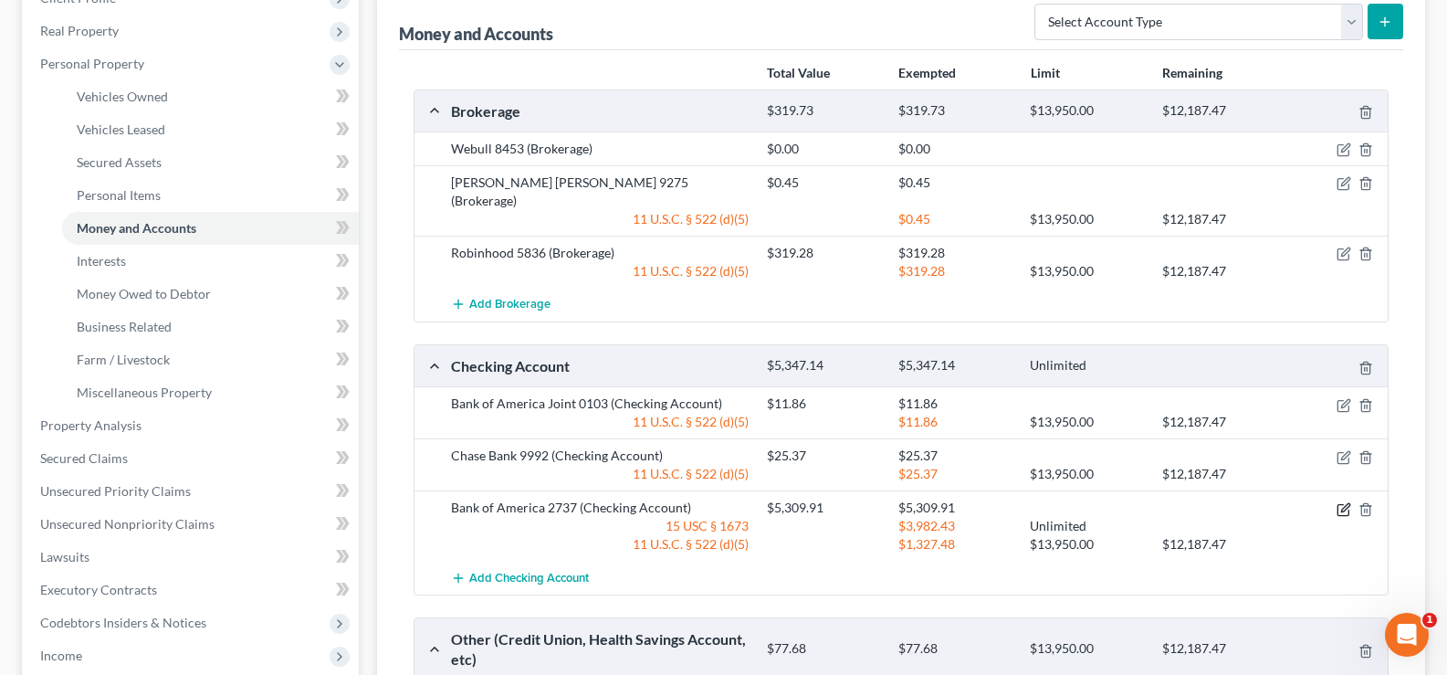
click at [1345, 502] on icon "button" at bounding box center [1343, 509] width 15 height 15
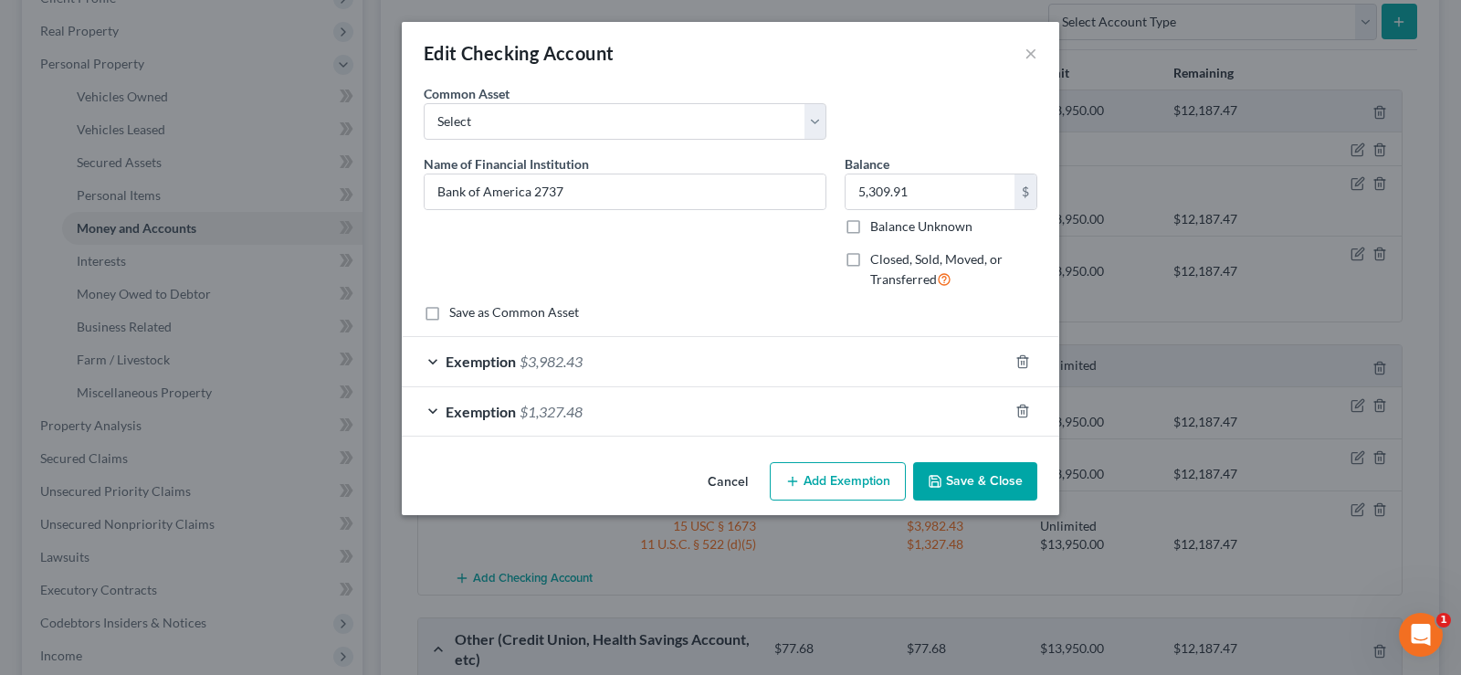
click at [660, 362] on div "Exemption $3,982.43" at bounding box center [705, 361] width 606 height 48
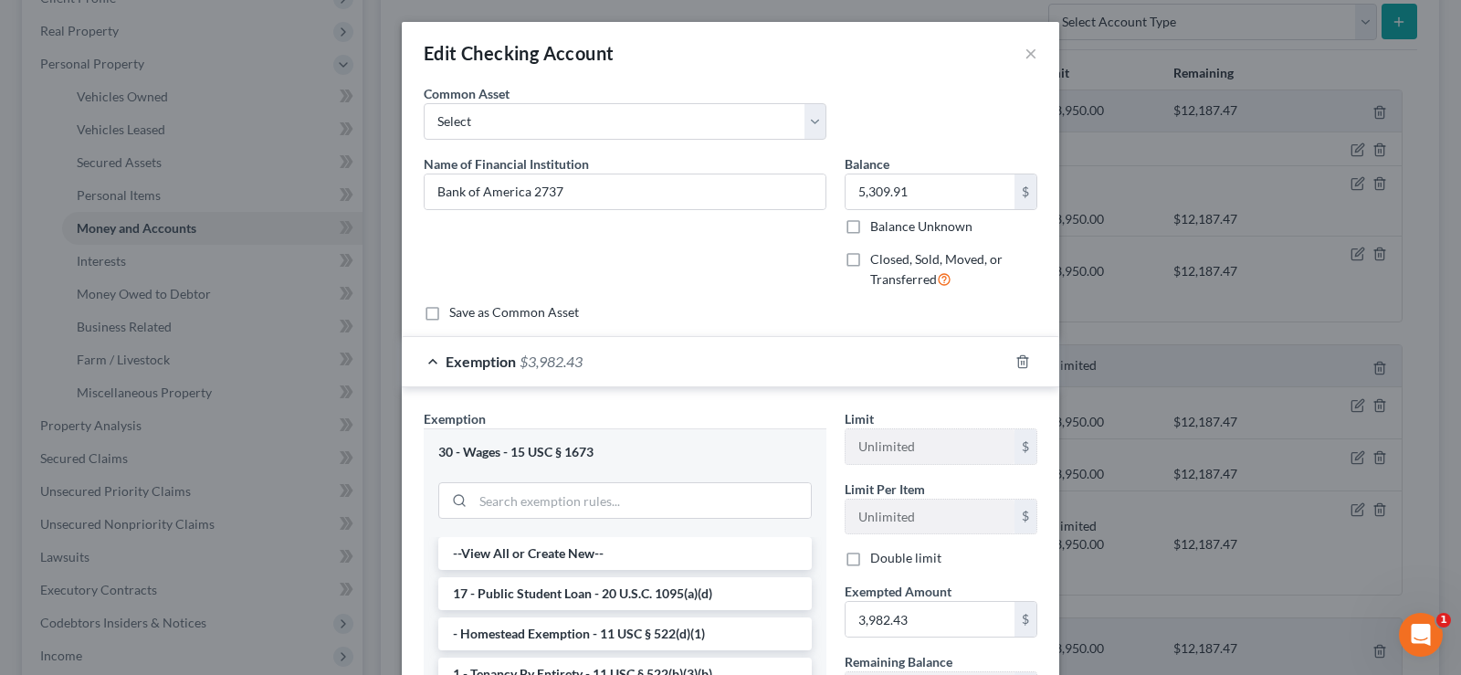
click at [675, 362] on div "Exemption $3,982.43" at bounding box center [705, 361] width 606 height 48
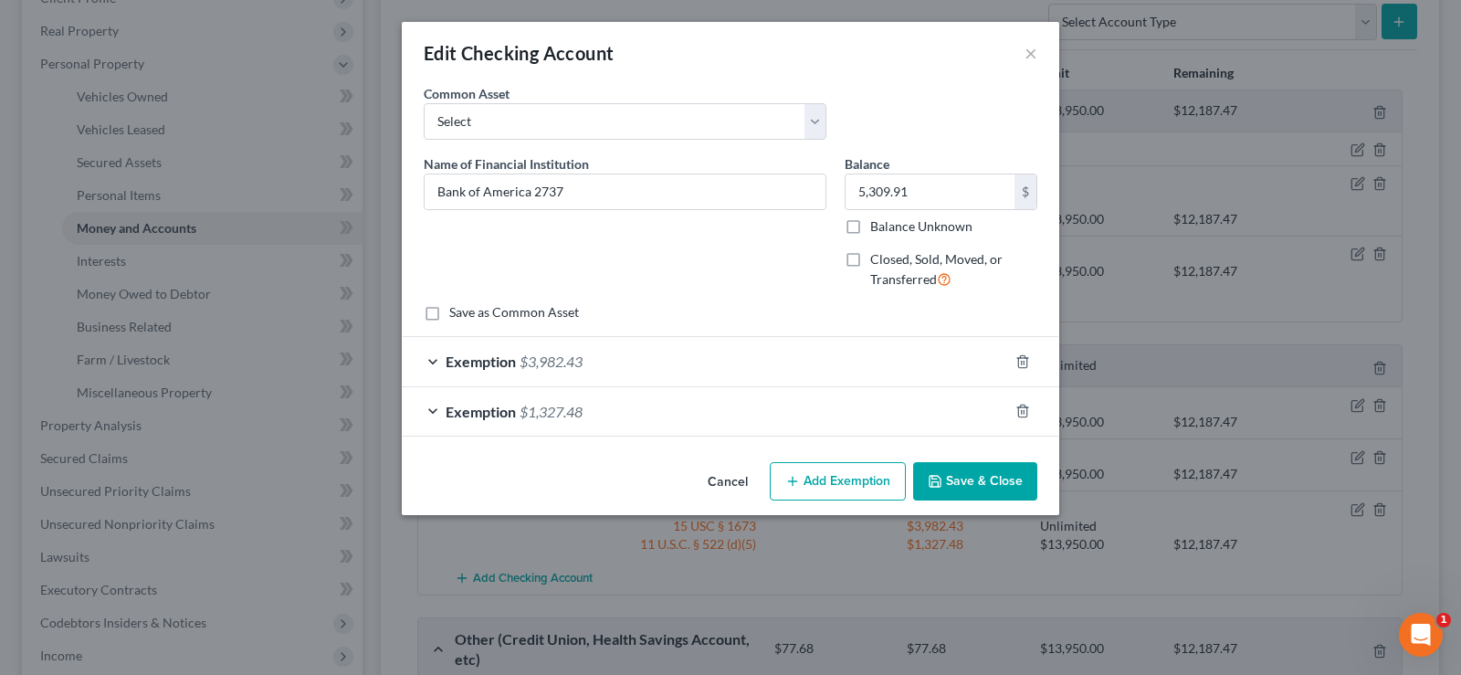
click at [673, 396] on div "Exemption $1,327.48" at bounding box center [705, 411] width 606 height 48
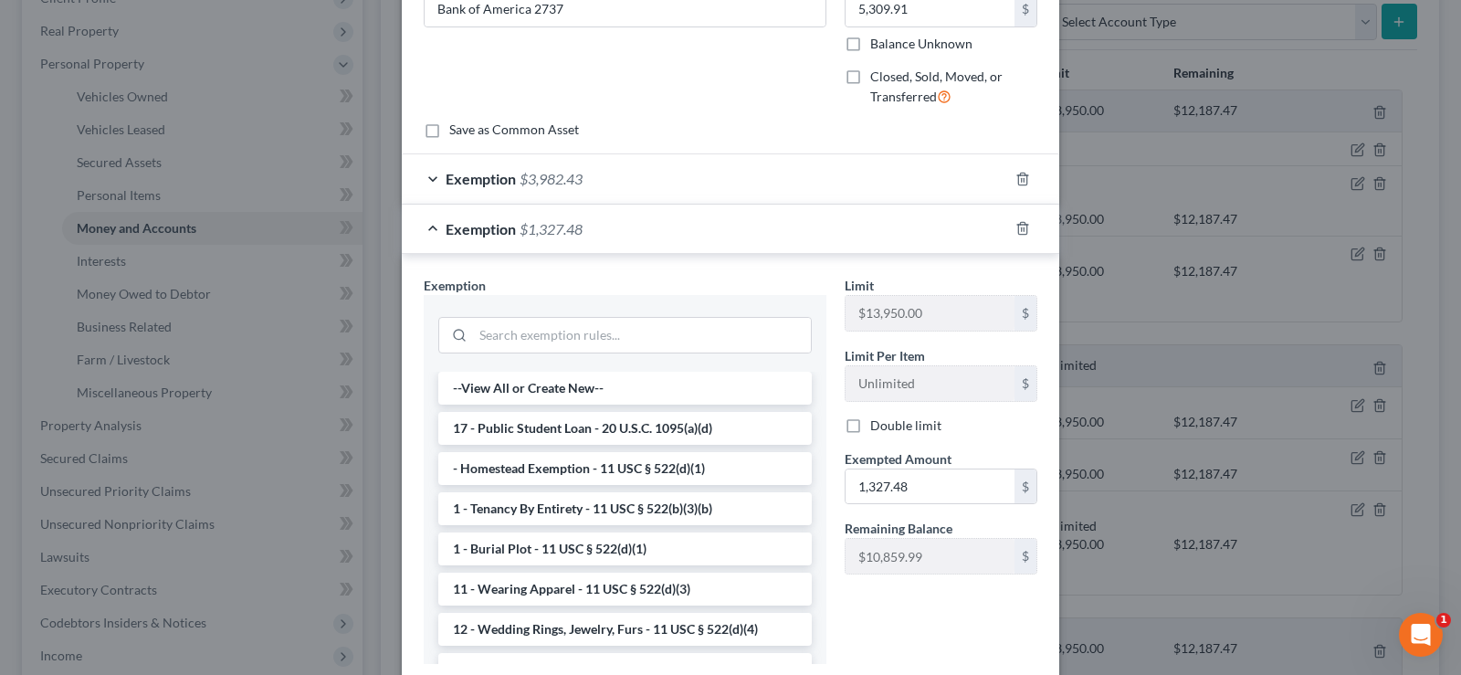
scroll to position [0, 0]
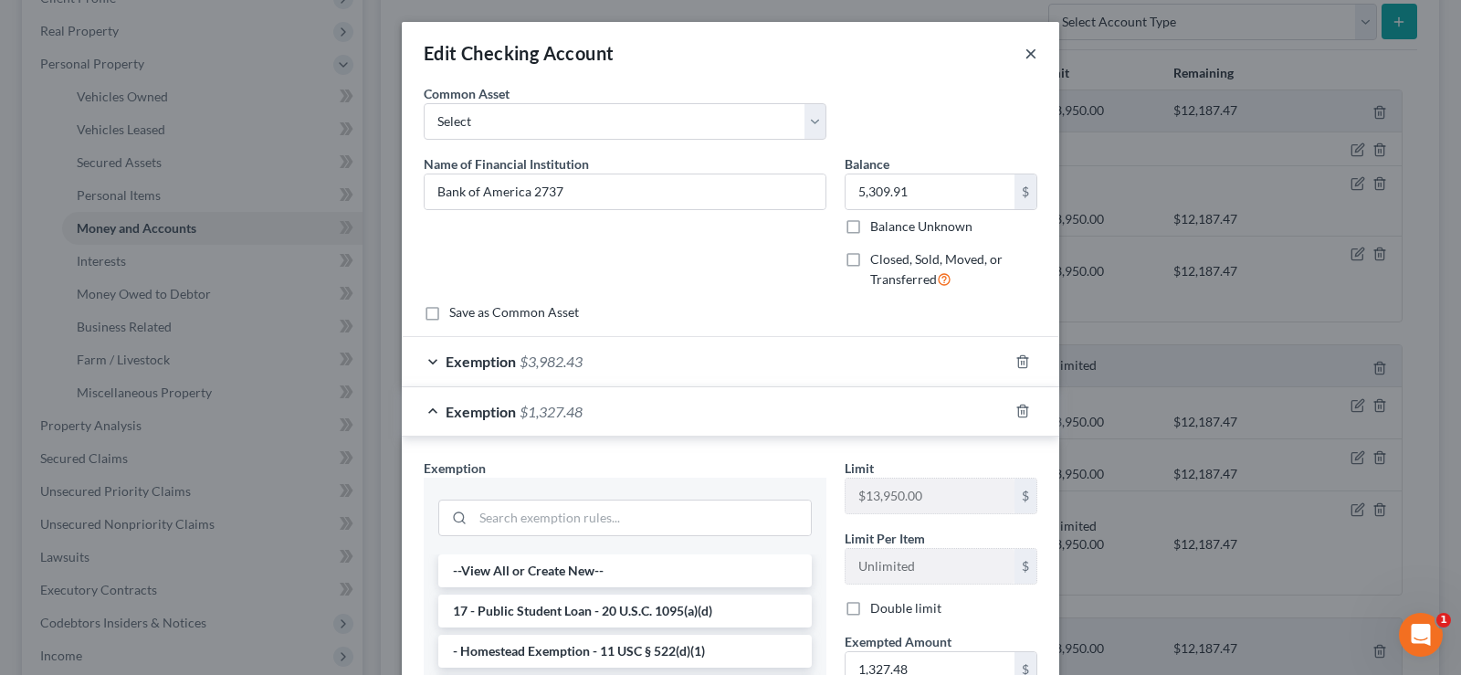
click at [1024, 50] on button "×" at bounding box center [1030, 53] width 13 height 22
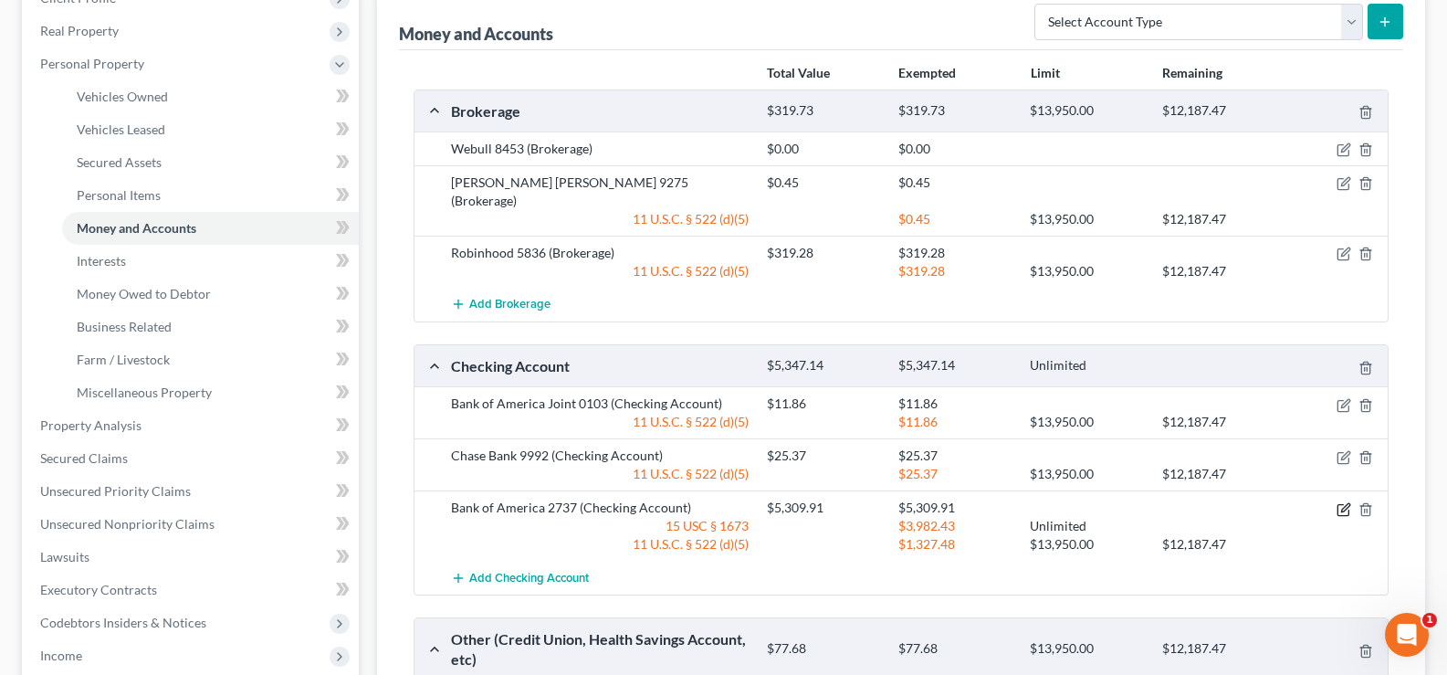
click at [1344, 502] on icon "button" at bounding box center [1343, 509] width 15 height 15
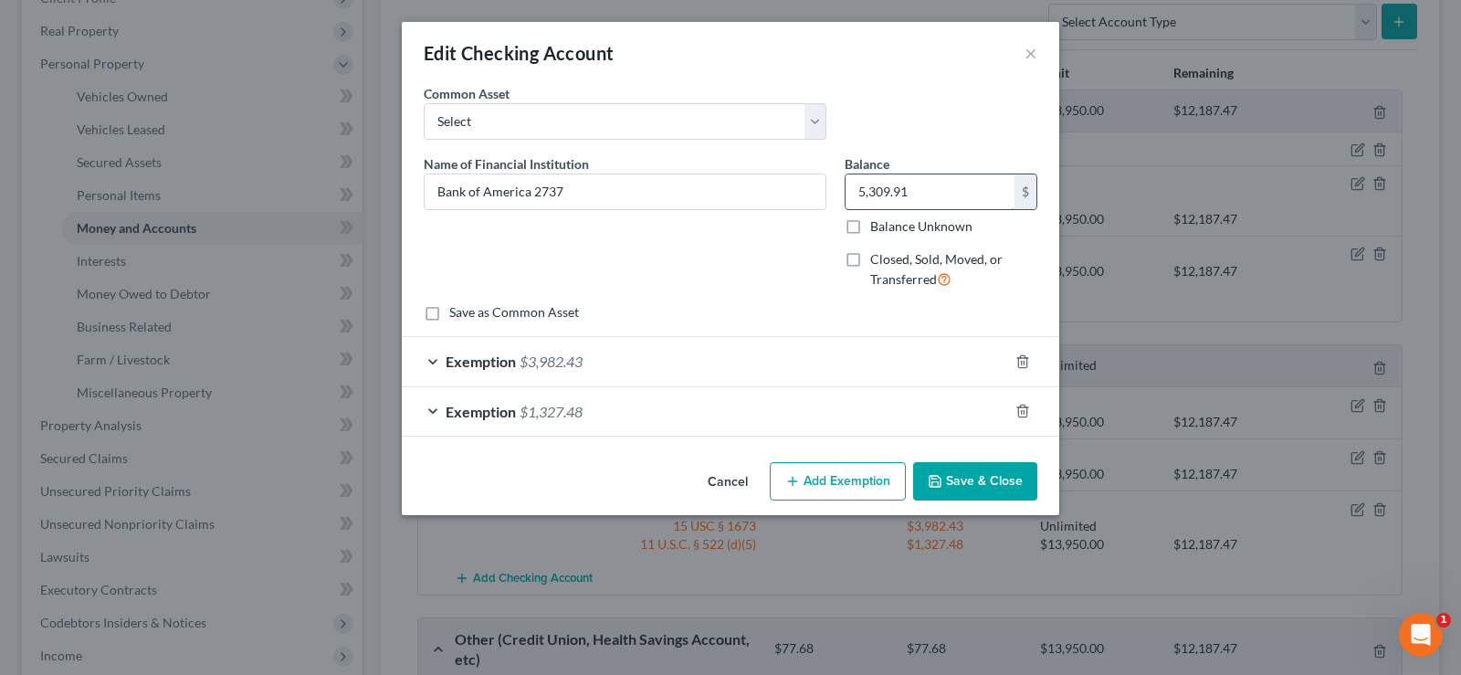
click at [930, 192] on input "5,309.91" at bounding box center [929, 191] width 169 height 35
click at [663, 354] on div "Exemption $3,982.43" at bounding box center [705, 361] width 606 height 48
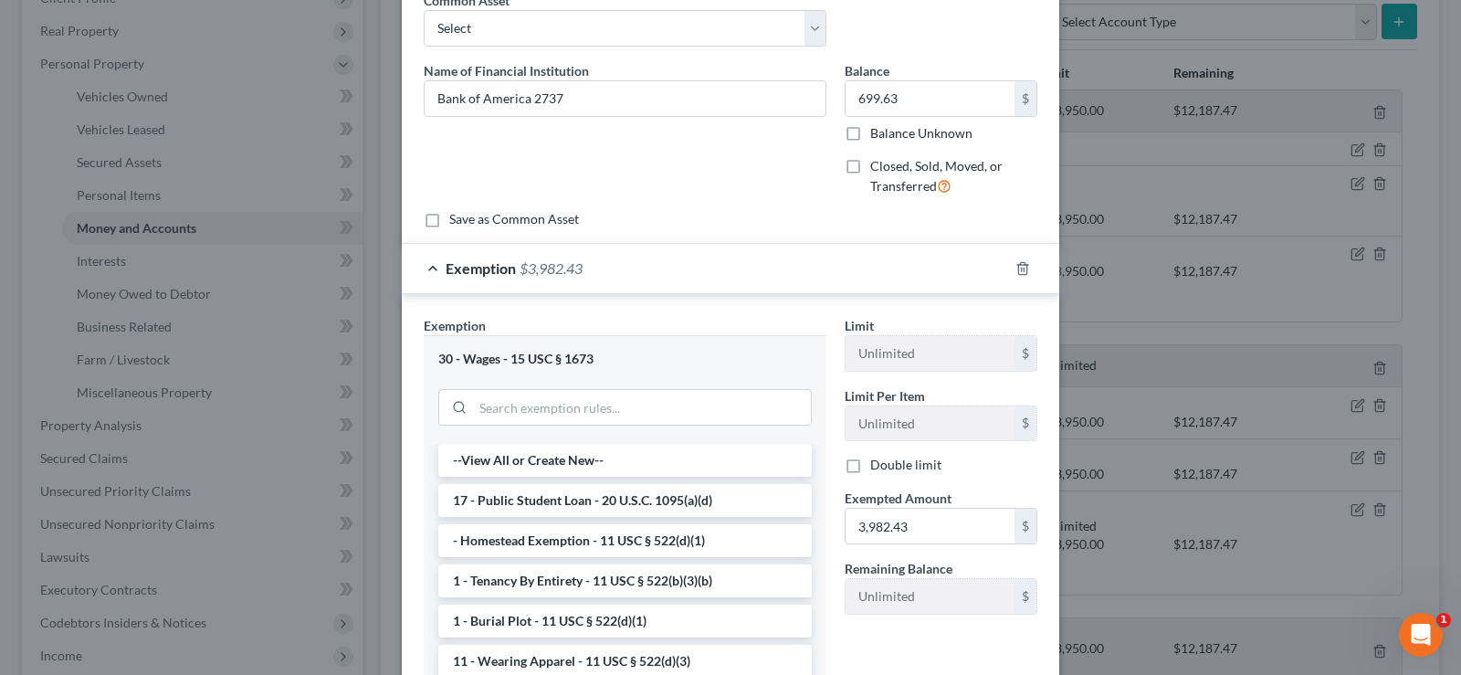
scroll to position [183, 0]
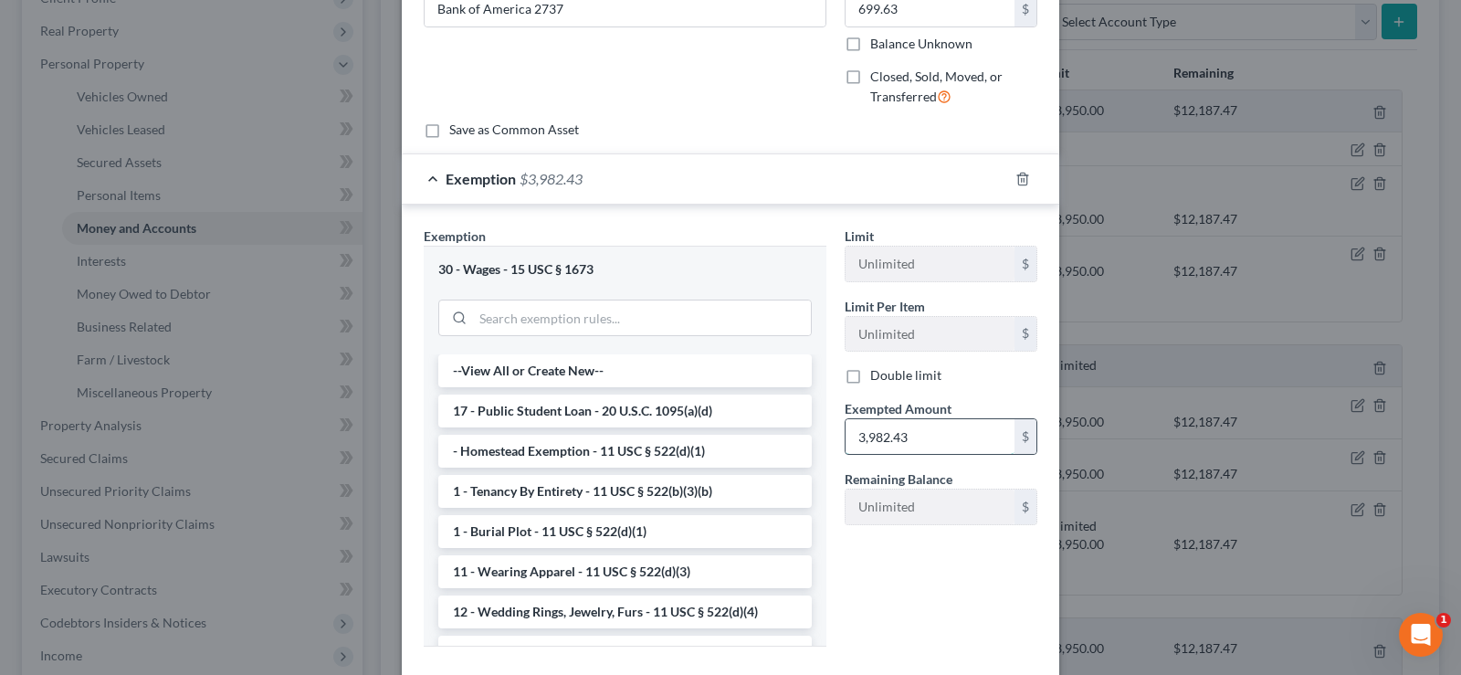
click at [906, 433] on input "3,982.43" at bounding box center [929, 436] width 169 height 35
click at [422, 179] on div "Exemption $699.63" at bounding box center [705, 178] width 606 height 48
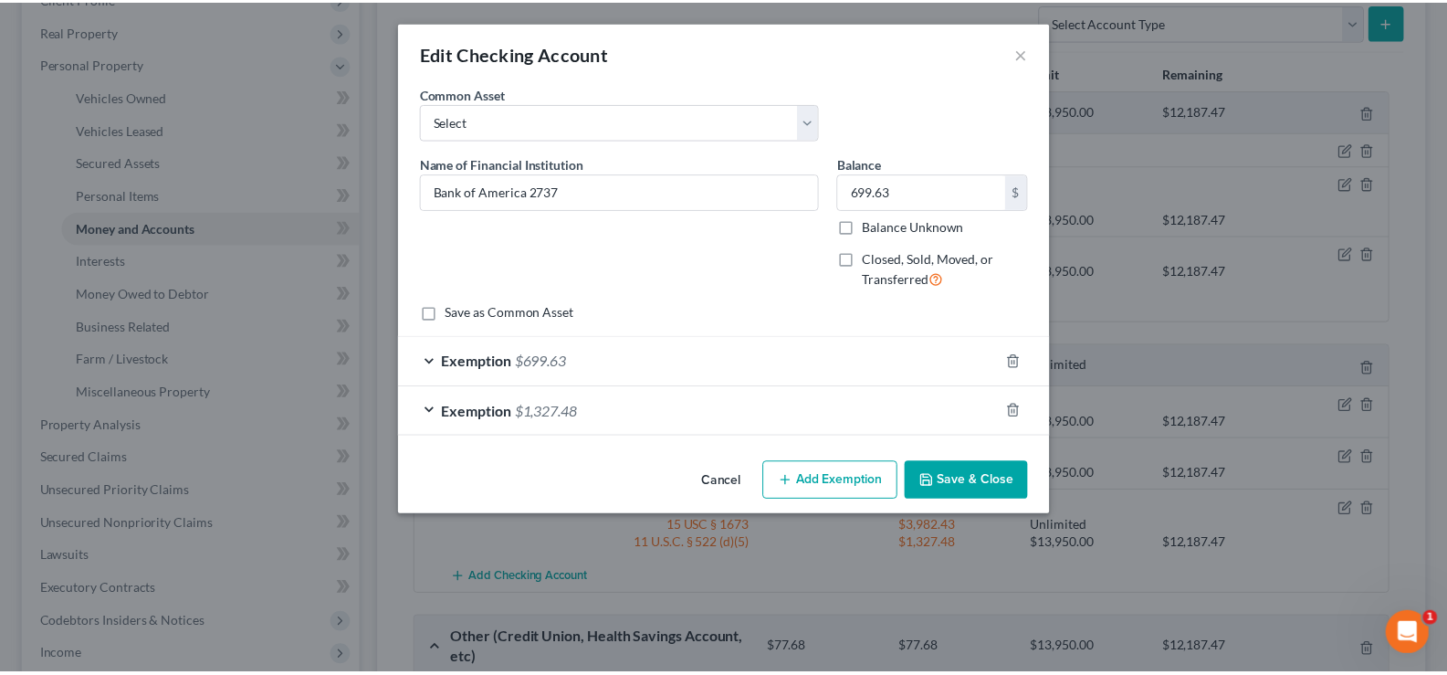
scroll to position [0, 0]
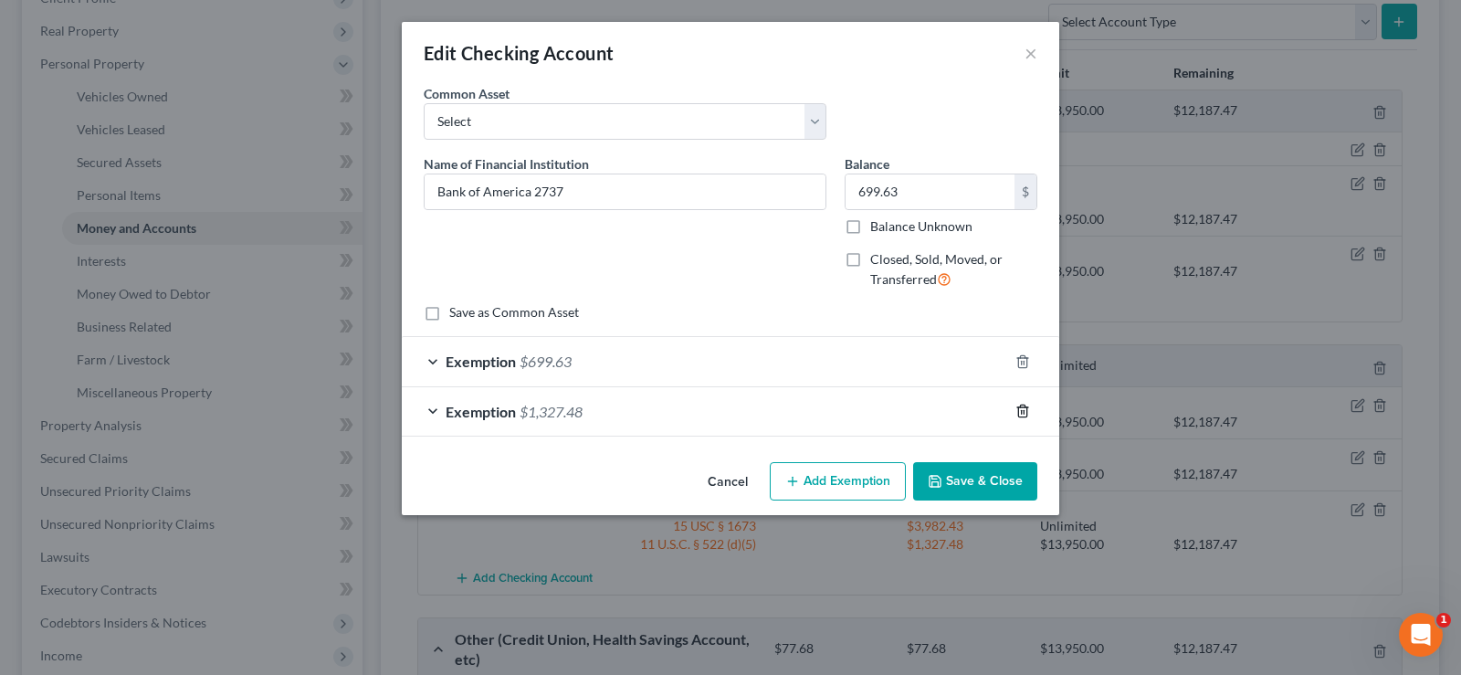
click at [1026, 409] on icon "button" at bounding box center [1022, 411] width 8 height 12
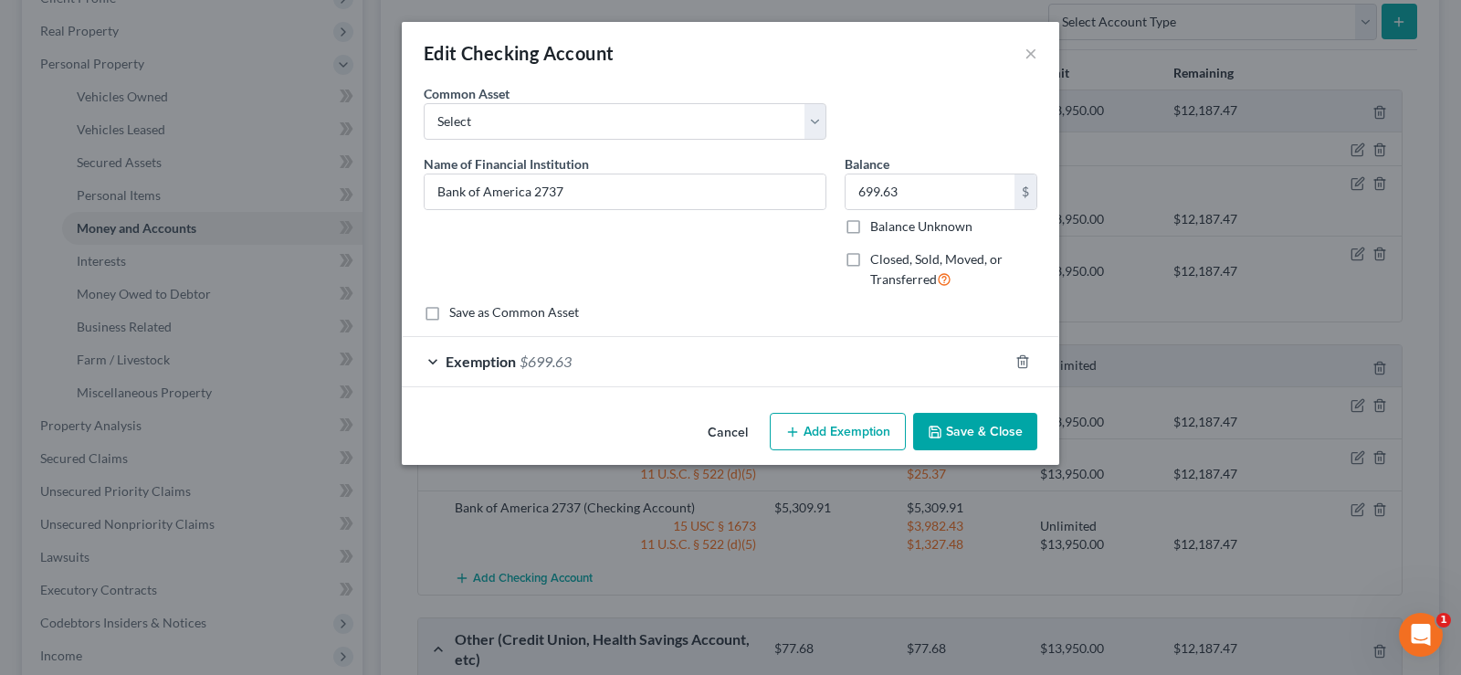
click at [966, 434] on button "Save & Close" at bounding box center [975, 432] width 124 height 38
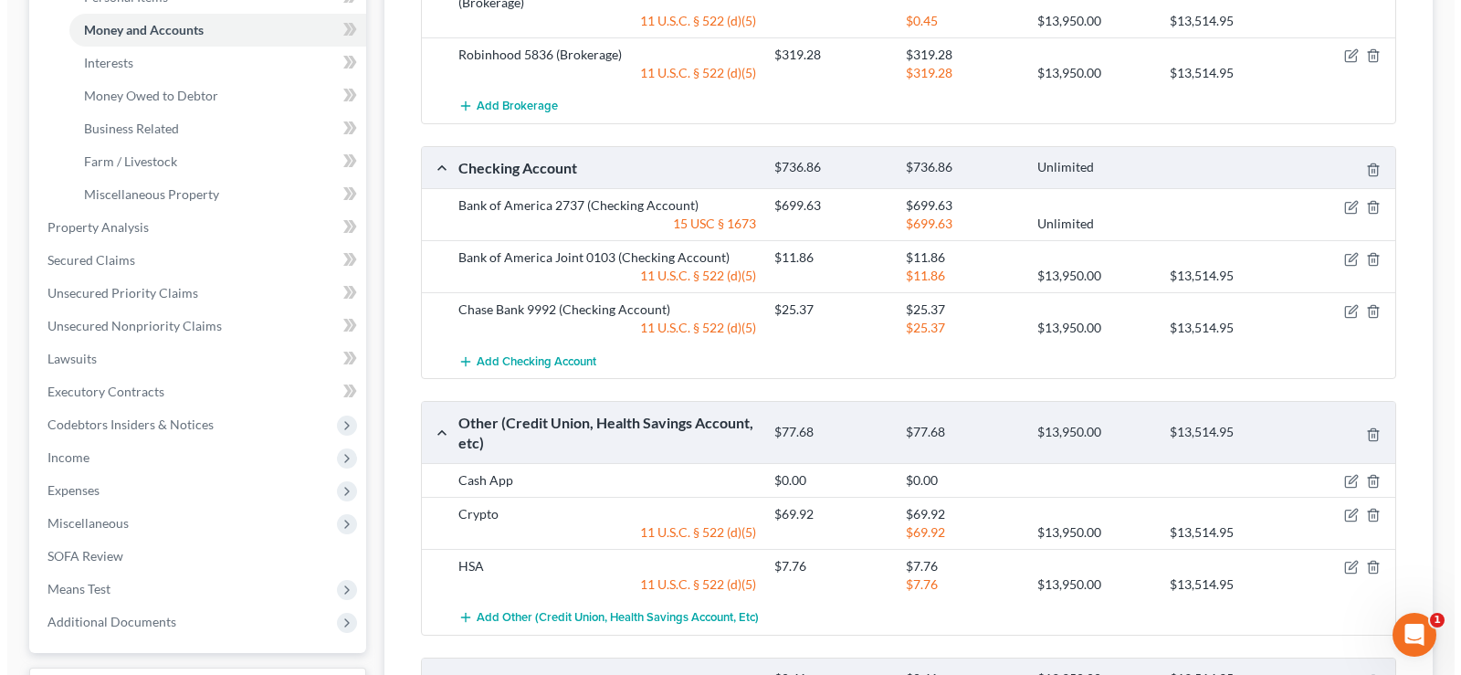
scroll to position [463, 0]
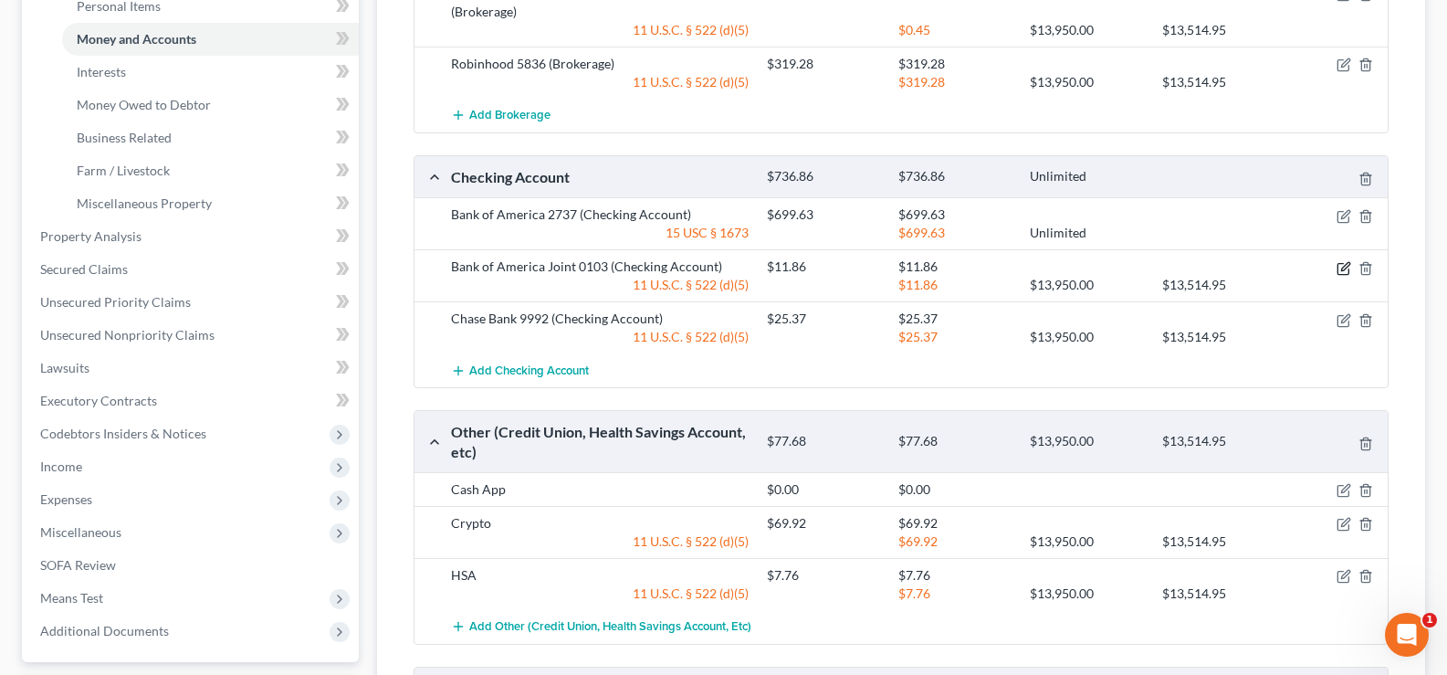
click at [1341, 261] on icon "button" at bounding box center [1343, 268] width 15 height 15
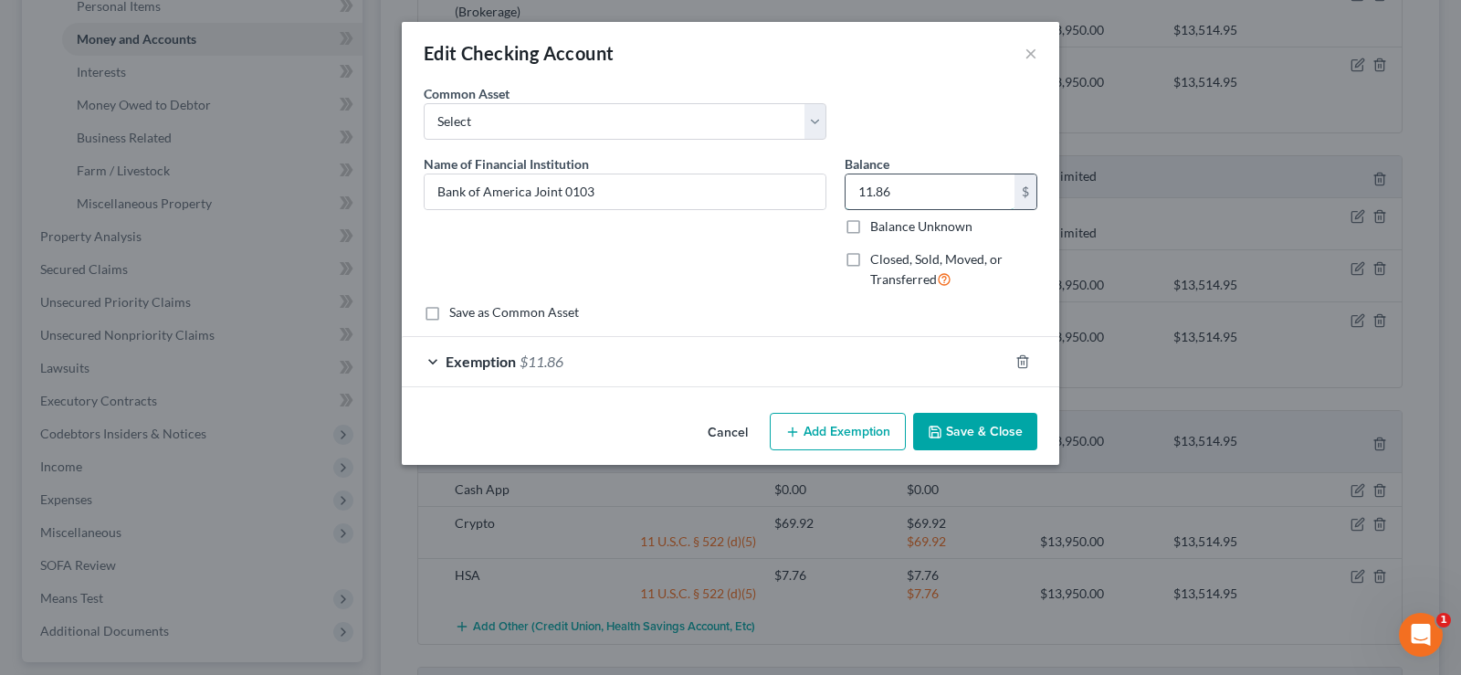
click at [925, 193] on input "11.86" at bounding box center [929, 191] width 169 height 35
click at [702, 359] on div "Exemption $11.86" at bounding box center [705, 361] width 606 height 48
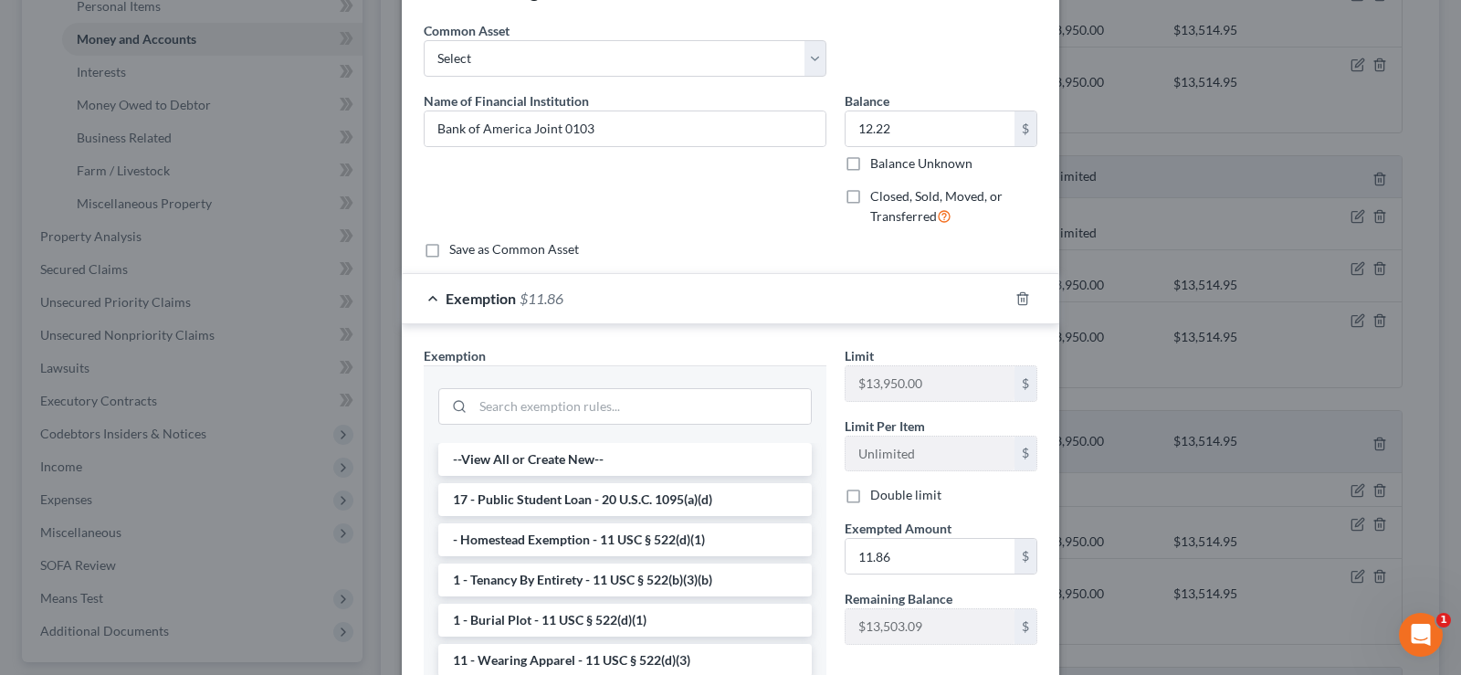
scroll to position [91, 0]
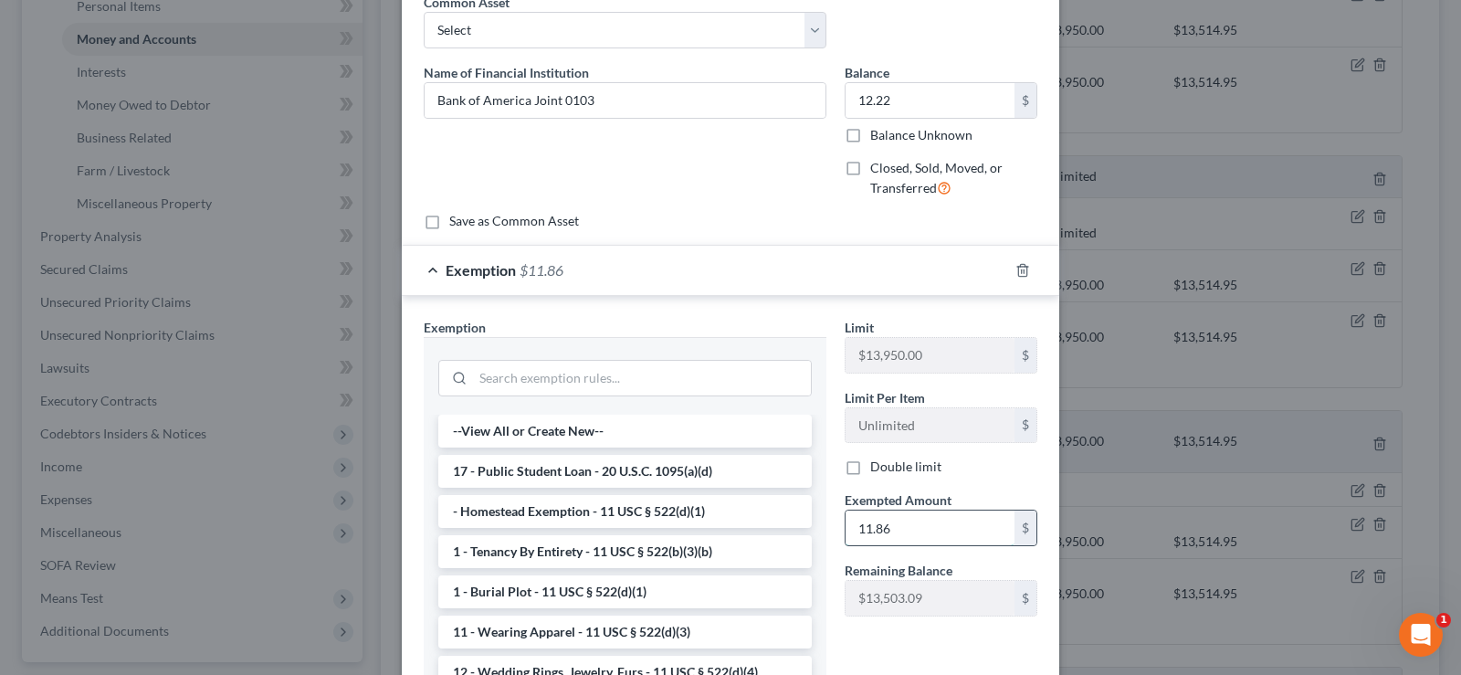
click at [885, 542] on input "11.86" at bounding box center [929, 527] width 169 height 35
click at [630, 101] on input "Bank of America Joint 0103" at bounding box center [624, 100] width 401 height 35
click at [905, 99] on input "12.22" at bounding box center [929, 100] width 169 height 35
drag, startPoint x: 904, startPoint y: 99, endPoint x: 822, endPoint y: 94, distance: 81.4
click at [822, 94] on div "Name of Financial Institution * Bank of America Joint 0103 debtor 50% of funds …" at bounding box center [730, 138] width 632 height 150
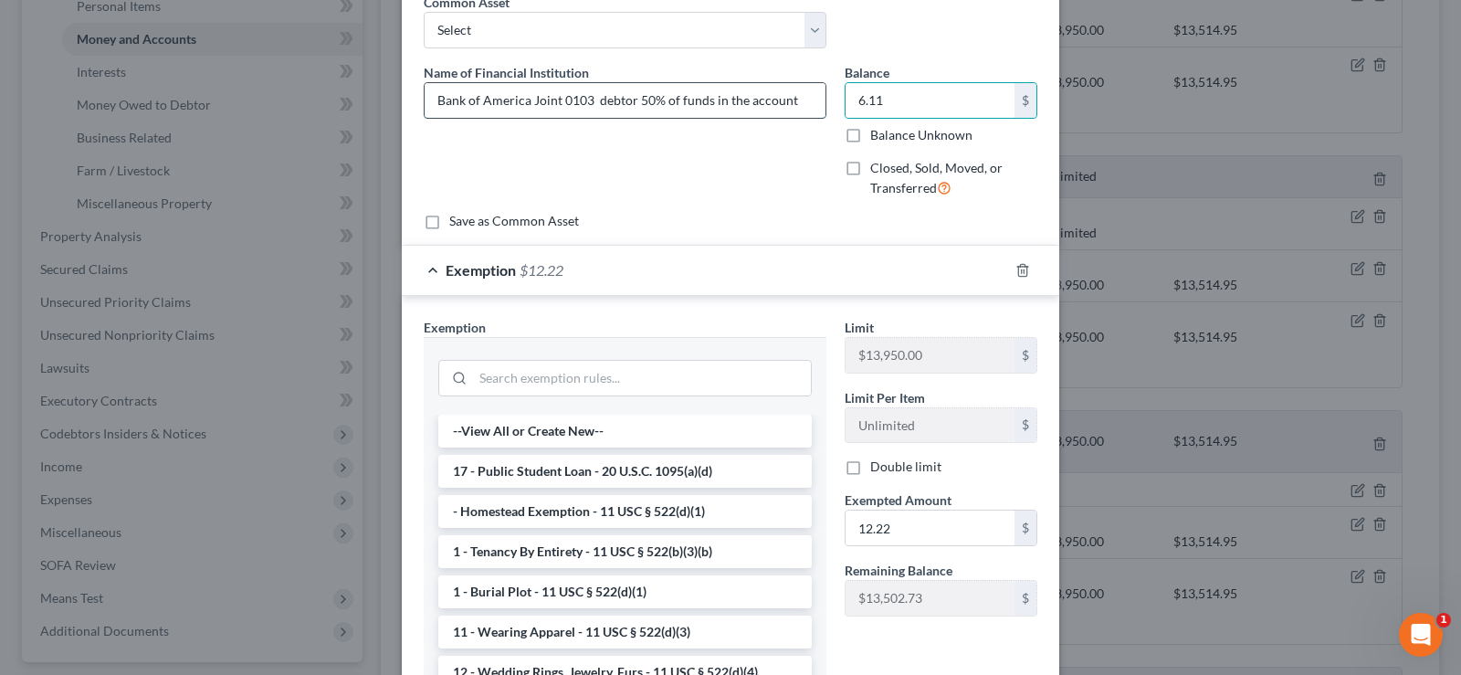
click at [786, 101] on input "Bank of America Joint 0103 debtor 50% of funds in the account" at bounding box center [624, 100] width 401 height 35
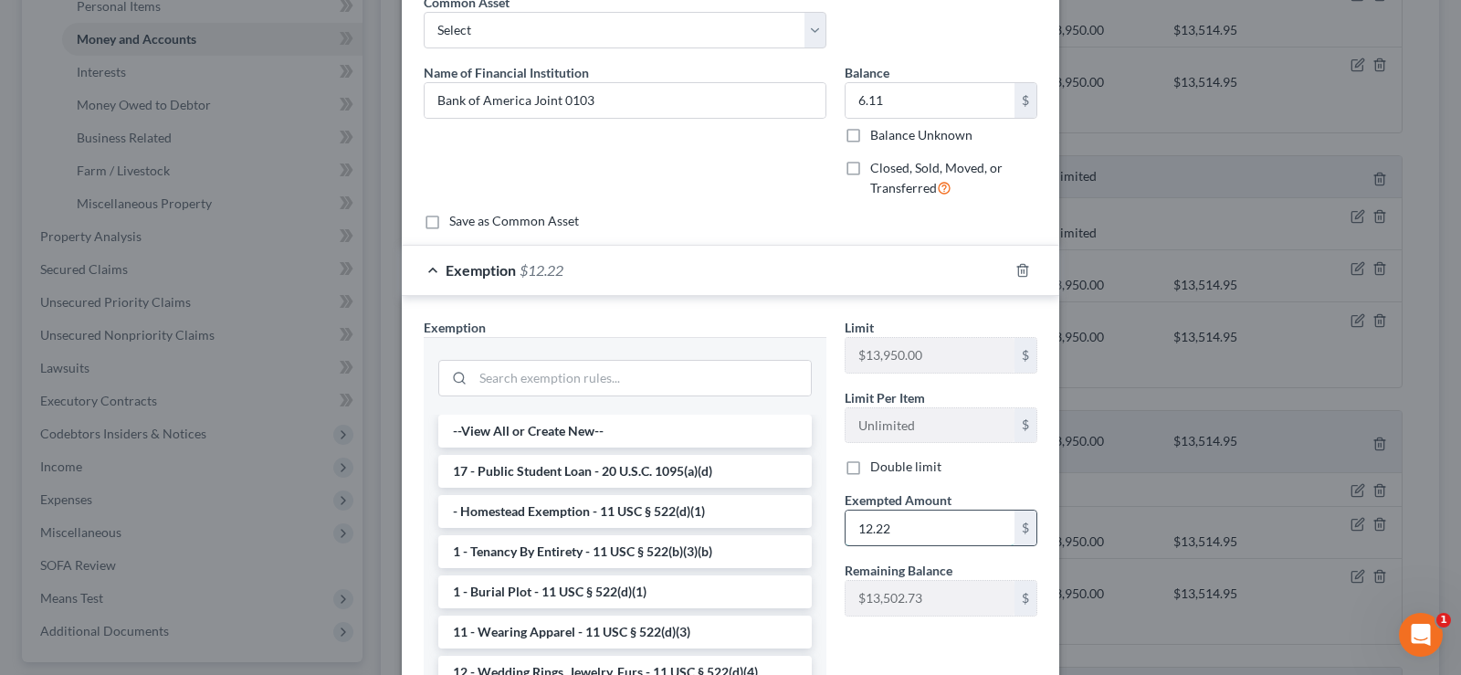
click at [896, 526] on input "12.22" at bounding box center [929, 527] width 169 height 35
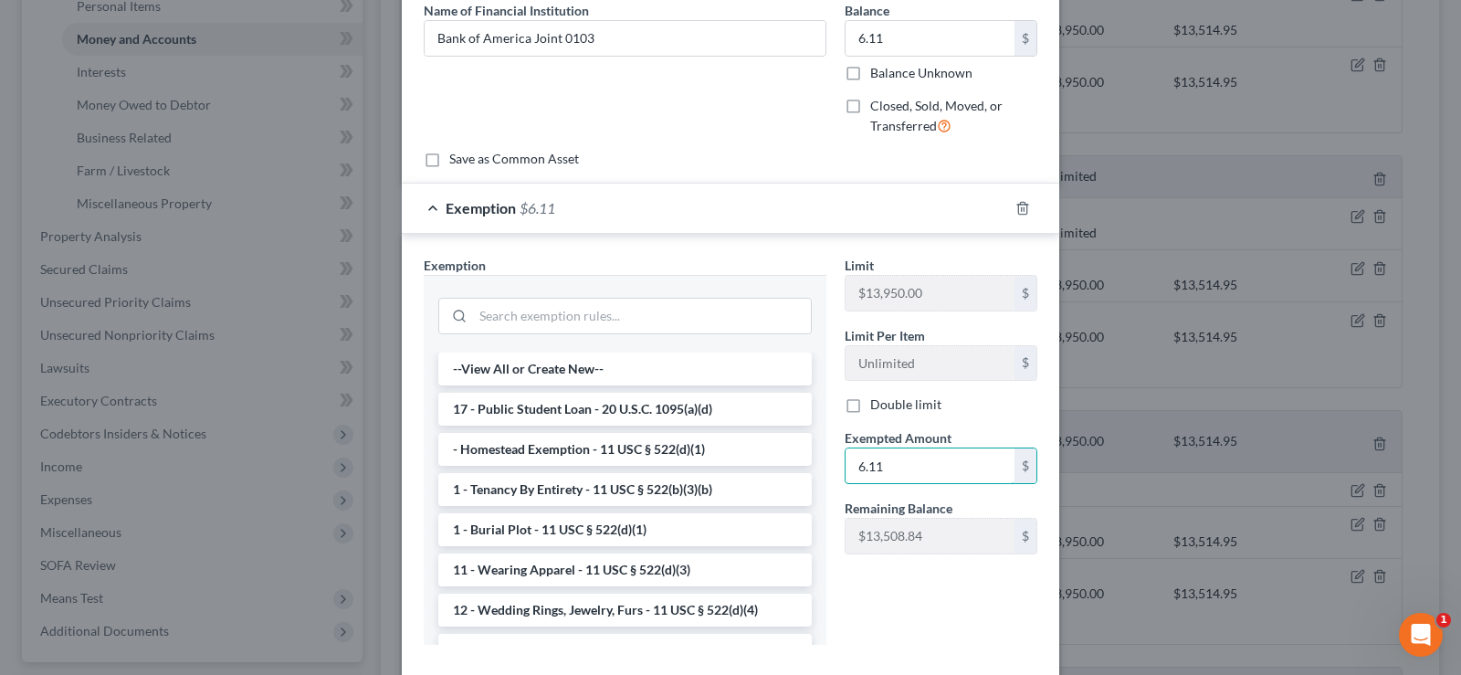
scroll to position [253, 0]
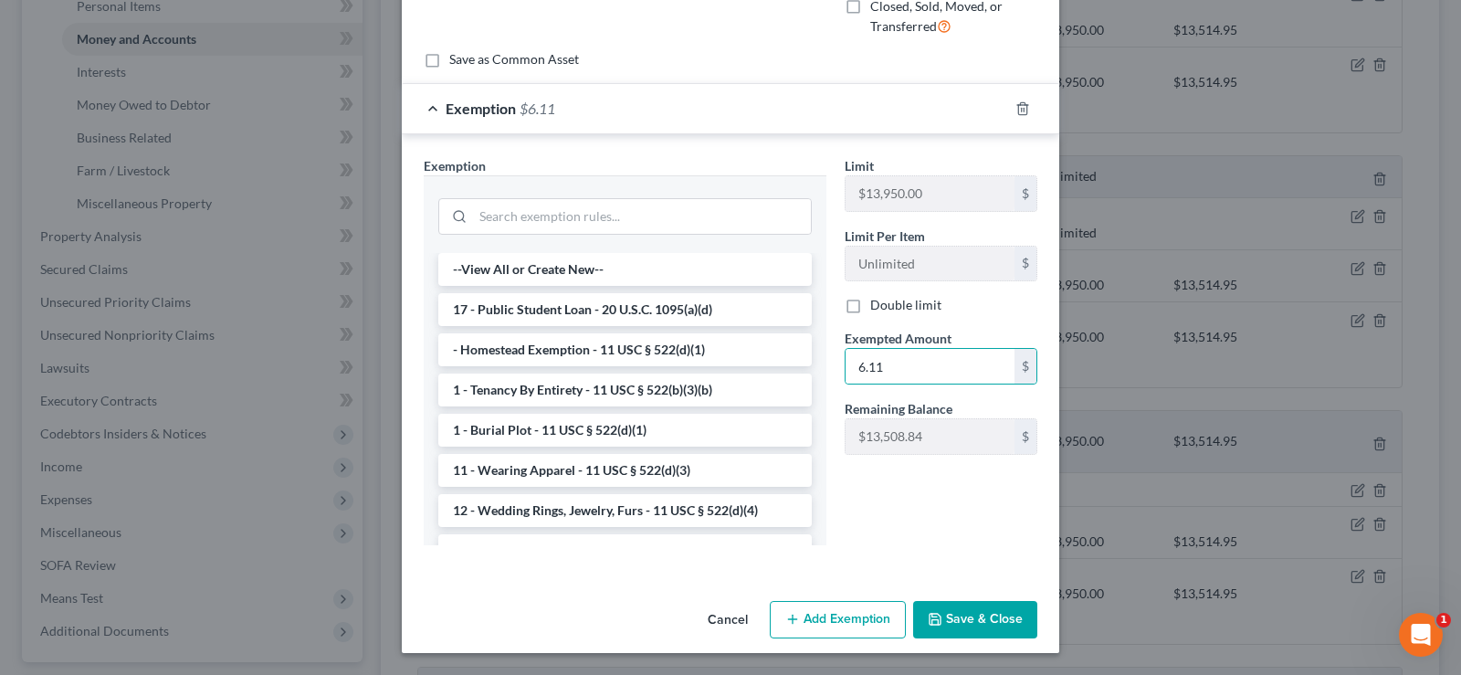
click at [968, 612] on button "Save & Close" at bounding box center [975, 620] width 124 height 38
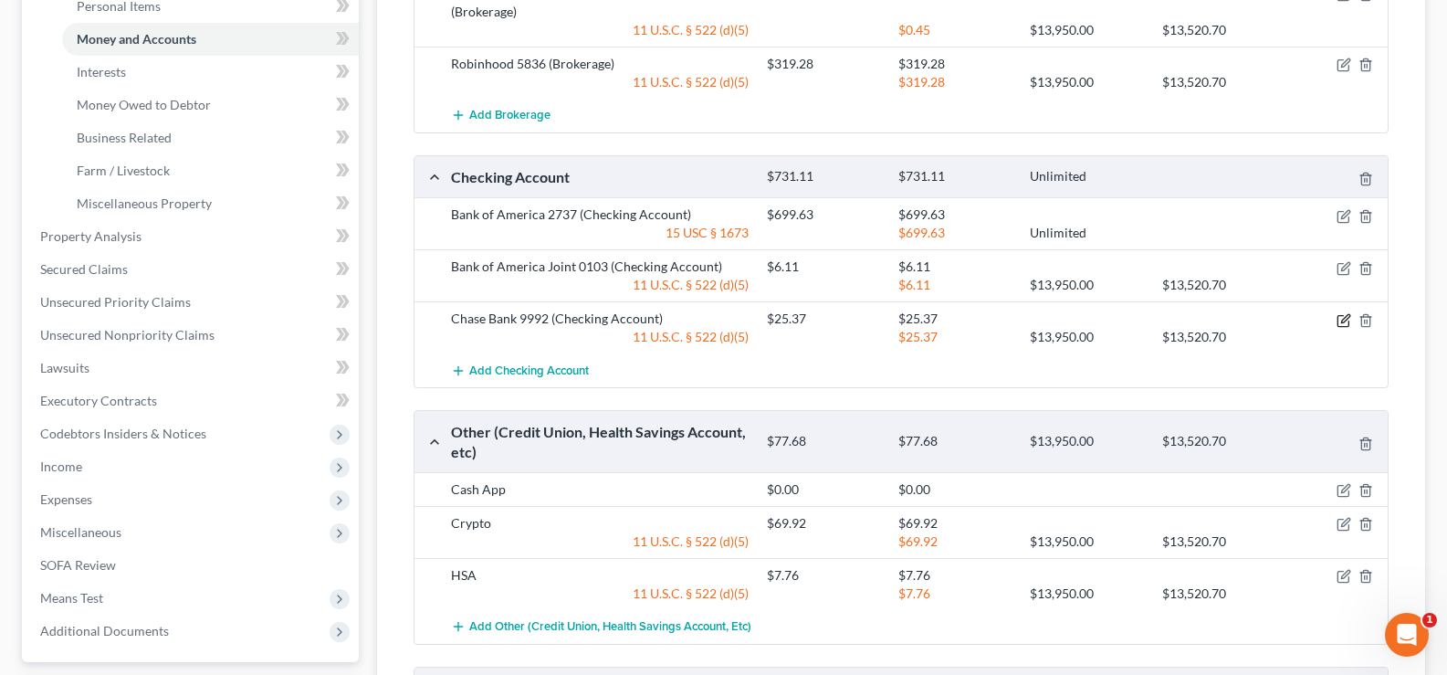
click at [1345, 313] on icon "button" at bounding box center [1343, 320] width 15 height 15
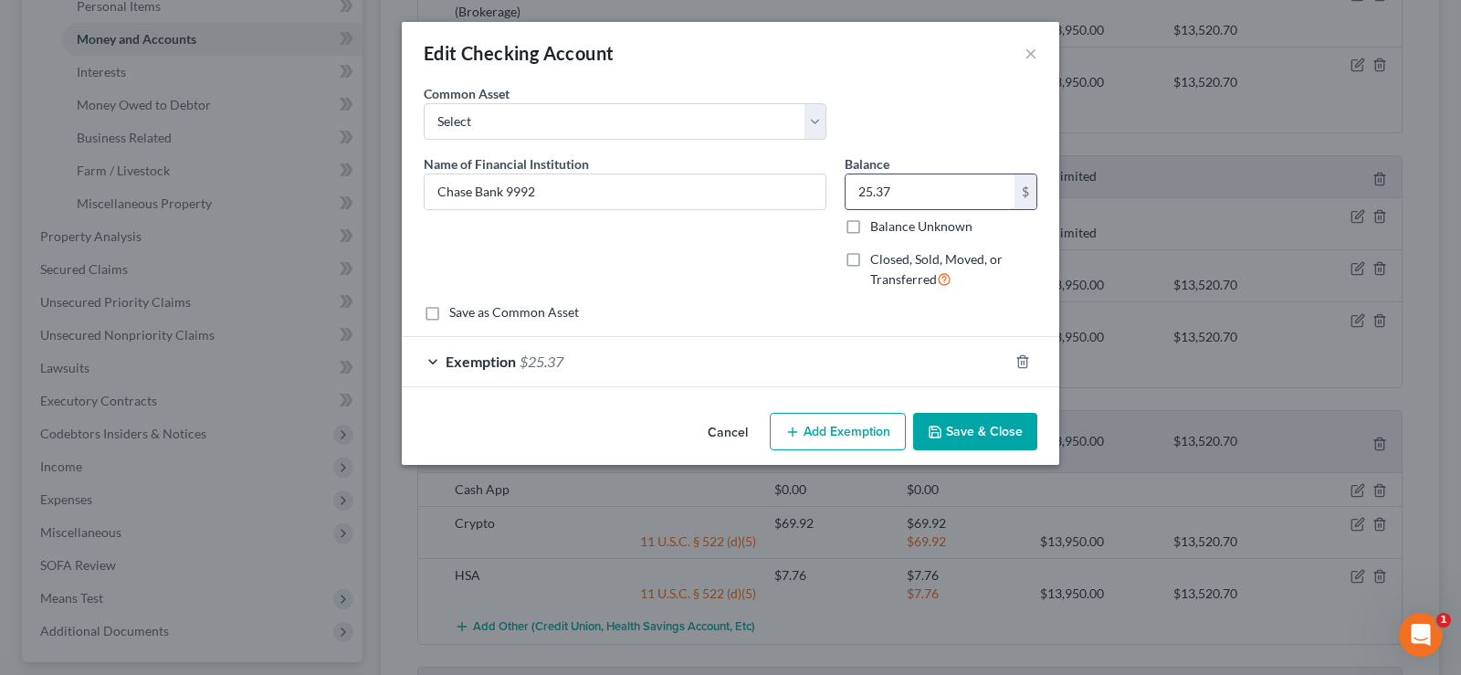
click at [921, 194] on input "25.37" at bounding box center [929, 191] width 169 height 35
click at [578, 359] on div "Exemption $25.37" at bounding box center [705, 361] width 606 height 48
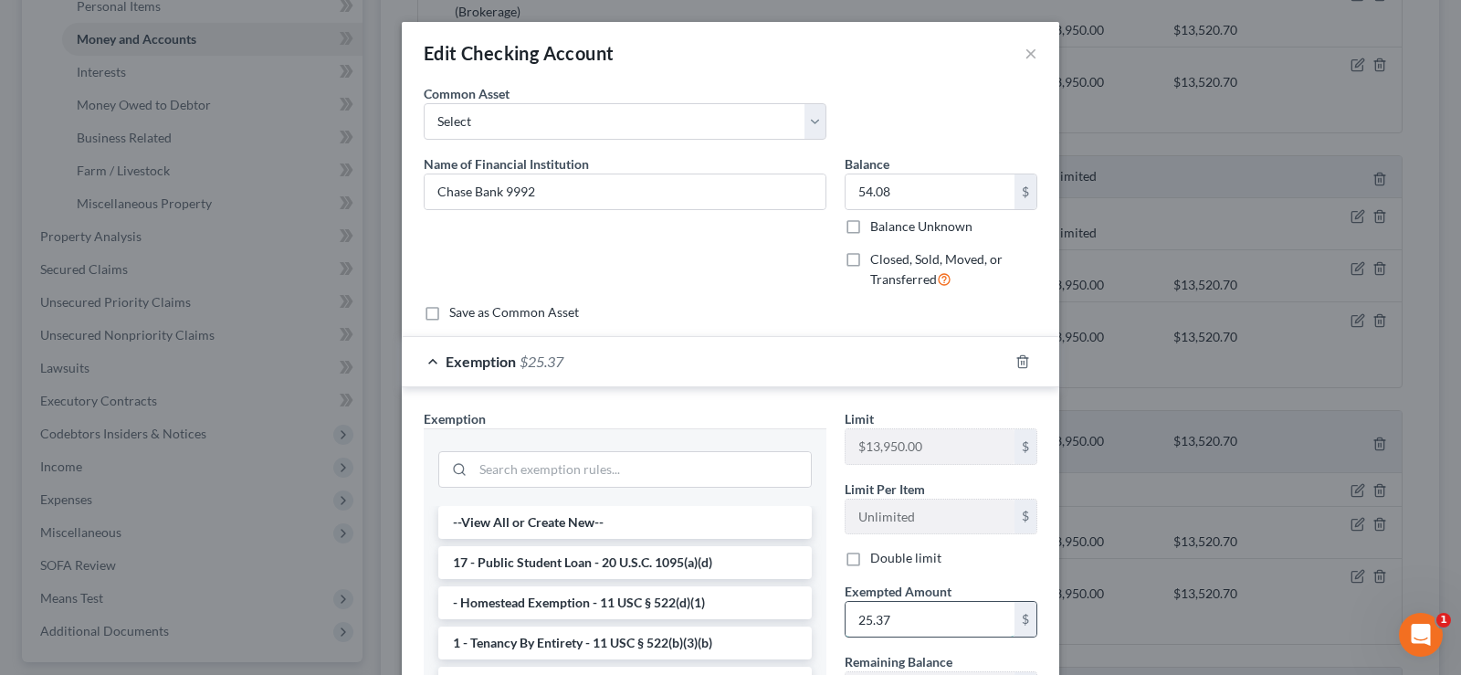
click at [908, 613] on input "25.37" at bounding box center [929, 619] width 169 height 35
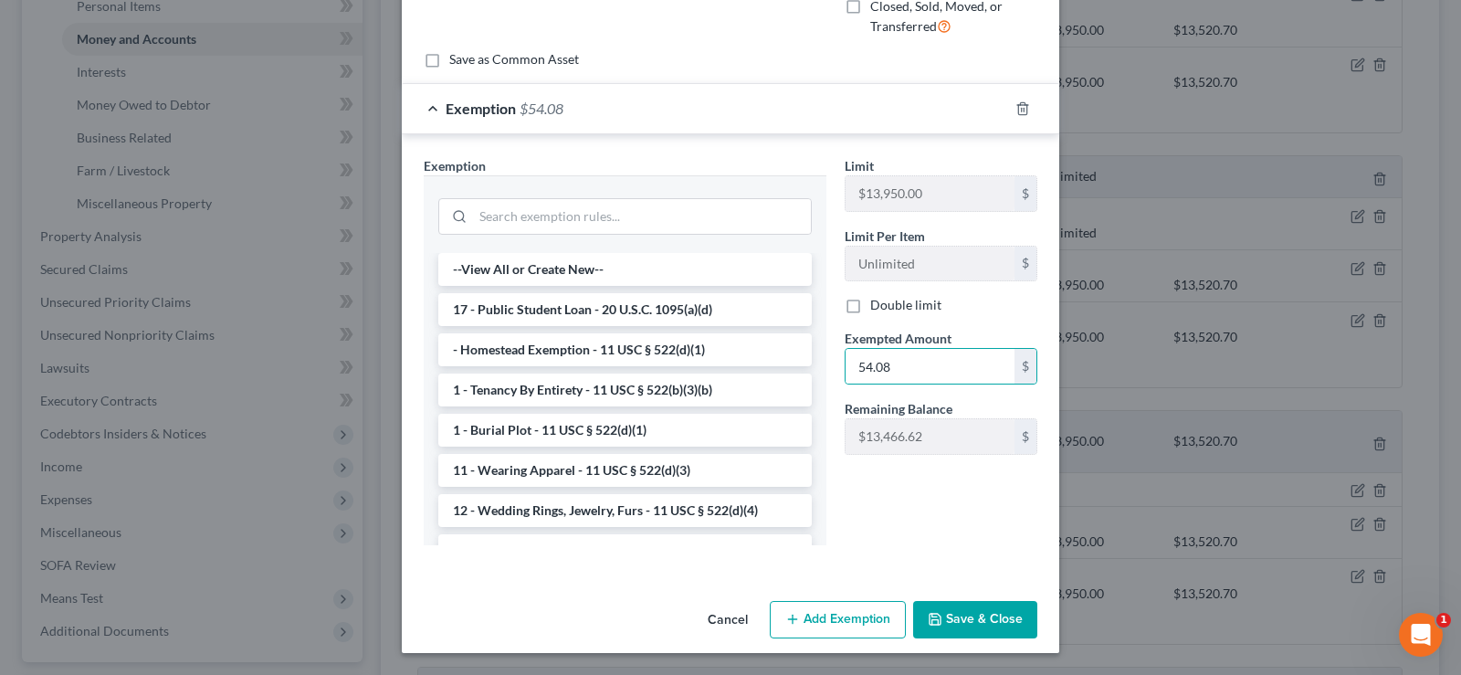
click at [977, 618] on button "Save & Close" at bounding box center [975, 620] width 124 height 38
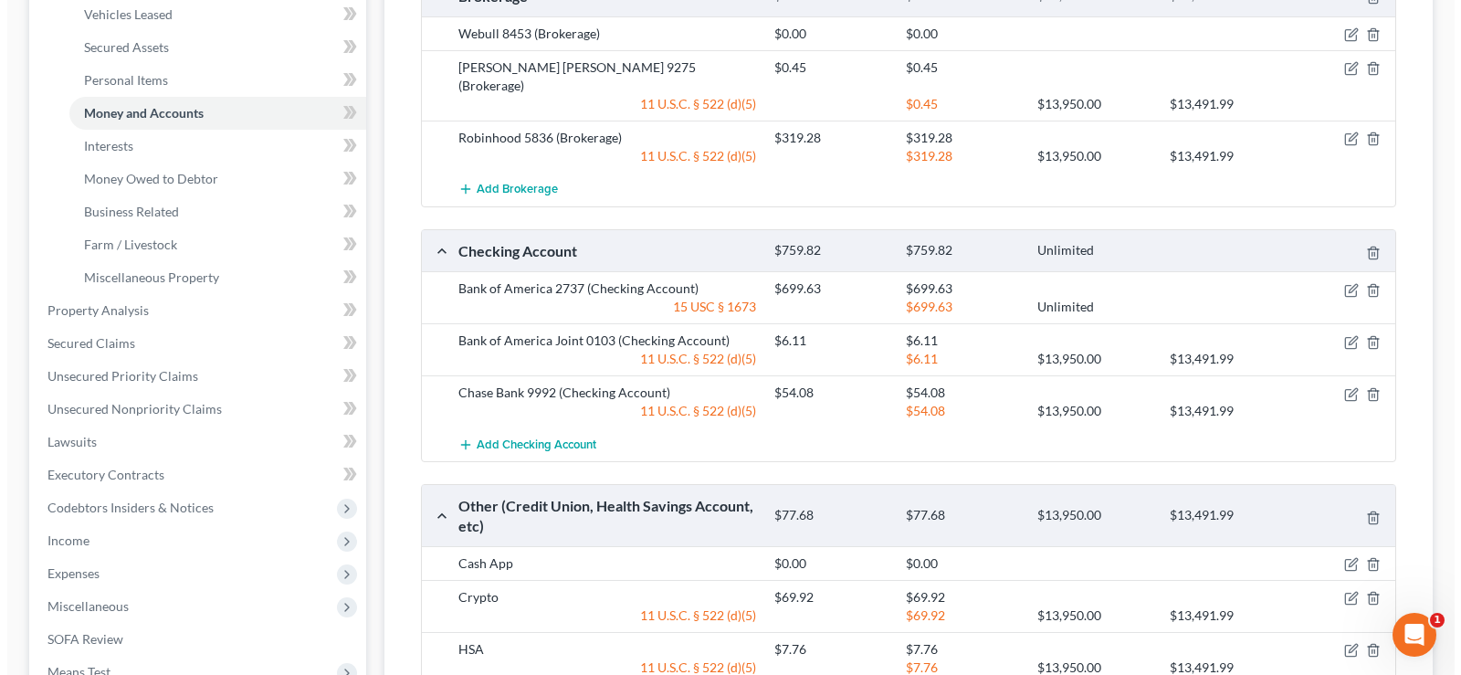
scroll to position [372, 0]
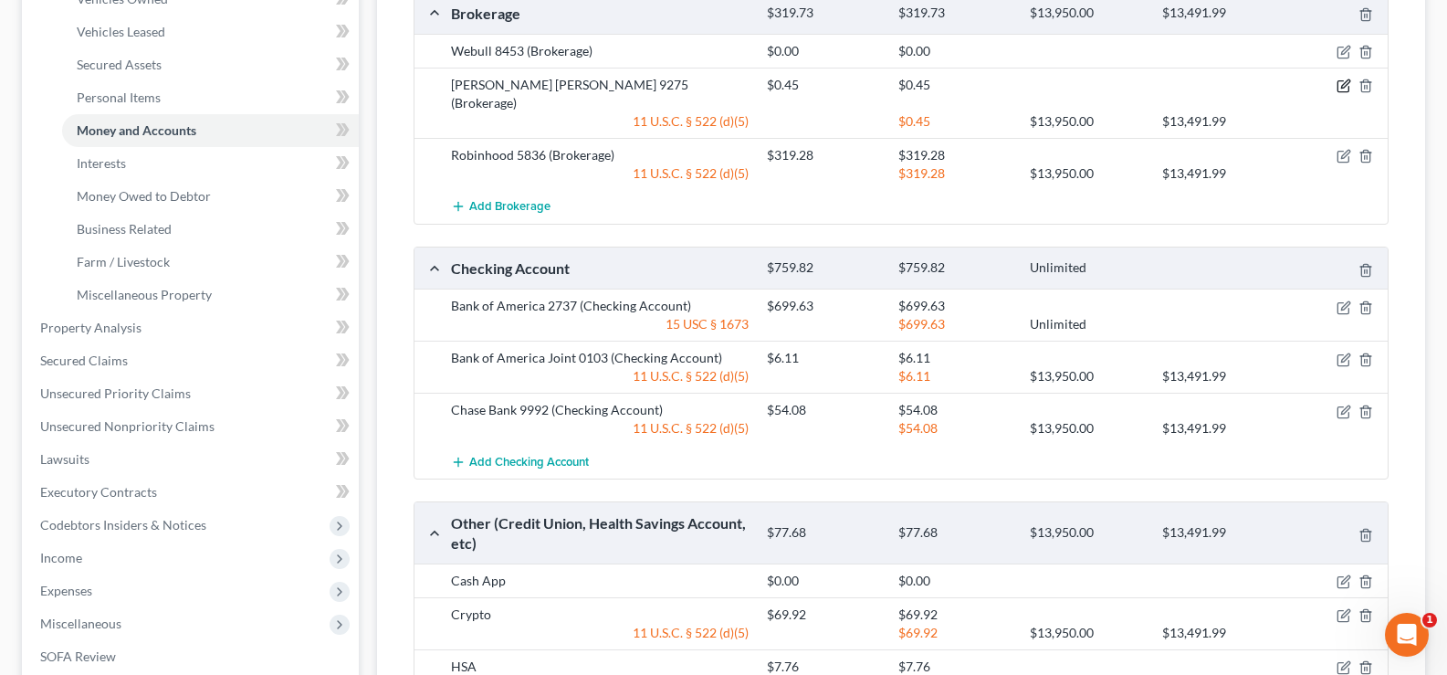
click at [1342, 86] on icon "button" at bounding box center [1345, 84] width 8 height 8
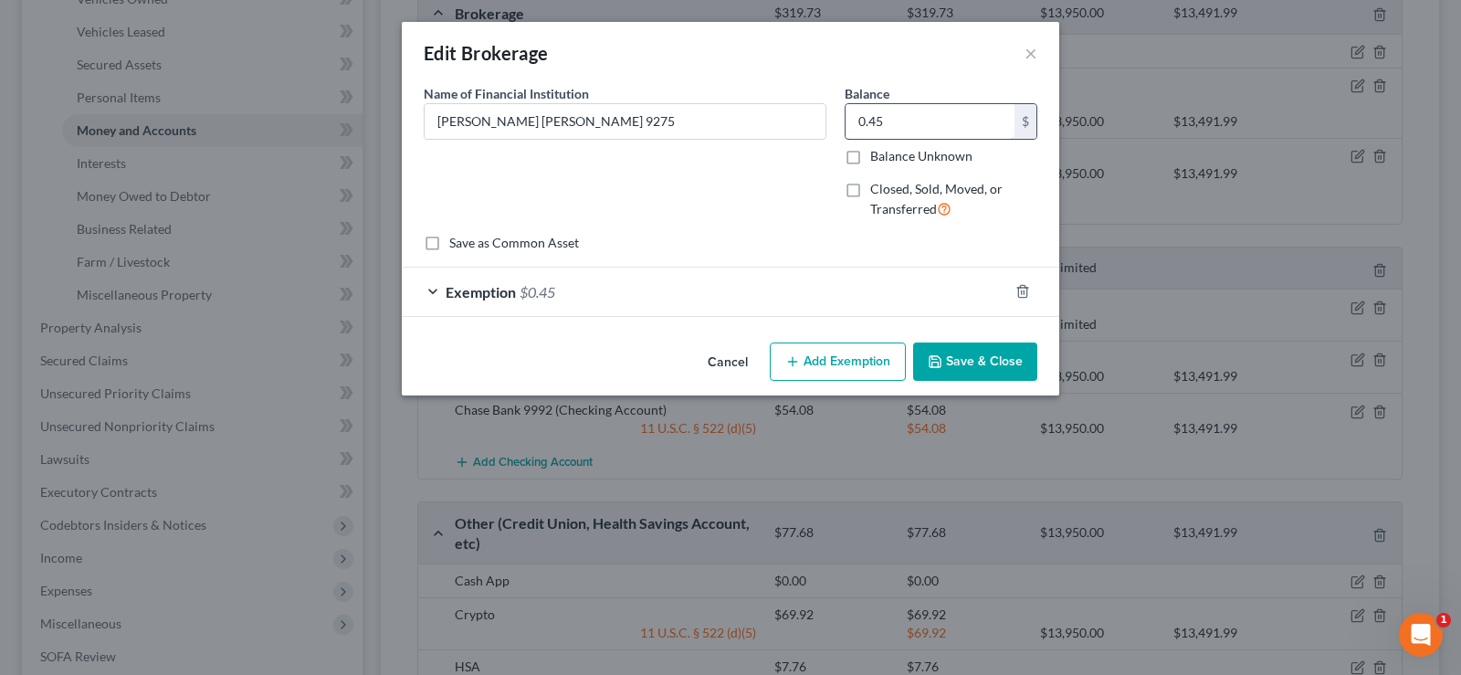
click at [898, 118] on input "0.45" at bounding box center [929, 121] width 169 height 35
click at [644, 294] on div "Exemption $0.45" at bounding box center [705, 291] width 606 height 48
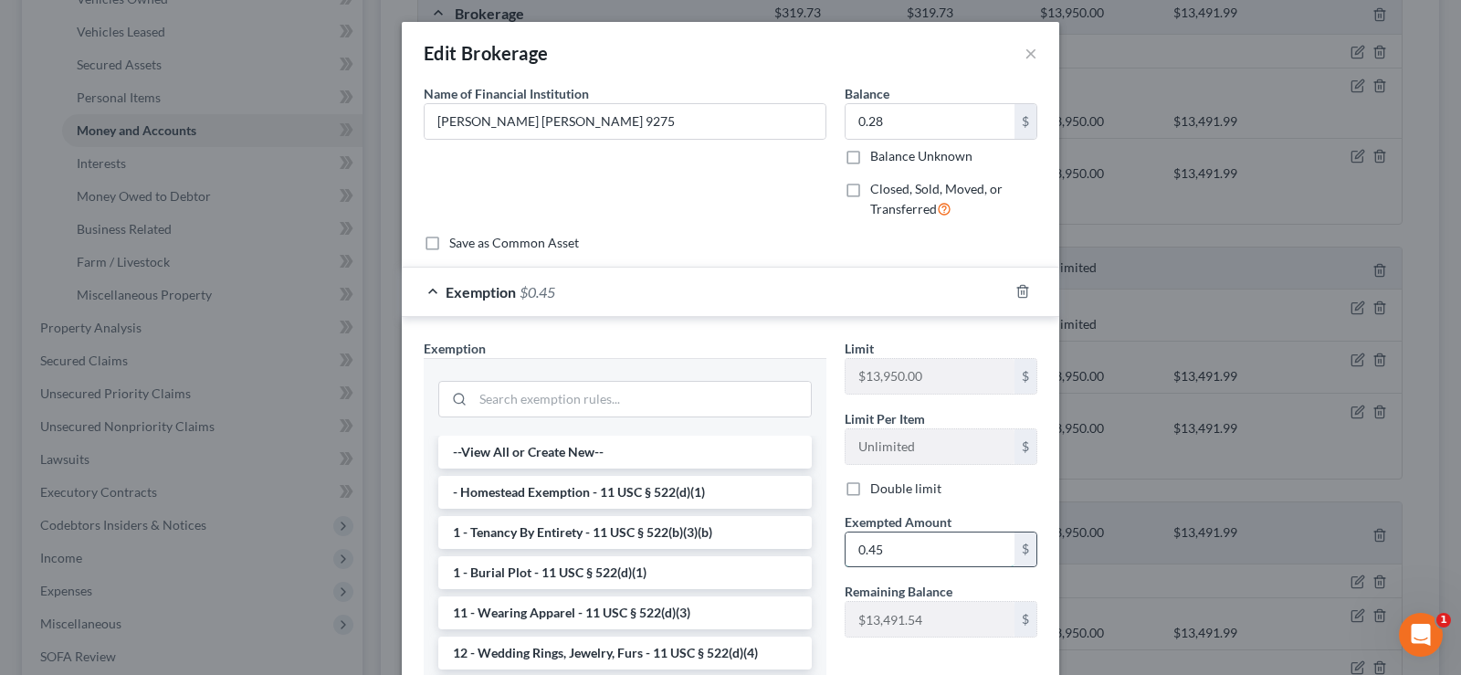
click at [914, 554] on input "0.45" at bounding box center [929, 549] width 169 height 35
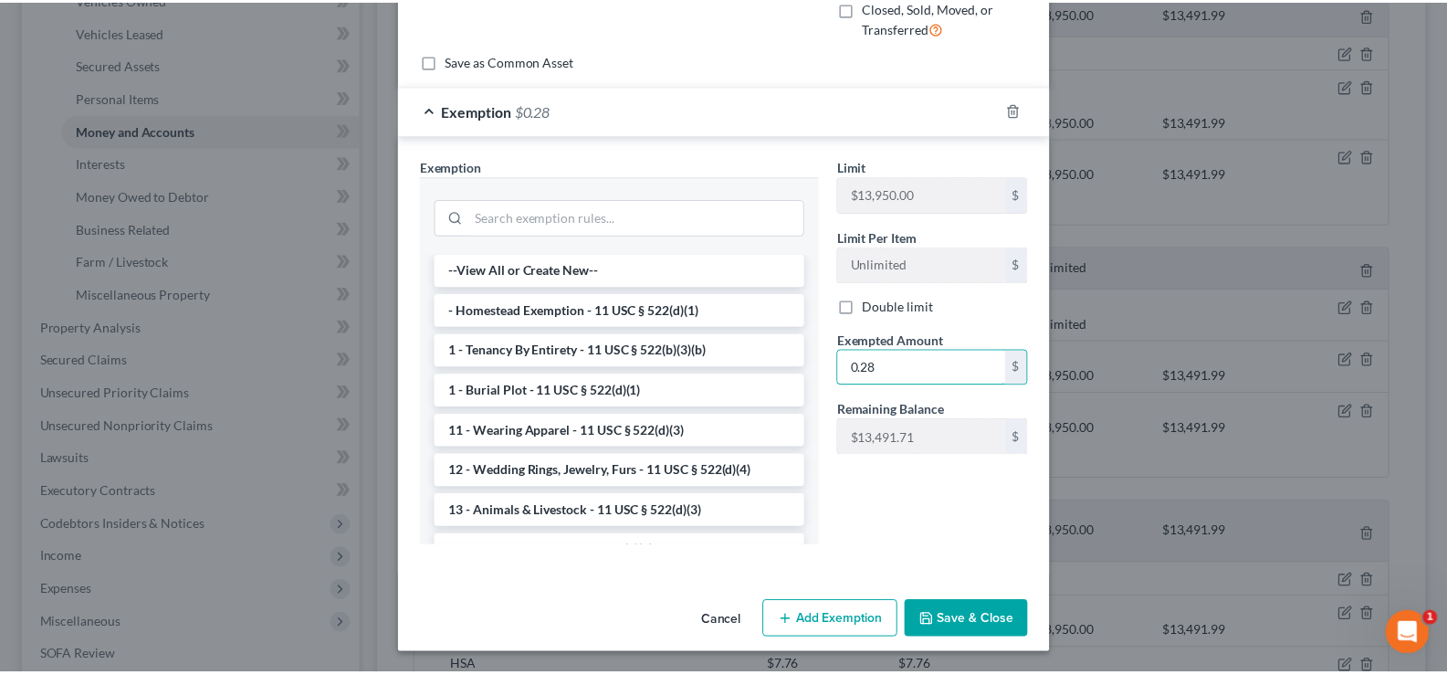
scroll to position [183, 0]
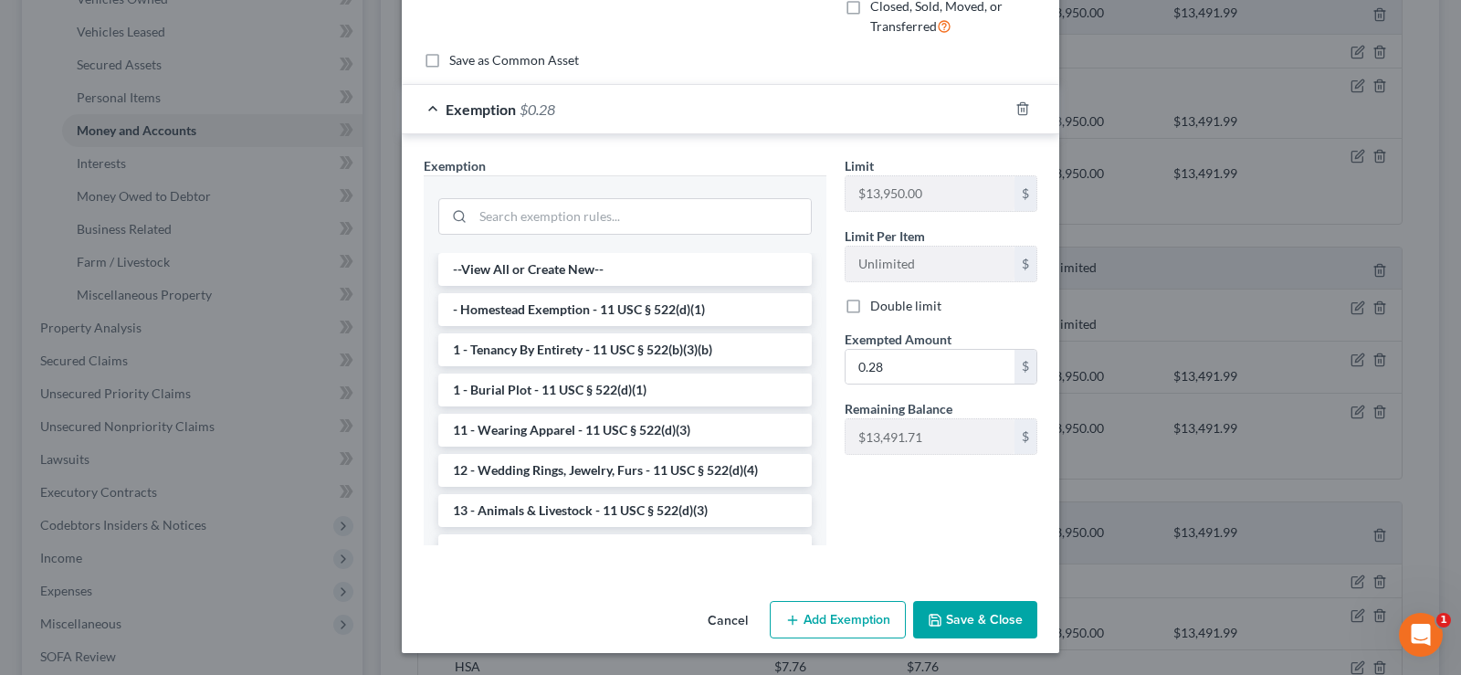
click at [951, 628] on button "Save & Close" at bounding box center [975, 620] width 124 height 38
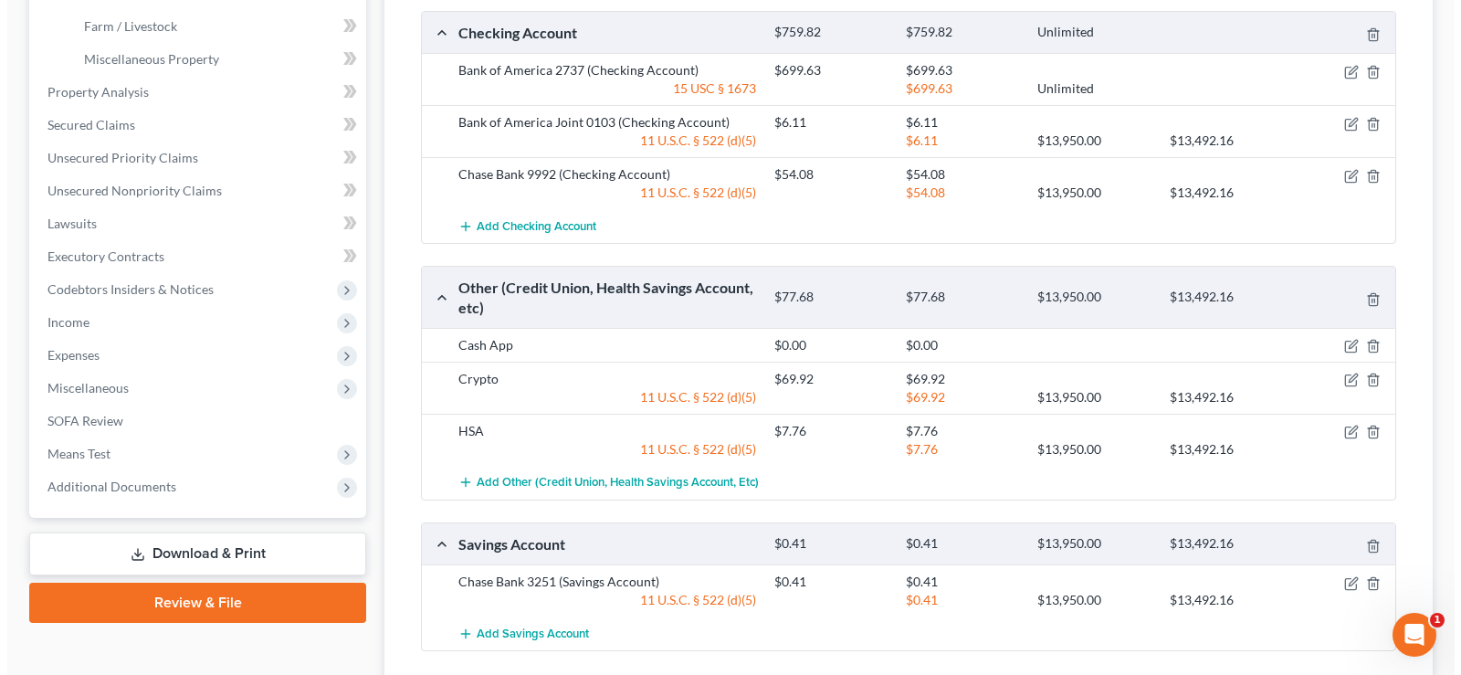
scroll to position [645, 0]
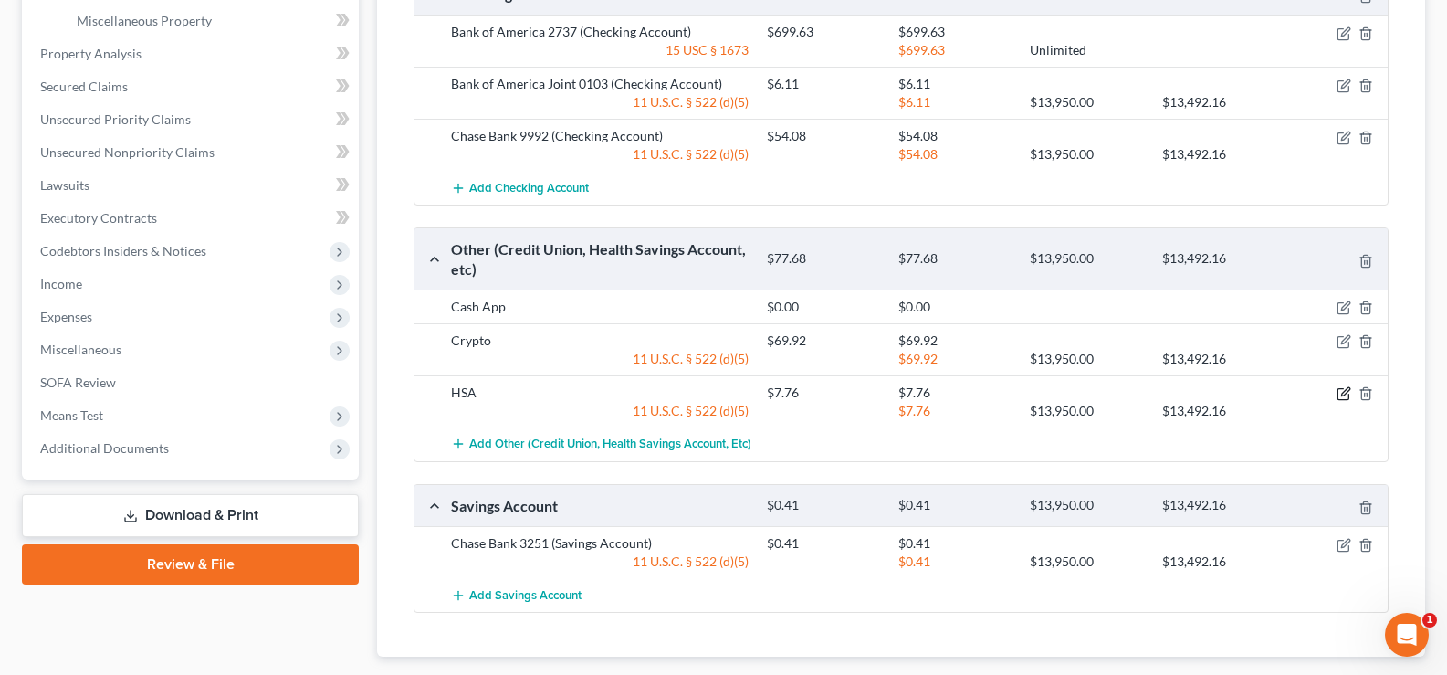
click at [1346, 386] on icon "button" at bounding box center [1343, 393] width 15 height 15
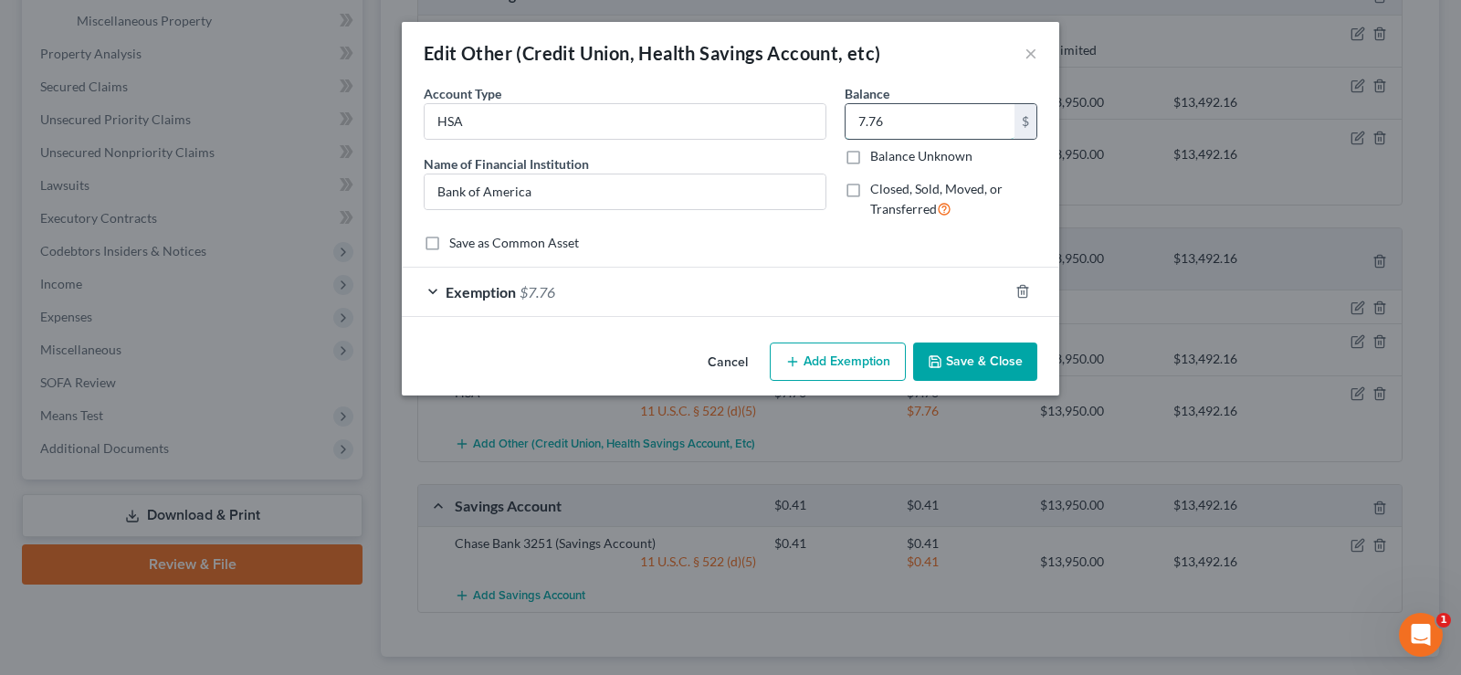
click at [930, 127] on input "7.76" at bounding box center [929, 121] width 169 height 35
click at [655, 295] on div "Exemption $7.76" at bounding box center [705, 291] width 606 height 48
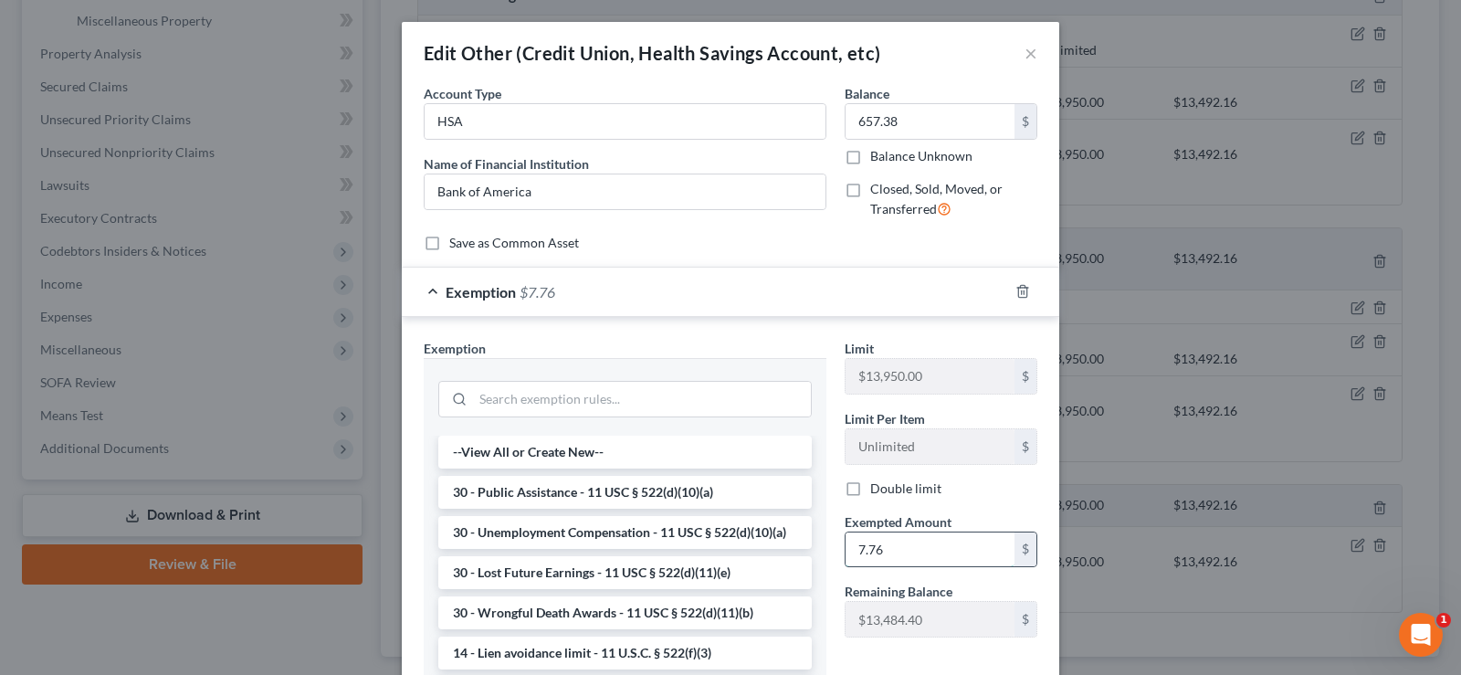
click at [886, 552] on input "7.76" at bounding box center [929, 549] width 169 height 35
click at [530, 401] on input "search" at bounding box center [642, 399] width 338 height 35
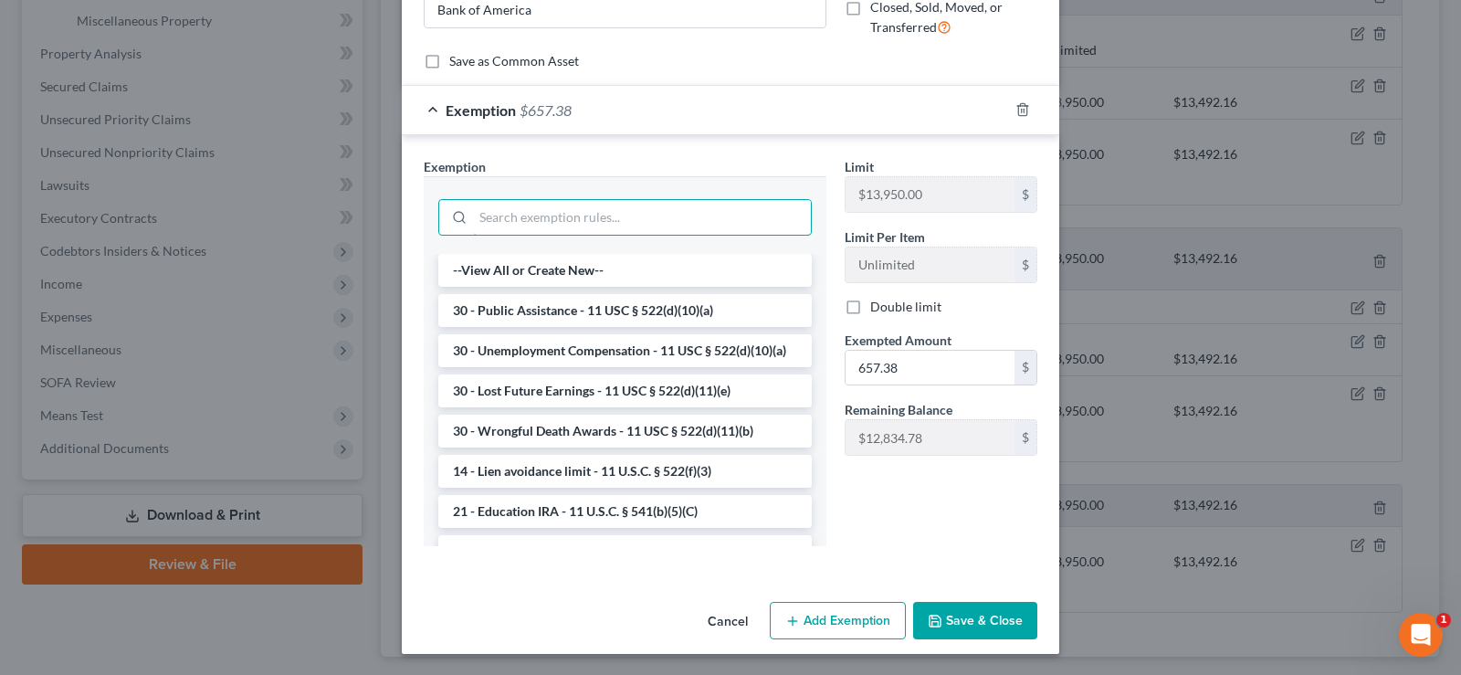
scroll to position [183, 0]
click at [985, 611] on button "Save & Close" at bounding box center [975, 620] width 124 height 38
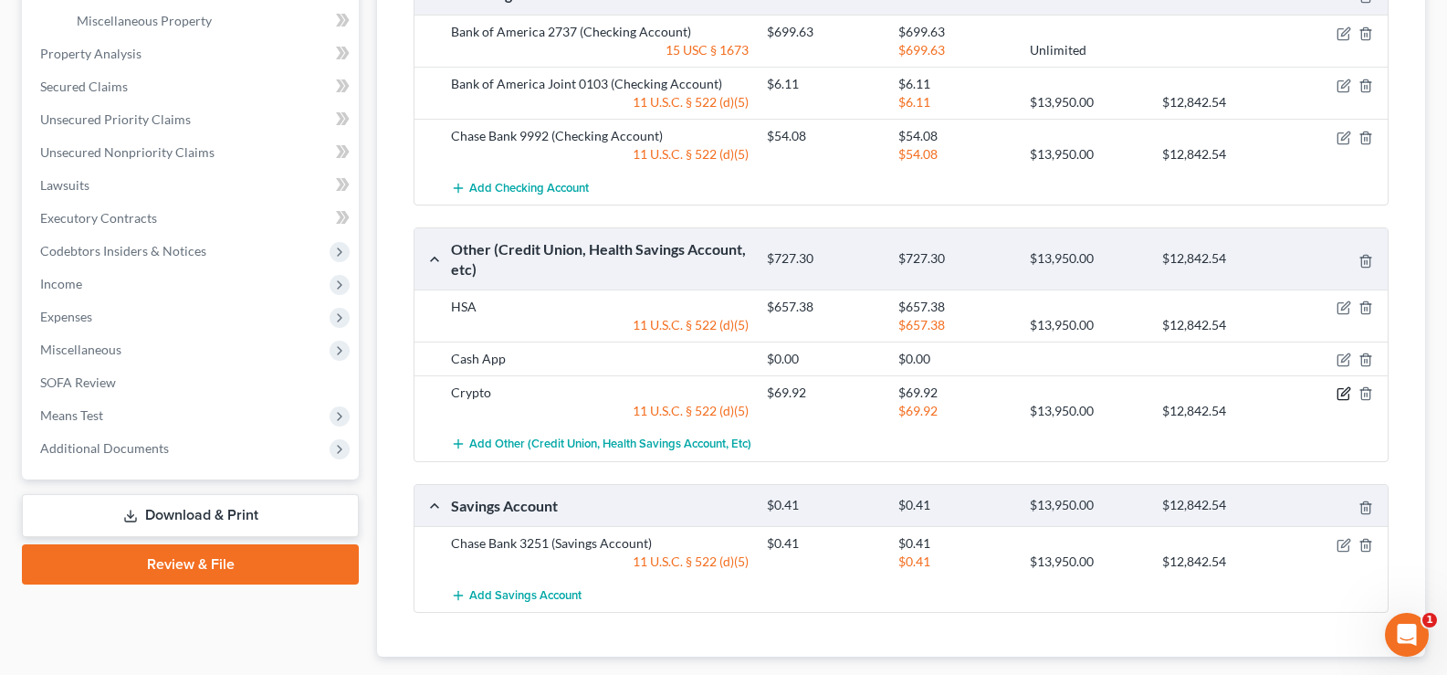
click at [1342, 388] on icon "button" at bounding box center [1345, 392] width 8 height 8
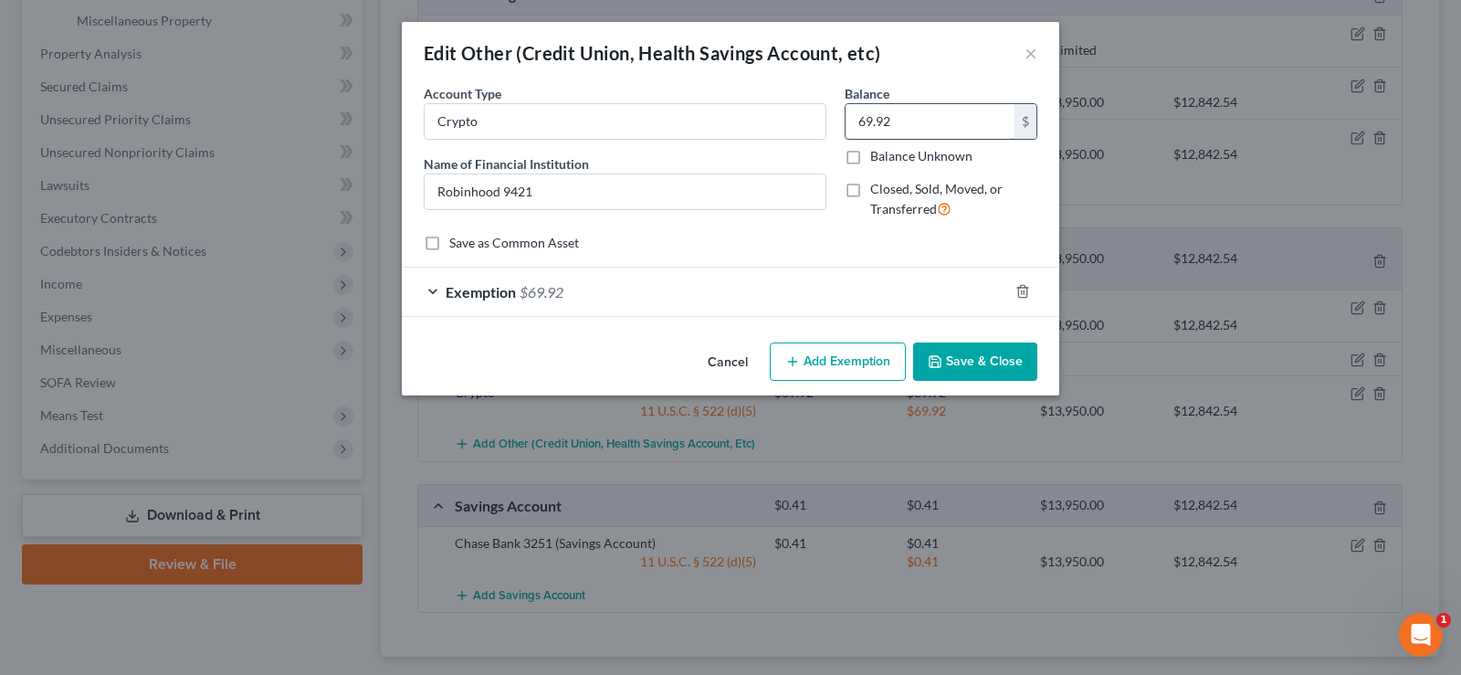
click at [914, 120] on input "69.92" at bounding box center [929, 121] width 169 height 35
click at [587, 285] on div "Exemption $69.92" at bounding box center [705, 291] width 606 height 48
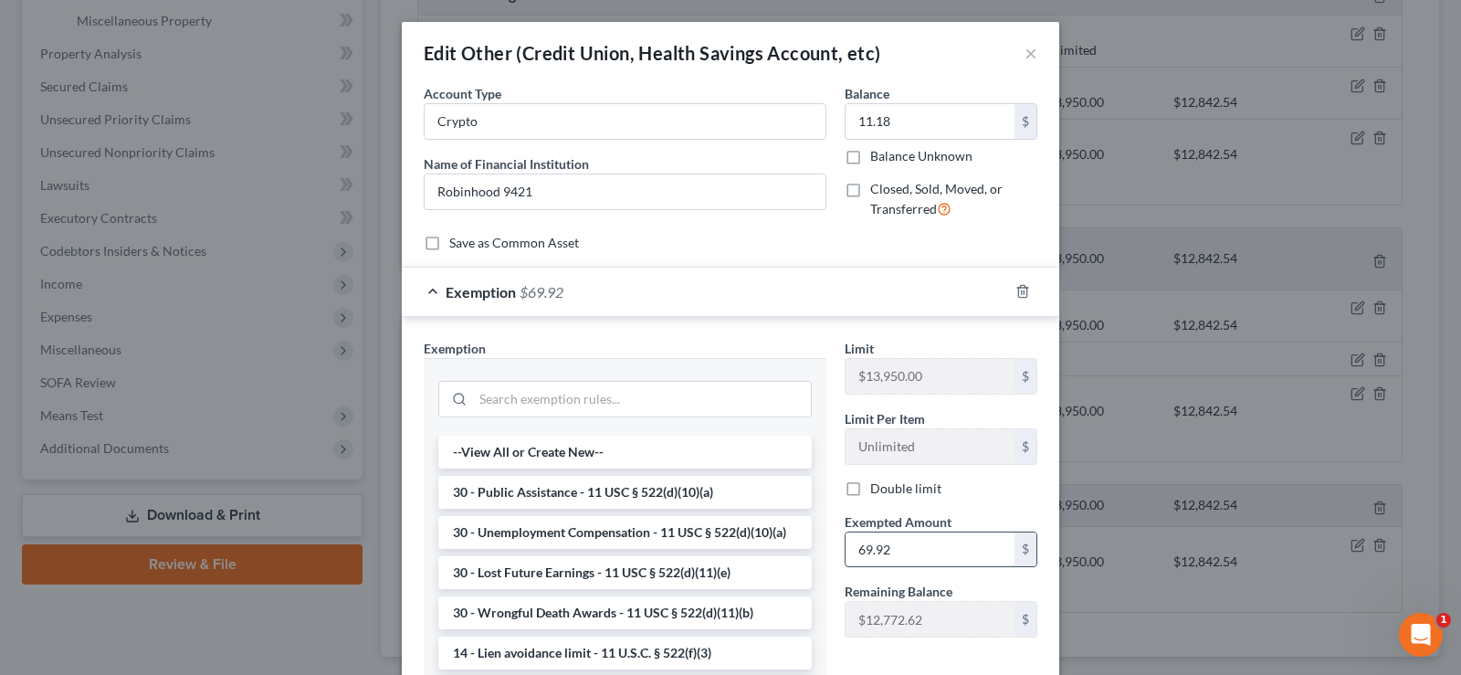
click at [900, 553] on input "69.92" at bounding box center [929, 549] width 169 height 35
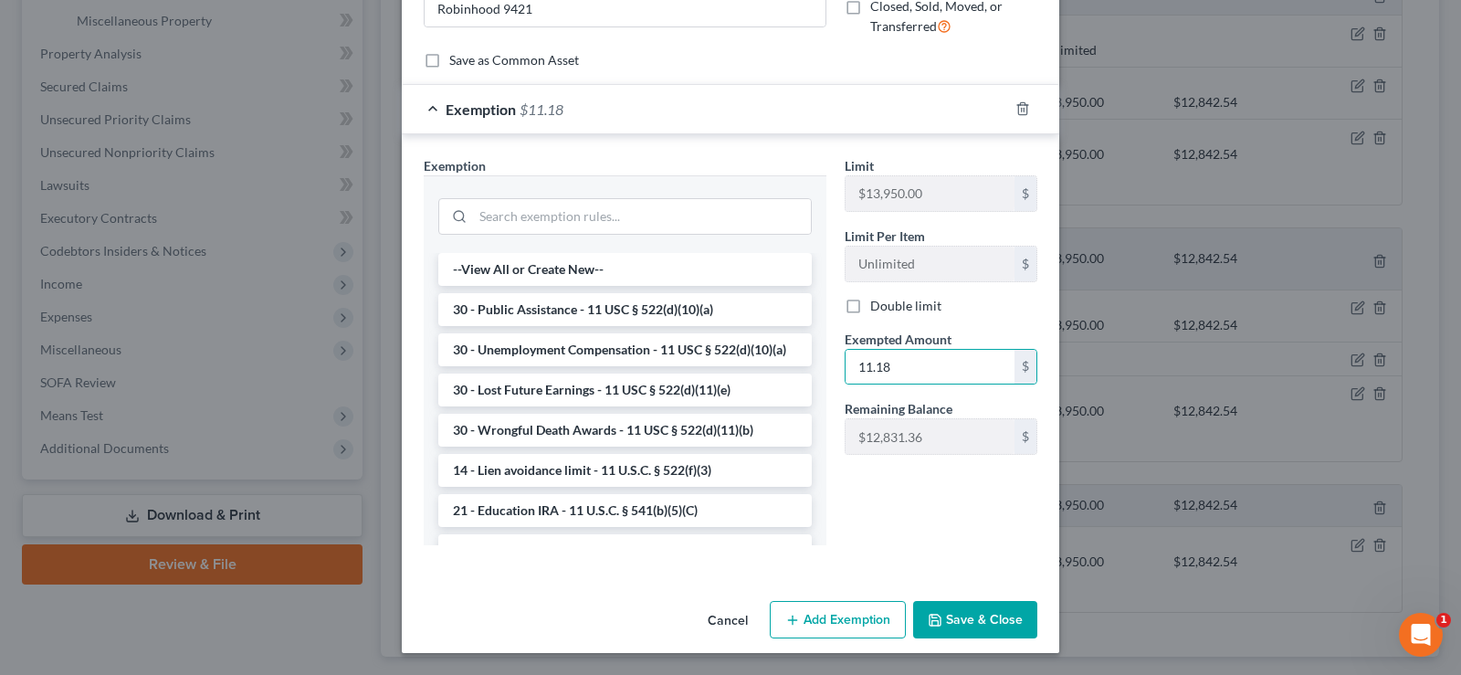
click at [959, 627] on button "Save & Close" at bounding box center [975, 620] width 124 height 38
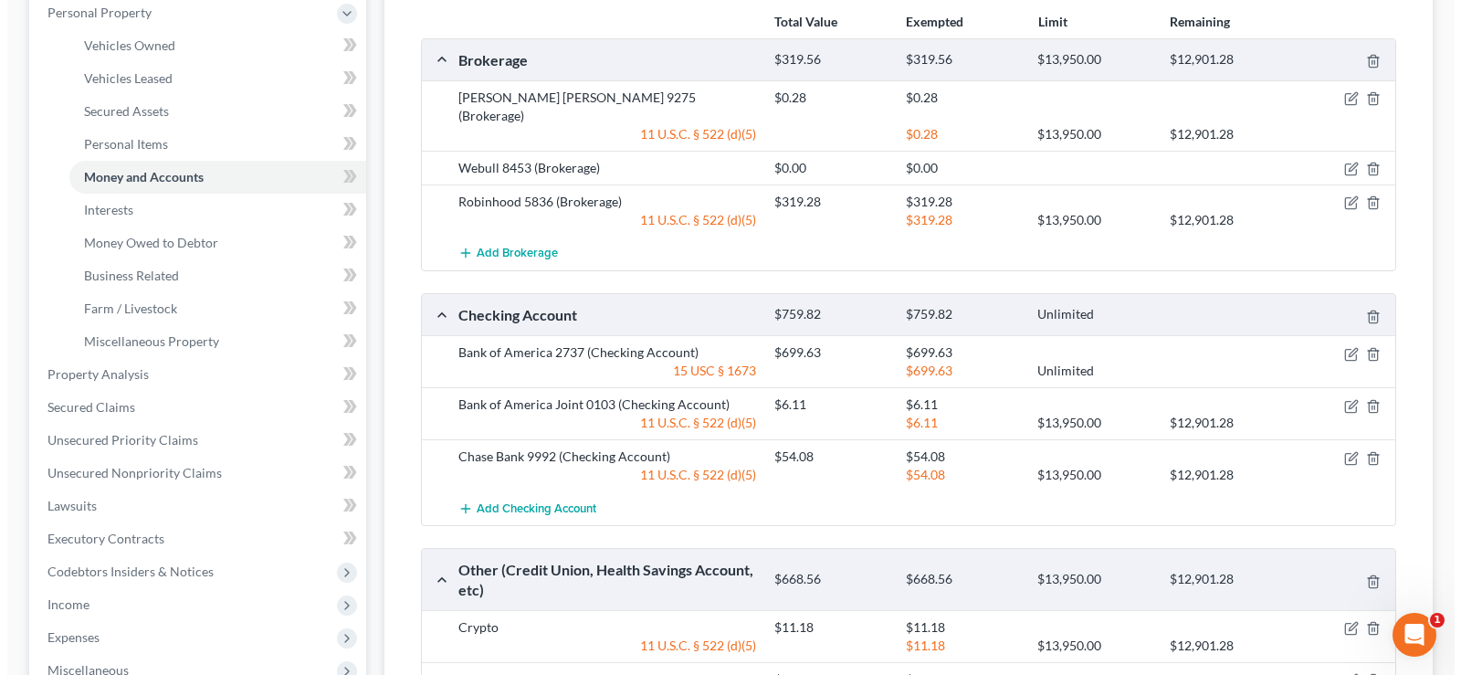
scroll to position [280, 0]
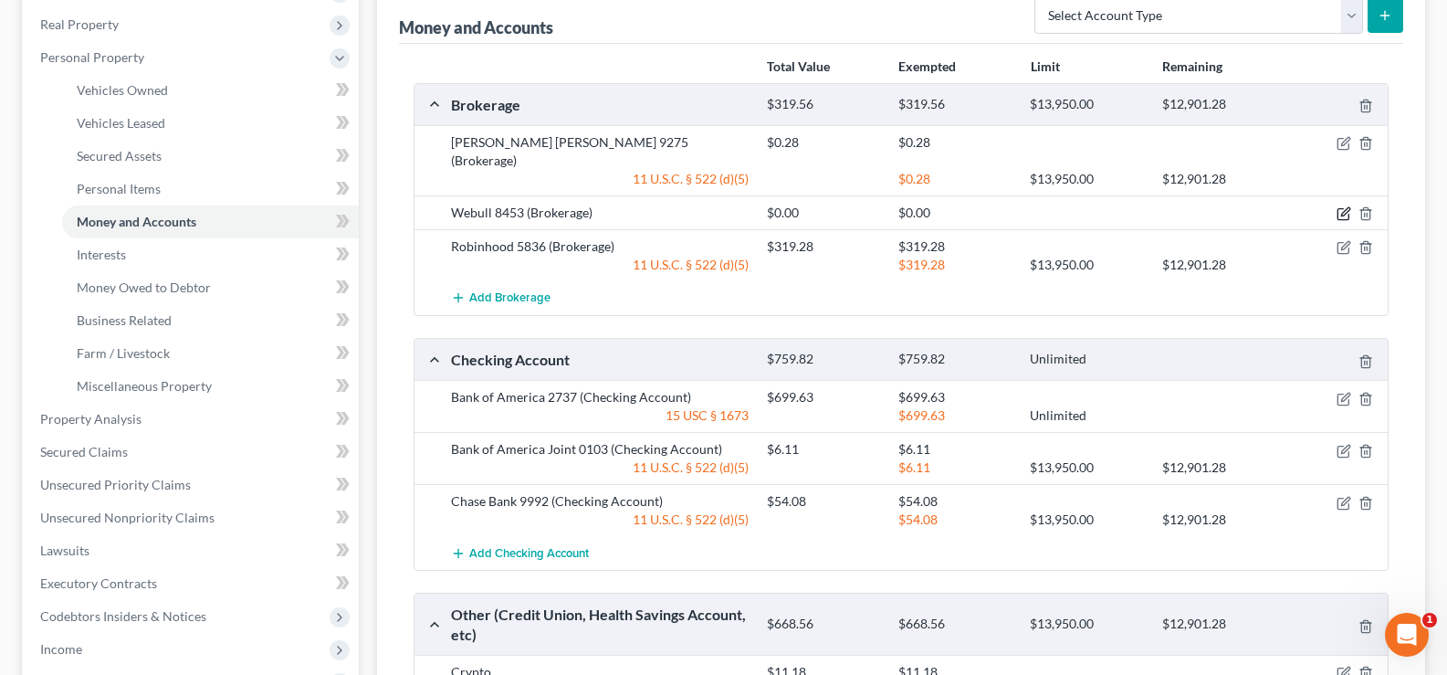
click at [1341, 206] on icon "button" at bounding box center [1343, 213] width 15 height 15
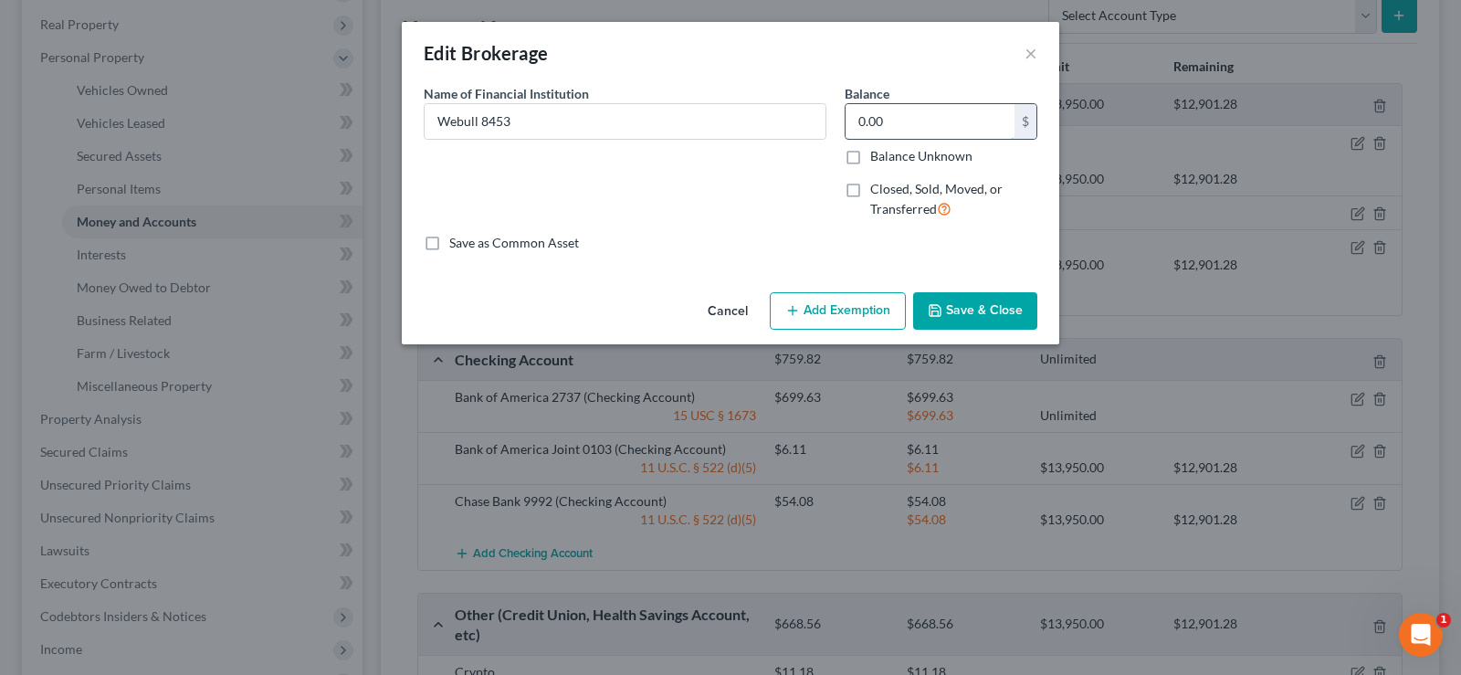
click at [887, 120] on input "0.00" at bounding box center [929, 121] width 169 height 35
click at [829, 310] on button "Add Exemption" at bounding box center [838, 311] width 136 height 38
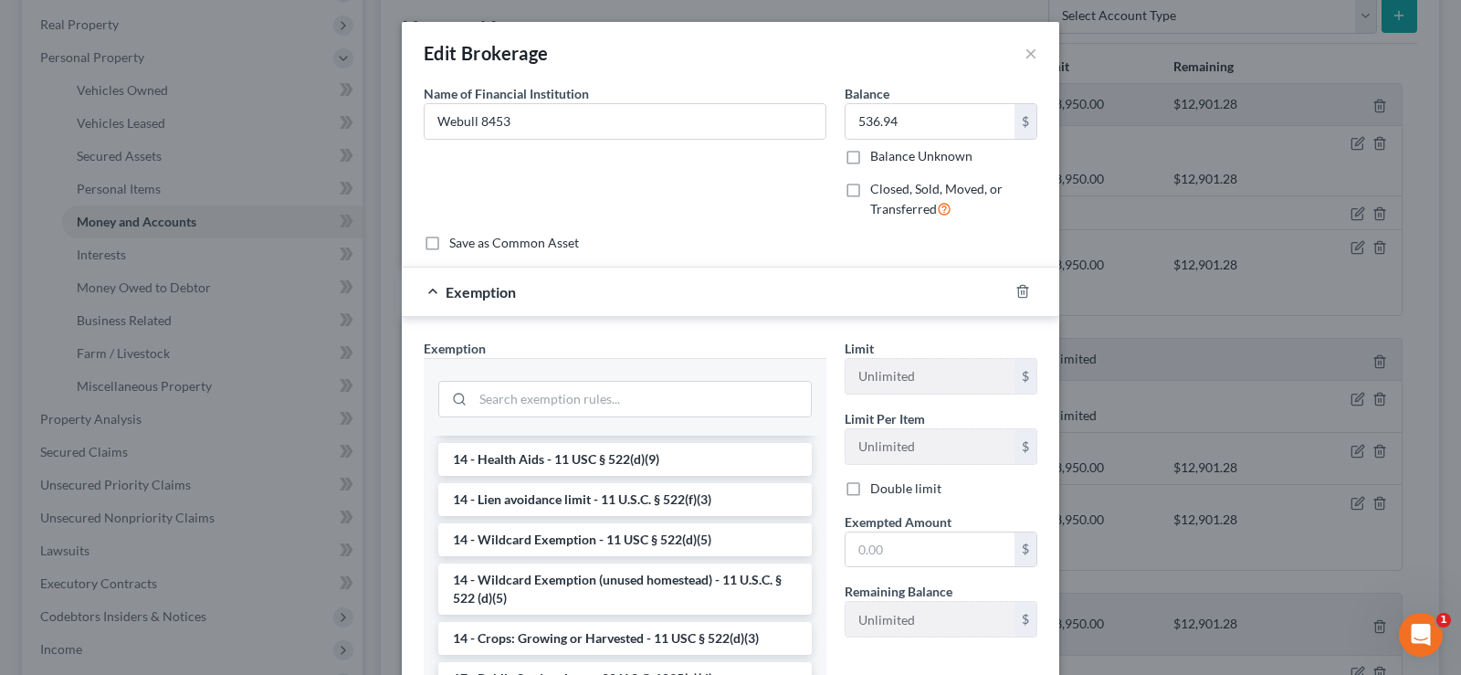
scroll to position [365, 0]
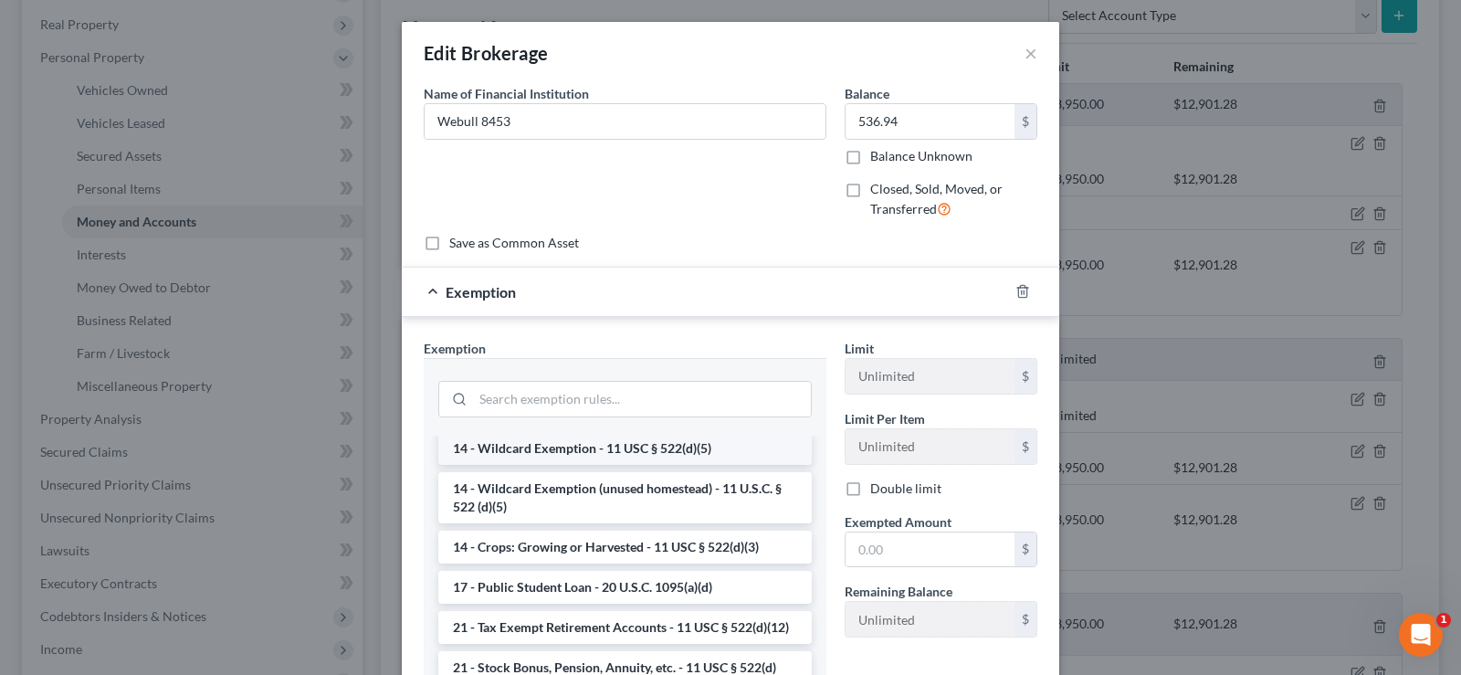
click at [642, 445] on li "14 - Wildcard Exemption - 11 USC § 522(d)(5)" at bounding box center [624, 448] width 373 height 33
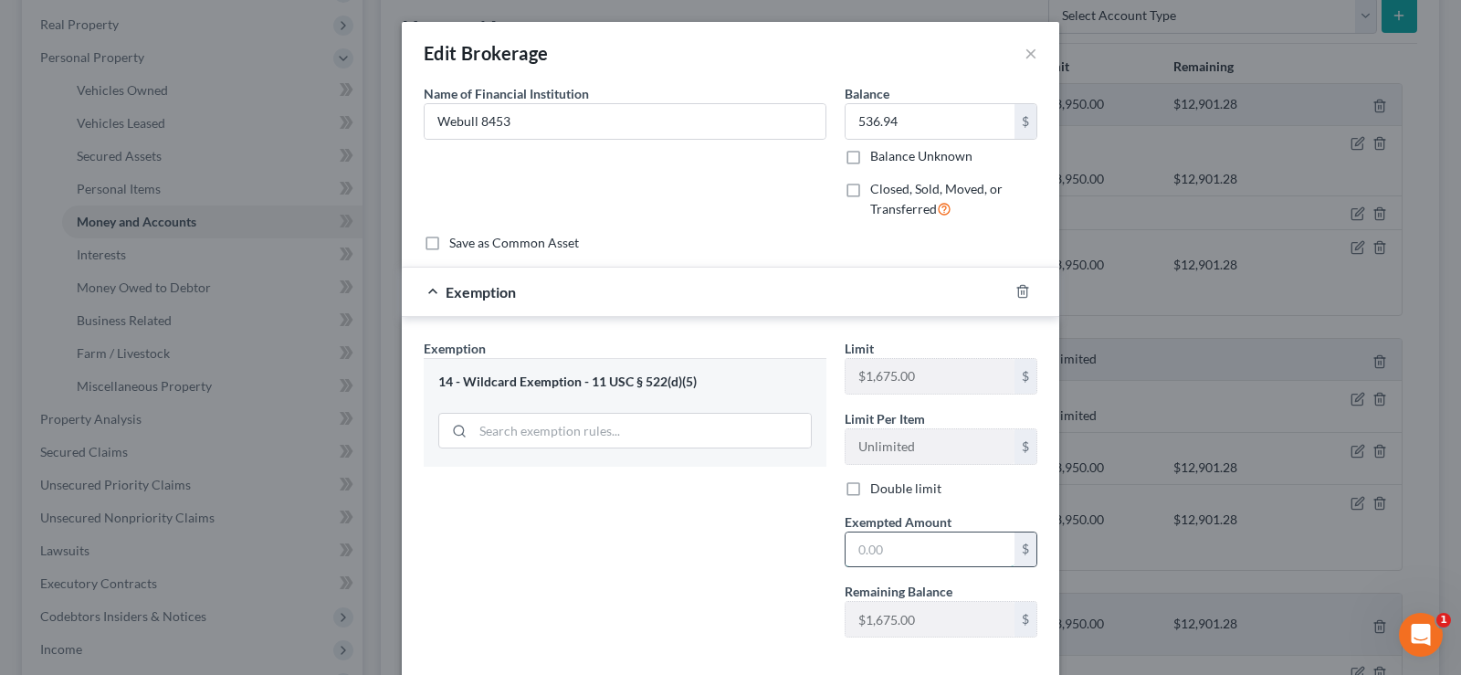
click at [907, 550] on input "text" at bounding box center [929, 549] width 169 height 35
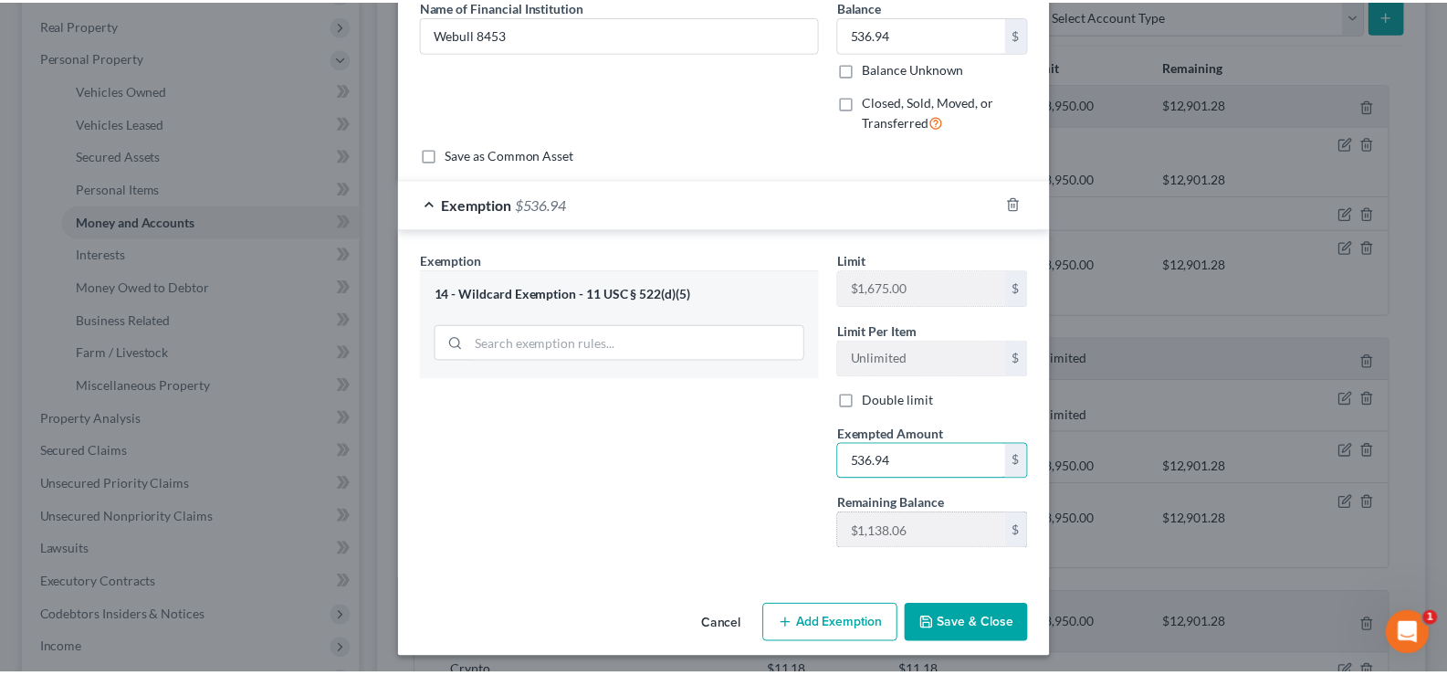
scroll to position [93, 0]
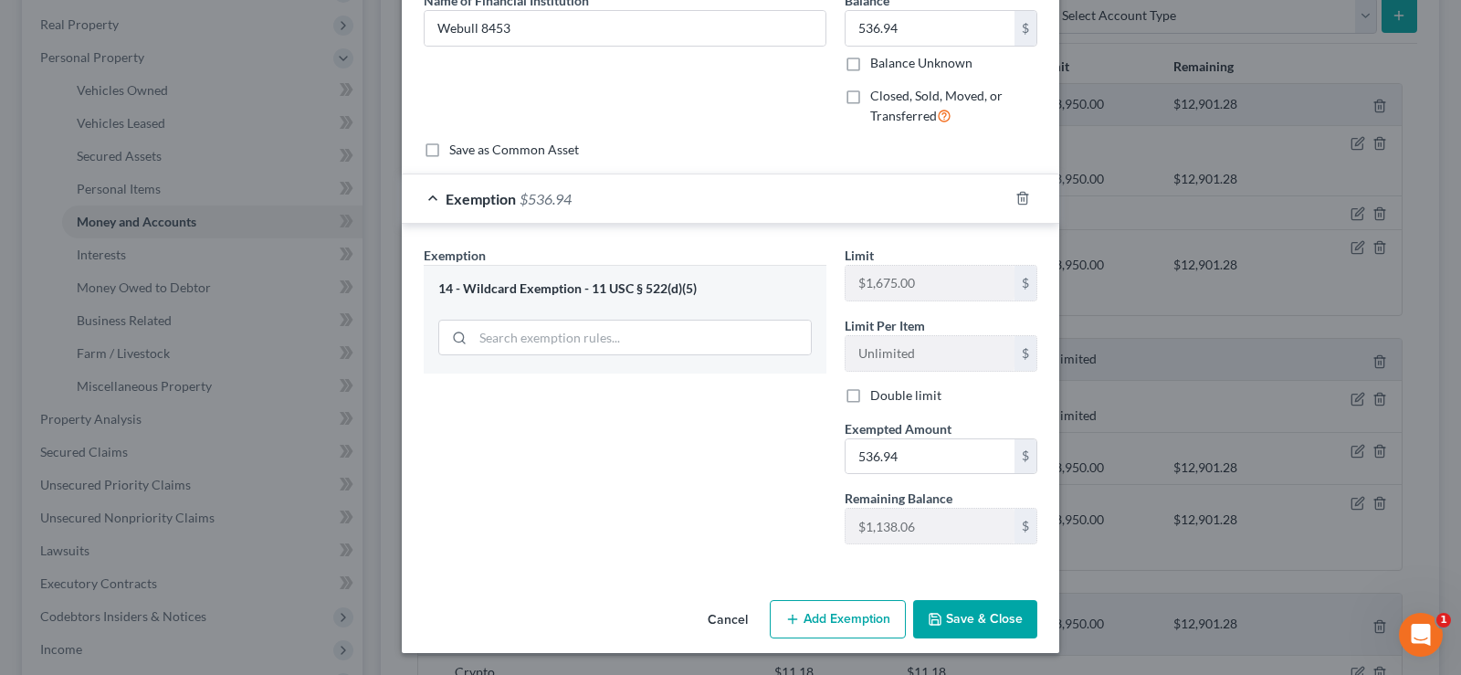
click at [959, 612] on button "Save & Close" at bounding box center [975, 619] width 124 height 38
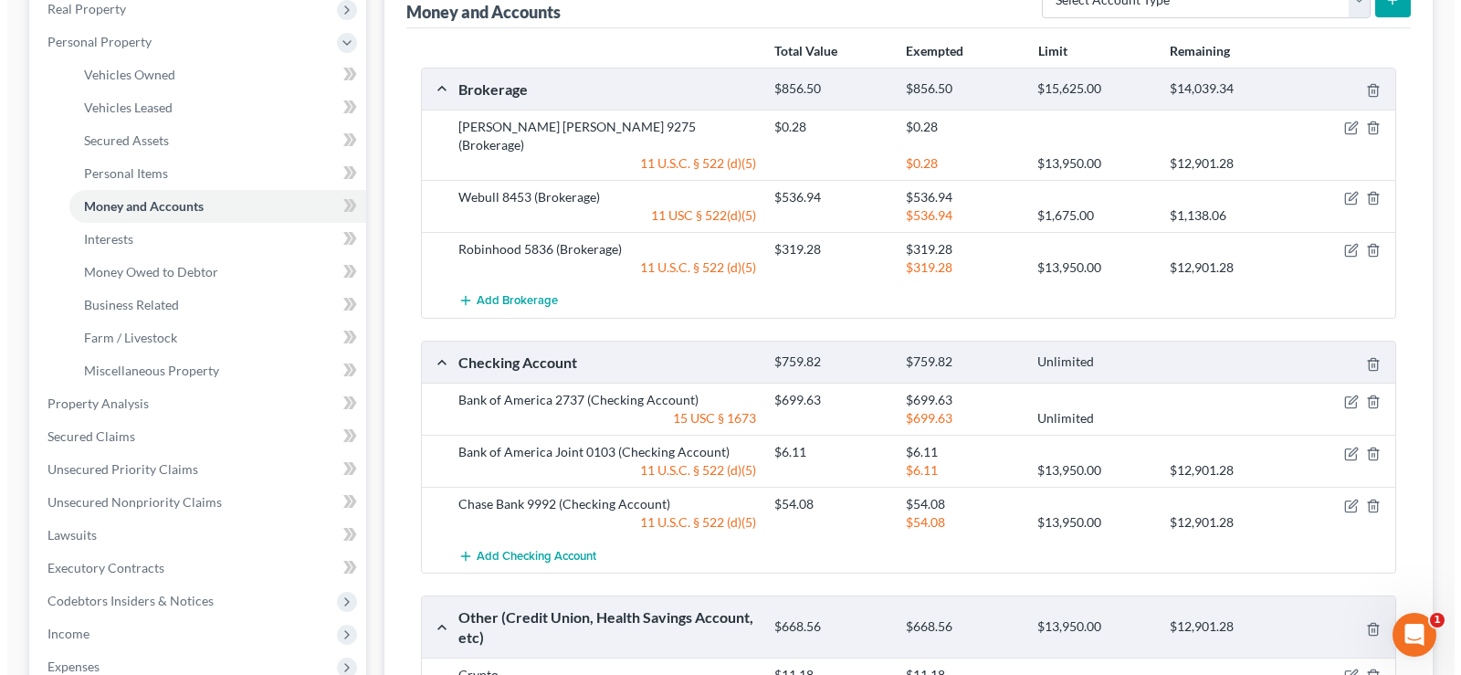
scroll to position [280, 0]
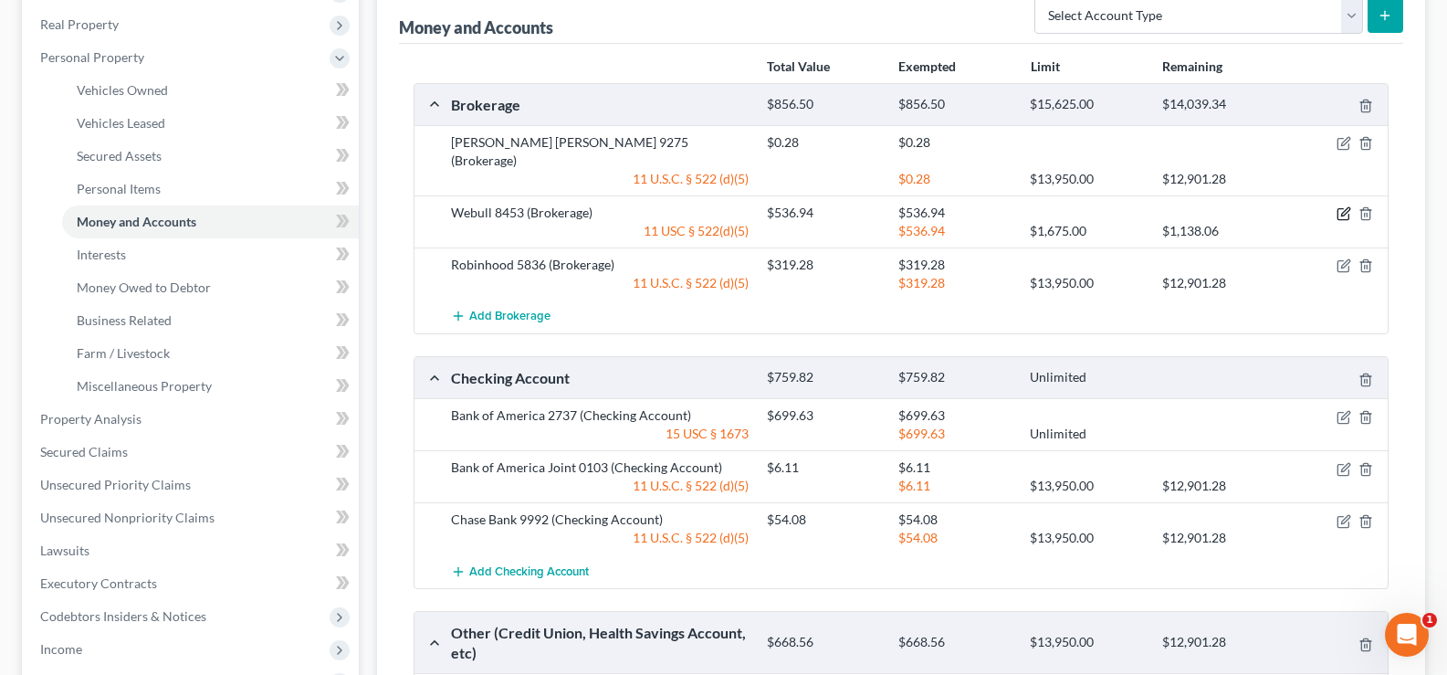
click at [1343, 208] on icon "button" at bounding box center [1345, 212] width 8 height 8
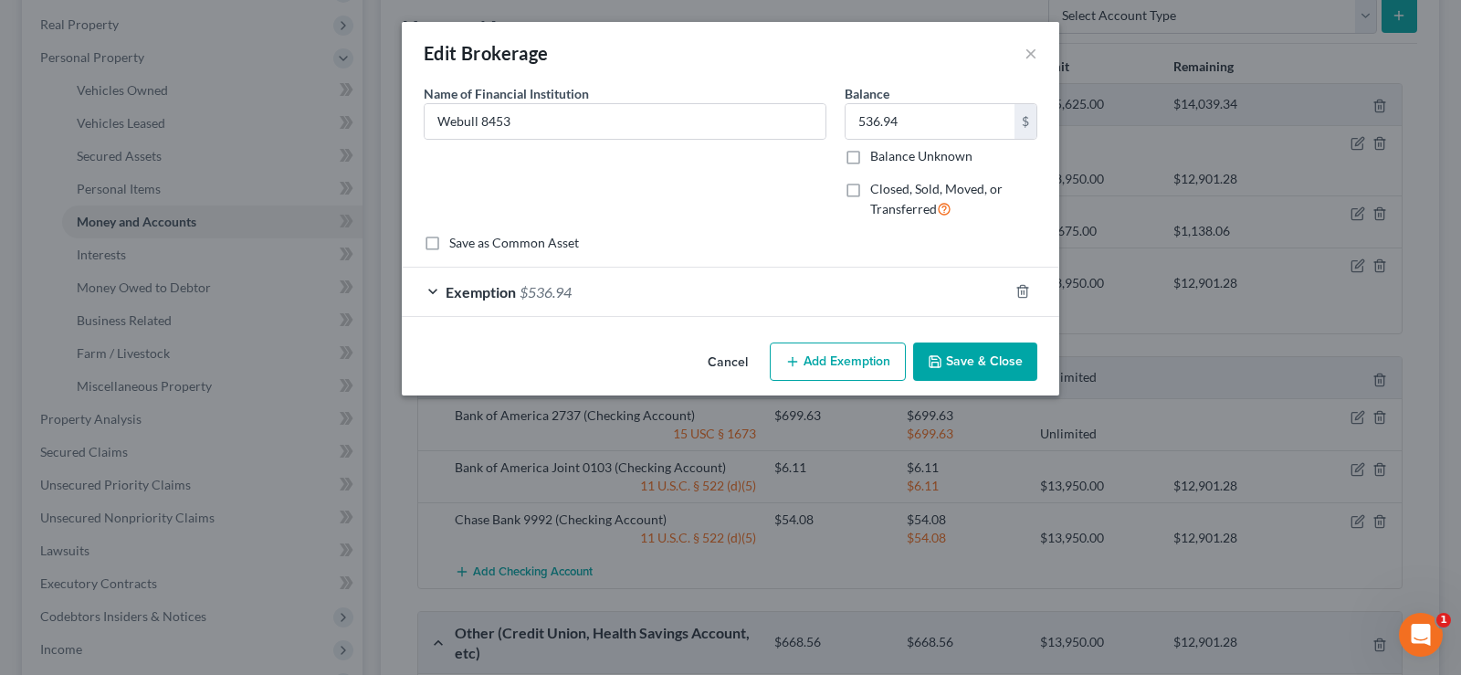
click at [704, 310] on div "Exemption $536.94" at bounding box center [705, 291] width 606 height 48
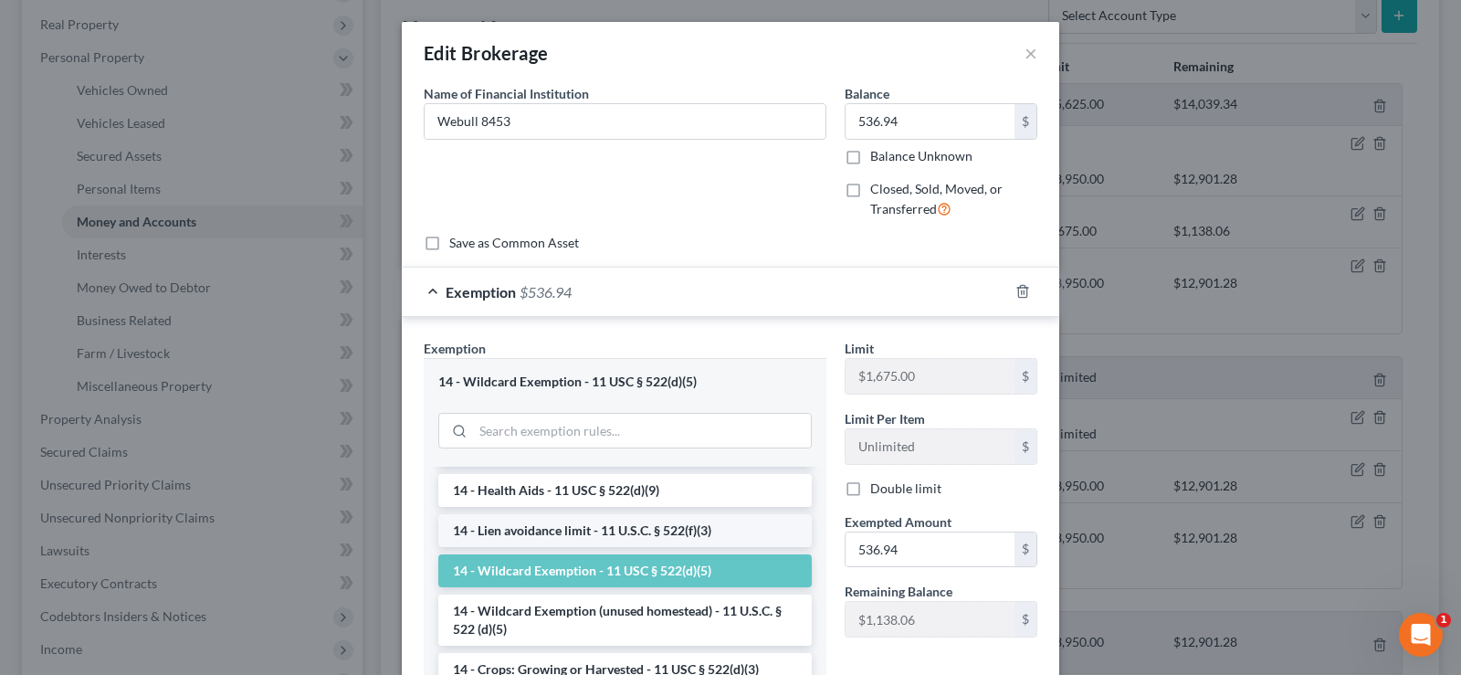
scroll to position [365, 0]
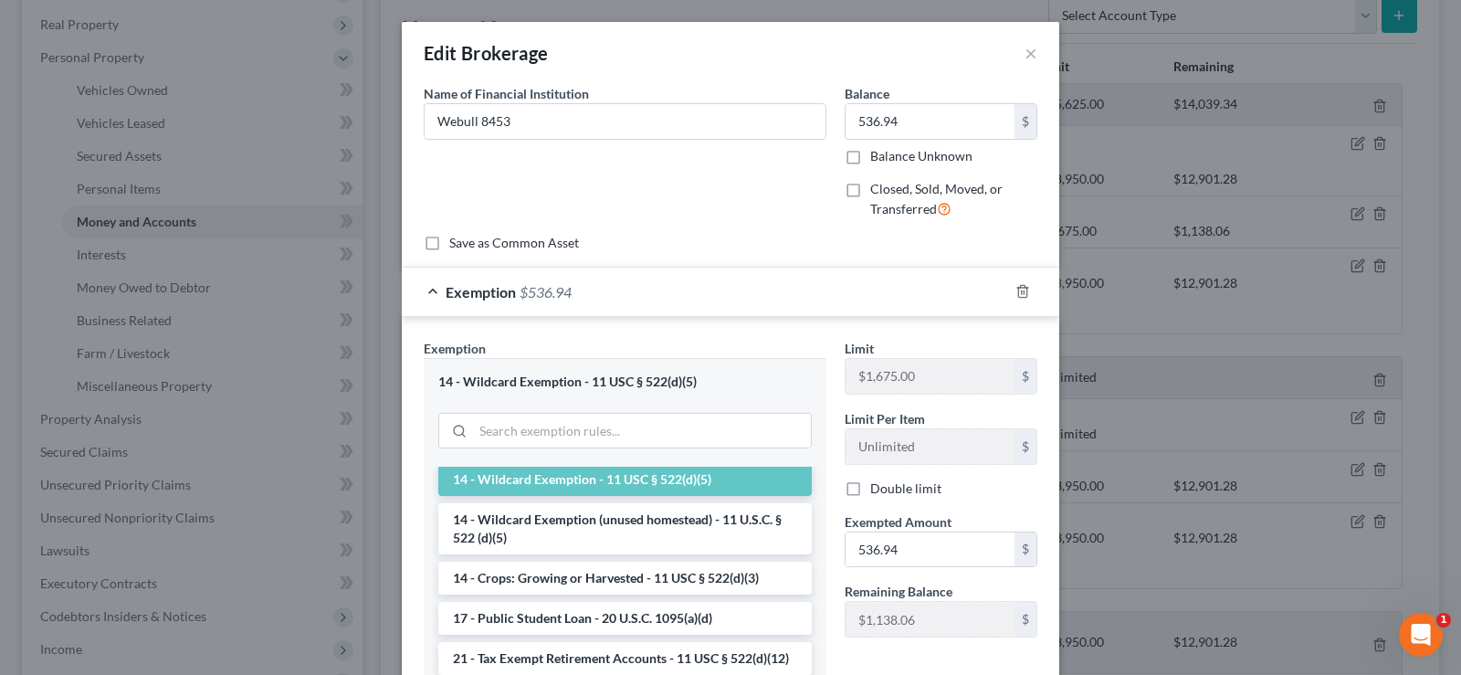
click at [716, 528] on li "14 - Wildcard Exemption (unused homestead) - 11 U.S.C. § 522 (d)(5)" at bounding box center [624, 528] width 373 height 51
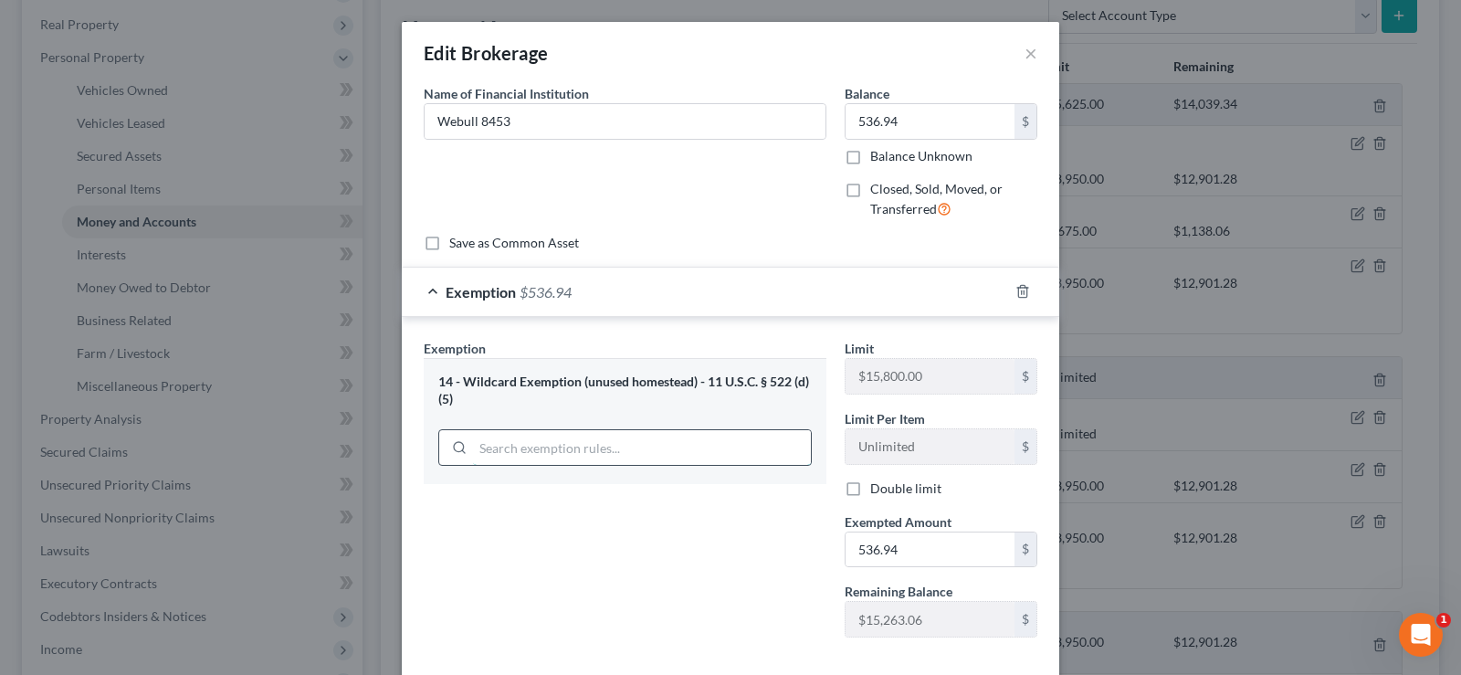
click at [719, 447] on input "search" at bounding box center [642, 447] width 338 height 35
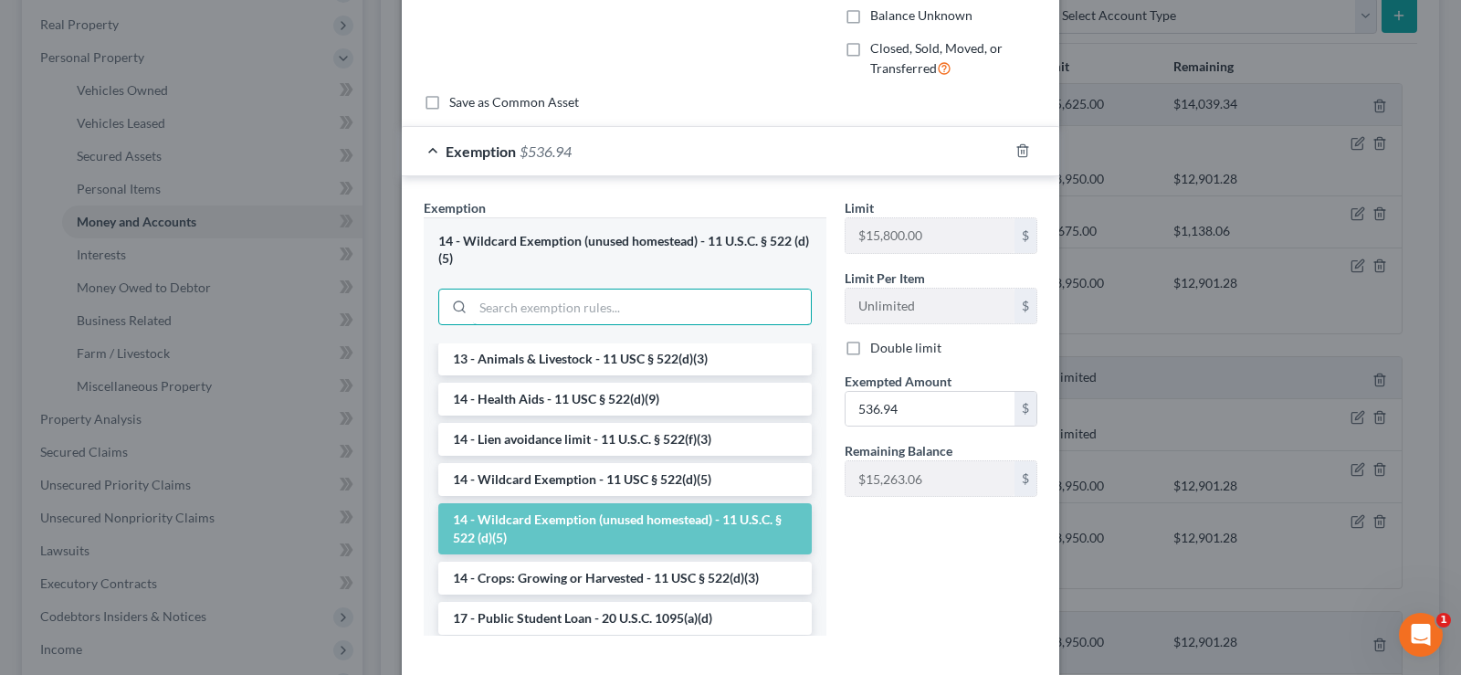
scroll to position [274, 0]
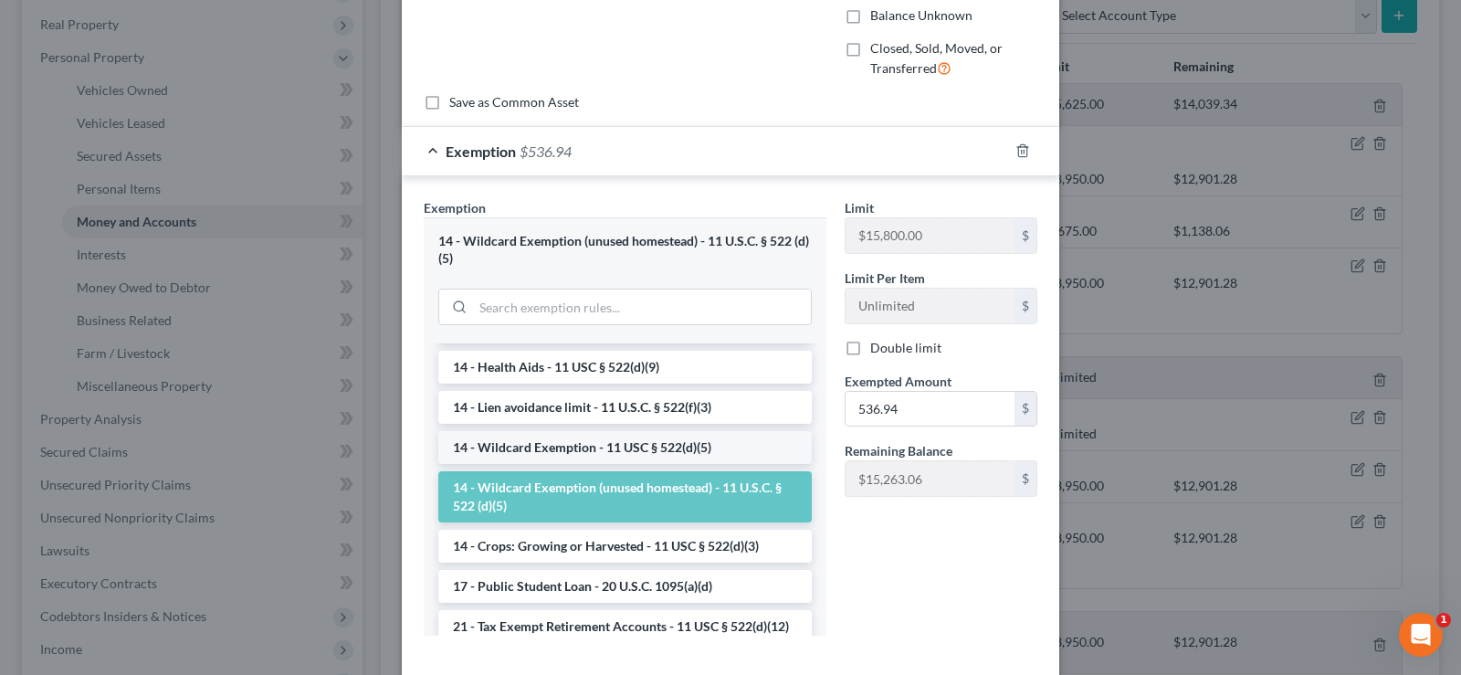
click at [701, 452] on li "14 - Wildcard Exemption - 11 USC § 522(d)(5)" at bounding box center [624, 447] width 373 height 33
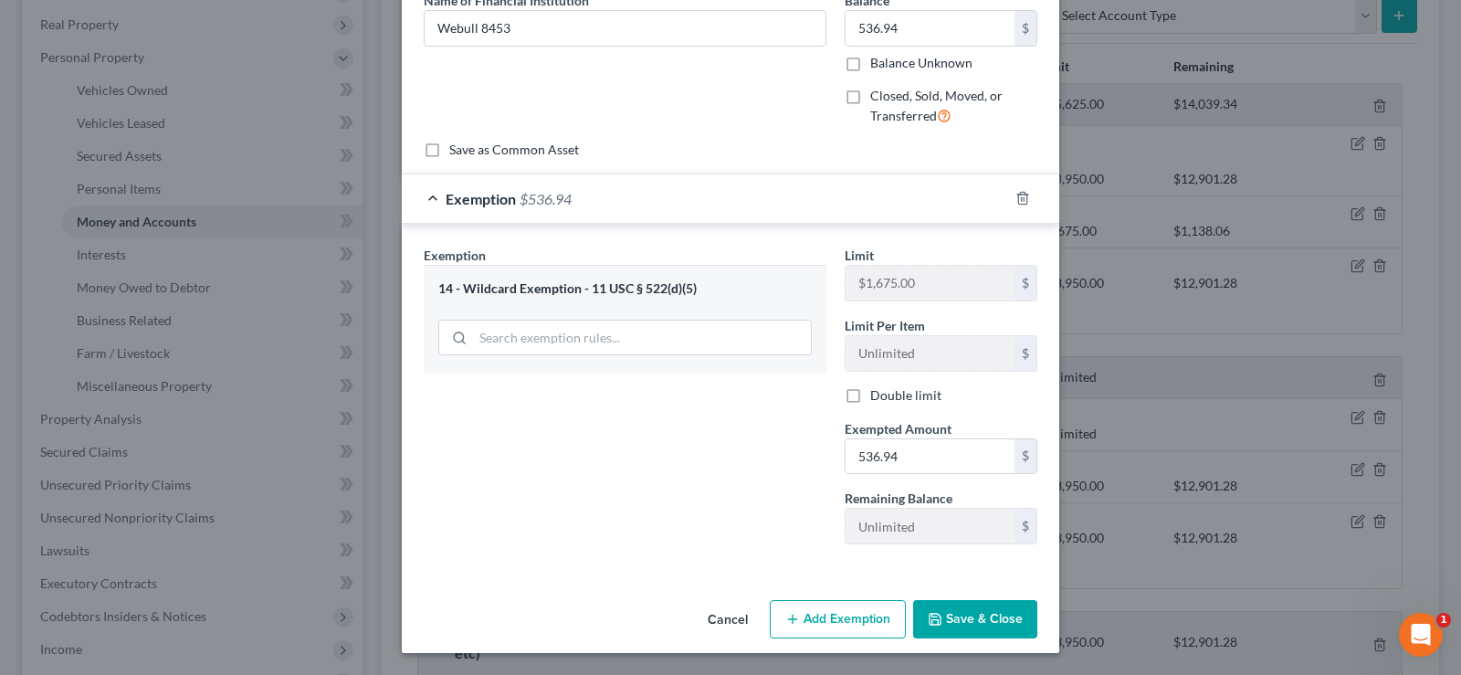
scroll to position [93, 0]
click at [681, 333] on div "14 - Wildcard Exemption - 11 USC § 522(d)(5)" at bounding box center [625, 319] width 403 height 109
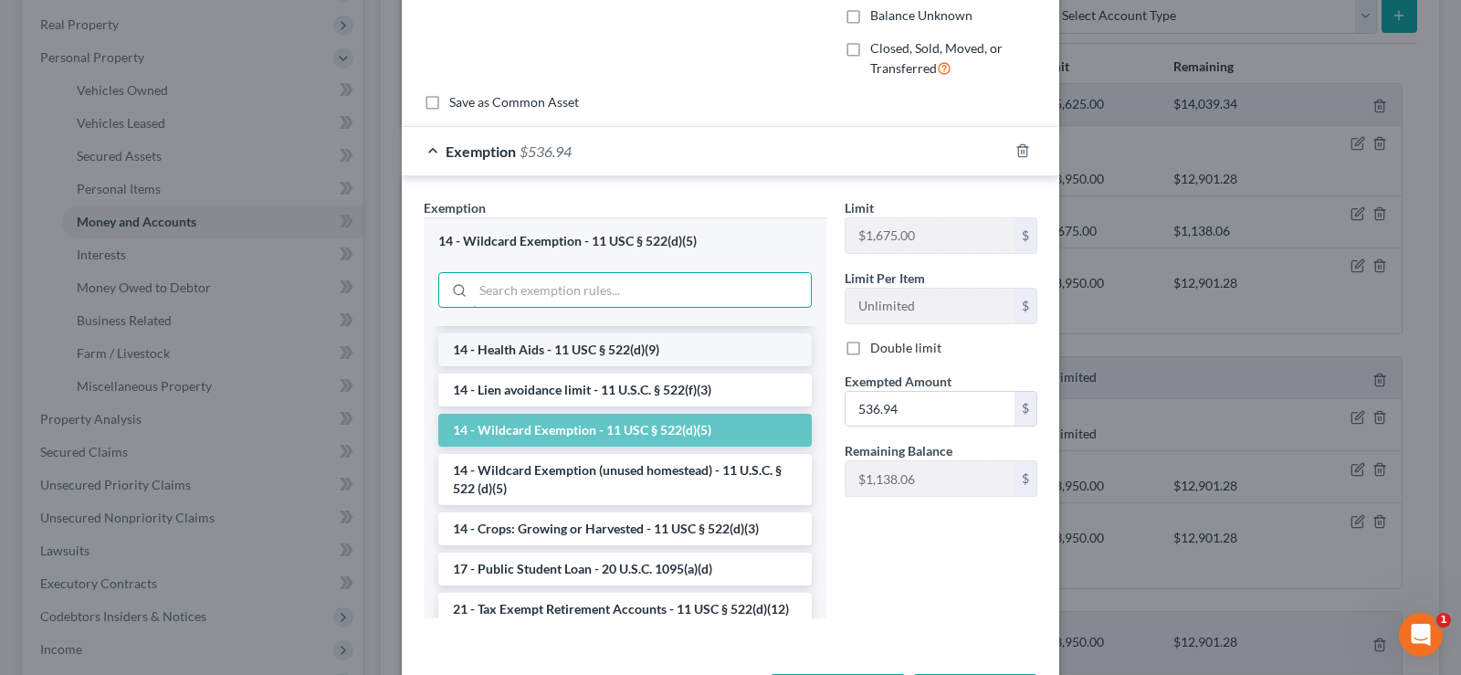
scroll to position [365, 0]
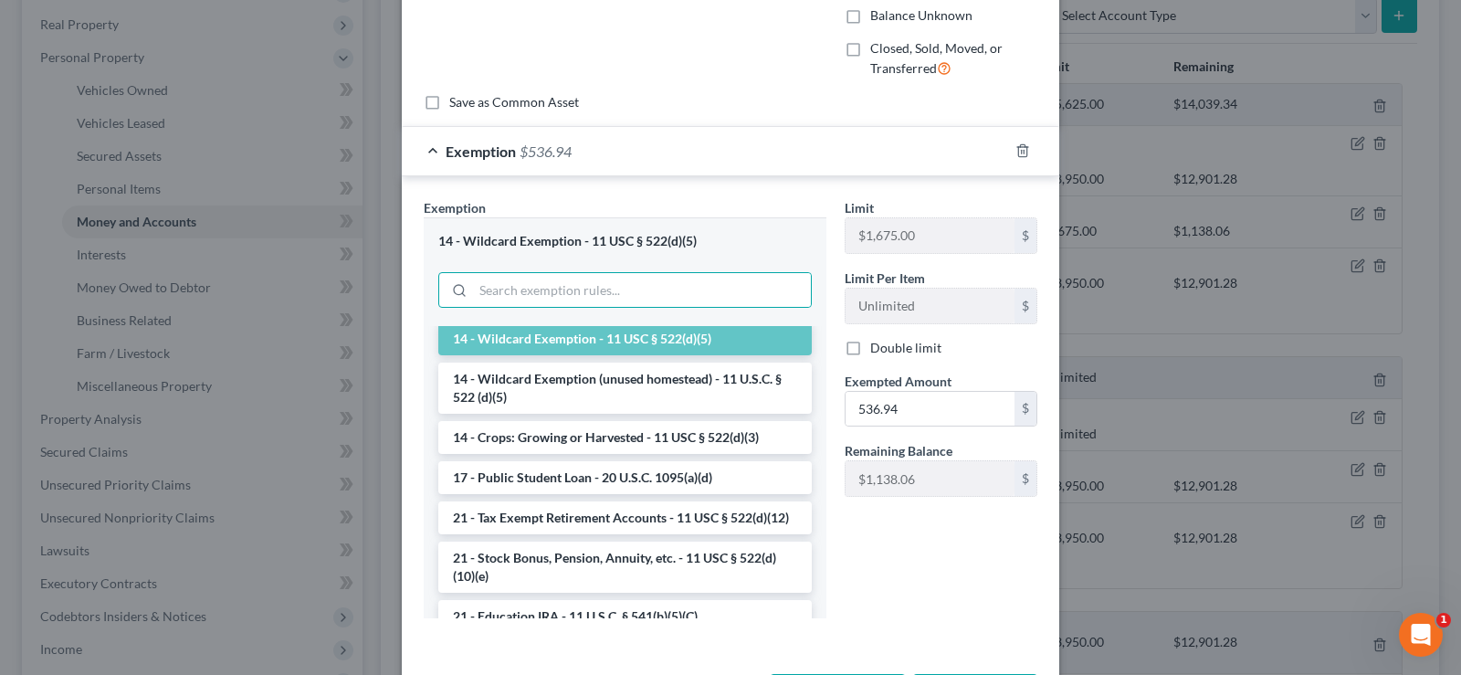
click at [687, 340] on li "14 - Wildcard Exemption - 11 USC § 522(d)(5)" at bounding box center [624, 338] width 373 height 33
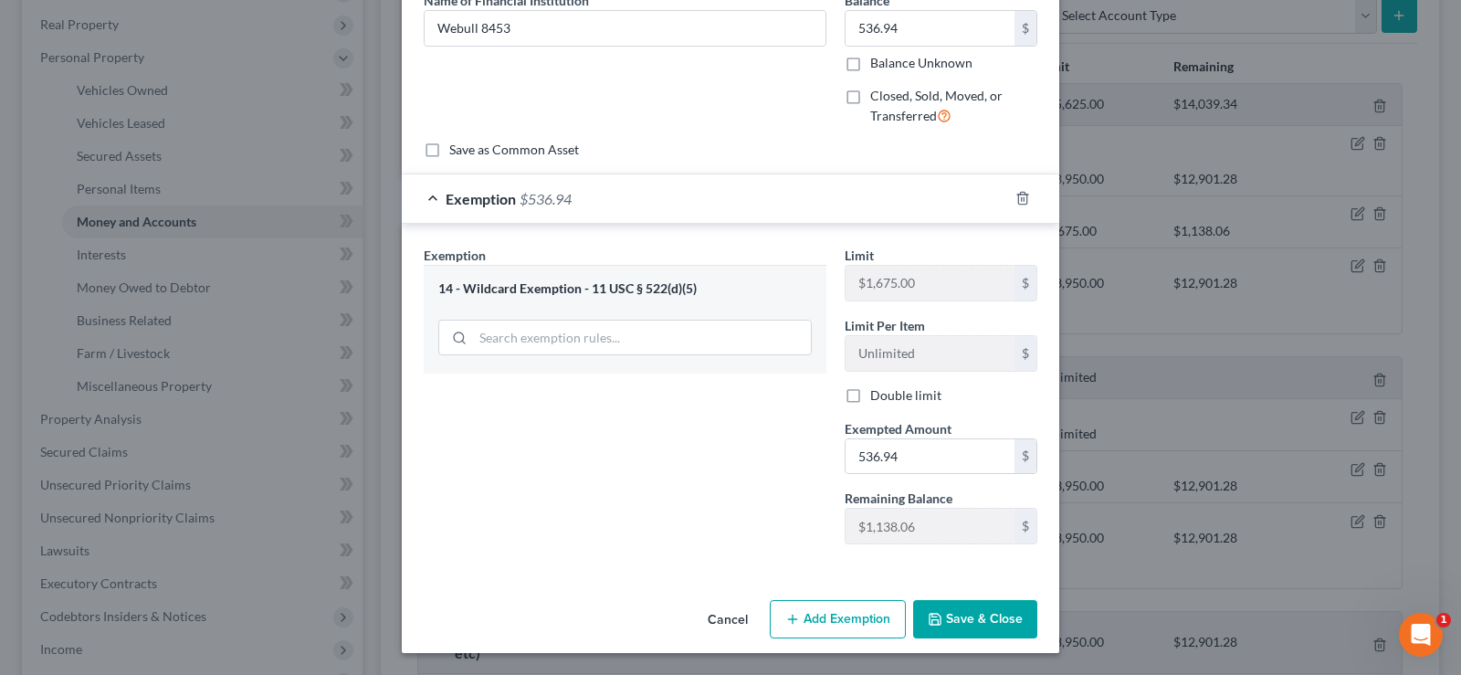
scroll to position [93, 0]
click at [968, 618] on button "Save & Close" at bounding box center [975, 619] width 124 height 38
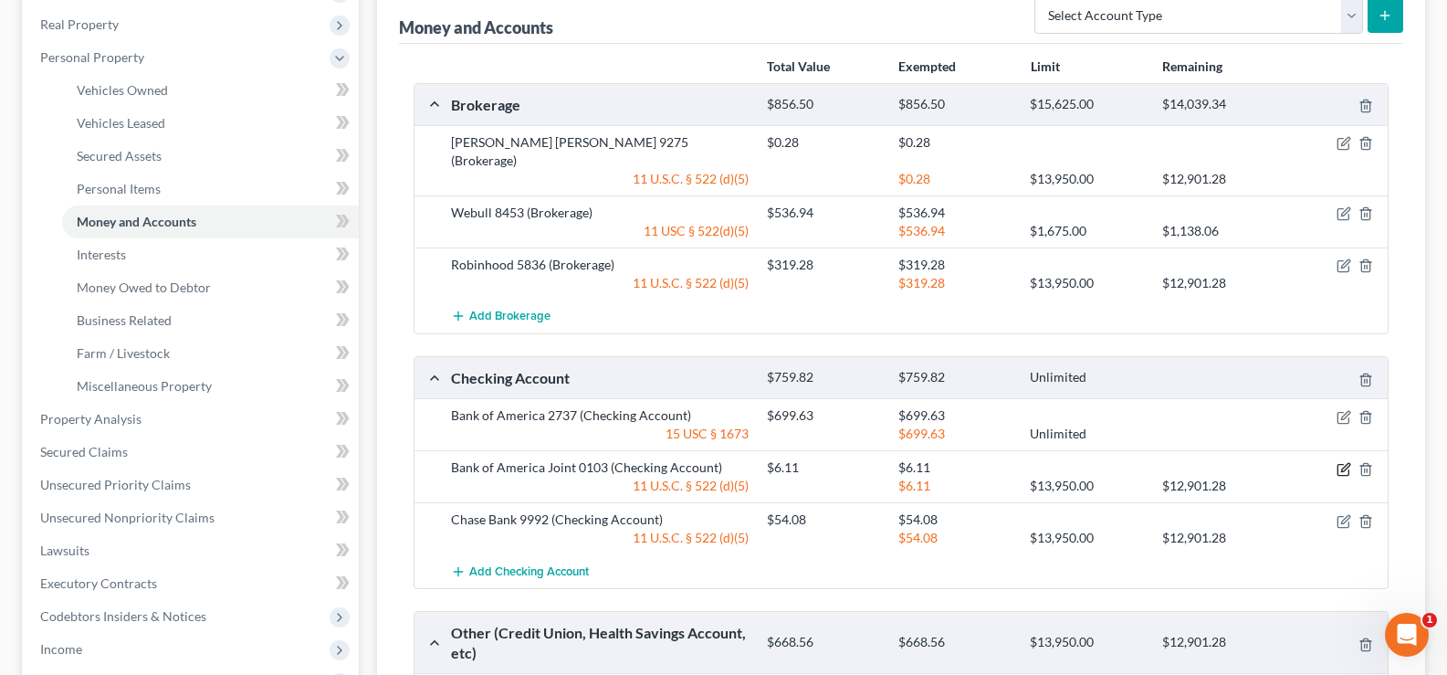
click at [1347, 462] on icon "button" at bounding box center [1343, 469] width 15 height 15
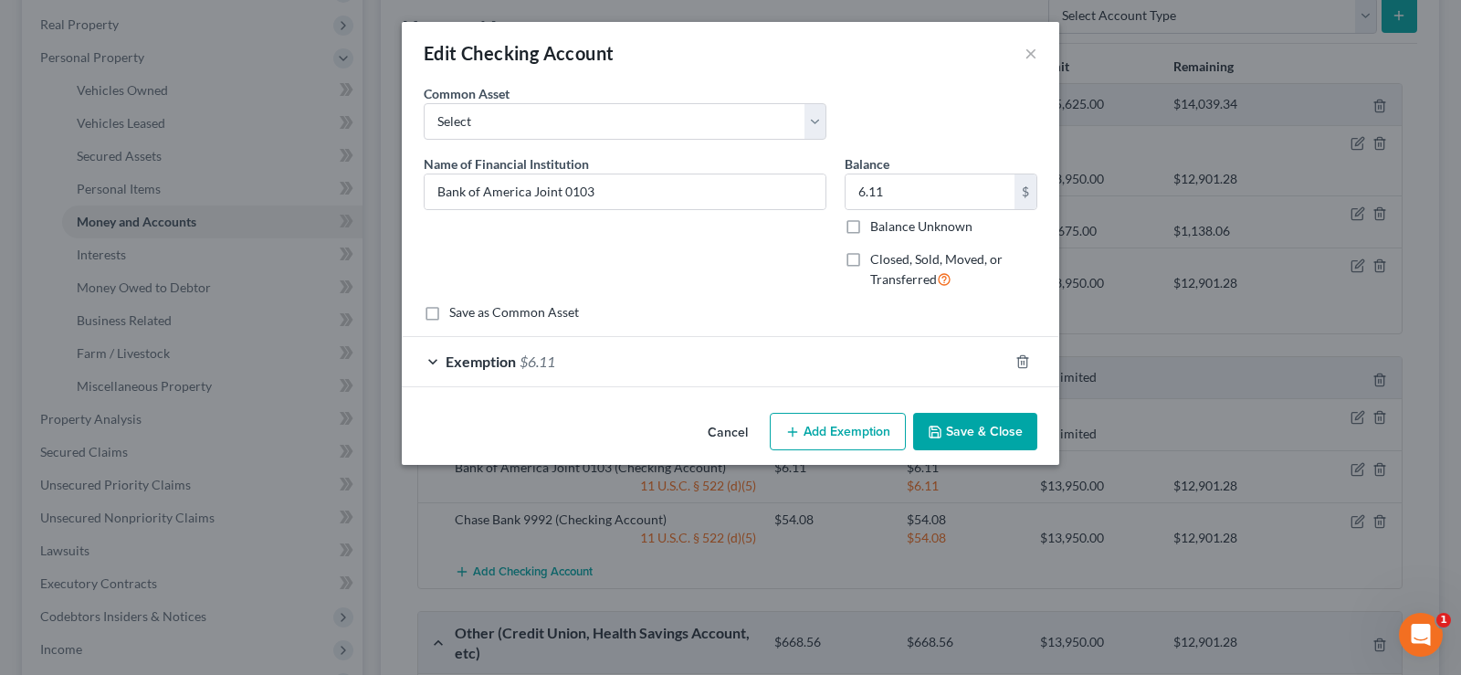
click at [611, 360] on div "Exemption $6.11" at bounding box center [705, 361] width 606 height 48
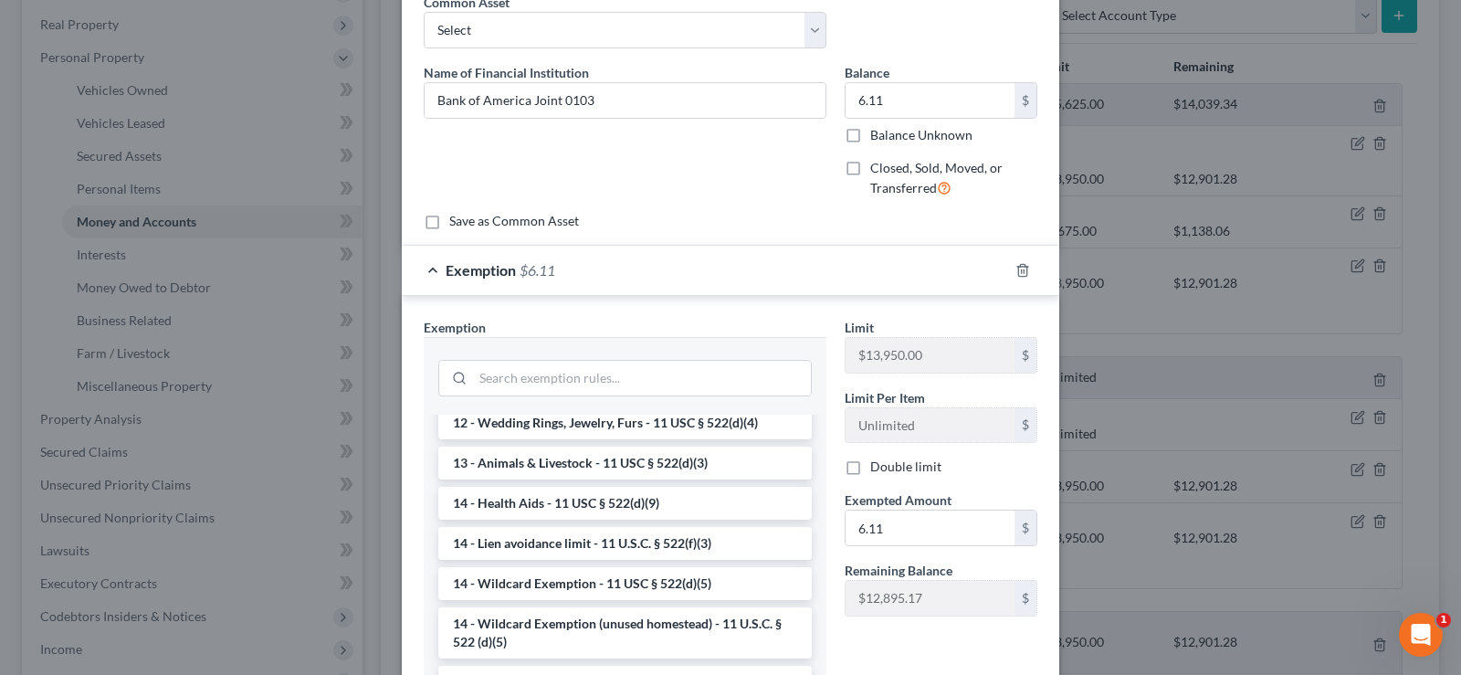
scroll to position [274, 0]
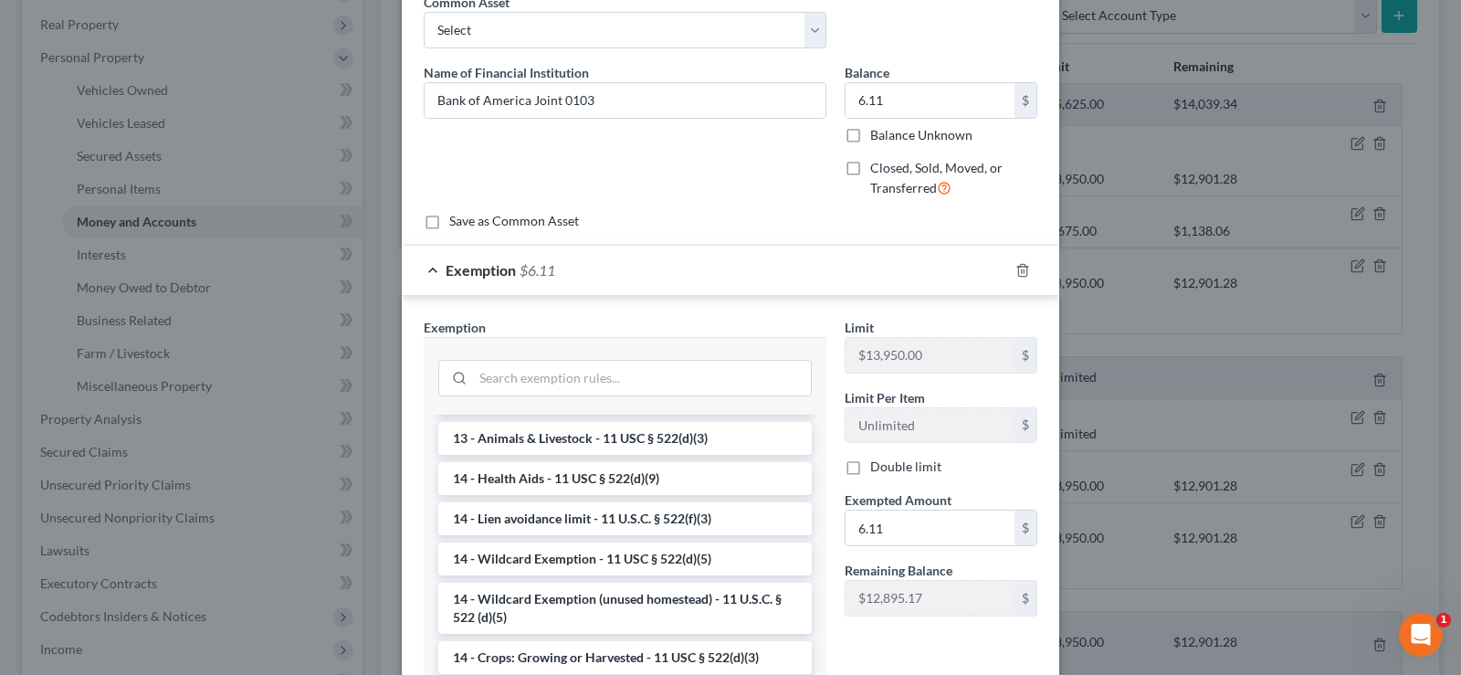
click at [1130, 310] on div "Edit Checking Account × An exemption set must first be selected from the Filing…" at bounding box center [730, 337] width 1461 height 675
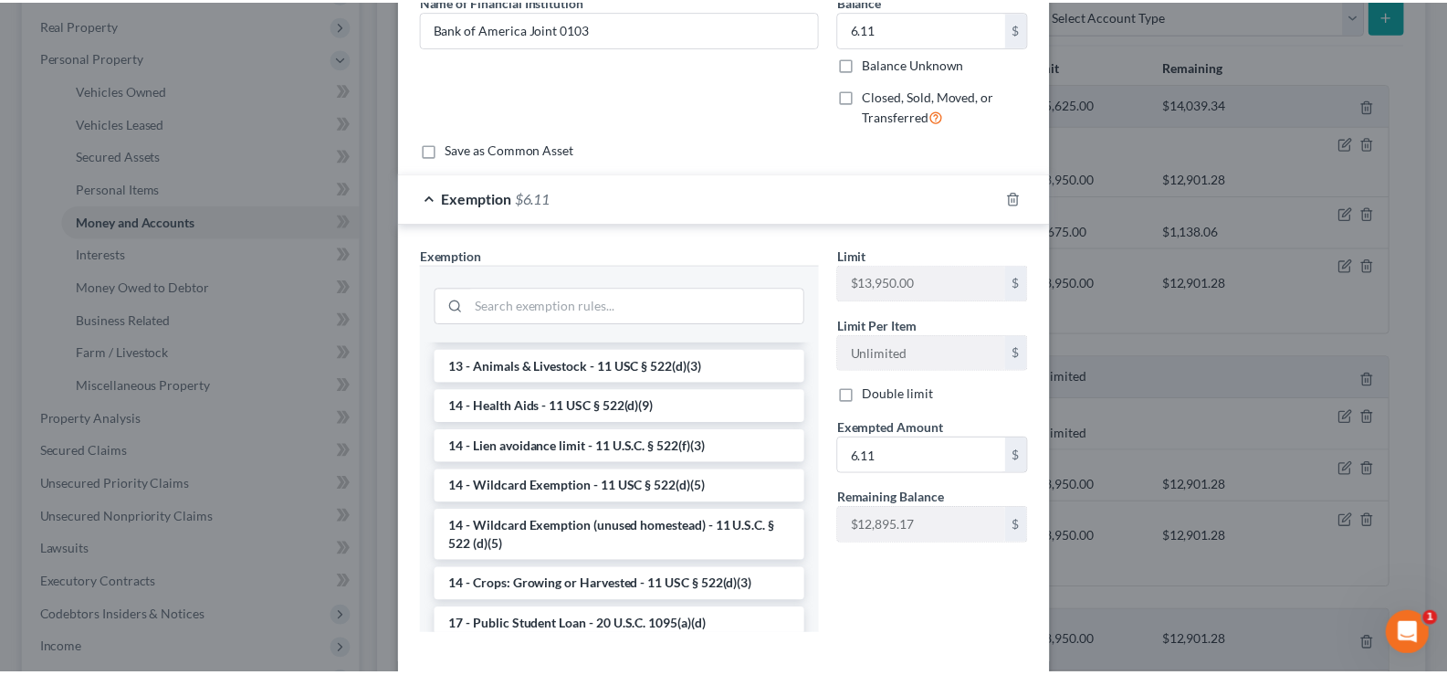
scroll to position [253, 0]
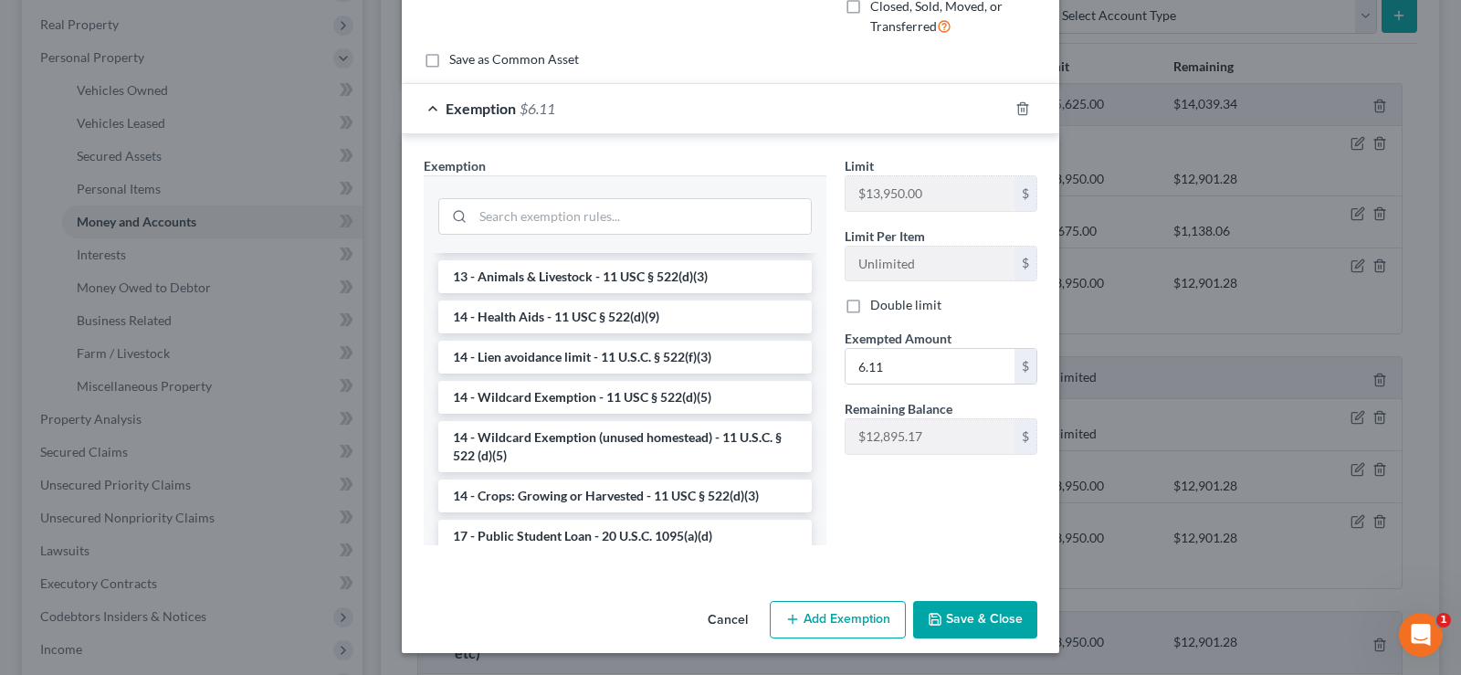
click at [717, 616] on button "Cancel" at bounding box center [727, 620] width 69 height 37
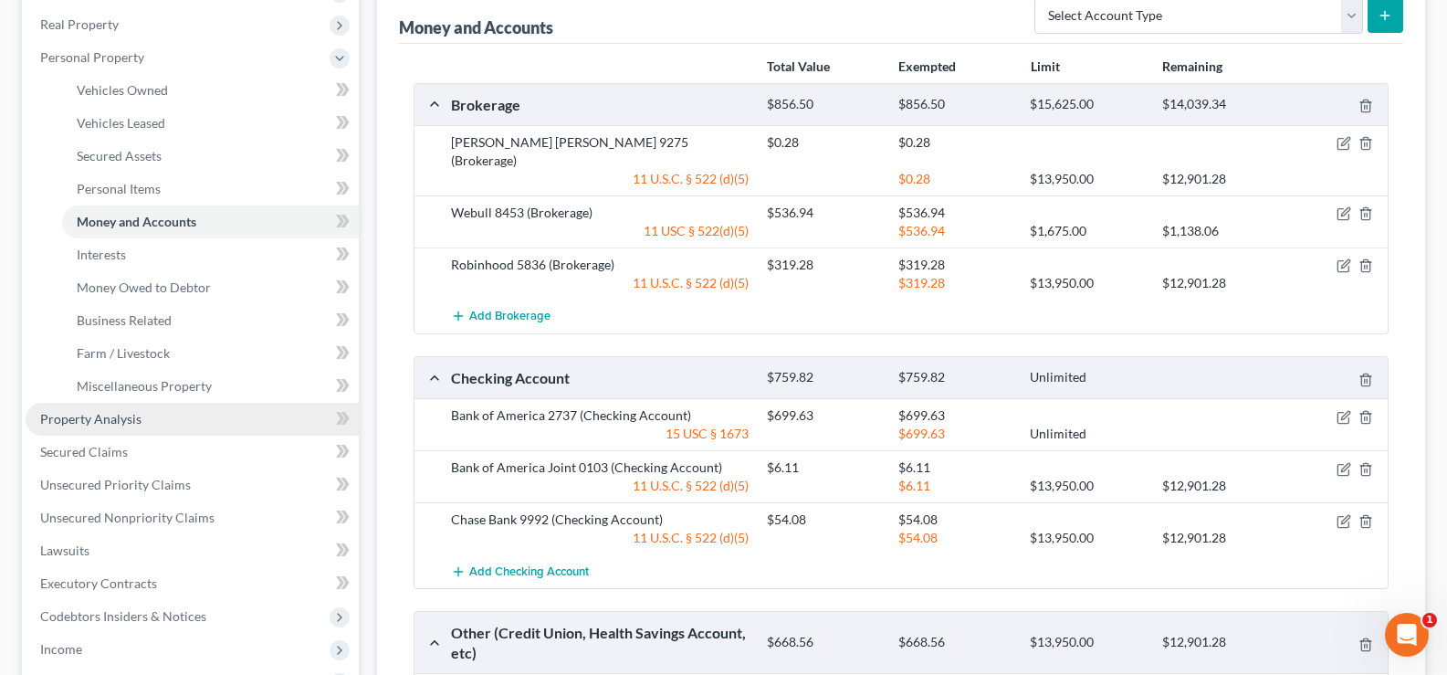
click at [49, 426] on link "Property Analysis" at bounding box center [192, 419] width 333 height 33
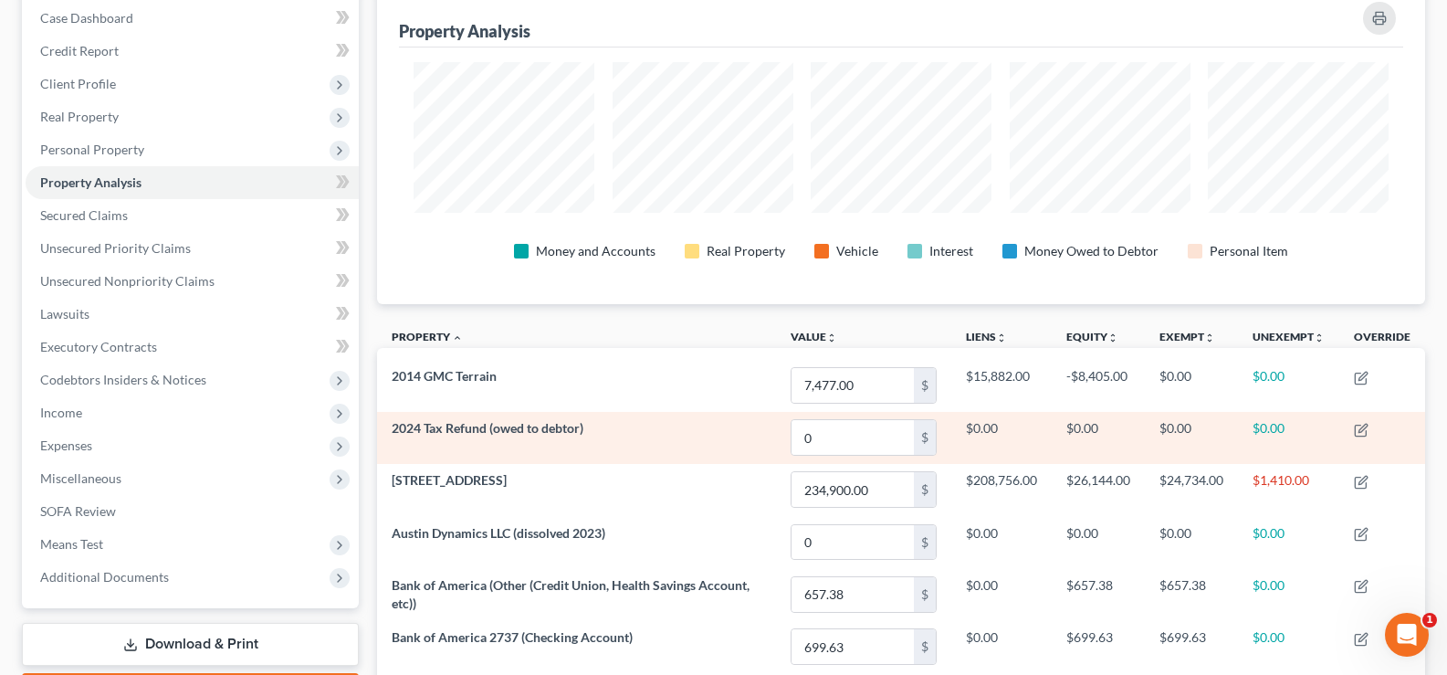
scroll to position [91, 0]
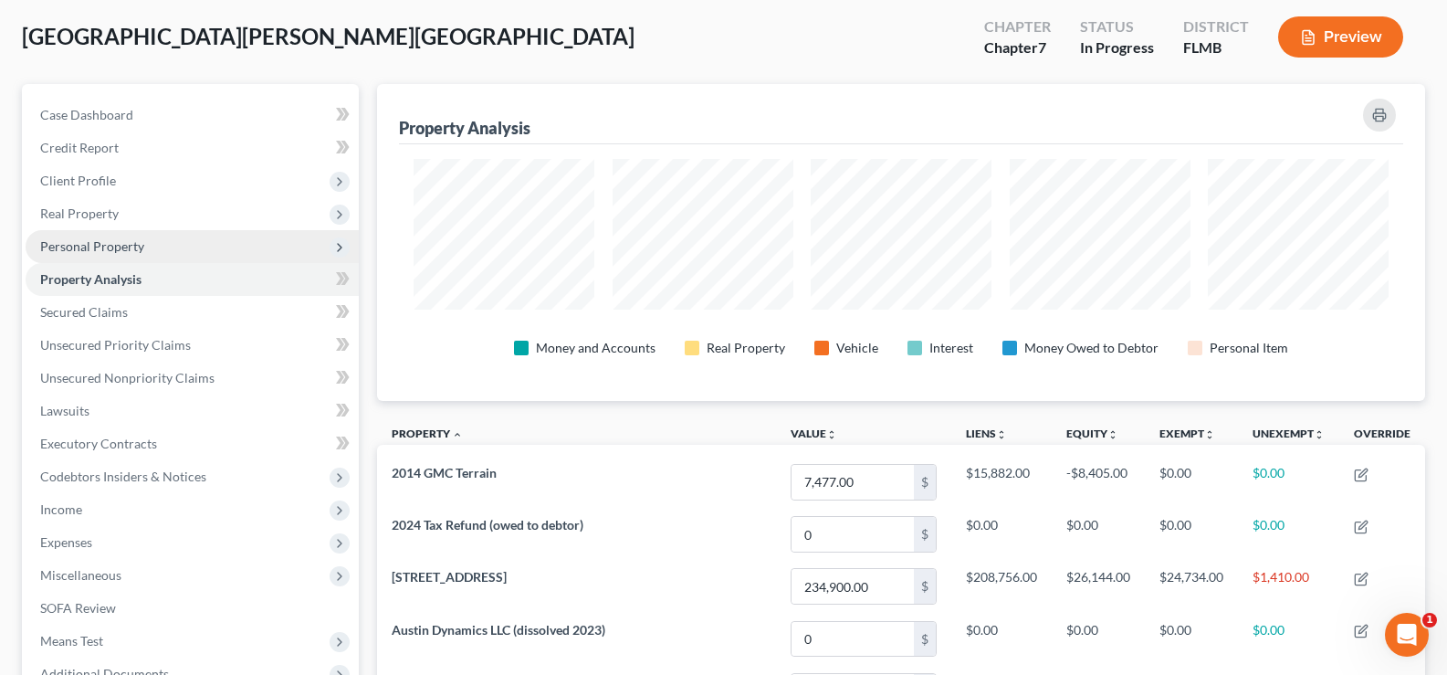
click at [110, 250] on span "Personal Property" at bounding box center [92, 246] width 104 height 16
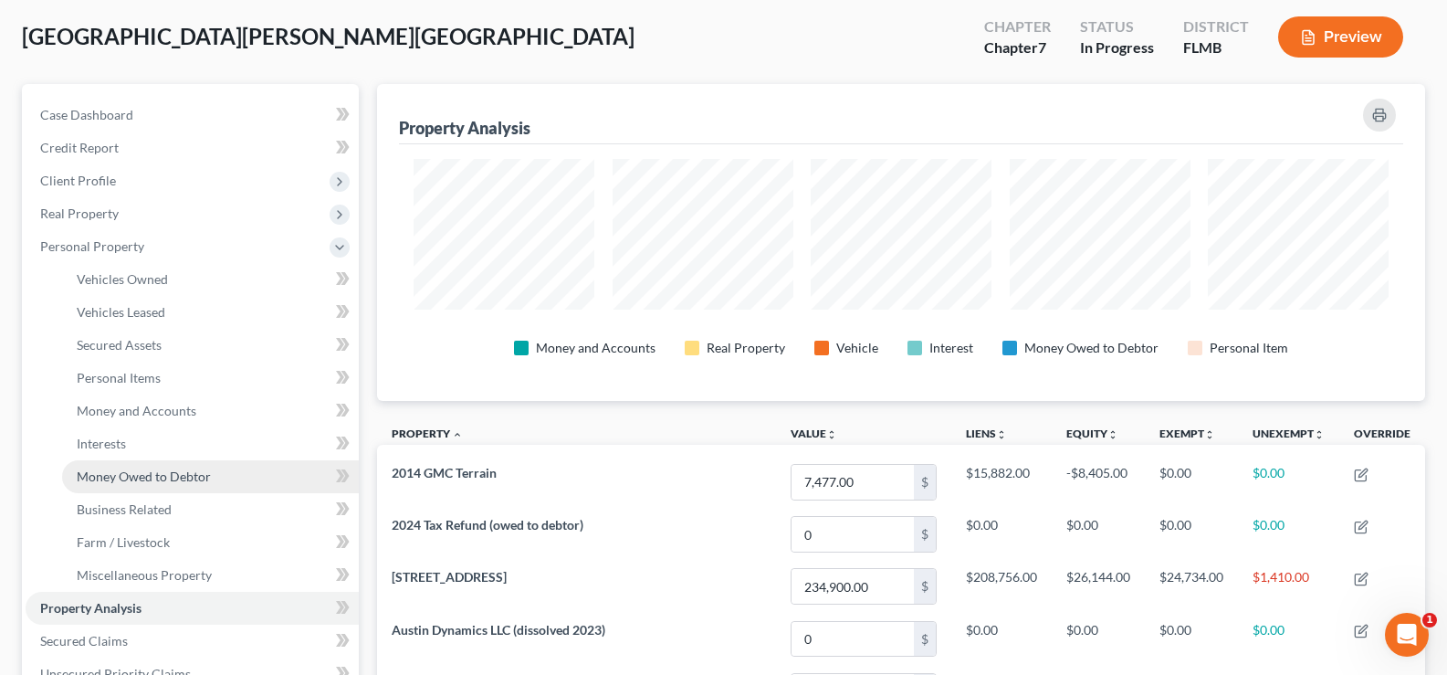
click at [169, 476] on span "Money Owed to Debtor" at bounding box center [144, 476] width 134 height 16
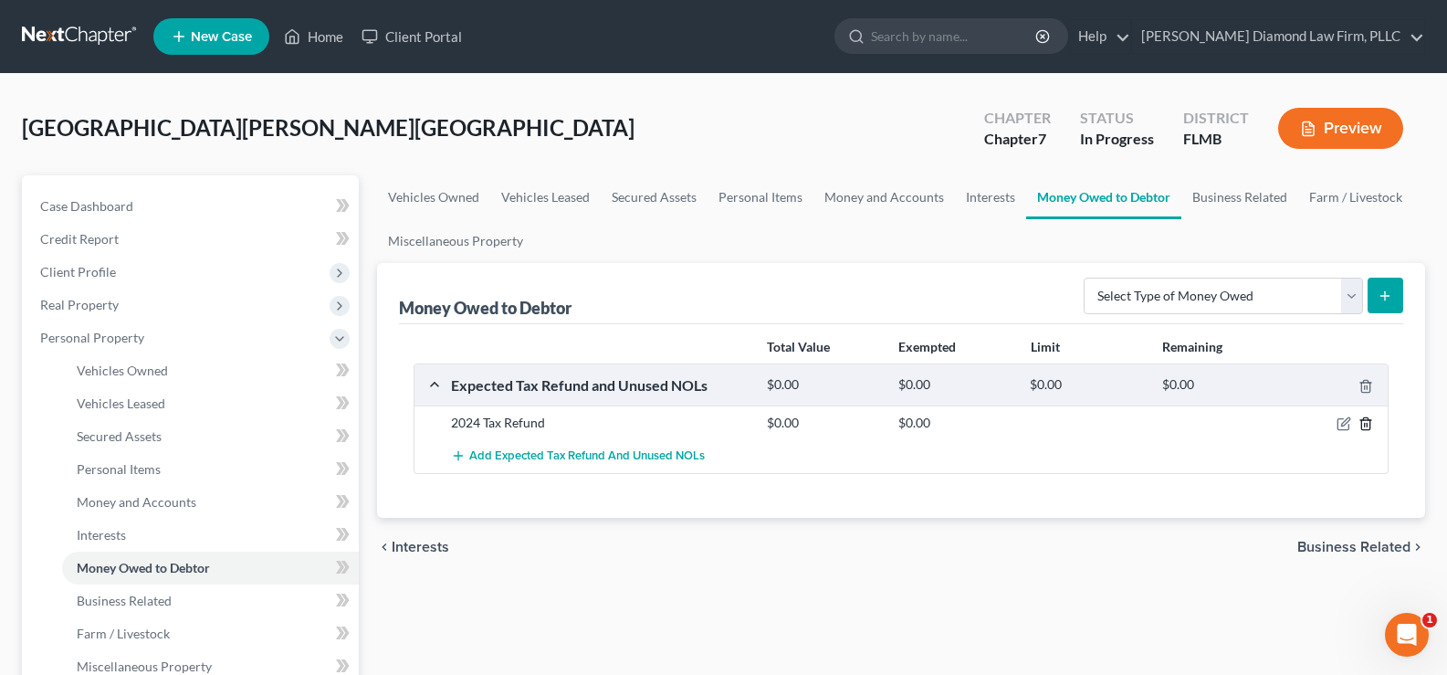
click at [1369, 421] on icon "button" at bounding box center [1365, 424] width 8 height 12
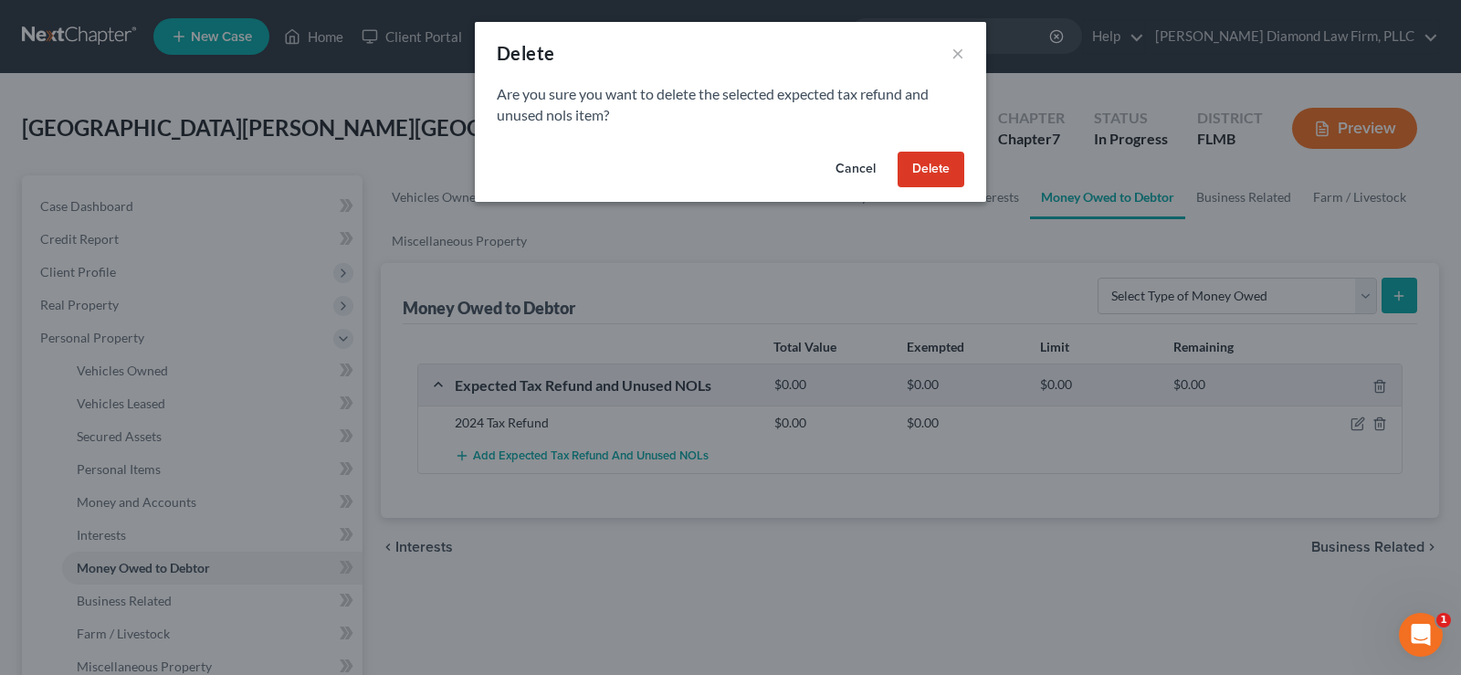
click at [932, 170] on button "Delete" at bounding box center [930, 170] width 67 height 37
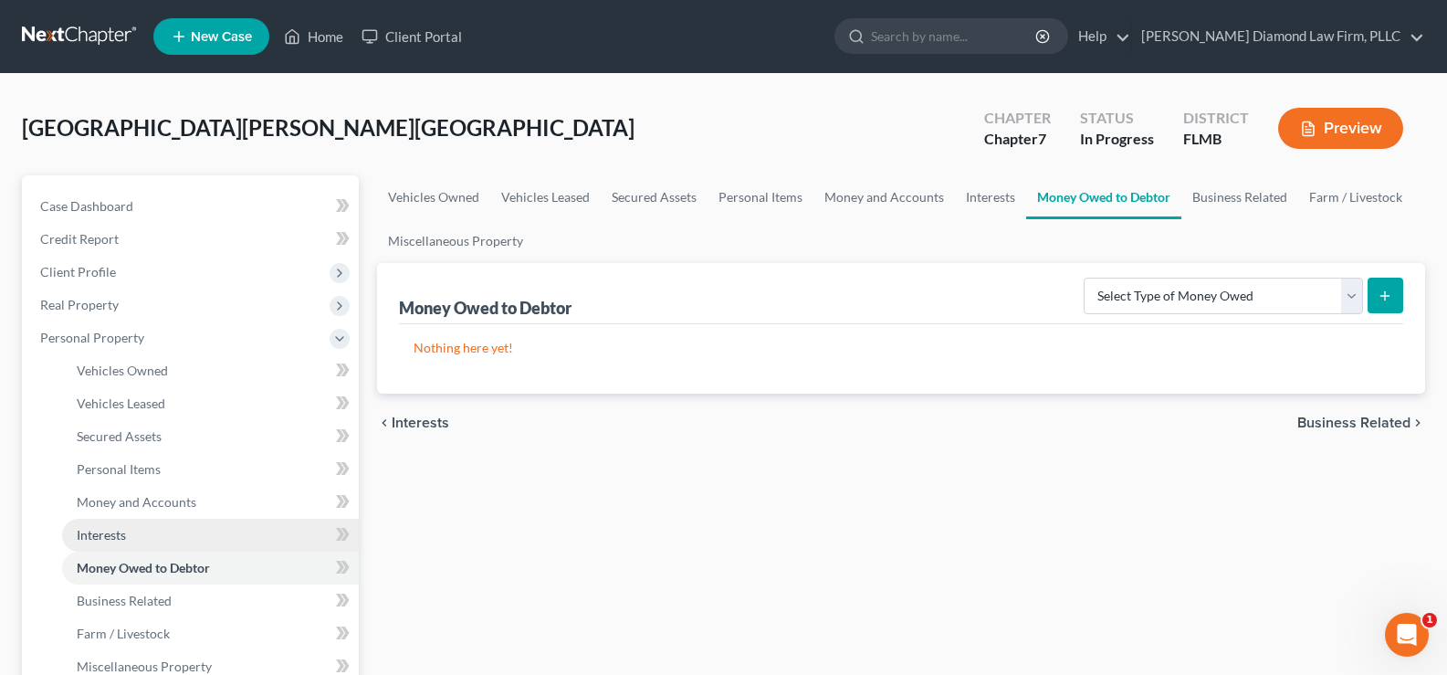
scroll to position [91, 0]
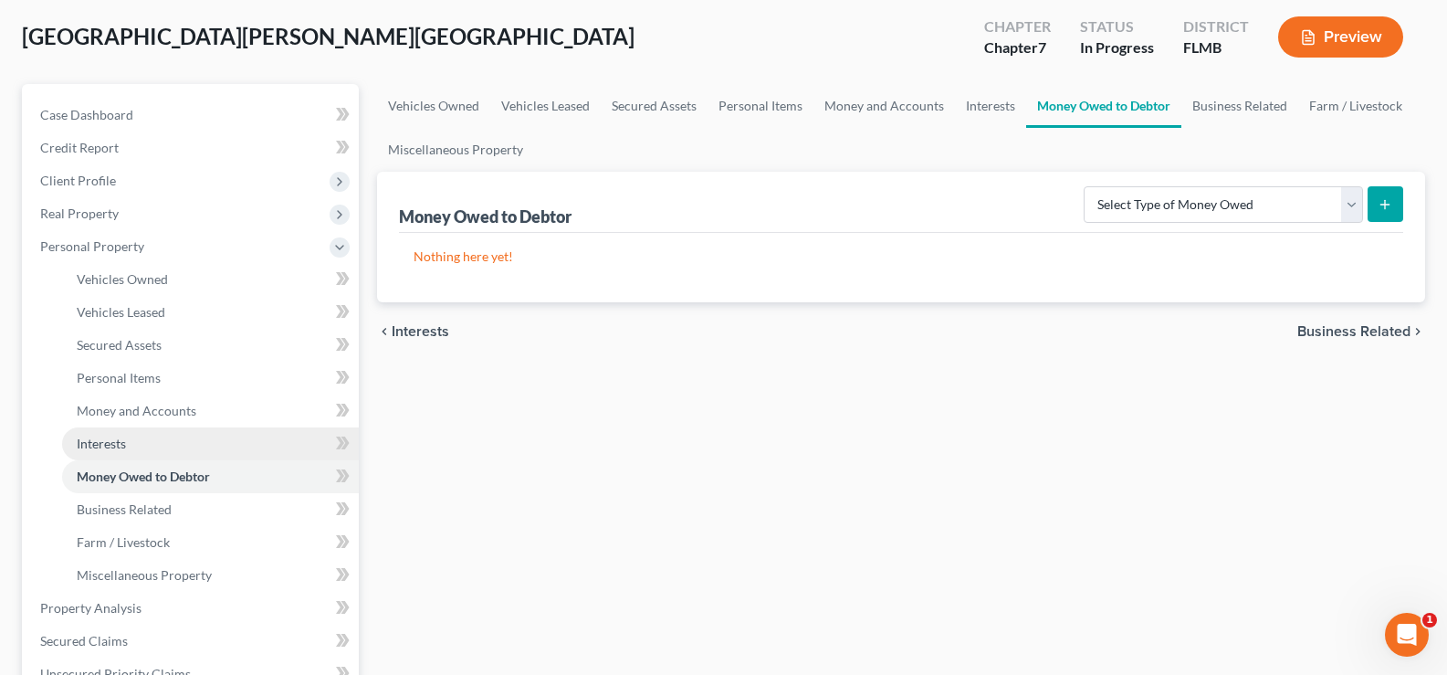
click at [136, 445] on link "Interests" at bounding box center [210, 443] width 297 height 33
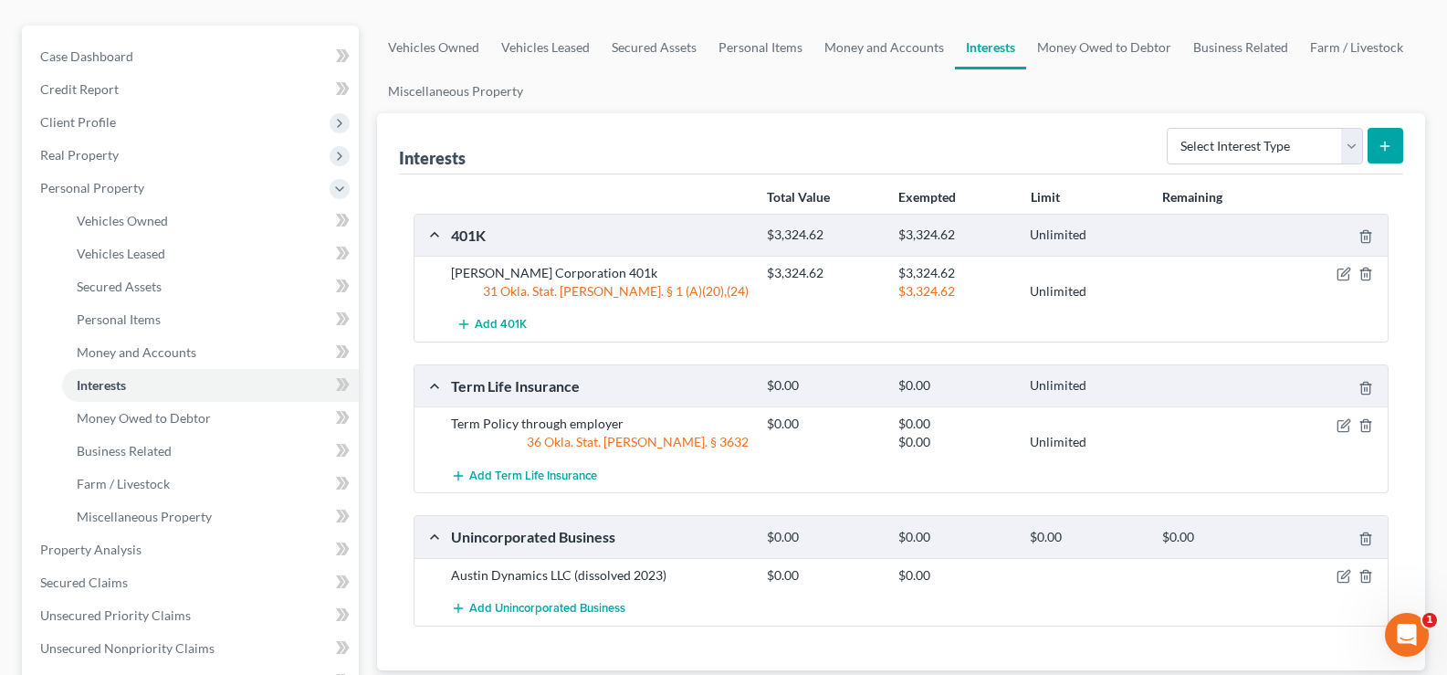
scroll to position [183, 0]
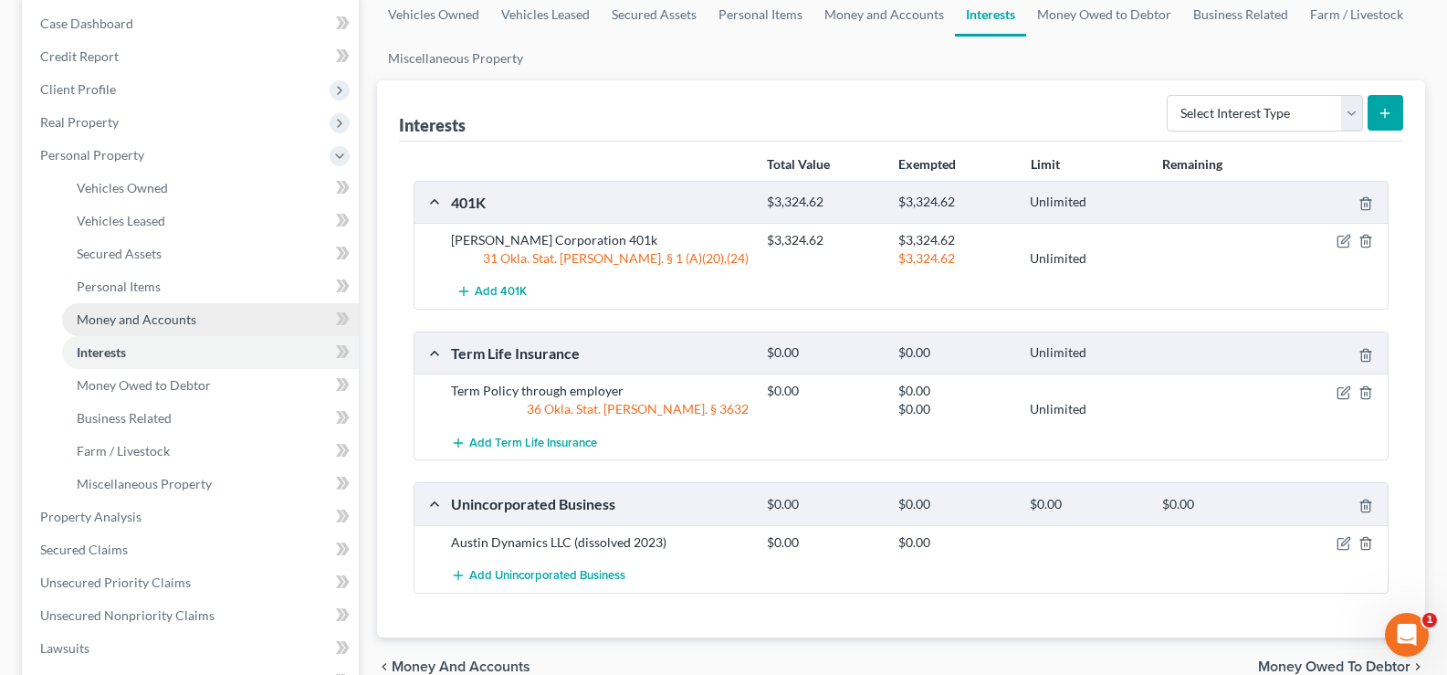
click at [146, 322] on span "Money and Accounts" at bounding box center [137, 319] width 120 height 16
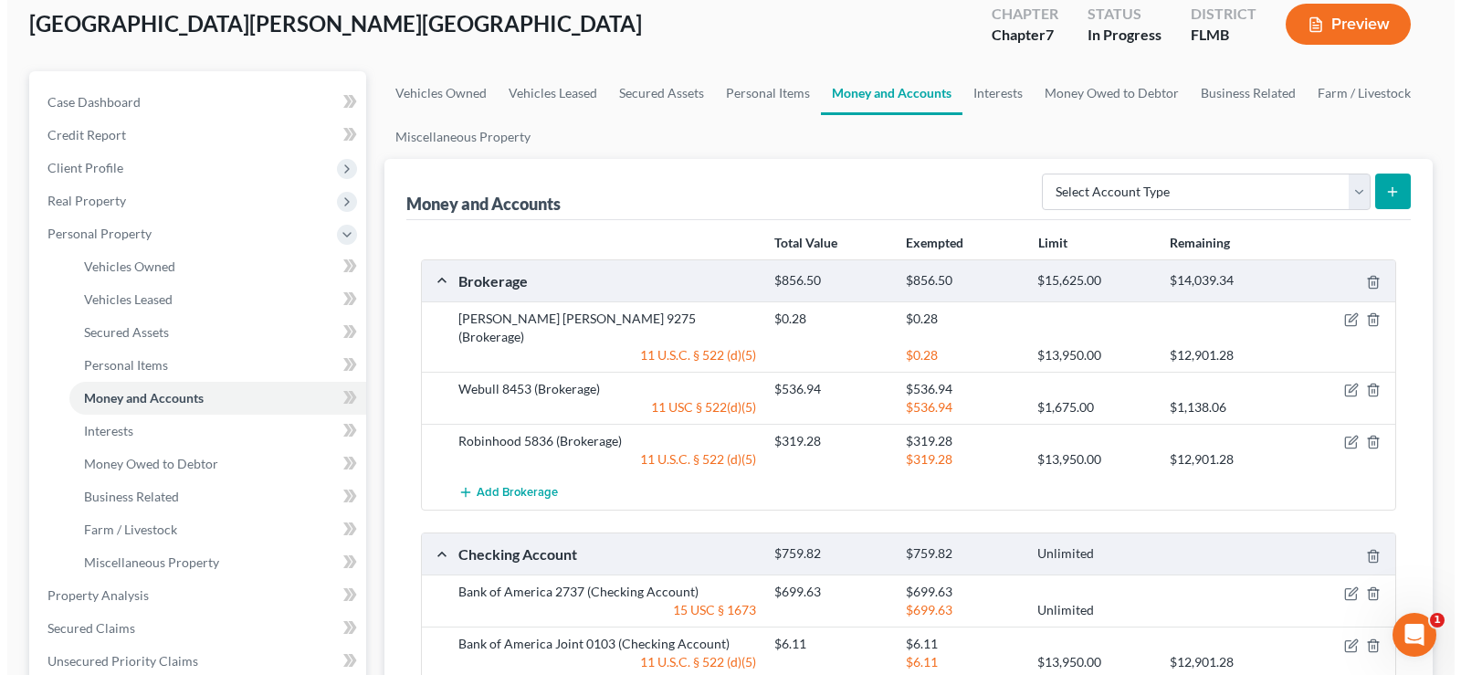
scroll to position [183, 0]
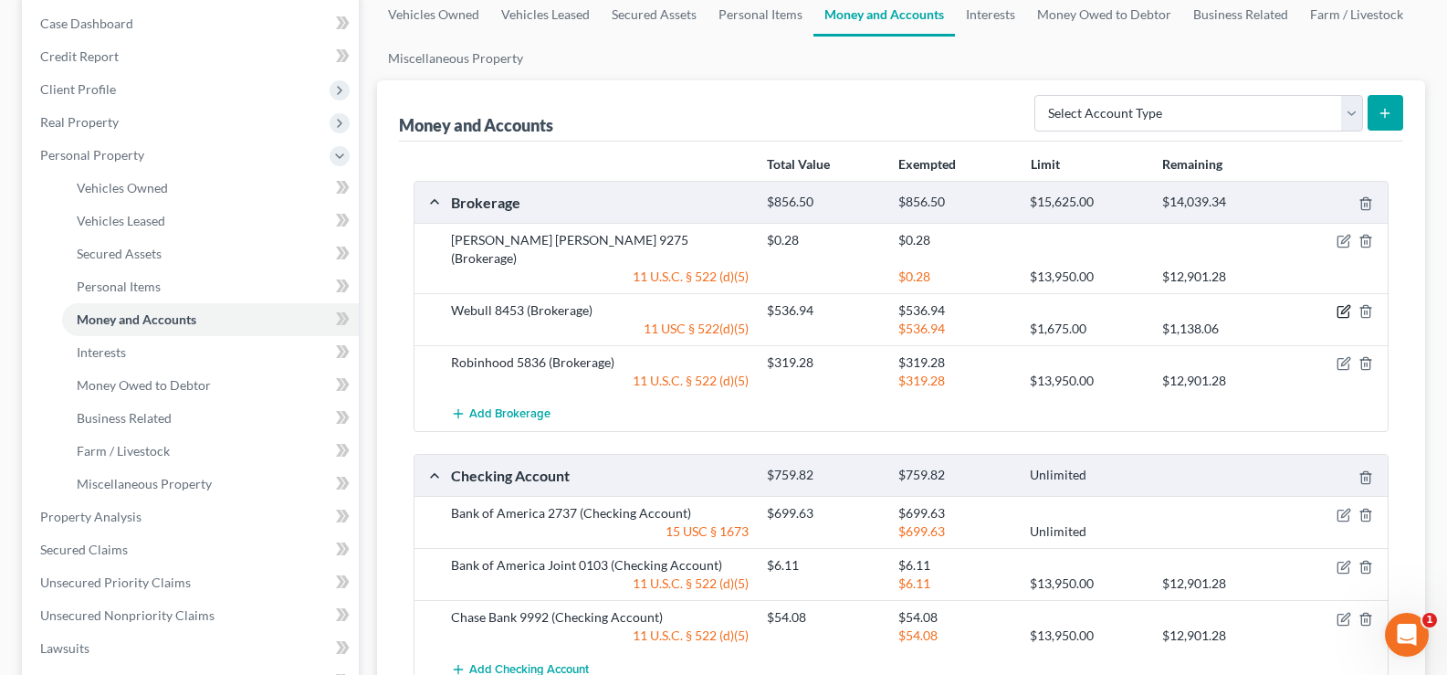
click at [1341, 306] on icon "button" at bounding box center [1345, 310] width 8 height 8
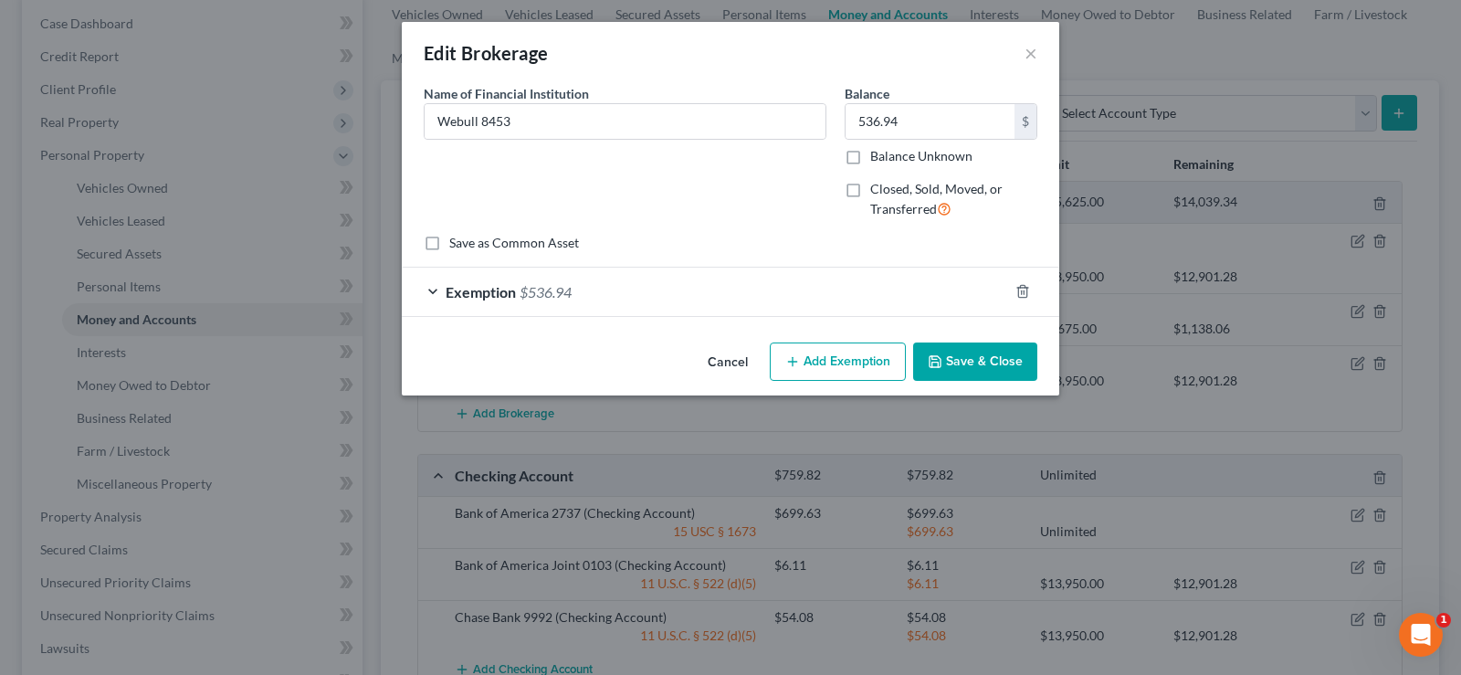
click at [741, 291] on div "Exemption $536.94" at bounding box center [705, 291] width 606 height 48
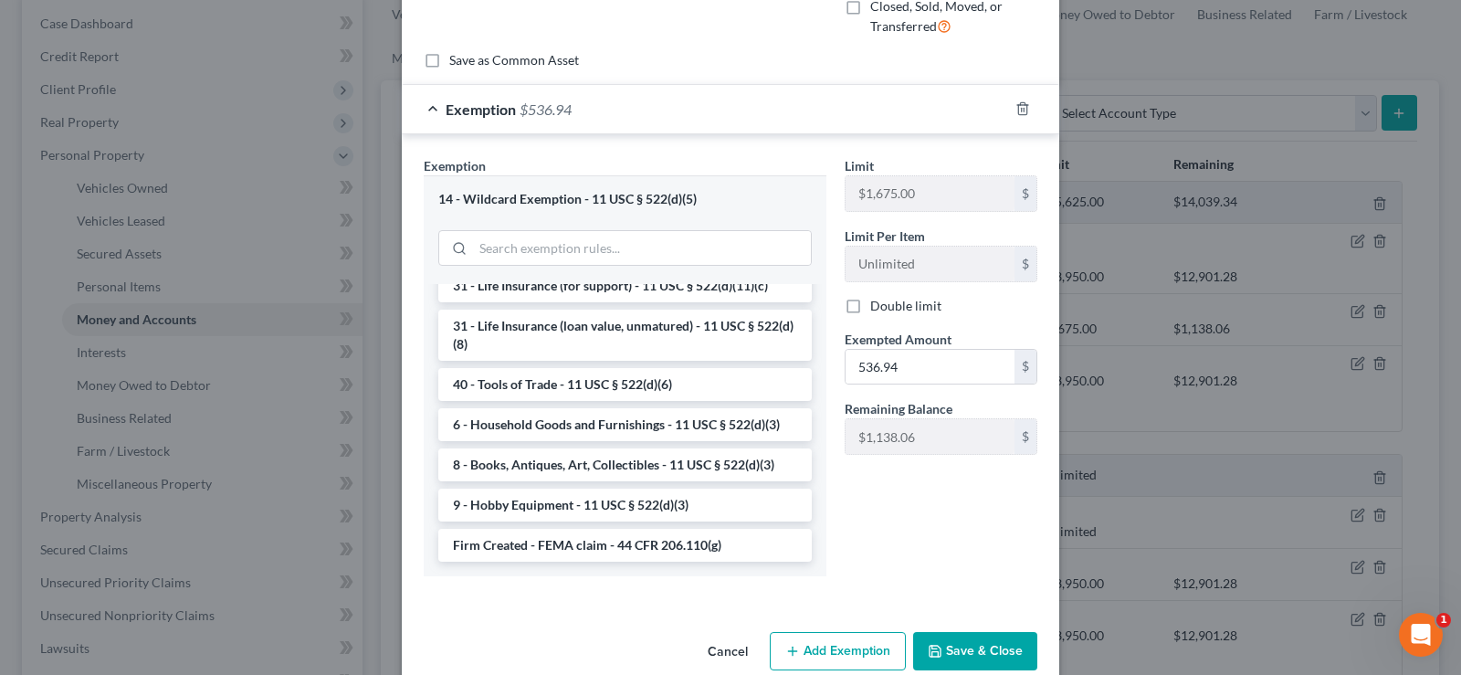
click at [731, 650] on button "Cancel" at bounding box center [727, 652] width 69 height 37
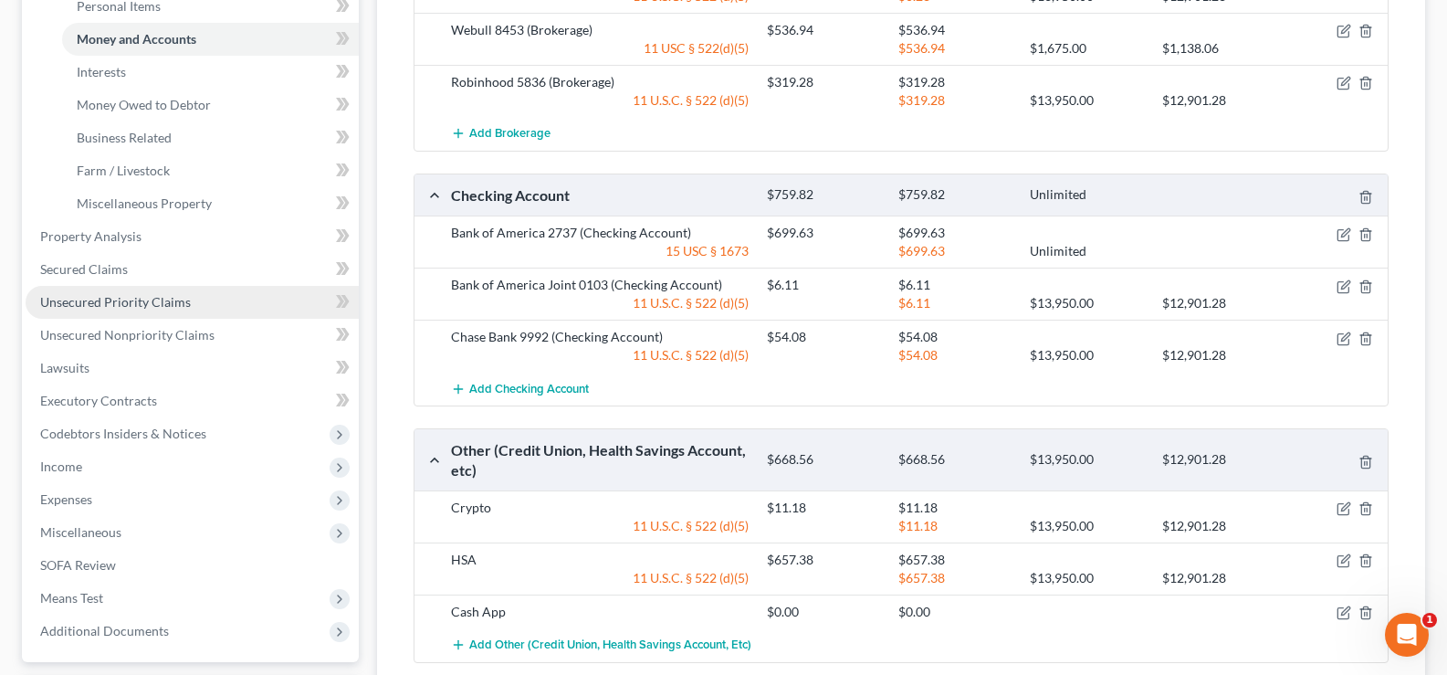
scroll to position [365, 0]
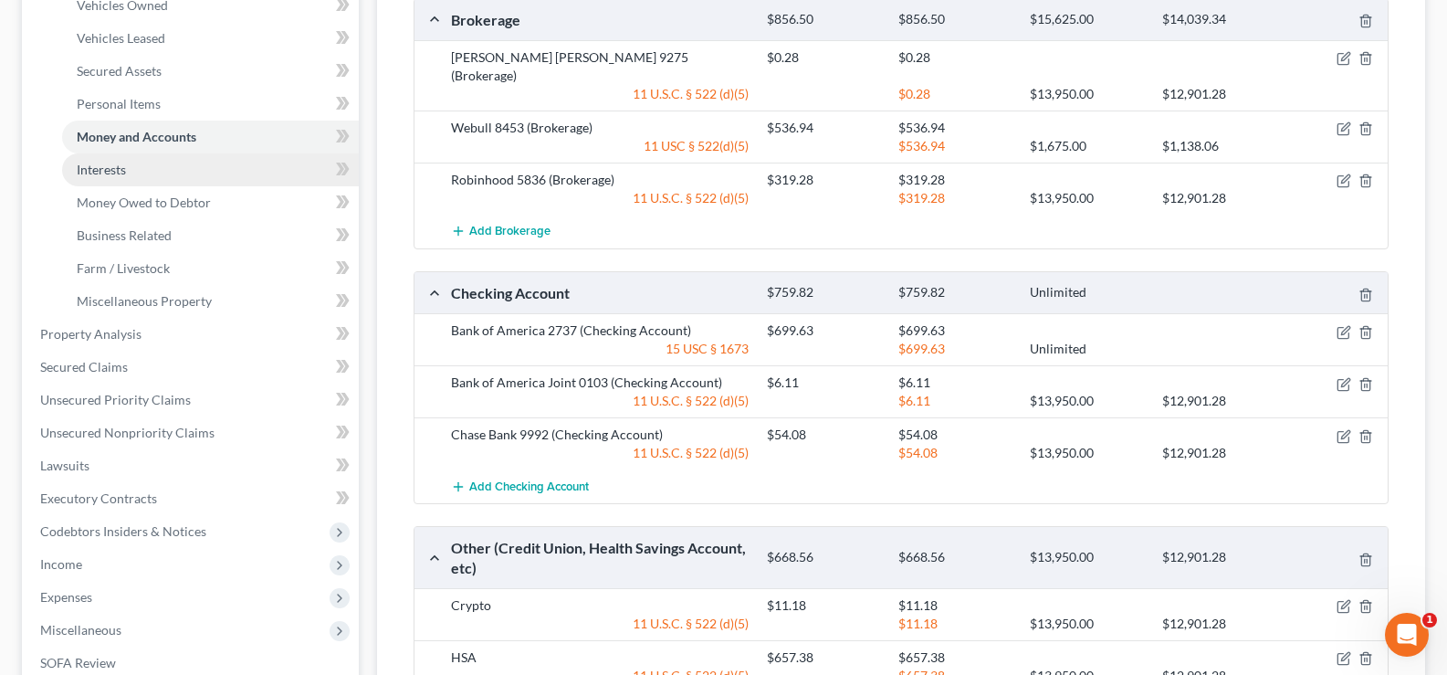
click at [134, 173] on link "Interests" at bounding box center [210, 169] width 297 height 33
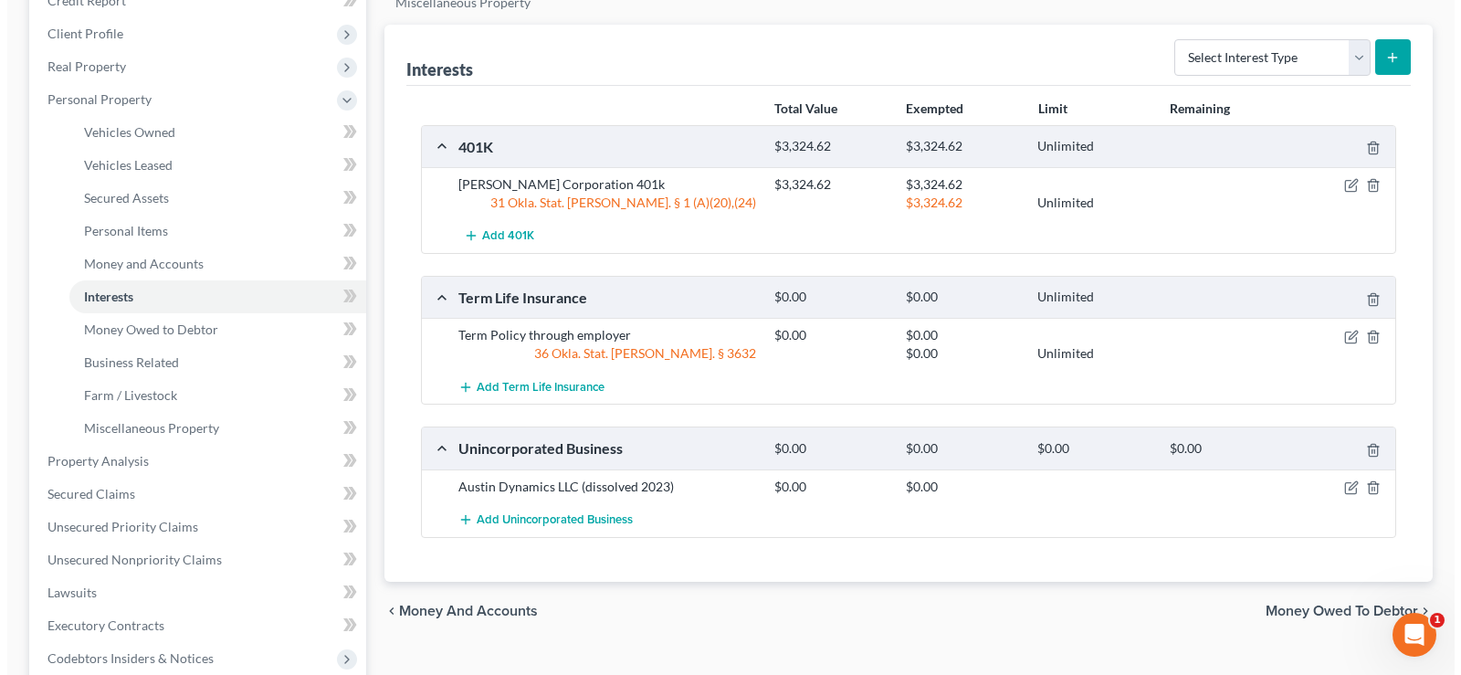
scroll to position [274, 0]
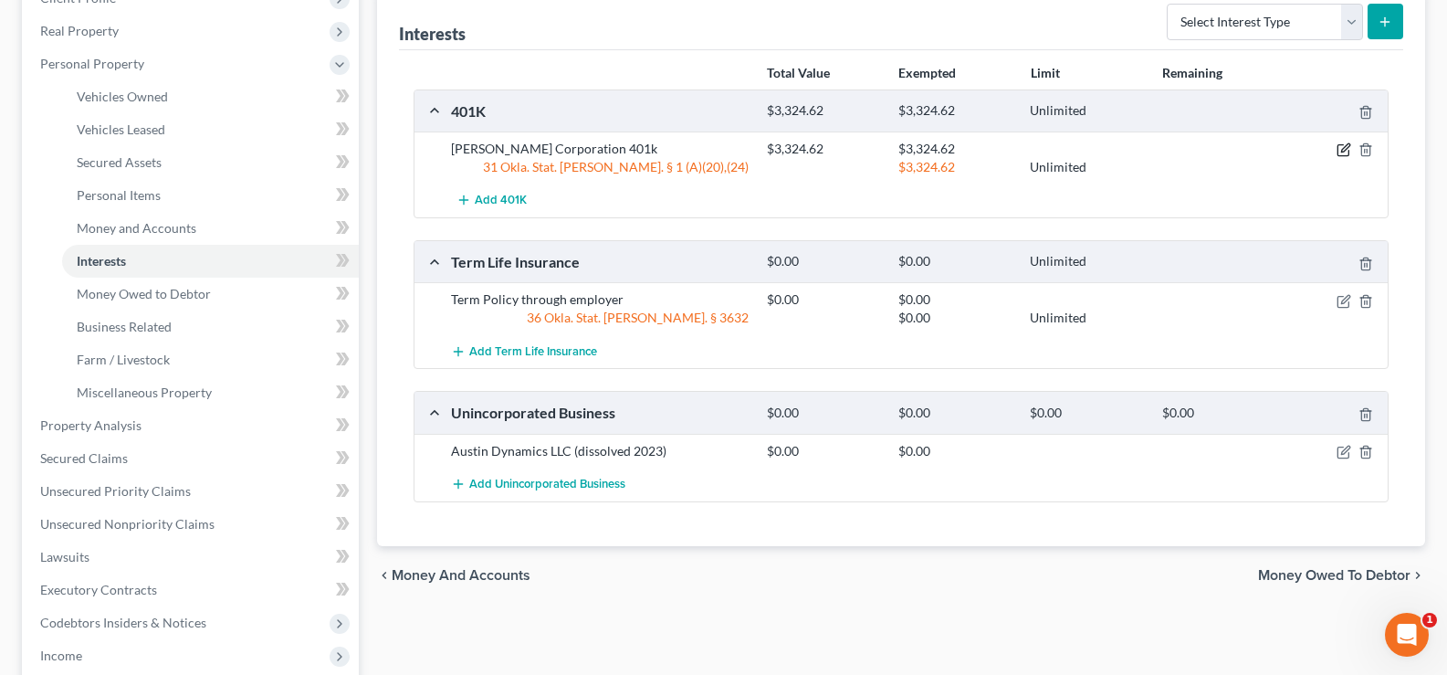
click at [1344, 149] on icon "button" at bounding box center [1345, 148] width 8 height 8
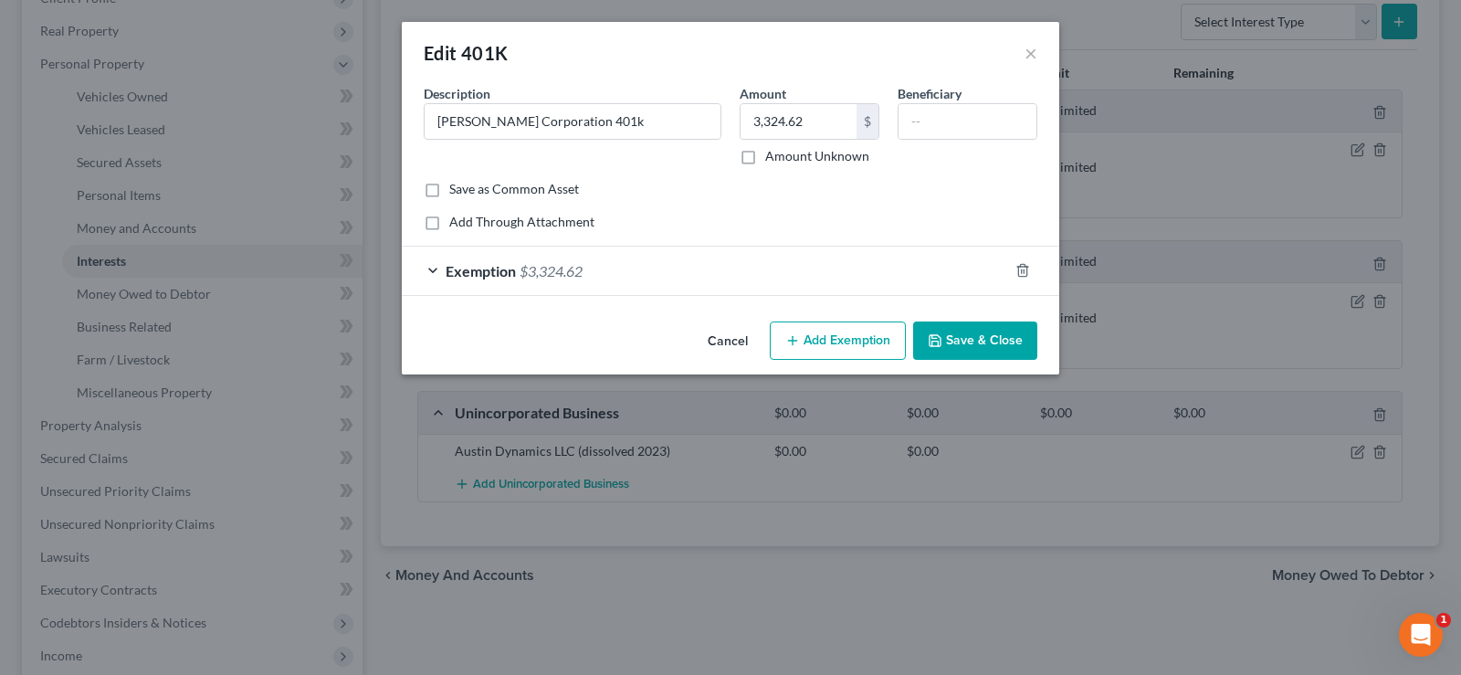
click at [670, 285] on div "Exemption $3,324.62" at bounding box center [705, 270] width 606 height 48
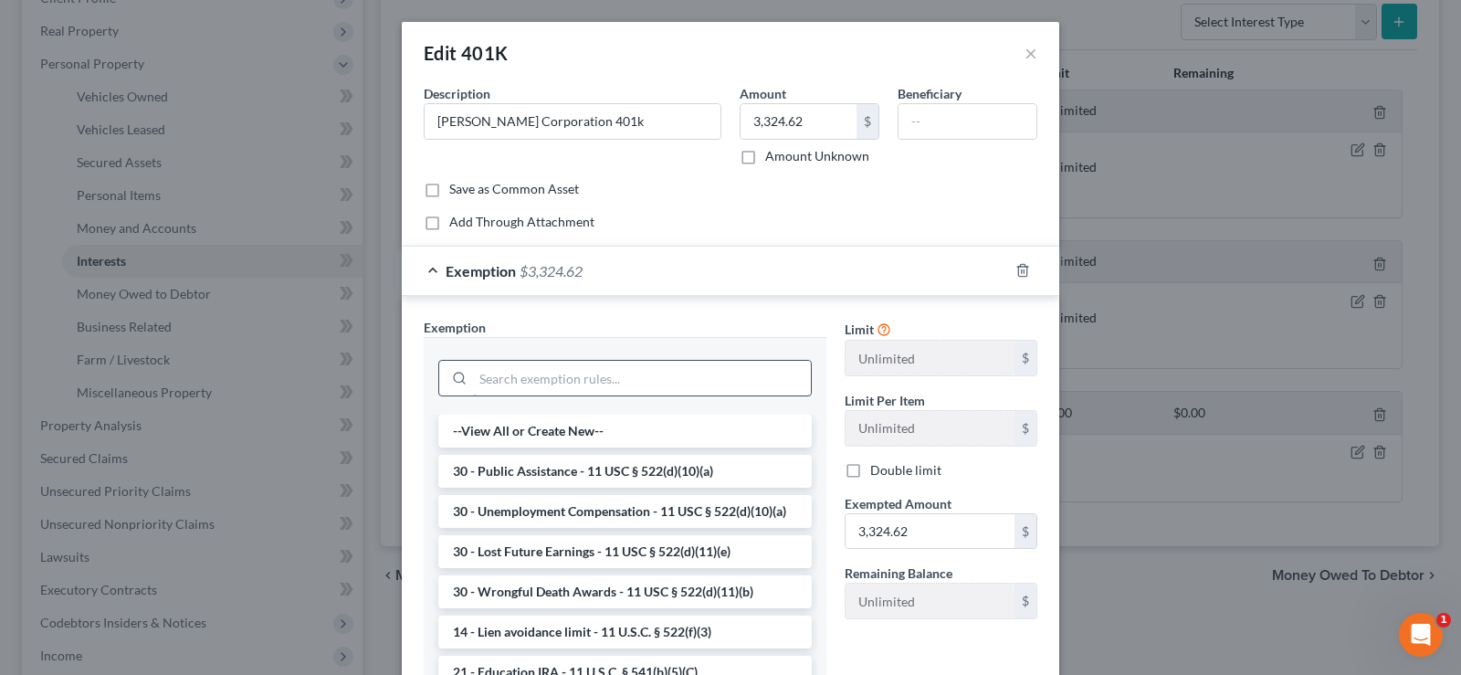
click at [618, 377] on input "search" at bounding box center [642, 378] width 338 height 35
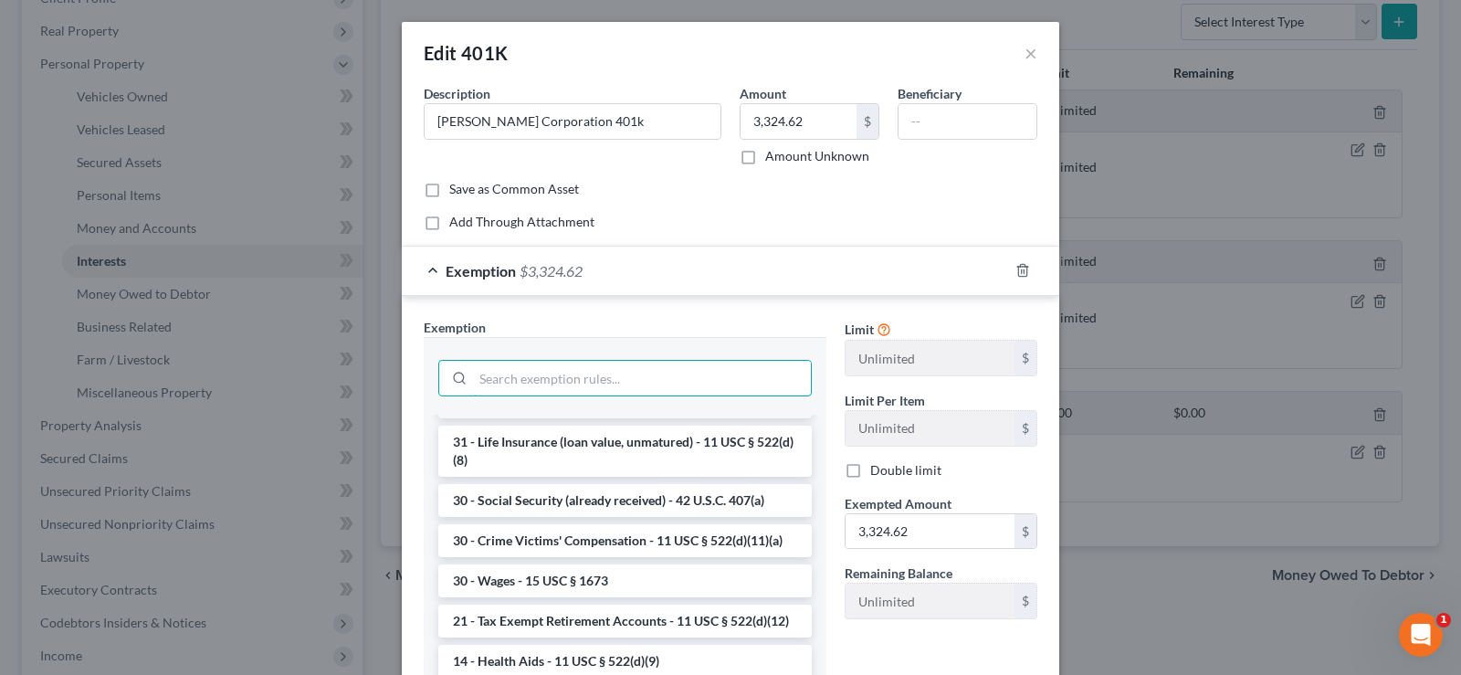
scroll to position [822, 0]
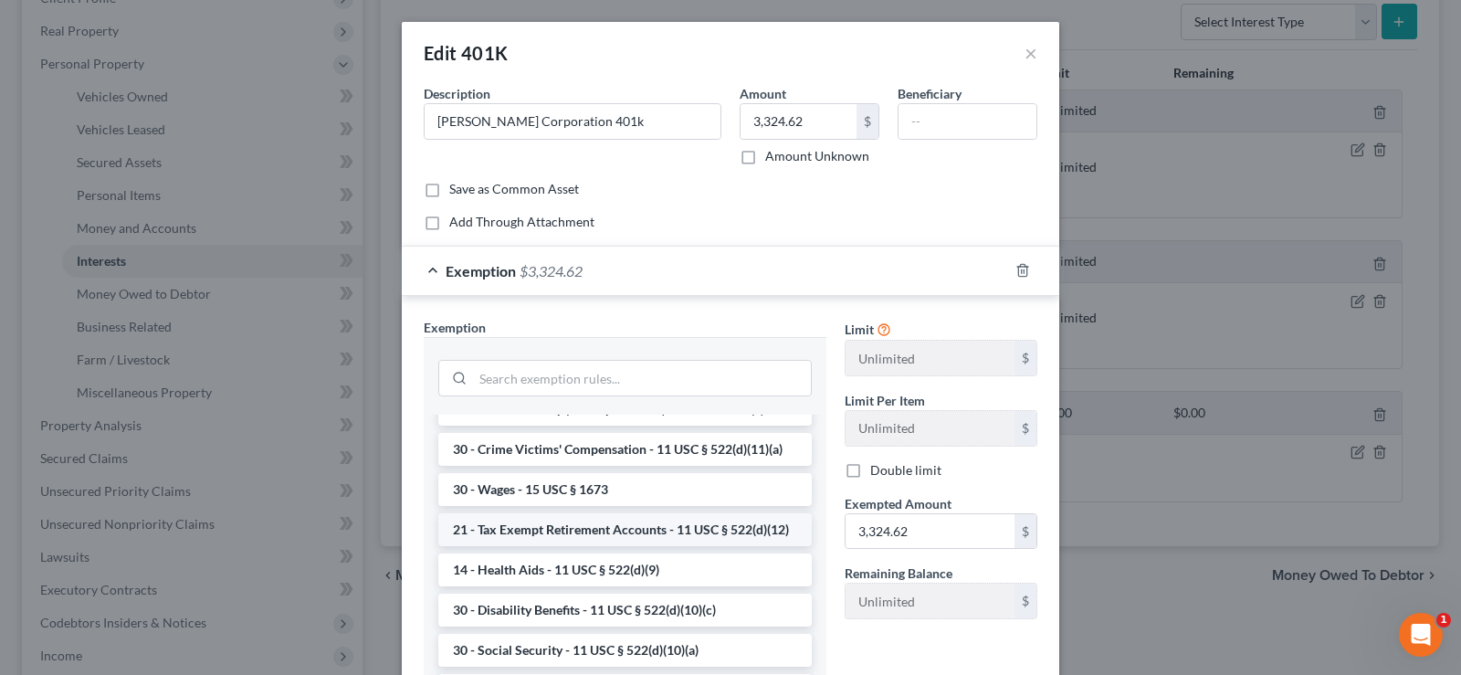
click at [687, 546] on li "21 - Tax Exempt Retirement Accounts - 11 USC § 522(d)(12)" at bounding box center [624, 529] width 373 height 33
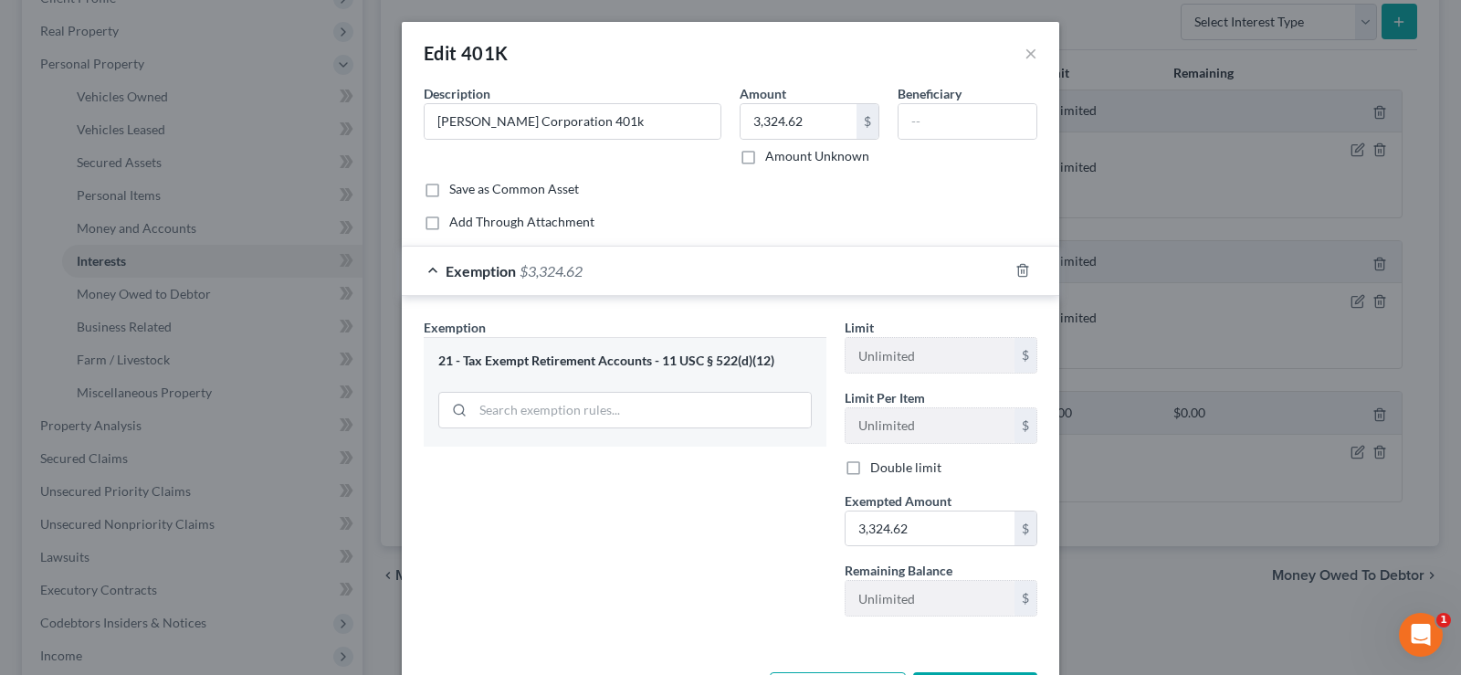
scroll to position [72, 0]
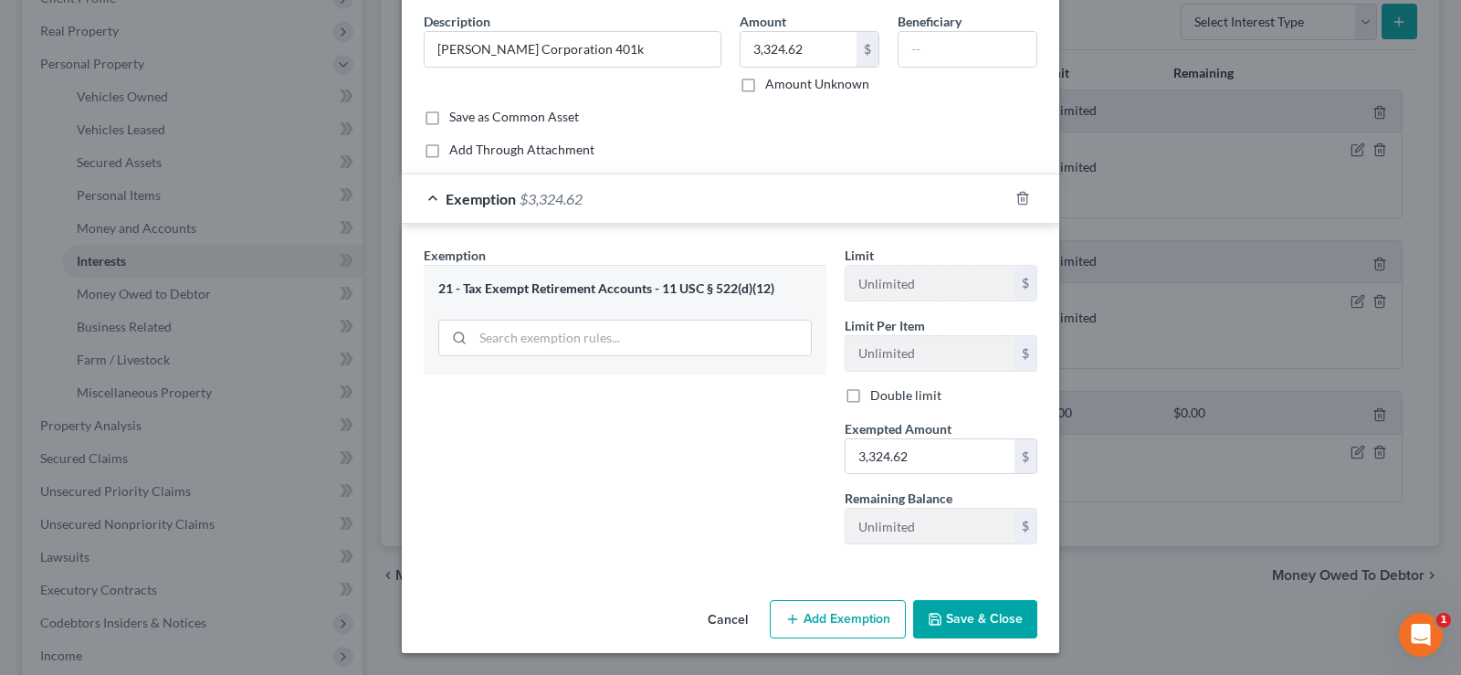
click at [948, 609] on button "Save & Close" at bounding box center [975, 619] width 124 height 38
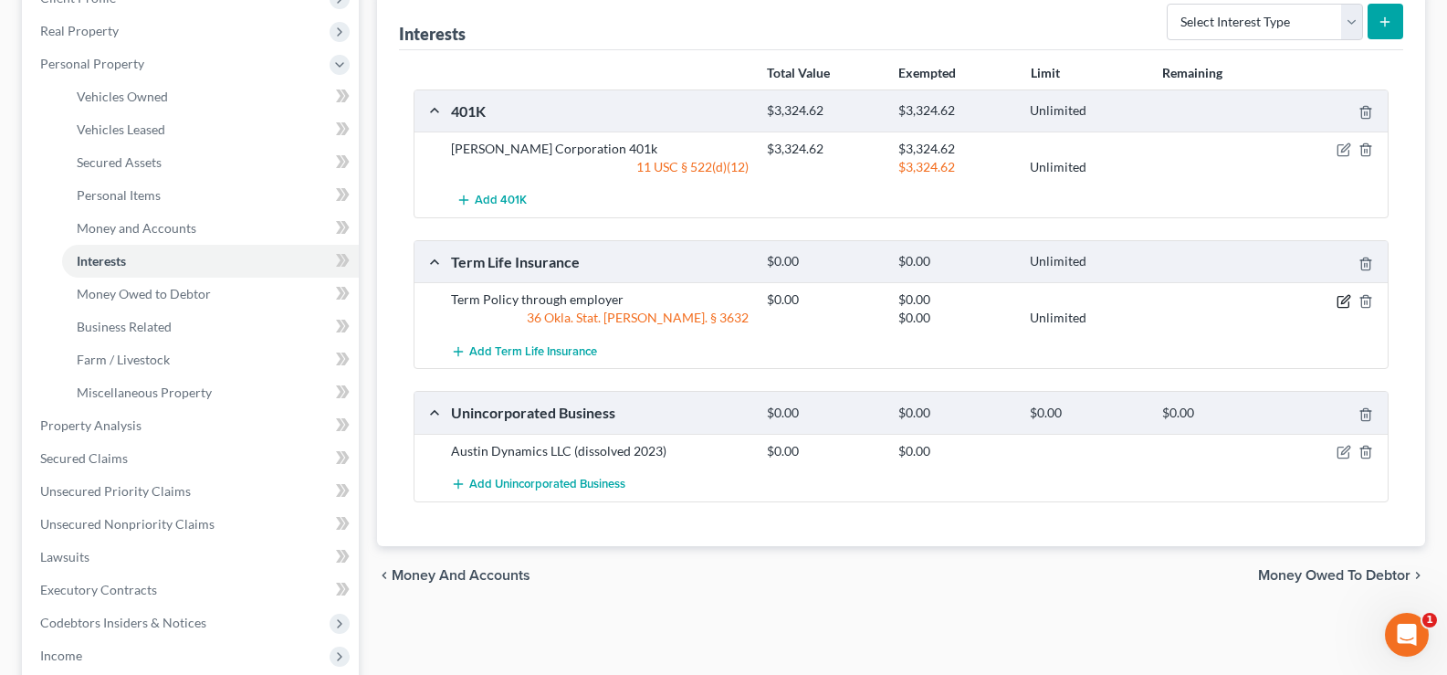
click at [1346, 299] on icon "button" at bounding box center [1343, 301] width 15 height 15
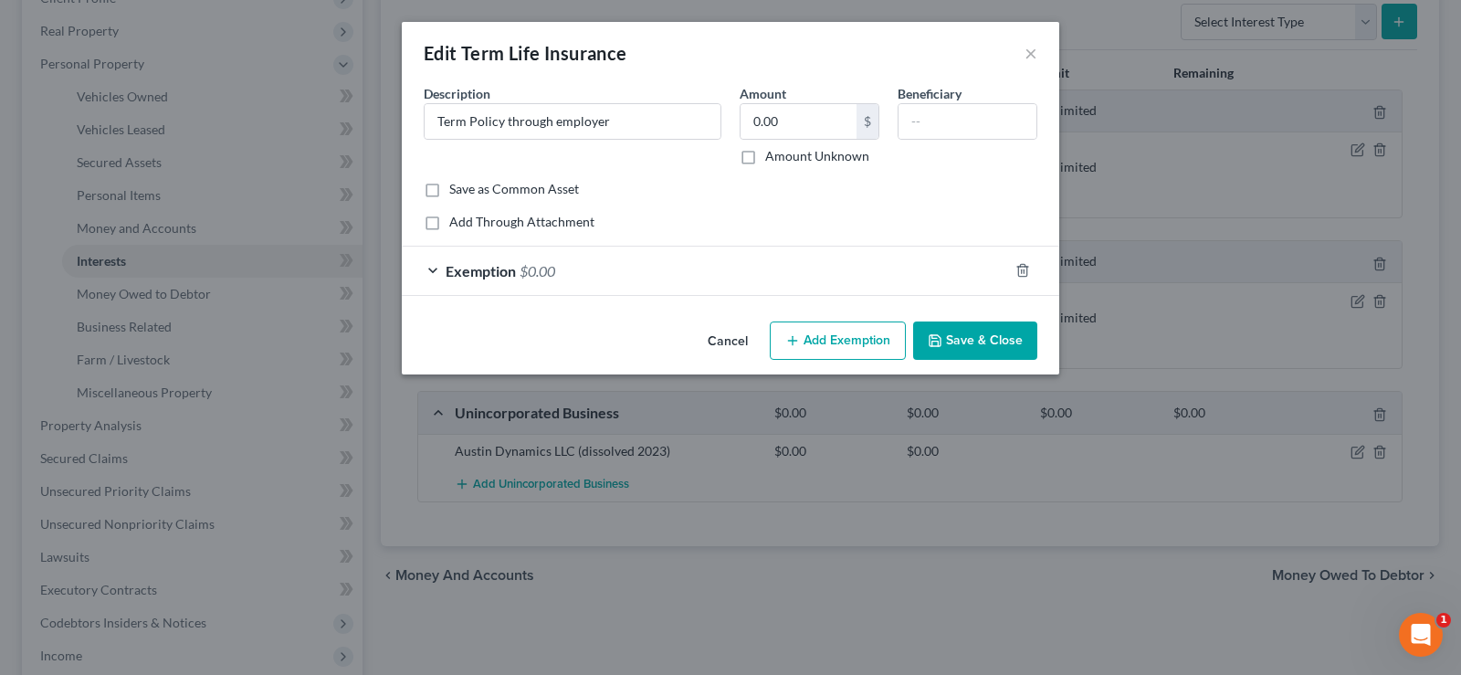
click at [602, 278] on div "Exemption $0.00" at bounding box center [705, 270] width 606 height 48
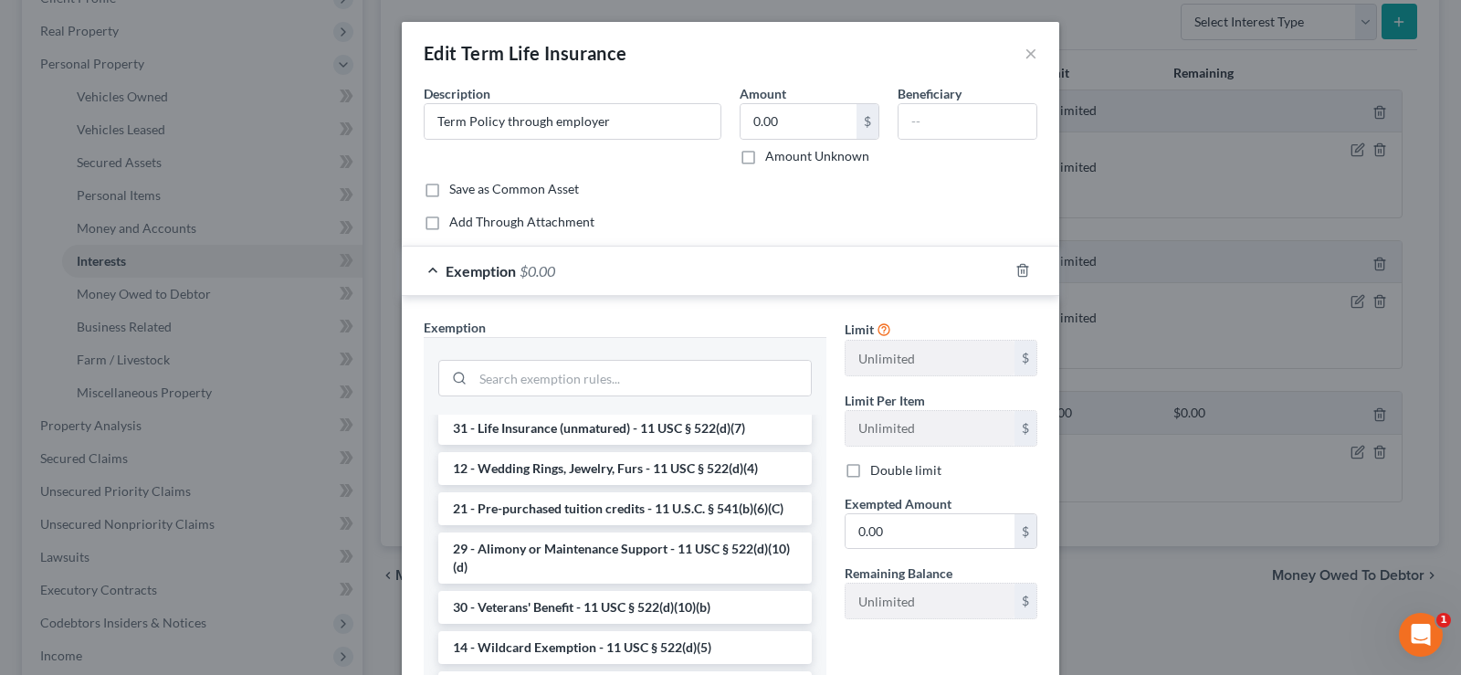
scroll to position [456, 0]
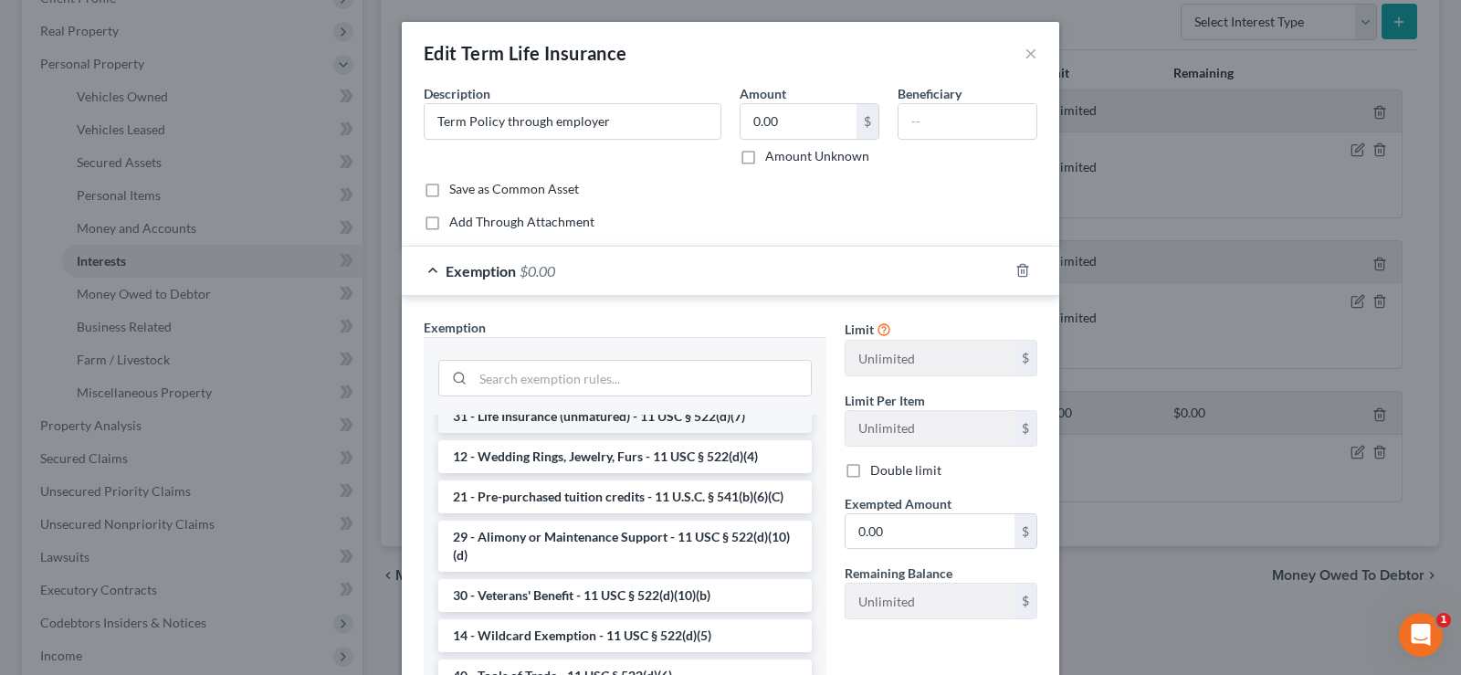
click at [637, 433] on li "31 - Life Insurance (unmatured) - 11 USC § 522(d)(7)" at bounding box center [624, 416] width 373 height 33
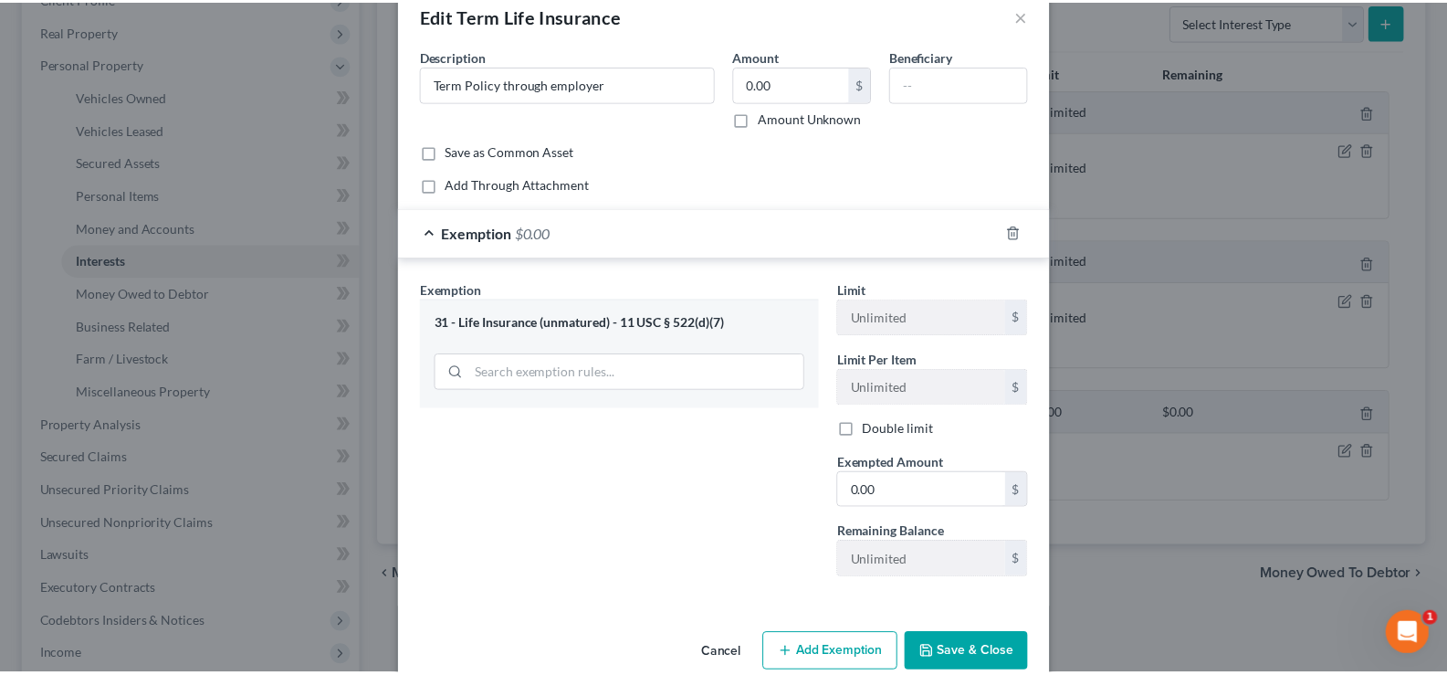
scroll to position [72, 0]
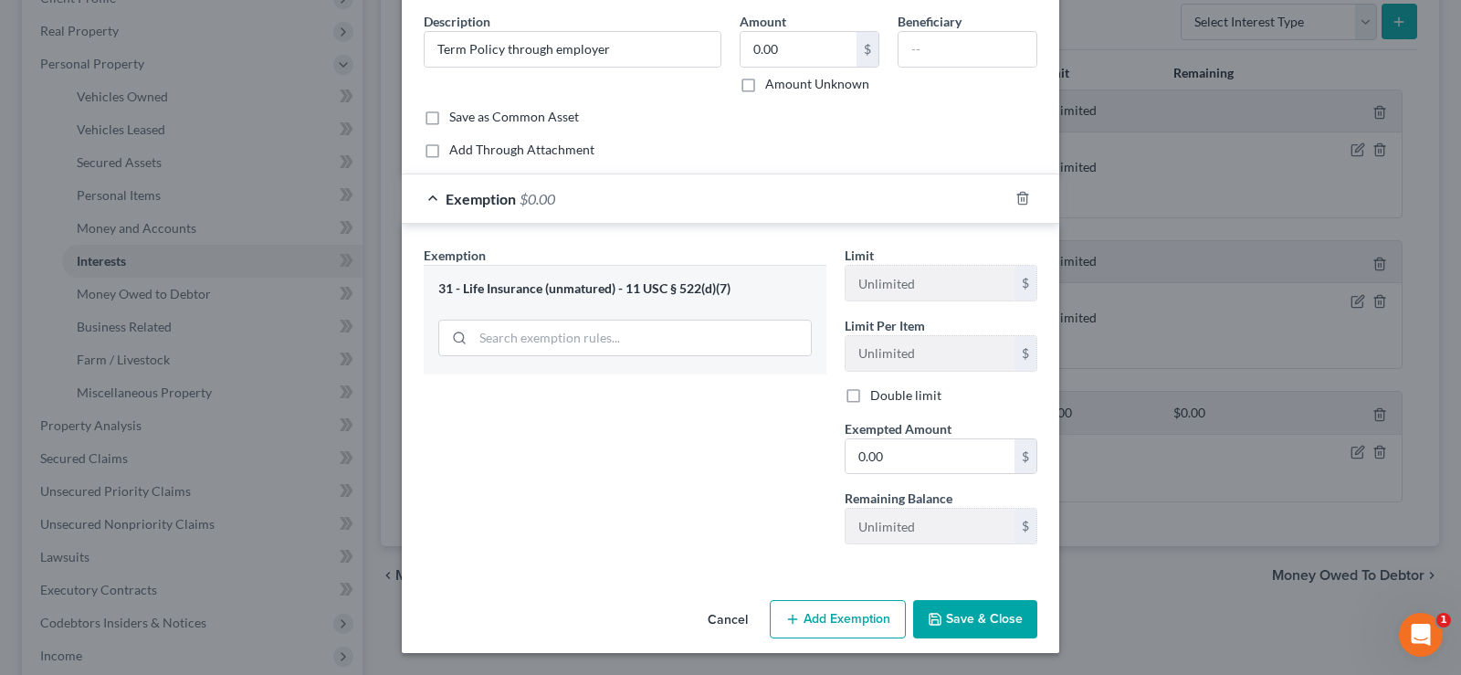
click at [959, 612] on button "Save & Close" at bounding box center [975, 619] width 124 height 38
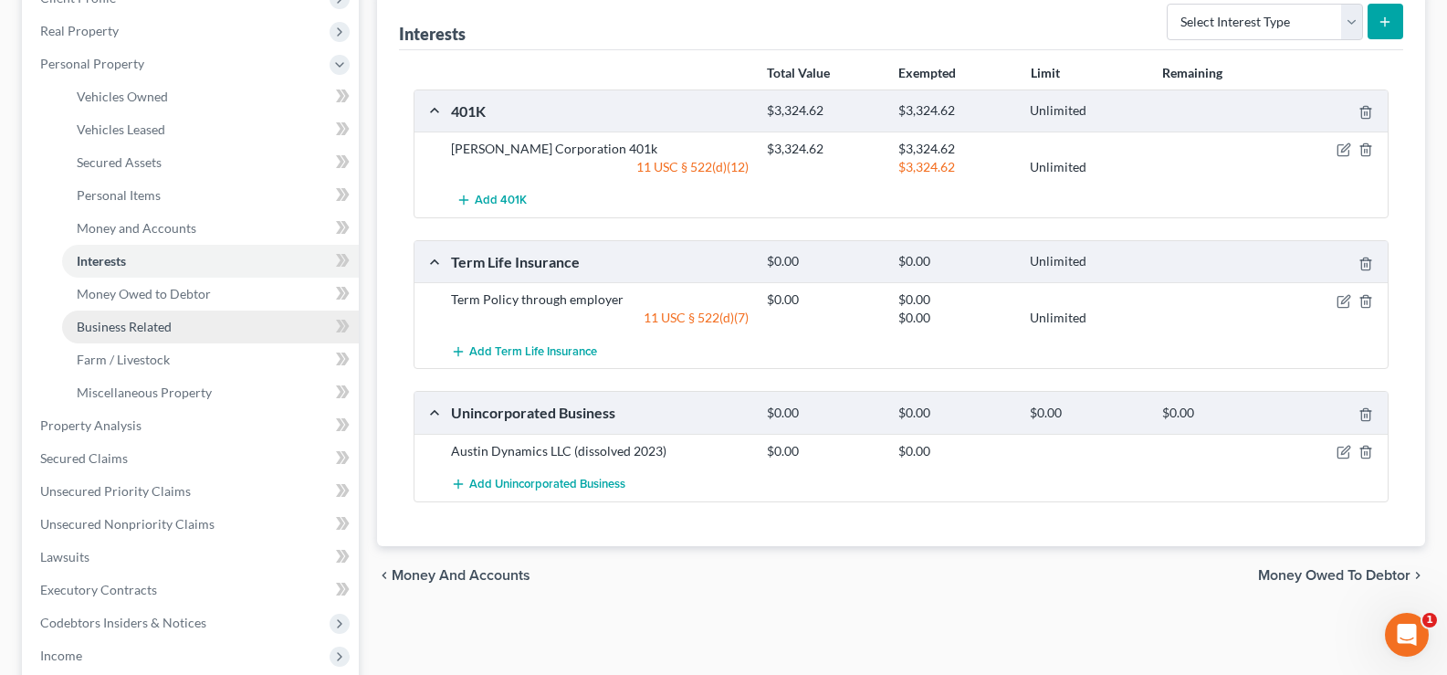
click at [155, 322] on span "Business Related" at bounding box center [124, 327] width 95 height 16
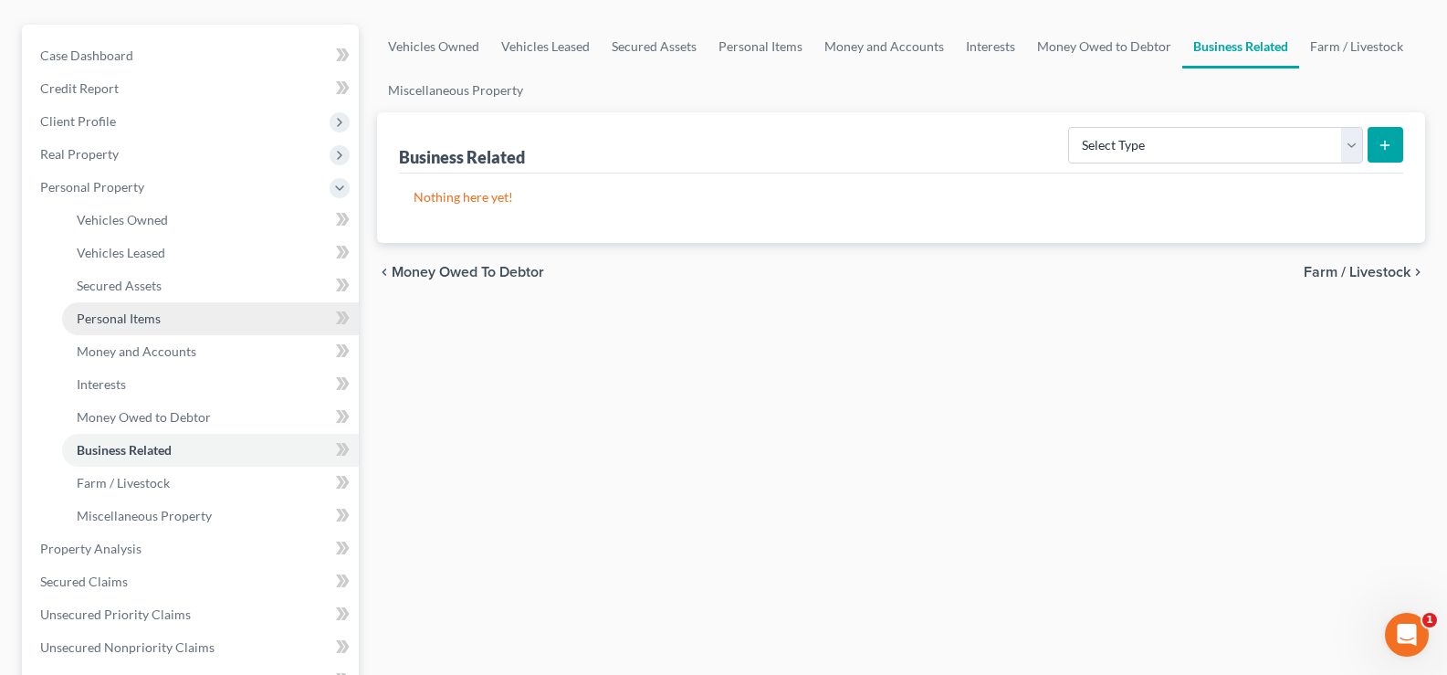
scroll to position [183, 0]
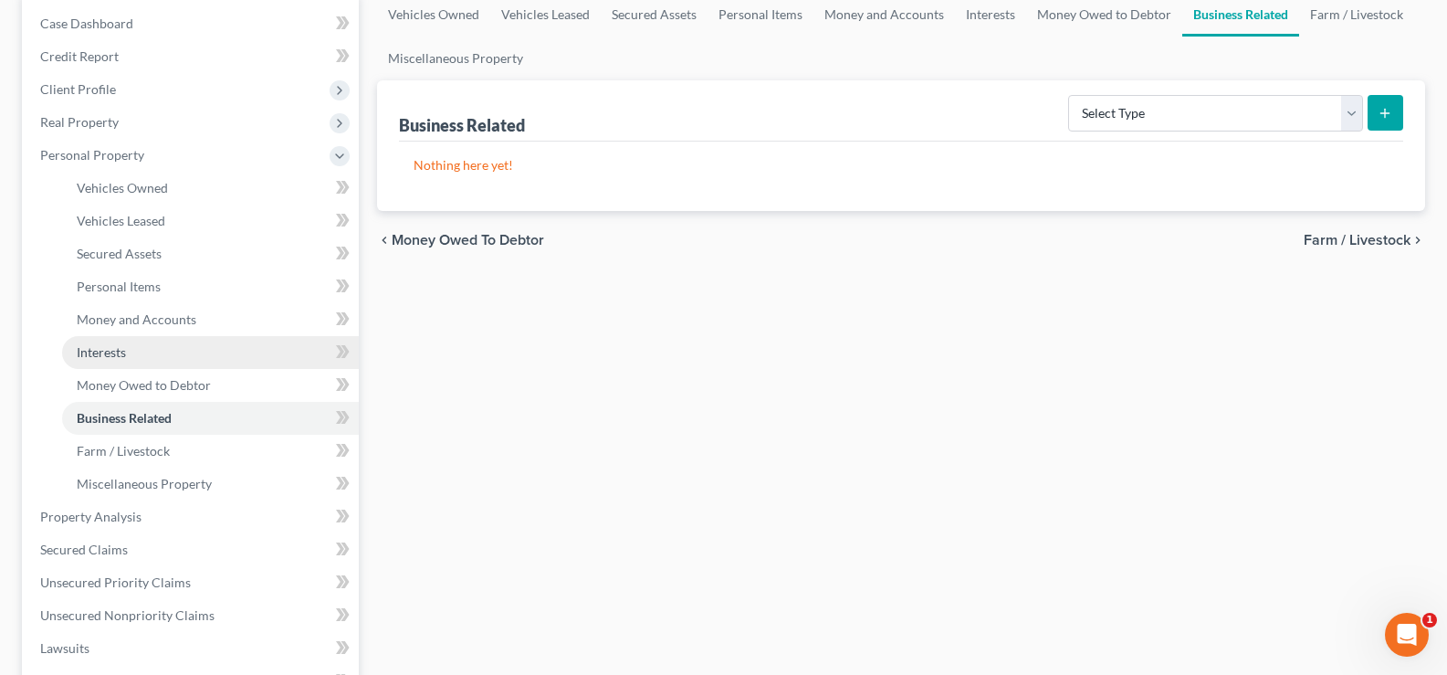
click at [112, 351] on span "Interests" at bounding box center [101, 352] width 49 height 16
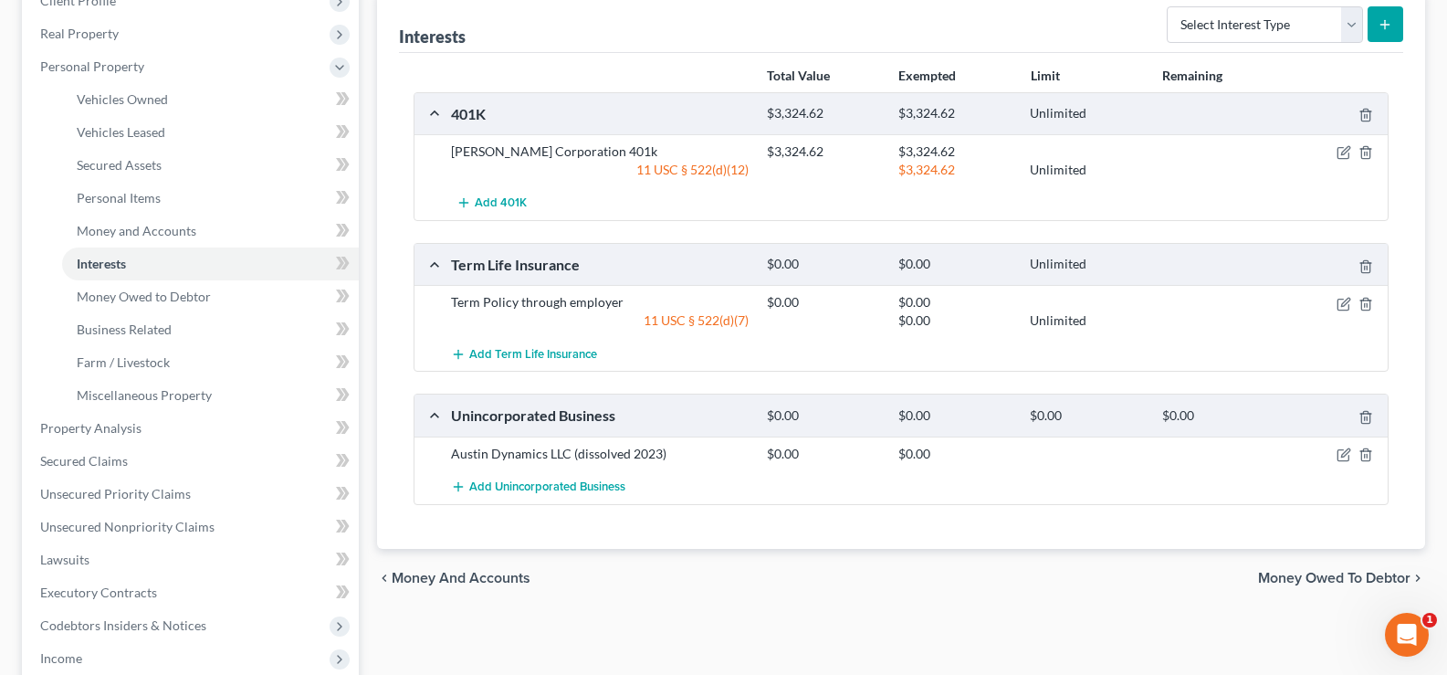
scroll to position [274, 0]
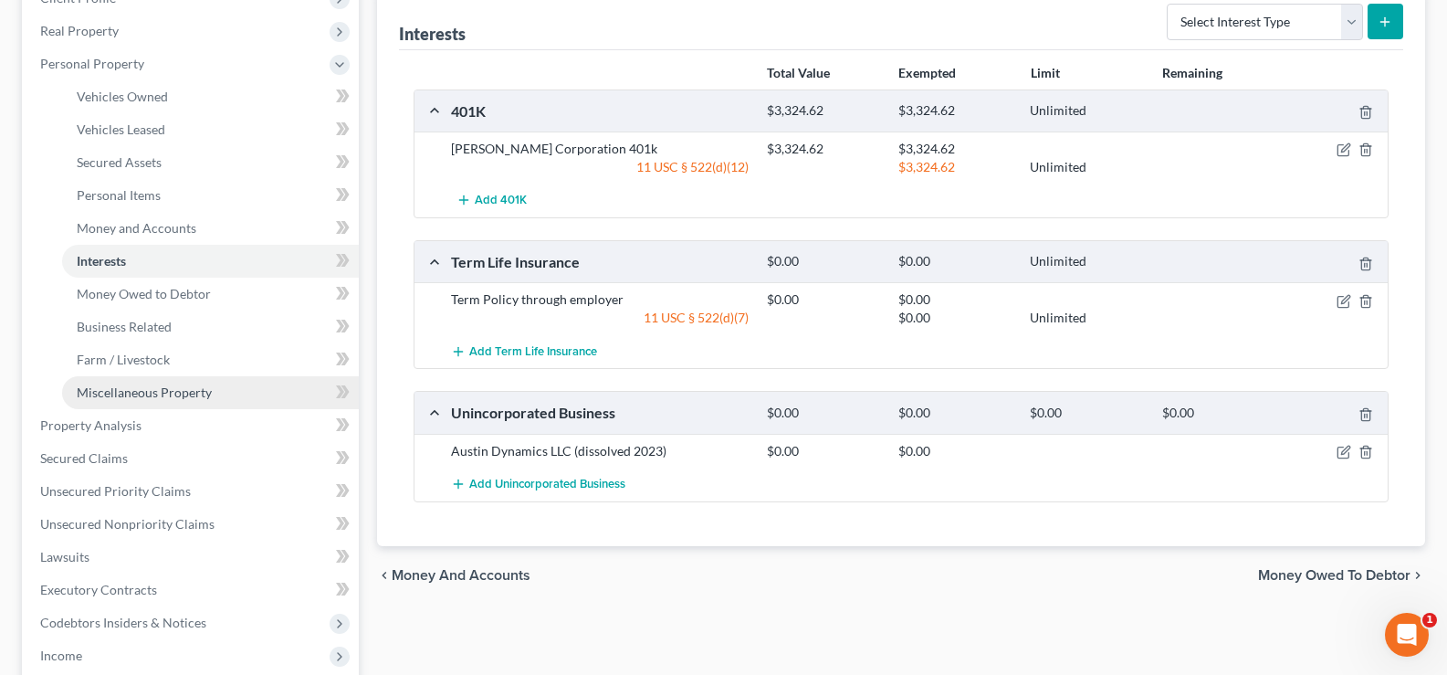
click at [178, 398] on span "Miscellaneous Property" at bounding box center [144, 392] width 135 height 16
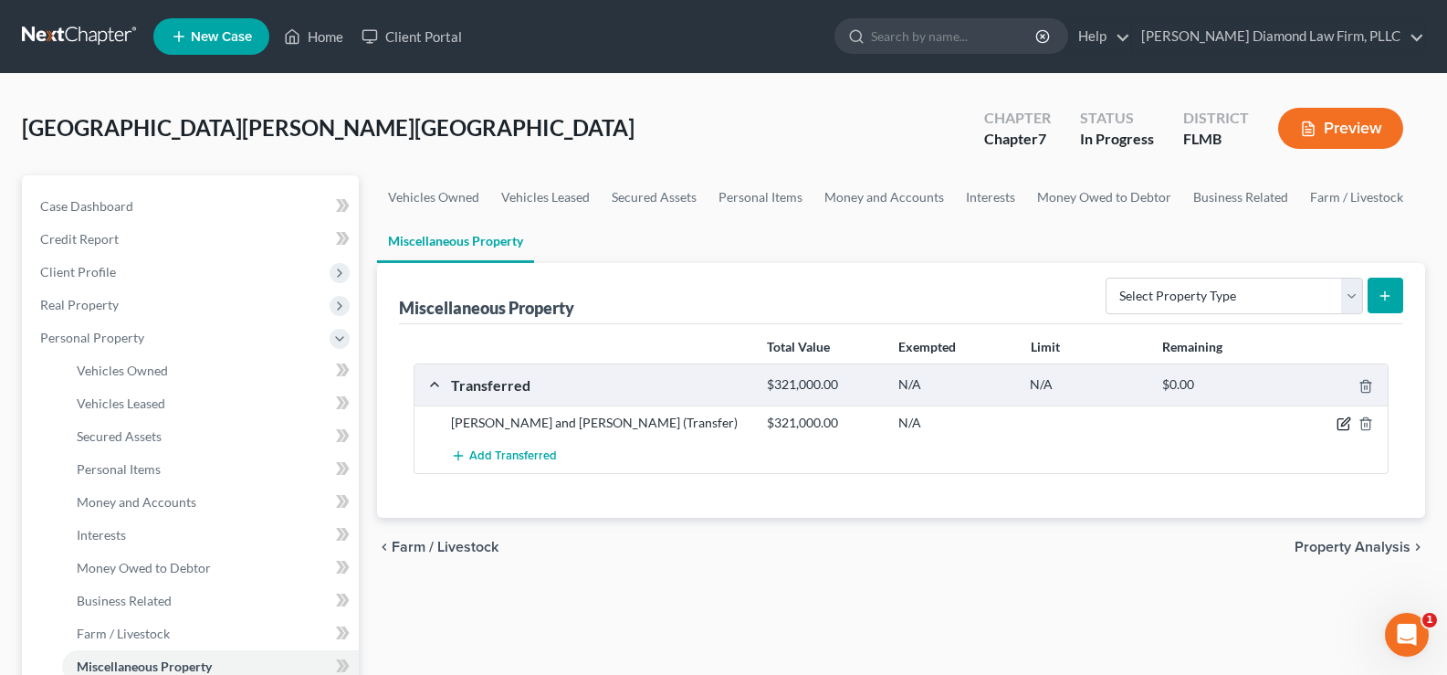
click at [1344, 420] on icon "button" at bounding box center [1343, 423] width 15 height 15
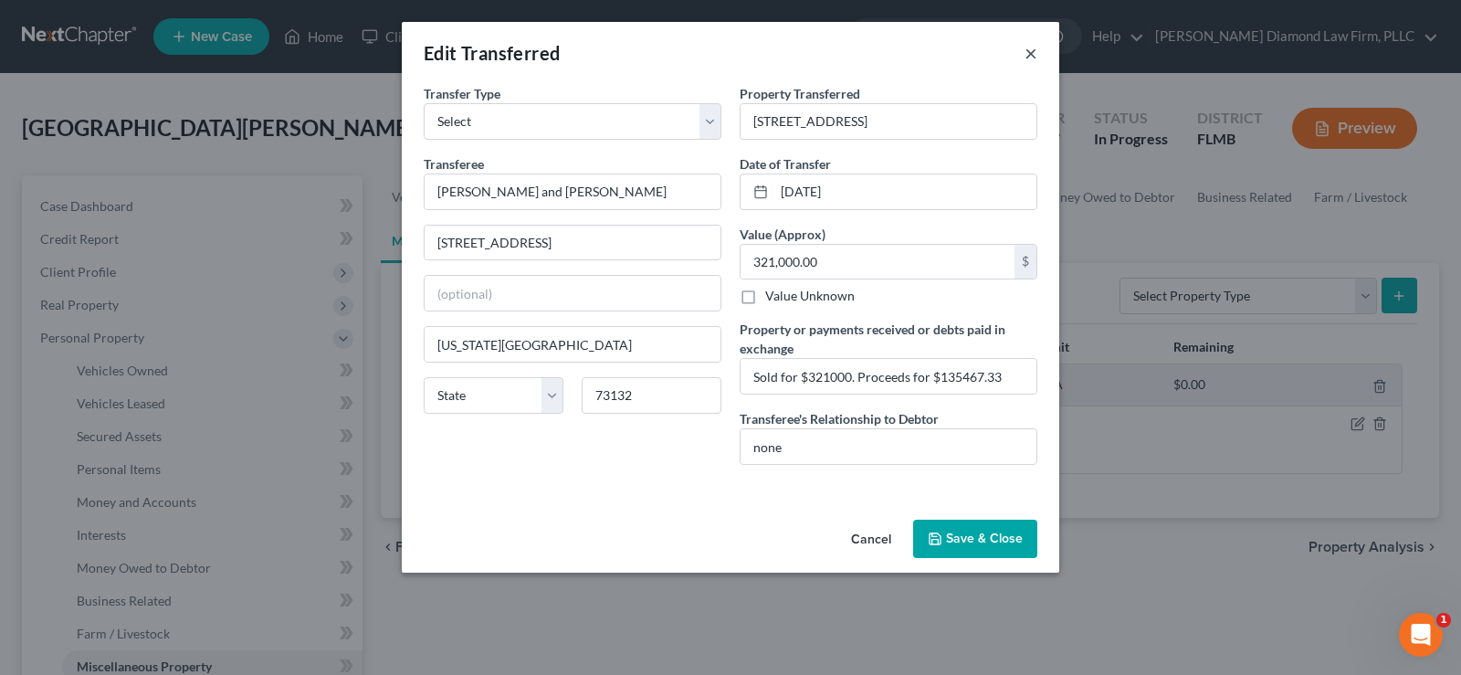
click at [1034, 58] on button "×" at bounding box center [1030, 53] width 13 height 22
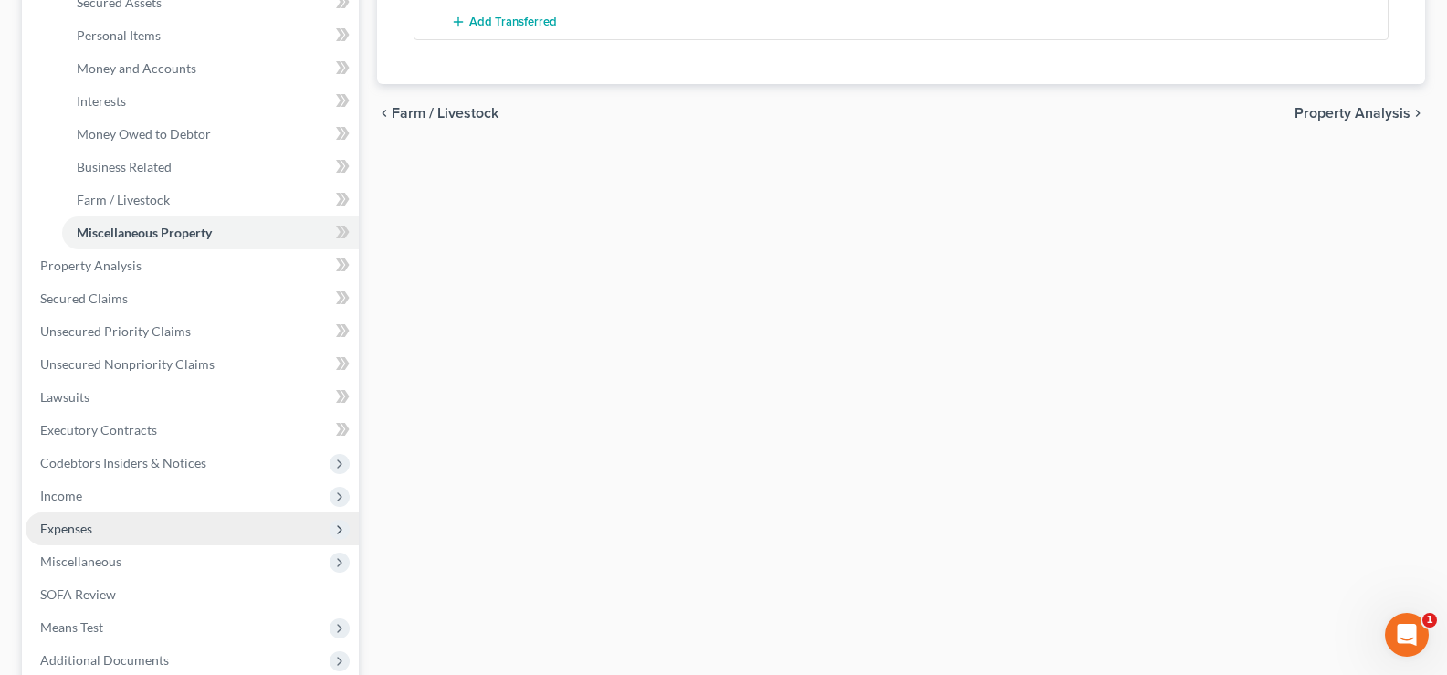
scroll to position [548, 0]
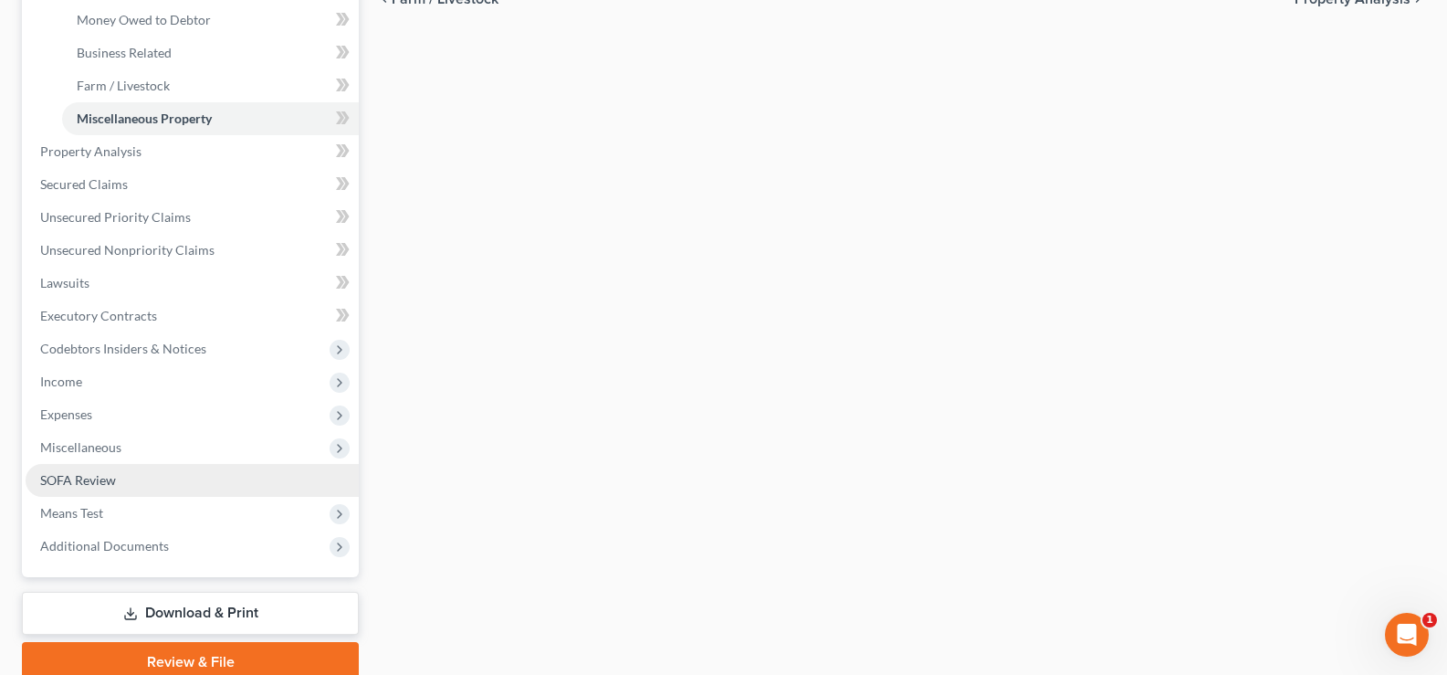
click at [112, 480] on span "SOFA Review" at bounding box center [78, 480] width 76 height 16
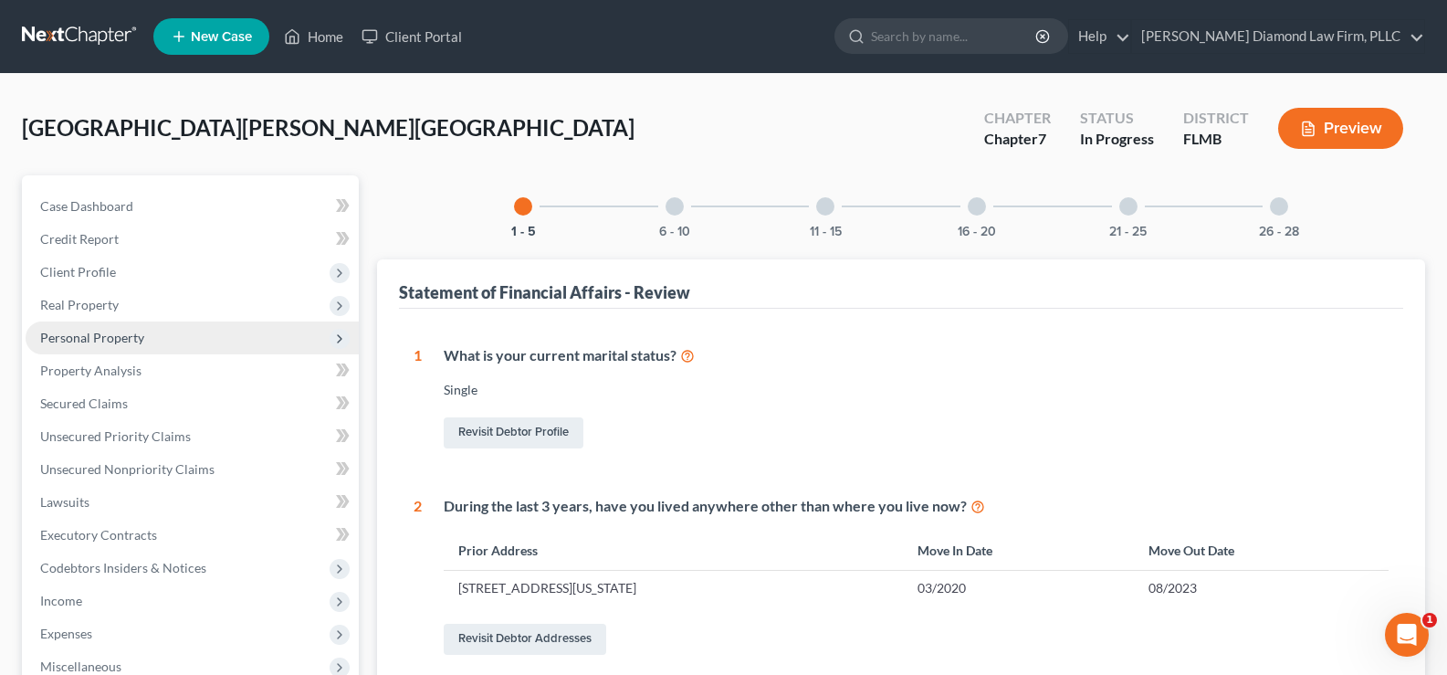
click at [130, 349] on span "Personal Property" at bounding box center [192, 337] width 333 height 33
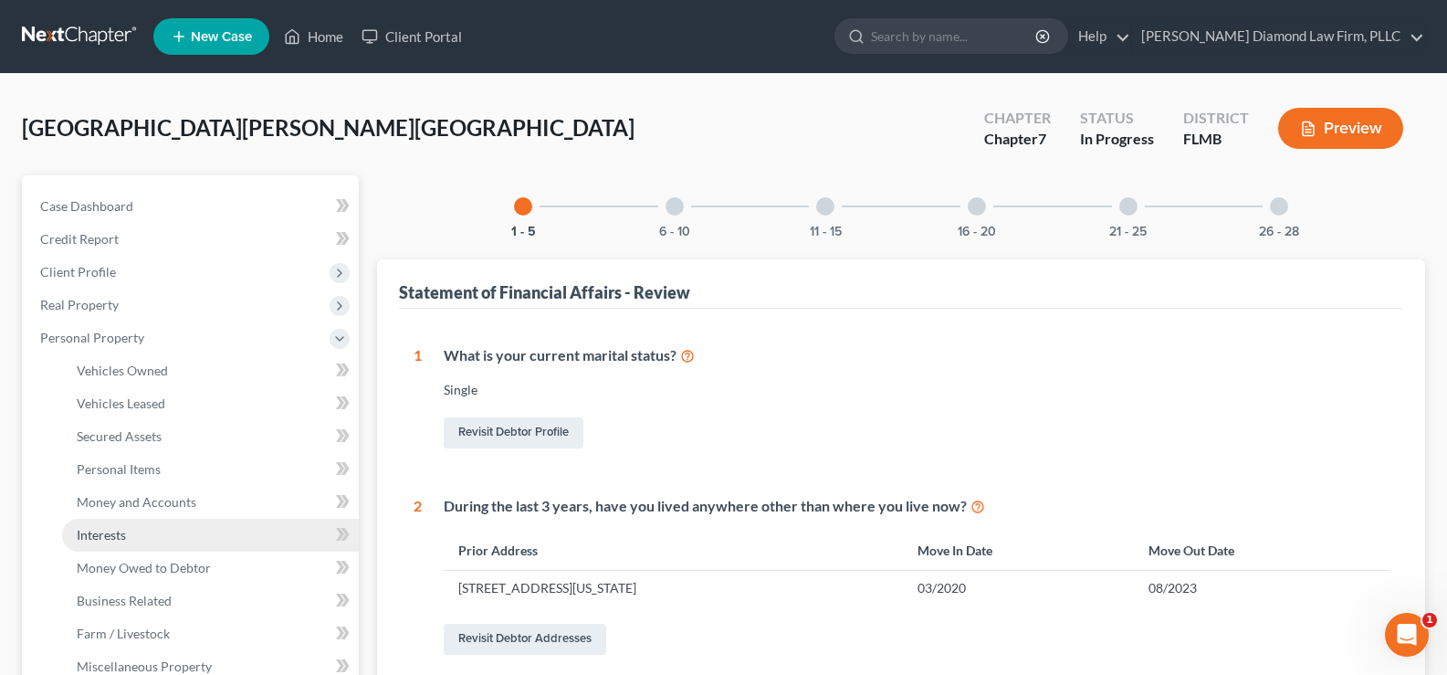
click at [151, 535] on link "Interests" at bounding box center [210, 534] width 297 height 33
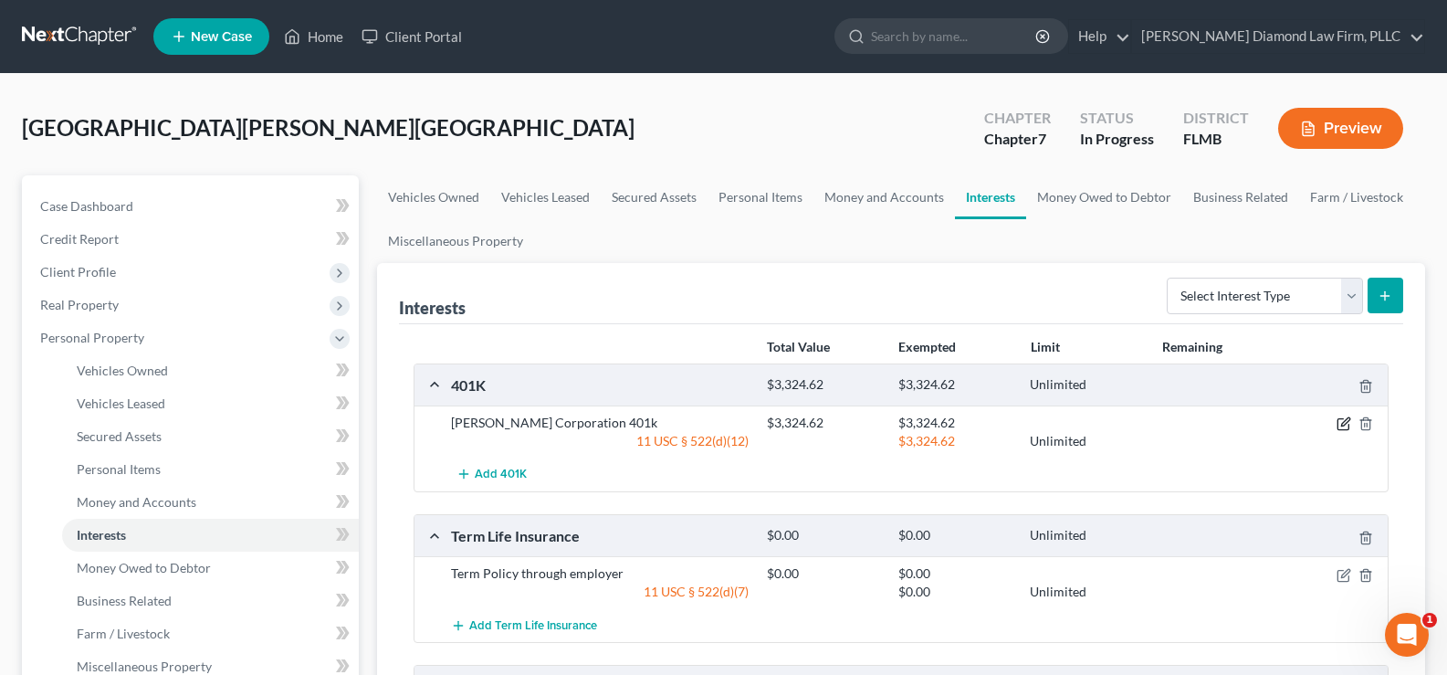
click at [1344, 421] on icon "button" at bounding box center [1343, 423] width 15 height 15
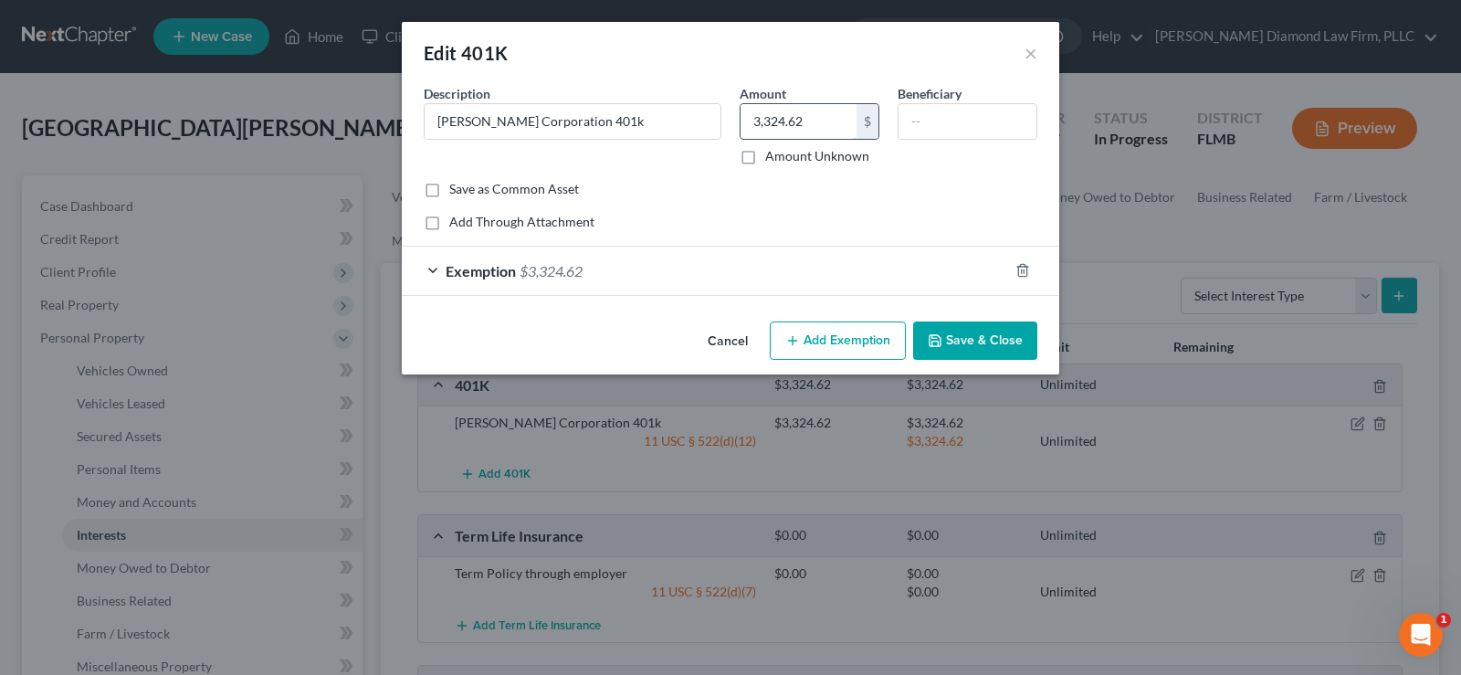
click at [829, 120] on input "3,324.62" at bounding box center [798, 121] width 116 height 35
click at [589, 270] on div "Exemption $3,324.62" at bounding box center [705, 270] width 606 height 48
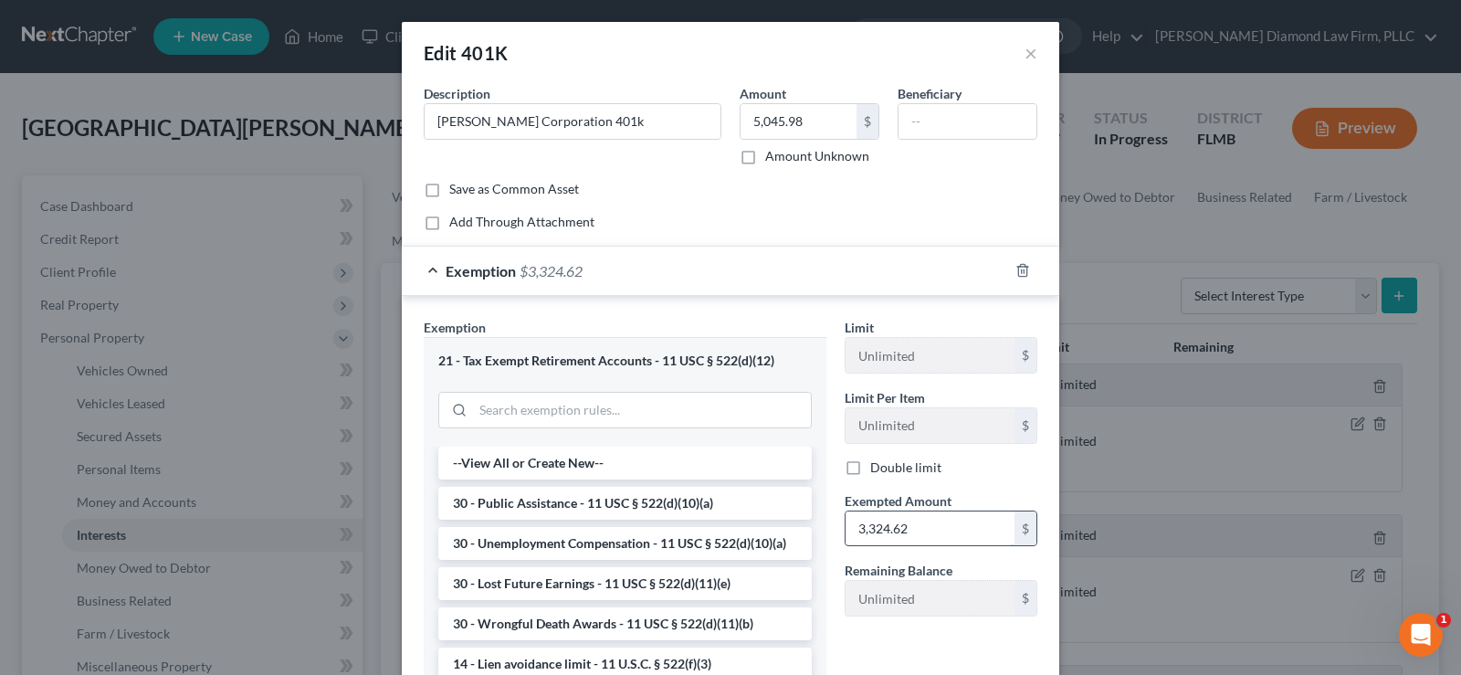
click at [913, 539] on input "3,324.62" at bounding box center [929, 528] width 169 height 35
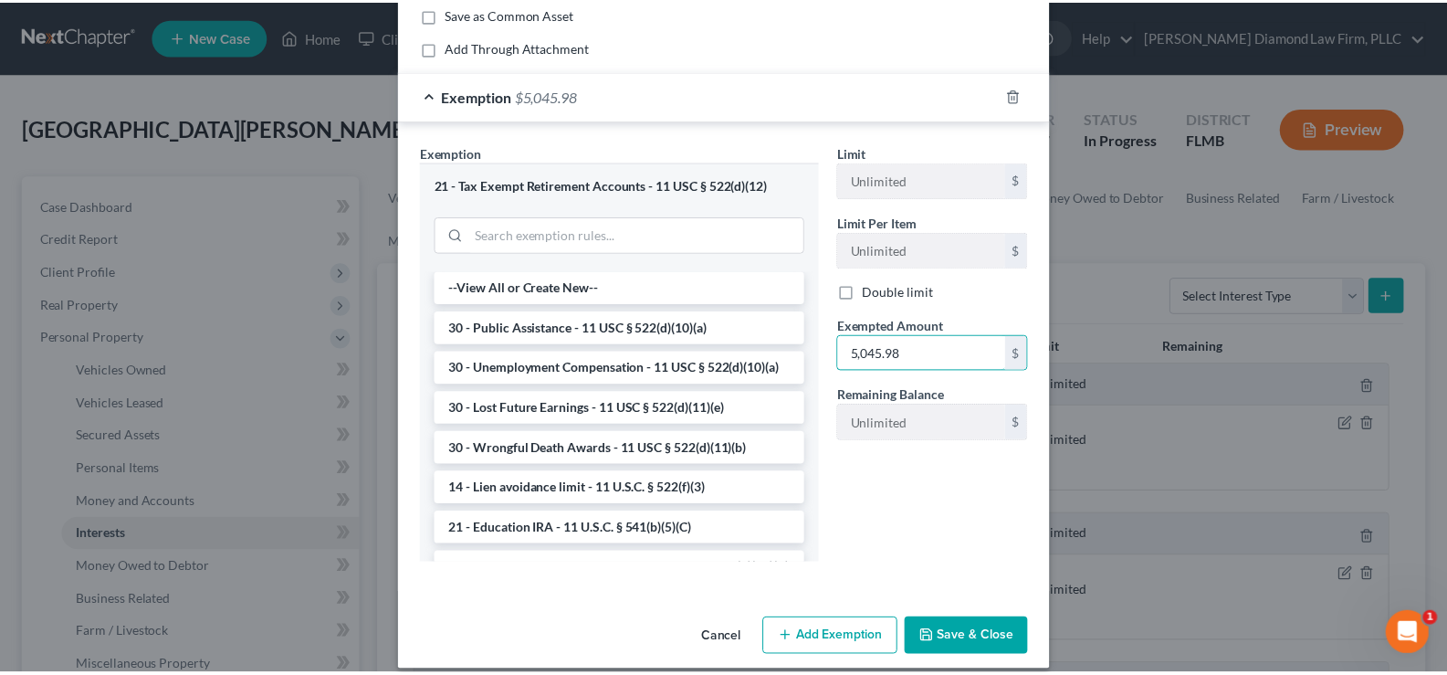
scroll to position [183, 0]
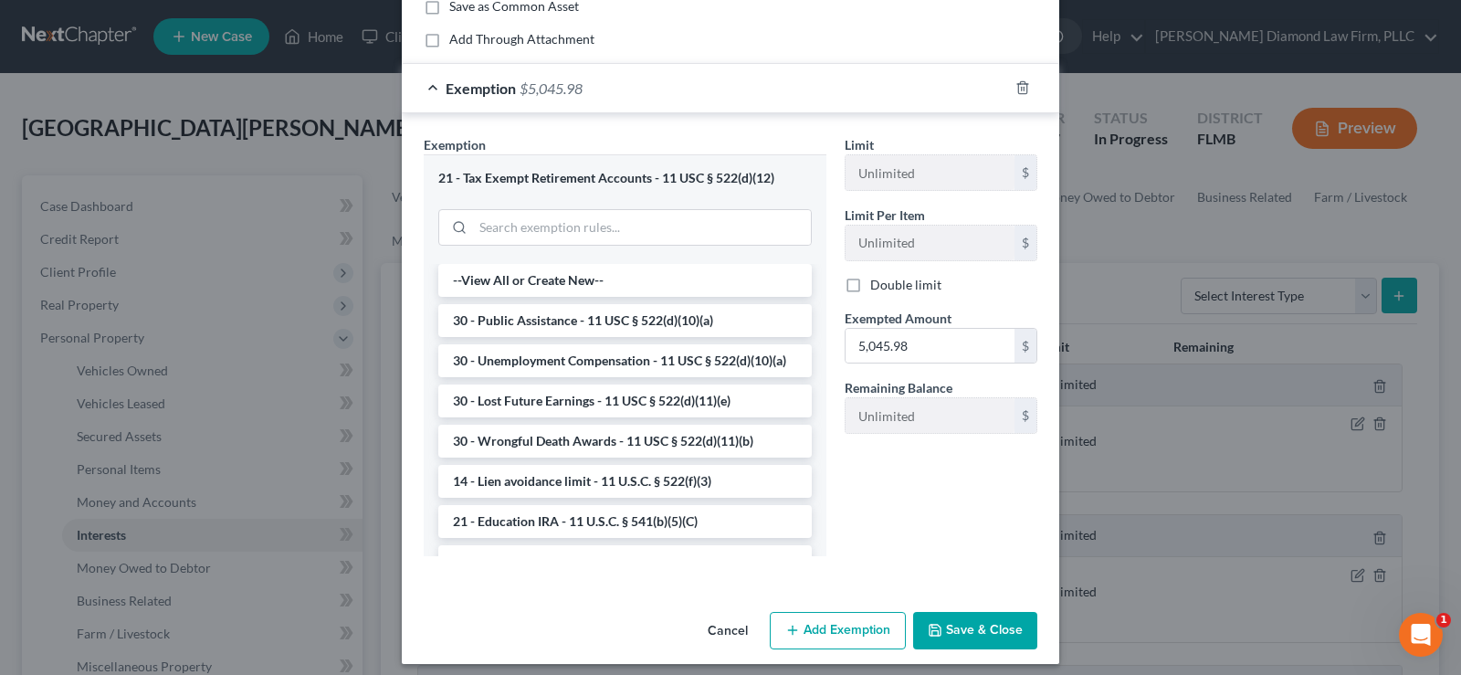
click at [974, 626] on button "Save & Close" at bounding box center [975, 631] width 124 height 38
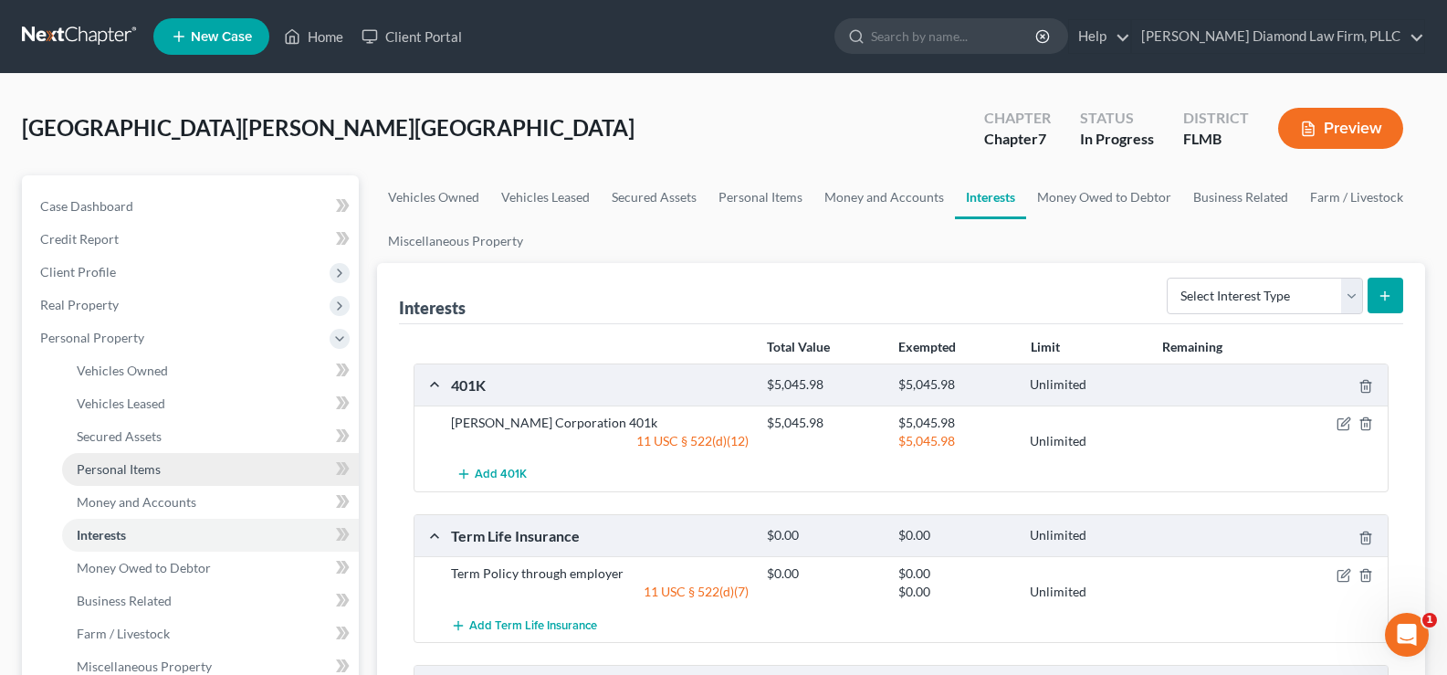
click at [189, 464] on link "Personal Items" at bounding box center [210, 469] width 297 height 33
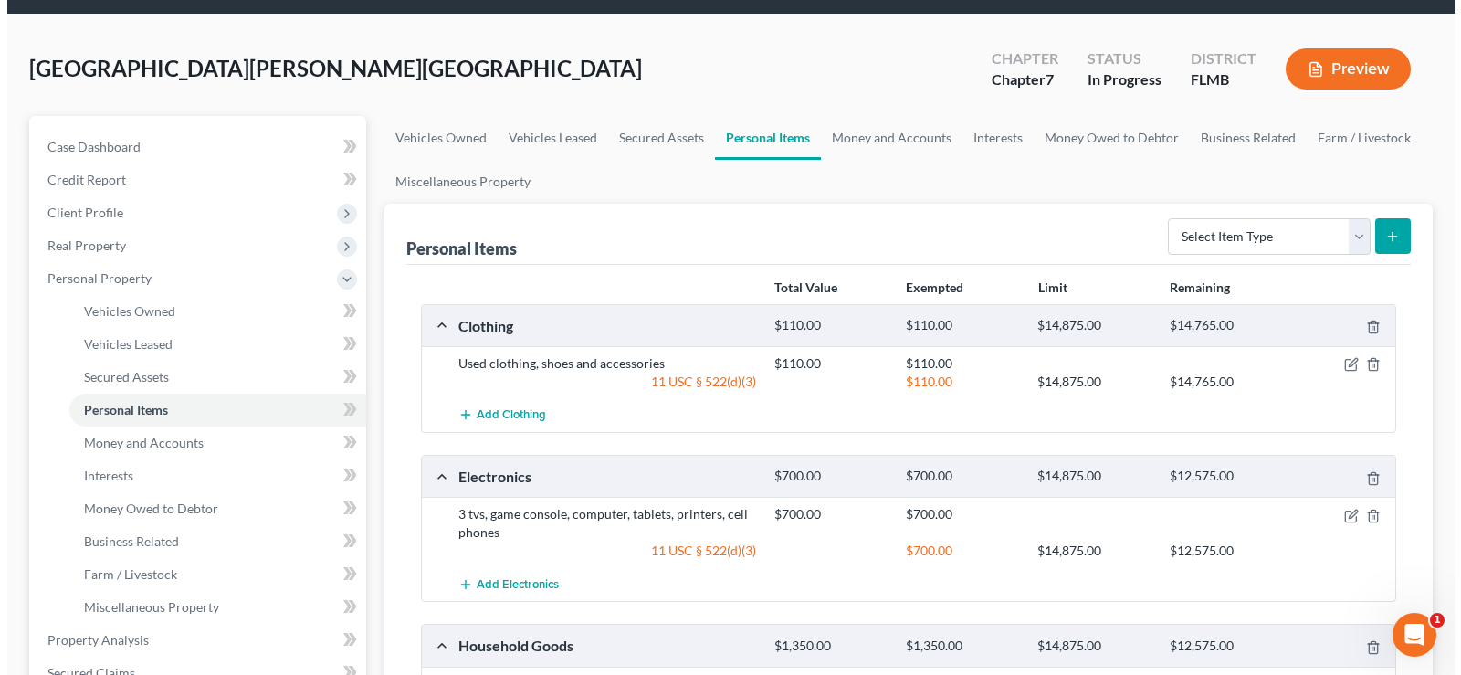
scroll to position [91, 0]
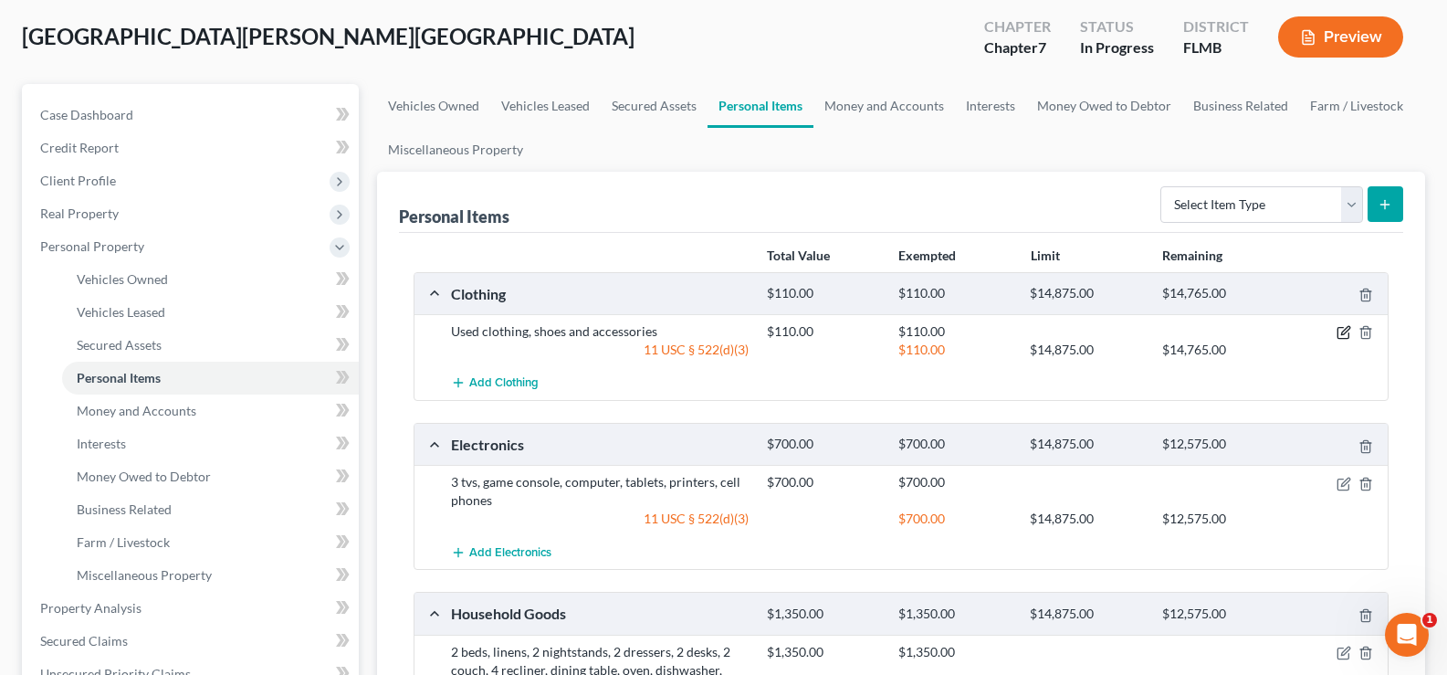
click at [1347, 330] on icon "button" at bounding box center [1343, 332] width 15 height 15
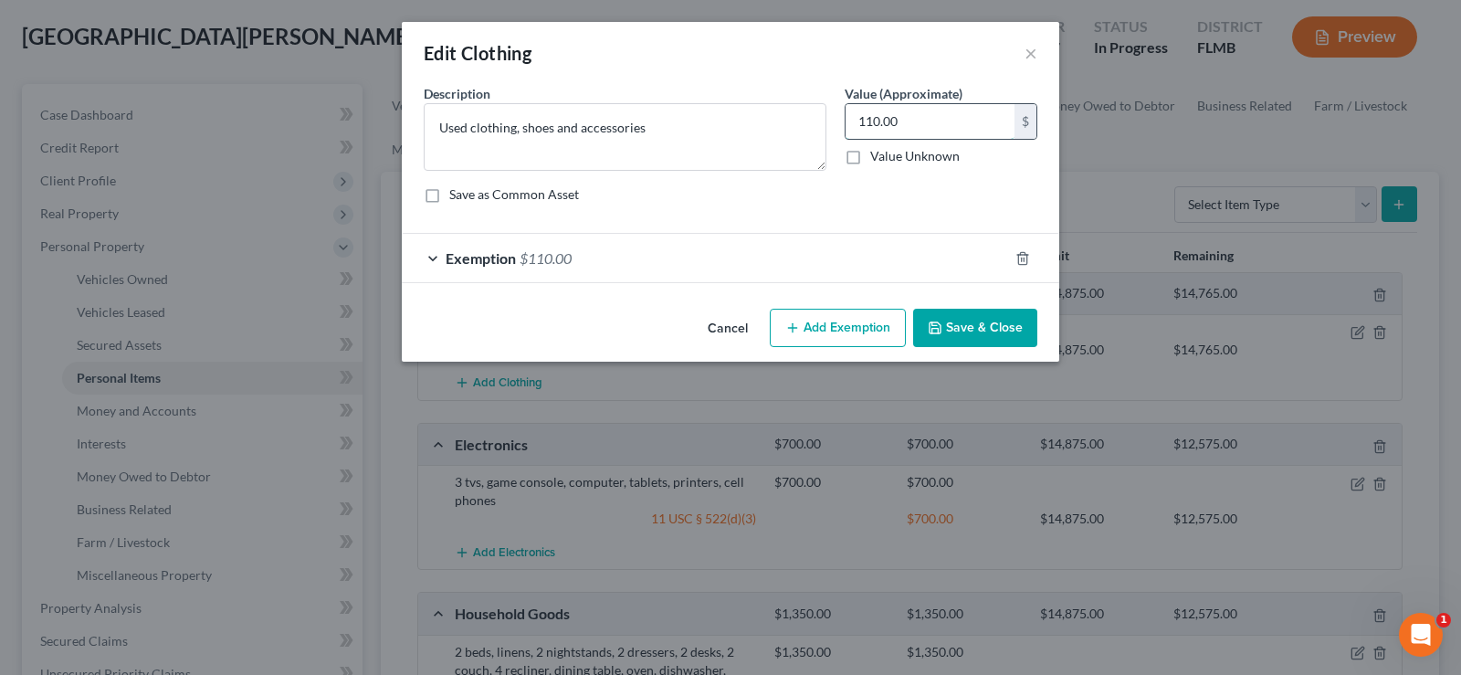
click at [899, 133] on input "110.00" at bounding box center [929, 121] width 169 height 35
click at [586, 262] on div "Exemption $110.00" at bounding box center [705, 258] width 606 height 48
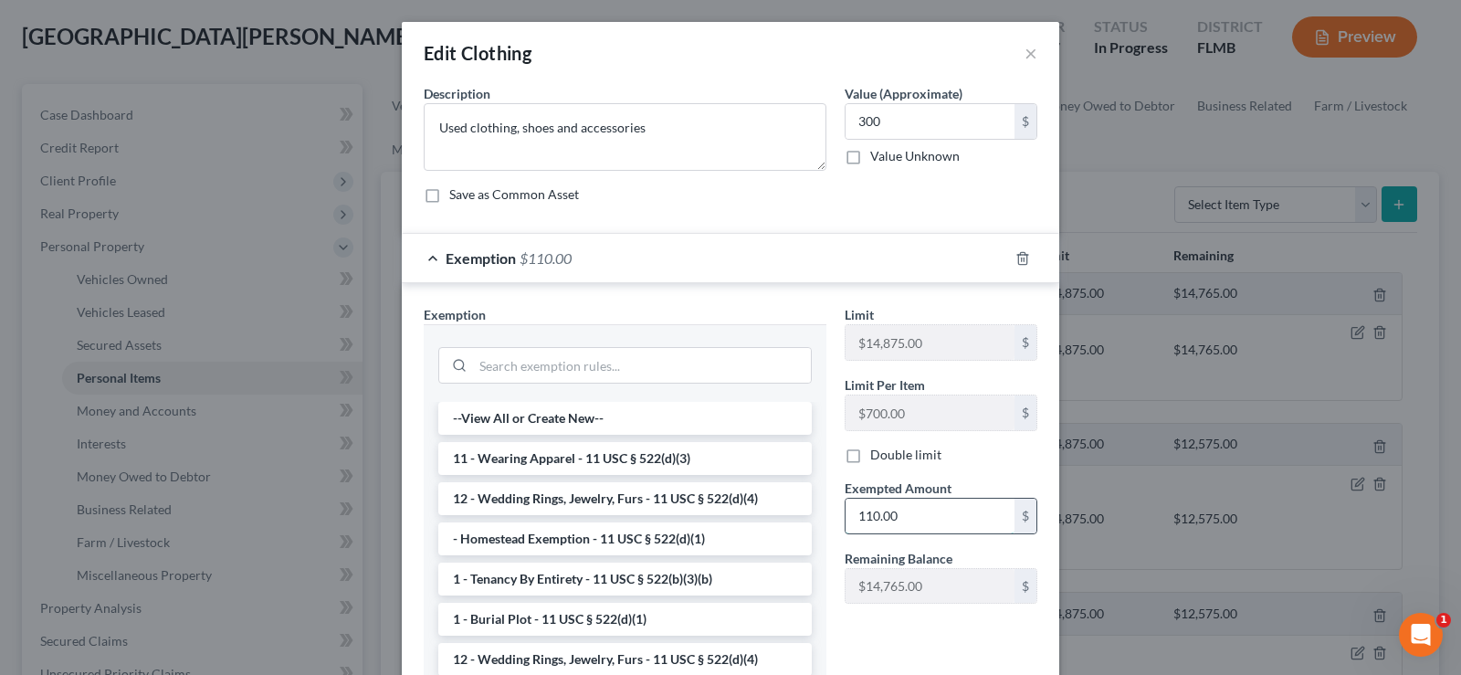
click at [911, 524] on input "110.00" at bounding box center [929, 515] width 169 height 35
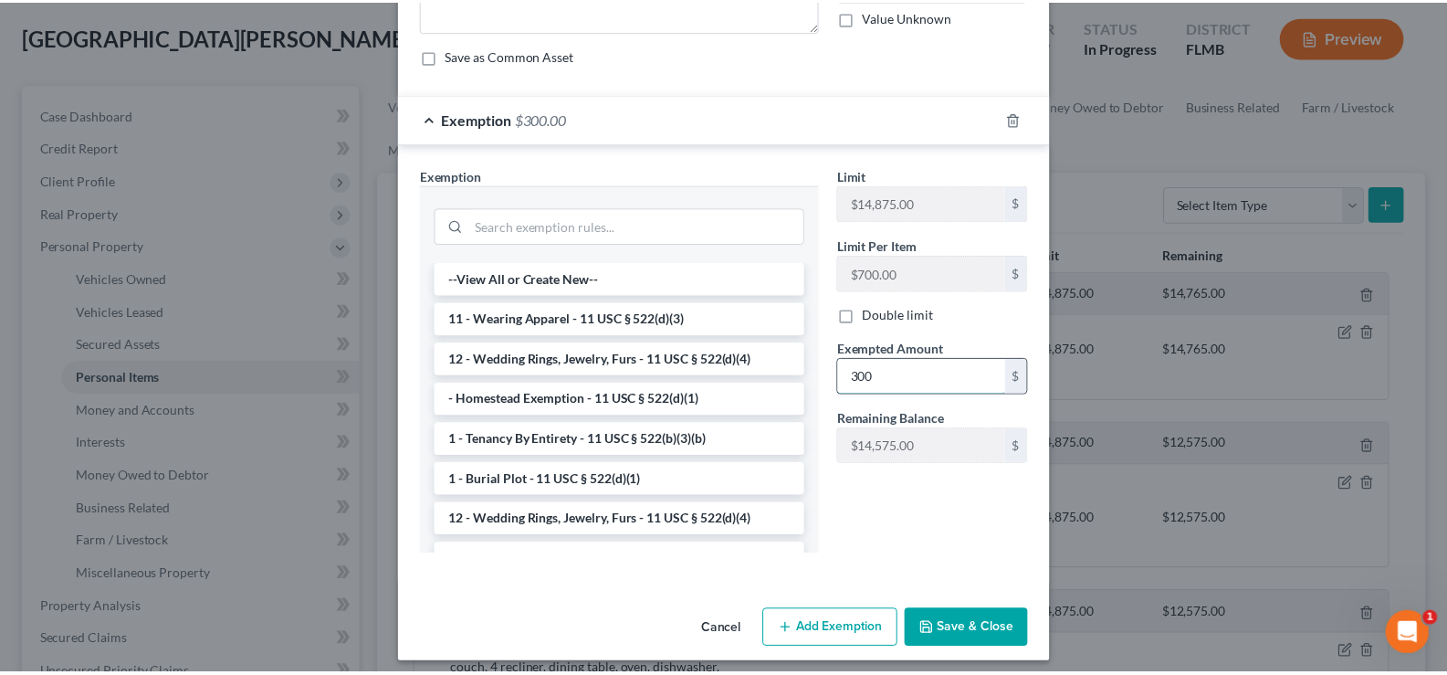
scroll to position [150, 0]
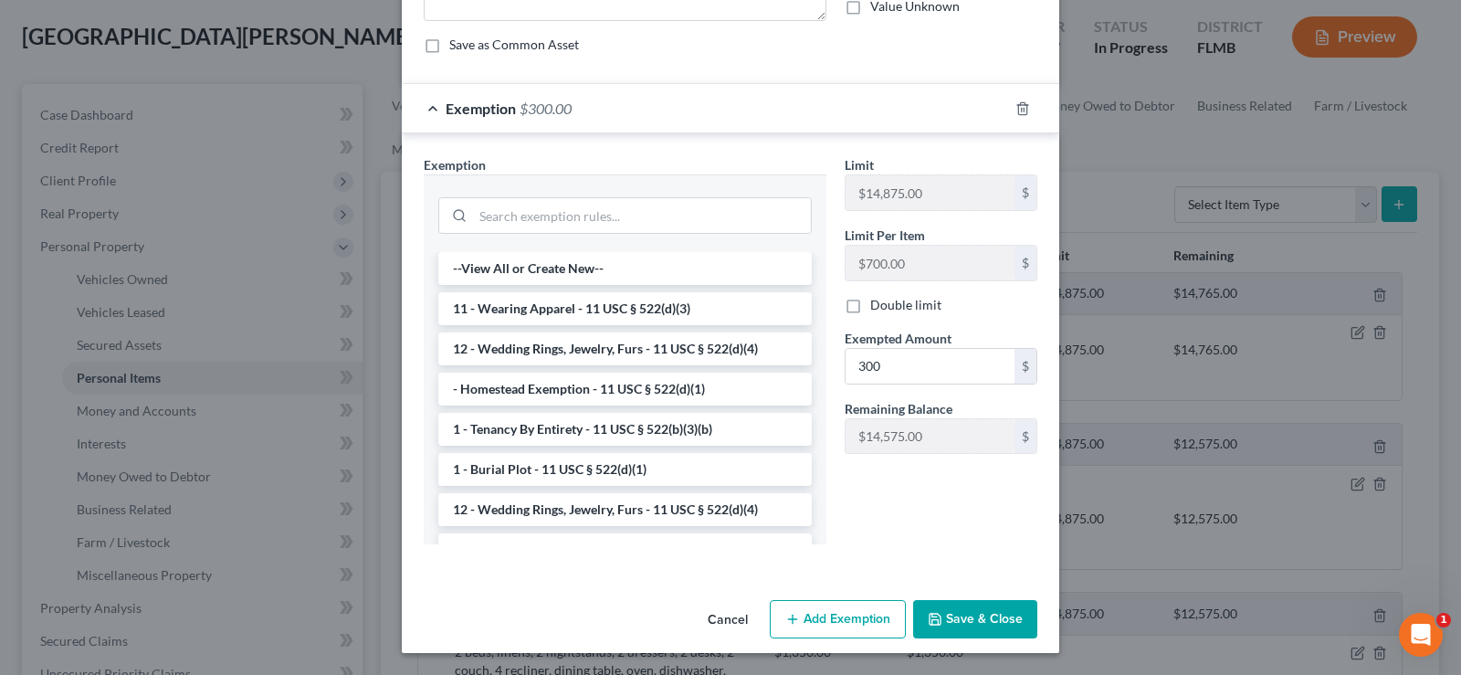
click at [976, 613] on button "Save & Close" at bounding box center [975, 619] width 124 height 38
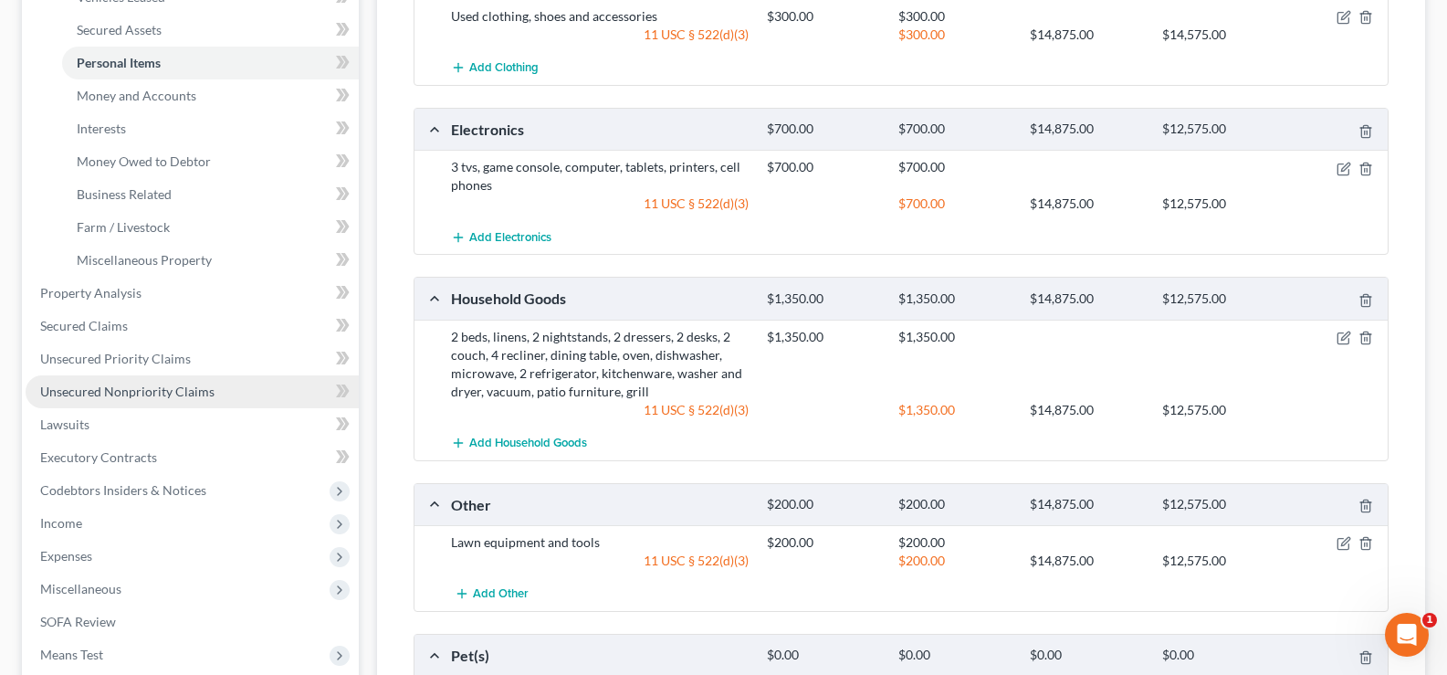
scroll to position [525, 0]
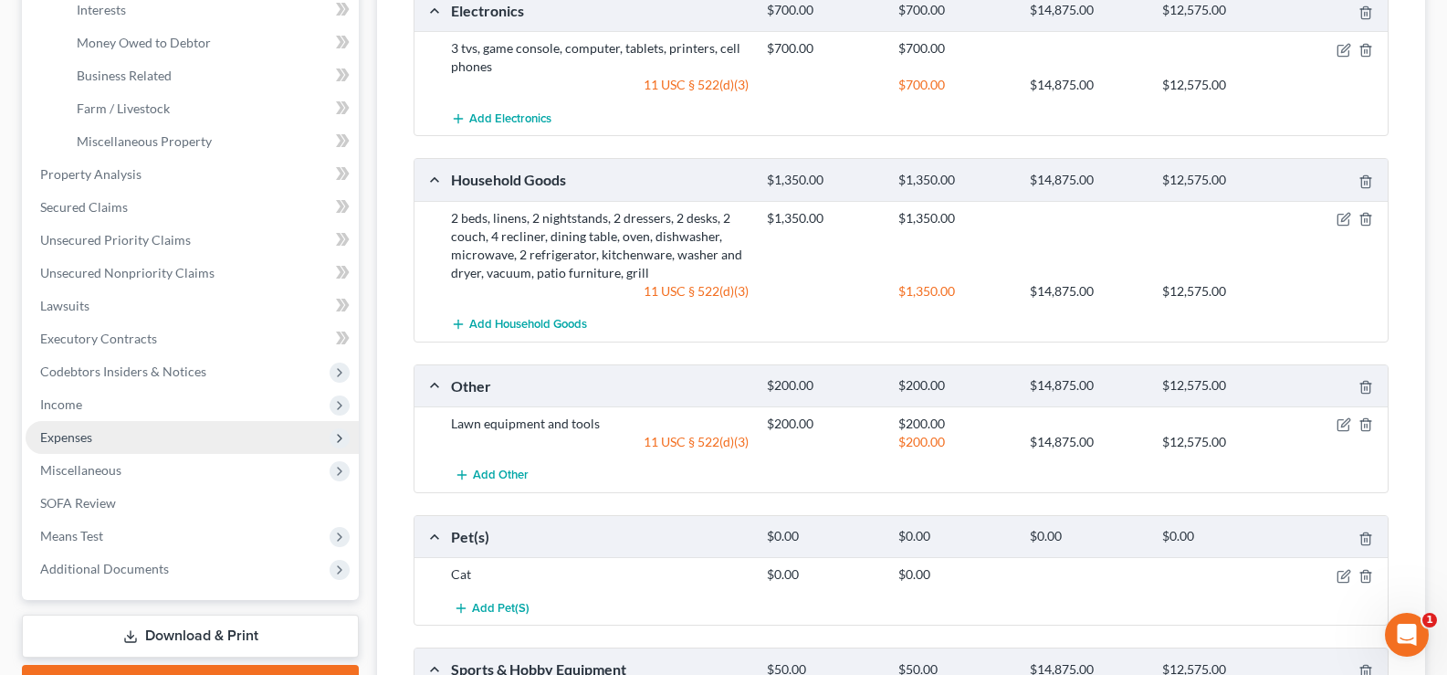
click at [104, 436] on span "Expenses" at bounding box center [192, 437] width 333 height 33
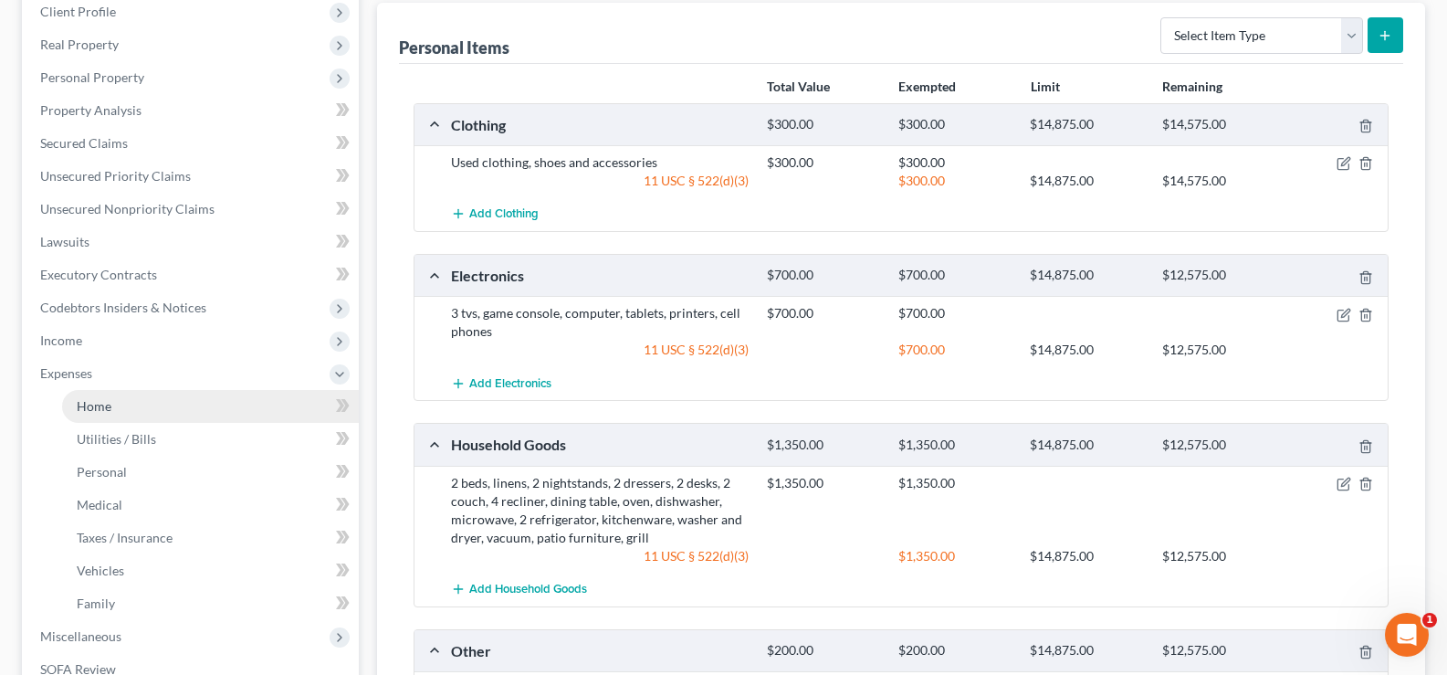
scroll to position [251, 0]
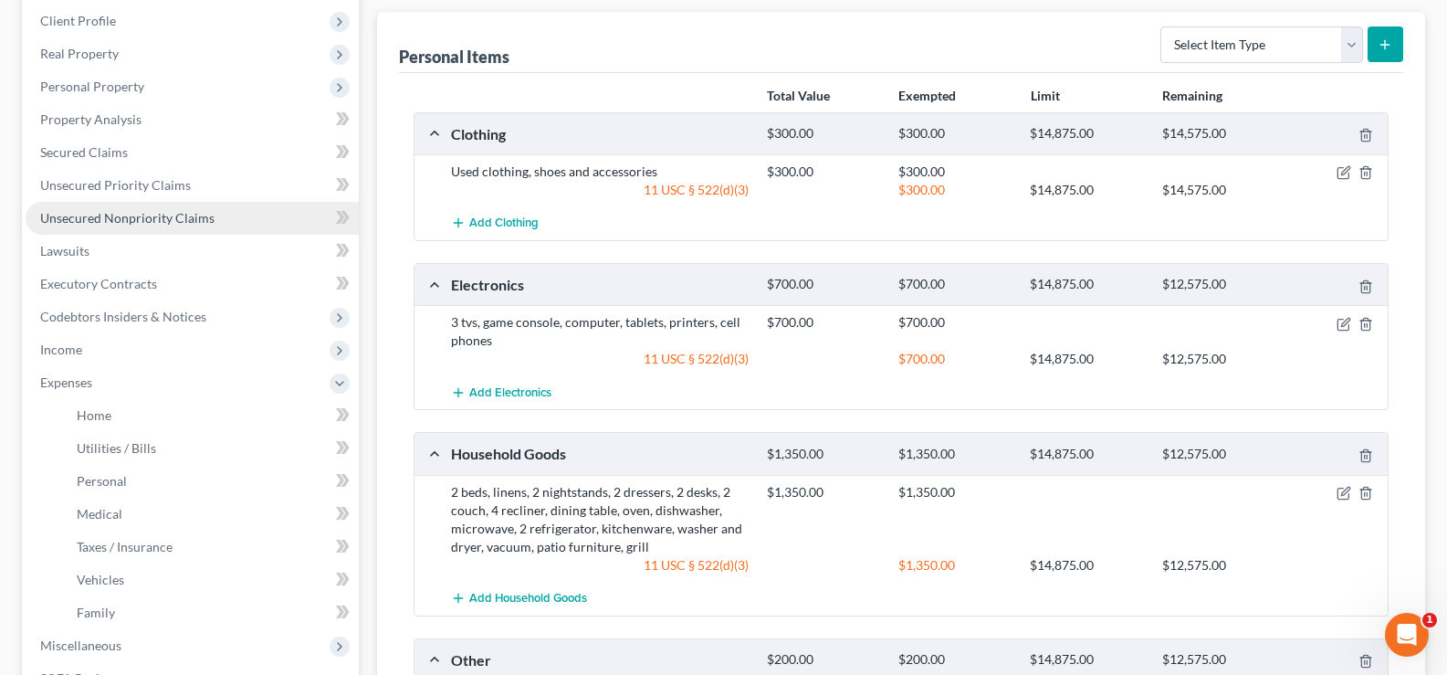
click at [162, 215] on span "Unsecured Nonpriority Claims" at bounding box center [127, 218] width 174 height 16
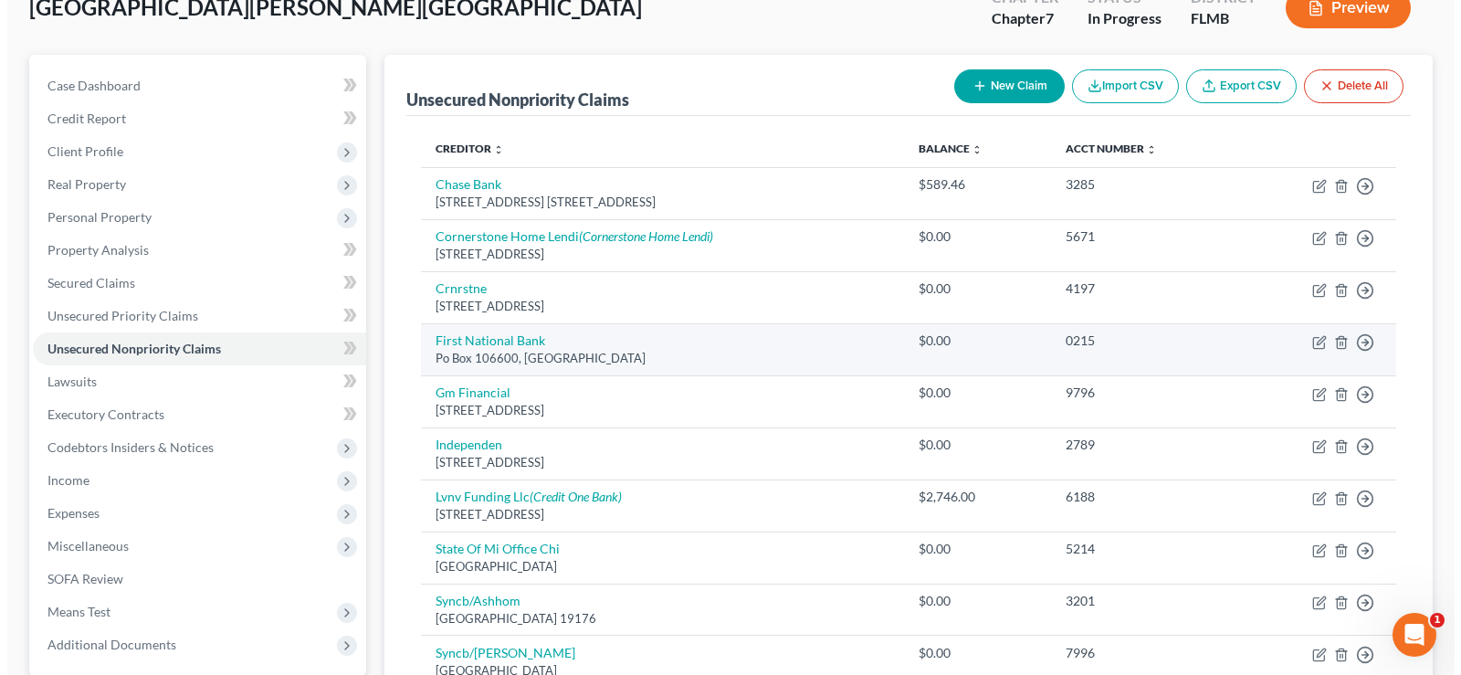
scroll to position [82, 0]
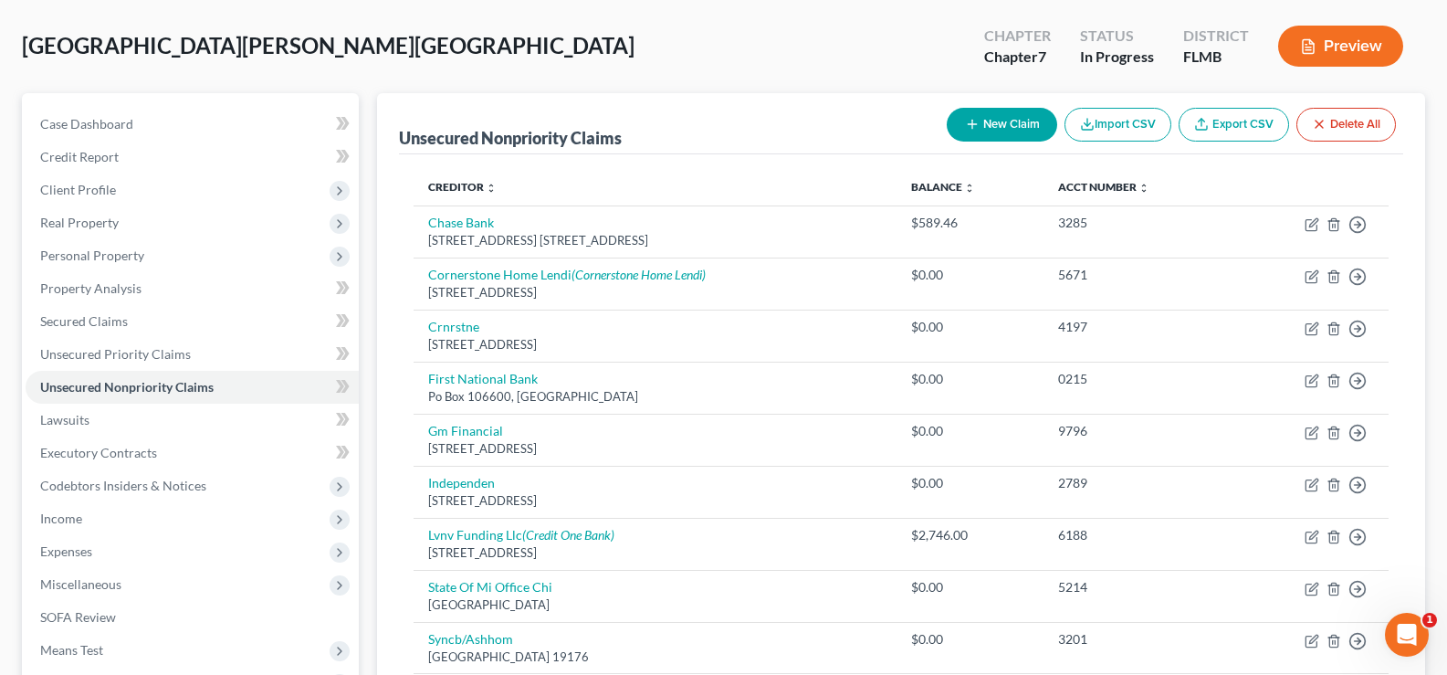
click at [997, 126] on button "New Claim" at bounding box center [1002, 125] width 110 height 34
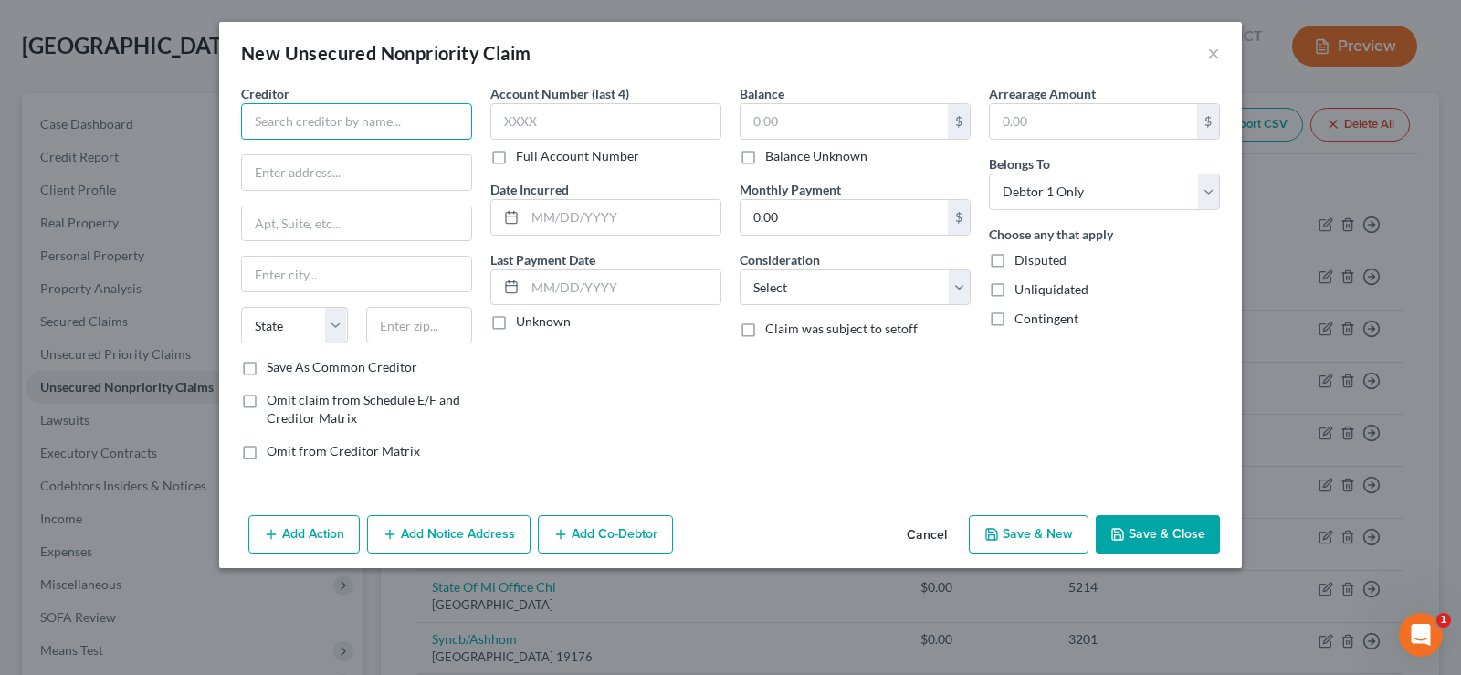
click at [360, 131] on input "text" at bounding box center [356, 121] width 231 height 37
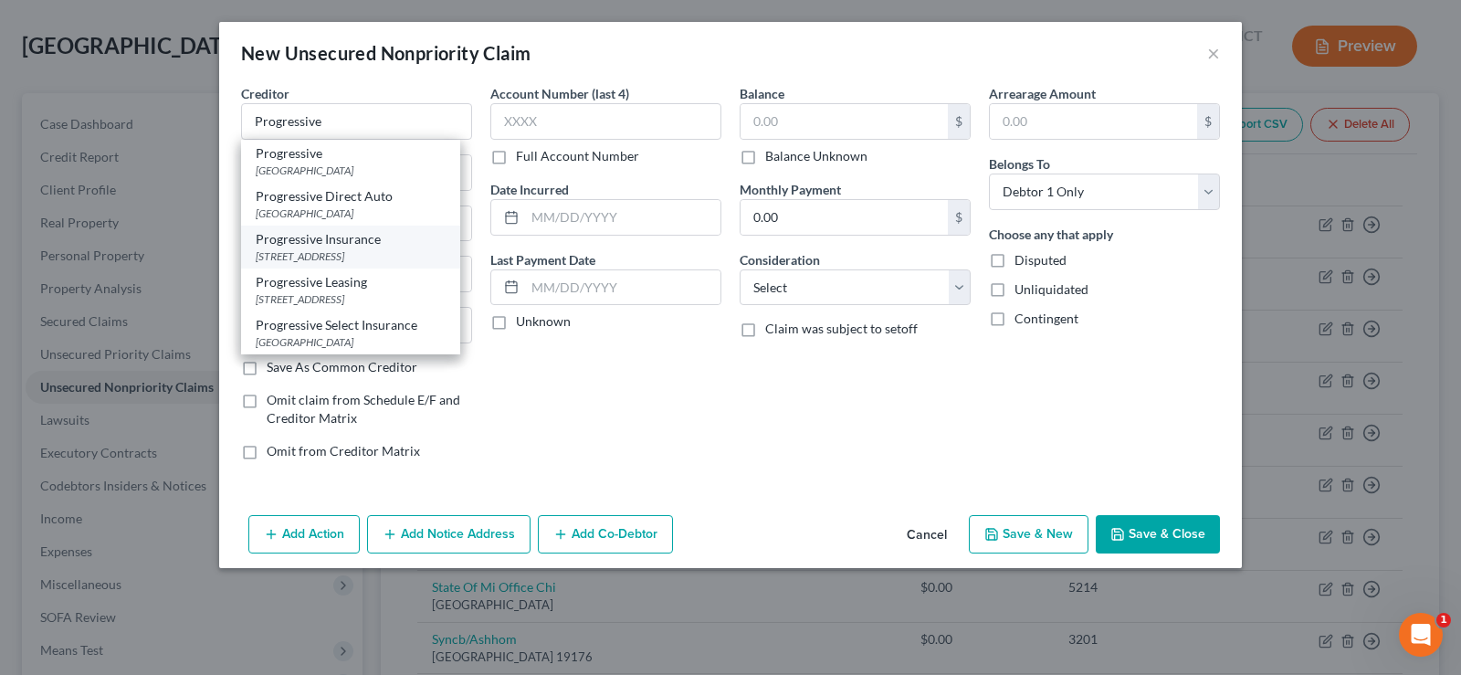
click at [360, 247] on div "Progressive Insurance" at bounding box center [351, 239] width 190 height 18
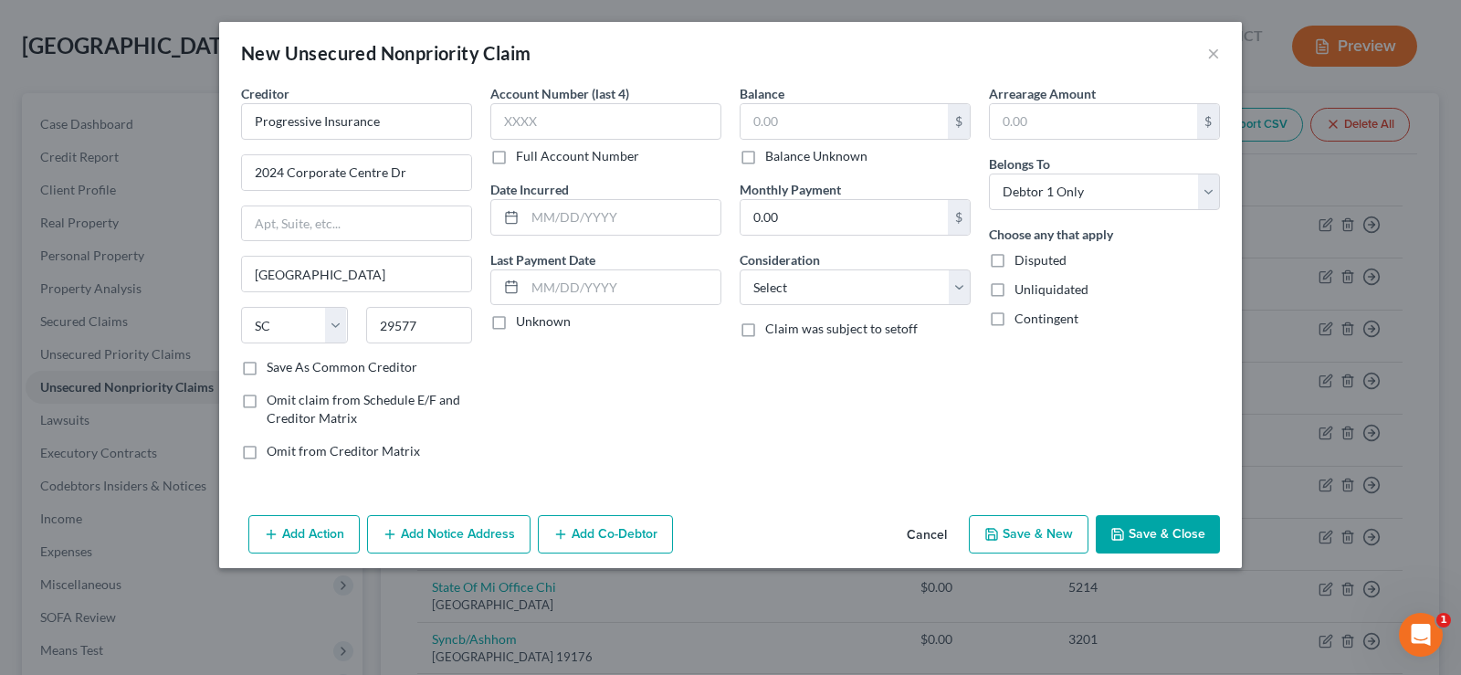
click at [435, 526] on button "Add Notice Address" at bounding box center [448, 534] width 163 height 38
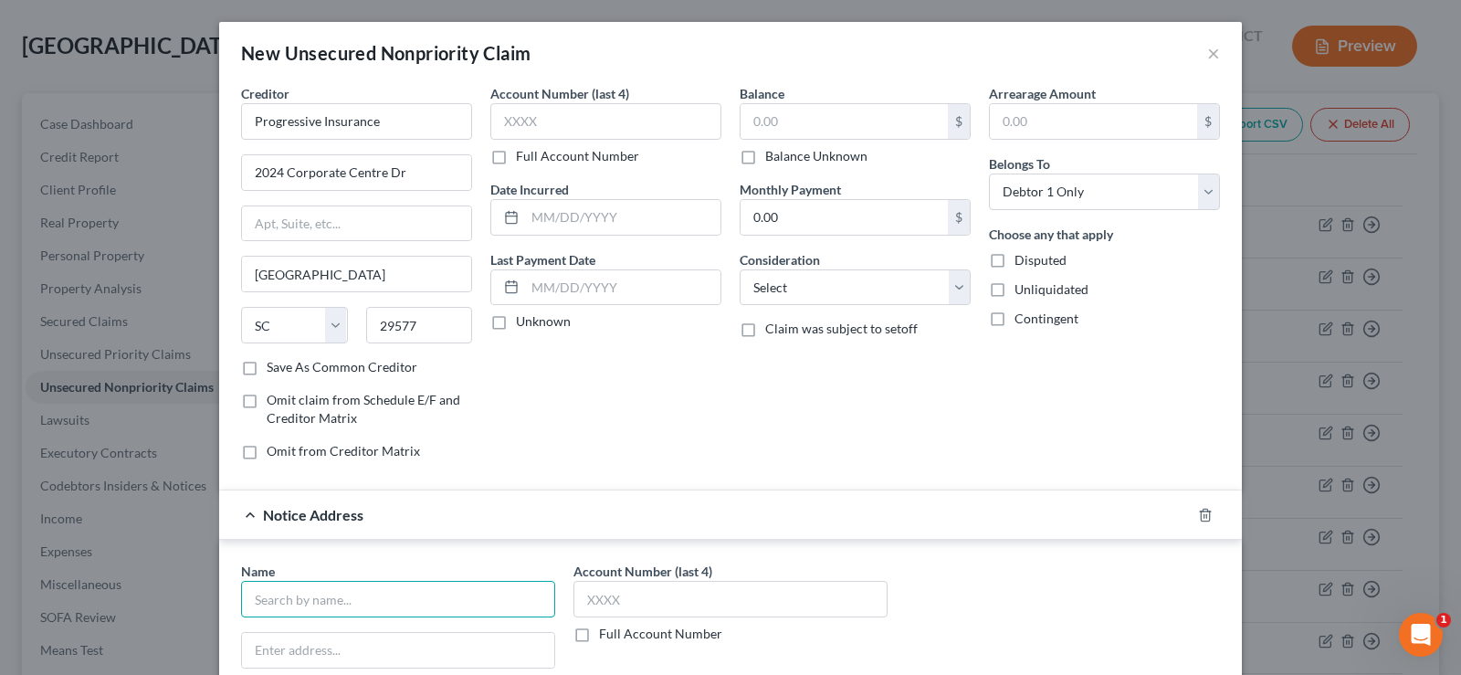
click at [299, 595] on input "text" at bounding box center [398, 599] width 314 height 37
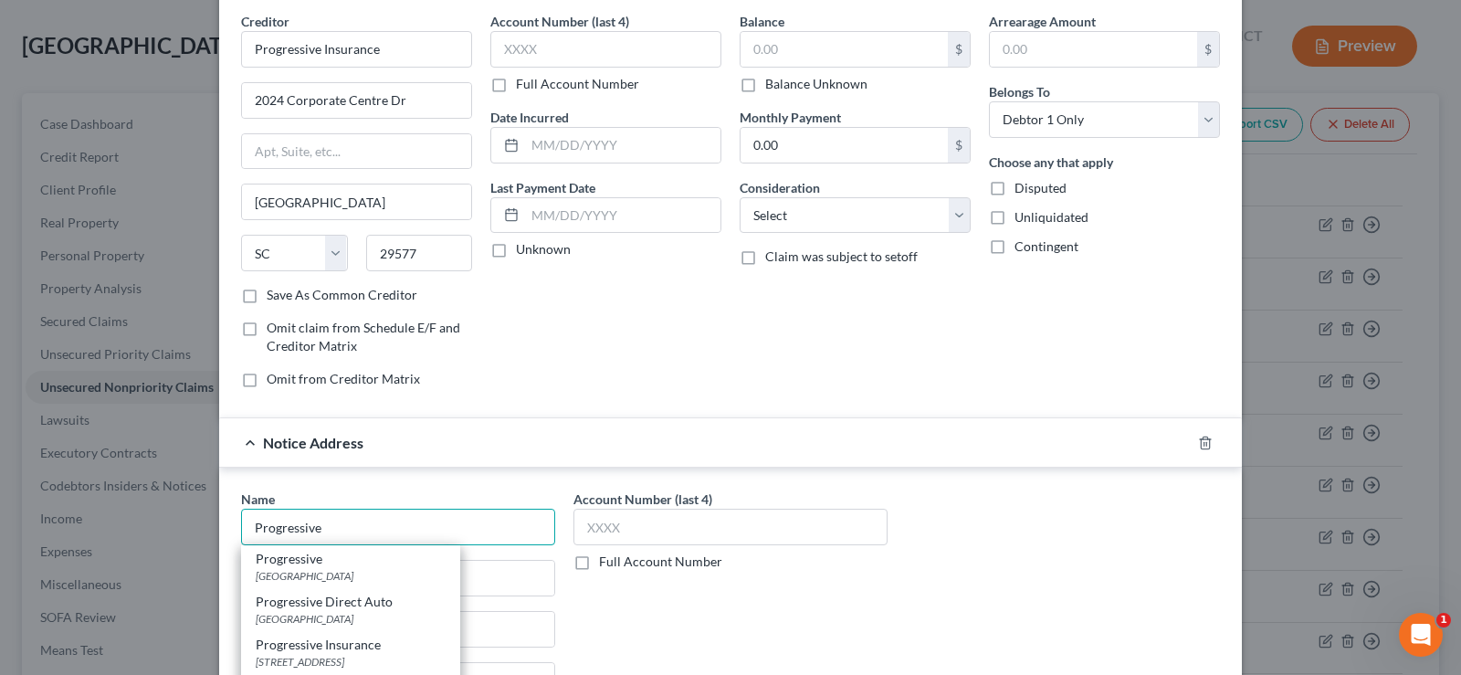
scroll to position [183, 0]
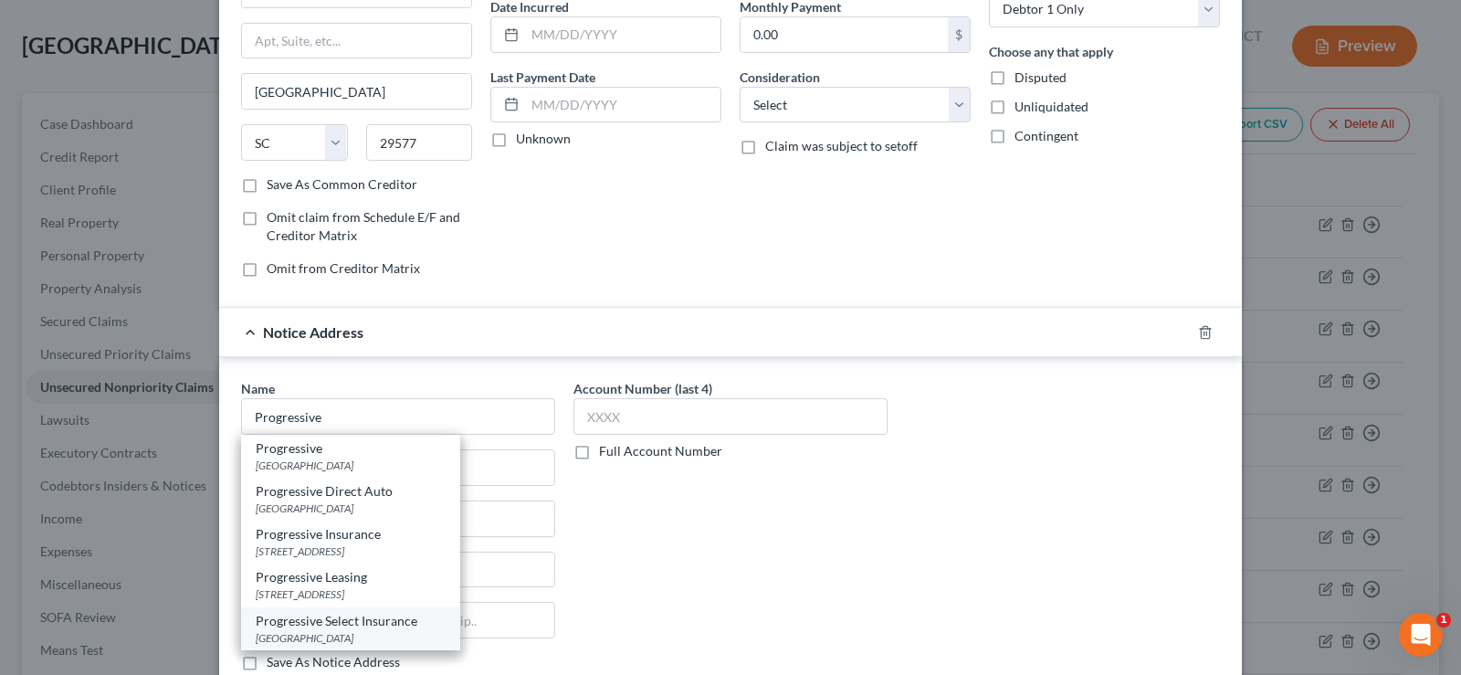
click at [398, 626] on div "Progressive Select Insurance" at bounding box center [351, 621] width 190 height 18
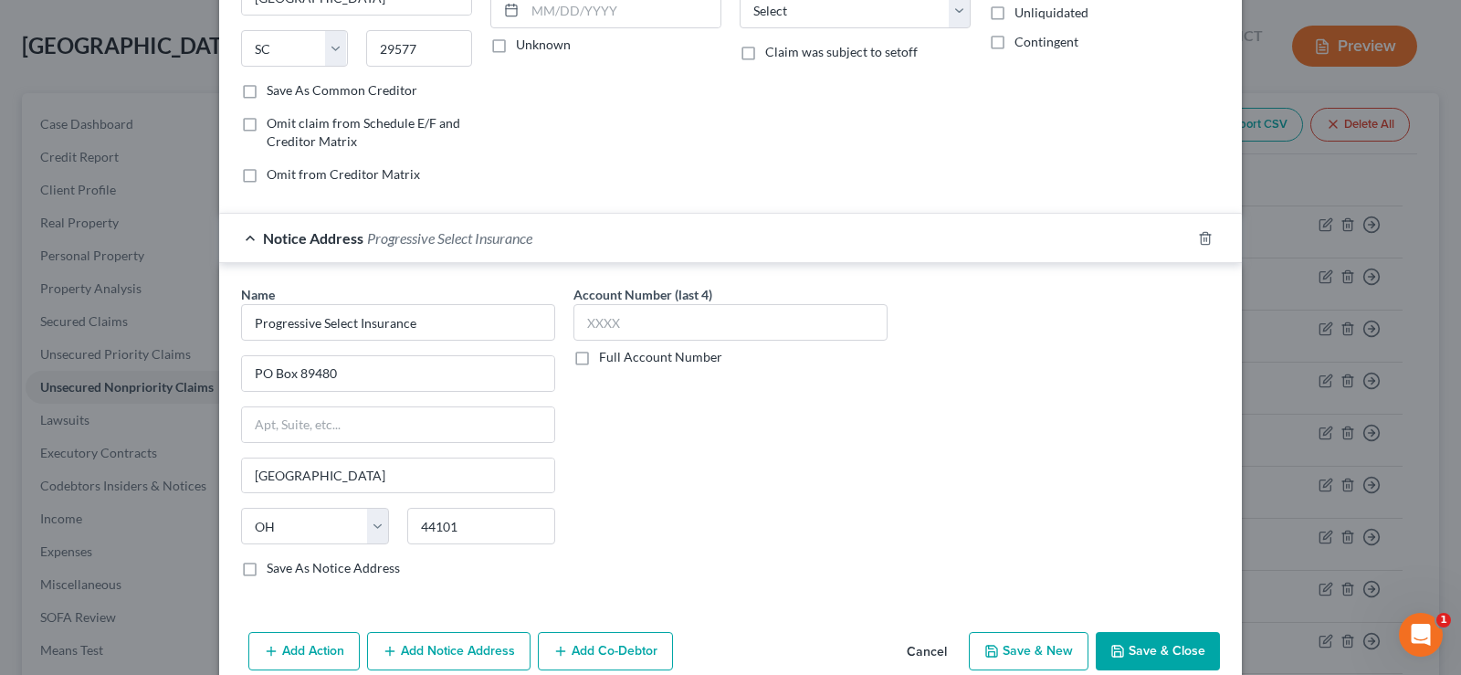
scroll to position [309, 0]
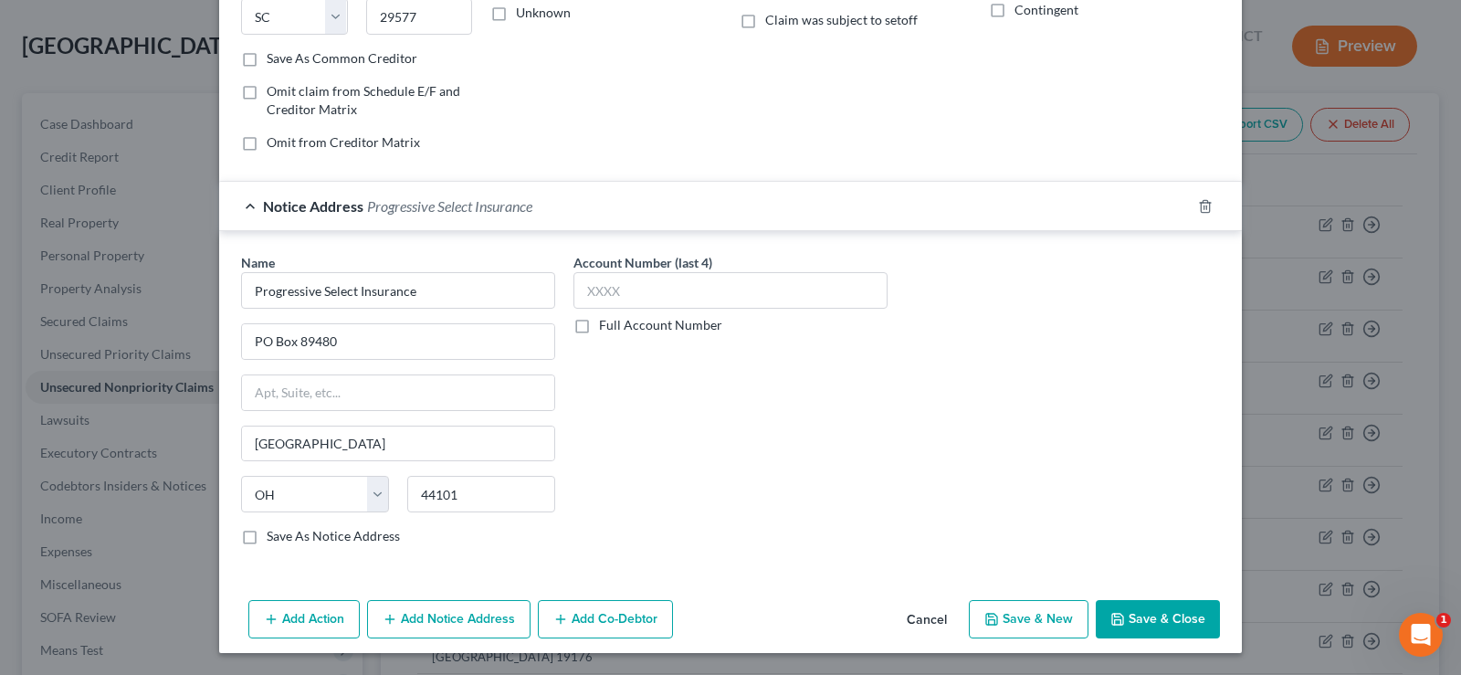
click at [465, 624] on button "Add Notice Address" at bounding box center [448, 619] width 163 height 38
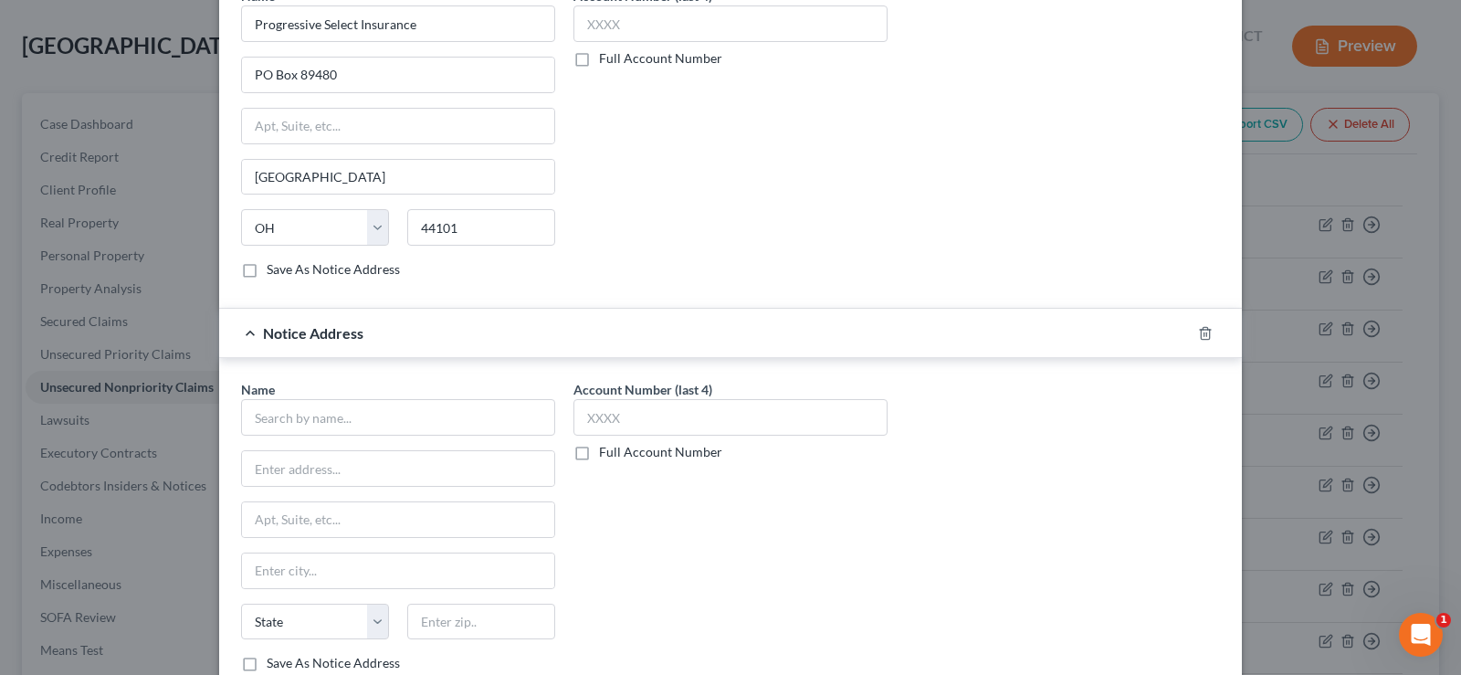
scroll to position [582, 0]
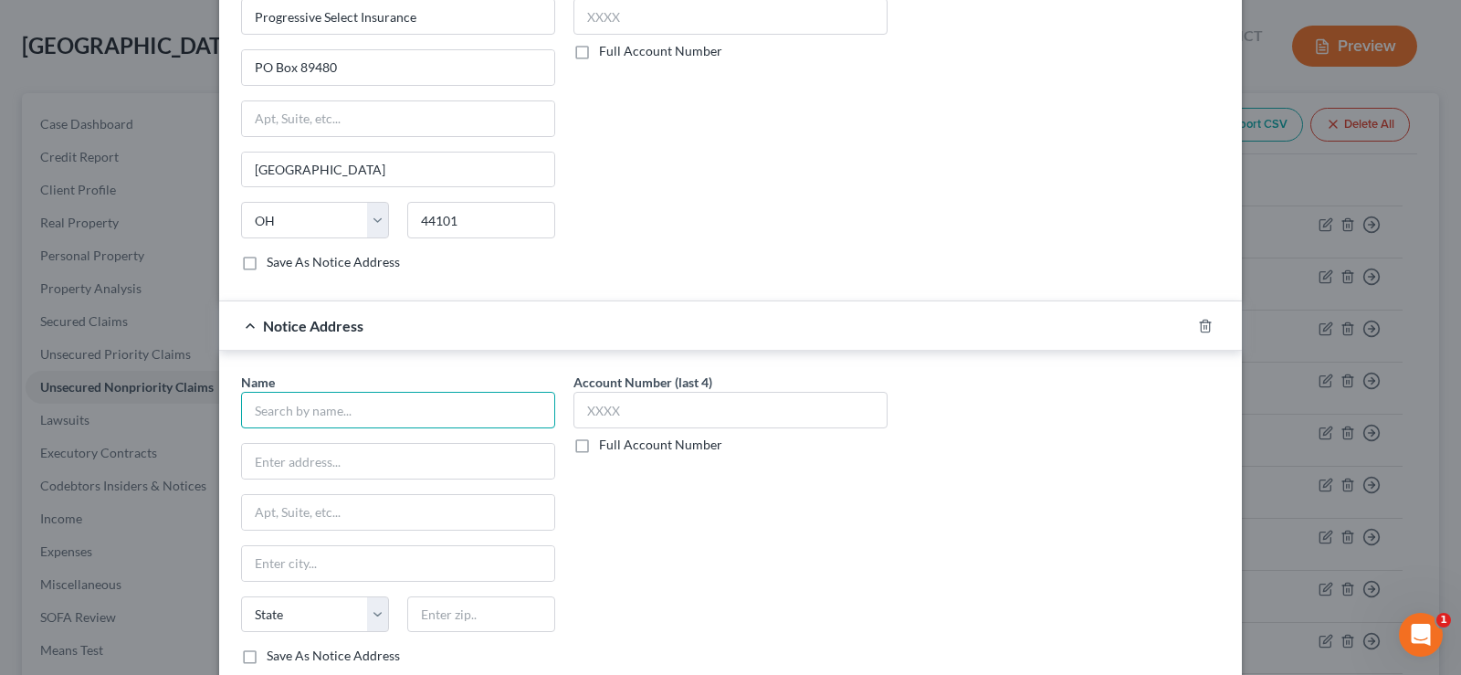
click at [361, 402] on input "text" at bounding box center [398, 410] width 314 height 37
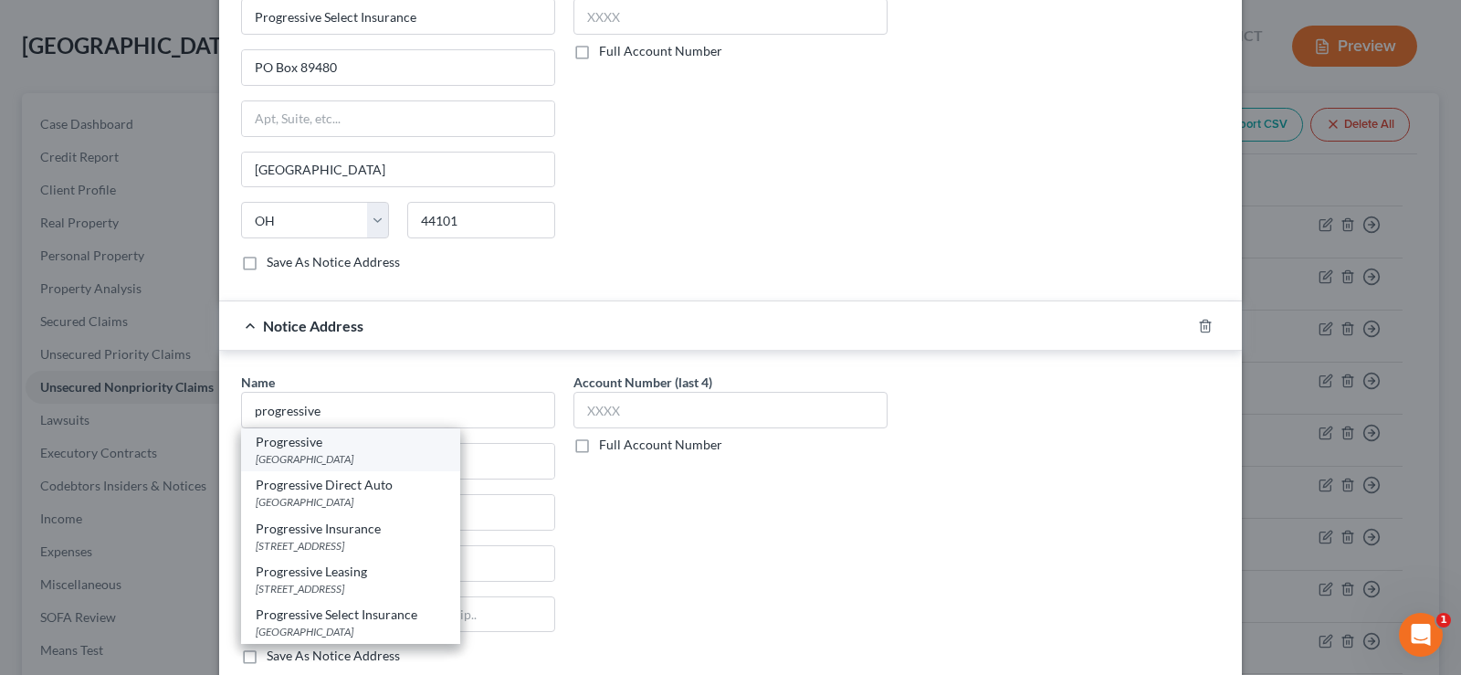
click at [355, 449] on div "Progressive" at bounding box center [351, 442] width 190 height 18
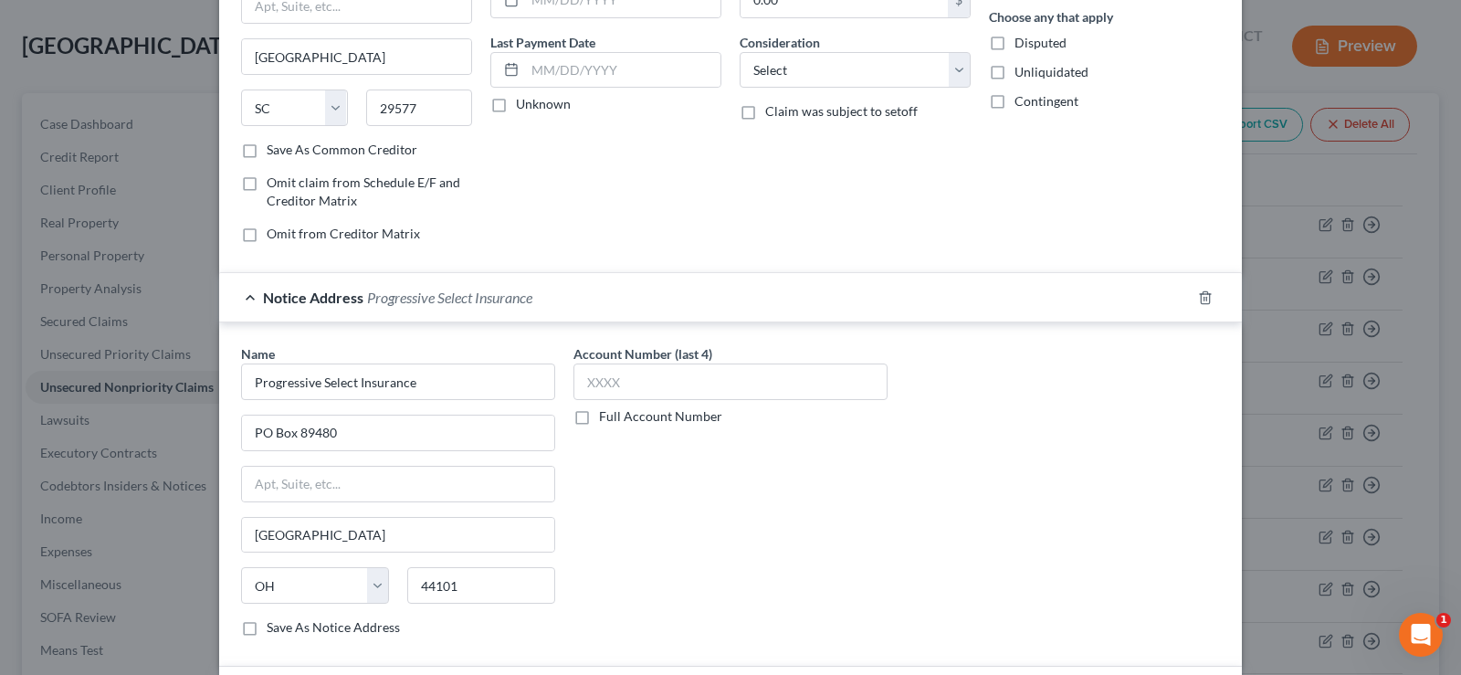
scroll to position [0, 0]
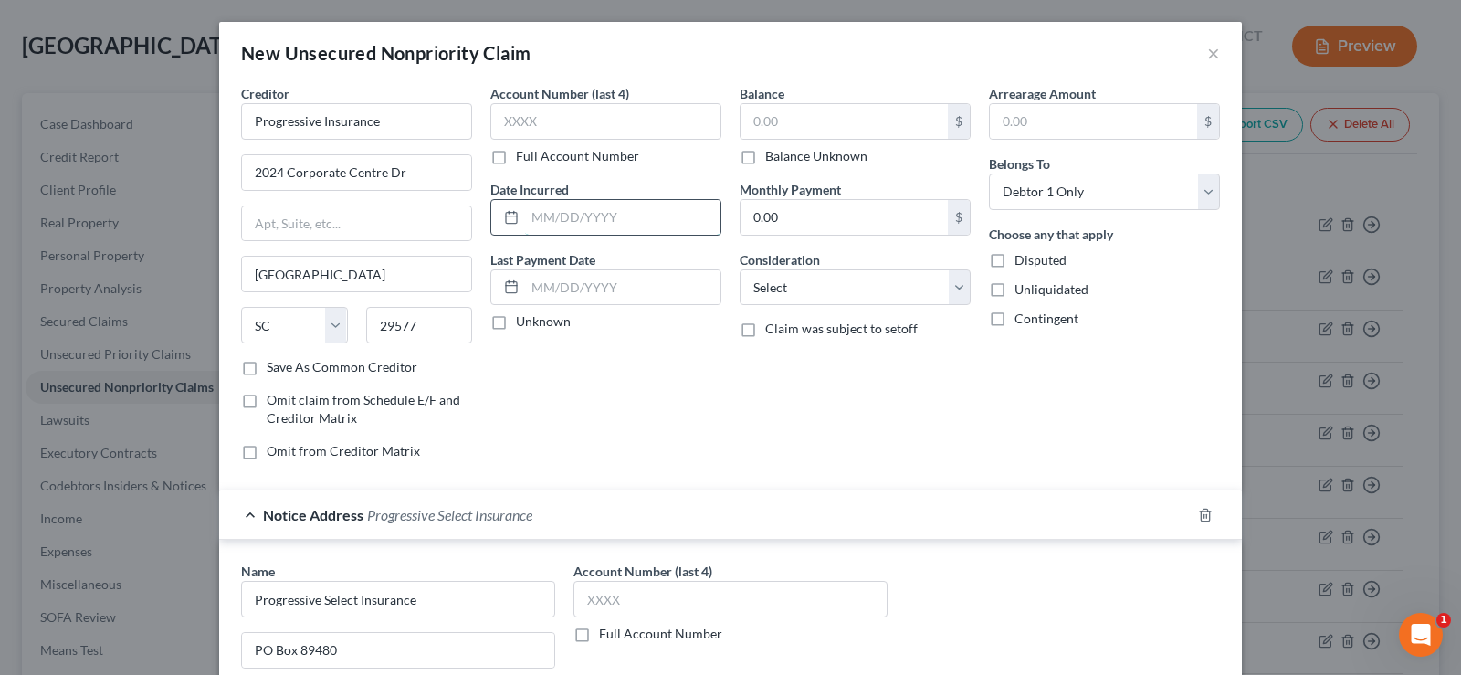
click at [596, 216] on input "text" at bounding box center [622, 217] width 195 height 35
click at [856, 126] on input "text" at bounding box center [843, 121] width 207 height 35
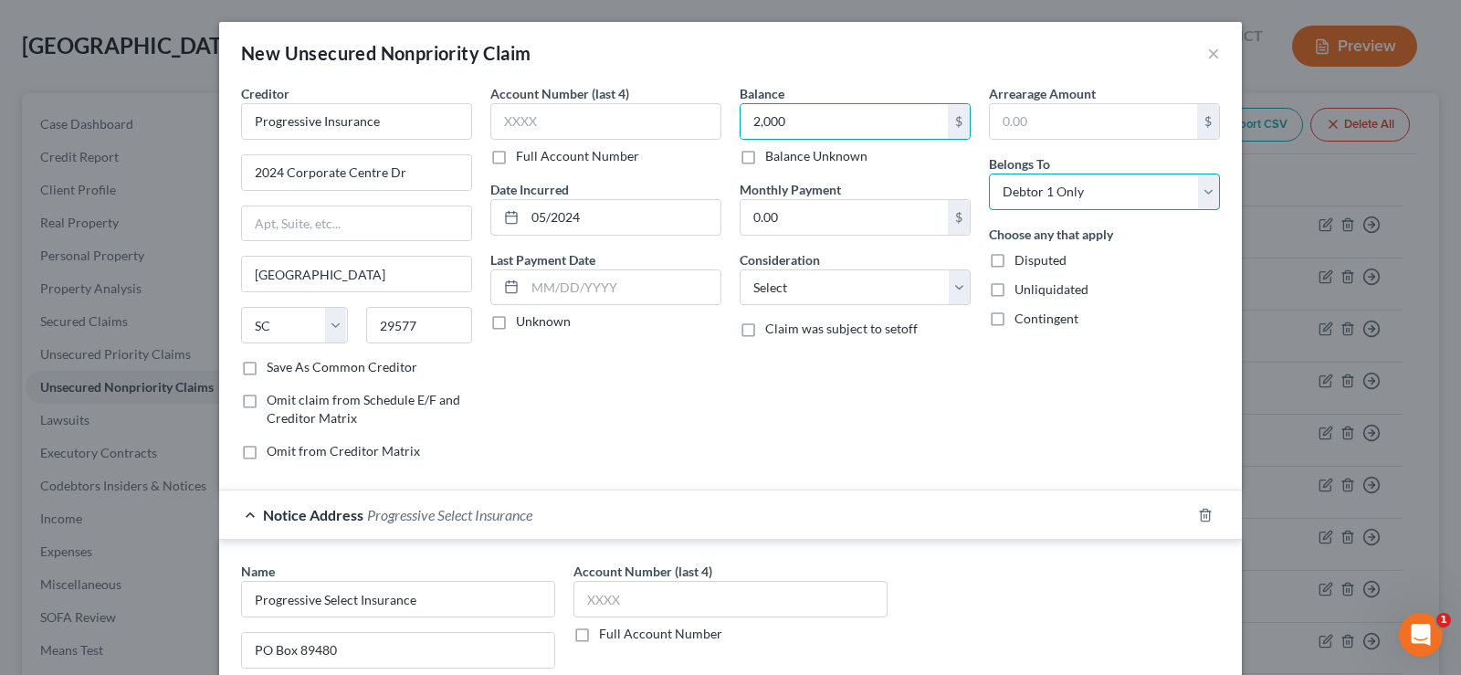
drag, startPoint x: 1146, startPoint y: 189, endPoint x: 1145, endPoint y: 202, distance: 12.8
click at [1146, 195] on select "Select Debtor 1 Only Debtor 2 Only Debtor 1 And Debtor 2 Only At Least One Of T…" at bounding box center [1104, 191] width 231 height 37
click at [989, 173] on select "Select Debtor 1 Only Debtor 2 Only Debtor 1 And Debtor 2 Only At Least One Of T…" at bounding box center [1104, 191] width 231 height 37
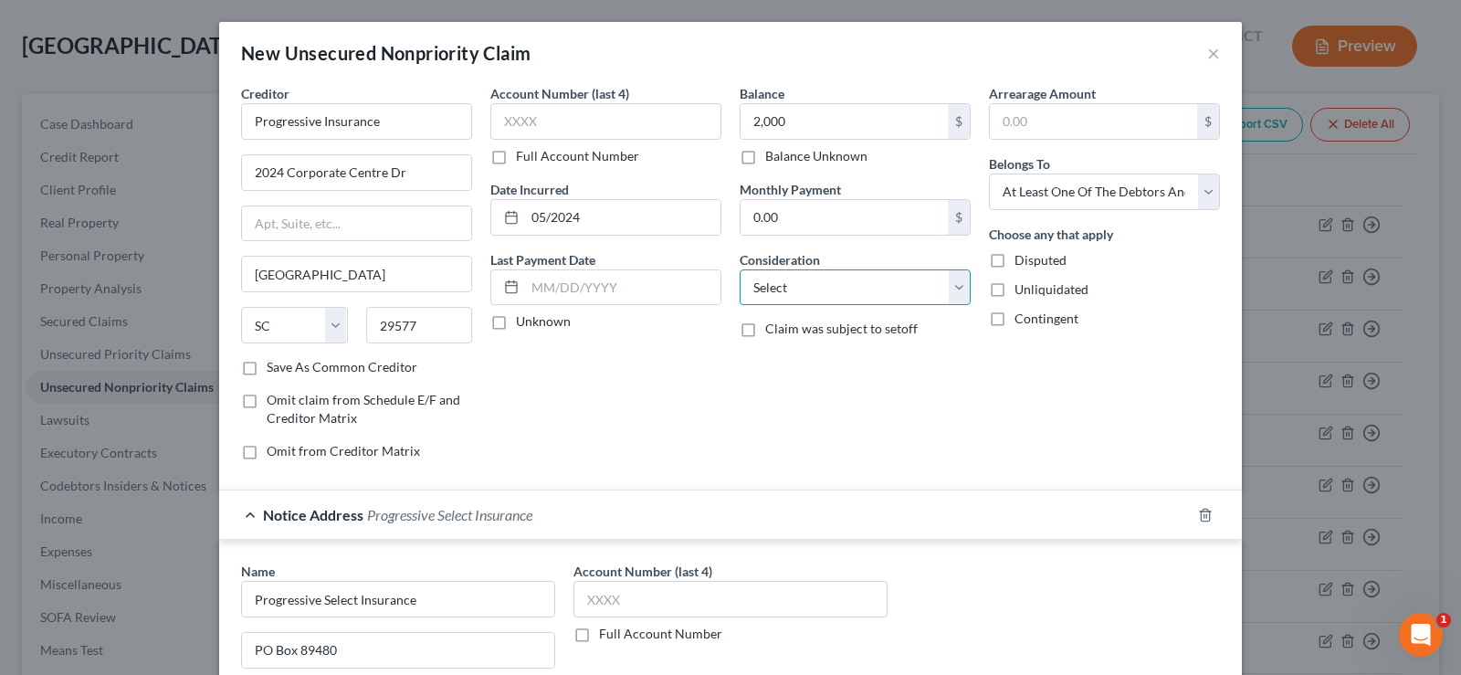
click at [847, 284] on select "Select Cable / Satellite Services Collection Agency Credit Card Debt Debt Couns…" at bounding box center [854, 287] width 231 height 37
click at [739, 269] on select "Select Cable / Satellite Services Collection Agency Credit Card Debt Debt Couns…" at bounding box center [854, 287] width 231 height 37
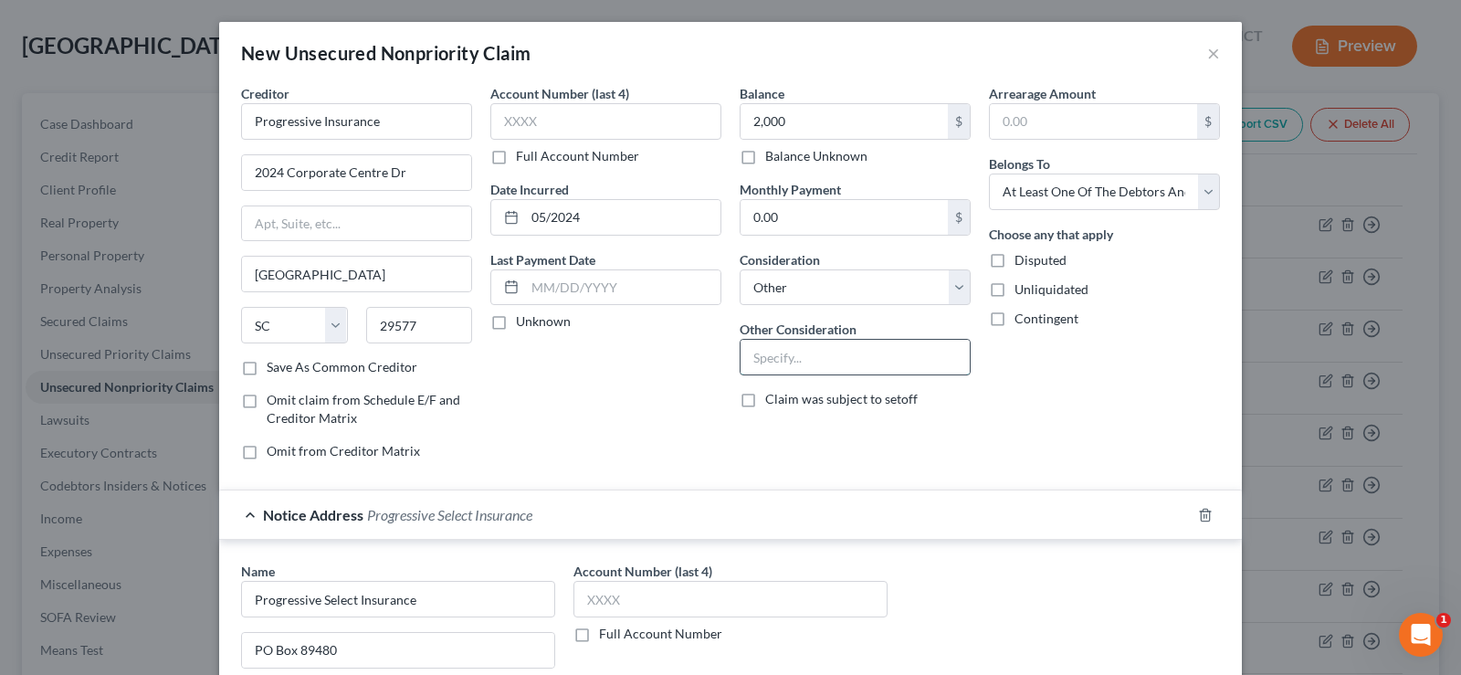
click at [782, 355] on input "text" at bounding box center [854, 357] width 229 height 35
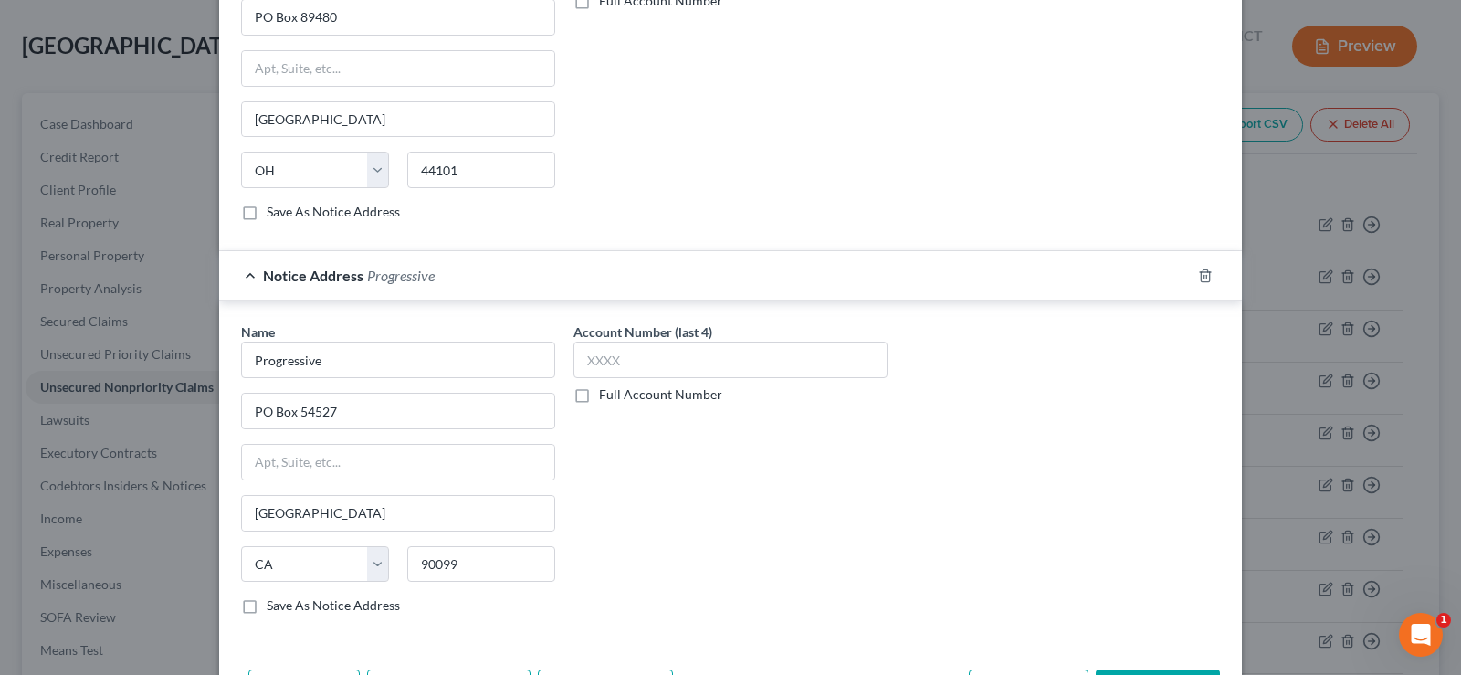
scroll to position [702, 0]
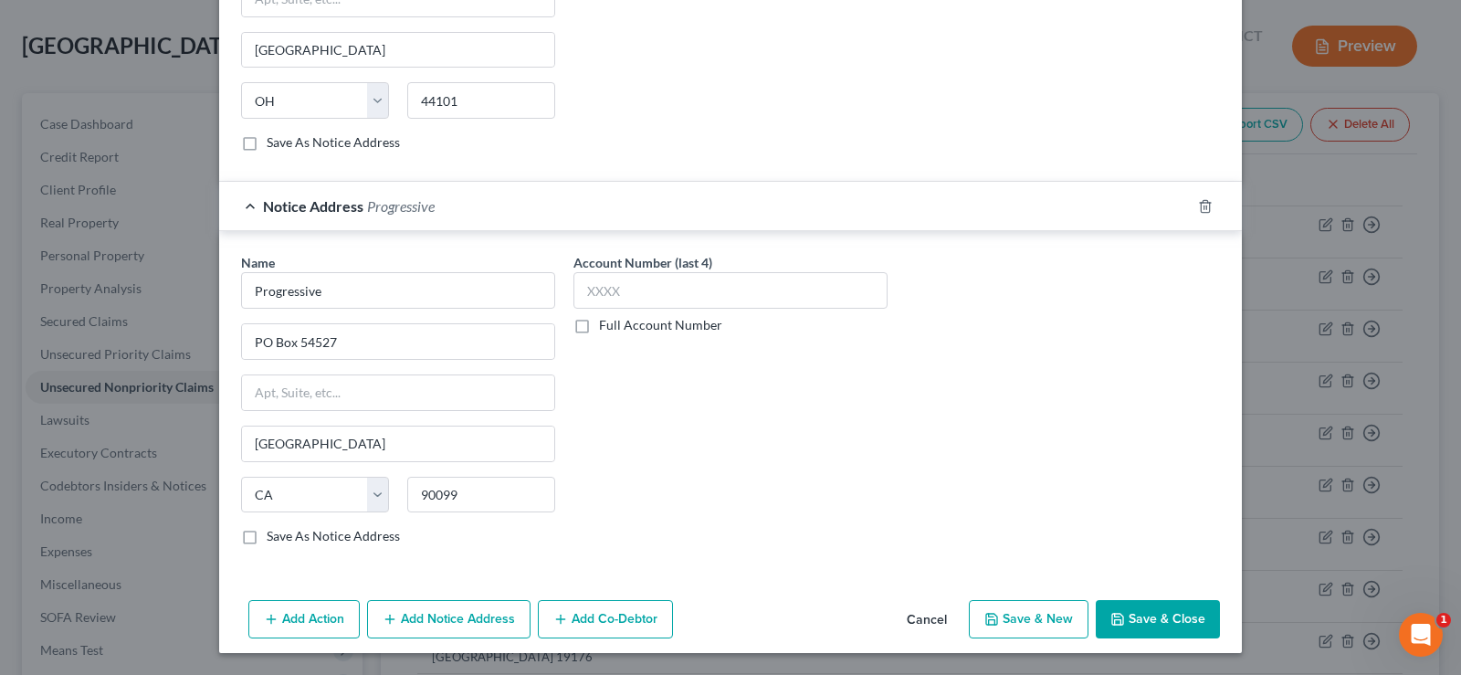
click at [597, 623] on button "Add Co-Debtor" at bounding box center [605, 619] width 135 height 38
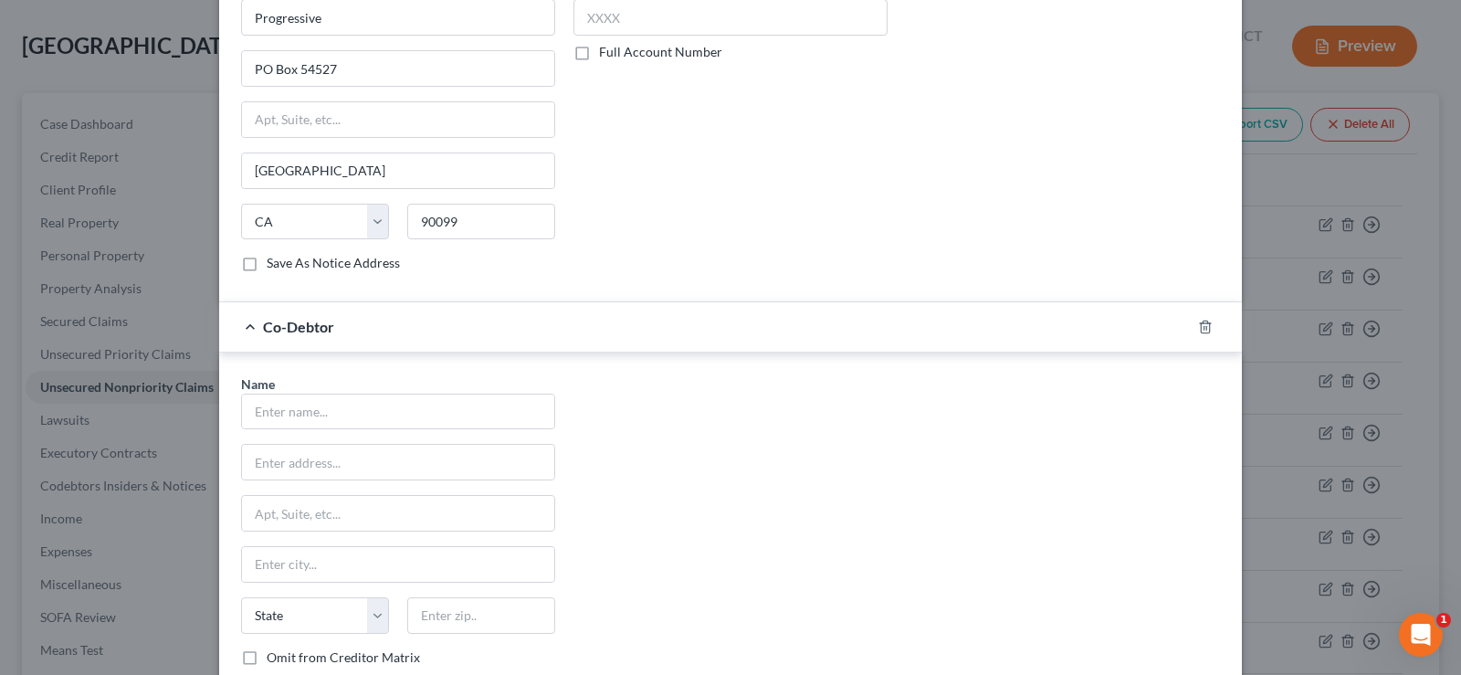
scroll to position [1067, 0]
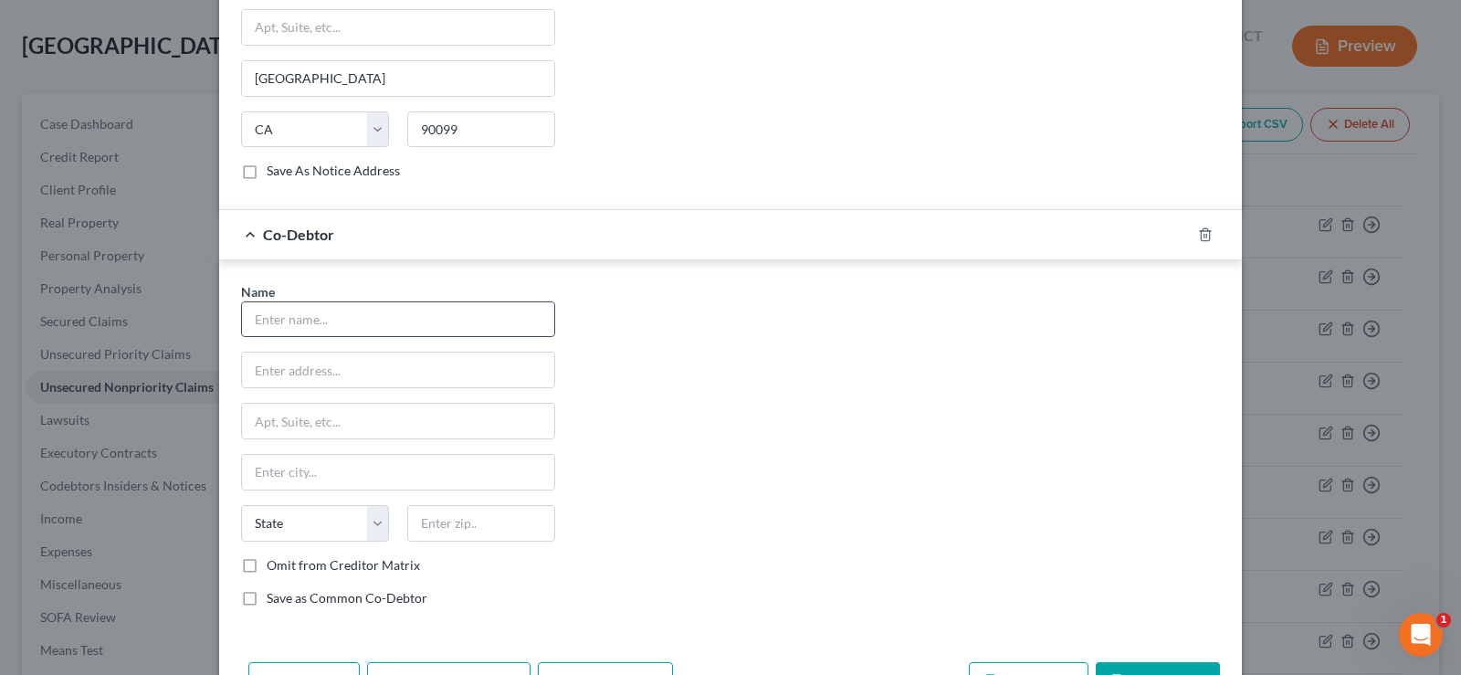
click at [354, 313] on input "text" at bounding box center [398, 319] width 312 height 35
click at [360, 317] on input "text" at bounding box center [398, 319] width 312 height 35
click at [697, 338] on div "Name * State [US_STATE] AK AR AZ CA CO CT DE DC [GEOGRAPHIC_DATA] GA GU HI ID I…" at bounding box center [730, 452] width 997 height 340
click at [395, 308] on input "text" at bounding box center [398, 319] width 312 height 35
click at [288, 324] on input "text" at bounding box center [398, 319] width 312 height 35
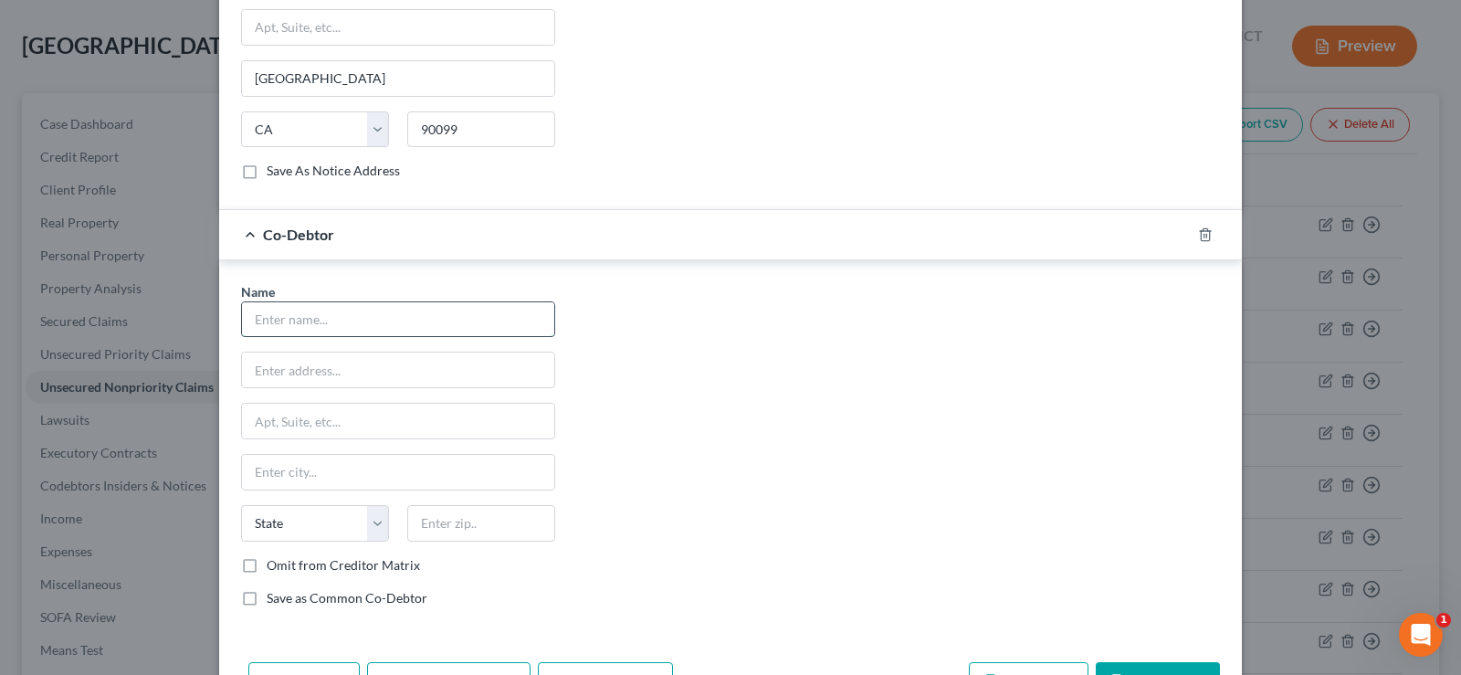
click at [340, 310] on input "text" at bounding box center [398, 319] width 312 height 35
click at [267, 602] on label "Save as Common Co-Debtor" at bounding box center [347, 598] width 161 height 18
click at [274, 601] on input "Save as Common Co-Debtor" at bounding box center [280, 595] width 12 height 12
click at [267, 599] on label "Save as Common Co-Debtor" at bounding box center [347, 598] width 161 height 18
click at [274, 599] on input "Save as Common Co-Debtor" at bounding box center [280, 595] width 12 height 12
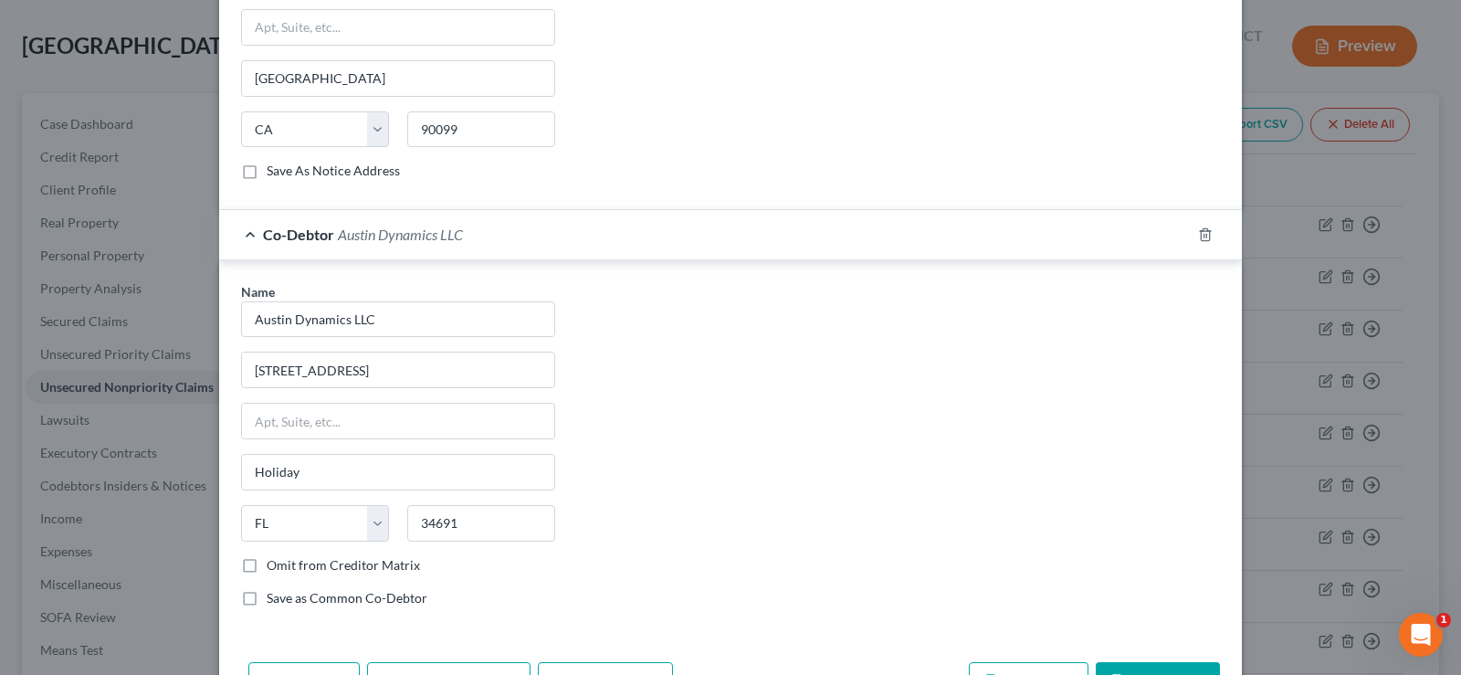
click at [267, 599] on label "Save as Common Co-Debtor" at bounding box center [347, 598] width 161 height 18
click at [274, 599] on input "Save as Common Co-Debtor" at bounding box center [280, 595] width 12 height 12
click at [267, 563] on label "Omit from Creditor Matrix" at bounding box center [343, 565] width 153 height 18
click at [274, 563] on input "Omit from Creditor Matrix" at bounding box center [280, 562] width 12 height 12
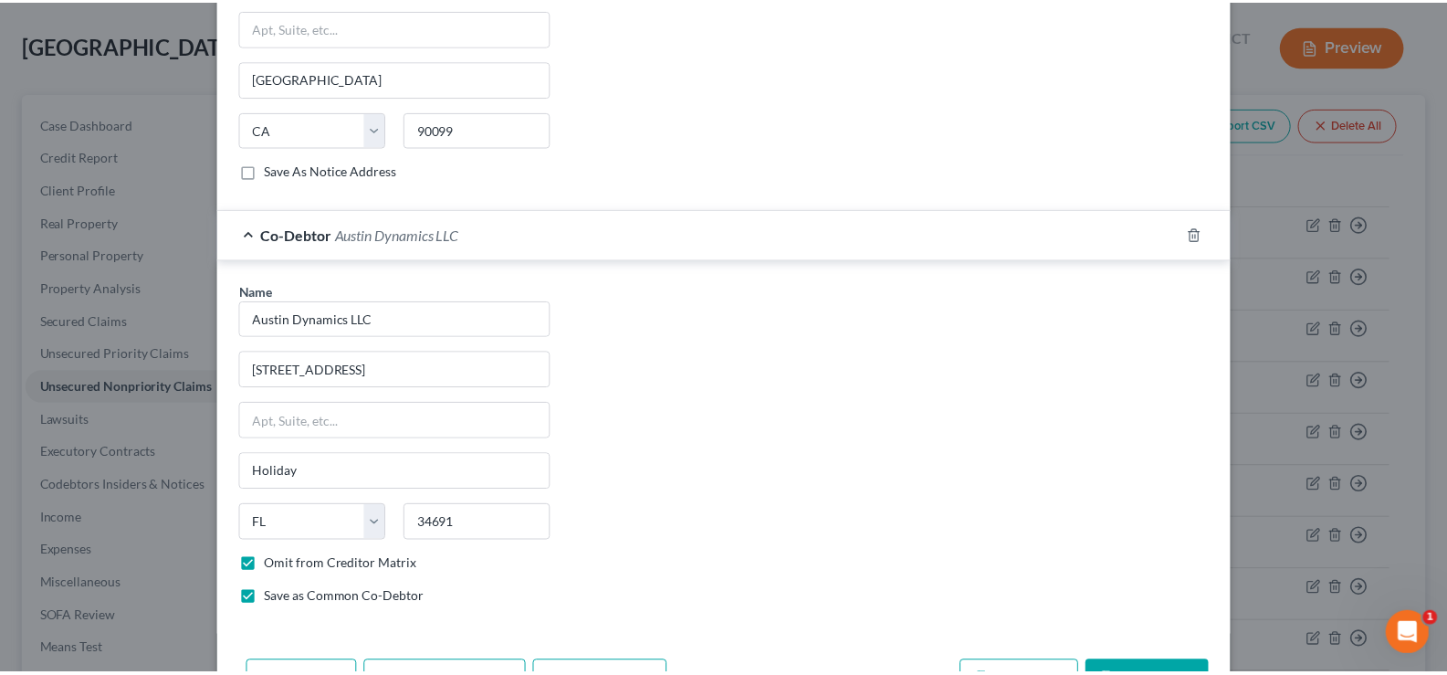
scroll to position [1128, 0]
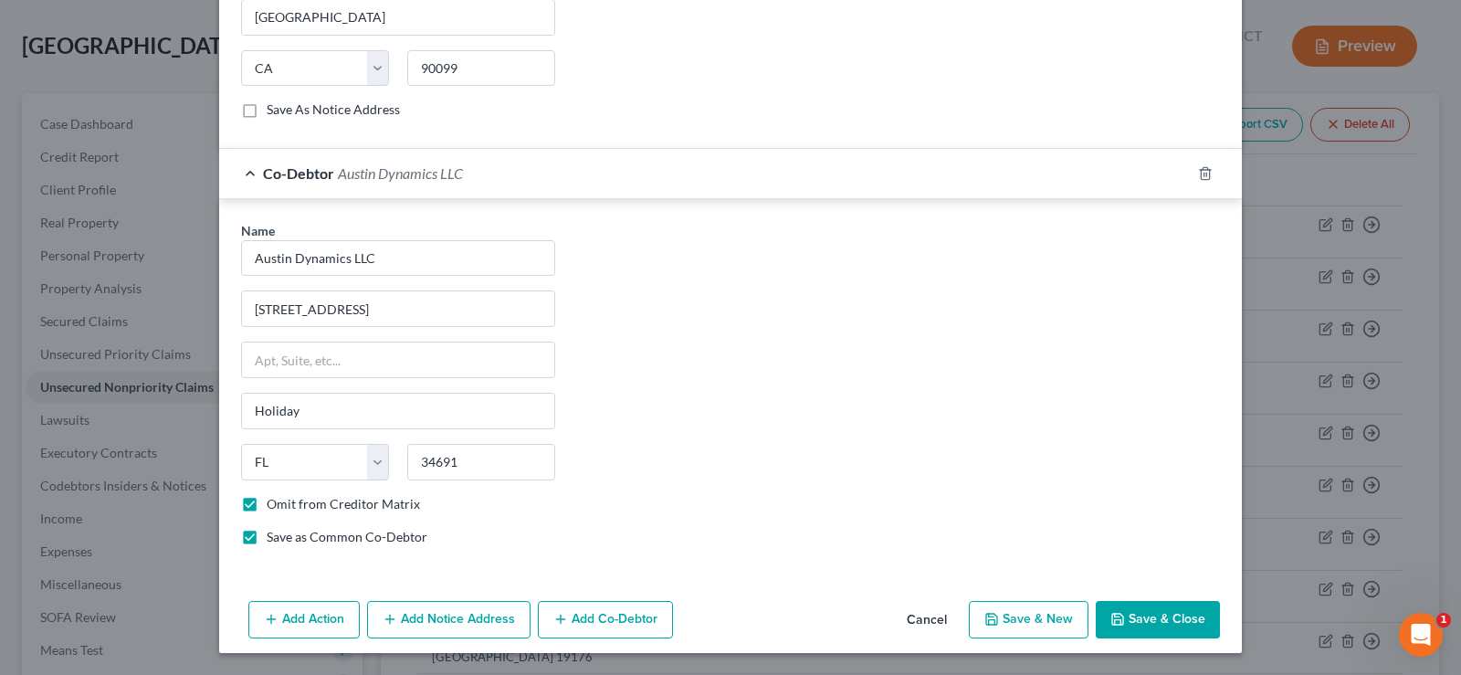
click at [1136, 617] on button "Save & Close" at bounding box center [1157, 620] width 124 height 38
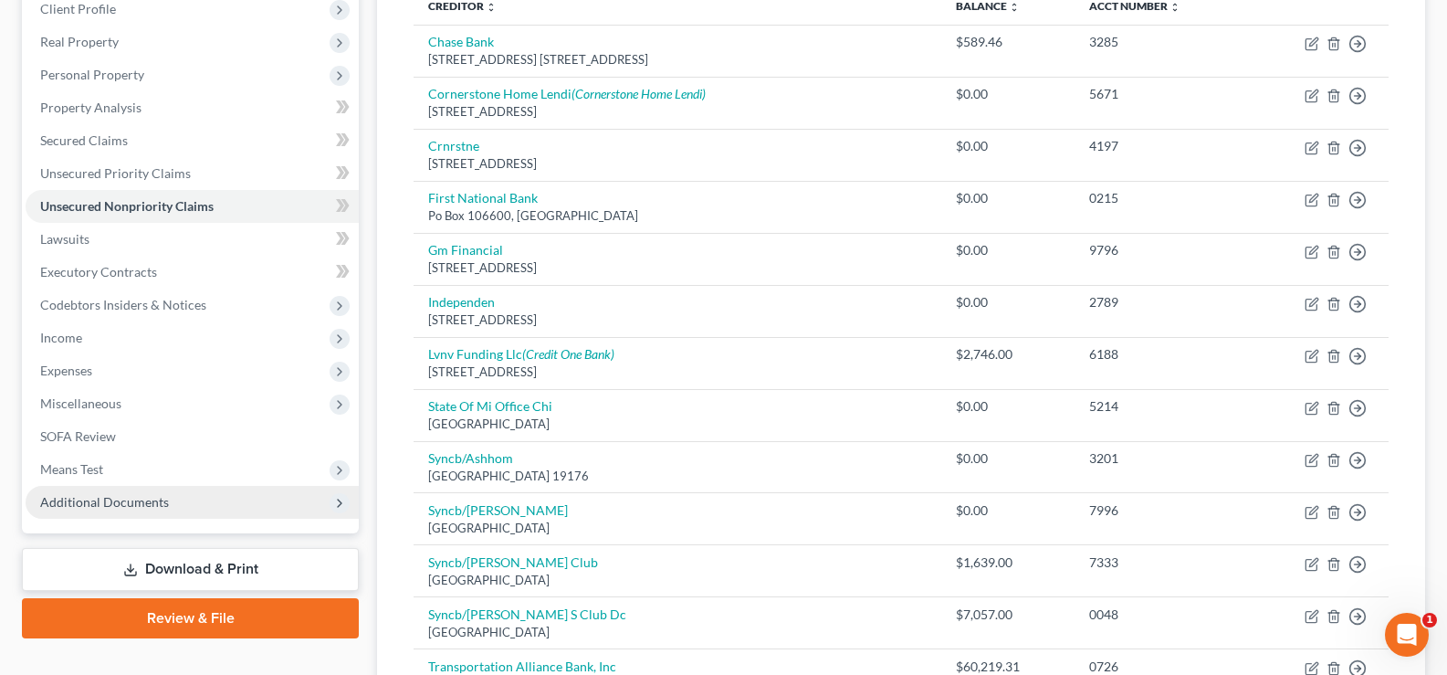
scroll to position [265, 0]
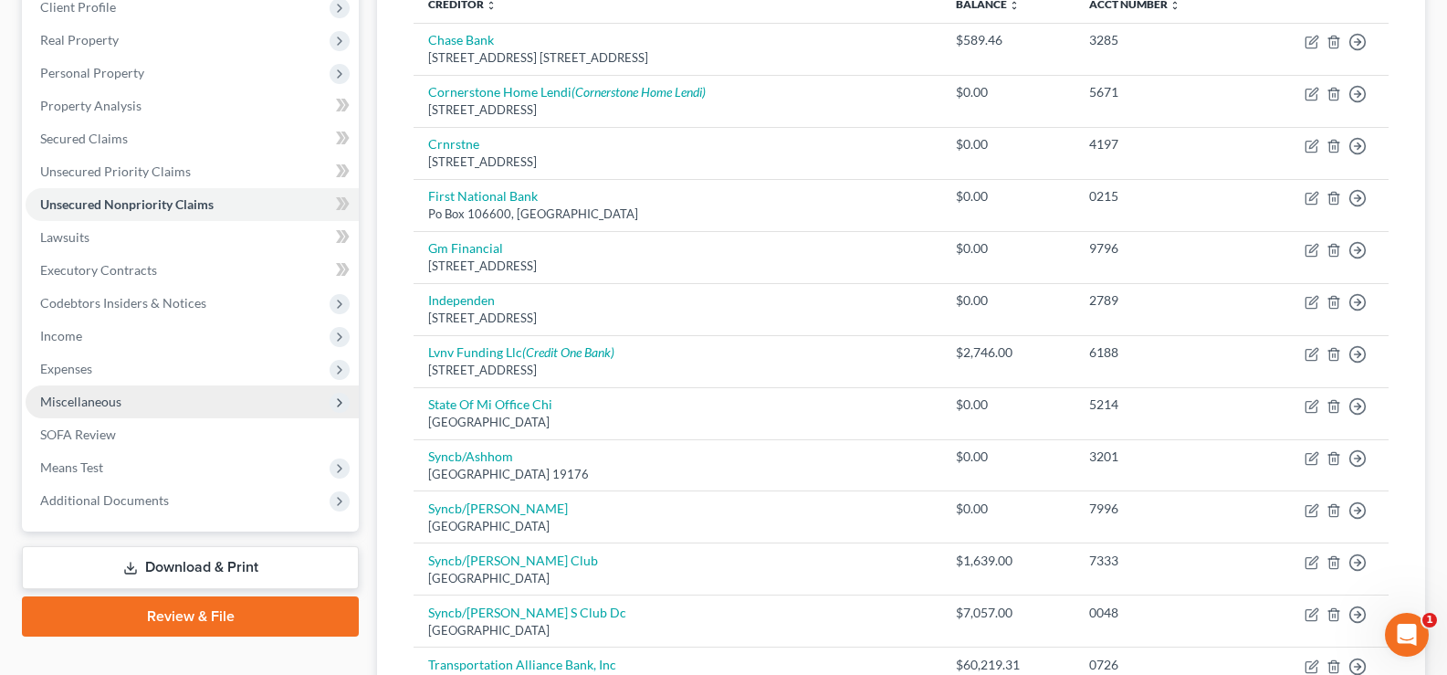
click at [97, 403] on span "Miscellaneous" at bounding box center [80, 401] width 81 height 16
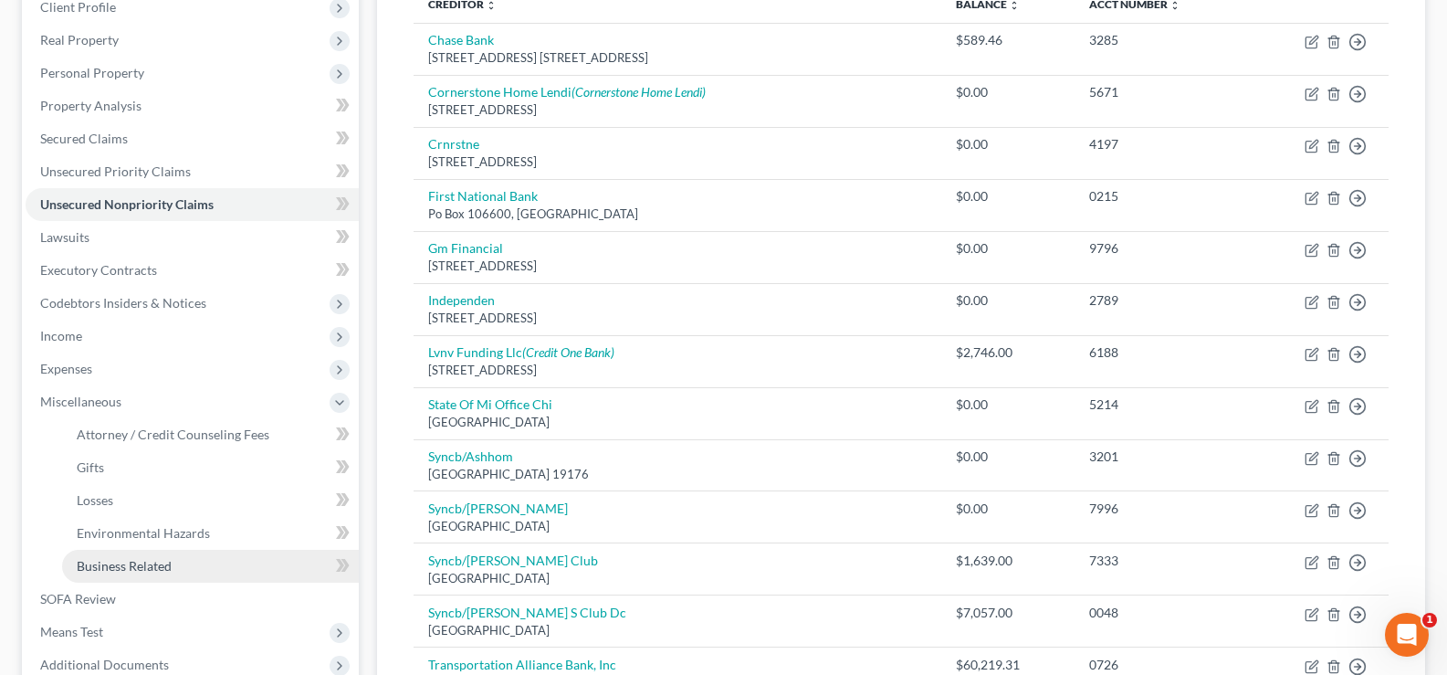
click at [133, 568] on span "Business Related" at bounding box center [124, 566] width 95 height 16
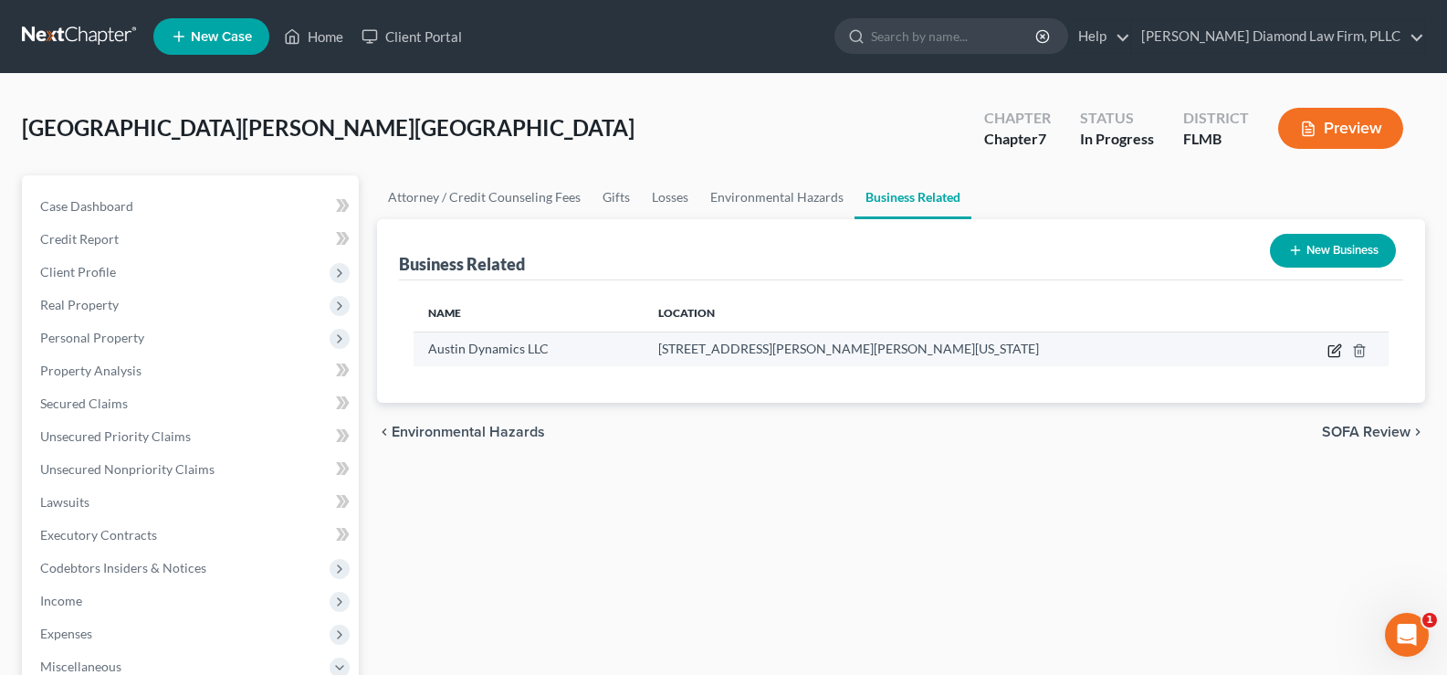
click at [1332, 352] on icon "button" at bounding box center [1334, 350] width 15 height 15
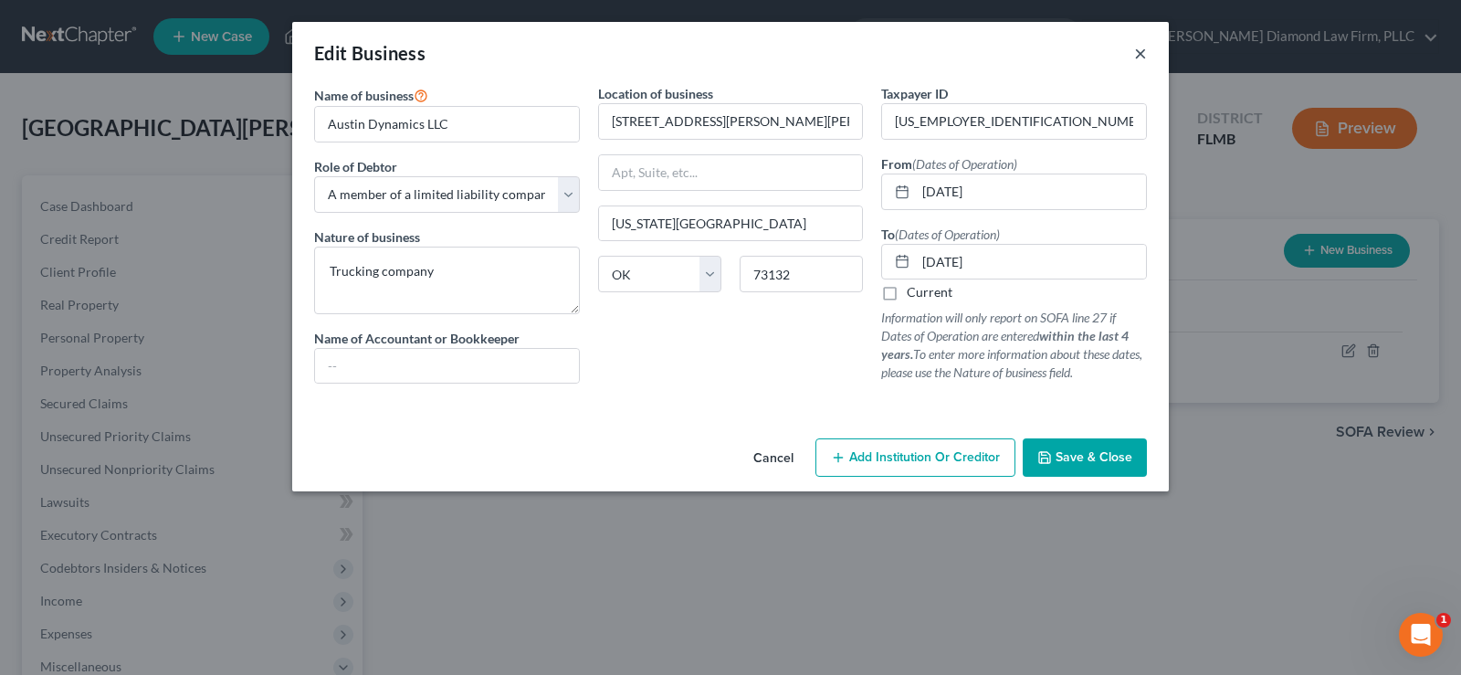
click at [1139, 55] on button "×" at bounding box center [1140, 53] width 13 height 22
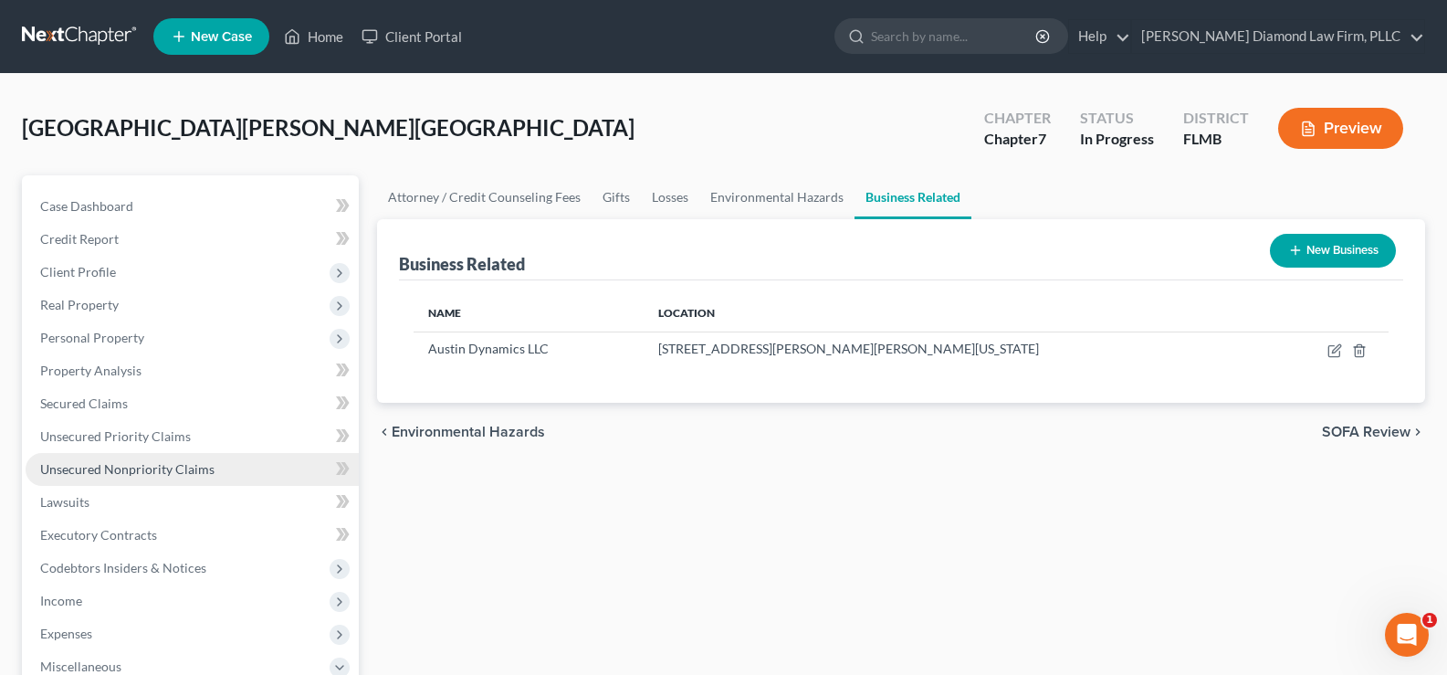
click at [173, 464] on span "Unsecured Nonpriority Claims" at bounding box center [127, 469] width 174 height 16
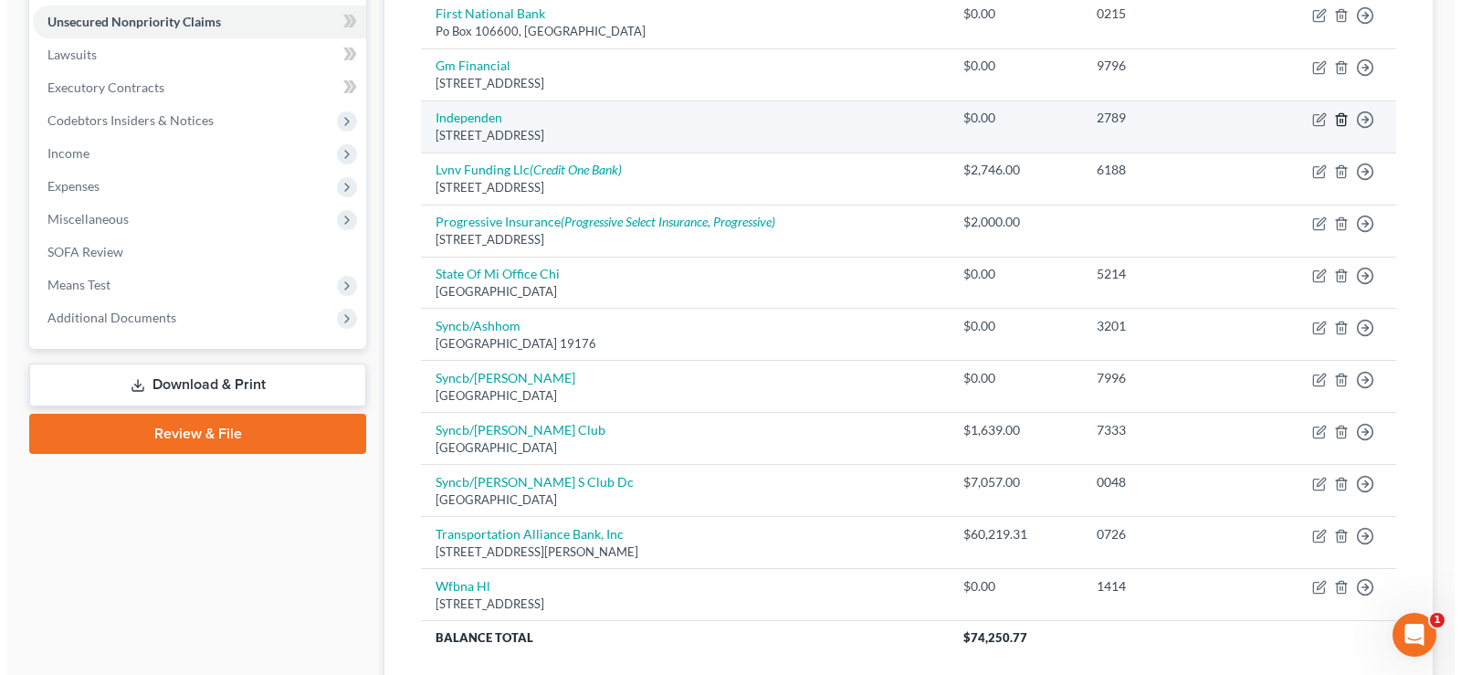
scroll to position [548, 0]
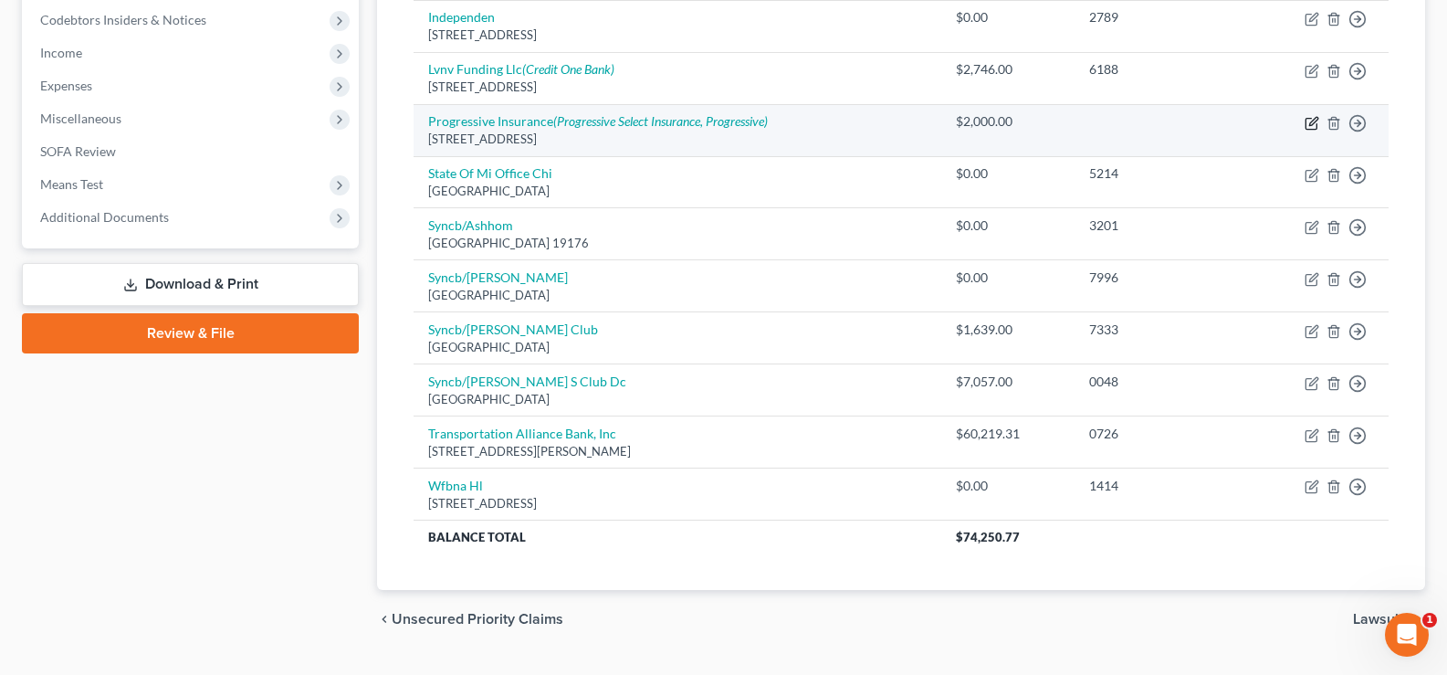
click at [1308, 123] on icon "button" at bounding box center [1311, 123] width 15 height 15
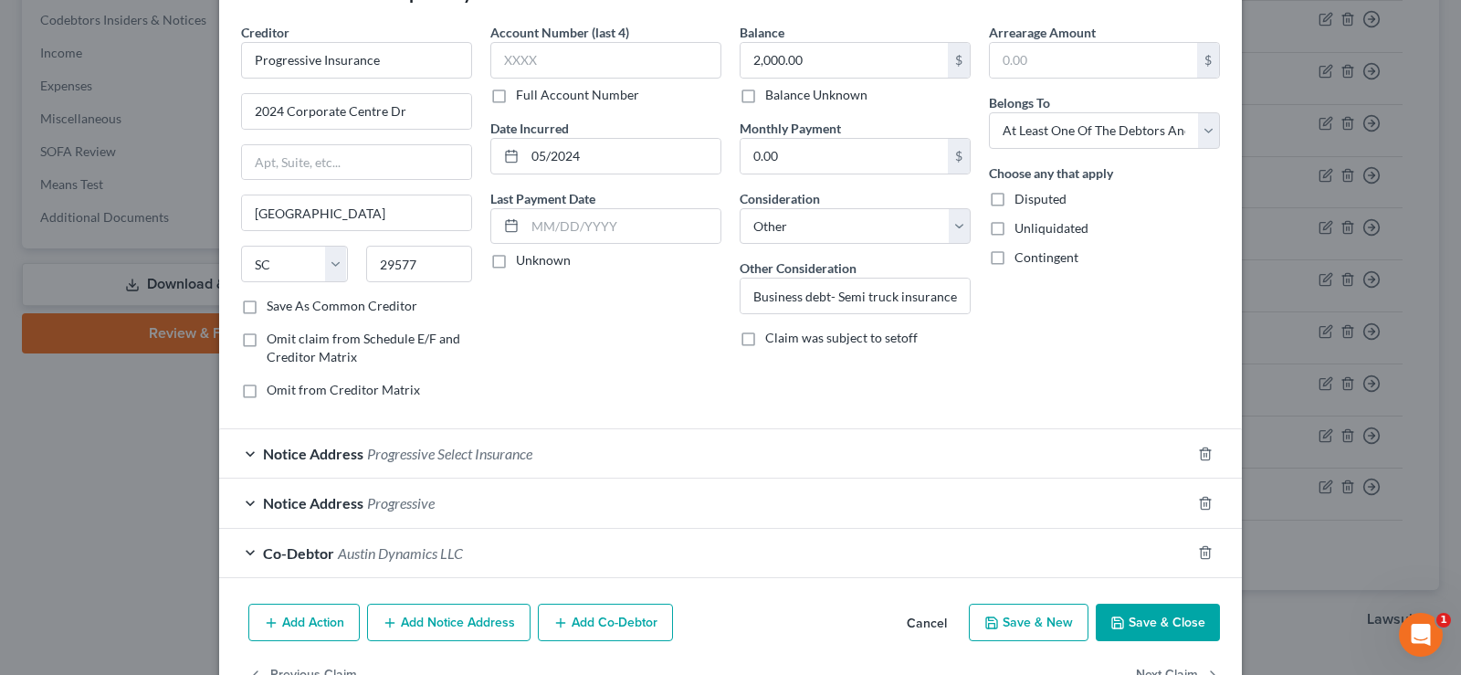
scroll to position [91, 0]
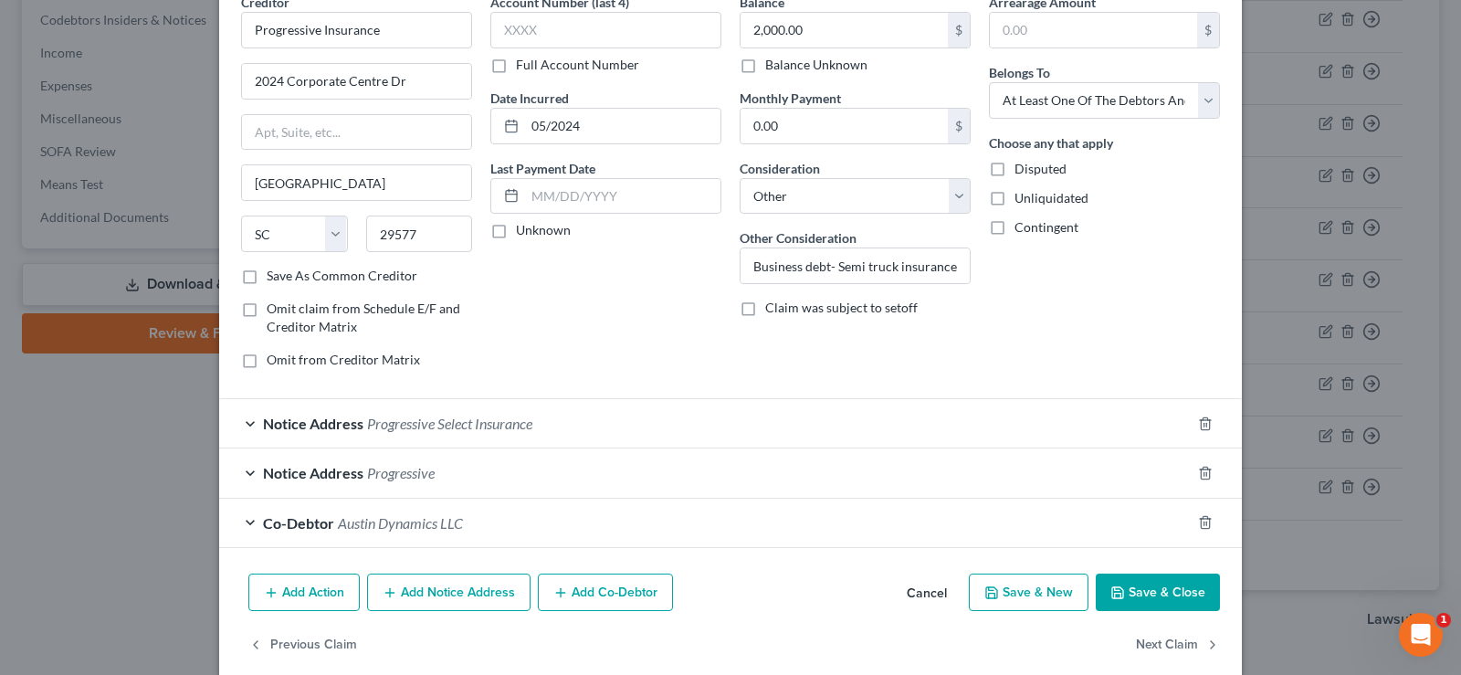
click at [1167, 591] on button "Save & Close" at bounding box center [1157, 592] width 124 height 38
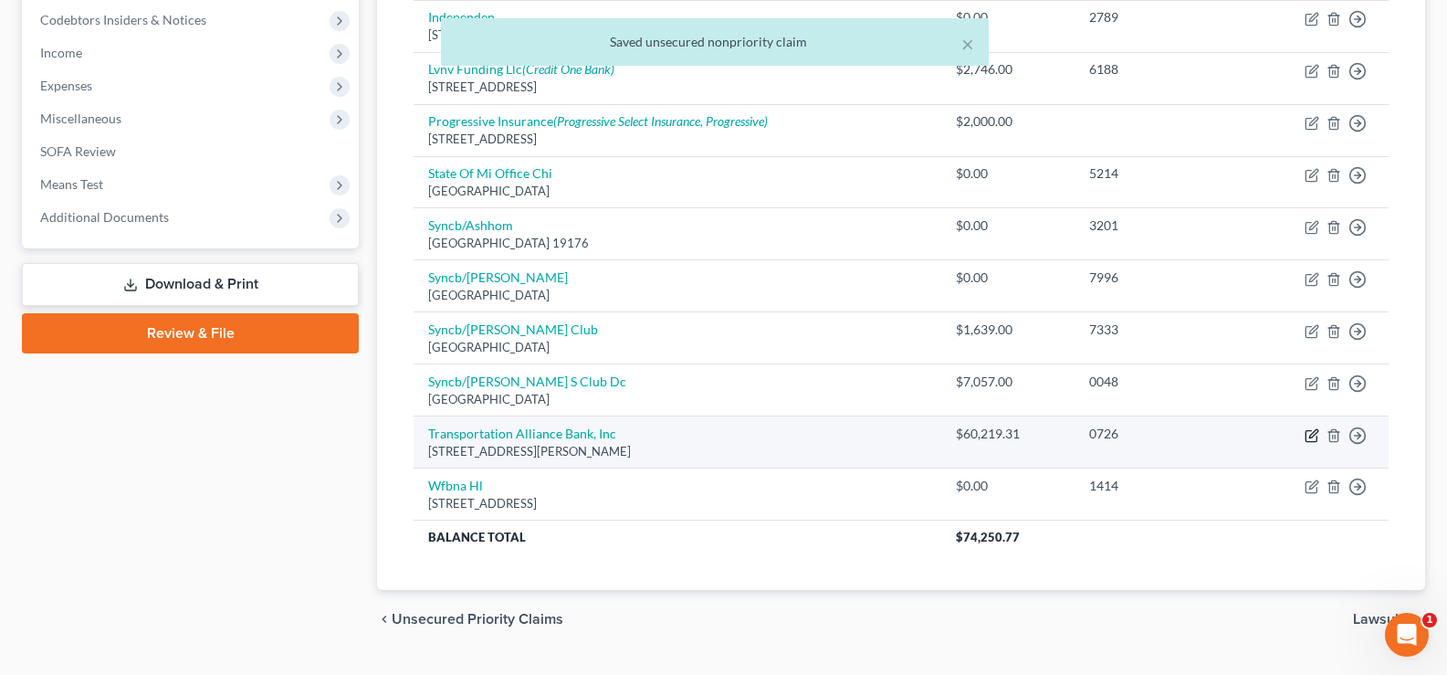
click at [1309, 435] on icon "button" at bounding box center [1311, 435] width 15 height 15
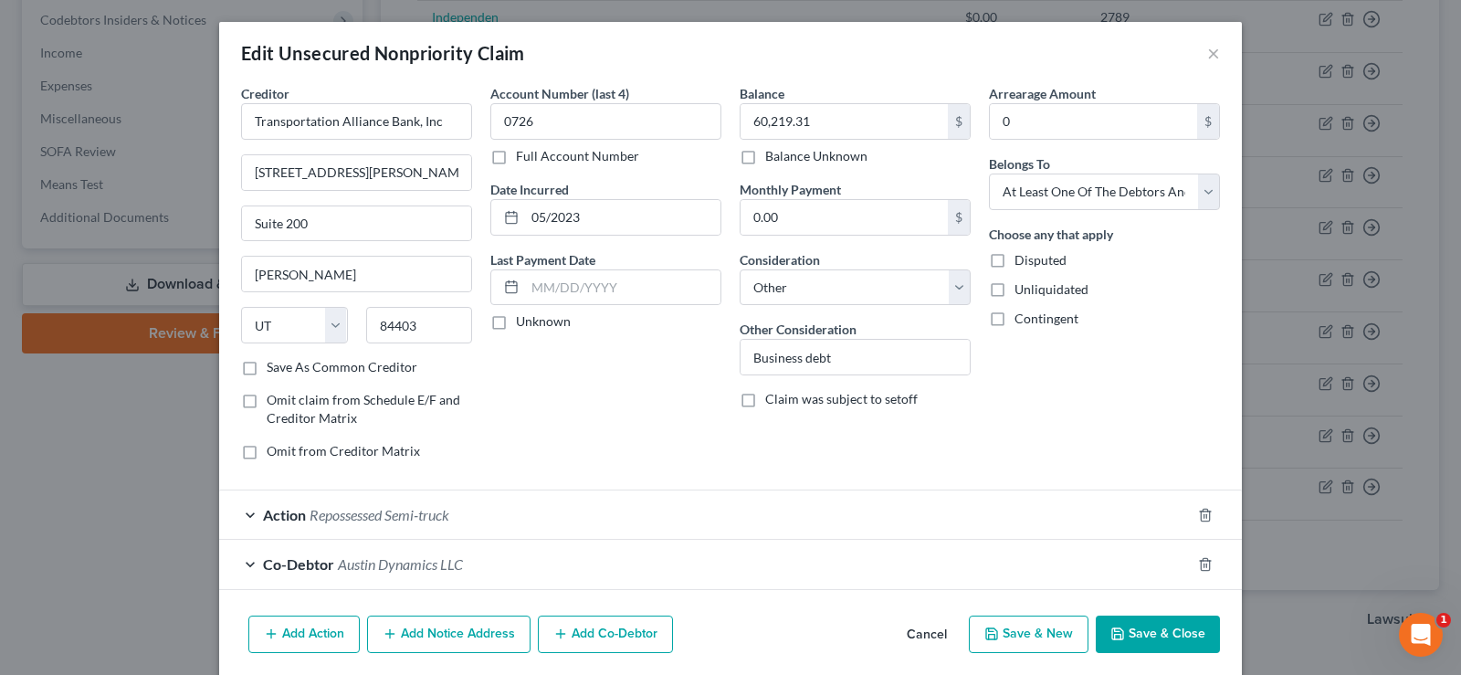
click at [540, 571] on div "Co-Debtor Austin Dynamics LLC" at bounding box center [704, 563] width 971 height 48
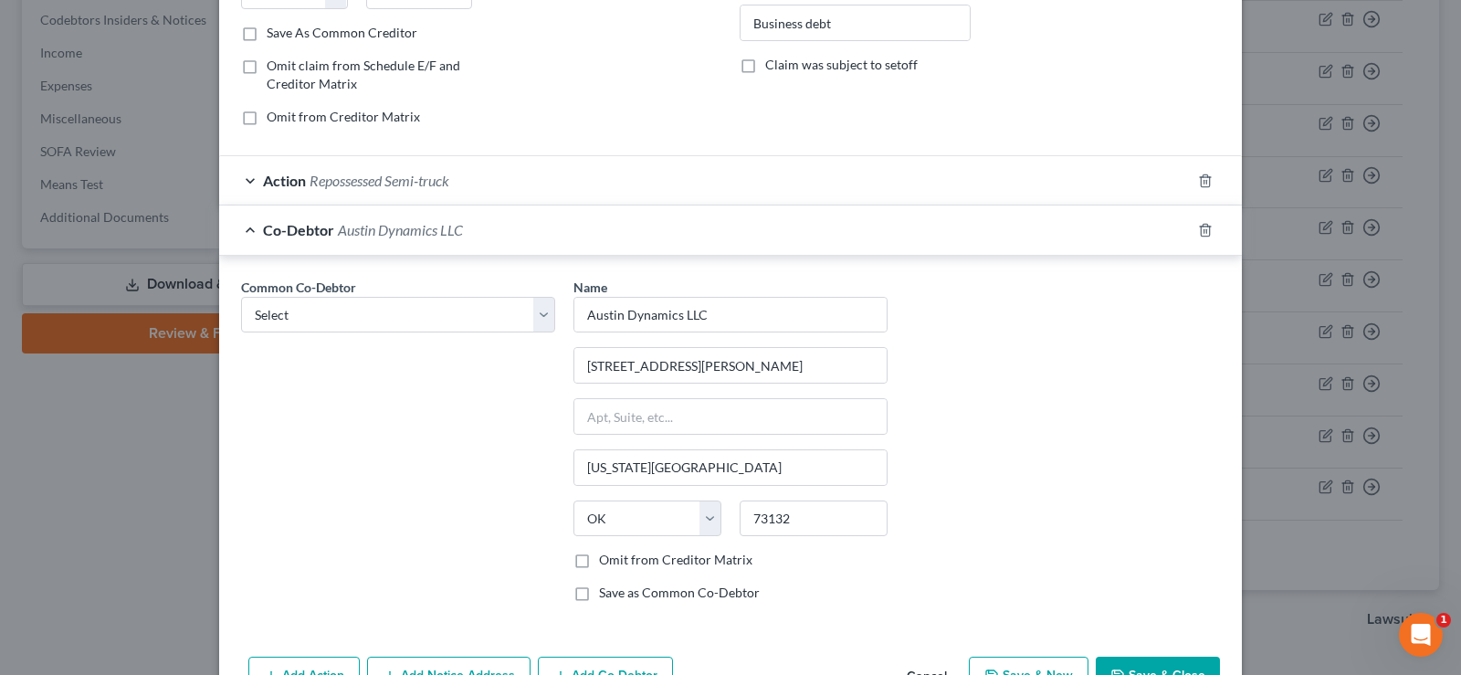
scroll to position [365, 0]
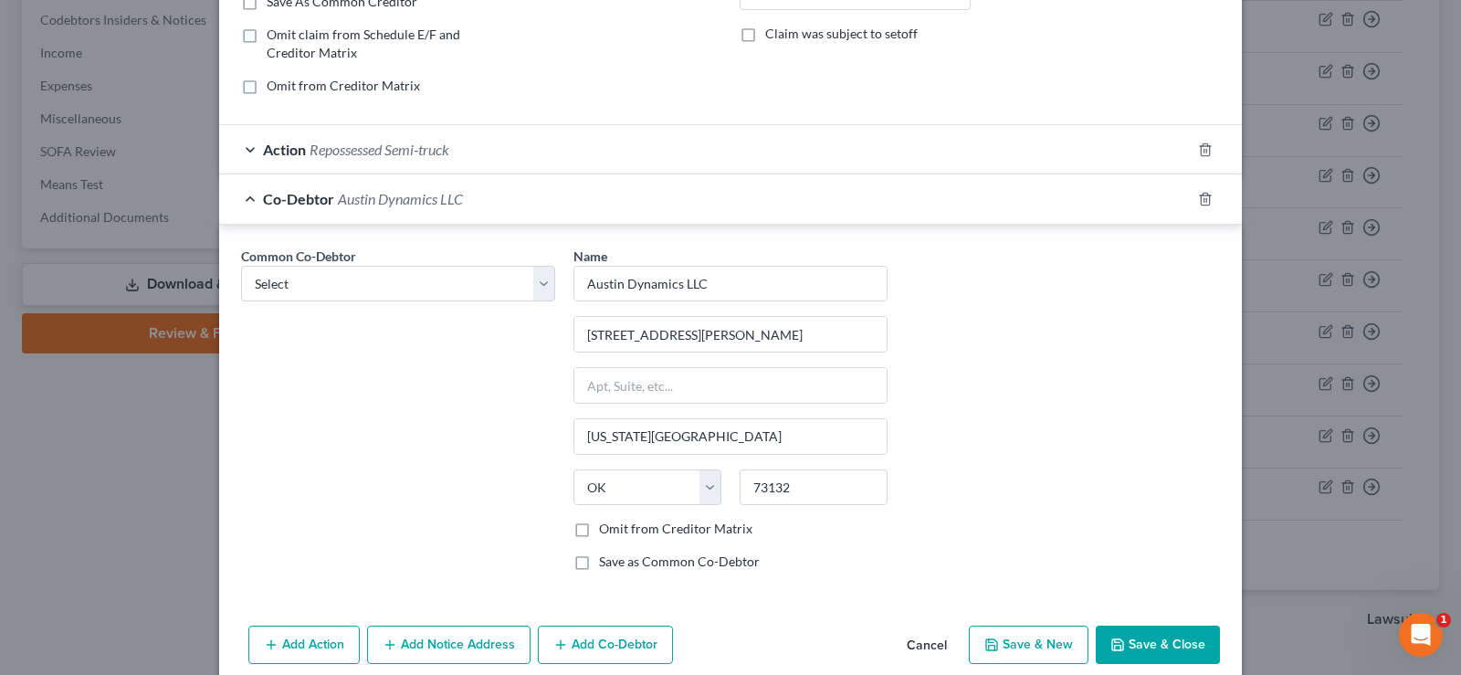
click at [599, 561] on label "Save as Common Co-Debtor" at bounding box center [679, 561] width 161 height 18
click at [606, 561] on input "Save as Common Co-Debtor" at bounding box center [612, 558] width 12 height 12
click at [599, 533] on label "Omit from Creditor Matrix" at bounding box center [675, 528] width 153 height 18
click at [606, 531] on input "Omit from Creditor Matrix" at bounding box center [612, 525] width 12 height 12
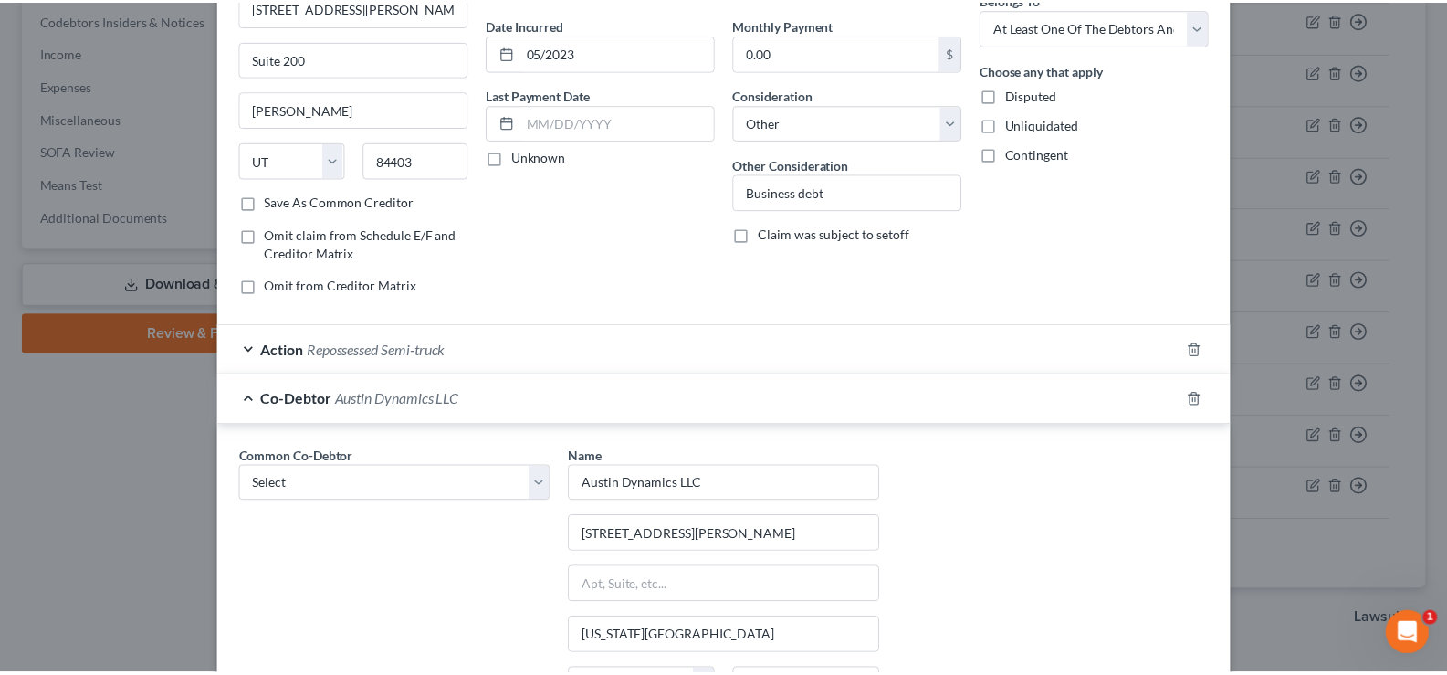
scroll to position [444, 0]
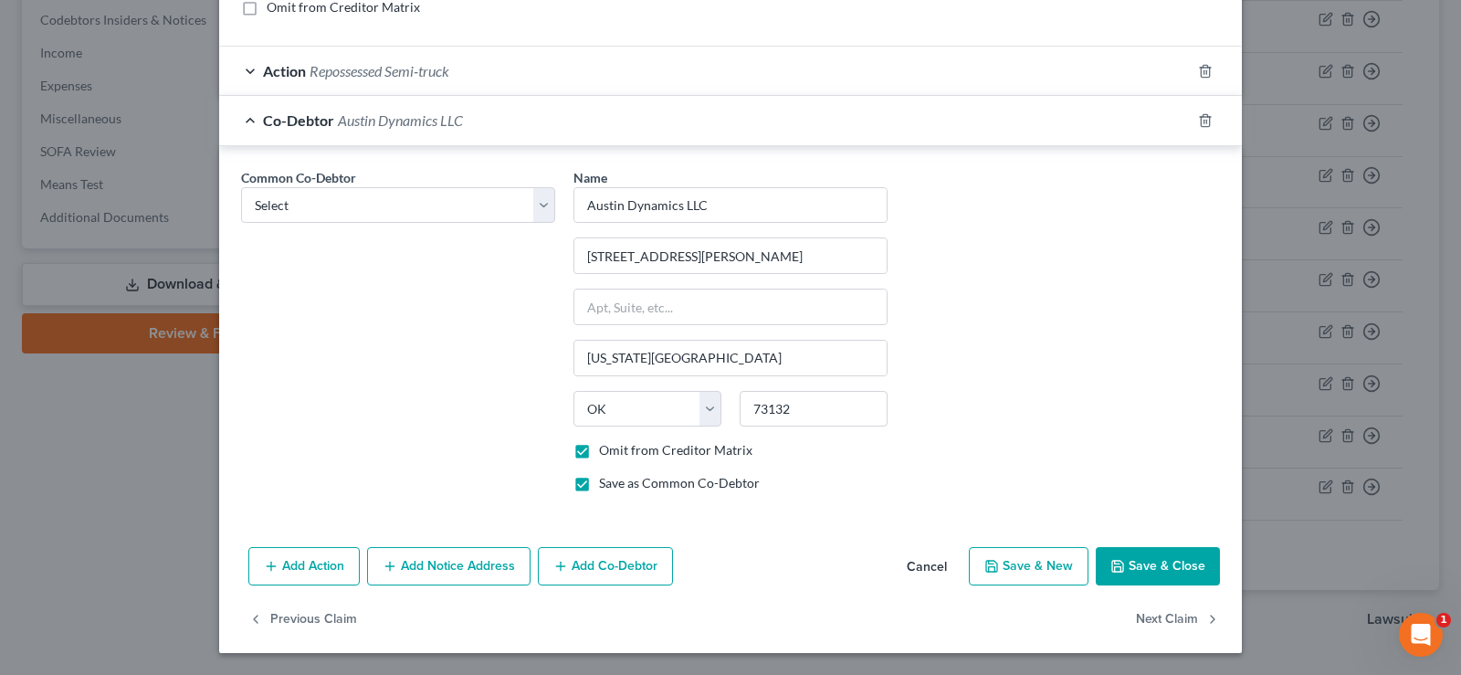
click at [1160, 562] on button "Save & Close" at bounding box center [1157, 566] width 124 height 38
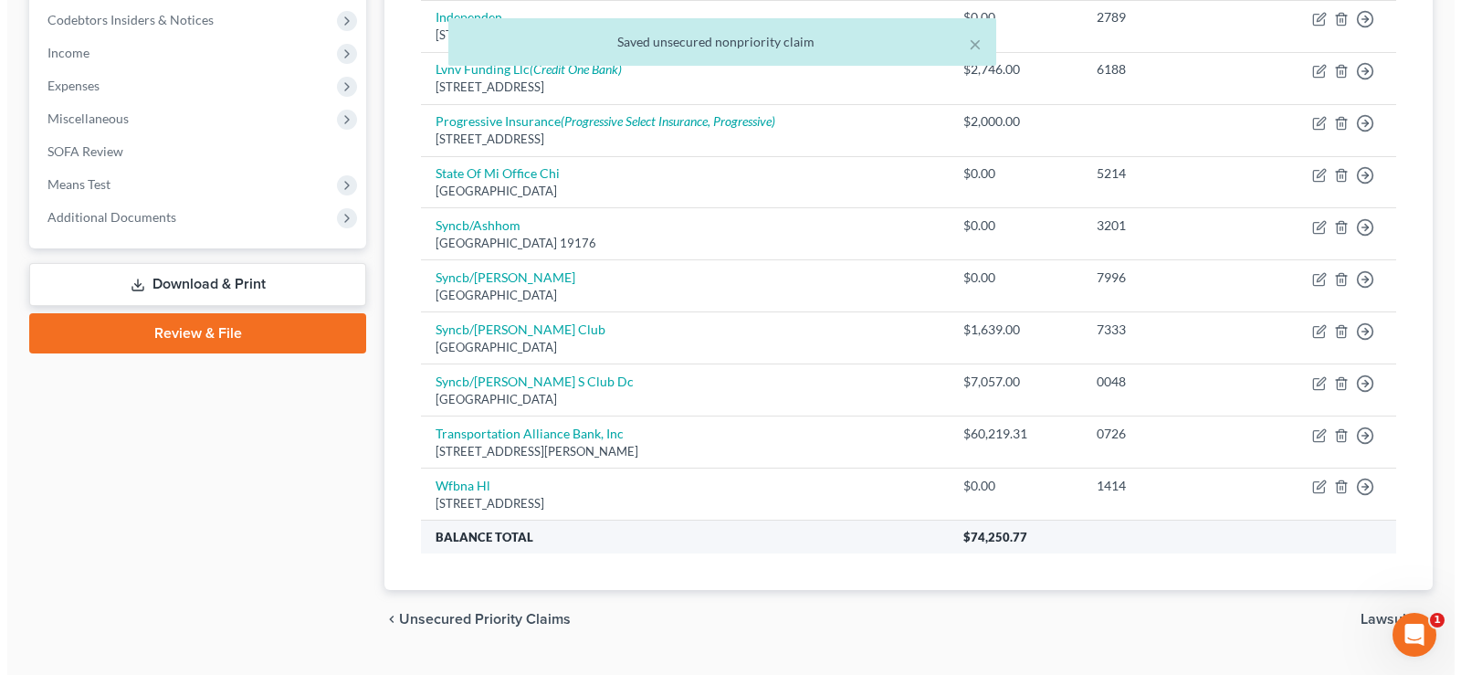
scroll to position [274, 0]
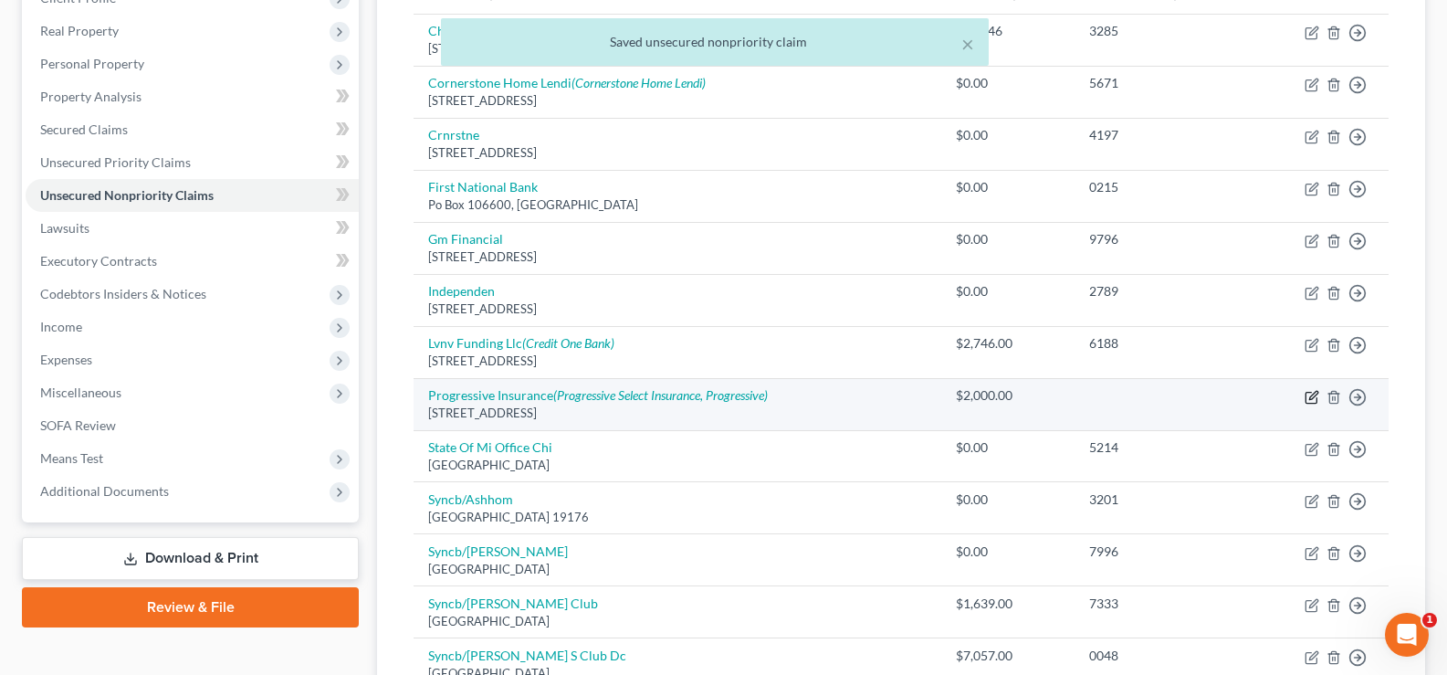
click at [1314, 395] on icon "button" at bounding box center [1311, 397] width 15 height 15
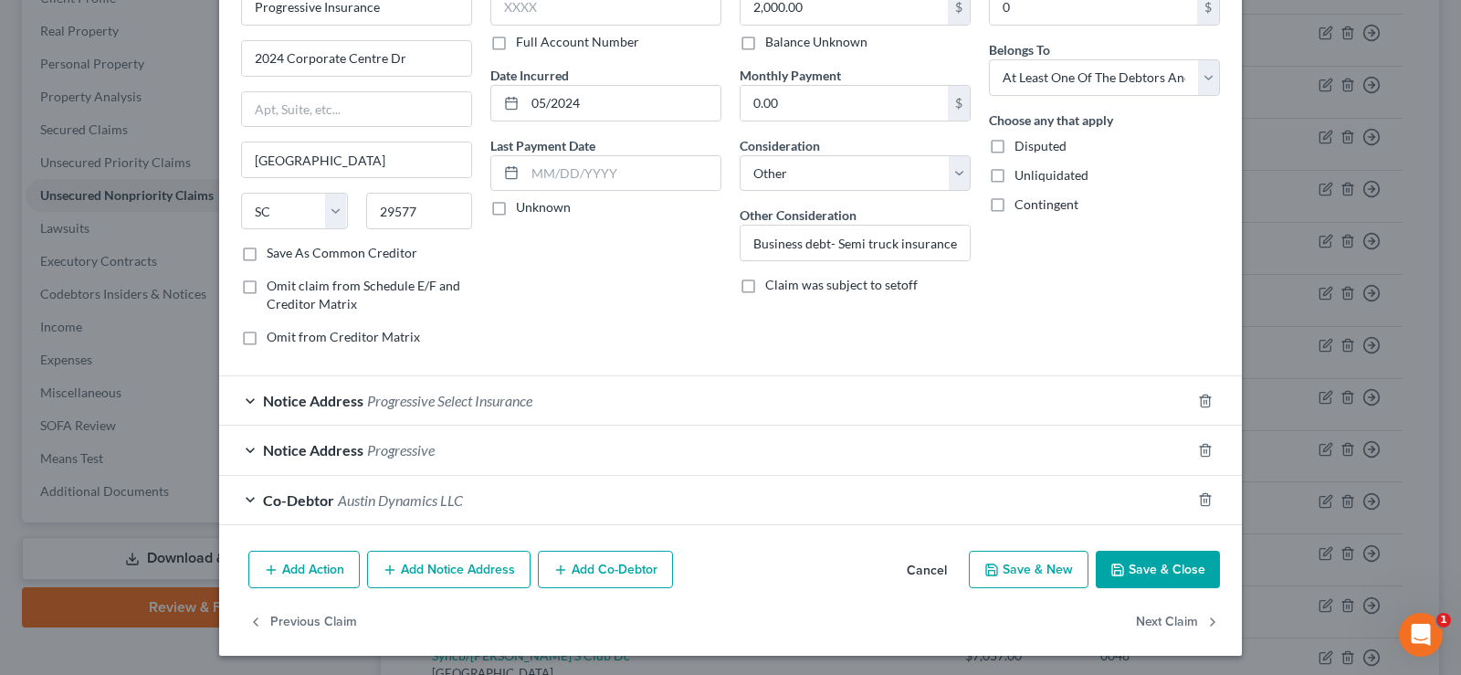
scroll to position [117, 0]
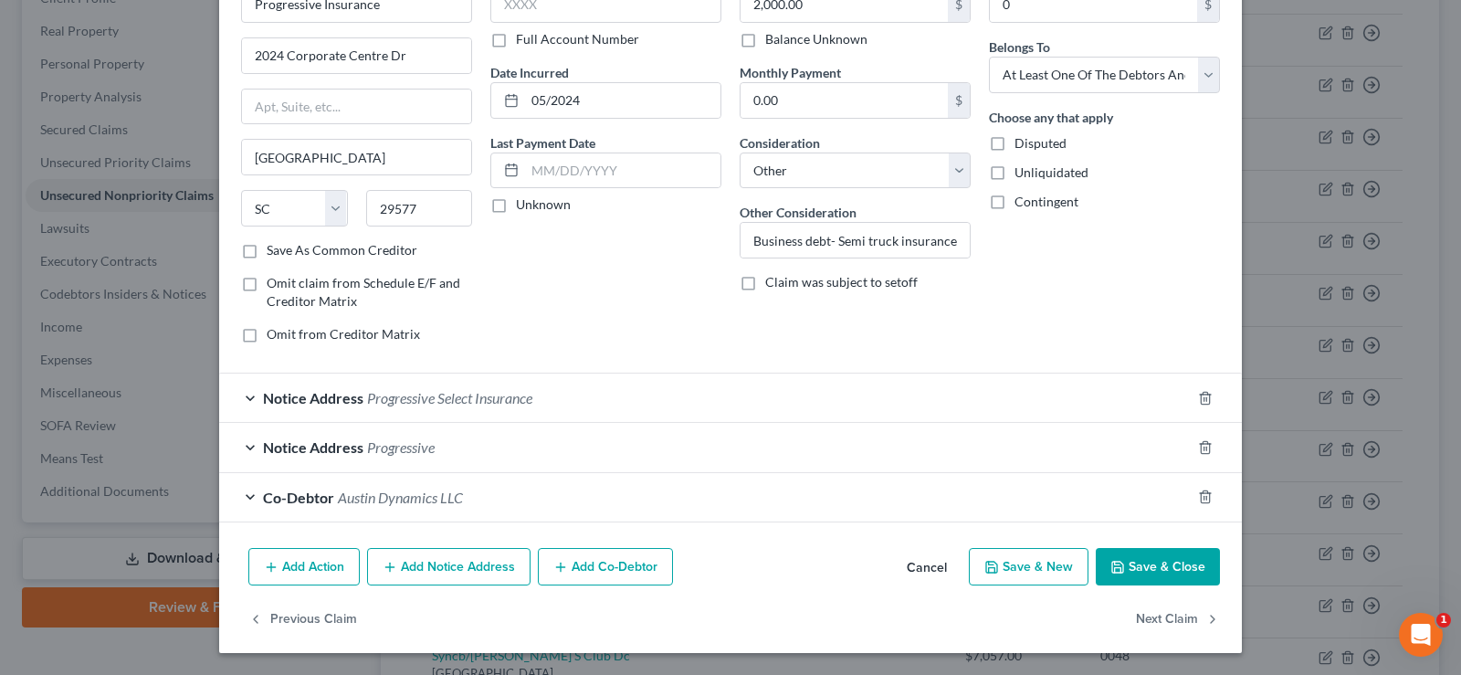
click at [564, 501] on div "Co-Debtor Austin Dynamics LLC" at bounding box center [704, 497] width 971 height 48
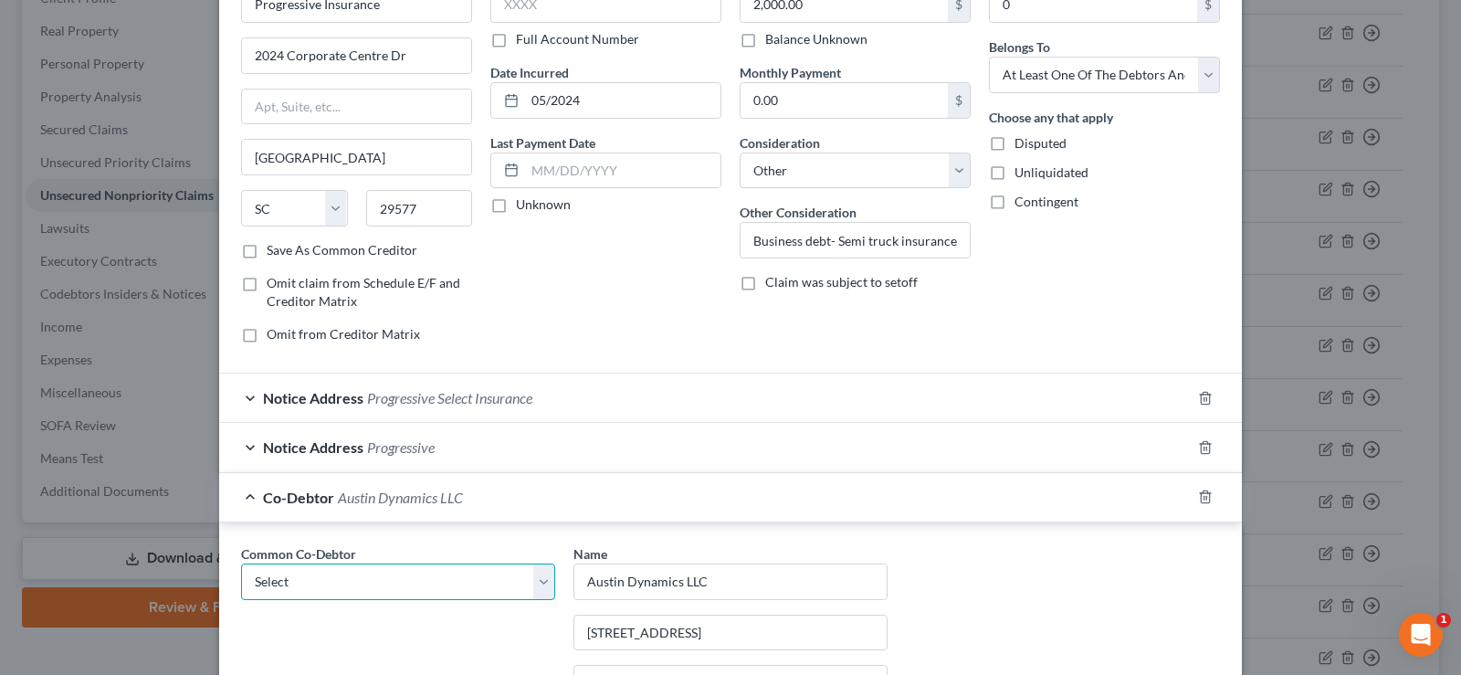
drag, startPoint x: 458, startPoint y: 573, endPoint x: 438, endPoint y: 592, distance: 27.8
click at [458, 573] on select "Select Austin Dynamics LLC Austin Dynamics LLC" at bounding box center [398, 581] width 314 height 37
click at [241, 563] on select "Select Austin Dynamics LLC Austin Dynamics LLC" at bounding box center [398, 581] width 314 height 37
drag, startPoint x: 418, startPoint y: 584, endPoint x: 418, endPoint y: 599, distance: 14.6
click at [418, 584] on select "Select Austin Dynamics LLC Austin Dynamics LLC" at bounding box center [398, 581] width 314 height 37
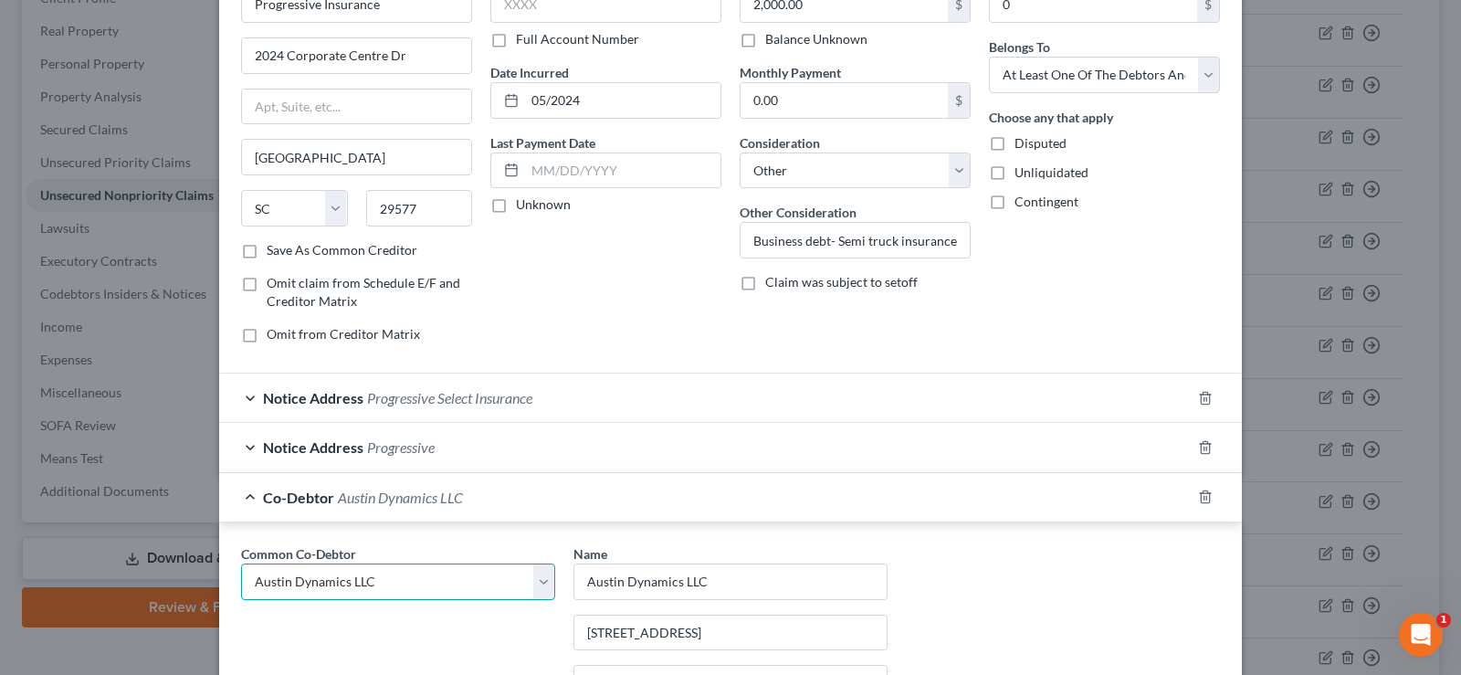
click at [241, 563] on select "Select Austin Dynamics LLC Austin Dynamics LLC" at bounding box center [398, 581] width 314 height 37
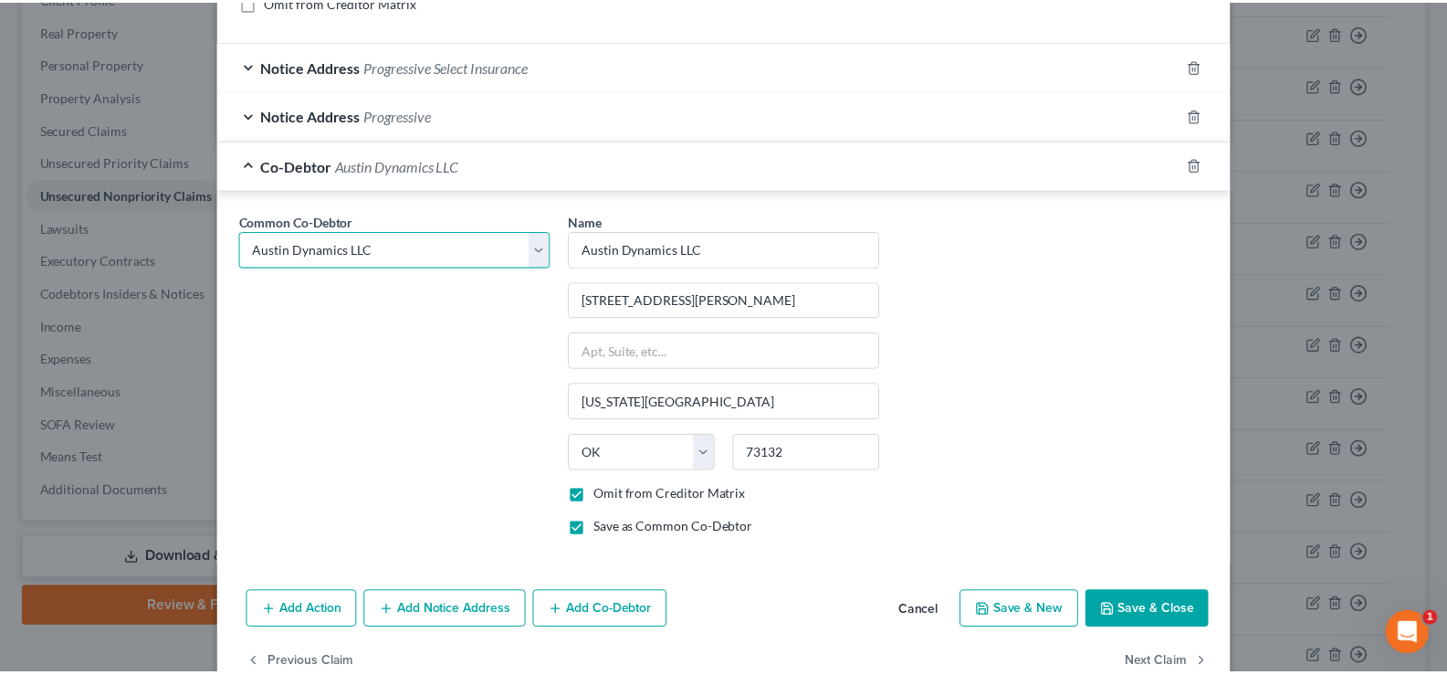
scroll to position [482, 0]
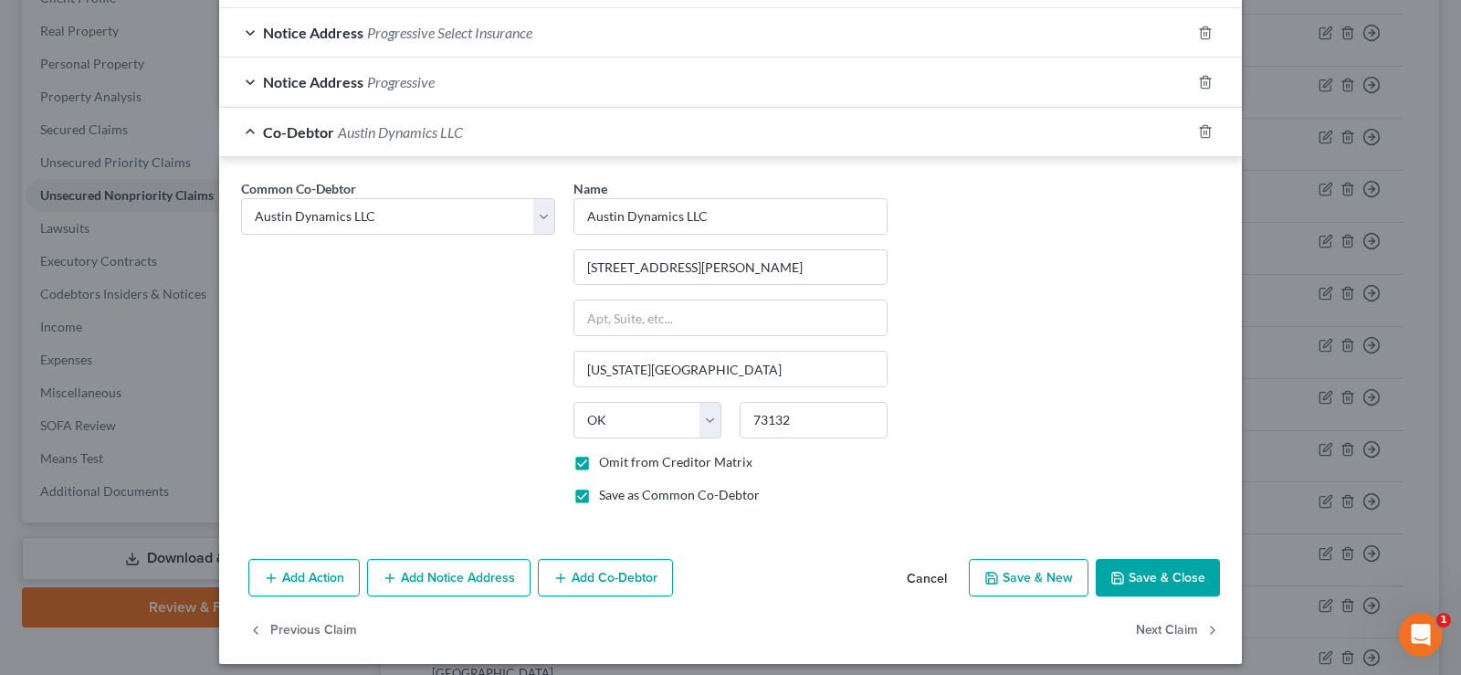
click at [1152, 581] on button "Save & Close" at bounding box center [1157, 578] width 124 height 38
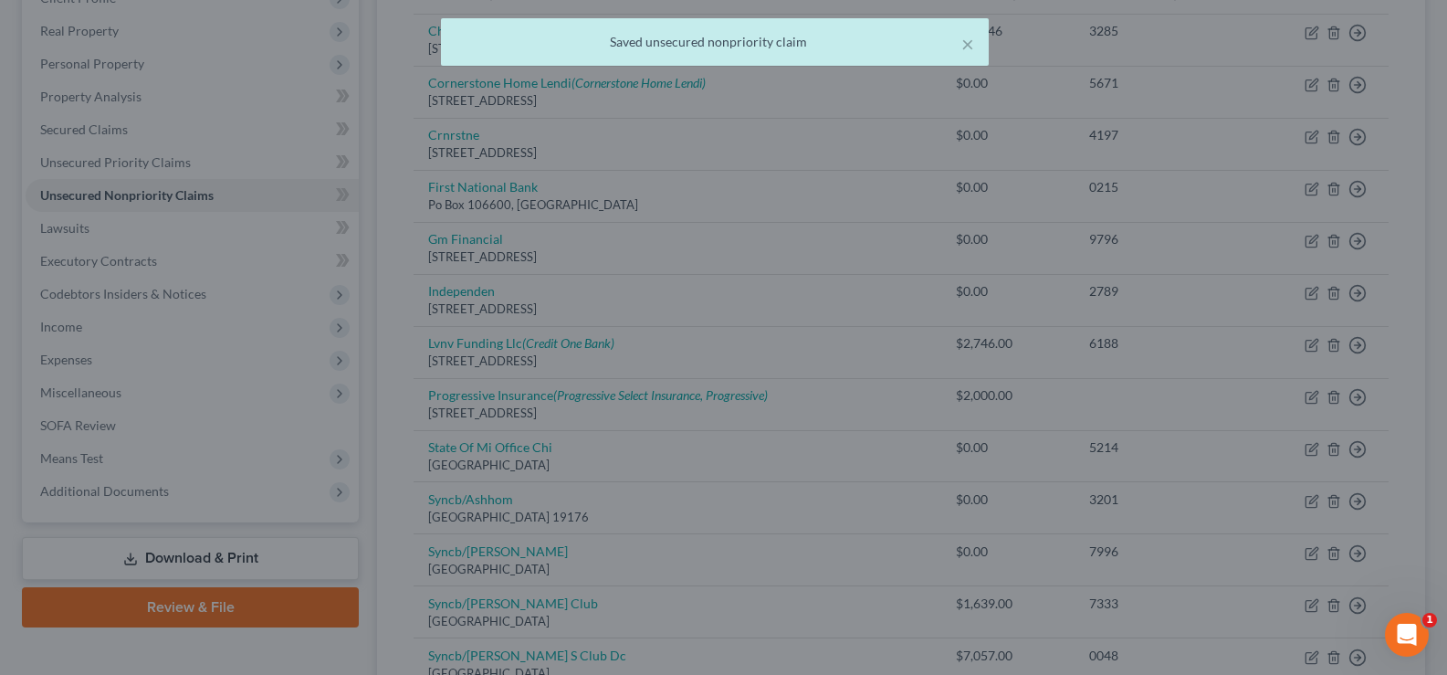
scroll to position [0, 0]
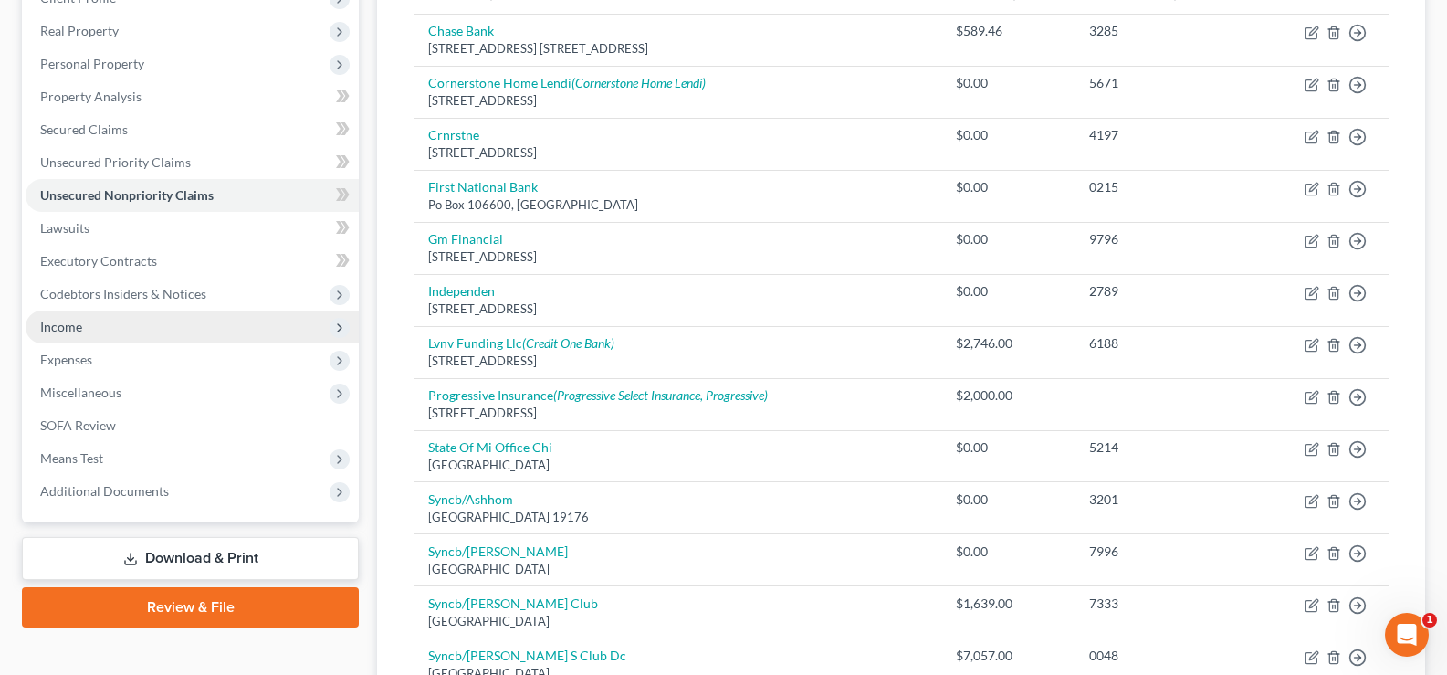
click at [168, 331] on span "Income" at bounding box center [192, 326] width 333 height 33
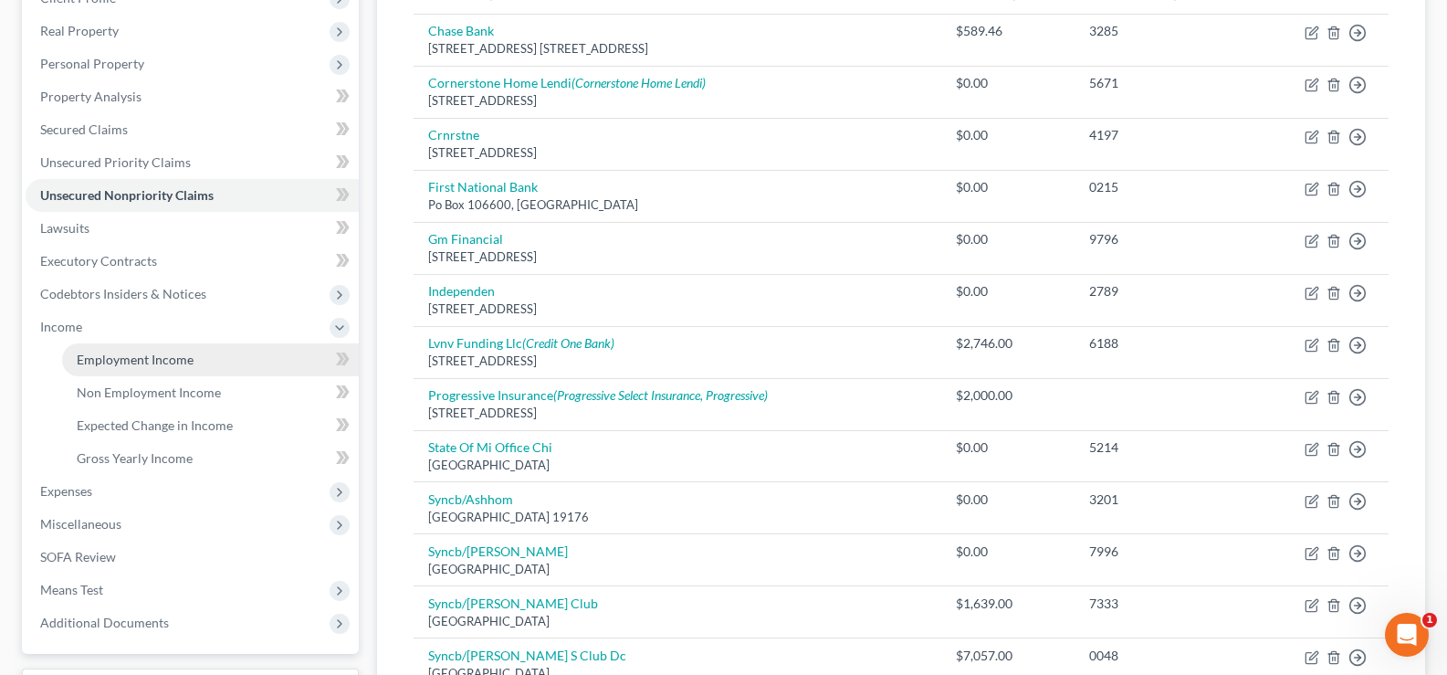
click at [183, 361] on span "Employment Income" at bounding box center [135, 359] width 117 height 16
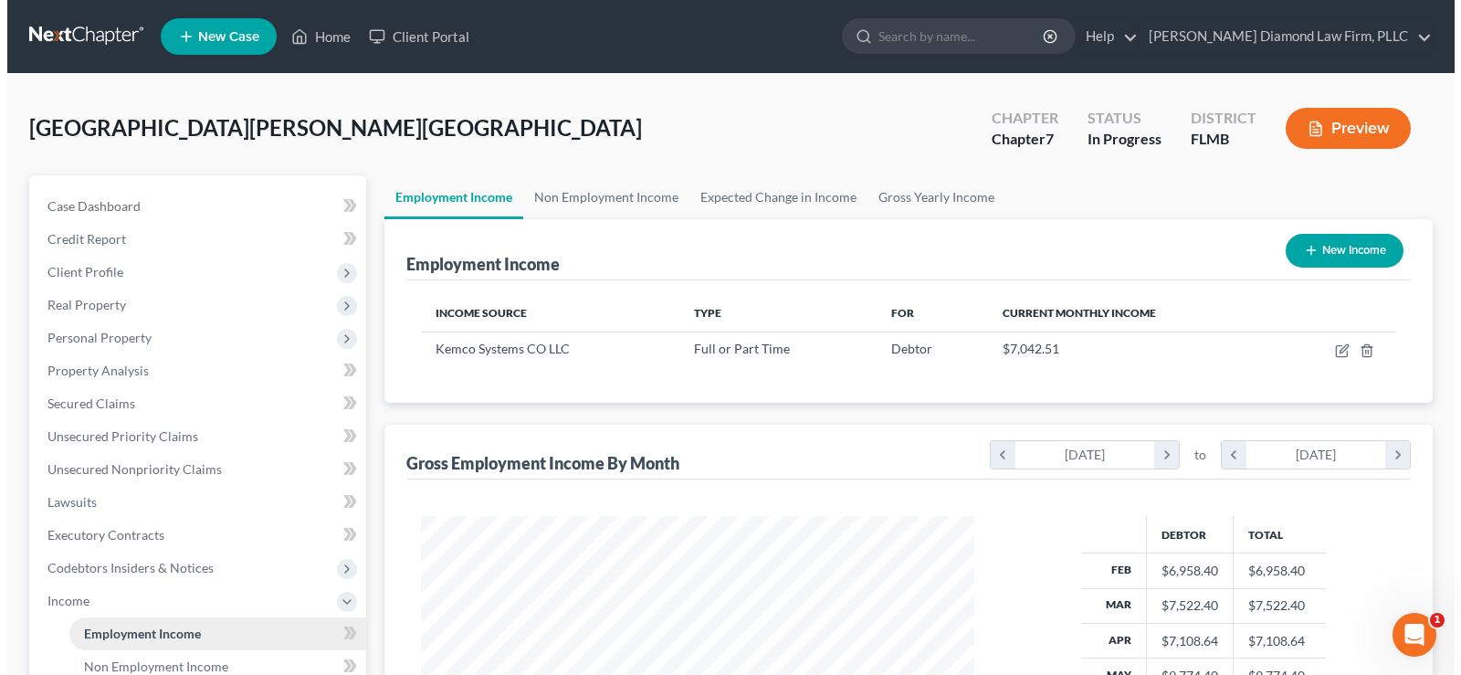
scroll to position [328, 590]
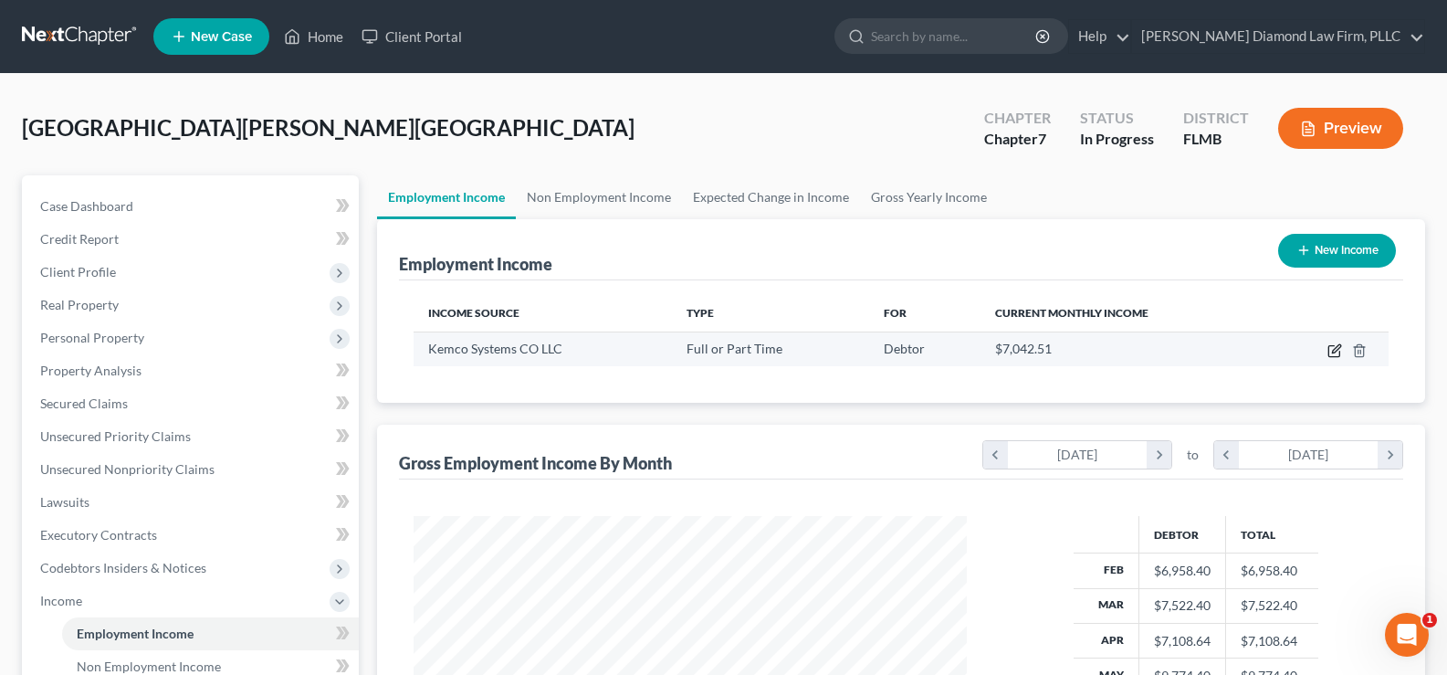
click at [1332, 351] on icon "button" at bounding box center [1334, 350] width 15 height 15
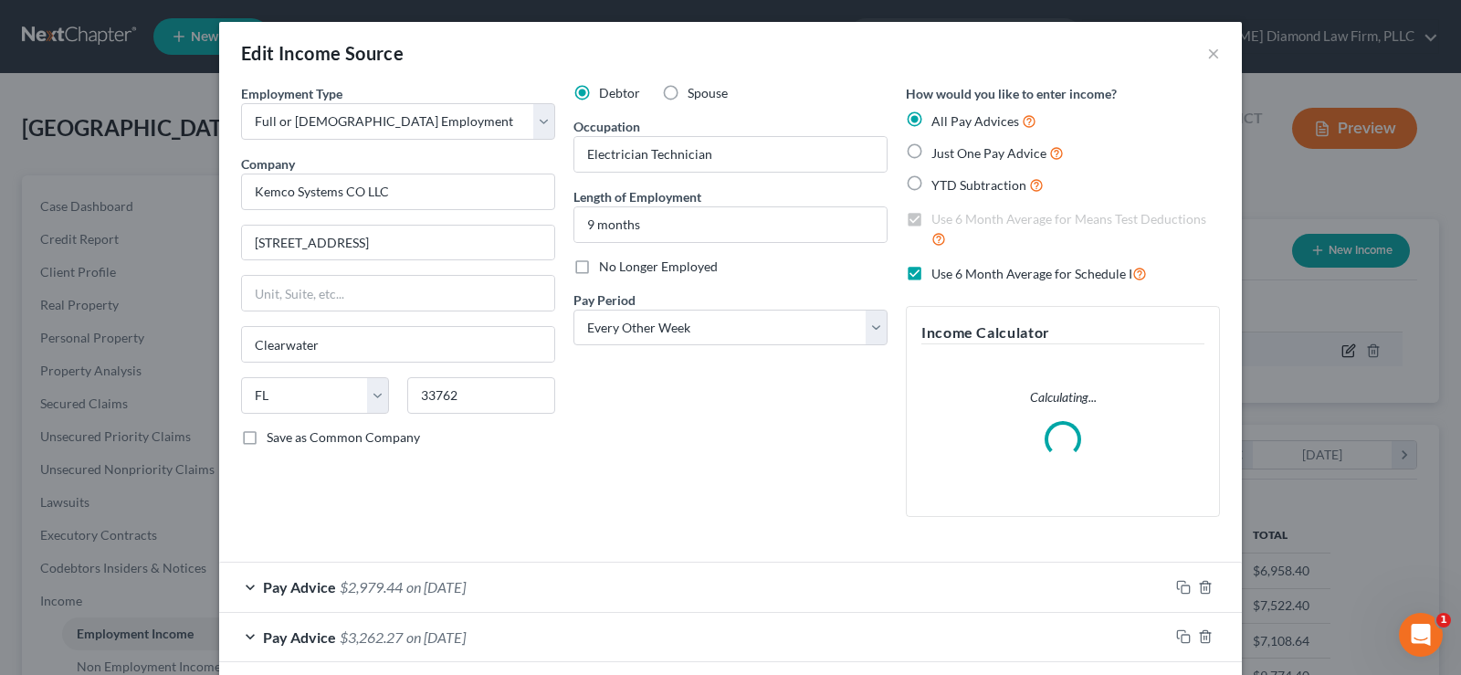
scroll to position [328, 596]
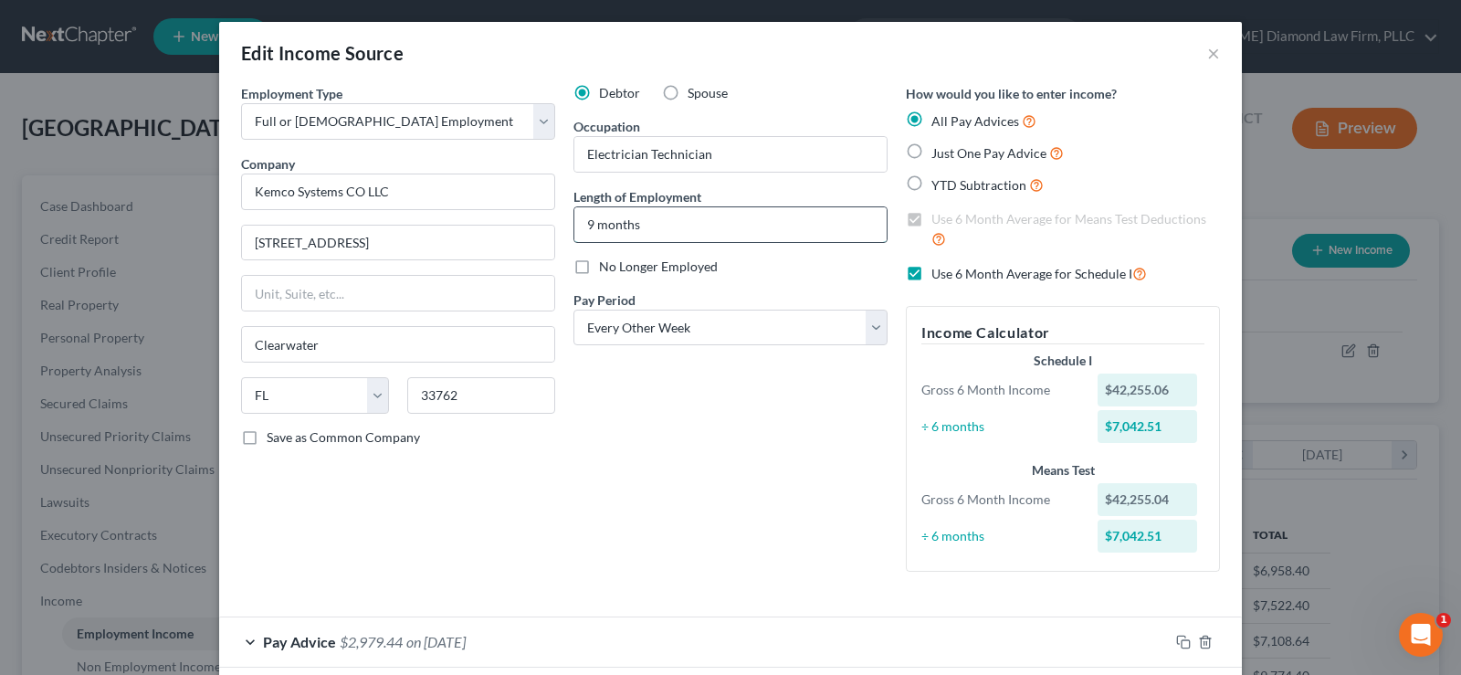
click at [687, 225] on input "9 months" at bounding box center [730, 224] width 312 height 35
drag, startPoint x: 613, startPoint y: 223, endPoint x: 571, endPoint y: 218, distance: 41.3
click at [574, 218] on input "9 months" at bounding box center [730, 224] width 312 height 35
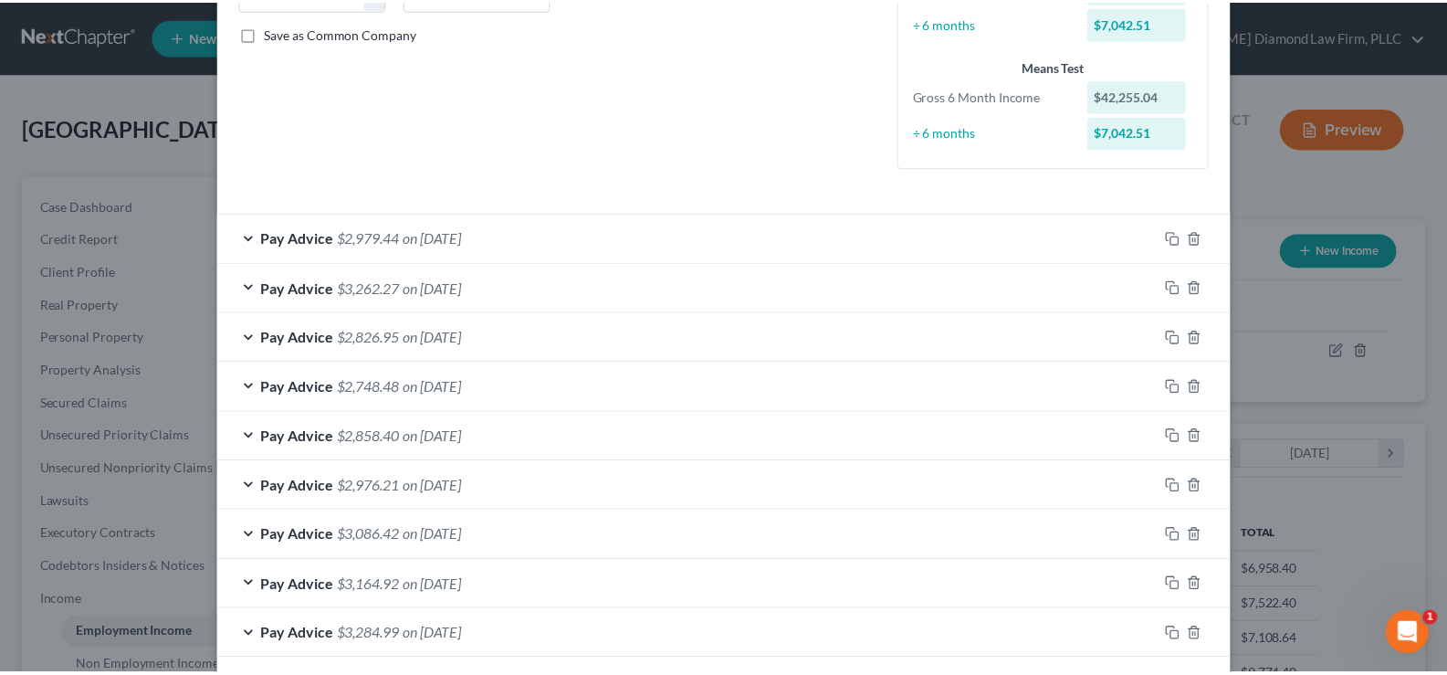
scroll to position [638, 0]
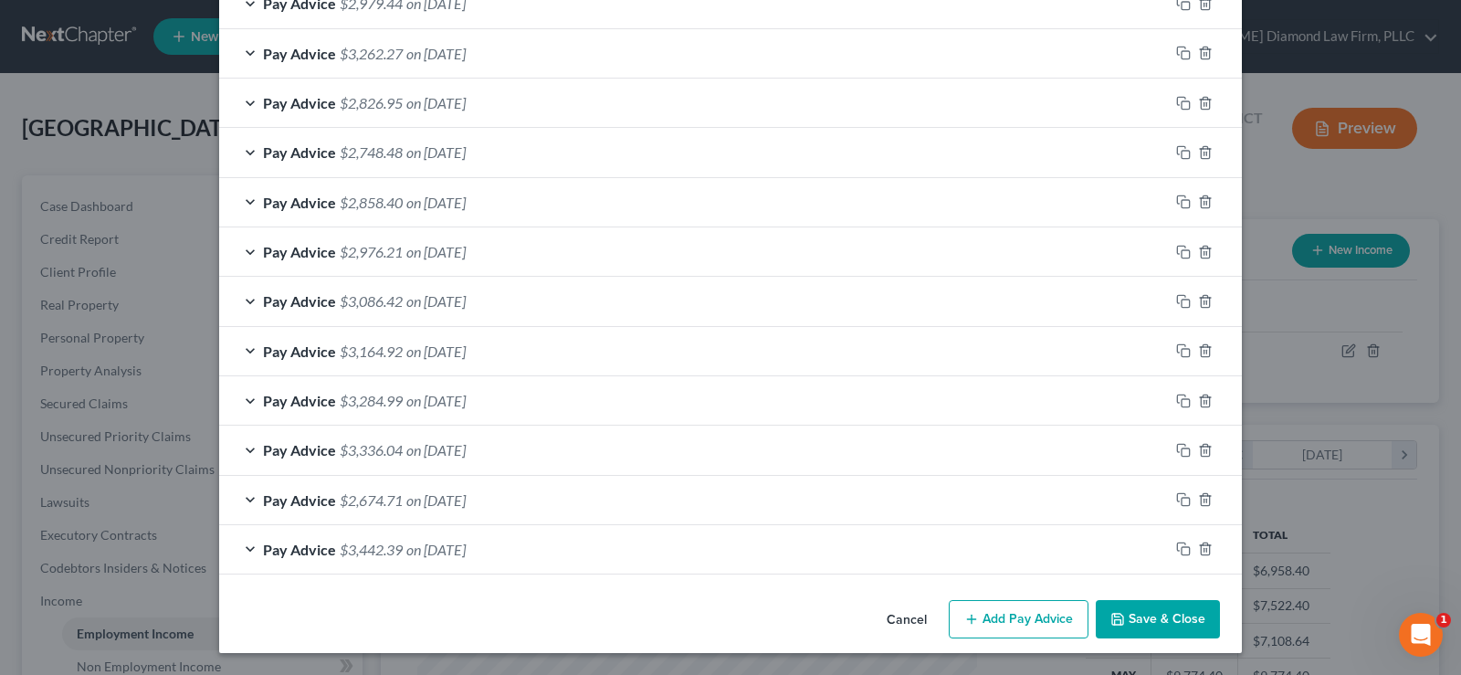
click at [1170, 617] on button "Save & Close" at bounding box center [1157, 619] width 124 height 38
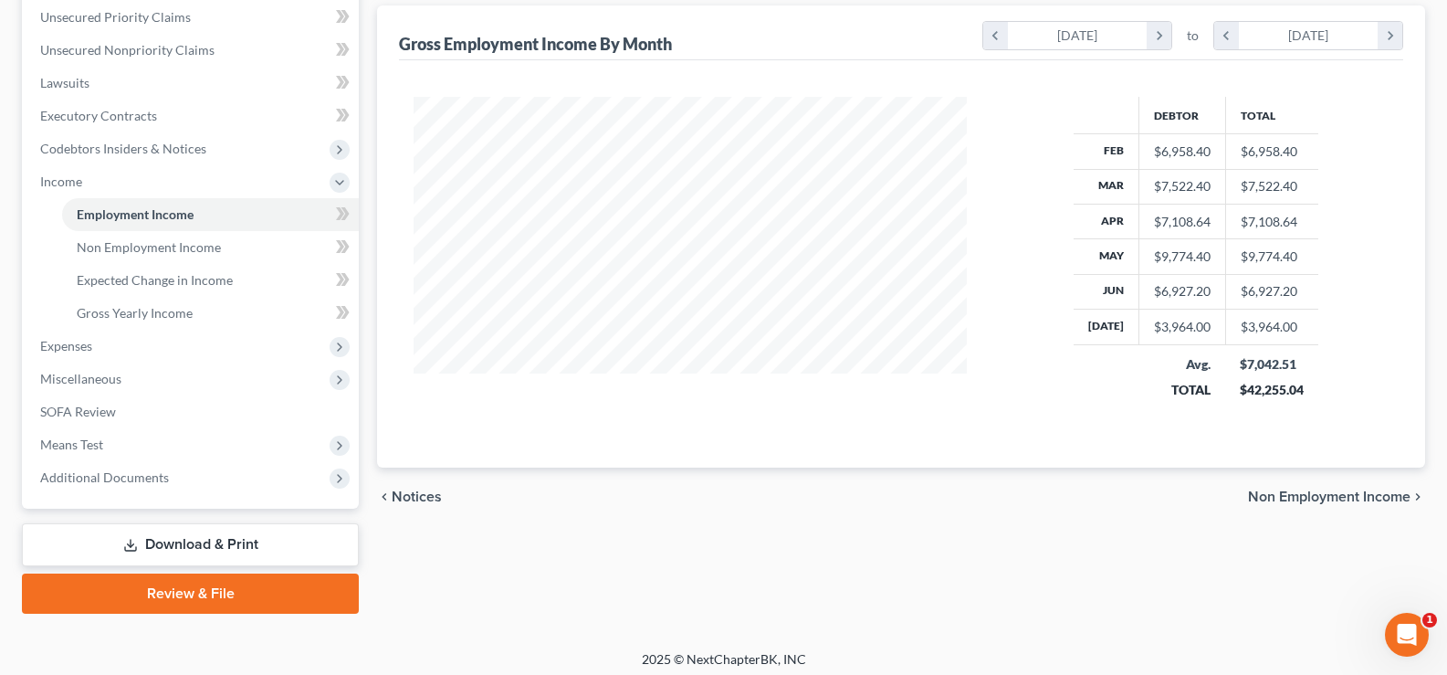
scroll to position [427, 0]
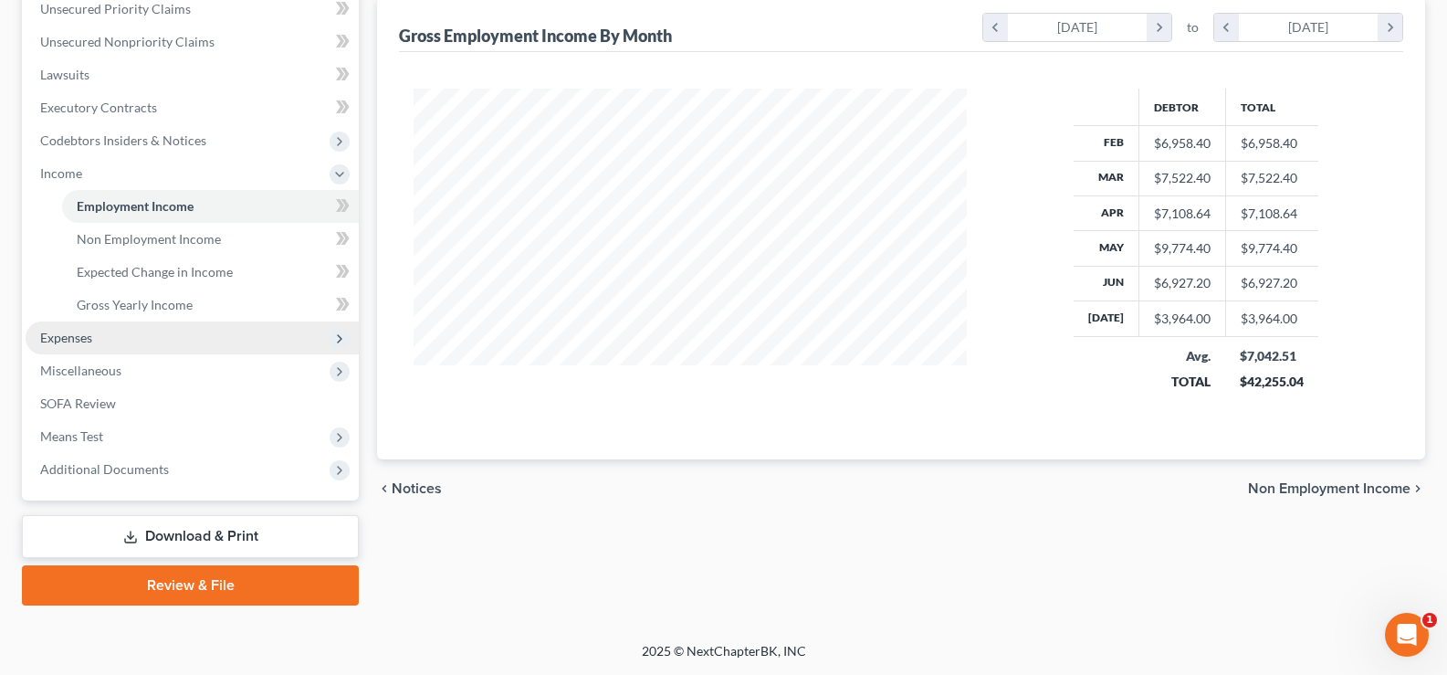
click at [102, 331] on span "Expenses" at bounding box center [192, 337] width 333 height 33
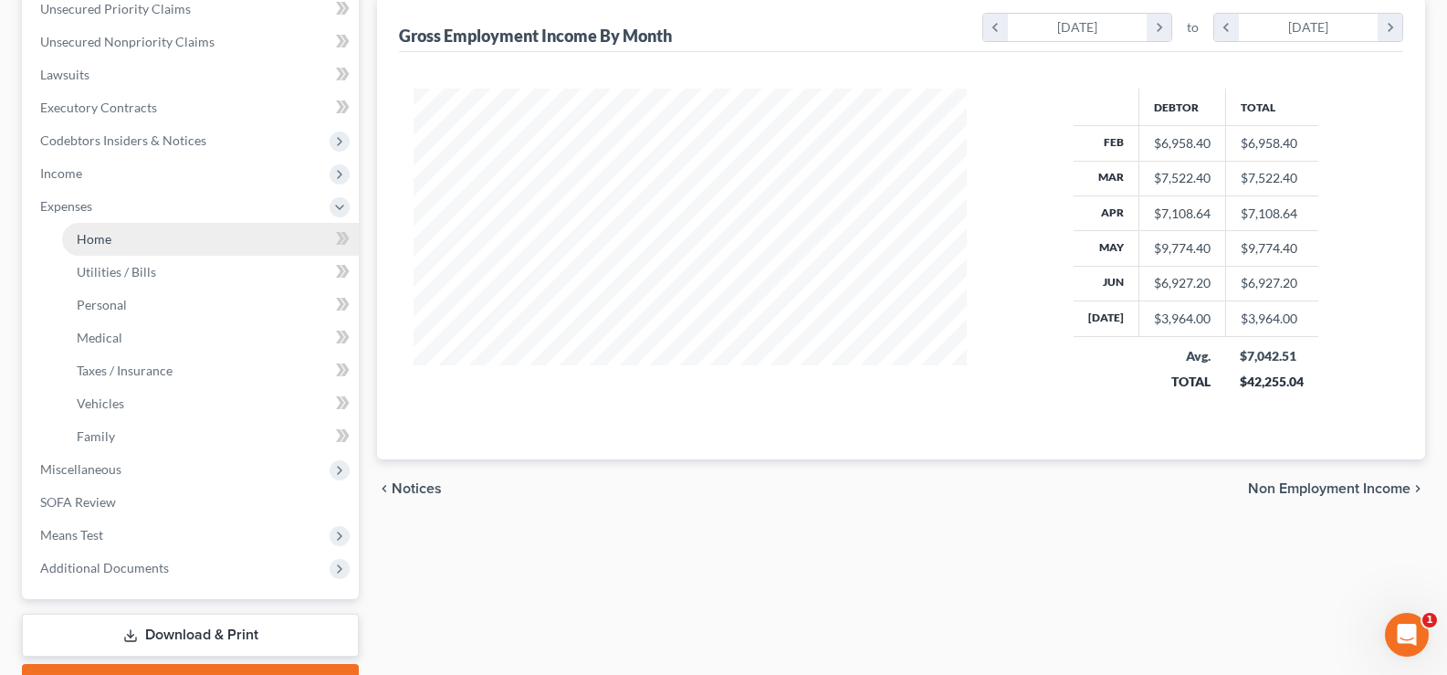
click at [126, 249] on link "Home" at bounding box center [210, 239] width 297 height 33
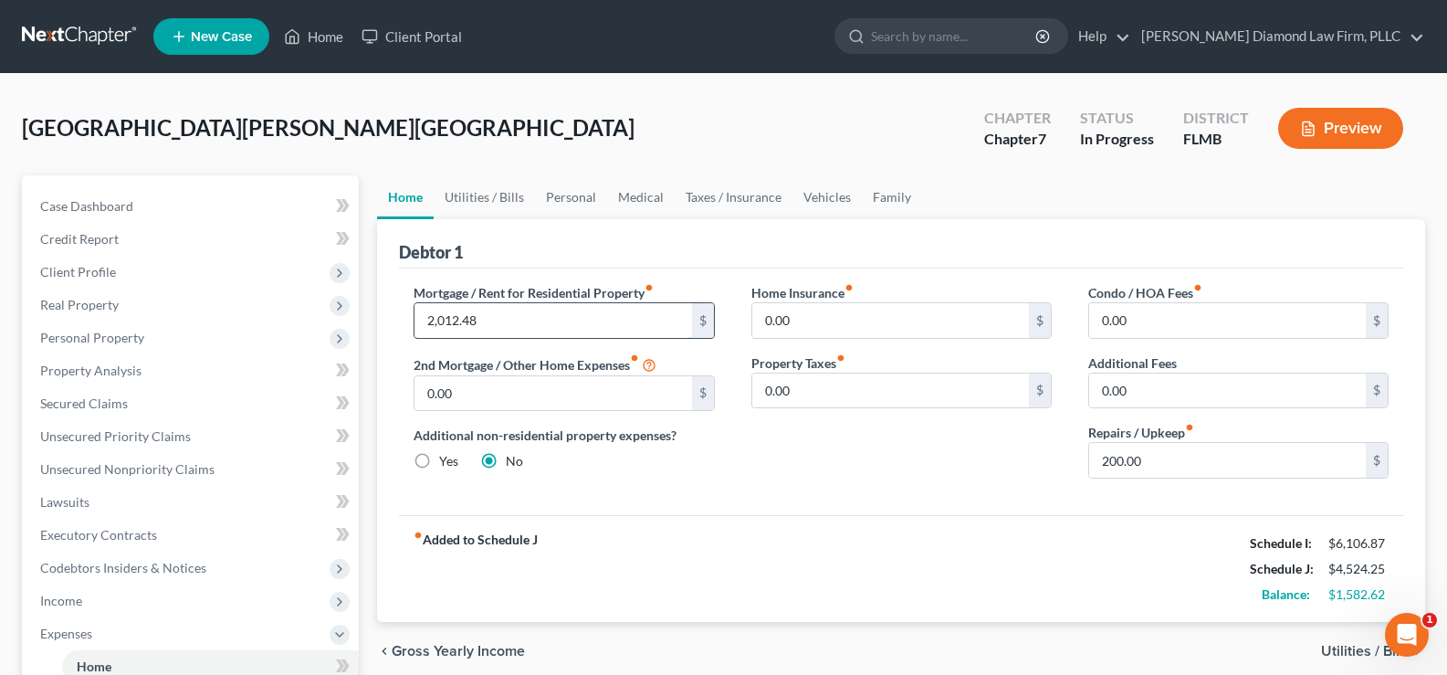
click at [512, 330] on input "2,012.48" at bounding box center [552, 320] width 277 height 35
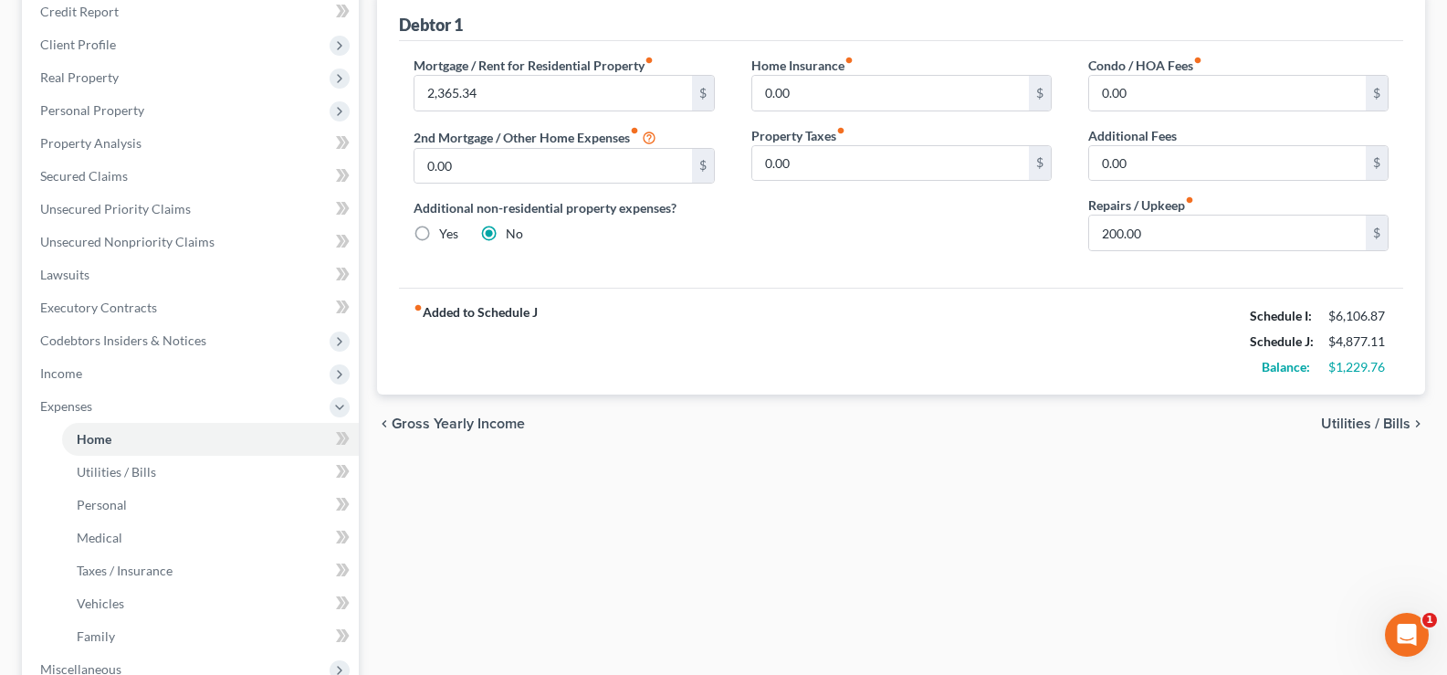
scroll to position [274, 0]
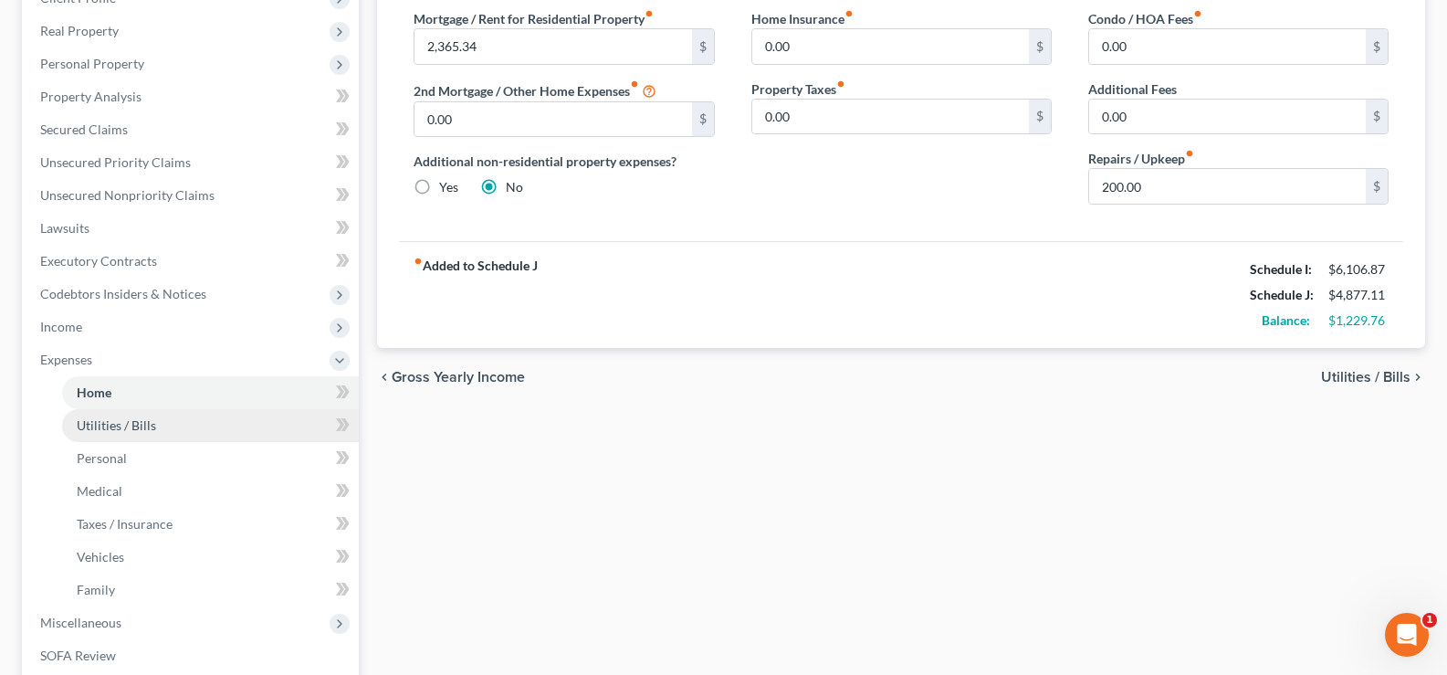
click at [152, 422] on span "Utilities / Bills" at bounding box center [116, 425] width 79 height 16
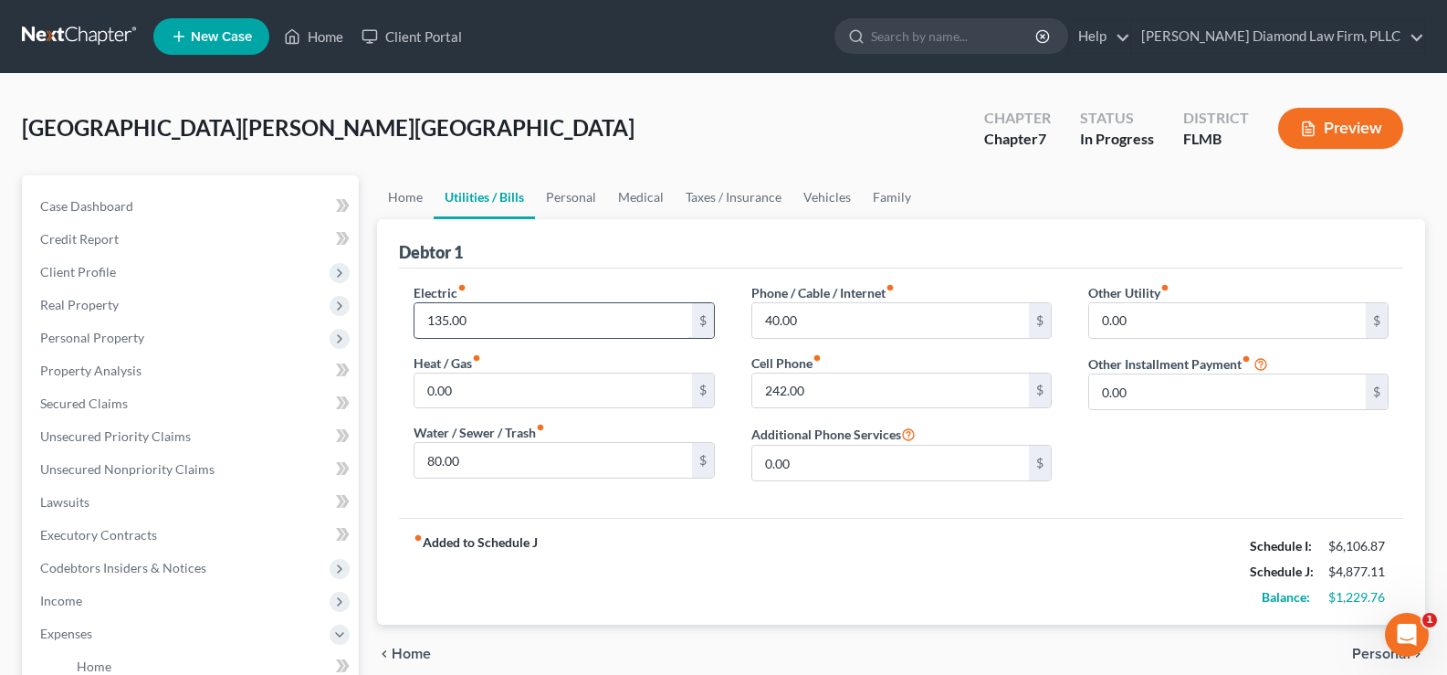
click at [490, 321] on input "135.00" at bounding box center [552, 320] width 277 height 35
click at [820, 388] on input "242.00" at bounding box center [890, 390] width 277 height 35
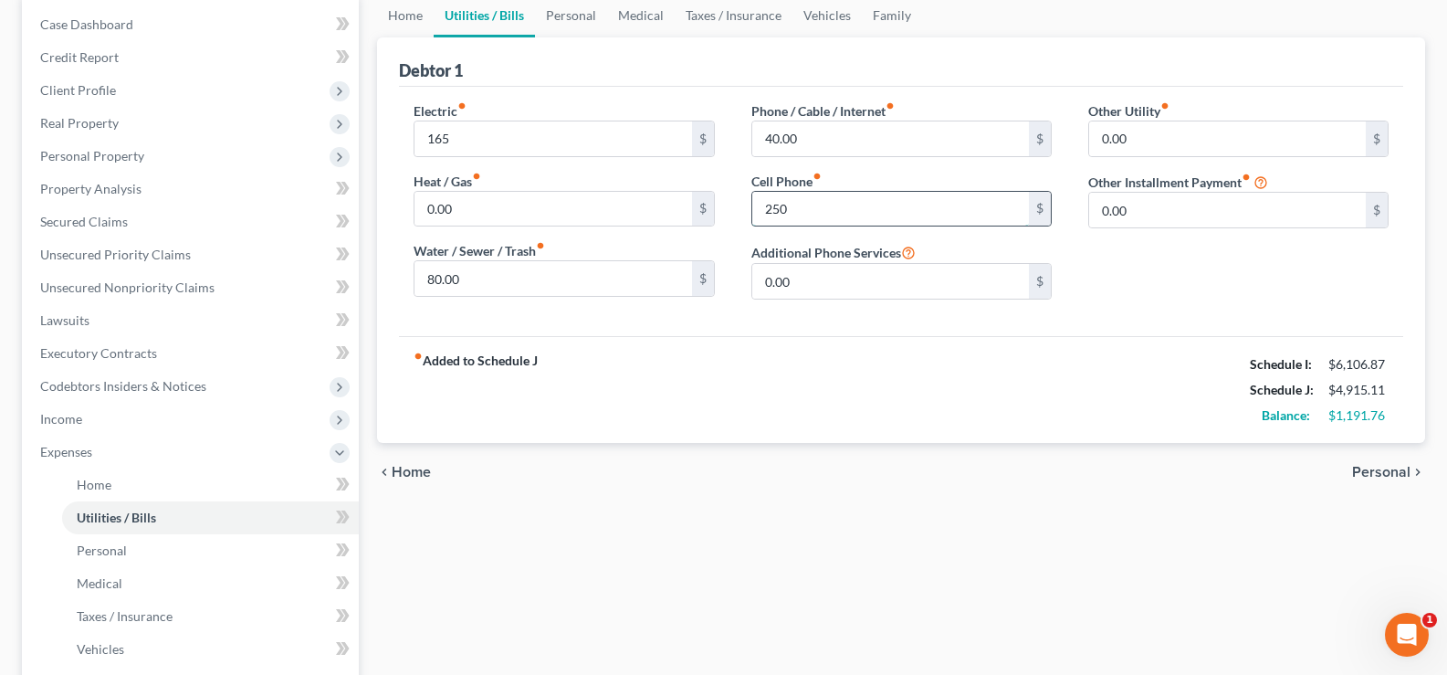
scroll to position [183, 0]
click at [156, 550] on link "Personal" at bounding box center [210, 549] width 297 height 33
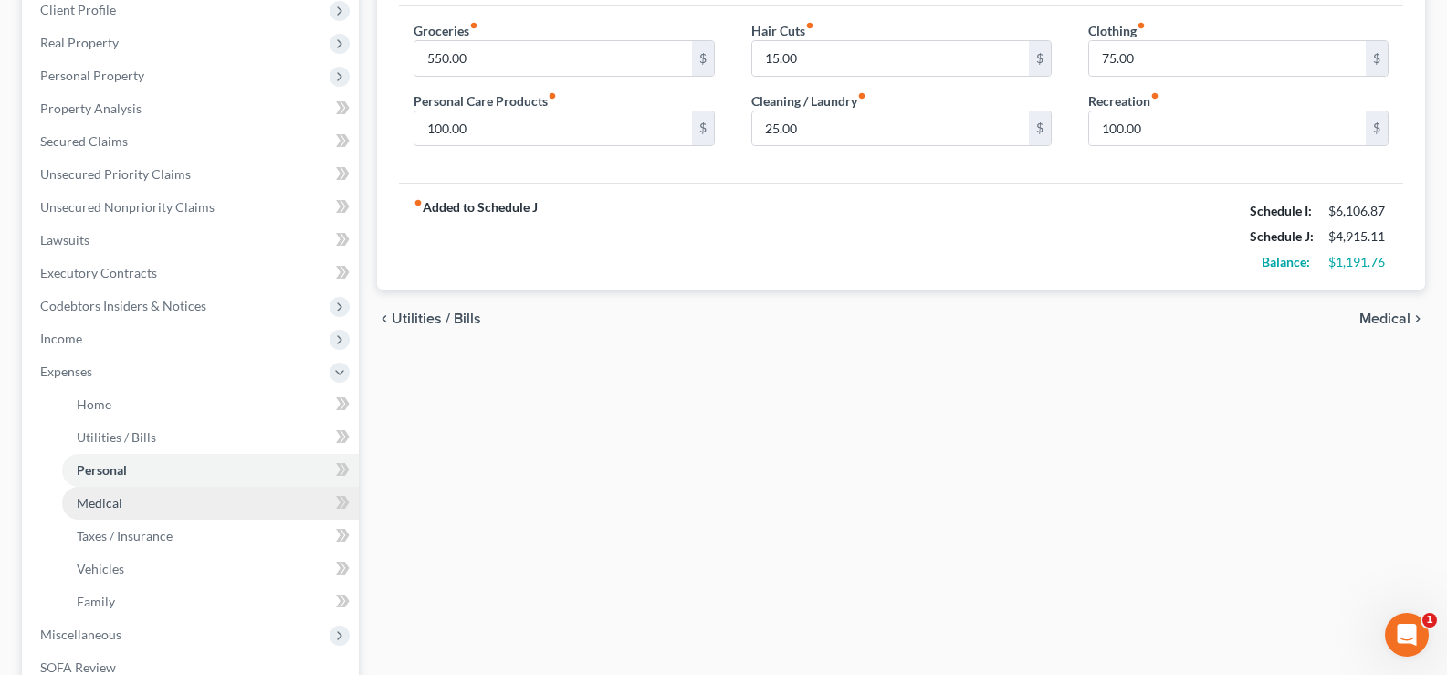
scroll to position [274, 0]
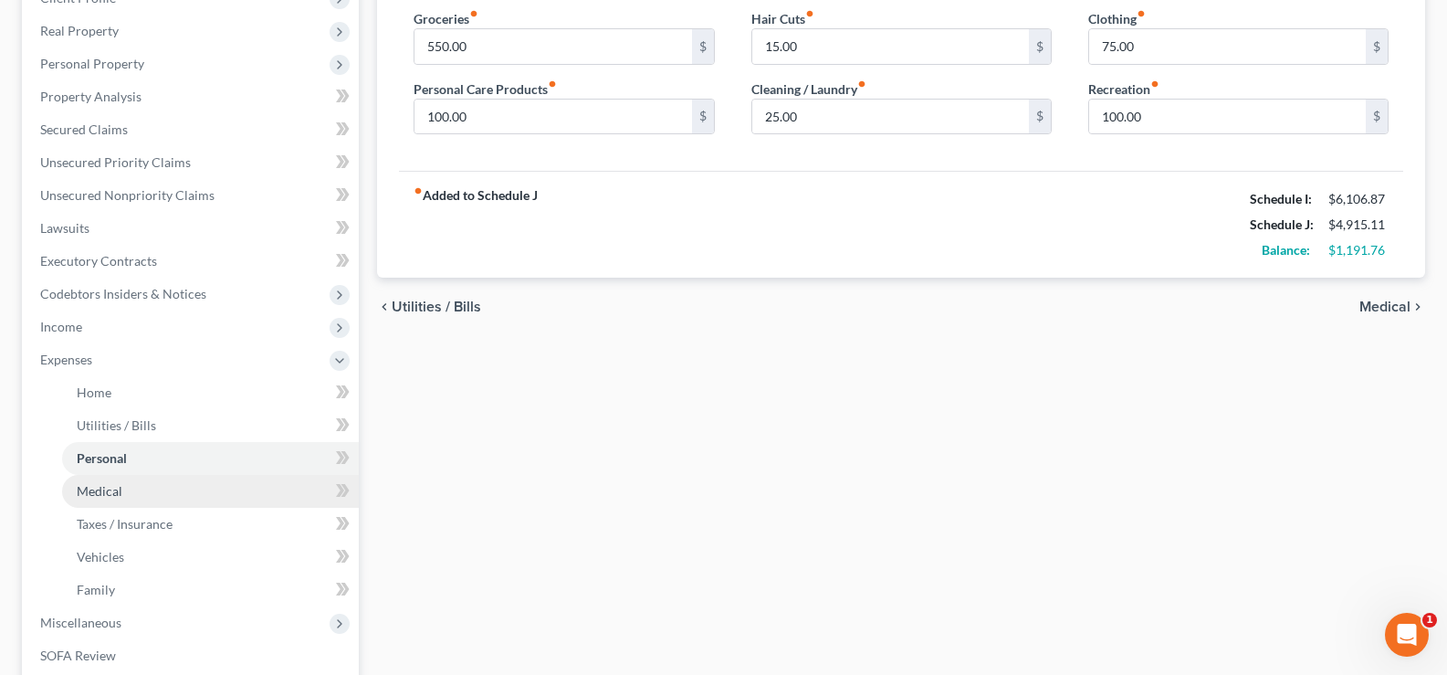
click at [132, 494] on link "Medical" at bounding box center [210, 491] width 297 height 33
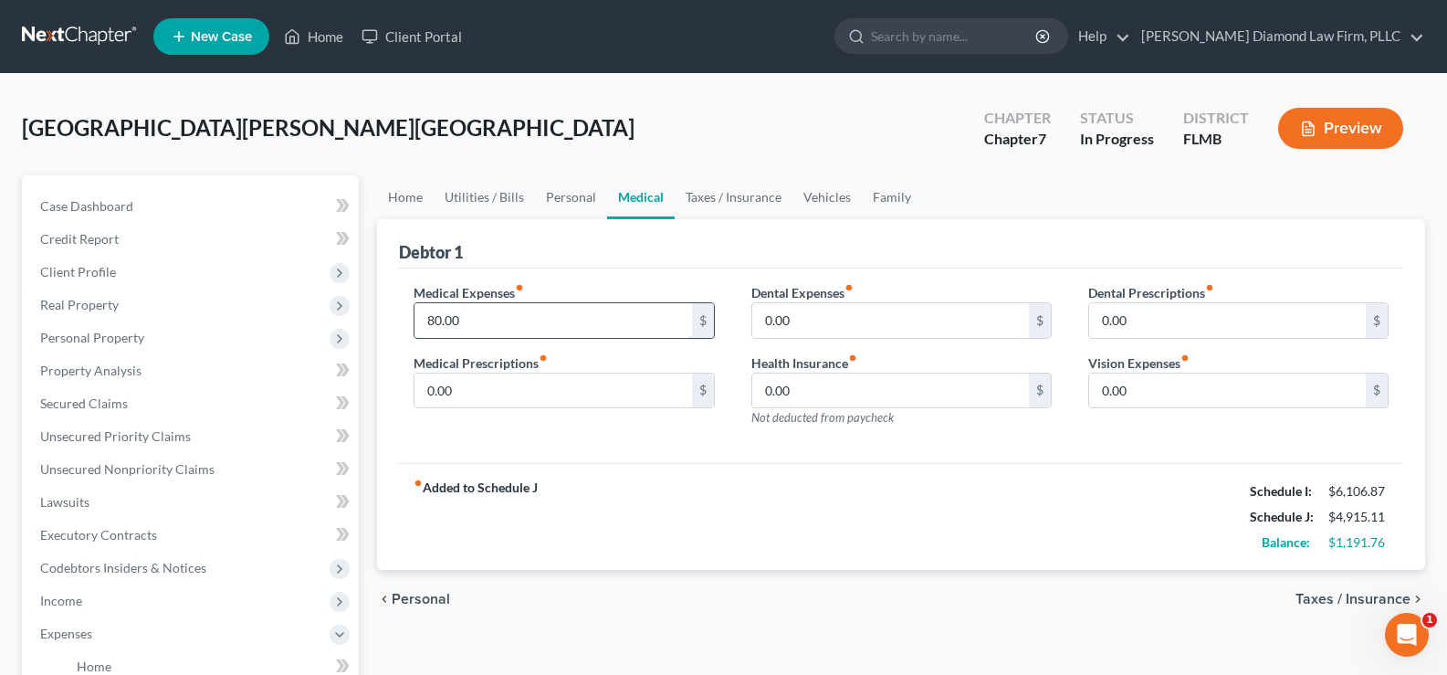
click at [472, 324] on input "80.00" at bounding box center [552, 320] width 277 height 35
click at [457, 390] on input "0.00" at bounding box center [552, 390] width 277 height 35
click at [805, 325] on input "0.00" at bounding box center [890, 320] width 277 height 35
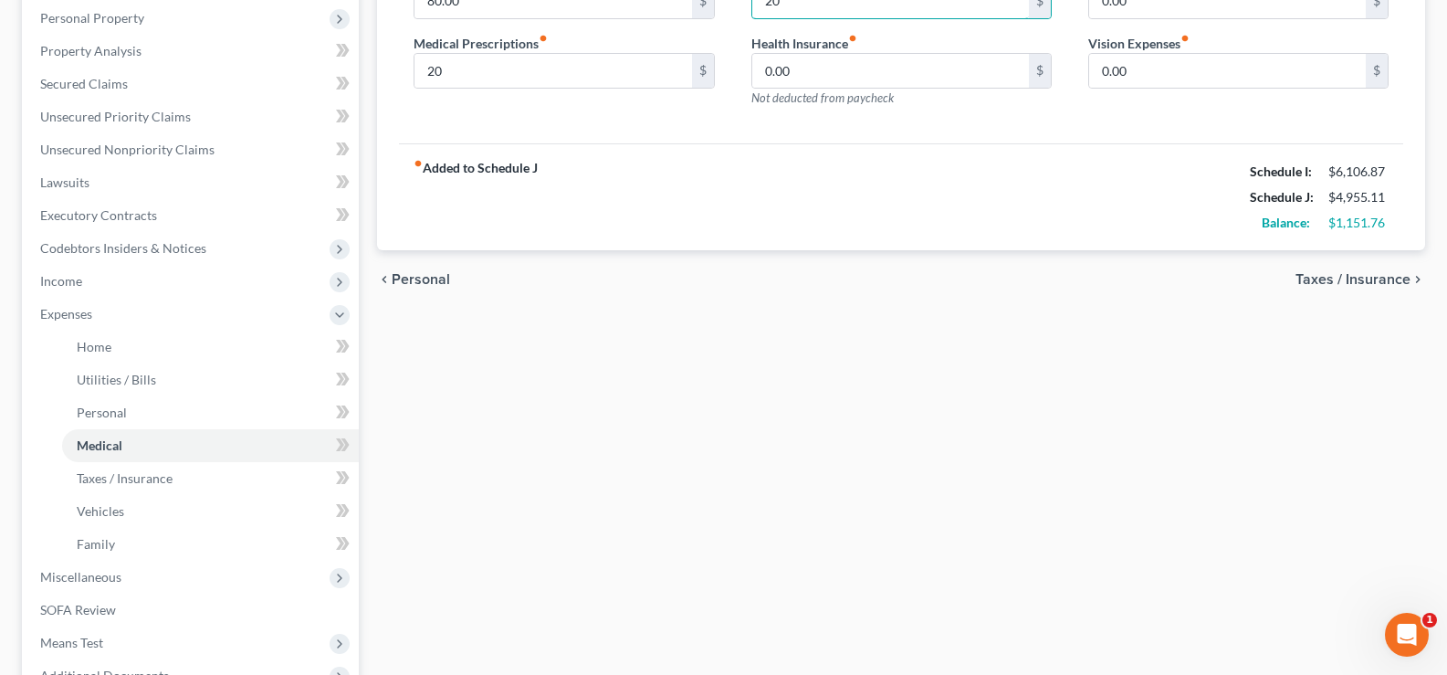
scroll to position [365, 0]
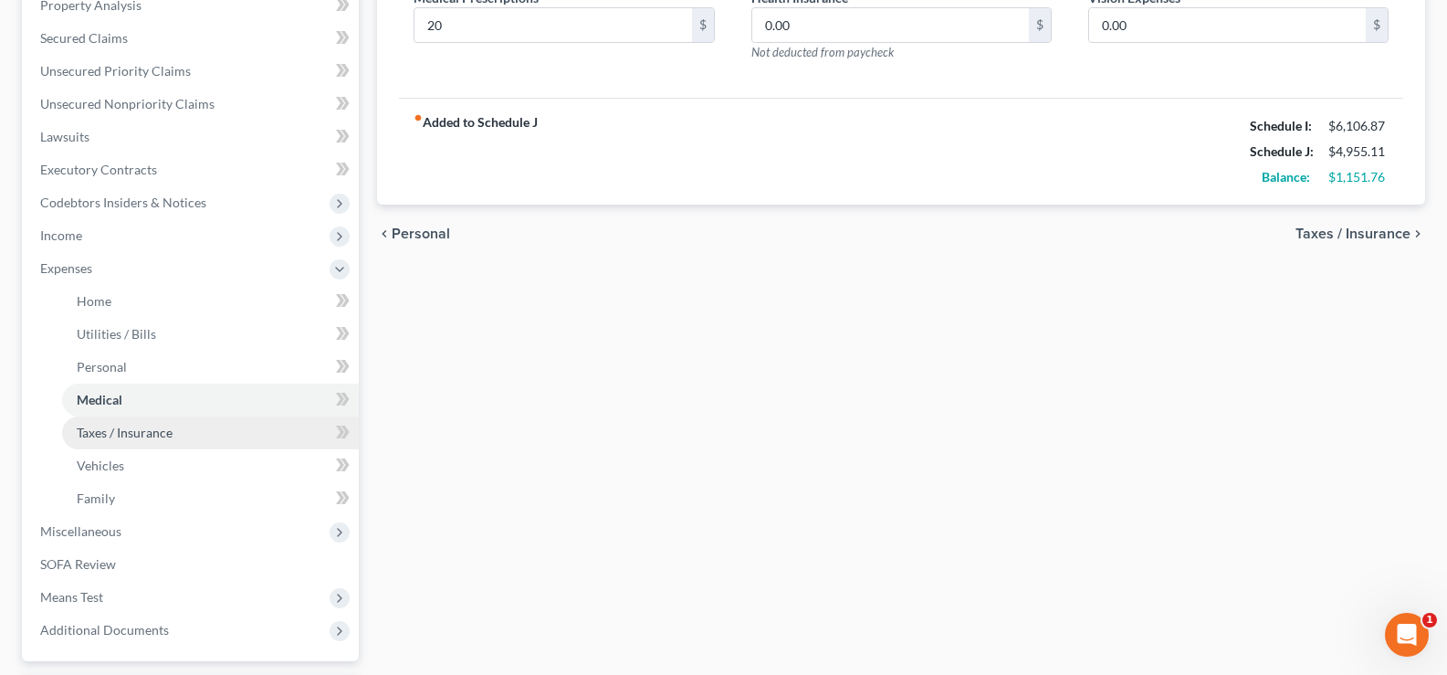
click at [183, 430] on link "Taxes / Insurance" at bounding box center [210, 432] width 297 height 33
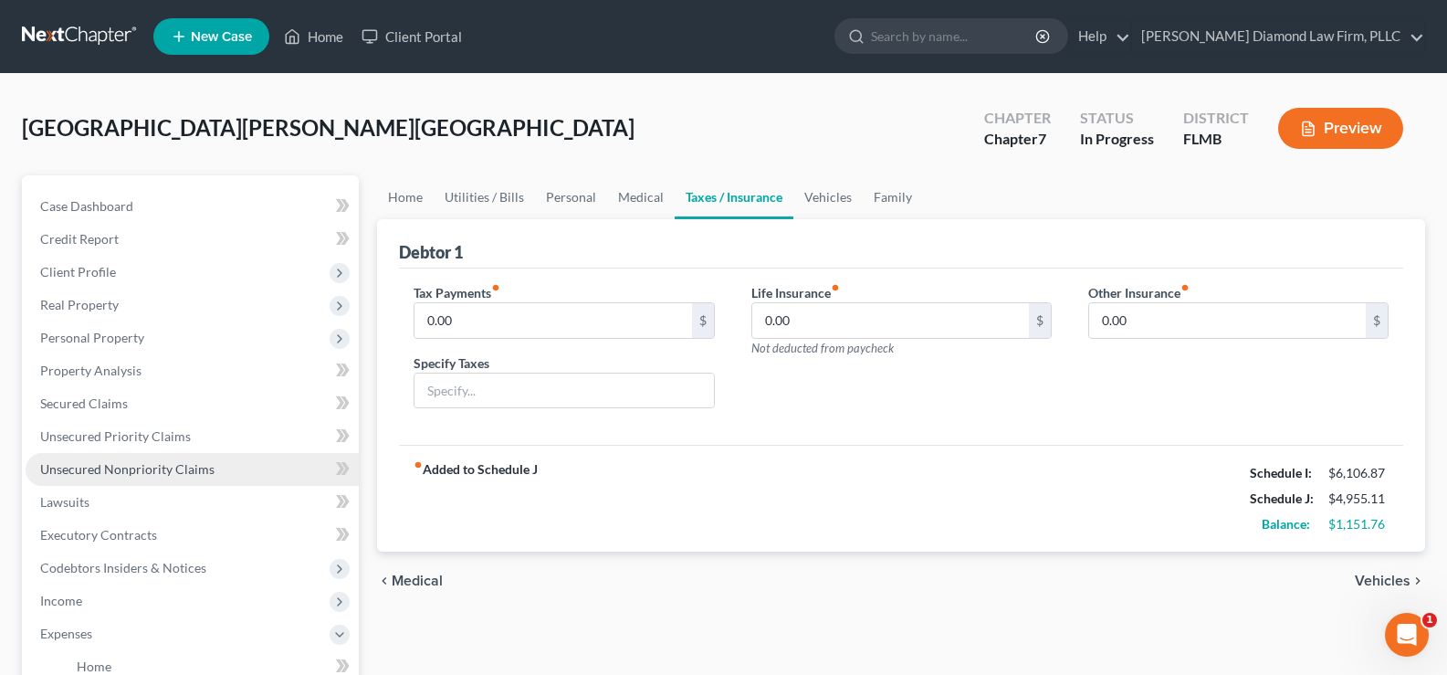
scroll to position [365, 0]
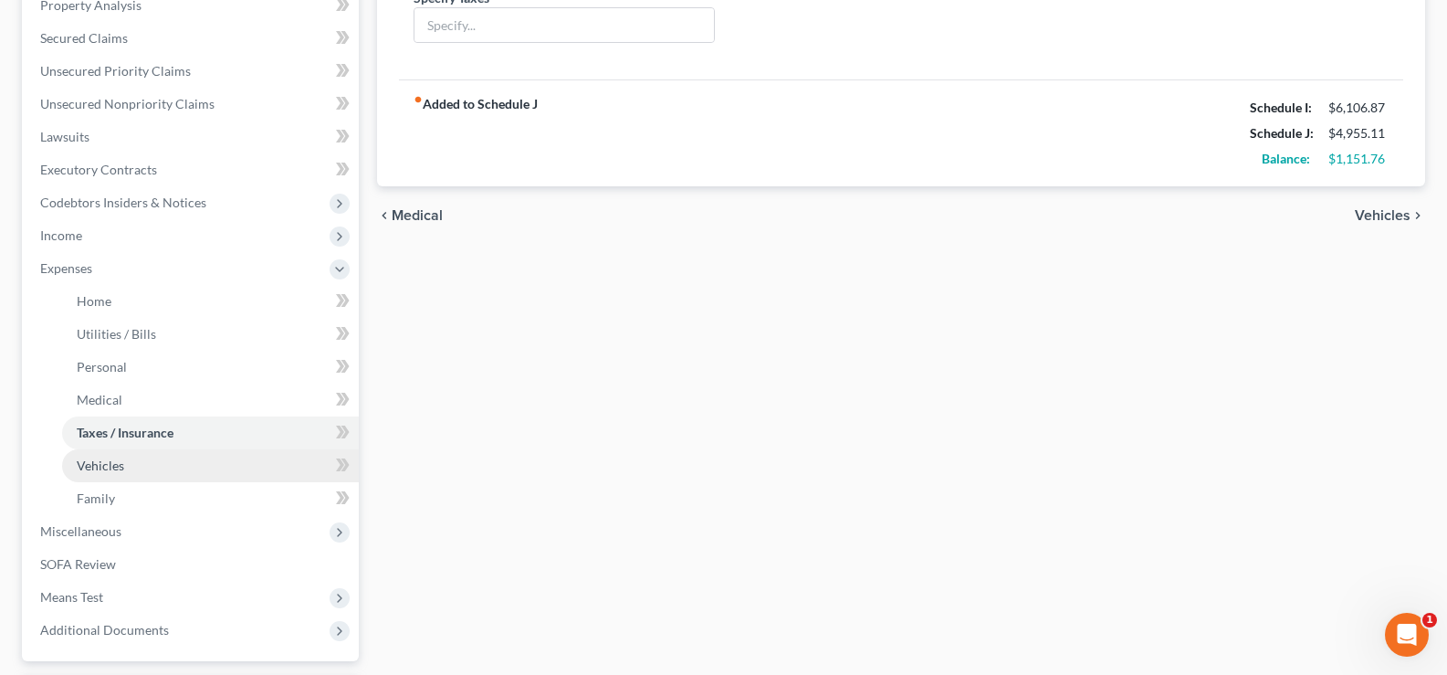
click at [132, 467] on link "Vehicles" at bounding box center [210, 465] width 297 height 33
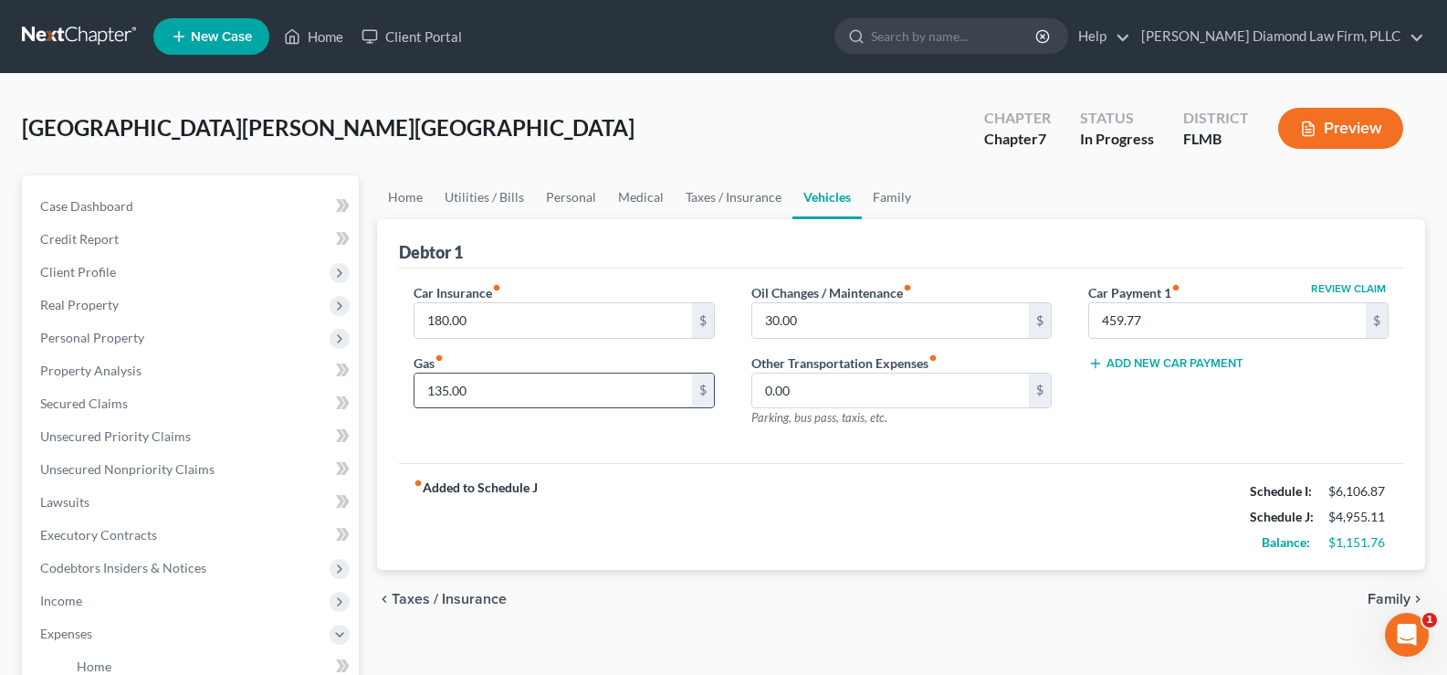
click at [485, 395] on input "135.00" at bounding box center [552, 390] width 277 height 35
click at [796, 324] on input "30.00" at bounding box center [890, 320] width 277 height 35
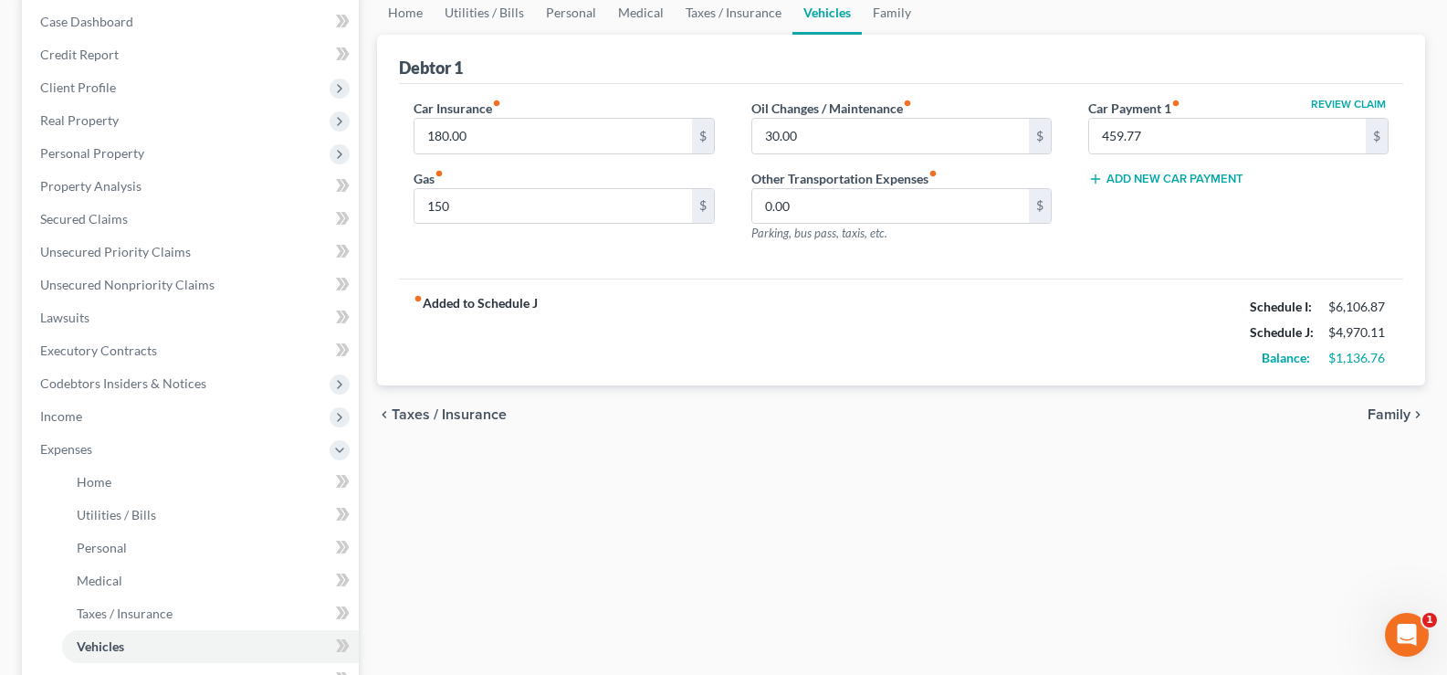
scroll to position [274, 0]
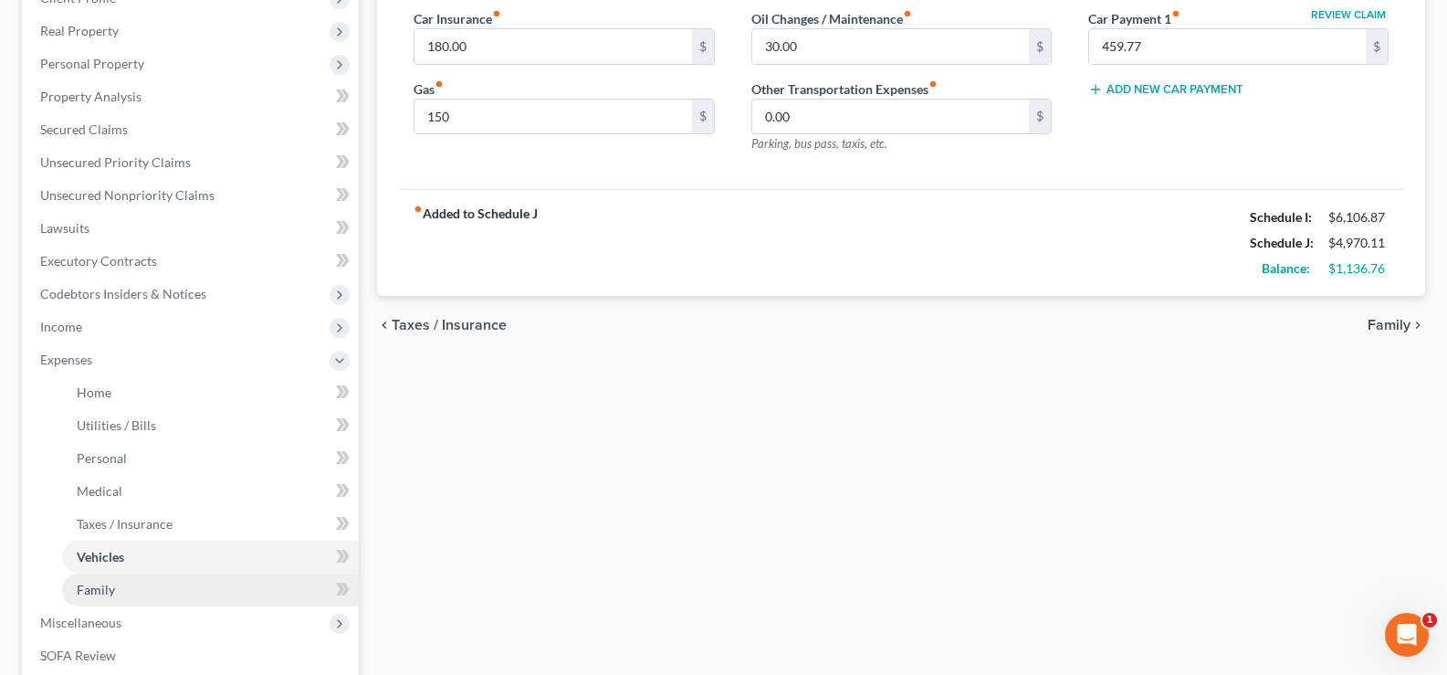
click at [136, 584] on link "Family" at bounding box center [210, 589] width 297 height 33
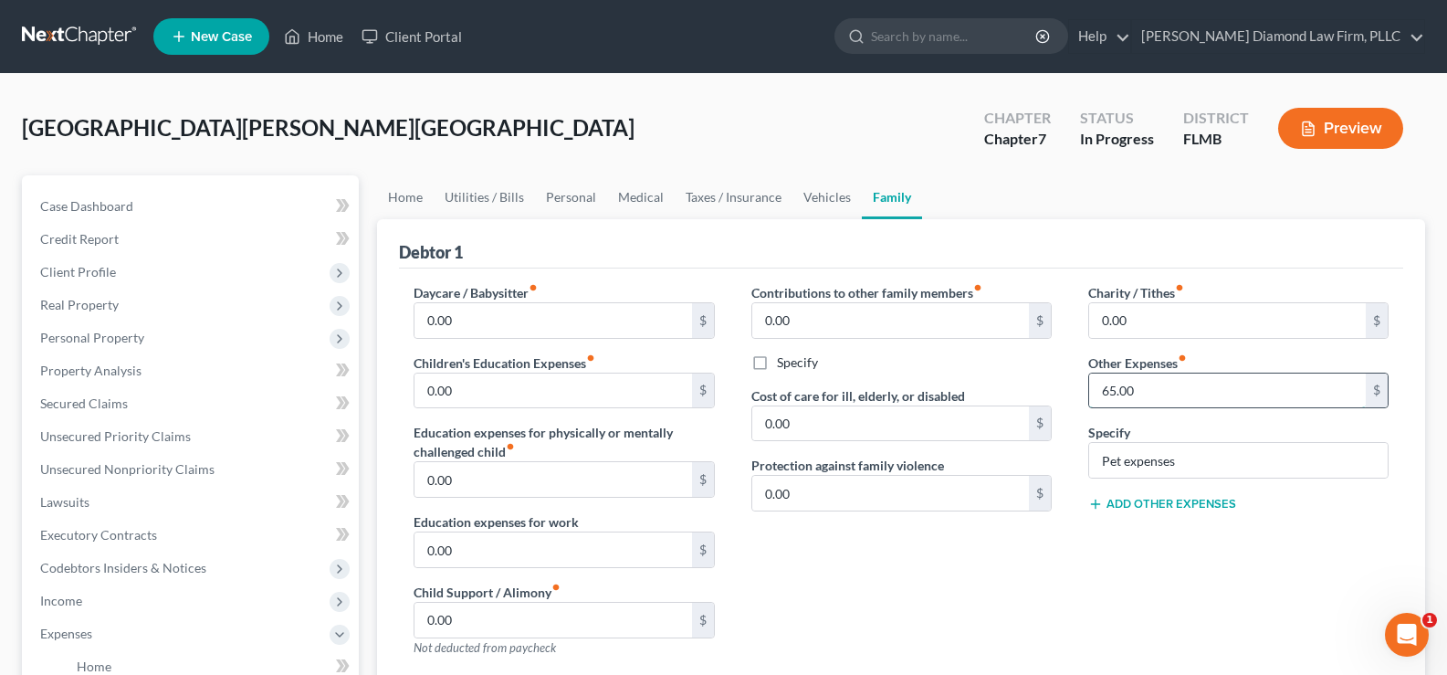
click at [1161, 392] on input "65.00" at bounding box center [1227, 390] width 277 height 35
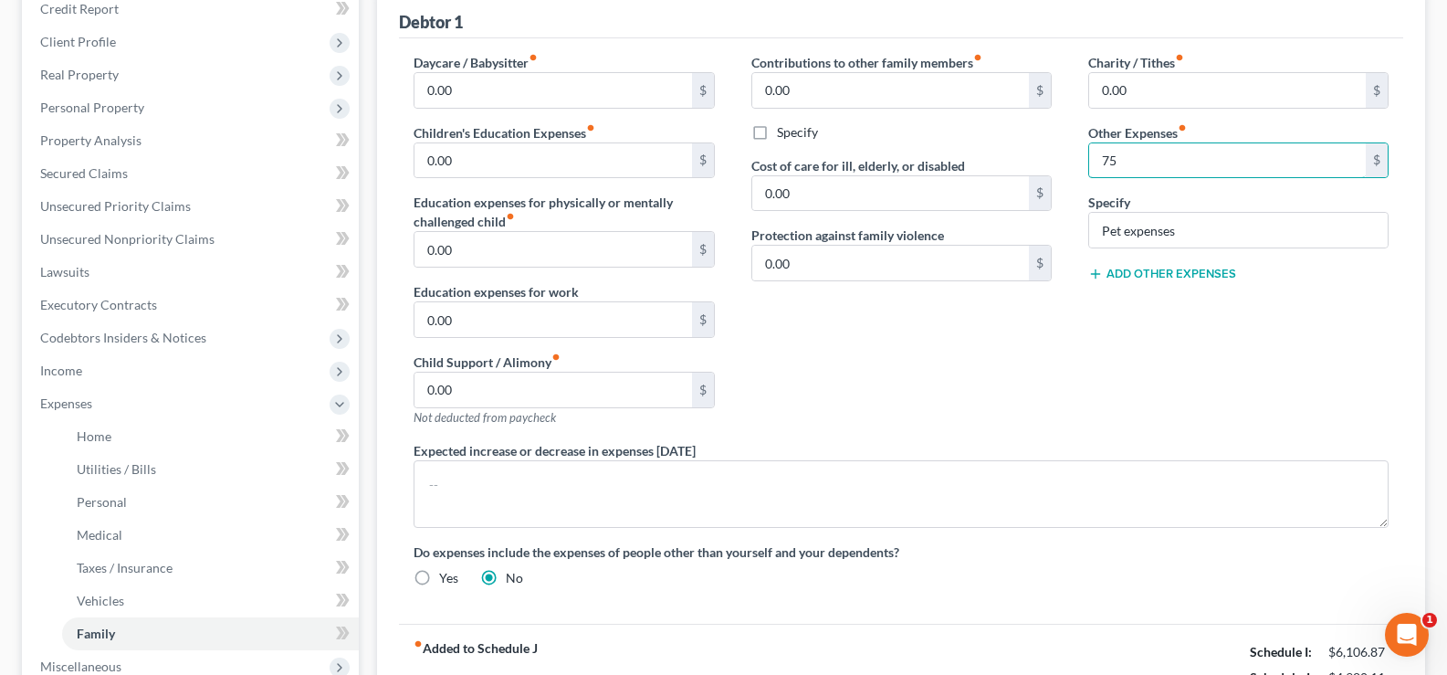
scroll to position [274, 0]
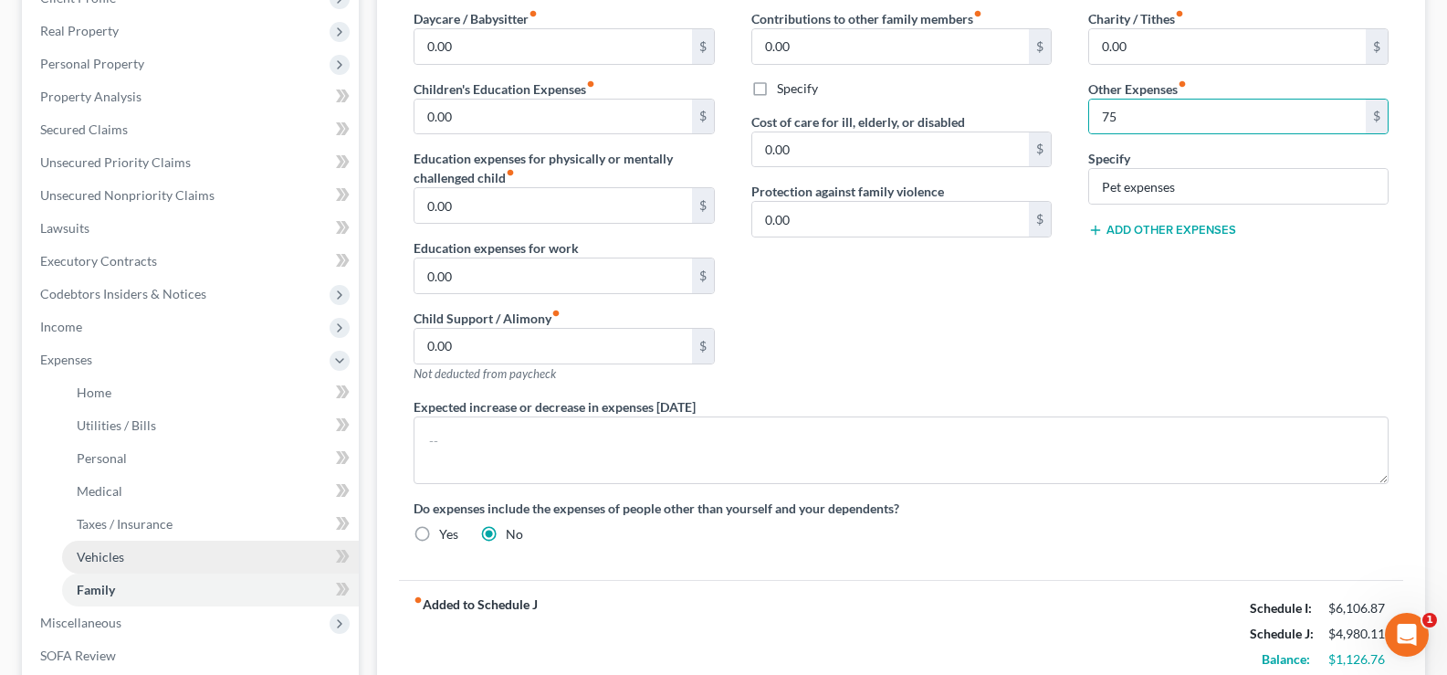
click at [117, 565] on link "Vehicles" at bounding box center [210, 556] width 297 height 33
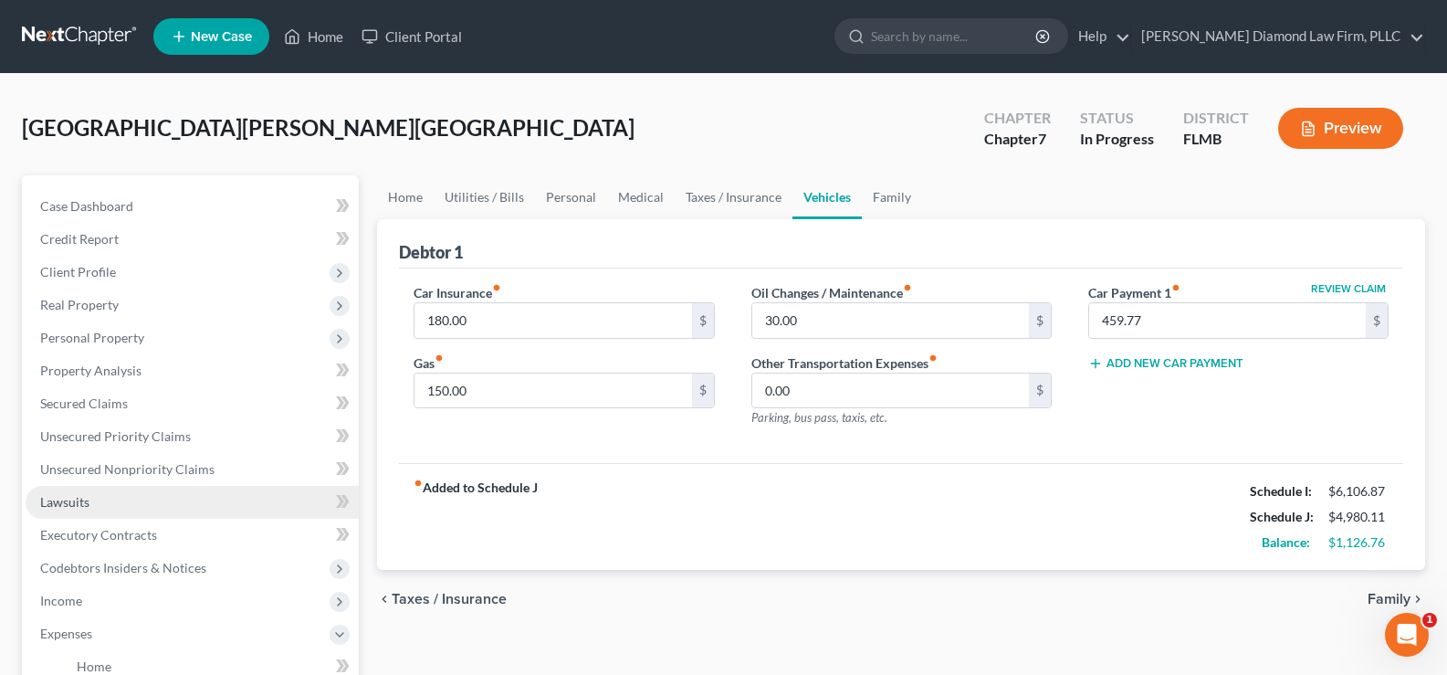
scroll to position [183, 0]
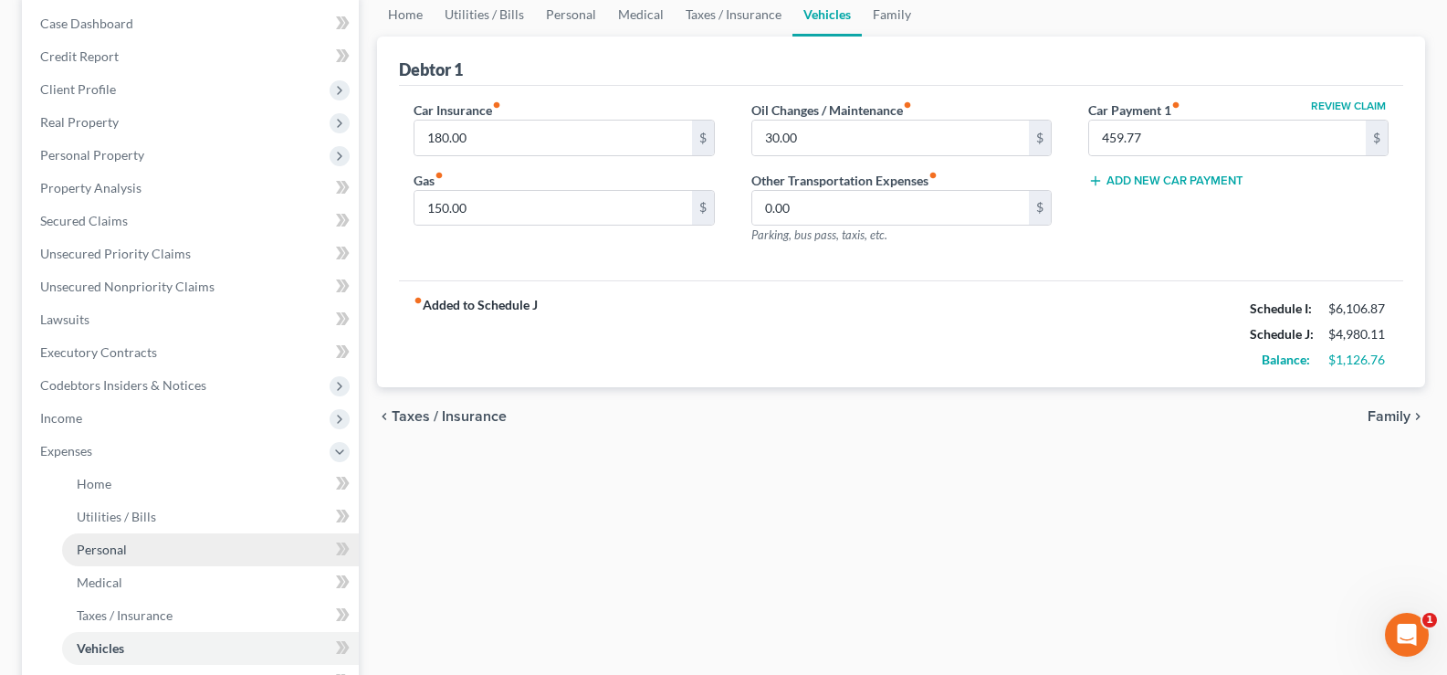
click at [134, 550] on link "Personal" at bounding box center [210, 549] width 297 height 33
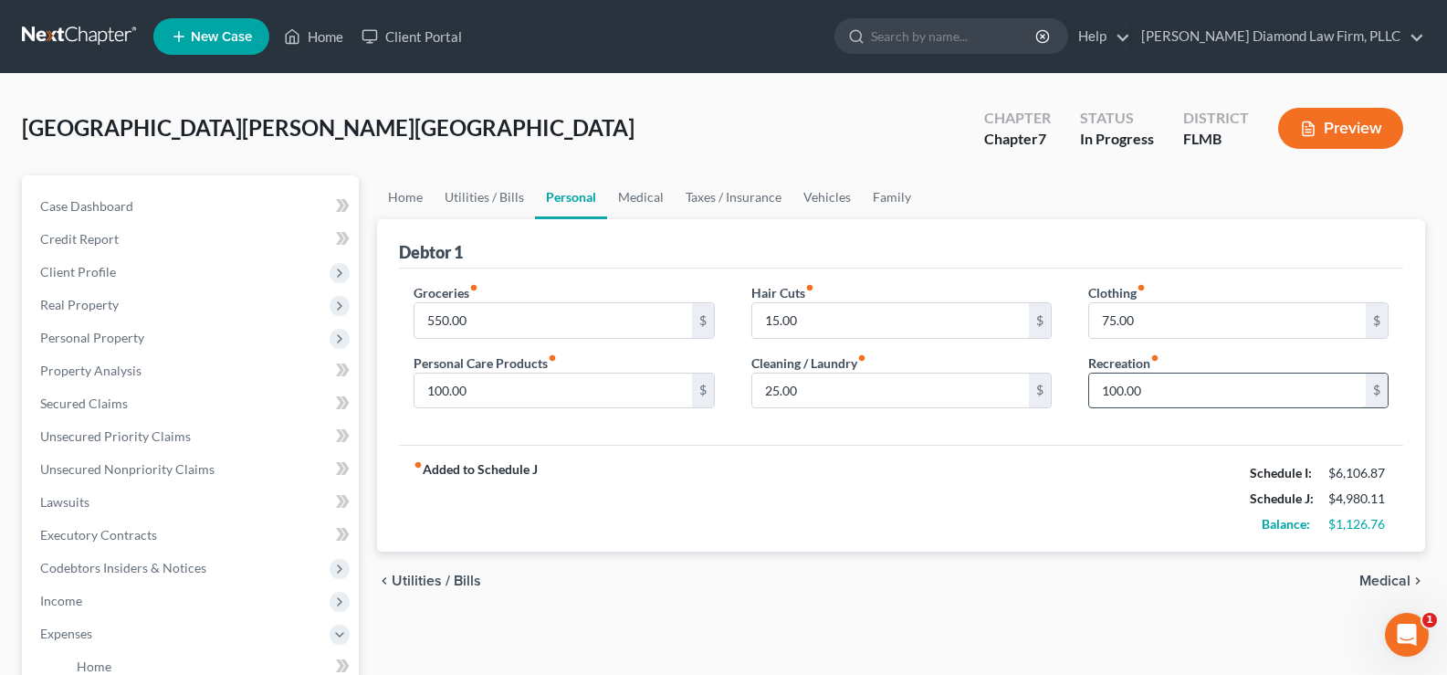
click at [1179, 396] on input "100.00" at bounding box center [1227, 390] width 277 height 35
click at [805, 397] on input "25.00" at bounding box center [890, 390] width 277 height 35
click at [822, 325] on input "15.00" at bounding box center [890, 320] width 277 height 35
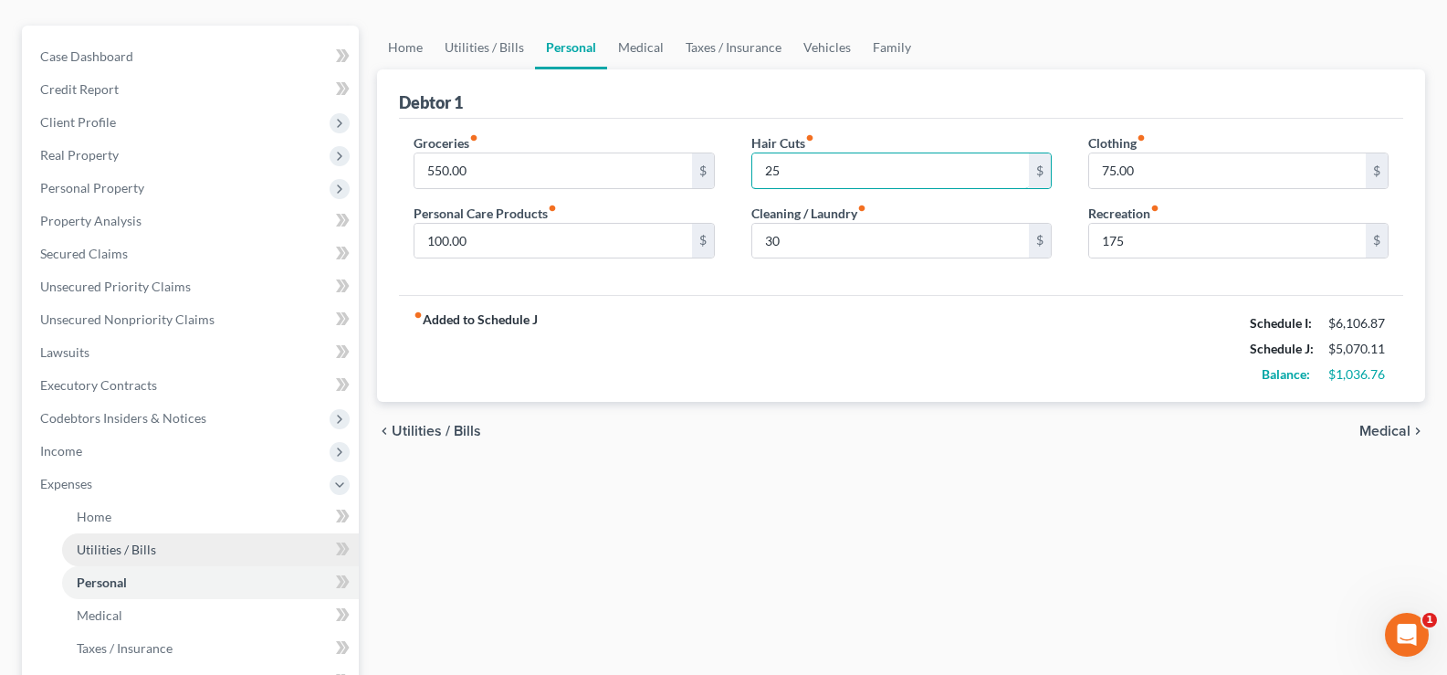
scroll to position [183, 0]
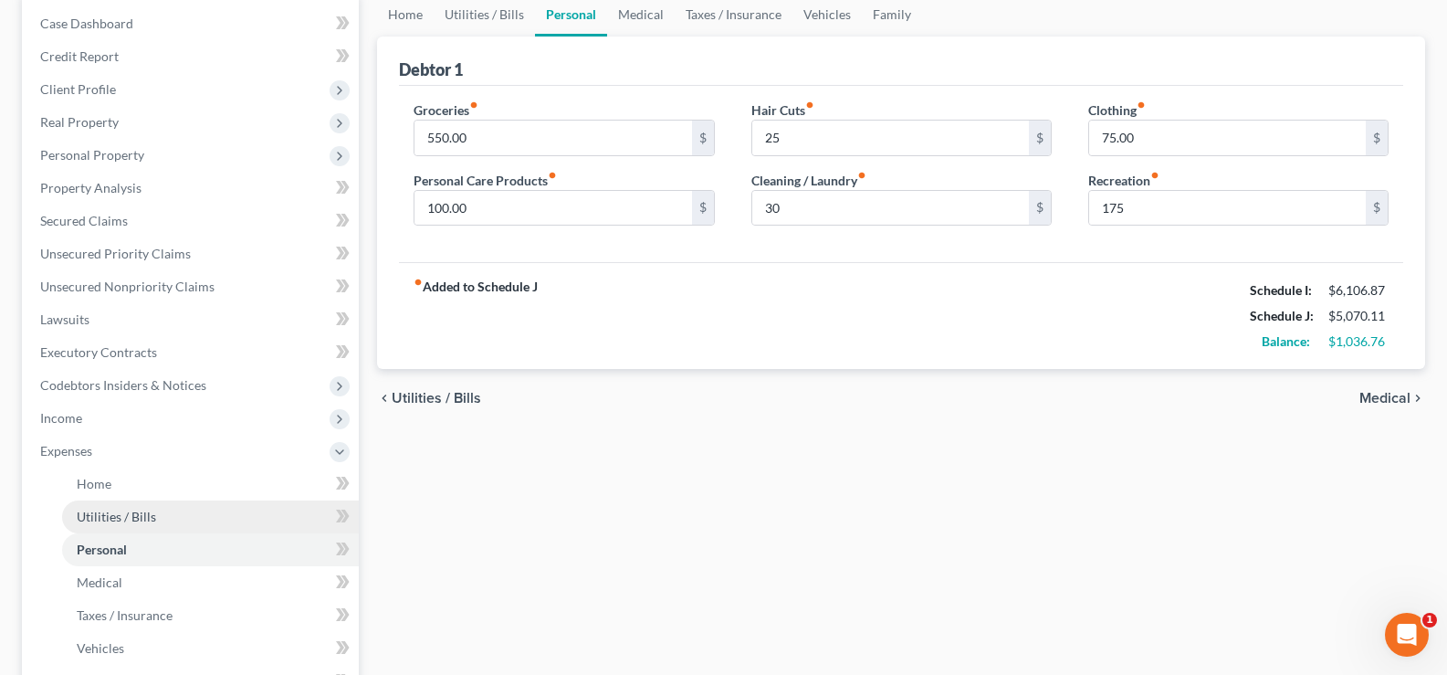
click at [157, 508] on link "Utilities / Bills" at bounding box center [210, 516] width 297 height 33
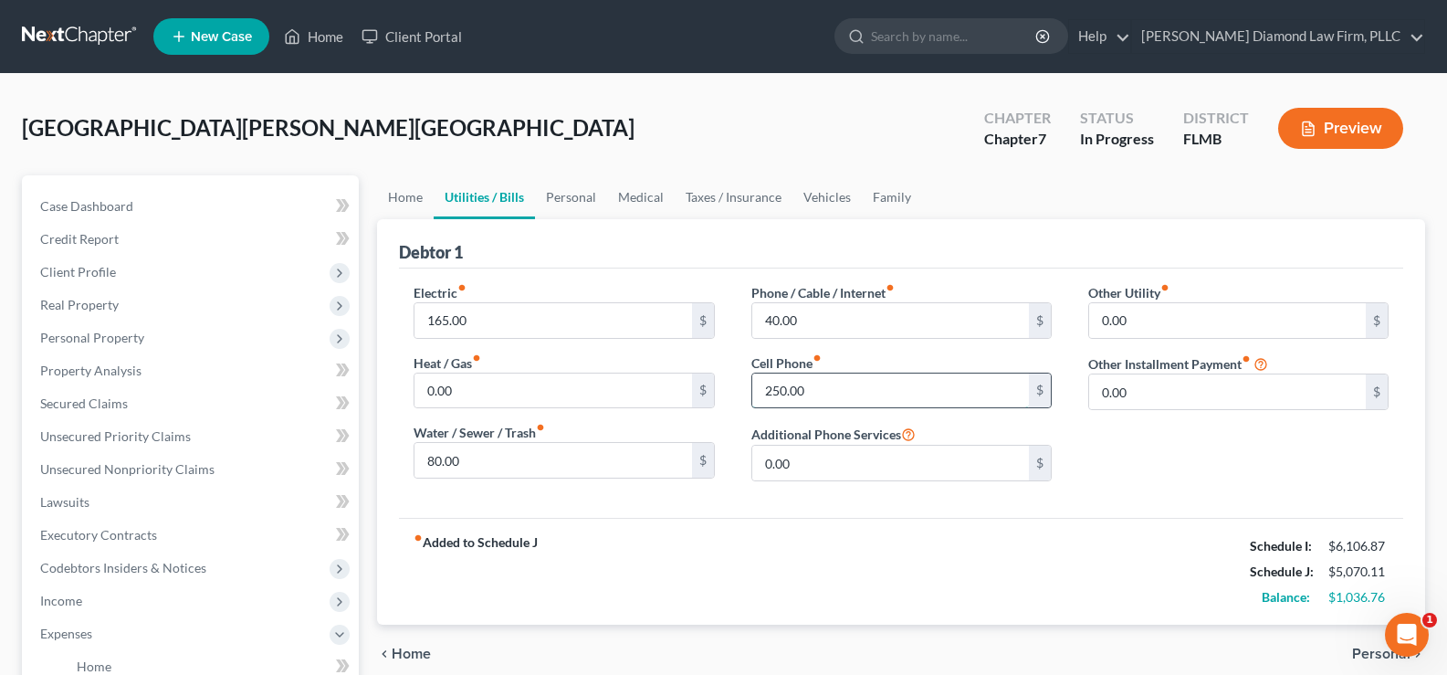
click at [833, 397] on input "250.00" at bounding box center [890, 390] width 277 height 35
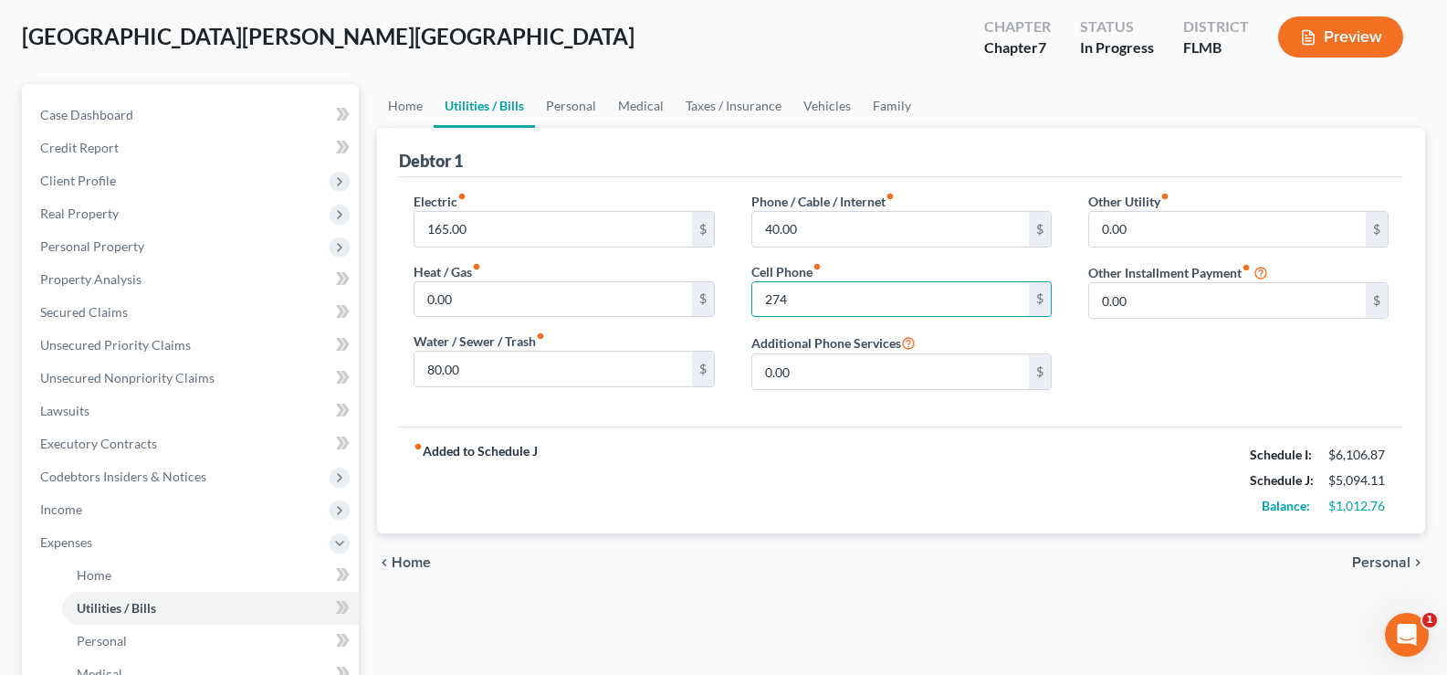
scroll to position [274, 0]
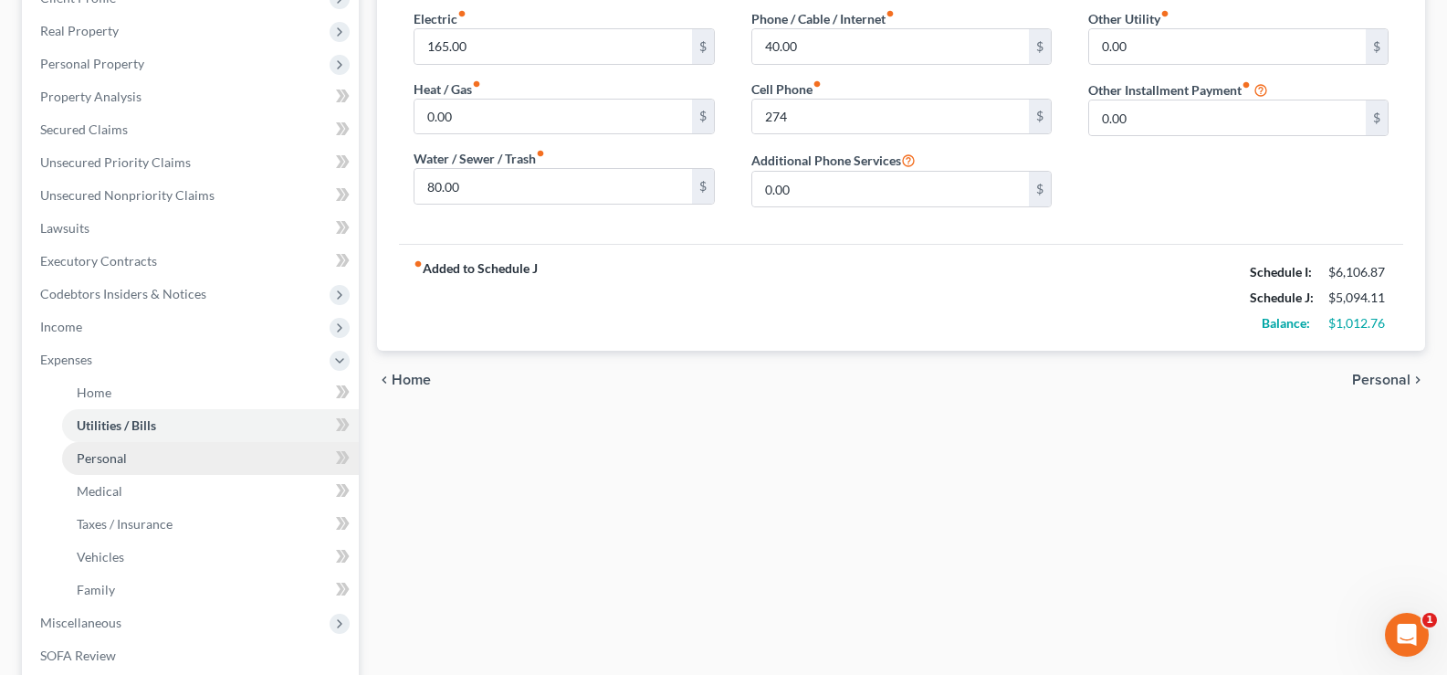
click at [102, 455] on span "Personal" at bounding box center [102, 458] width 50 height 16
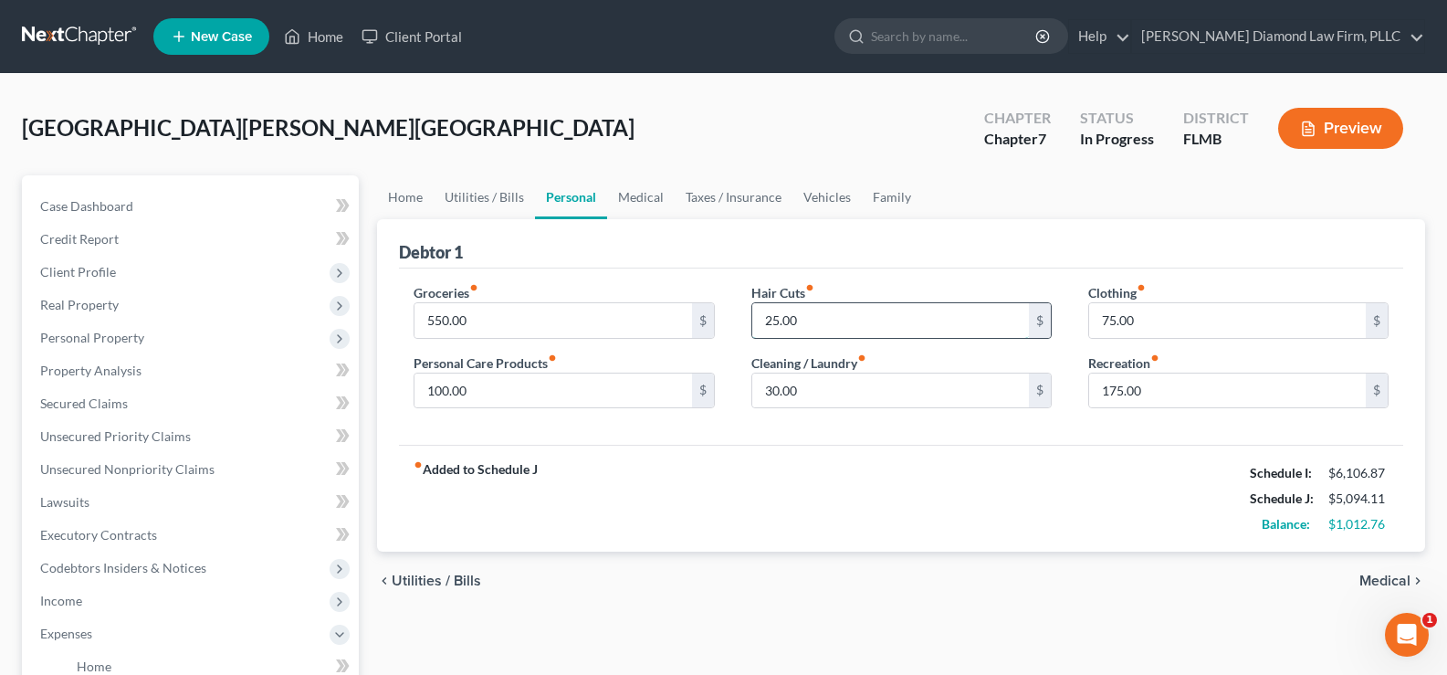
click at [801, 321] on input "25.00" at bounding box center [890, 320] width 277 height 35
click at [861, 387] on input "30.00" at bounding box center [890, 390] width 277 height 35
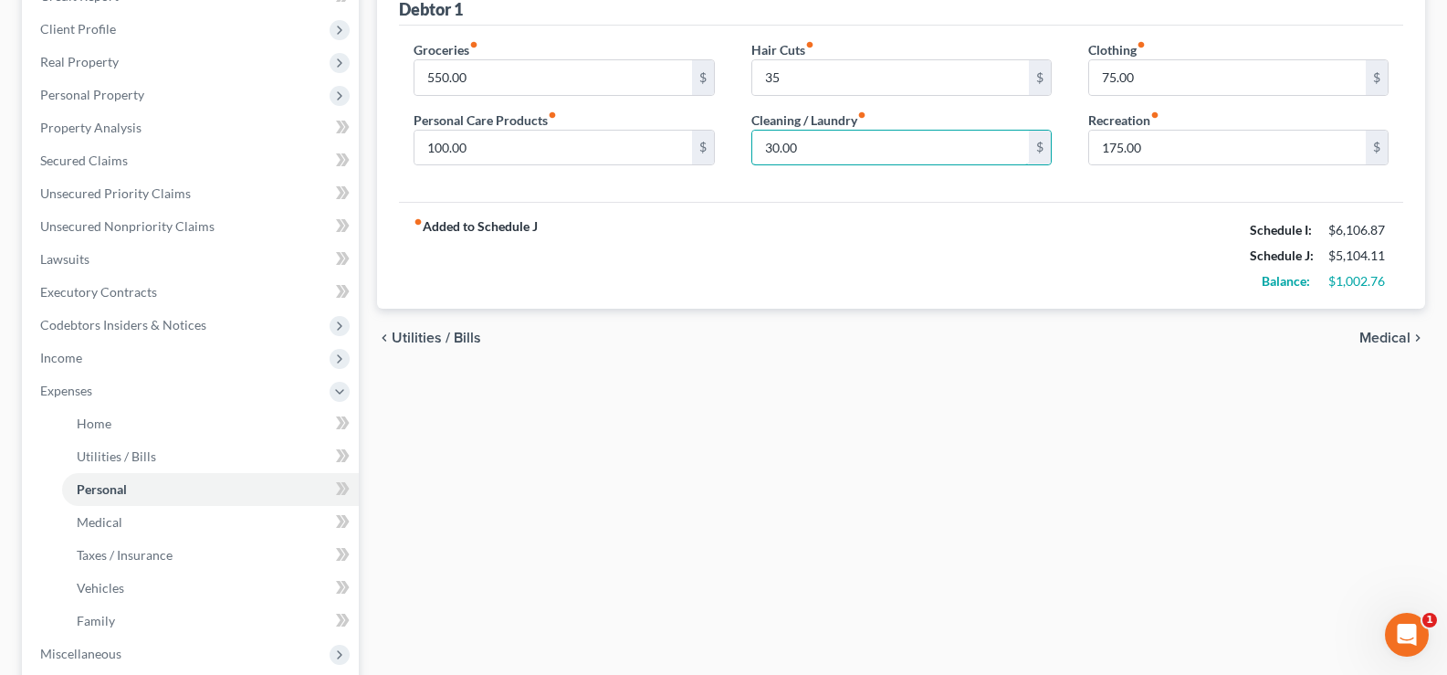
scroll to position [274, 0]
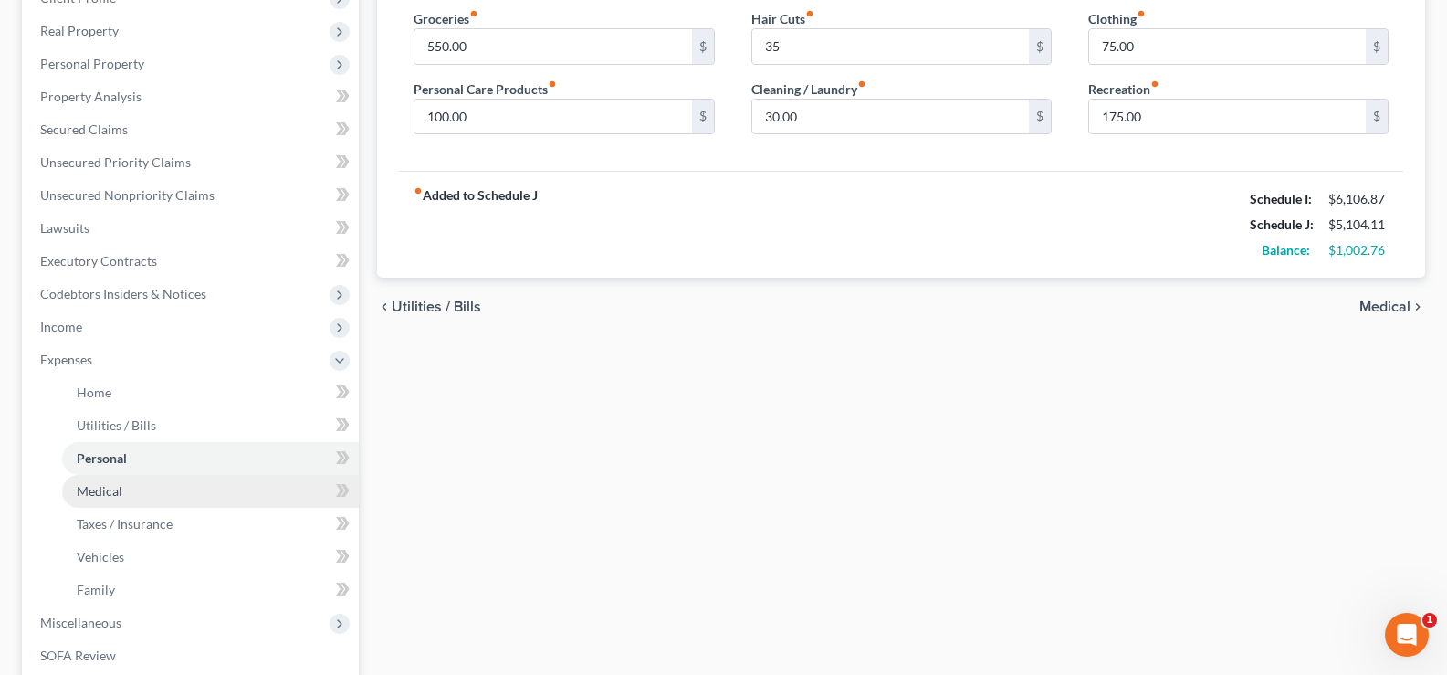
click at [83, 499] on link "Medical" at bounding box center [210, 491] width 297 height 33
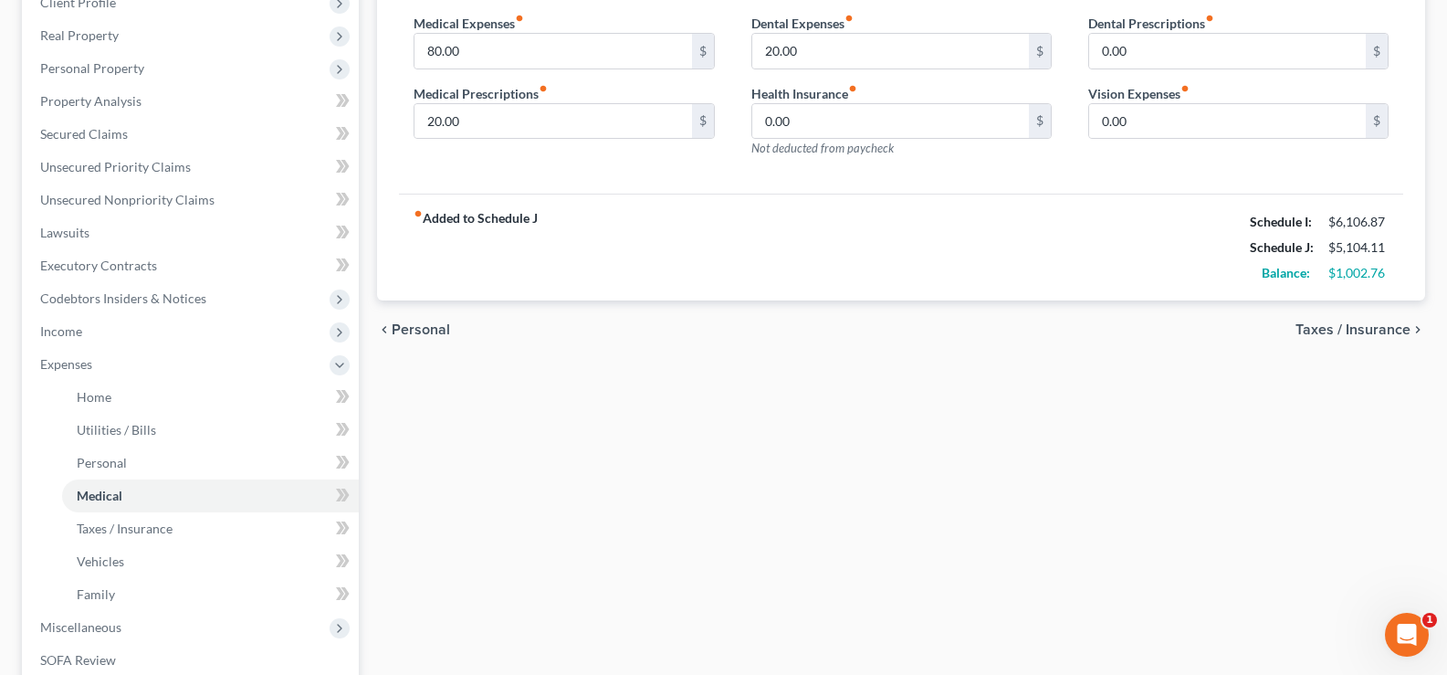
scroll to position [274, 0]
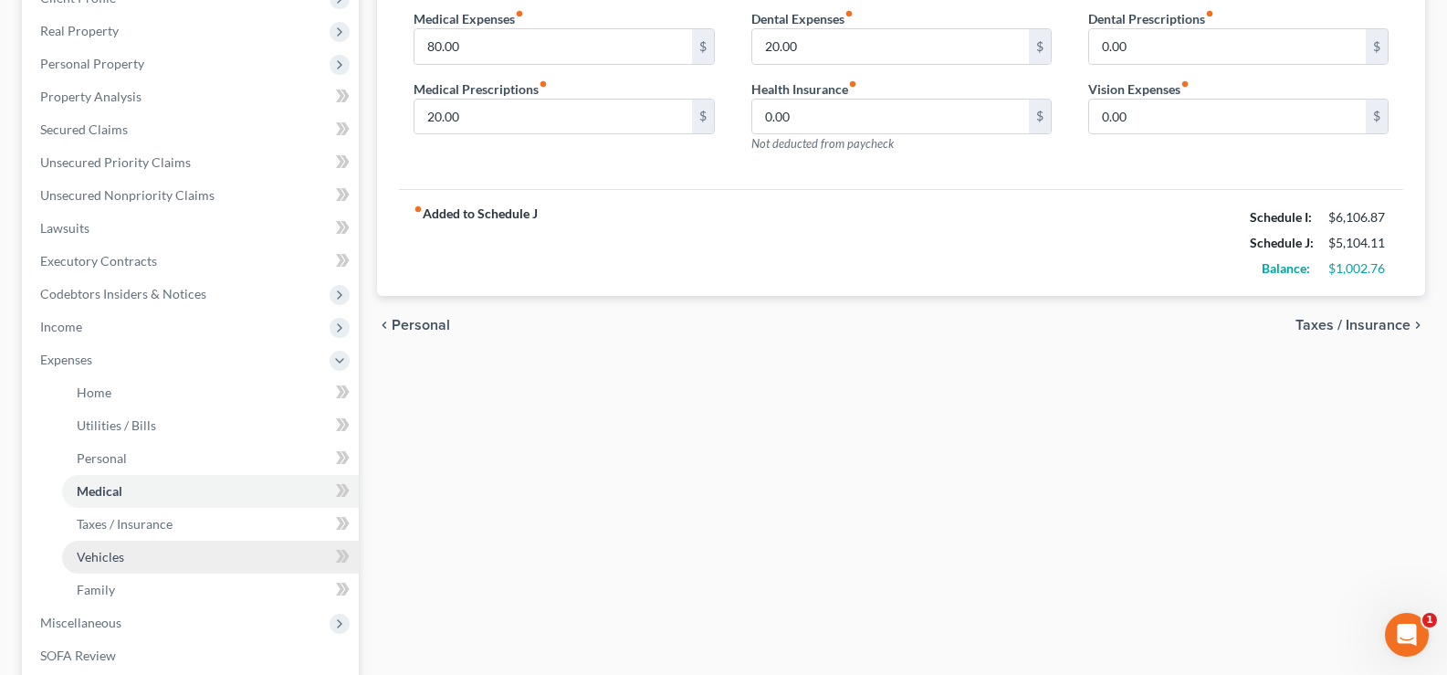
click at [118, 556] on span "Vehicles" at bounding box center [100, 557] width 47 height 16
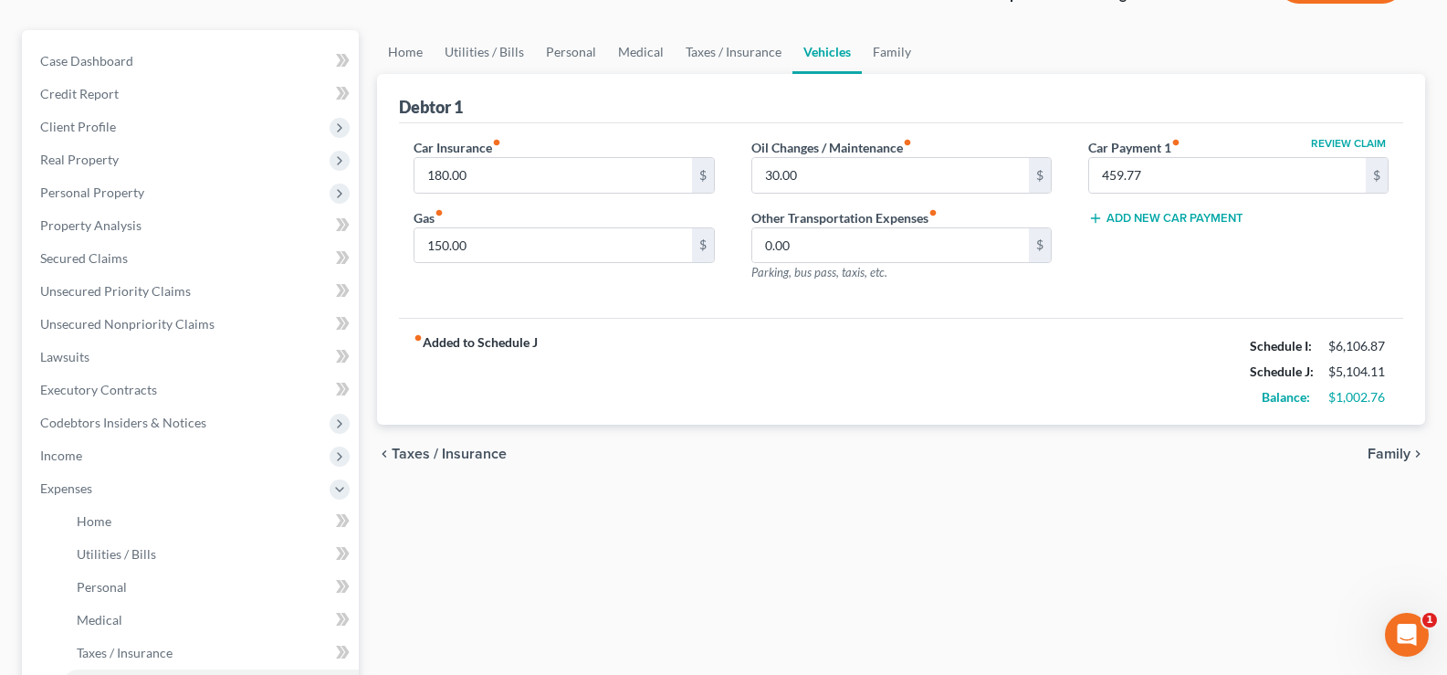
scroll to position [274, 0]
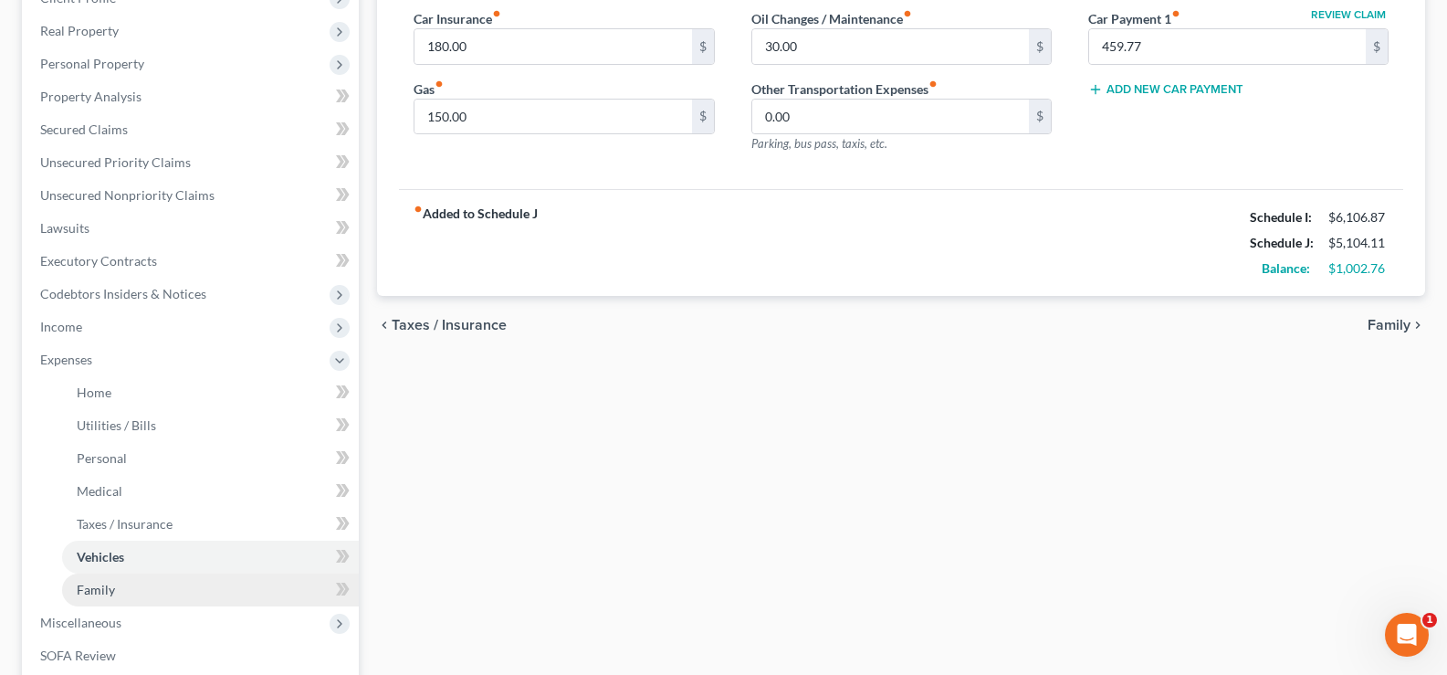
click at [103, 592] on span "Family" at bounding box center [96, 589] width 38 height 16
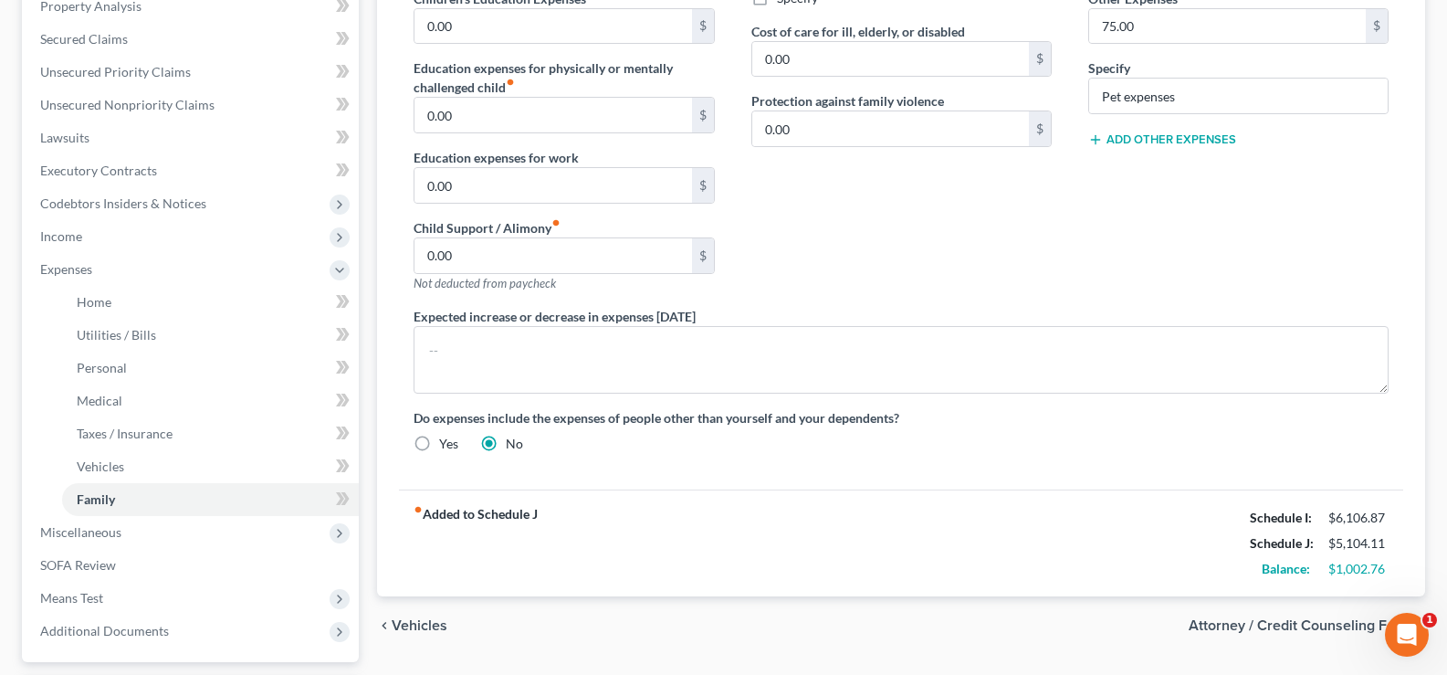
scroll to position [365, 0]
click at [1178, 144] on button "Add Other Expenses" at bounding box center [1162, 138] width 148 height 15
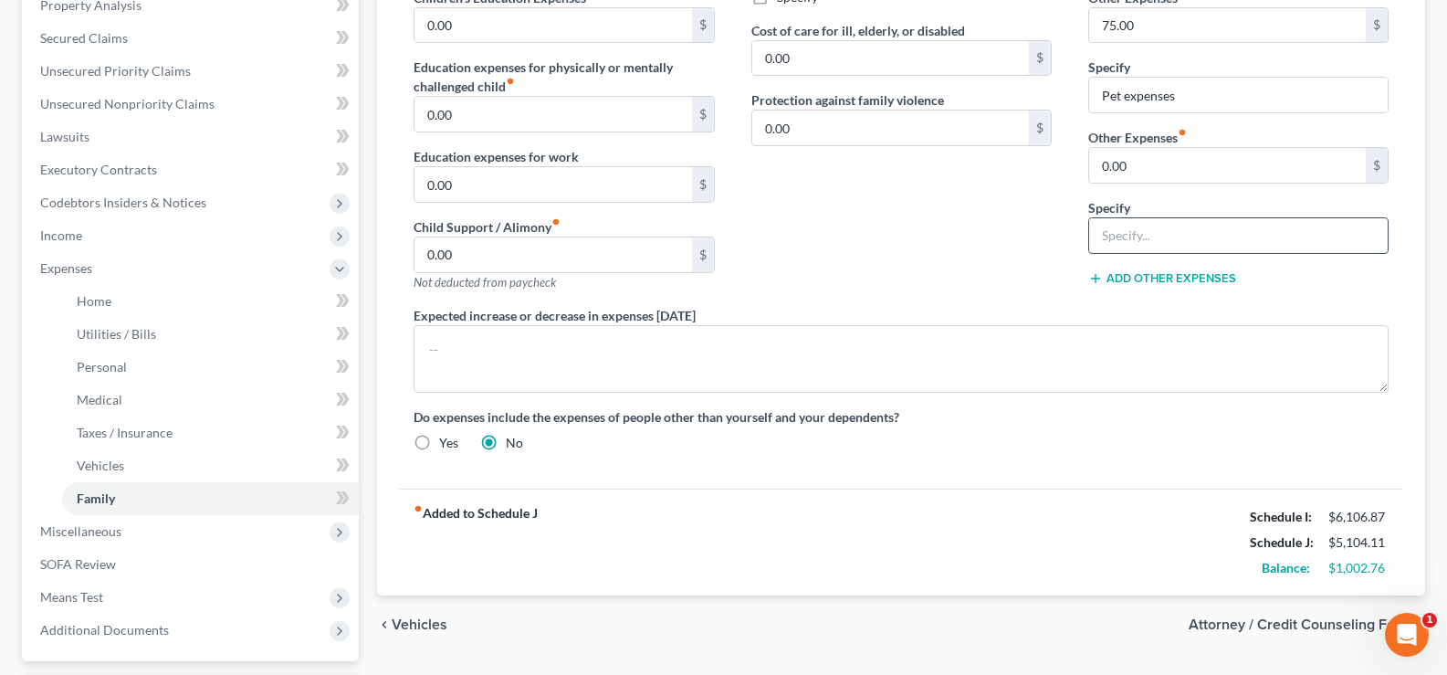
click at [1140, 242] on input "text" at bounding box center [1238, 235] width 299 height 35
click at [1139, 154] on input "0.00" at bounding box center [1227, 165] width 277 height 35
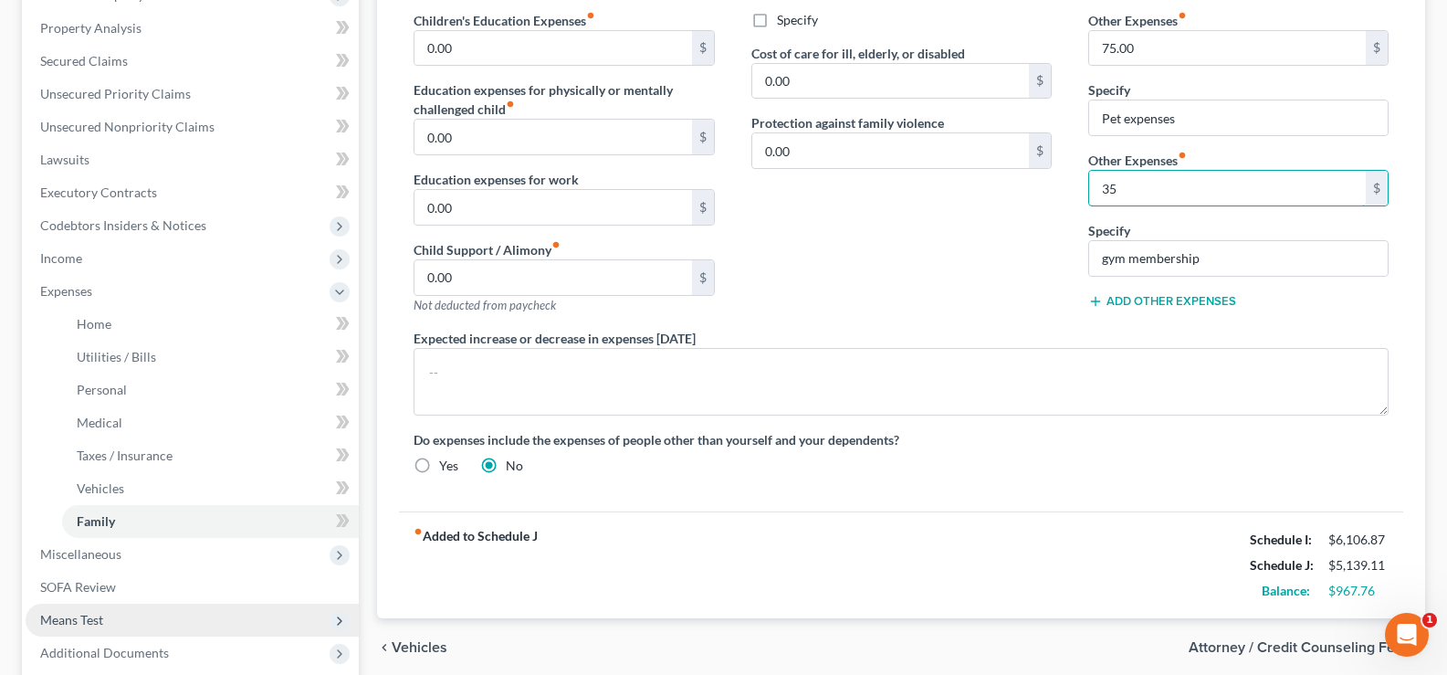
scroll to position [69, 0]
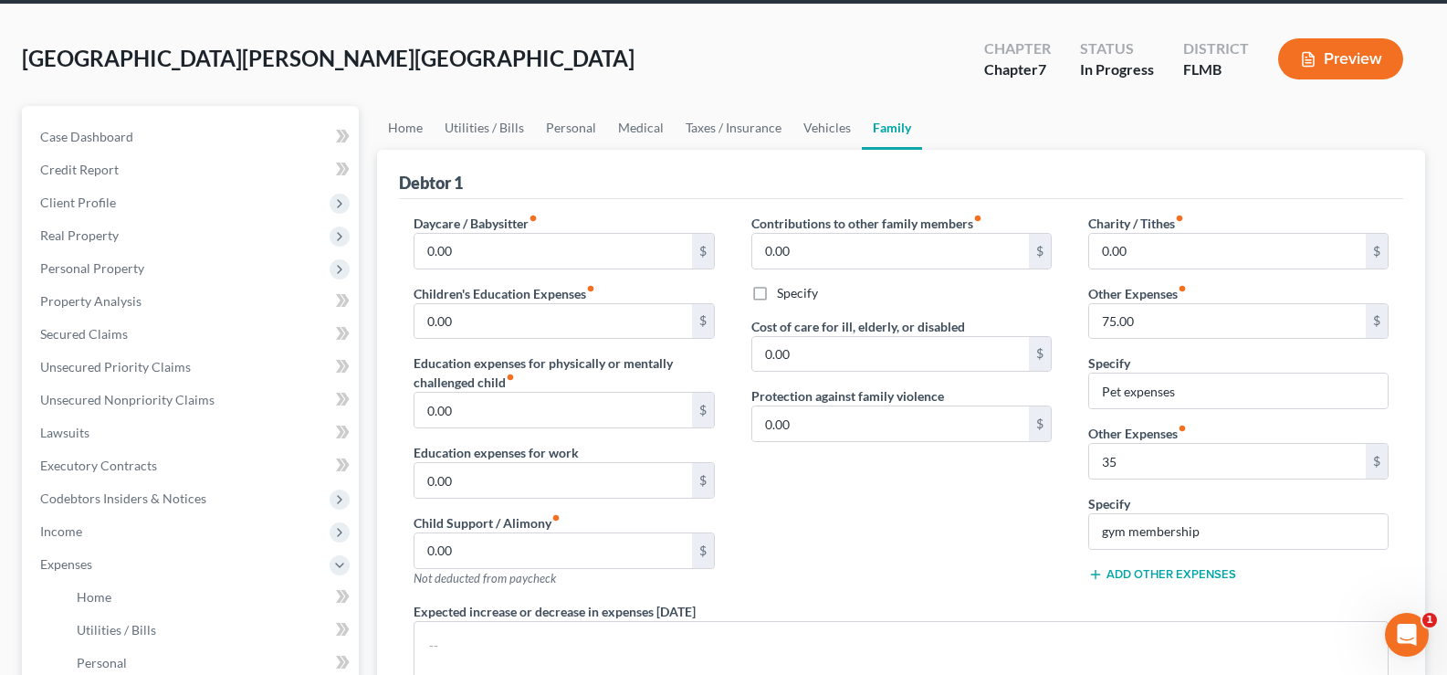
click at [1346, 48] on button "Preview" at bounding box center [1340, 58] width 125 height 41
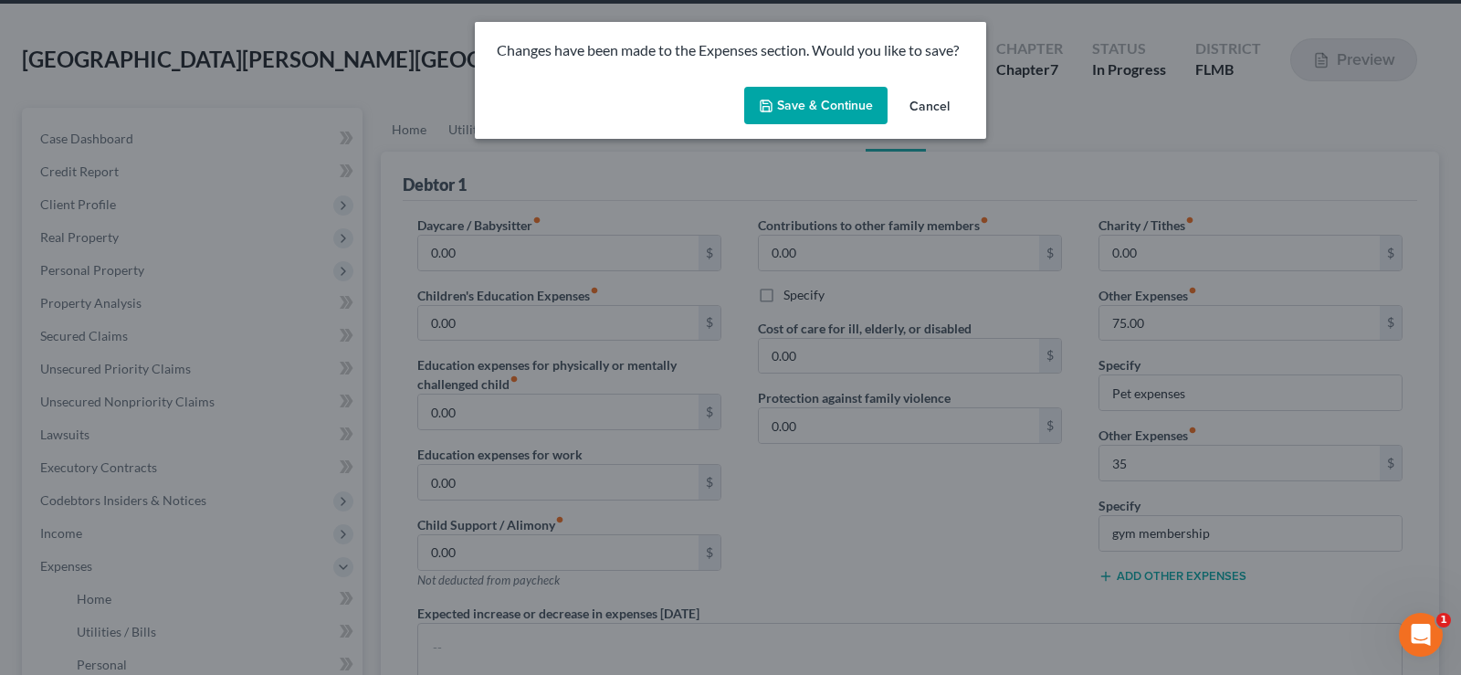
click at [836, 102] on button "Save & Continue" at bounding box center [815, 106] width 143 height 38
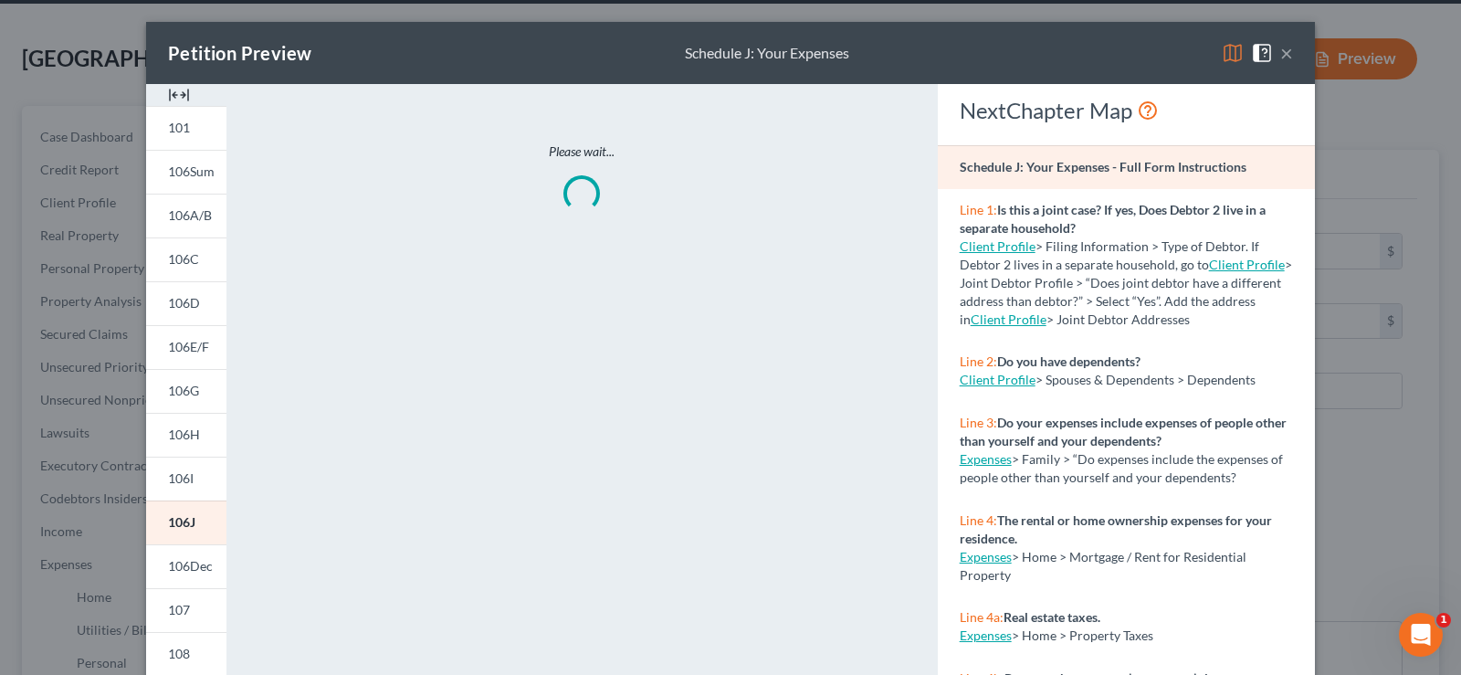
click at [1221, 53] on img at bounding box center [1232, 53] width 22 height 22
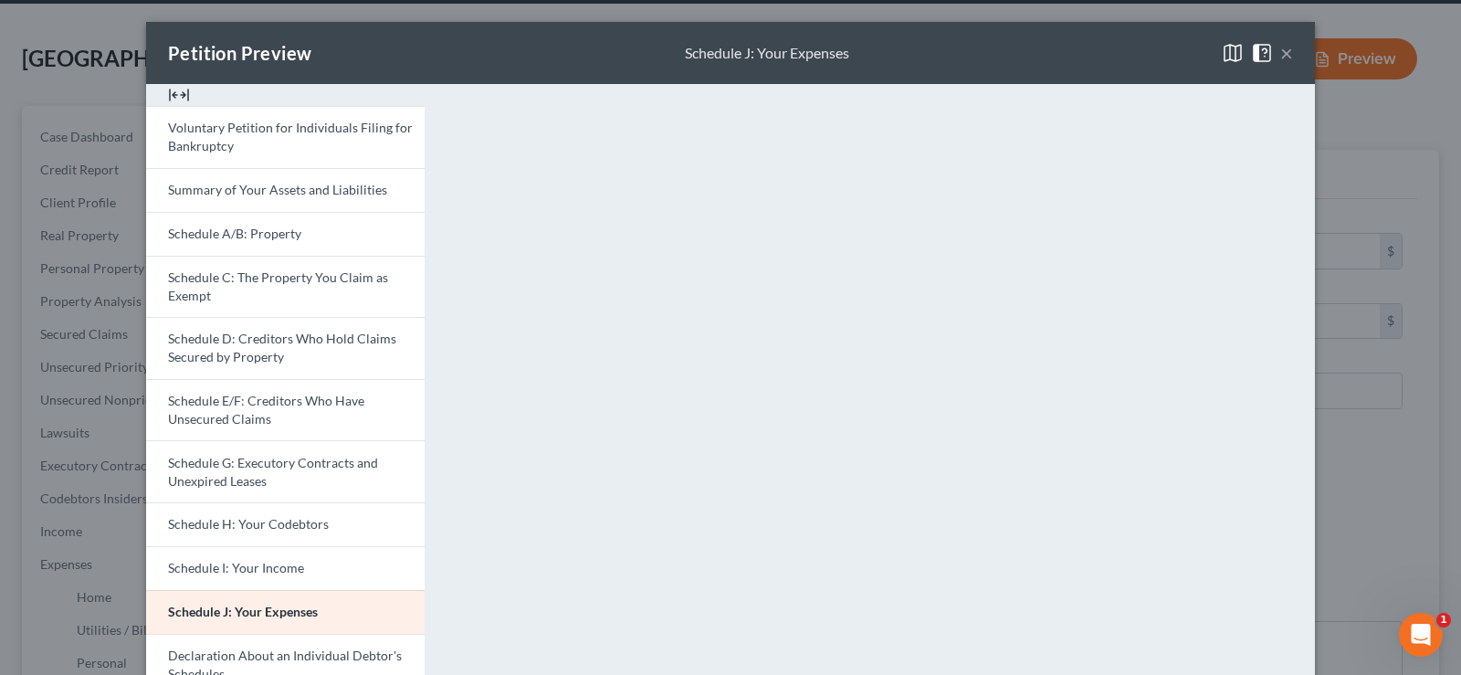
click at [1280, 53] on button "×" at bounding box center [1286, 53] width 13 height 22
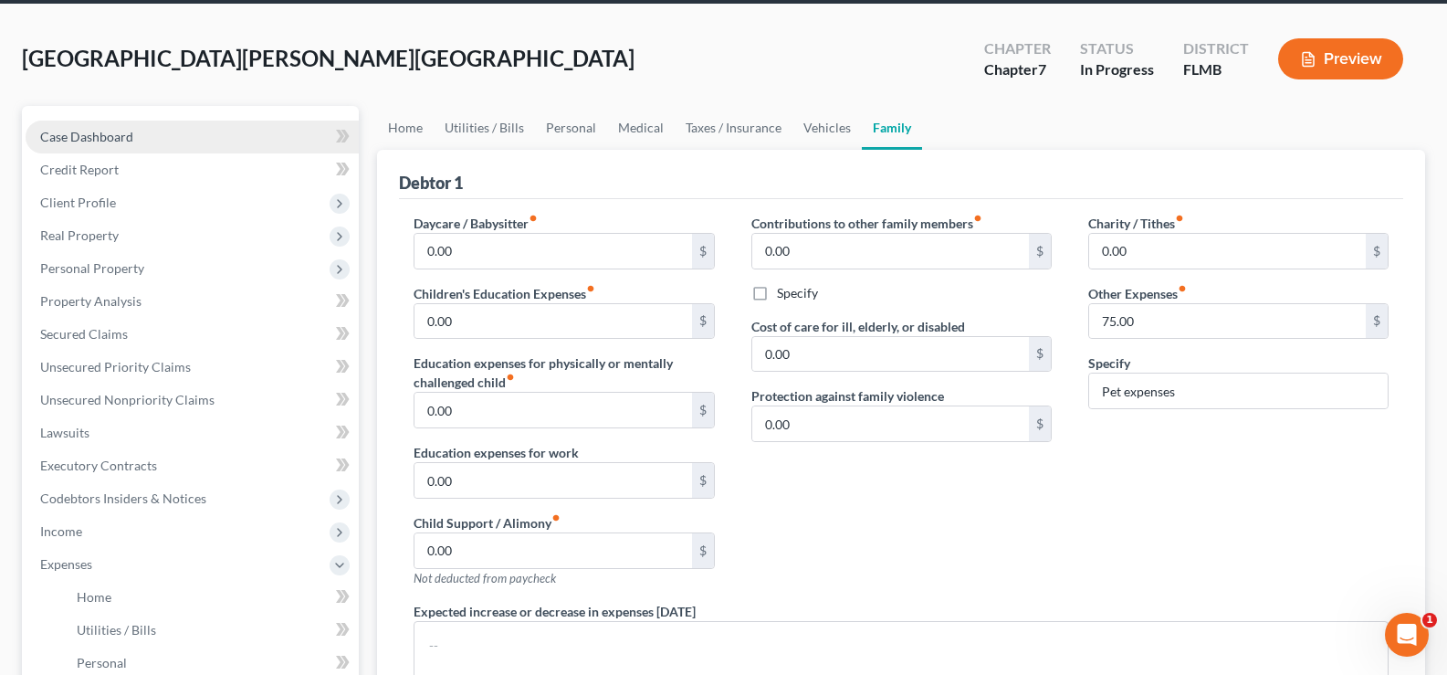
click at [79, 142] on span "Case Dashboard" at bounding box center [86, 137] width 93 height 16
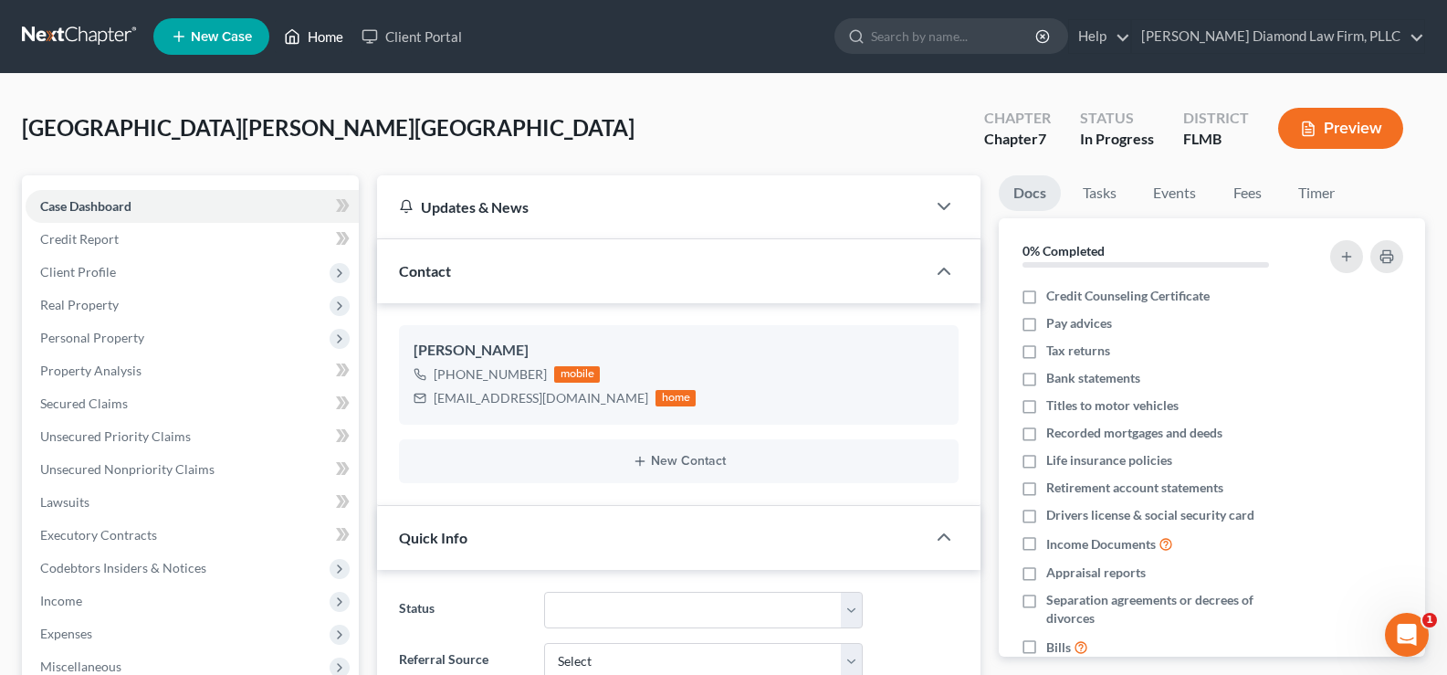
click at [319, 31] on link "Home" at bounding box center [314, 36] width 78 height 33
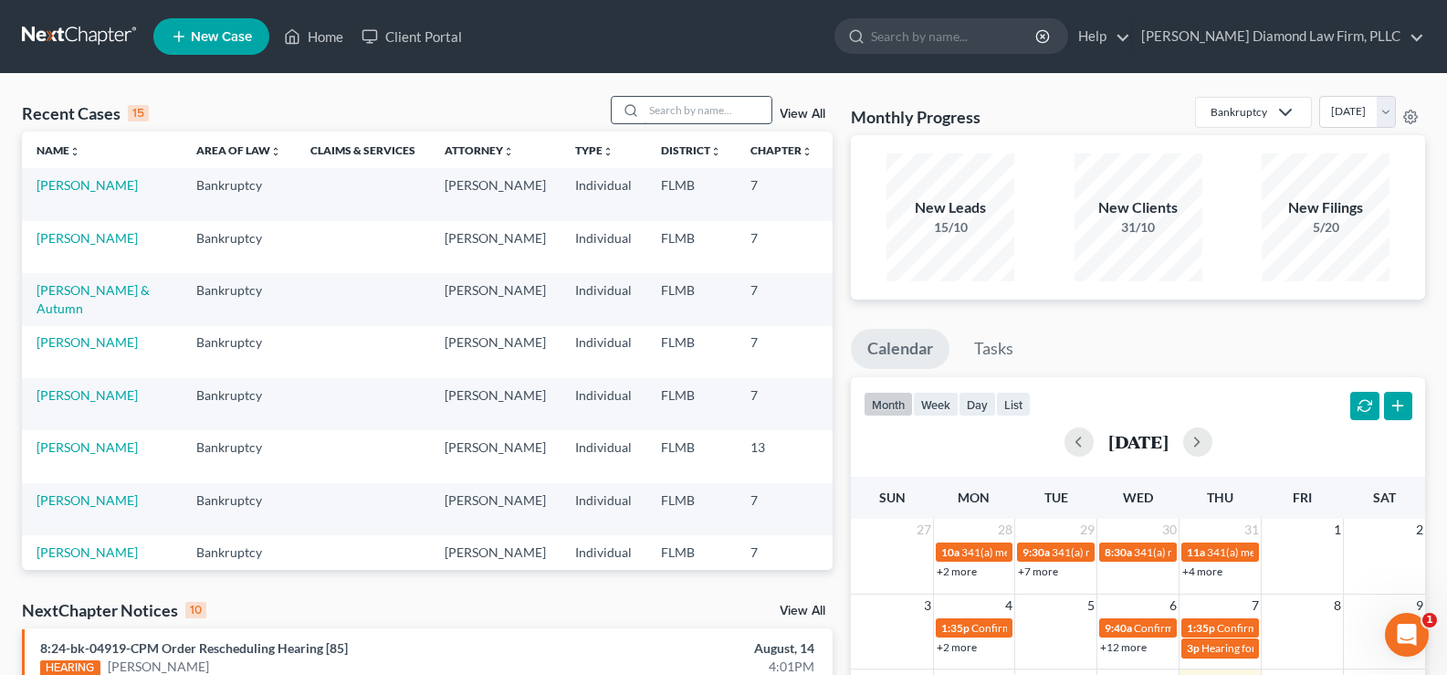
click at [714, 113] on input "search" at bounding box center [708, 110] width 128 height 26
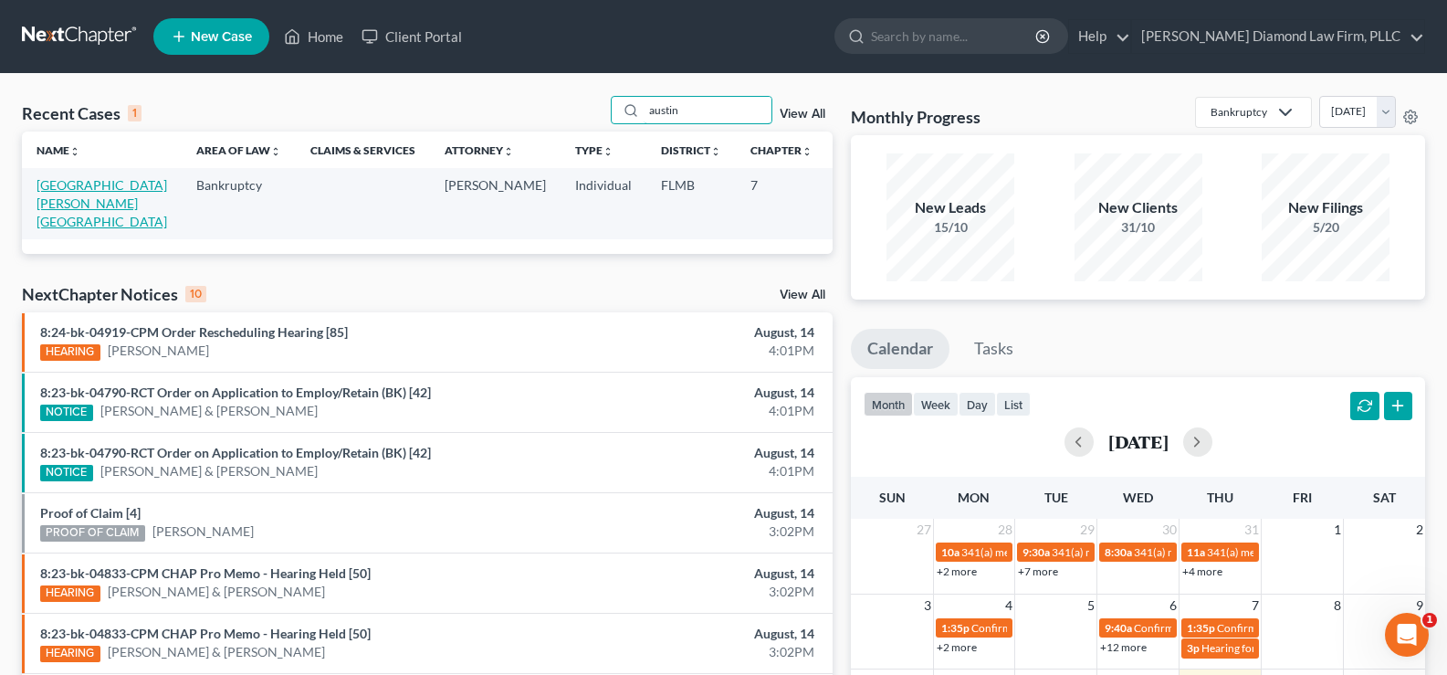
type input "austin"
click at [53, 202] on link "[GEOGRAPHIC_DATA][PERSON_NAME][GEOGRAPHIC_DATA]" at bounding box center [102, 203] width 131 height 52
select select "7"
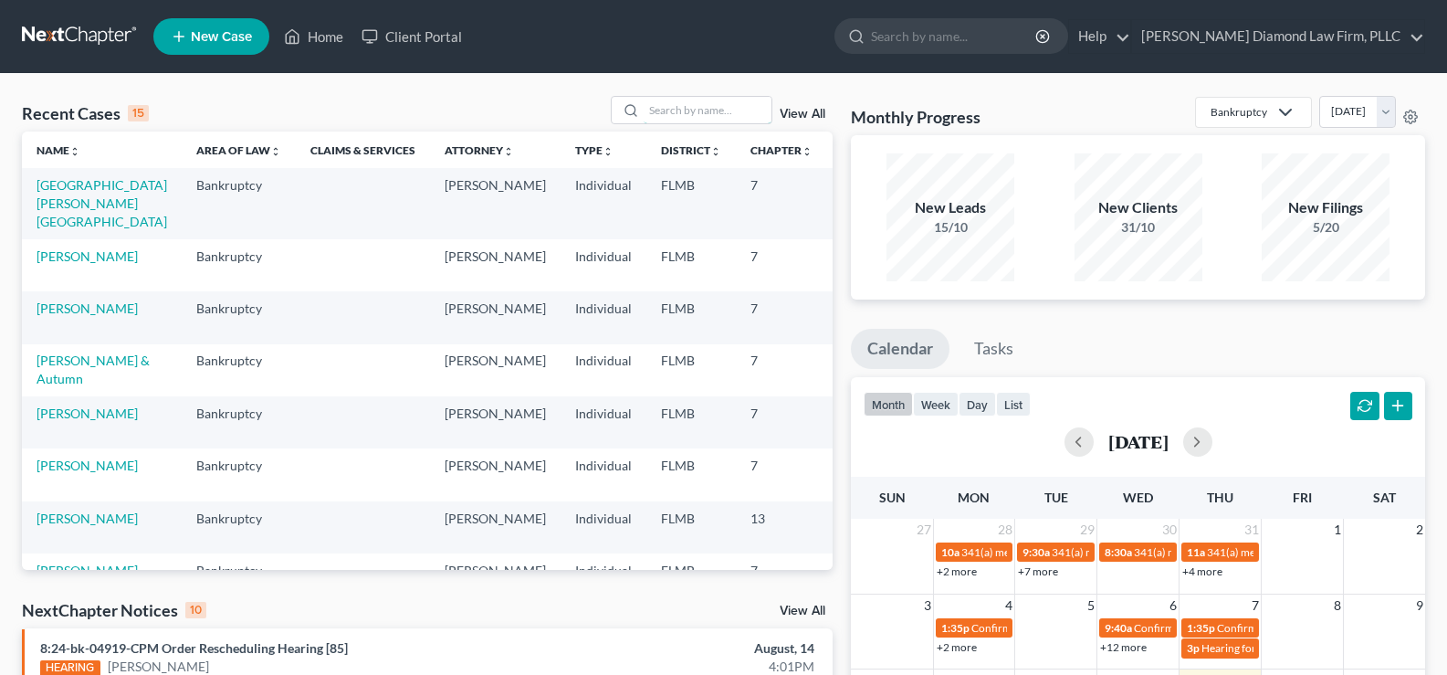
click at [697, 108] on input "search" at bounding box center [708, 110] width 128 height 26
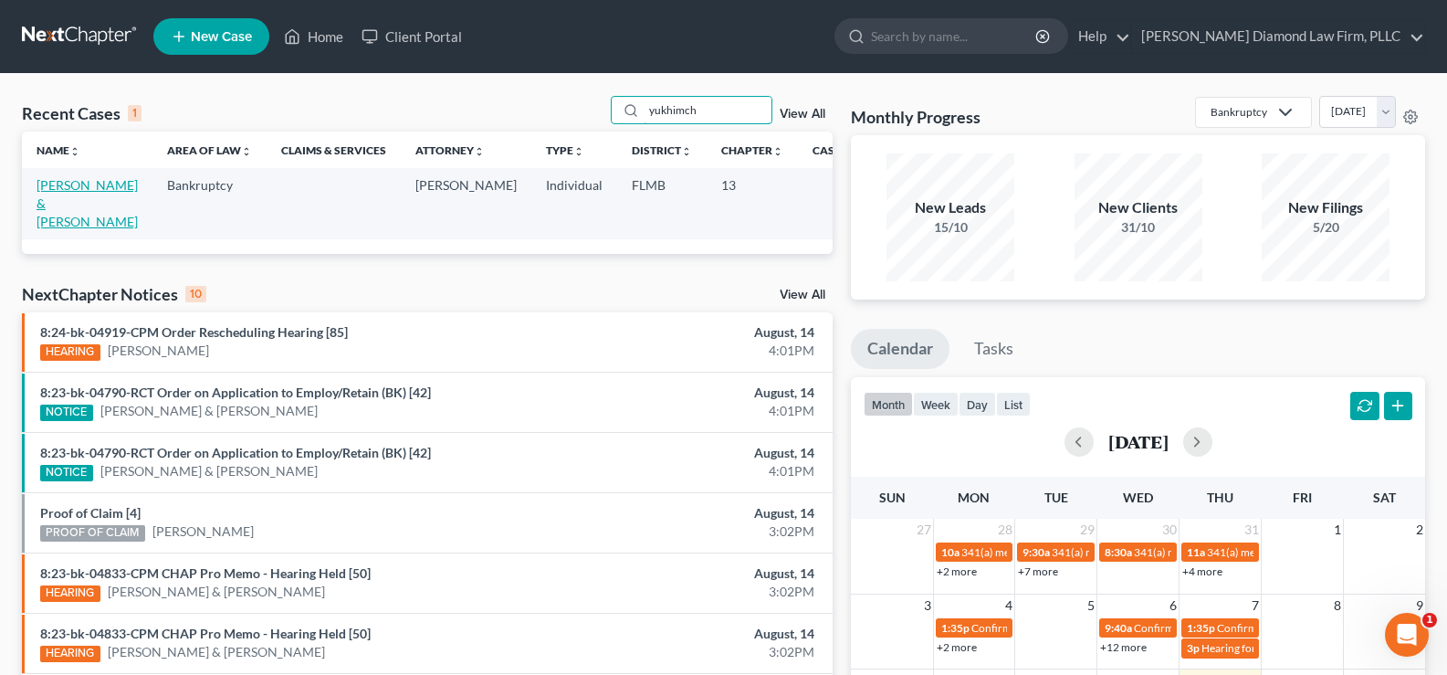
type input "yukhimch"
click at [82, 185] on link "[PERSON_NAME] & [PERSON_NAME]" at bounding box center [87, 203] width 101 height 52
select select "19"
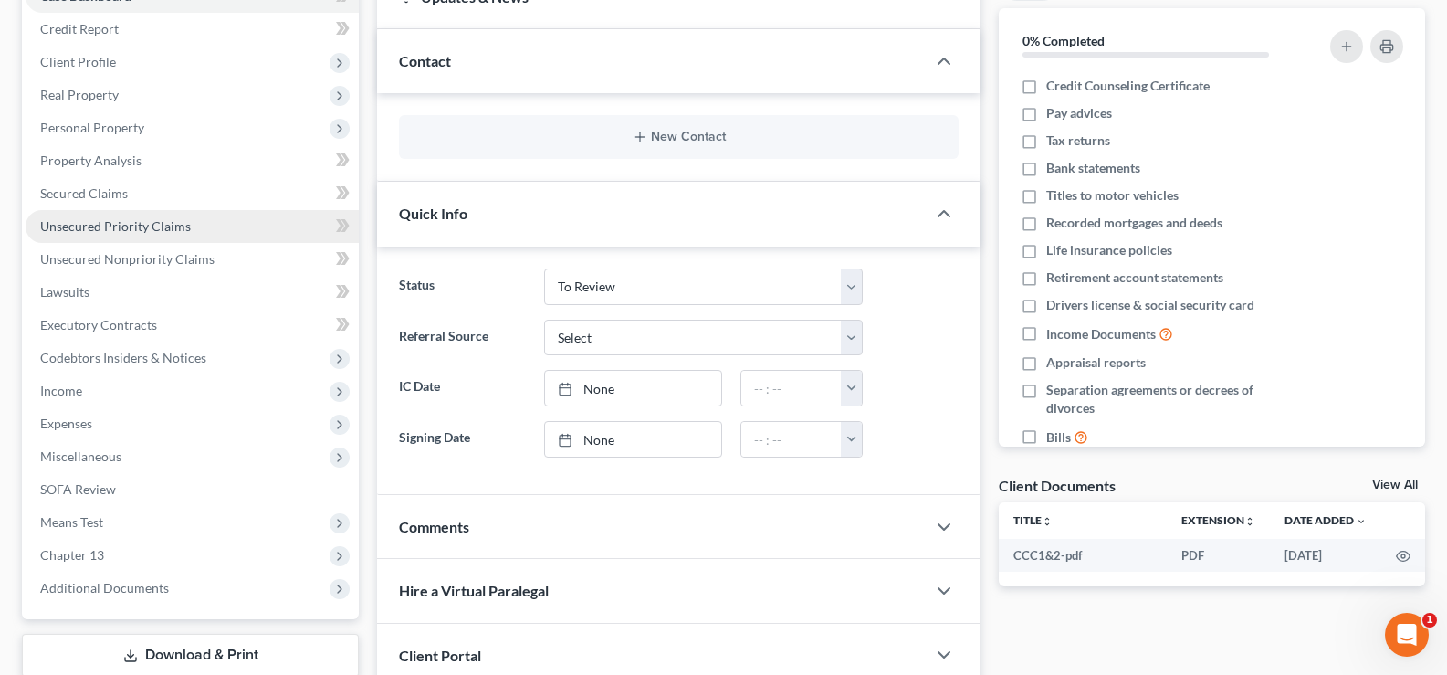
scroll to position [274, 0]
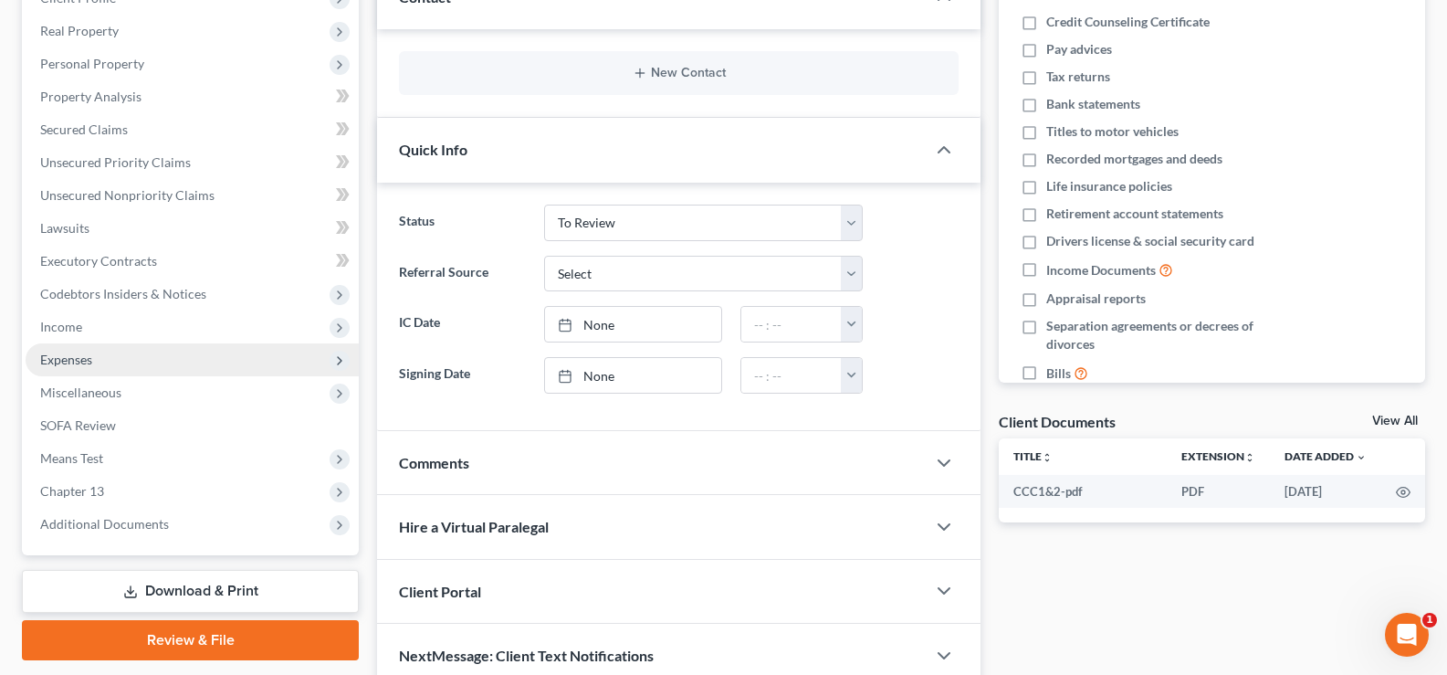
click at [84, 355] on span "Expenses" at bounding box center [66, 359] width 52 height 16
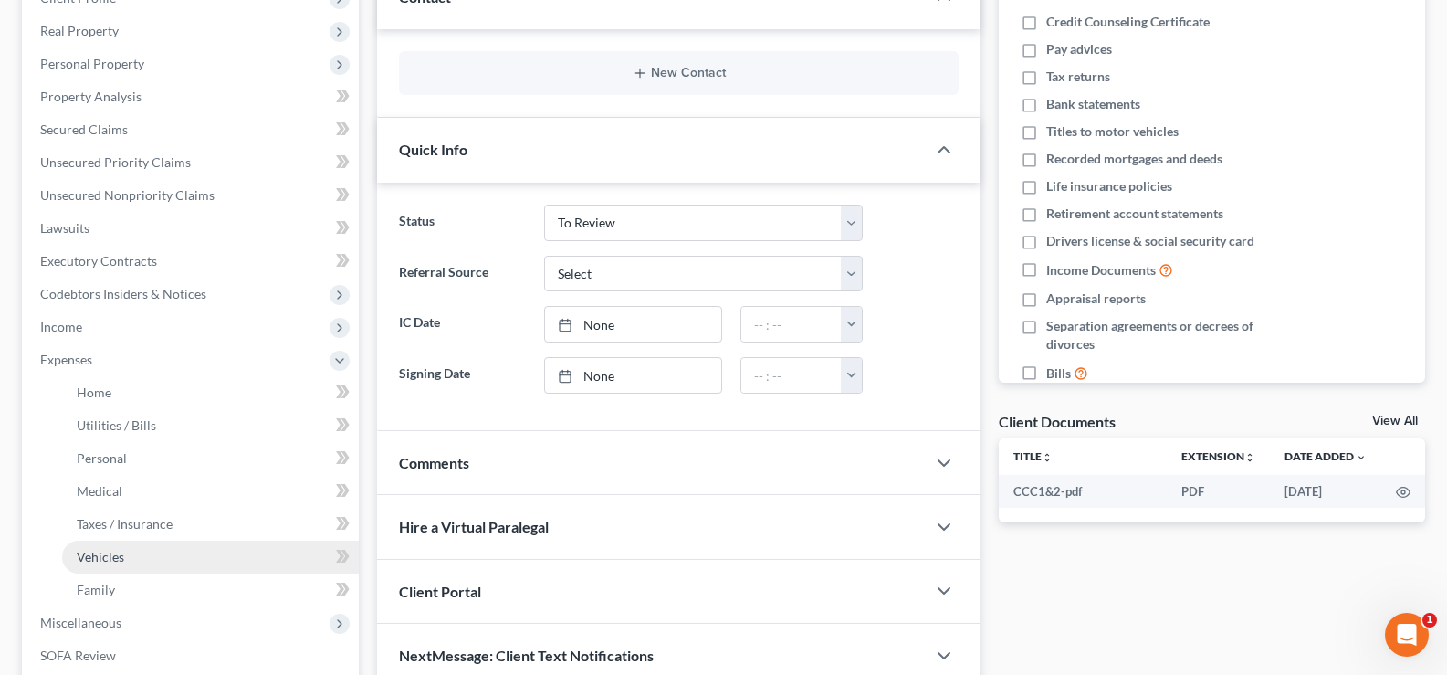
click at [134, 561] on link "Vehicles" at bounding box center [210, 556] width 297 height 33
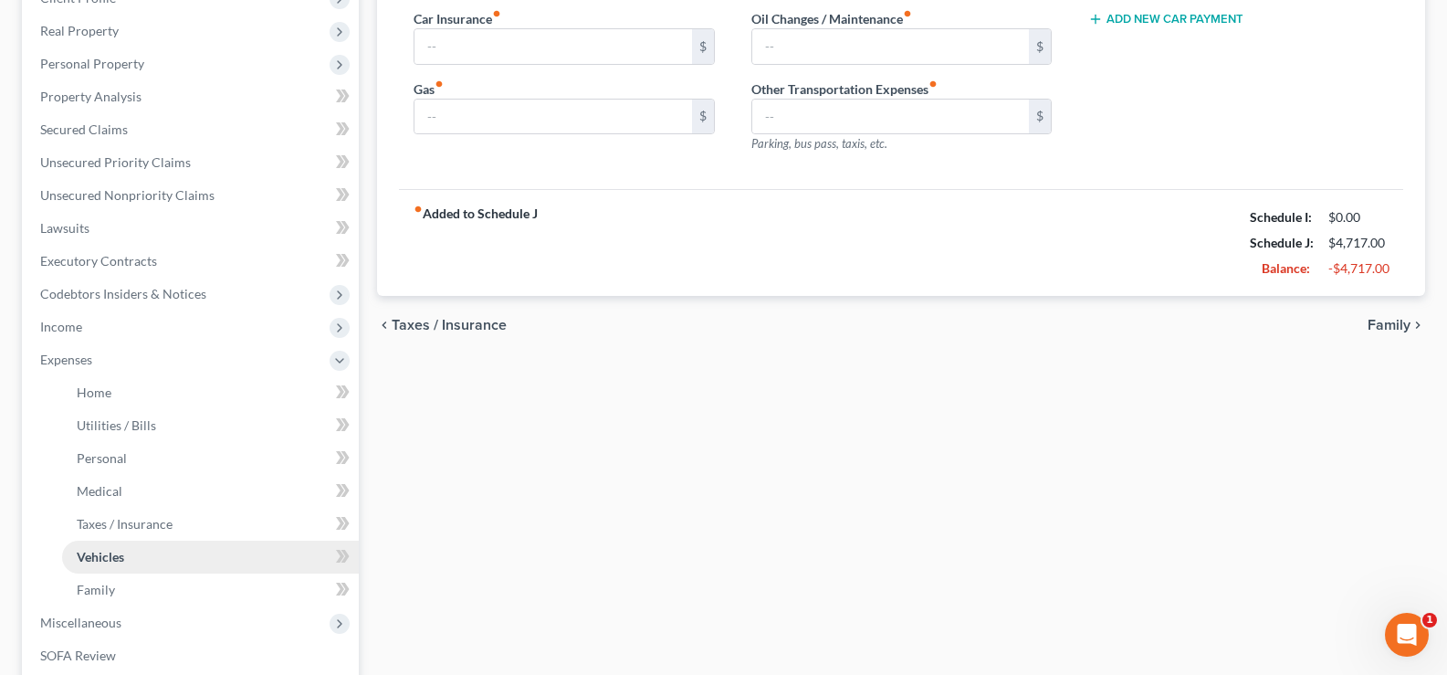
type input "457.00"
type input "175.00"
type input "50.00"
type input "0.00"
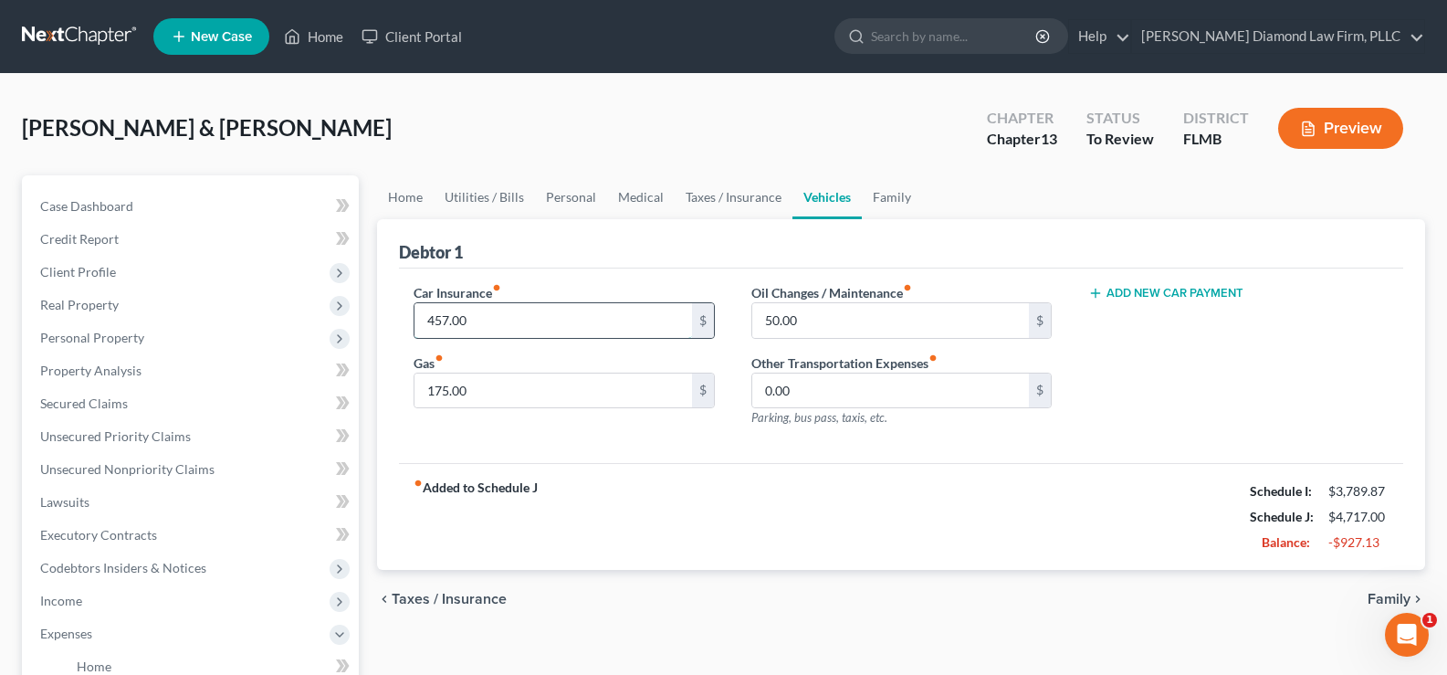
click at [498, 333] on input "457.00" at bounding box center [552, 320] width 277 height 35
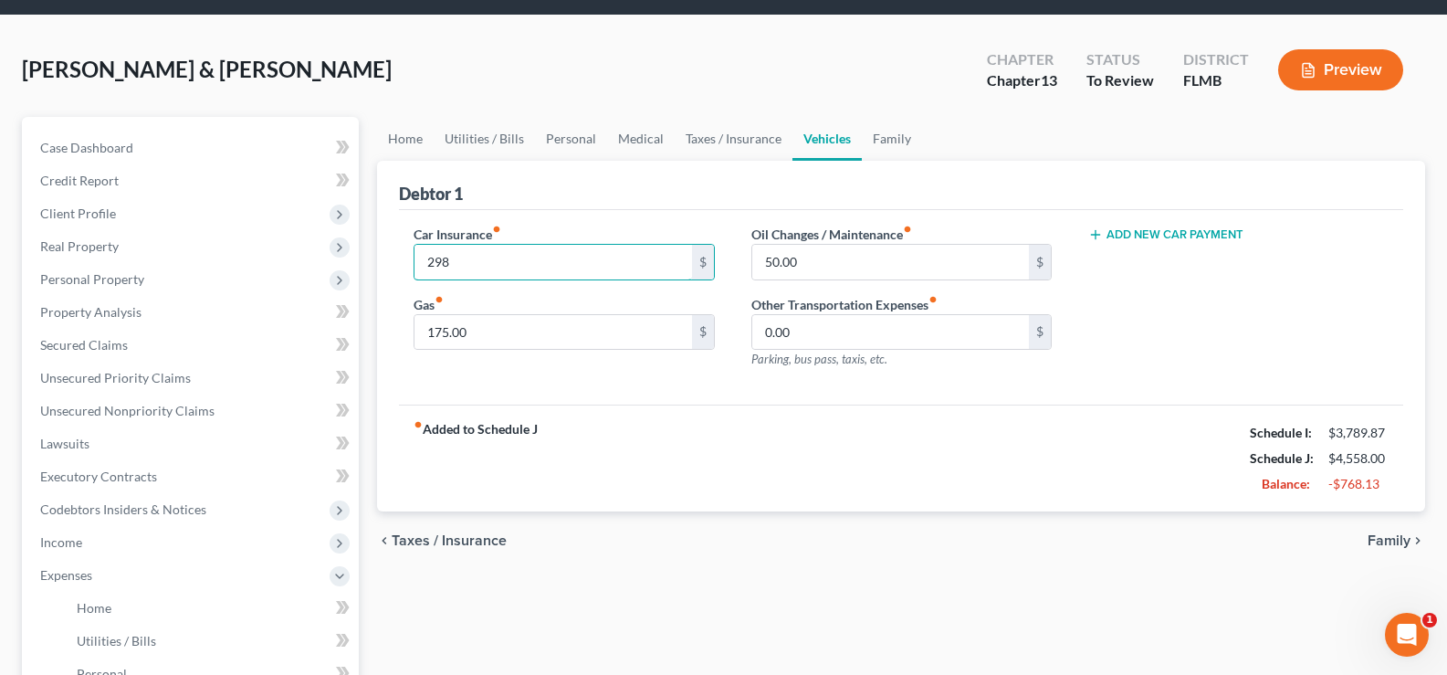
scroll to position [91, 0]
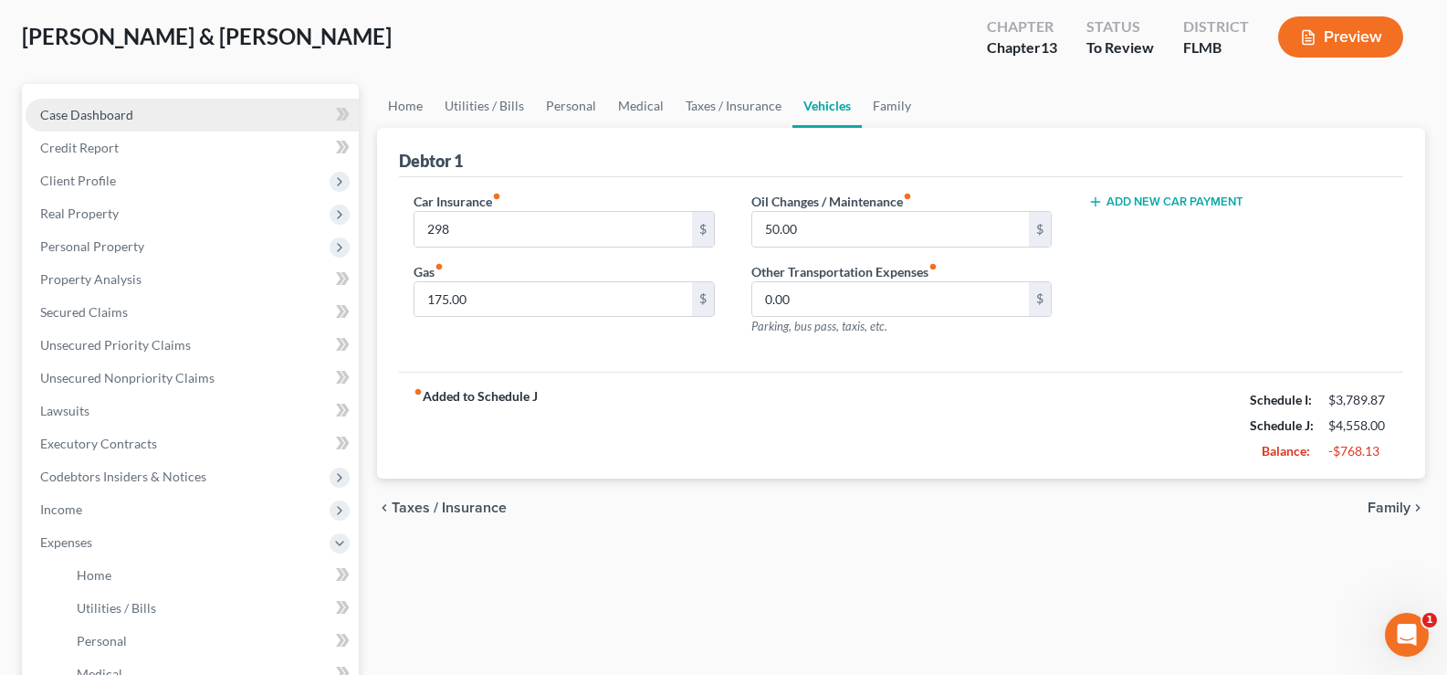
click at [181, 104] on link "Case Dashboard" at bounding box center [192, 115] width 333 height 33
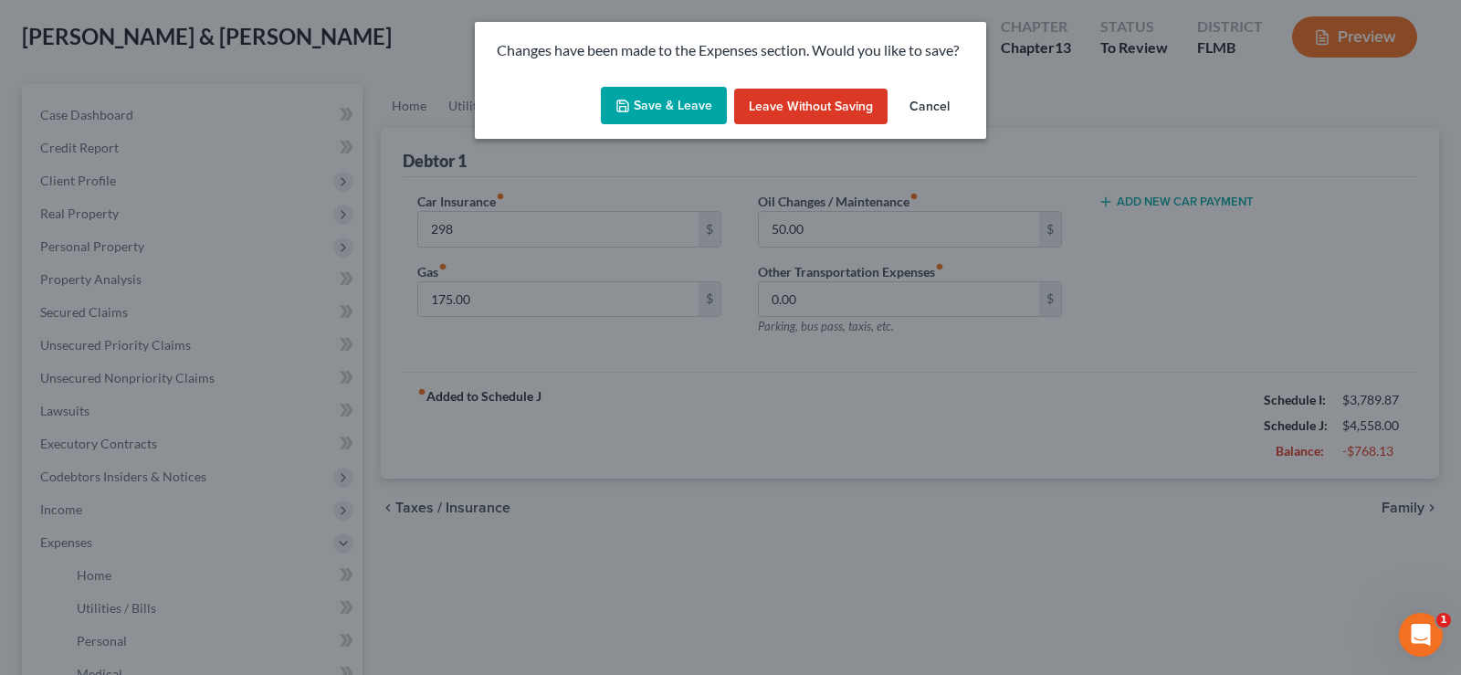
click at [660, 103] on button "Save & Leave" at bounding box center [664, 106] width 126 height 38
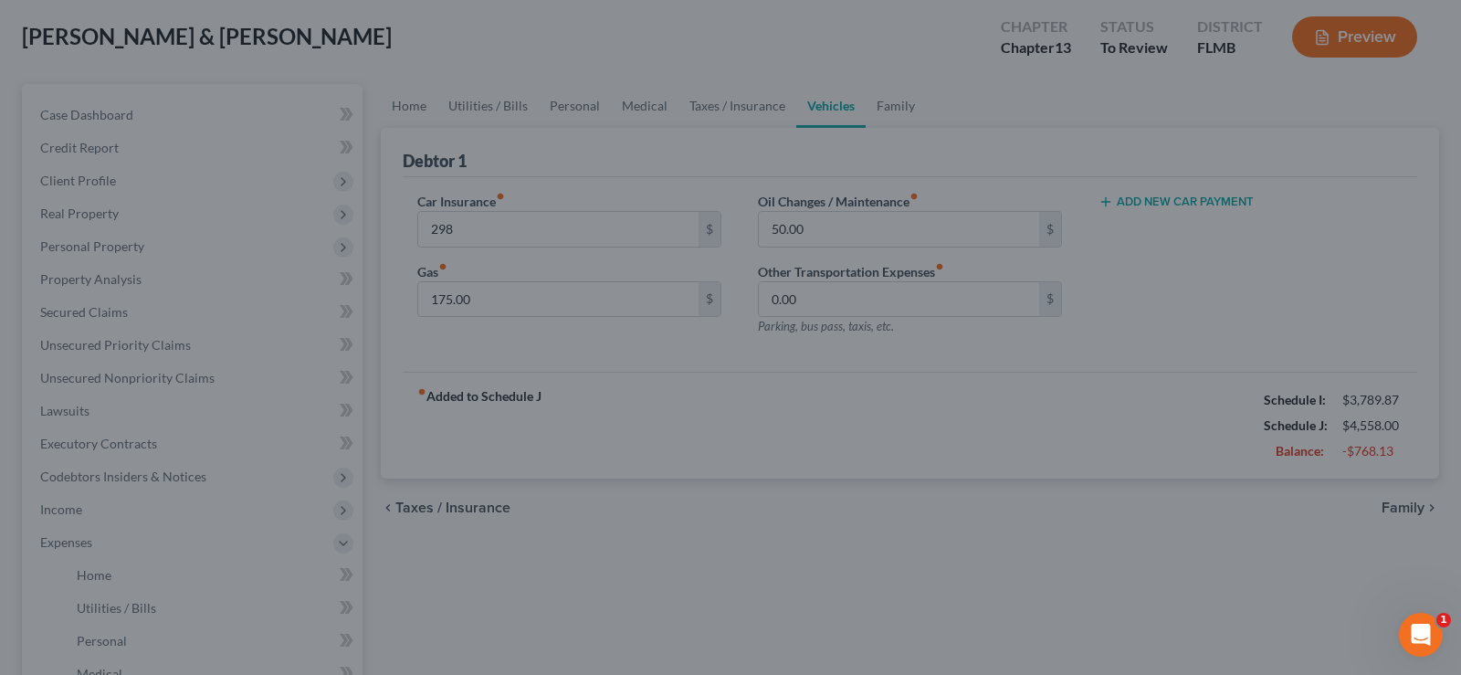
type input "298.00"
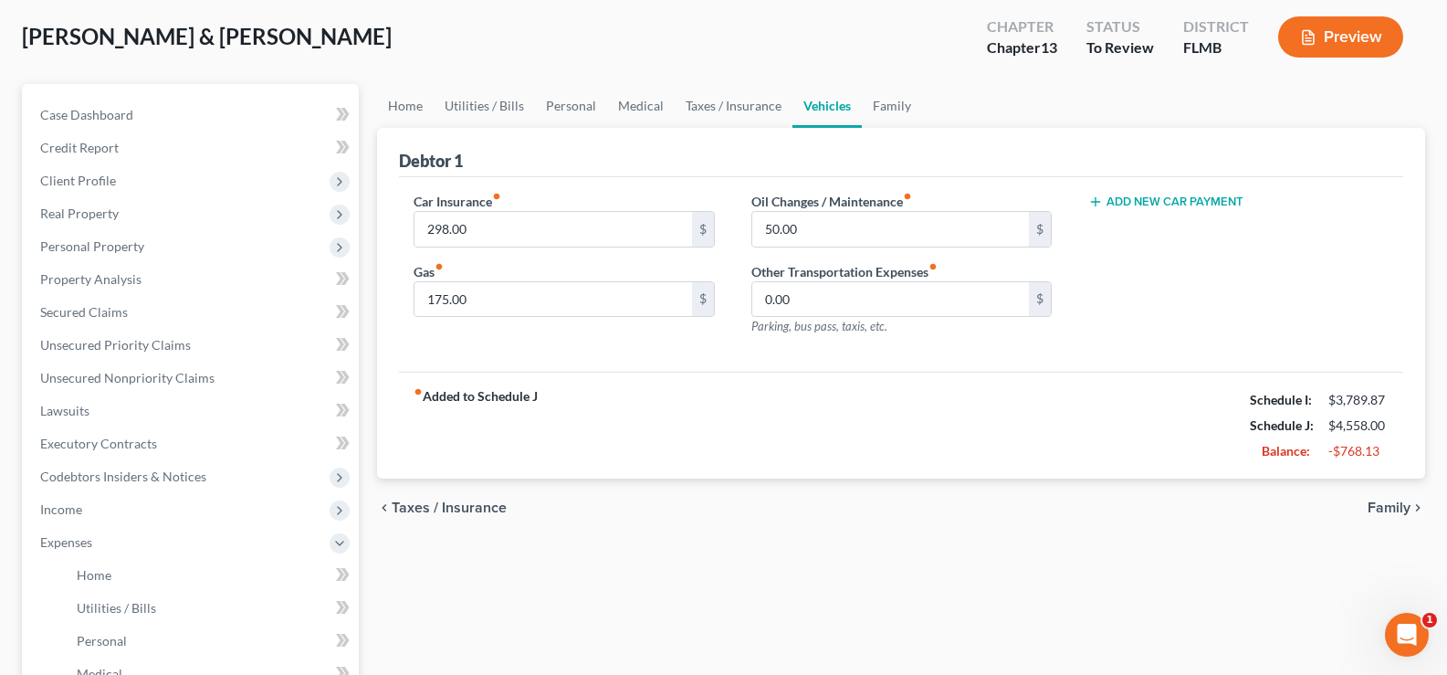
select select "19"
